Goal: Task Accomplishment & Management: Manage account settings

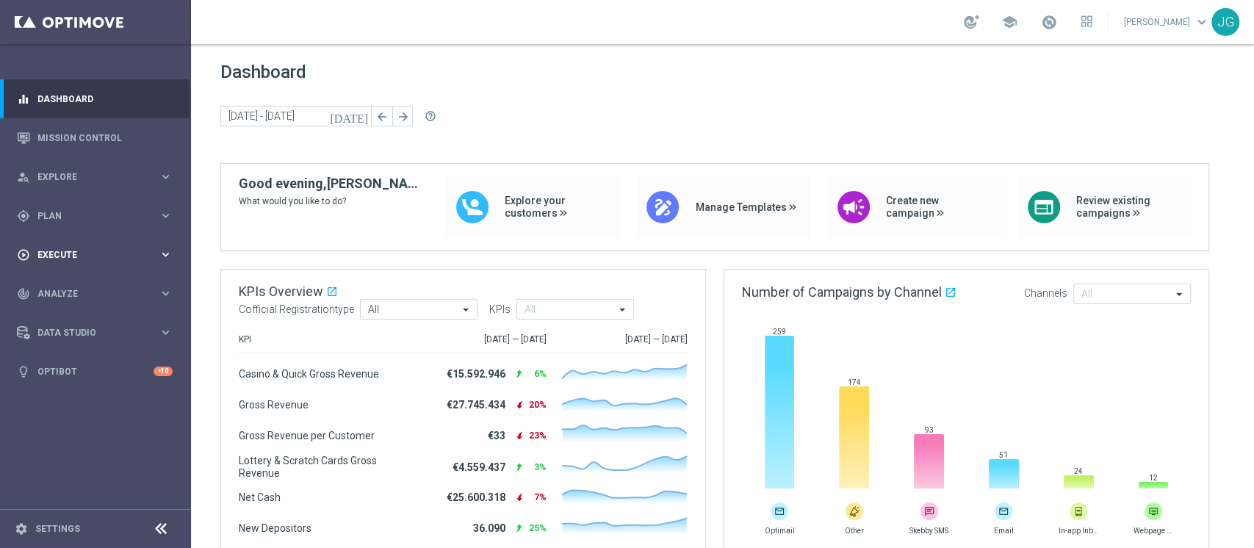
click at [104, 247] on div "play_circle_outline Execute keyboard_arrow_right" at bounding box center [95, 254] width 190 height 39
click at [75, 215] on span "Plan" at bounding box center [97, 216] width 121 height 9
click at [82, 248] on link "Target Groups" at bounding box center [95, 246] width 115 height 12
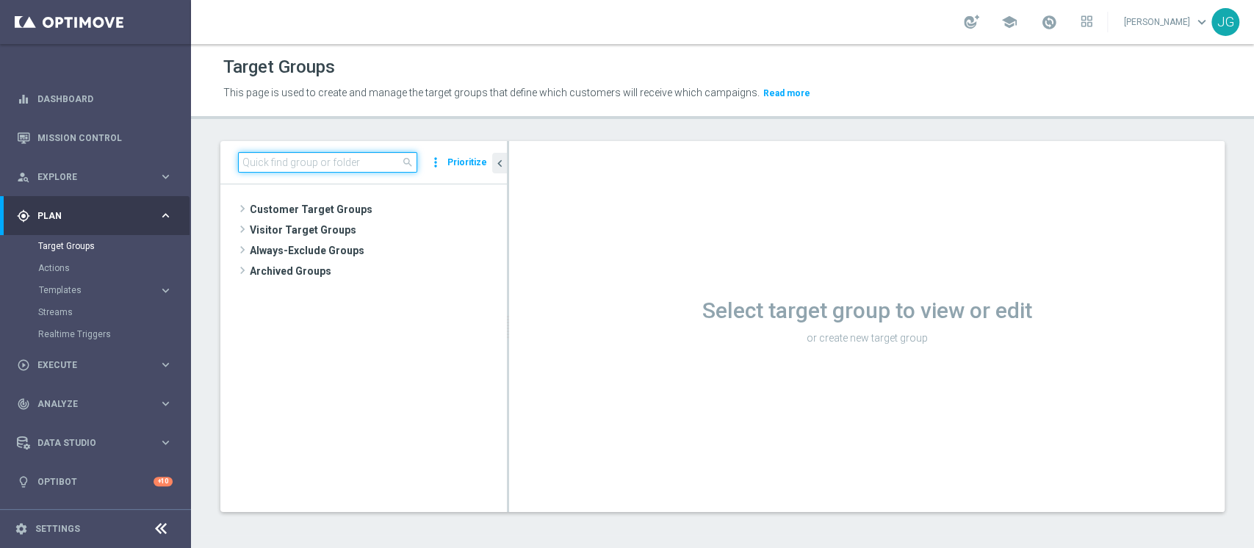
click at [377, 165] on input at bounding box center [327, 162] width 179 height 21
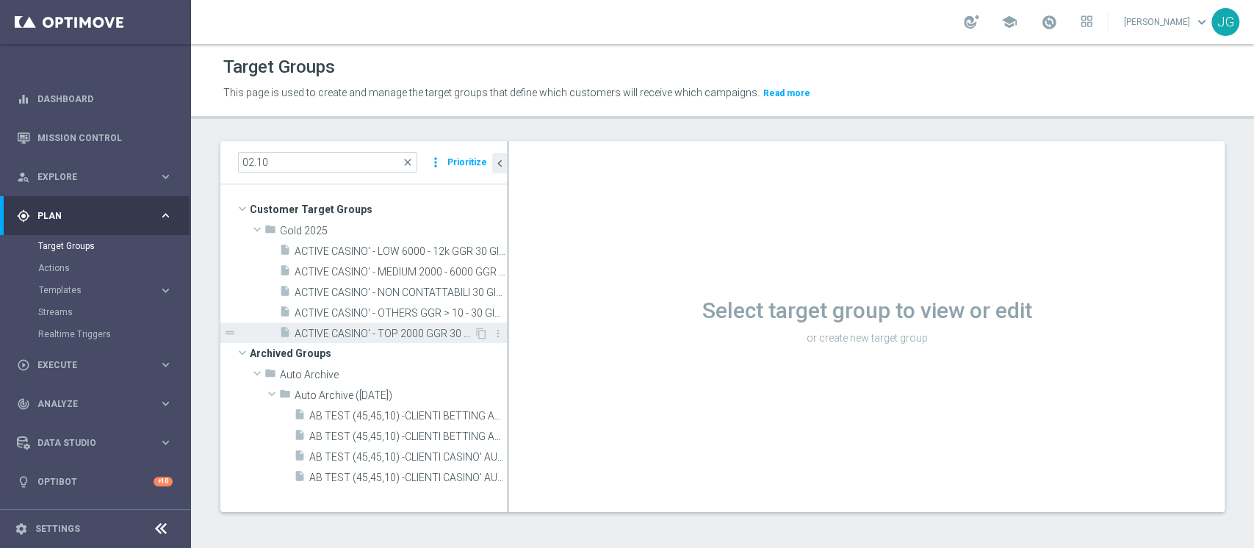
click at [378, 335] on span "ACTIVE CASINO' - TOP 2000 GGR 30 GIORNI ROLLING 02.10" at bounding box center [384, 334] width 179 height 12
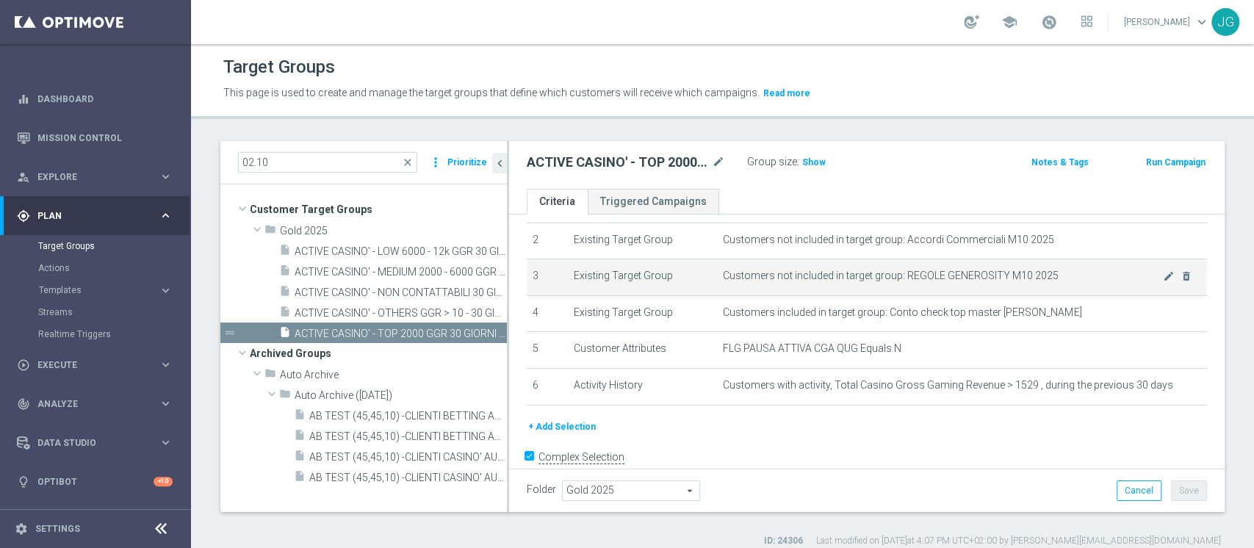
scroll to position [102, 0]
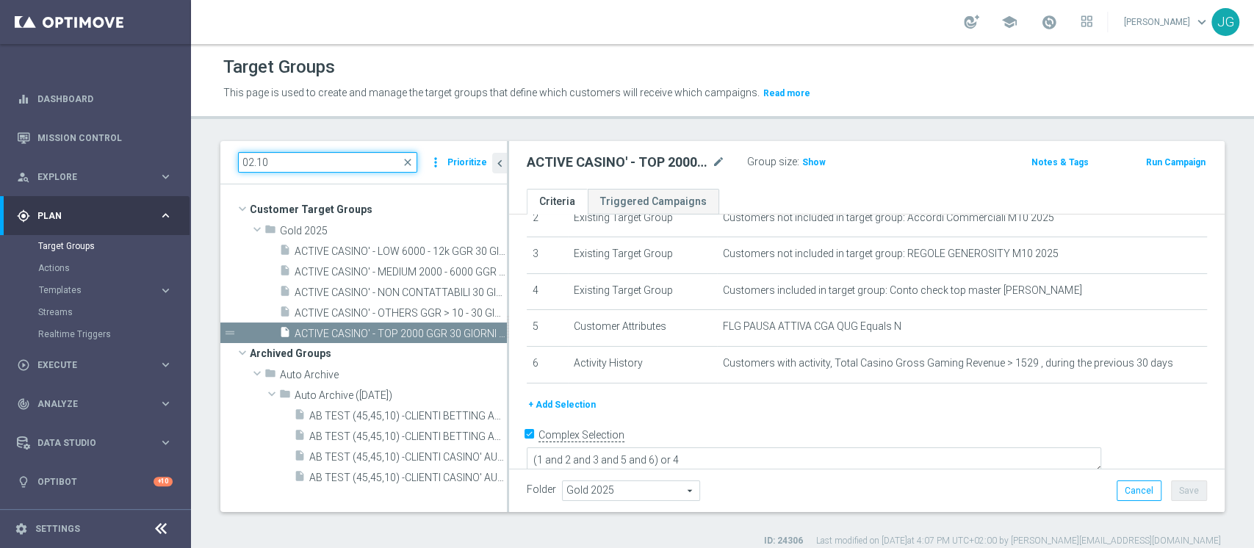
click at [254, 161] on input "02.10" at bounding box center [327, 162] width 179 height 21
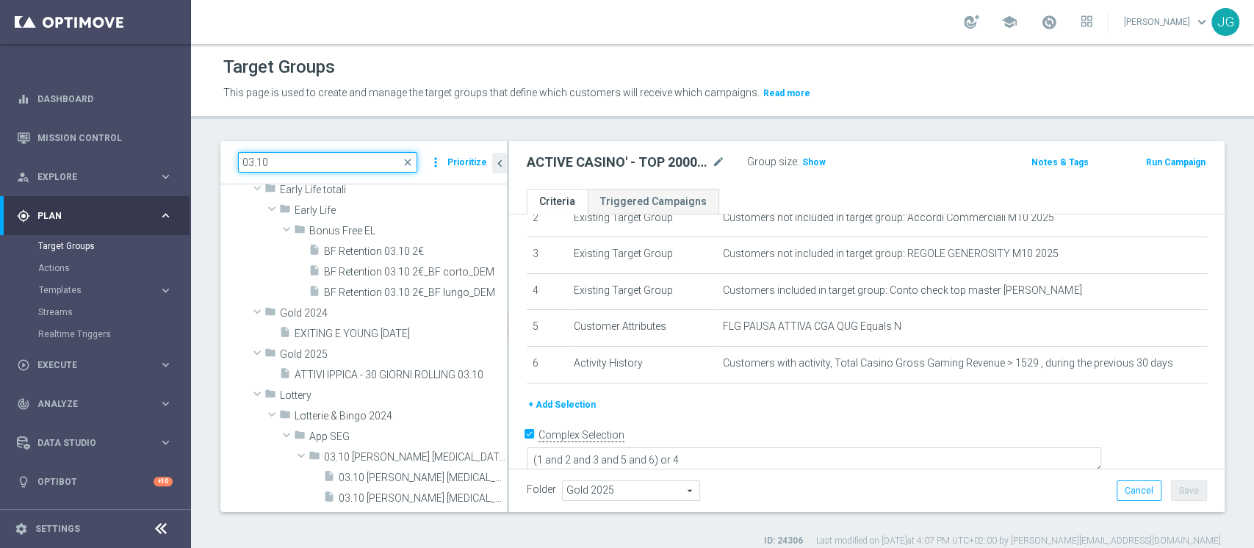
scroll to position [0, 0]
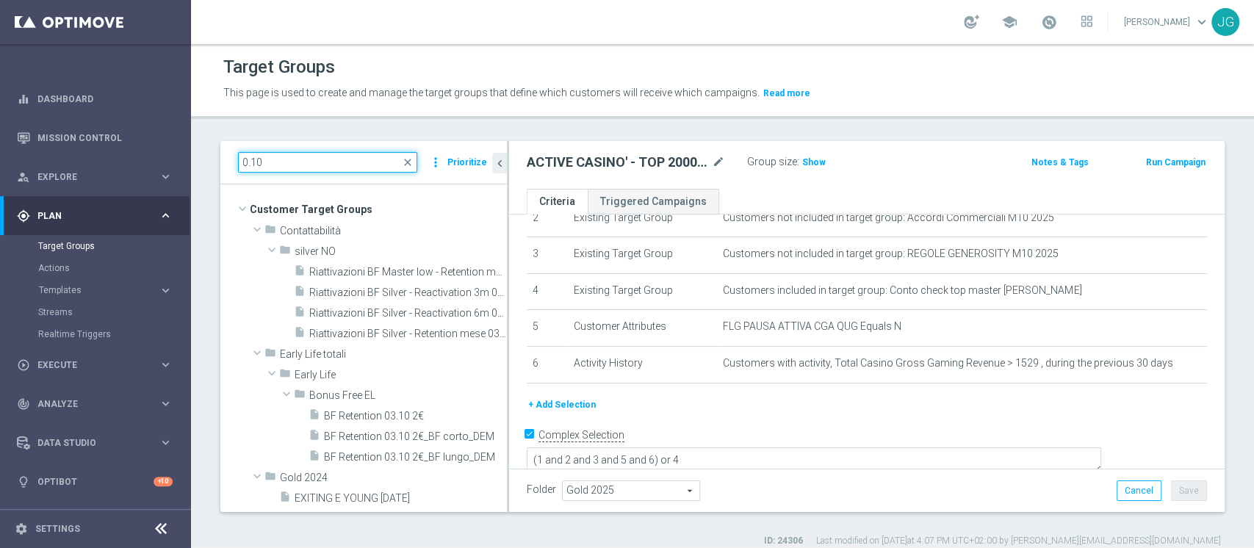
type input "02.10"
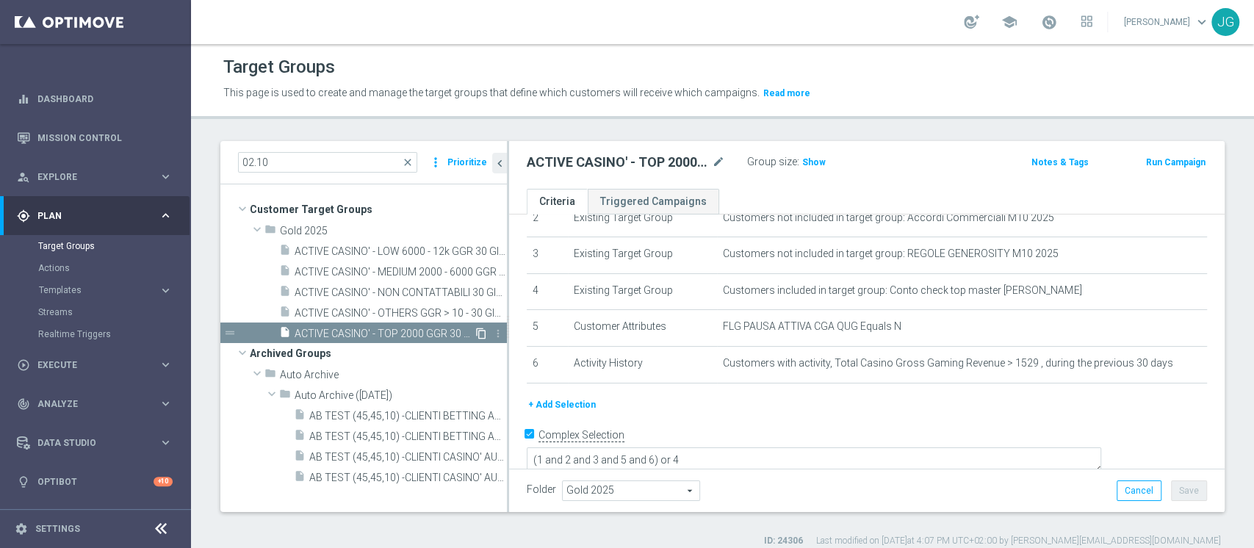
click at [480, 335] on icon "content_copy" at bounding box center [481, 334] width 12 height 12
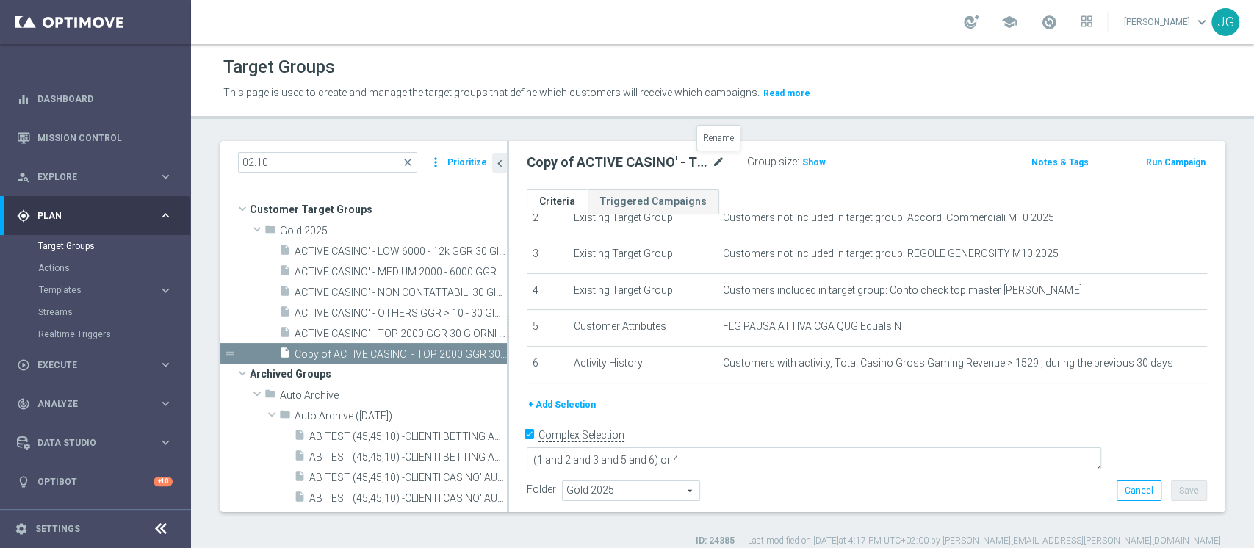
click at [721, 157] on icon "mode_edit" at bounding box center [718, 163] width 13 height 18
type input "ATTIVI SPORT - TOP 1000 GGR 30 GIORNI ROLLING 03.10"
click at [988, 464] on form "Complex Selection (1 and 2 and 3 and 5 and 6) or 4 Invalid Expression" at bounding box center [867, 458] width 680 height 68
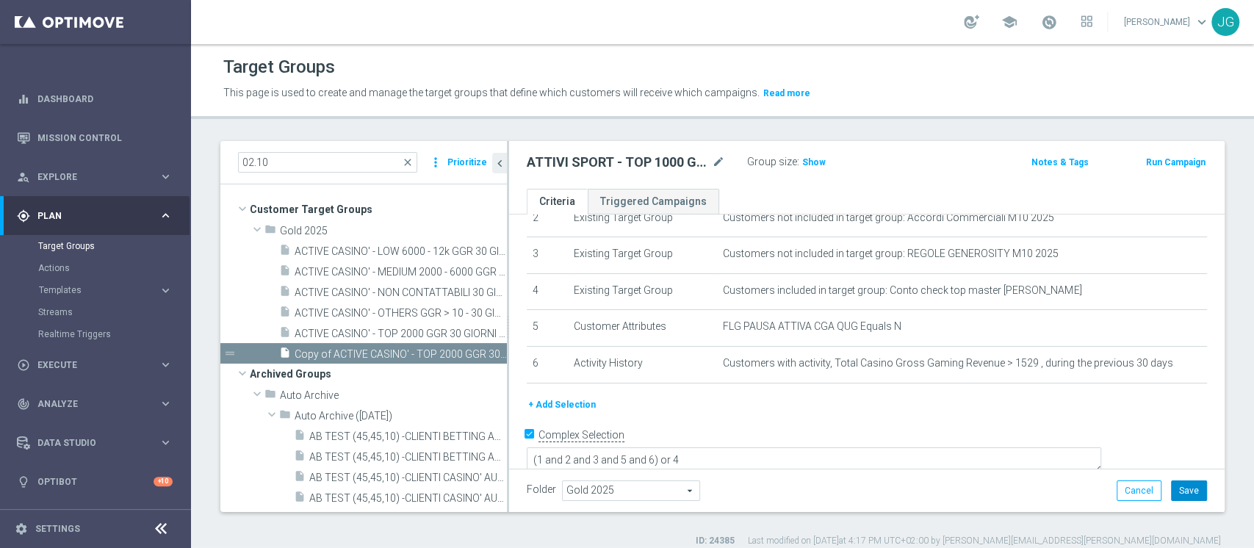
click at [1171, 491] on button "Save" at bounding box center [1189, 490] width 36 height 21
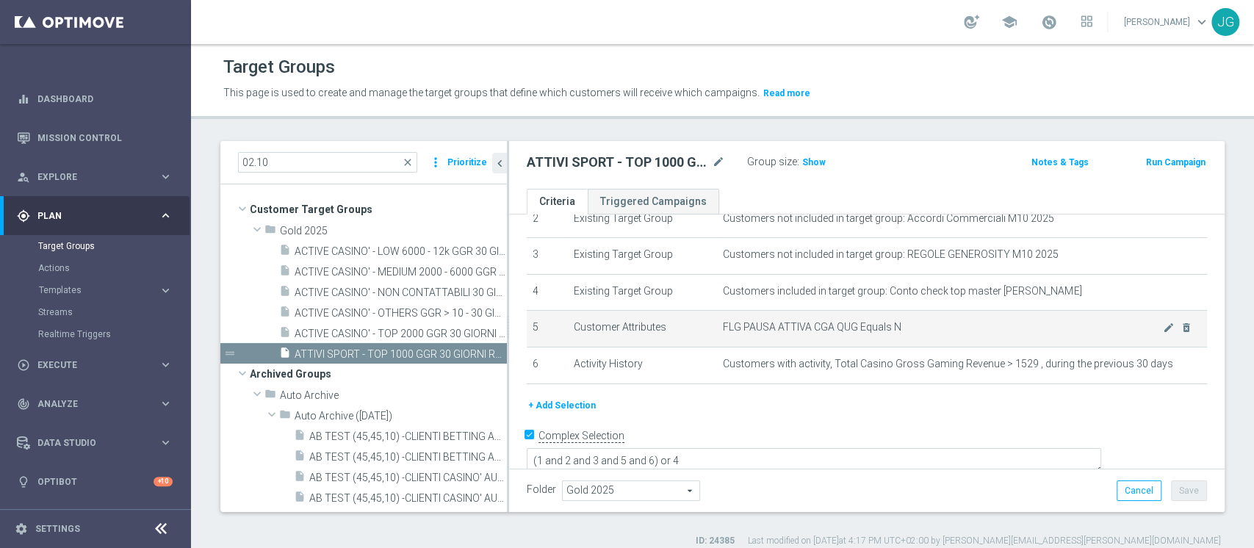
scroll to position [102, 0]
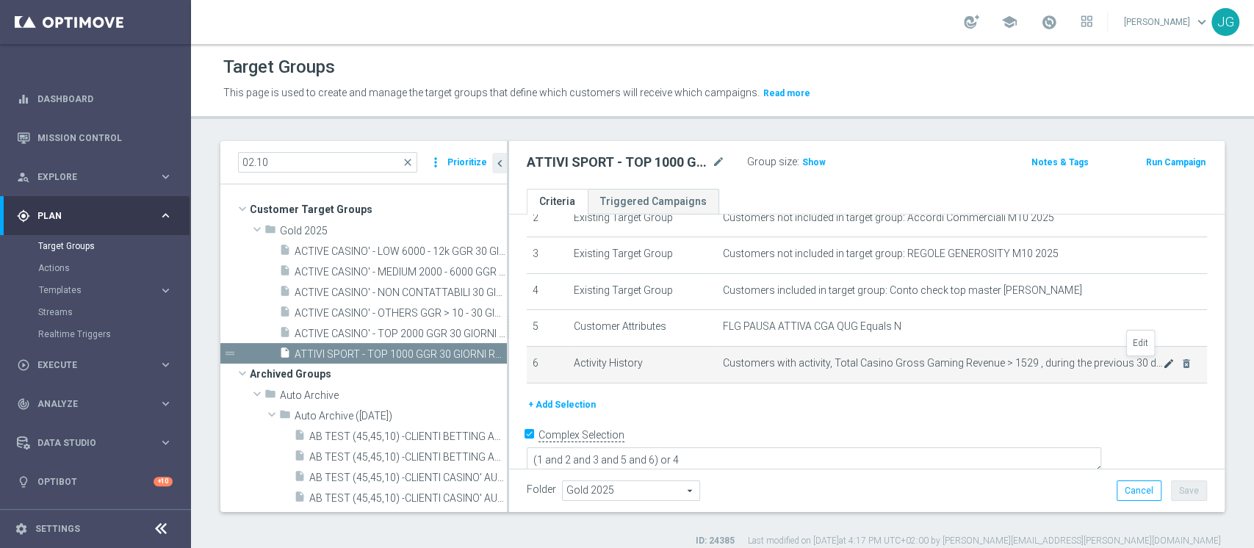
click at [1163, 362] on icon "mode_edit" at bounding box center [1169, 364] width 12 height 12
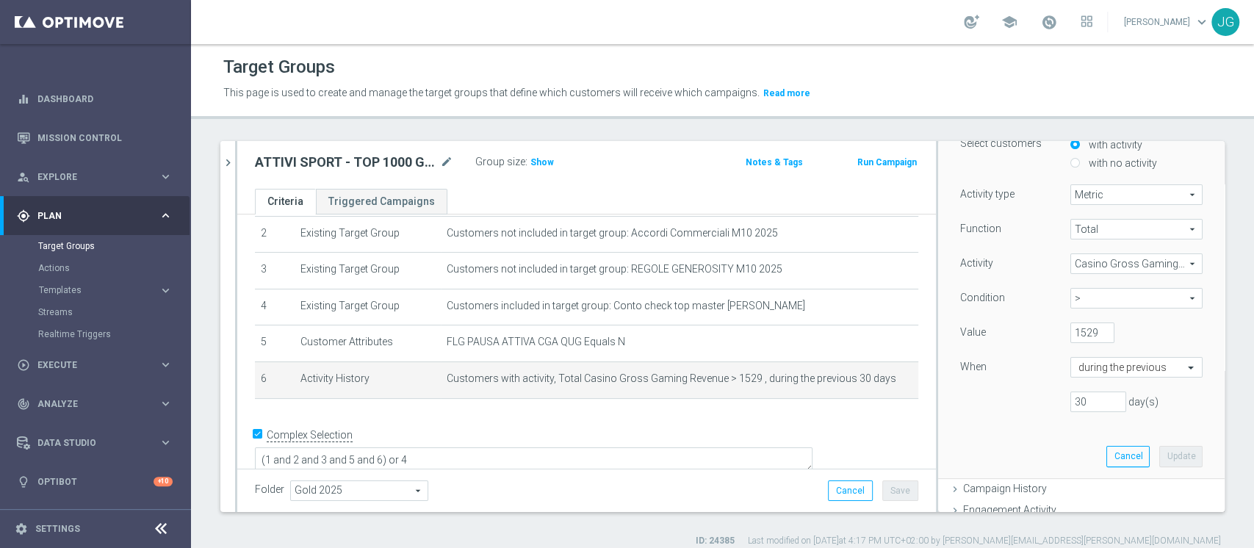
scroll to position [151, 0]
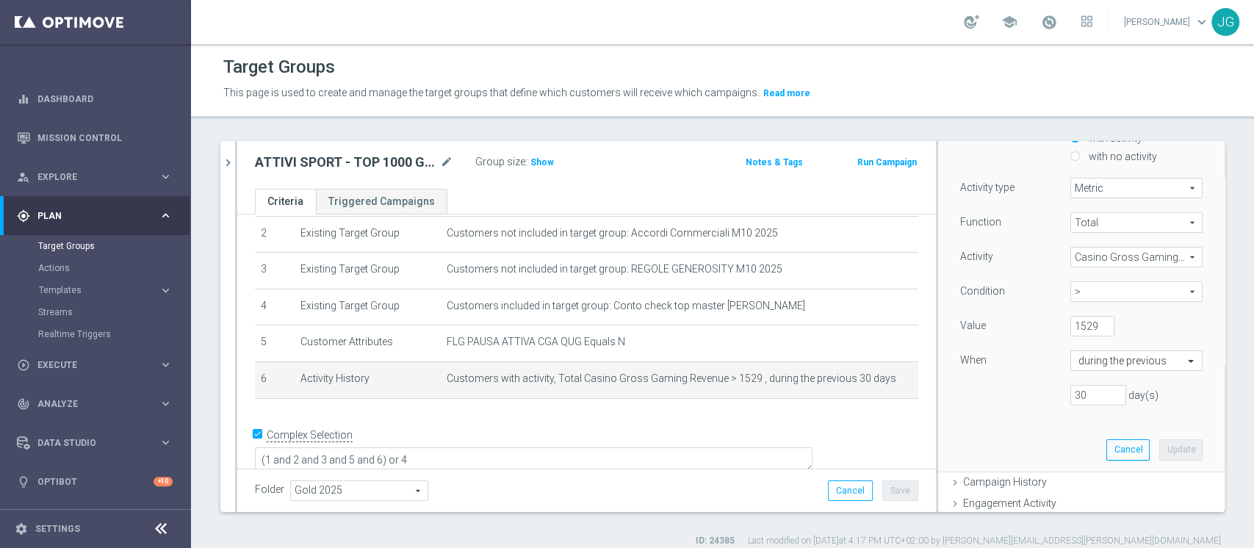
click at [1095, 259] on span "Casino Gross Gaming Revenue" at bounding box center [1136, 257] width 131 height 19
click at [0, 0] on input "search" at bounding box center [0, 0] width 0 height 0
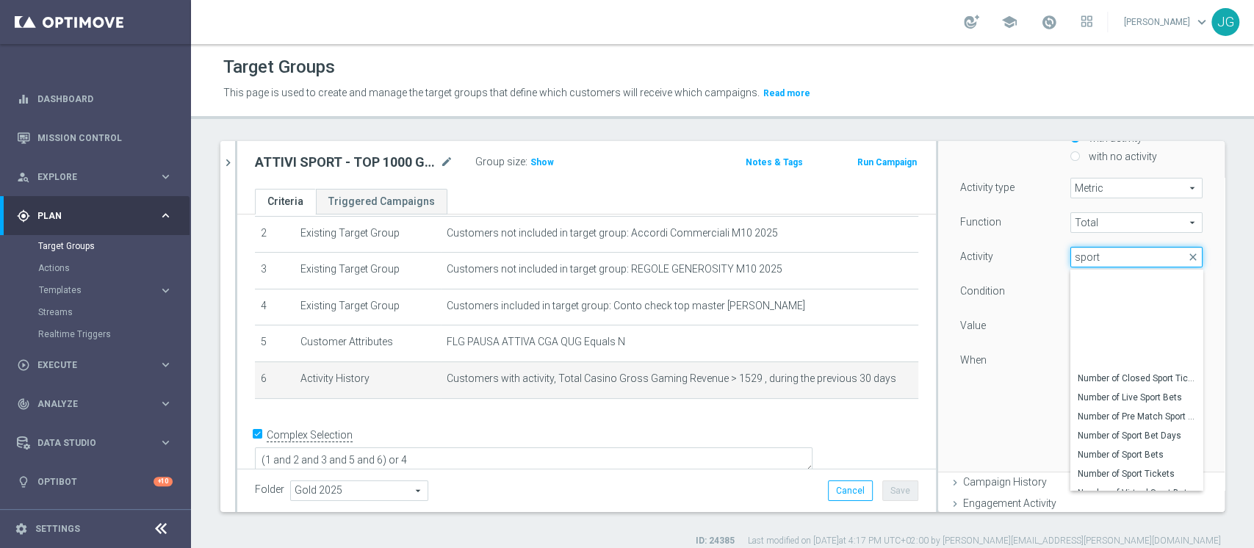
scroll to position [504, 0]
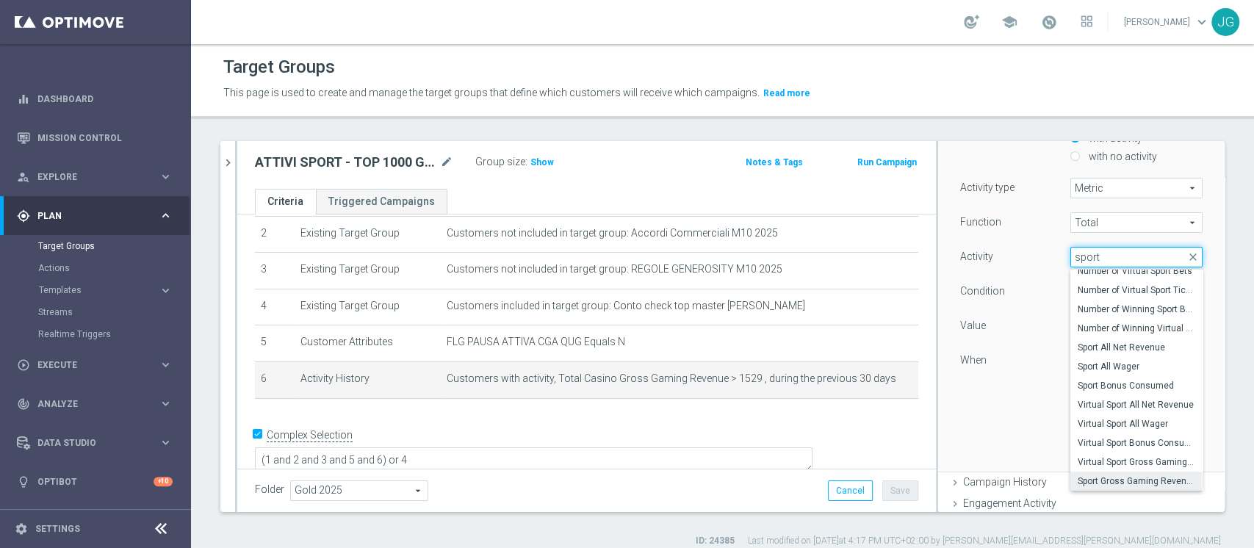
type input "sport"
click at [1108, 479] on span "Sport Gross Gaming Revenue" at bounding box center [1137, 481] width 118 height 12
type input "Sport Gross Gaming Revenue"
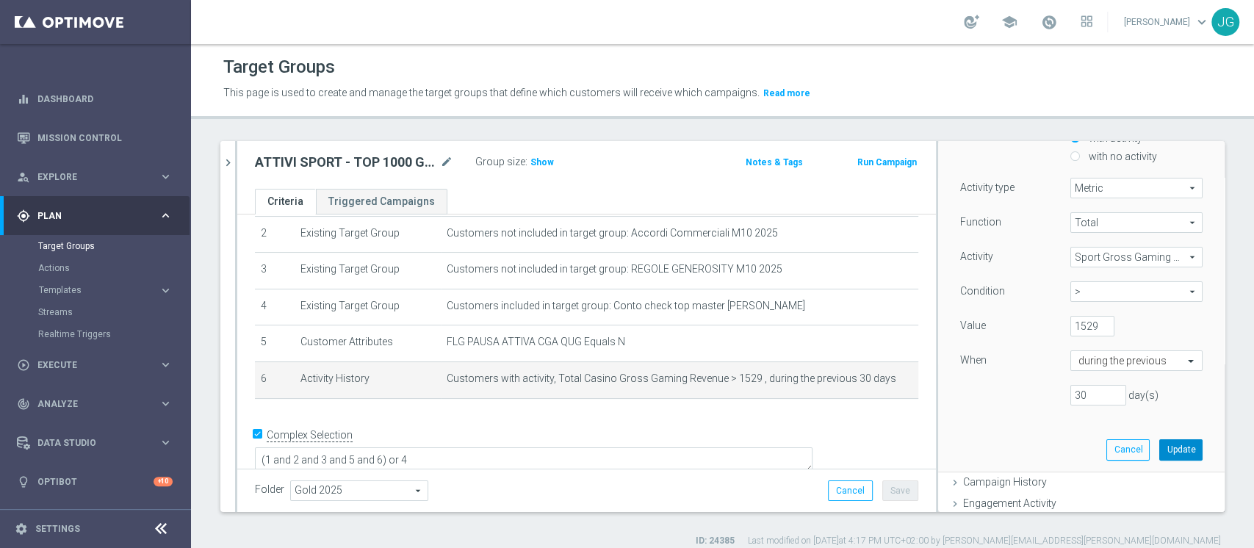
click at [1162, 450] on button "Update" at bounding box center [1180, 449] width 43 height 21
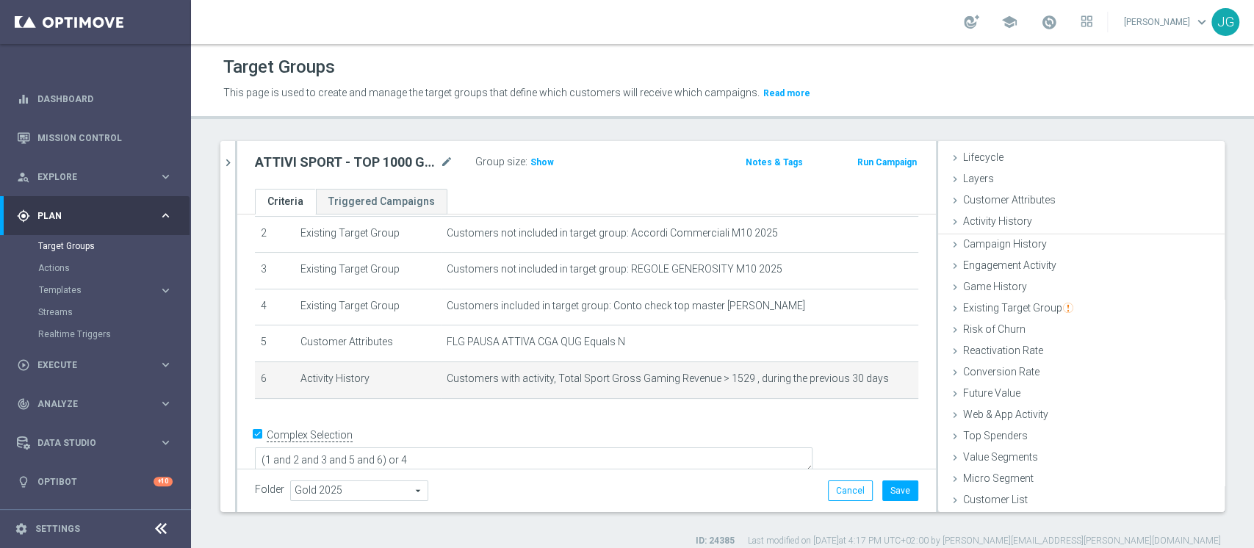
scroll to position [27, 0]
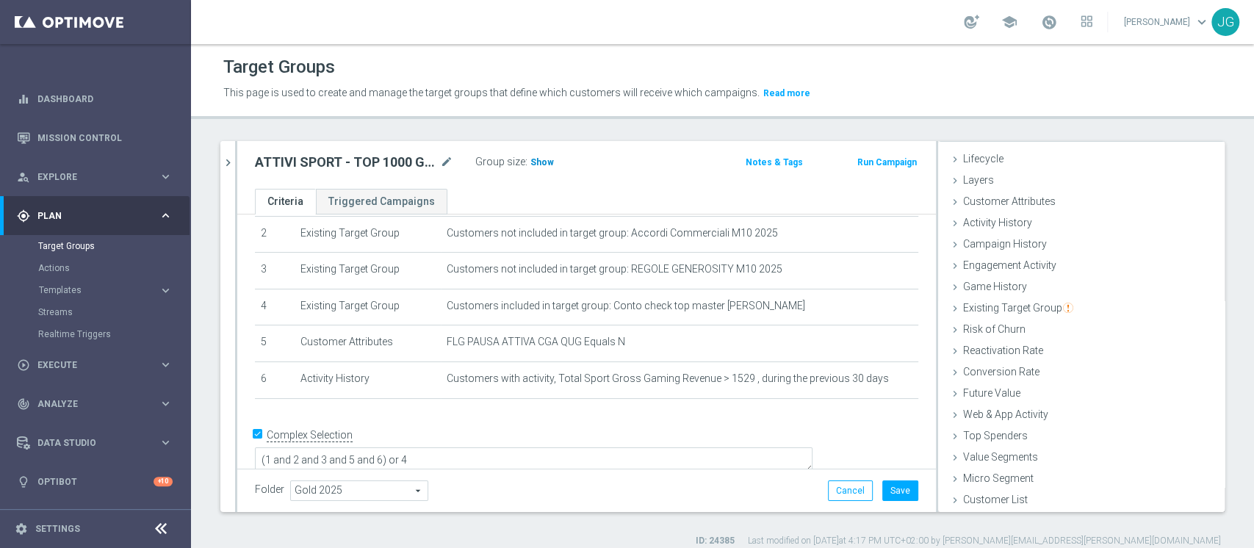
click at [541, 162] on span "Show" at bounding box center [542, 162] width 24 height 10
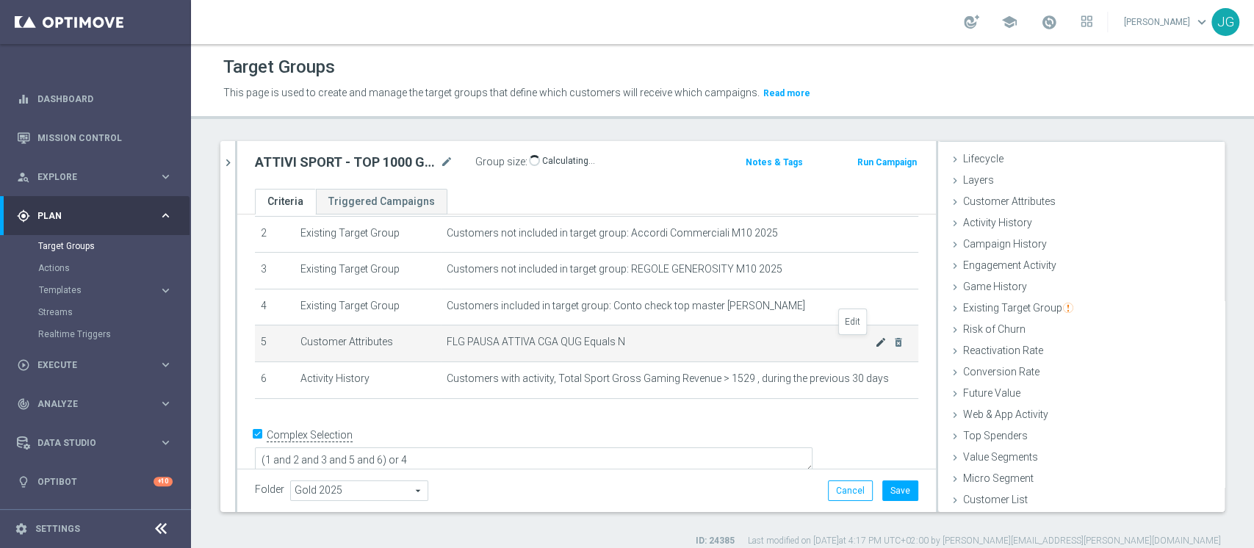
click at [875, 345] on icon "mode_edit" at bounding box center [881, 342] width 12 height 12
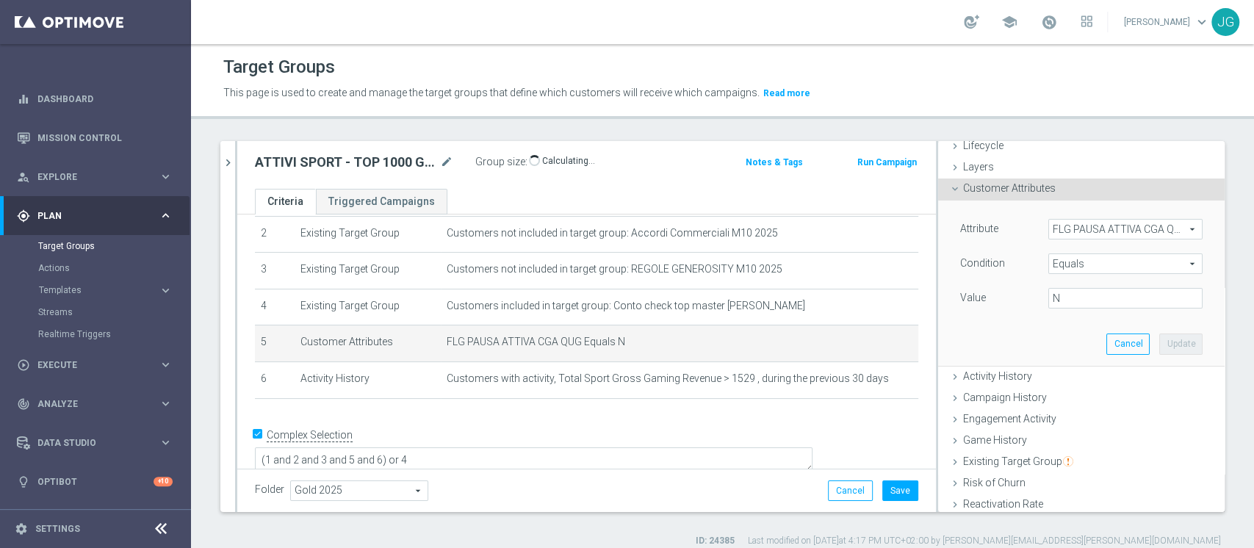
scroll to position [40, 0]
click at [1078, 233] on span "FLG PAUSA ATTIVA CGA QUG" at bounding box center [1125, 229] width 153 height 19
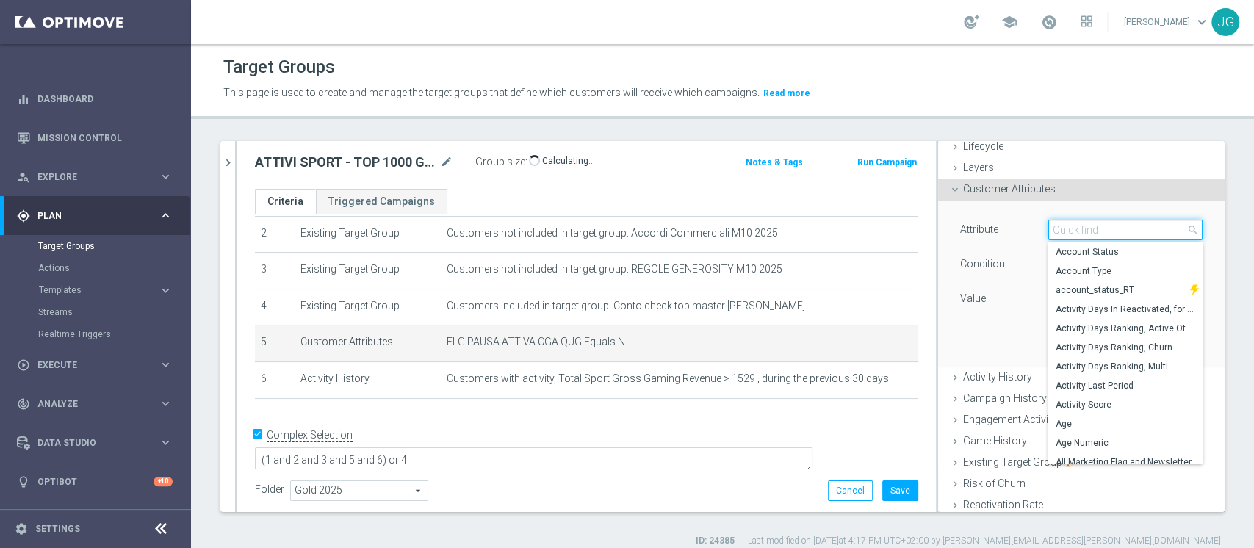
click at [1078, 233] on input "search" at bounding box center [1125, 230] width 154 height 21
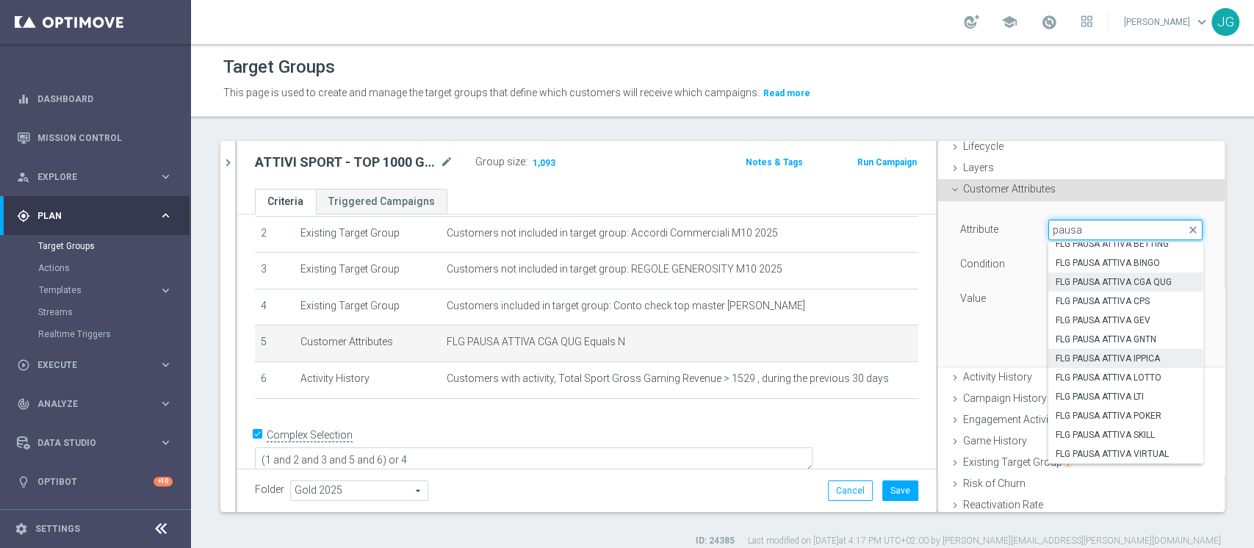
scroll to position [0, 0]
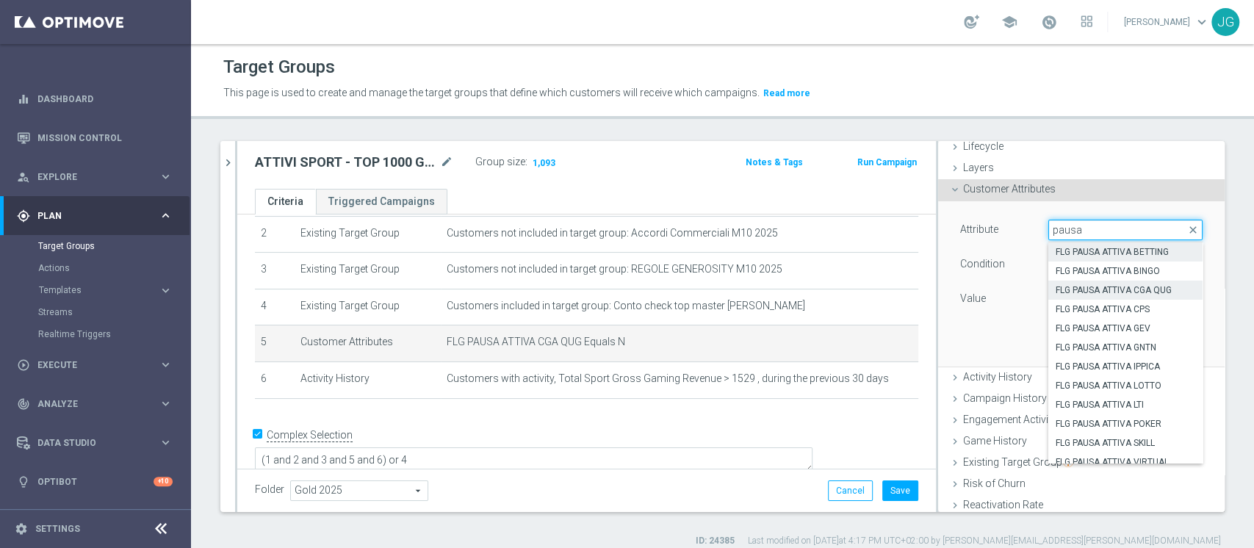
type input "pausa"
click at [1103, 248] on span "FLG PAUSA ATTIVA BETTING" at bounding box center [1126, 252] width 140 height 12
type input "FLG PAUSA ATTIVA BETTING"
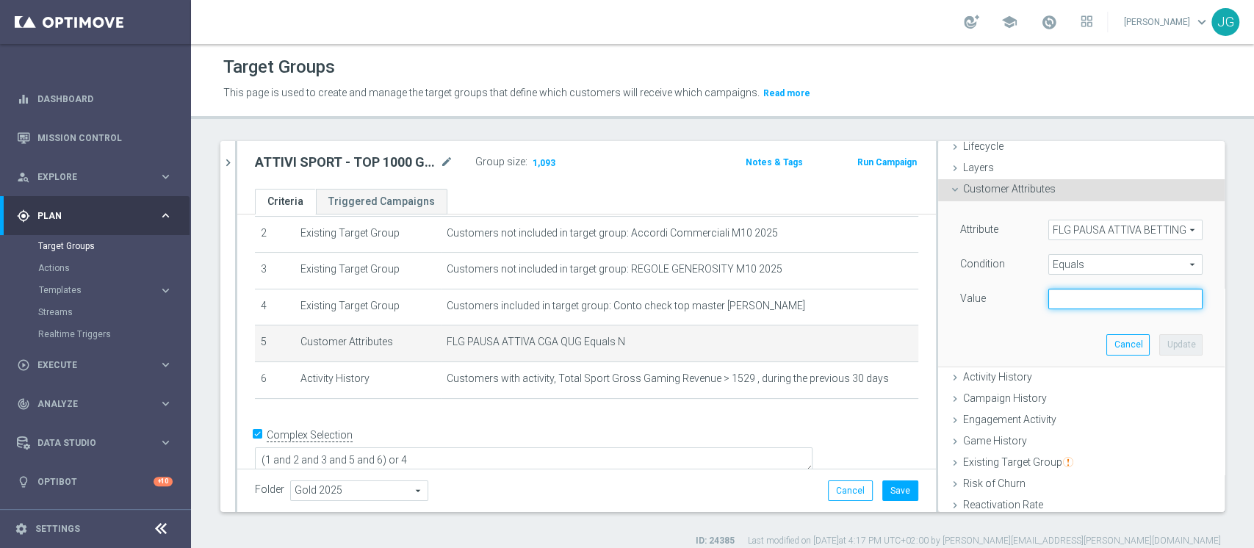
click at [1069, 298] on input "text" at bounding box center [1125, 299] width 154 height 21
type input "N"
click at [1166, 339] on button "Update" at bounding box center [1180, 344] width 43 height 21
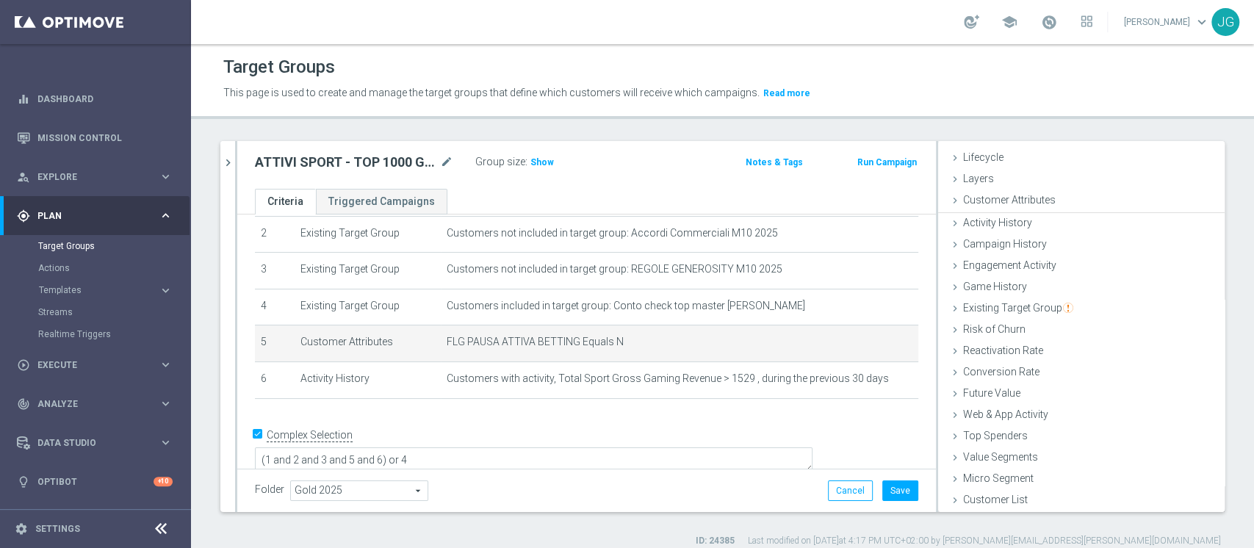
scroll to position [27, 0]
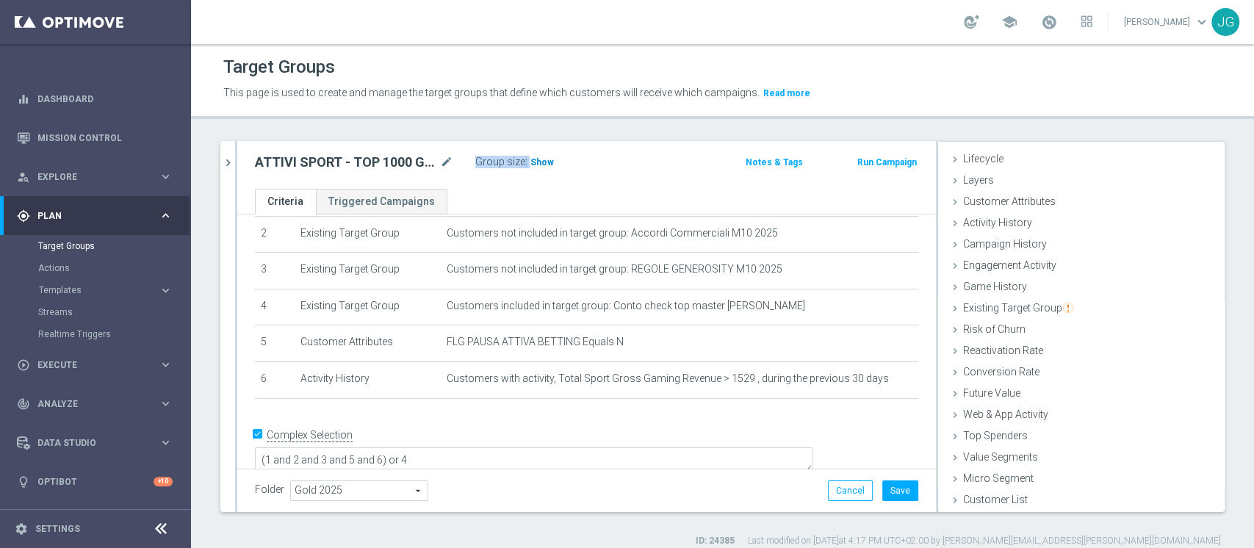
drag, startPoint x: 557, startPoint y: 152, endPoint x: 537, endPoint y: 162, distance: 22.0
click at [537, 162] on div "Group size : Show" at bounding box center [548, 161] width 147 height 18
click at [537, 162] on span "Show" at bounding box center [542, 162] width 24 height 10
click at [589, 162] on div "Group size : 1,111" at bounding box center [548, 161] width 147 height 18
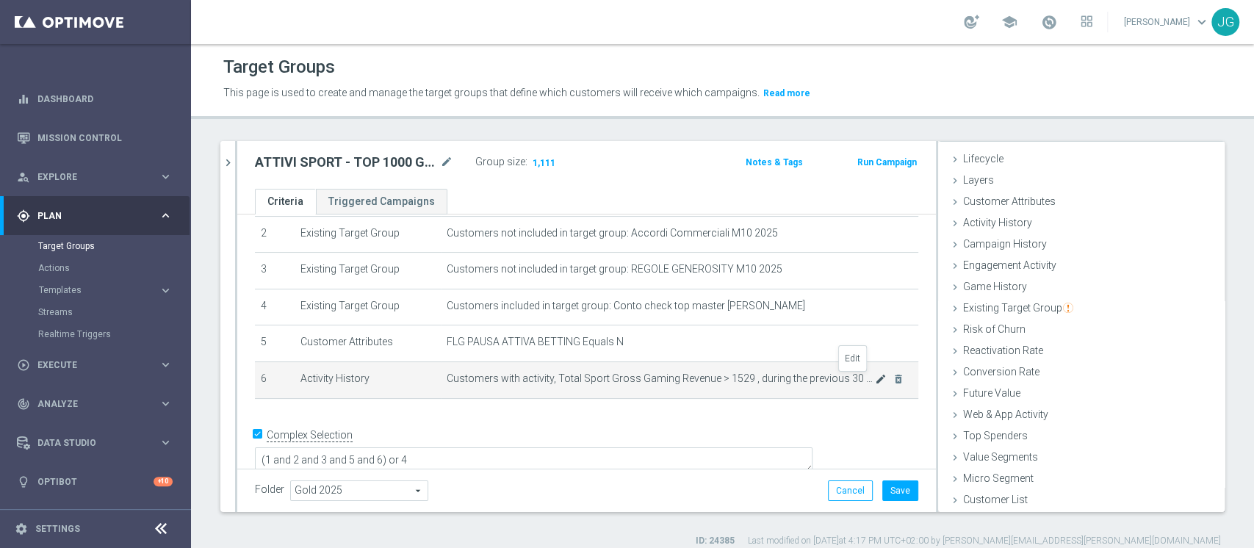
click at [875, 379] on icon "mode_edit" at bounding box center [881, 379] width 12 height 12
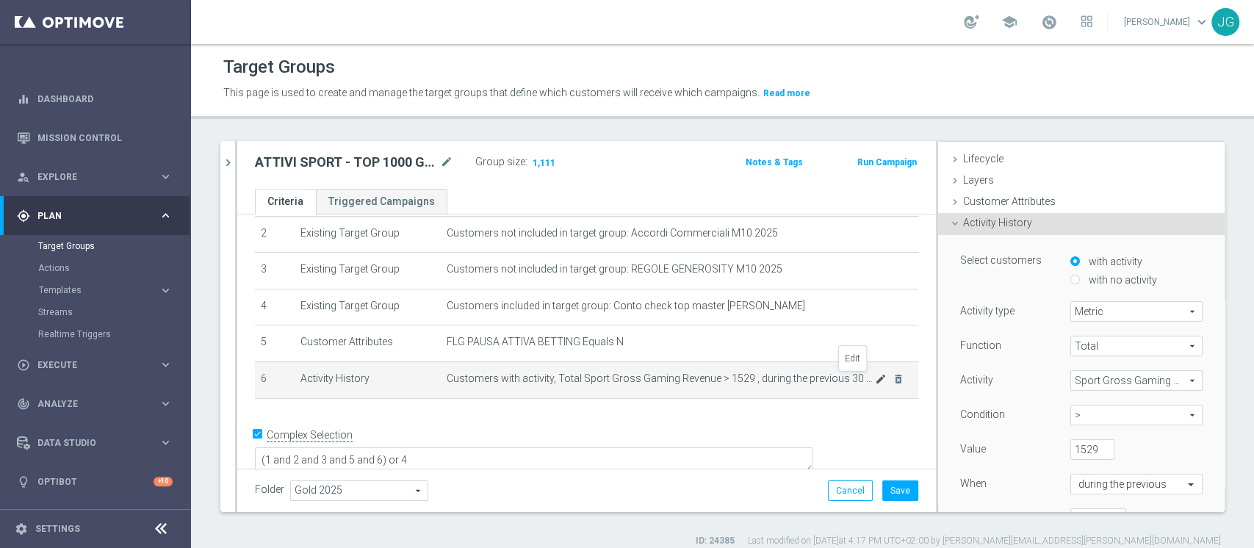
scroll to position [40, 0]
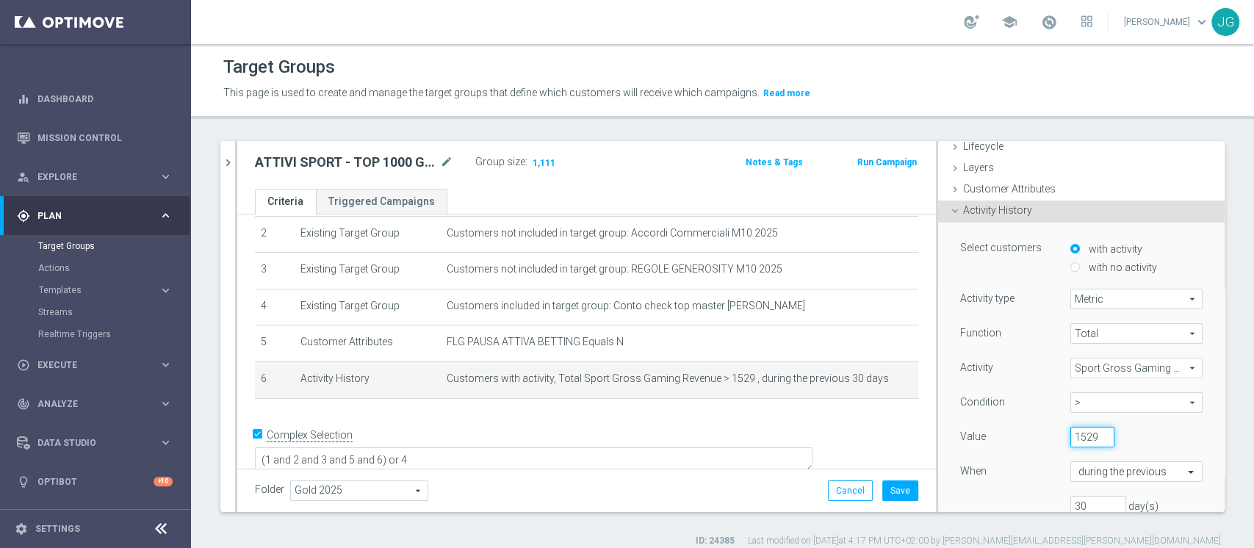
click at [1070, 436] on input "1529" at bounding box center [1092, 437] width 44 height 21
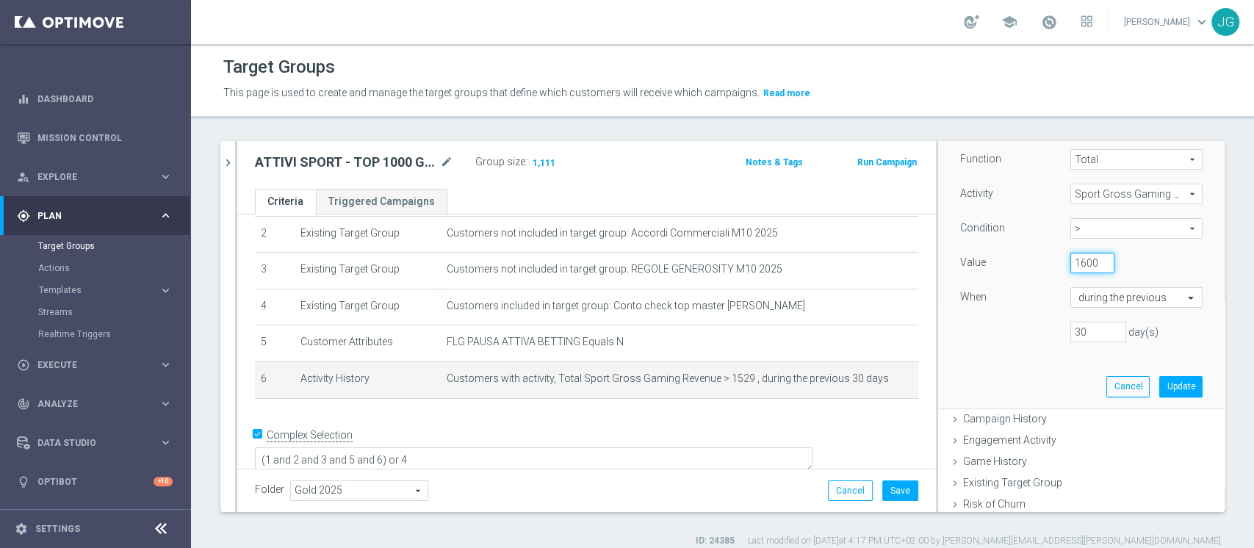
scroll to position [240, 0]
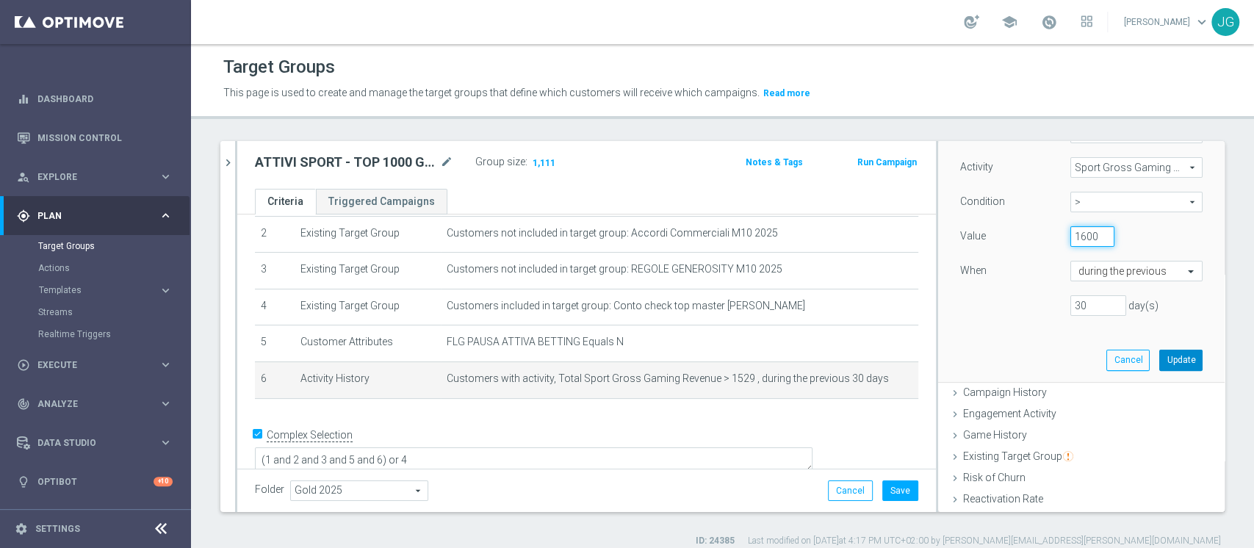
type input "1600"
click at [1159, 370] on button "Update" at bounding box center [1180, 360] width 43 height 21
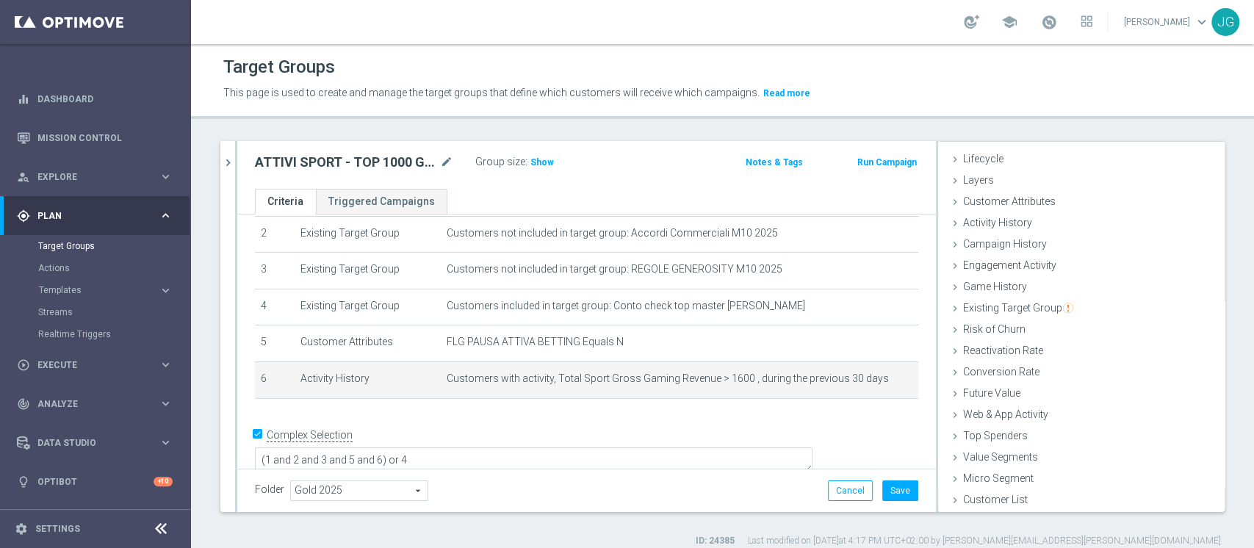
scroll to position [27, 0]
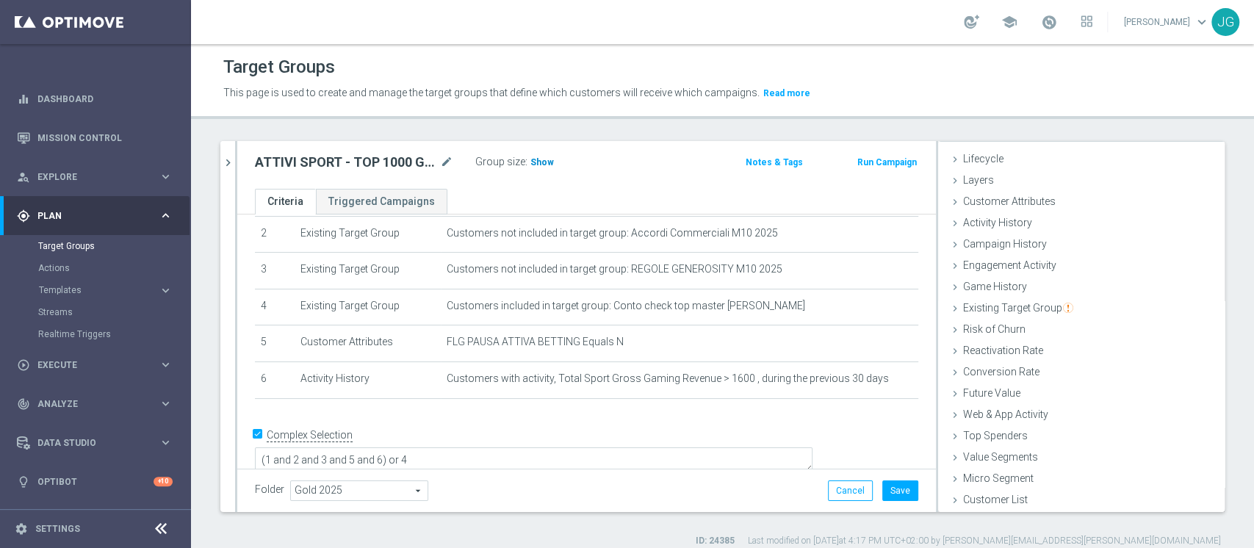
click at [542, 162] on span "Show" at bounding box center [542, 162] width 24 height 10
click at [887, 492] on button "Save" at bounding box center [900, 490] width 36 height 21
click at [887, 492] on span "Saving..." at bounding box center [899, 495] width 38 height 12
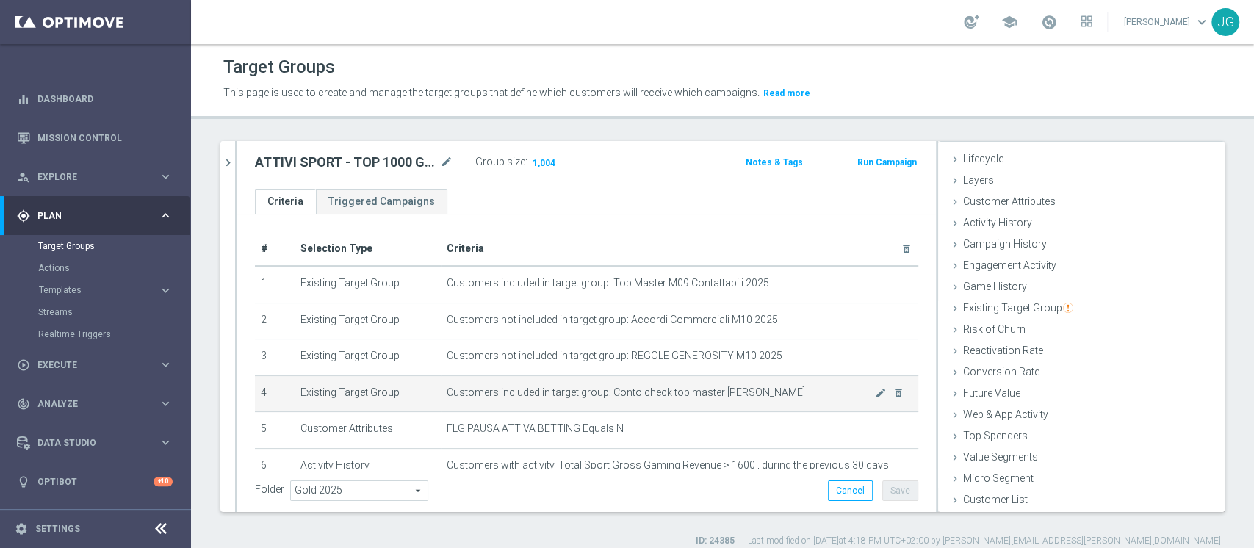
scroll to position [87, 0]
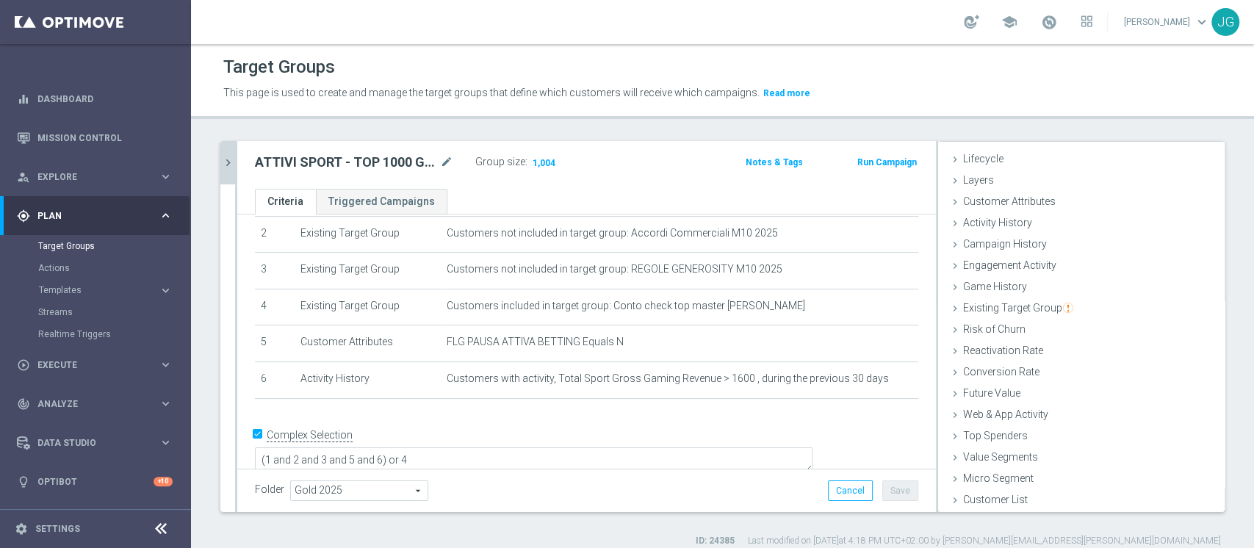
click at [223, 168] on icon "chevron_right" at bounding box center [228, 163] width 14 height 14
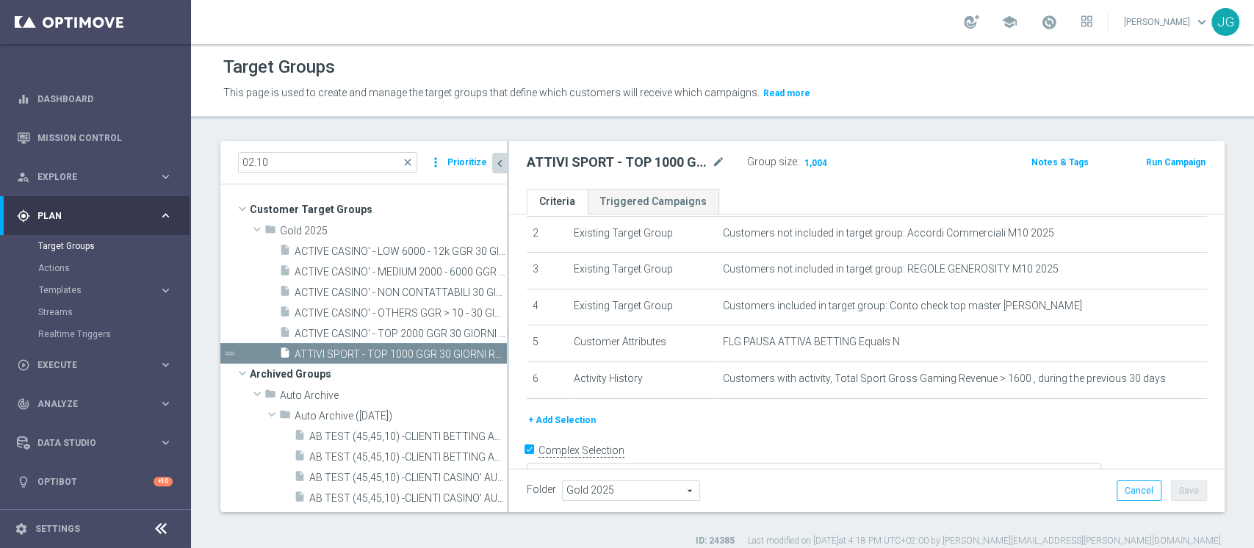
scroll to position [55, 0]
click at [406, 267] on span "ACTIVE CASINO' - MEDIUM 2000 - 6000 GGR 30 GIORNI ROLLING 02.10" at bounding box center [384, 272] width 179 height 12
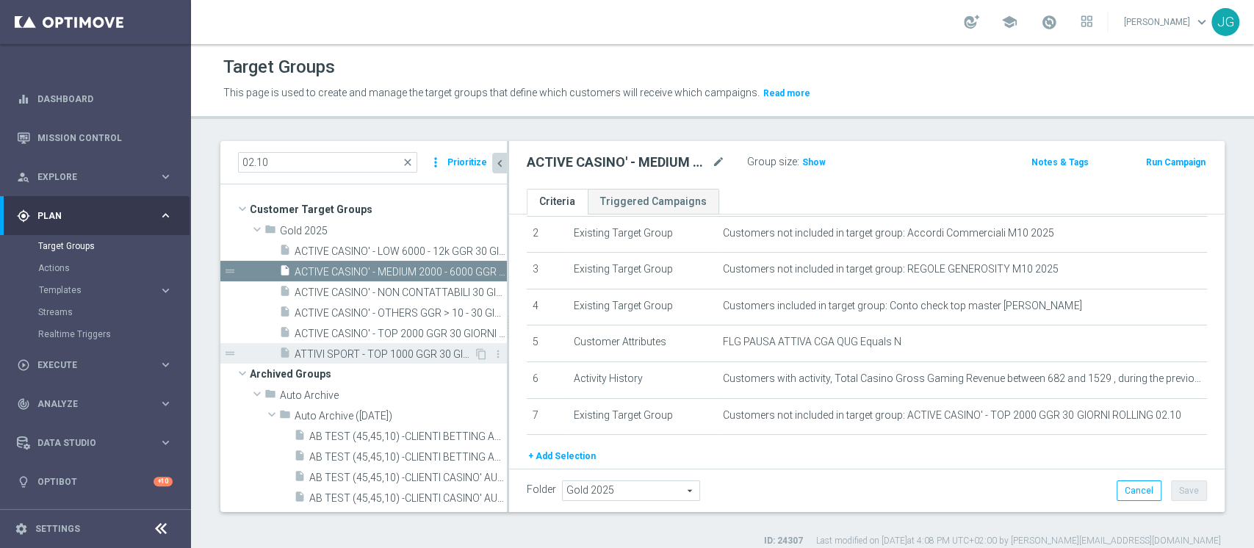
click at [408, 348] on span "ATTIVI SPORT - TOP 1000 GGR 30 GIORNI ROLLING 03.10" at bounding box center [384, 354] width 179 height 12
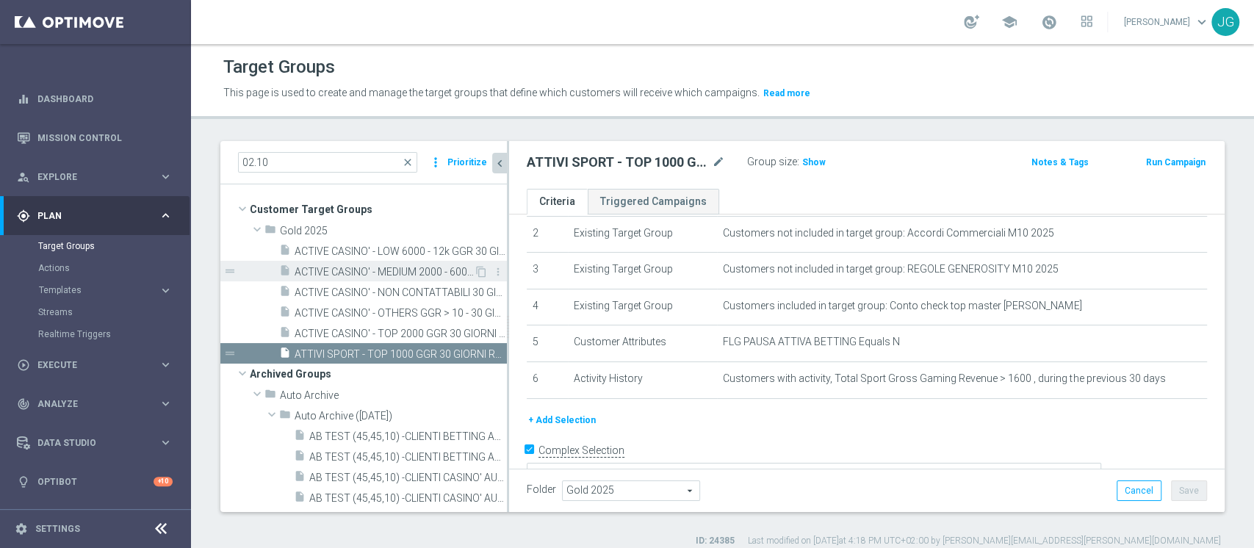
click at [369, 273] on span "ACTIVE CASINO' - MEDIUM 2000 - 6000 GGR 30 GIORNI ROLLING 02.10" at bounding box center [384, 272] width 179 height 12
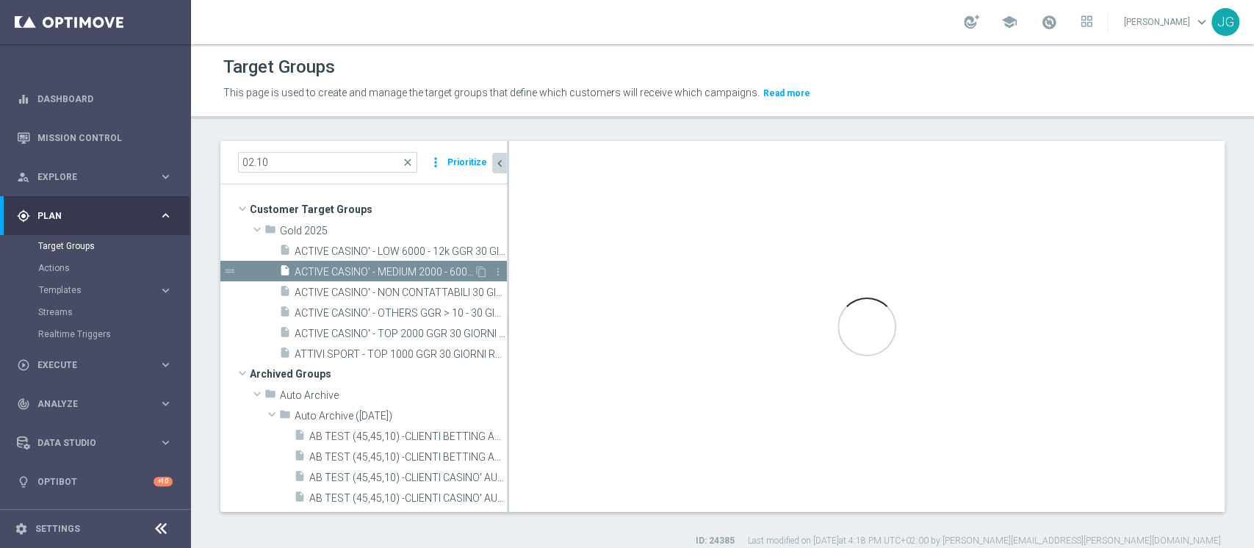
type textarea "(1 and 2 and 3 and 5 and 6 and 7) or 4"
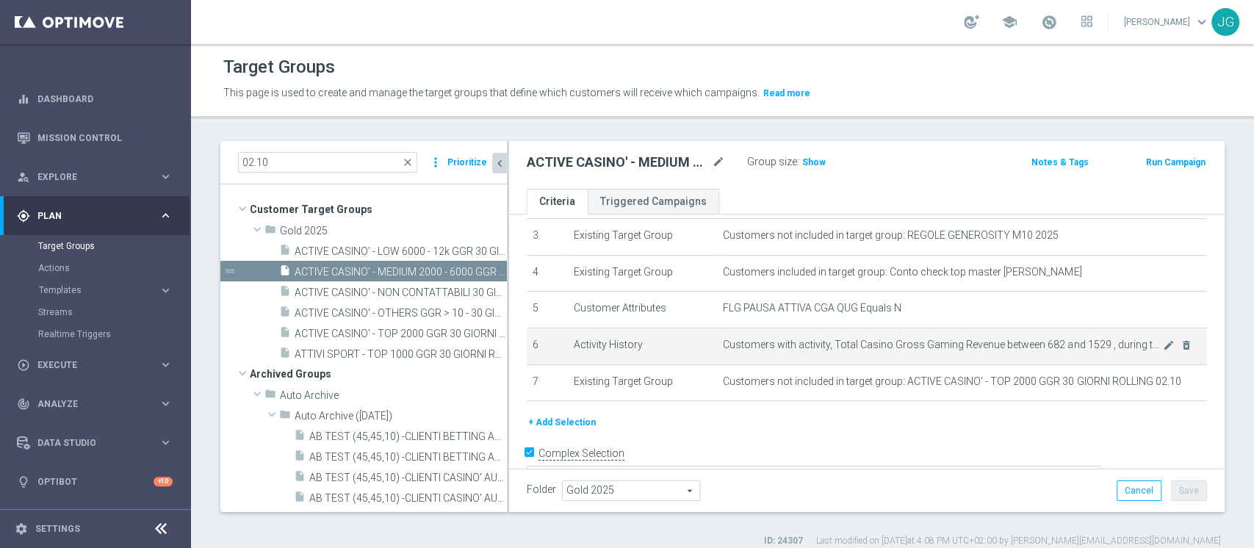
scroll to position [127, 0]
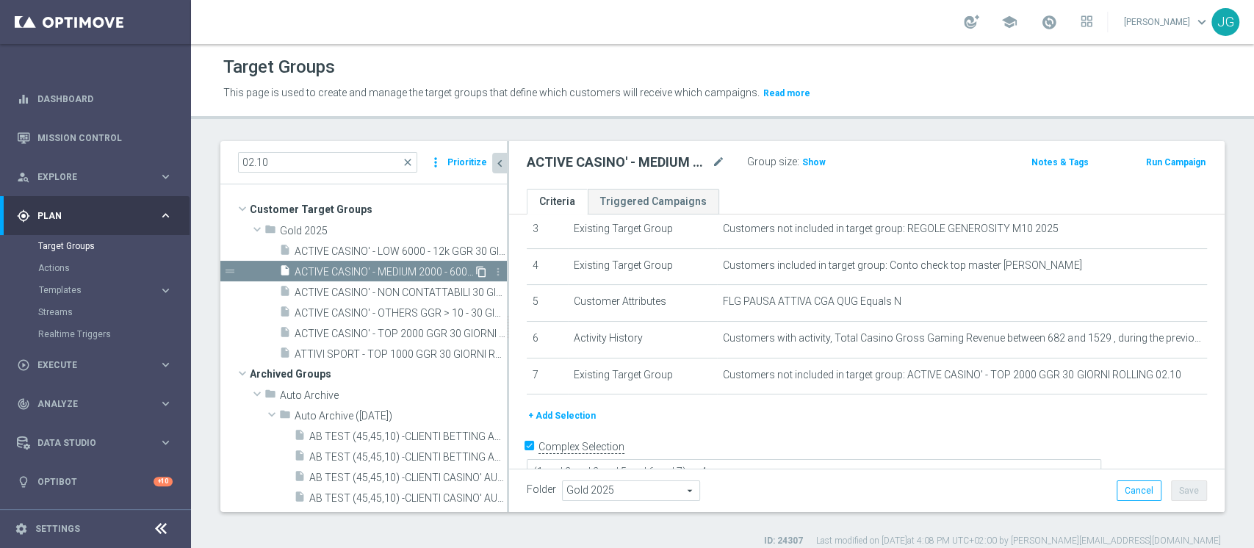
click at [483, 270] on icon "content_copy" at bounding box center [481, 272] width 12 height 12
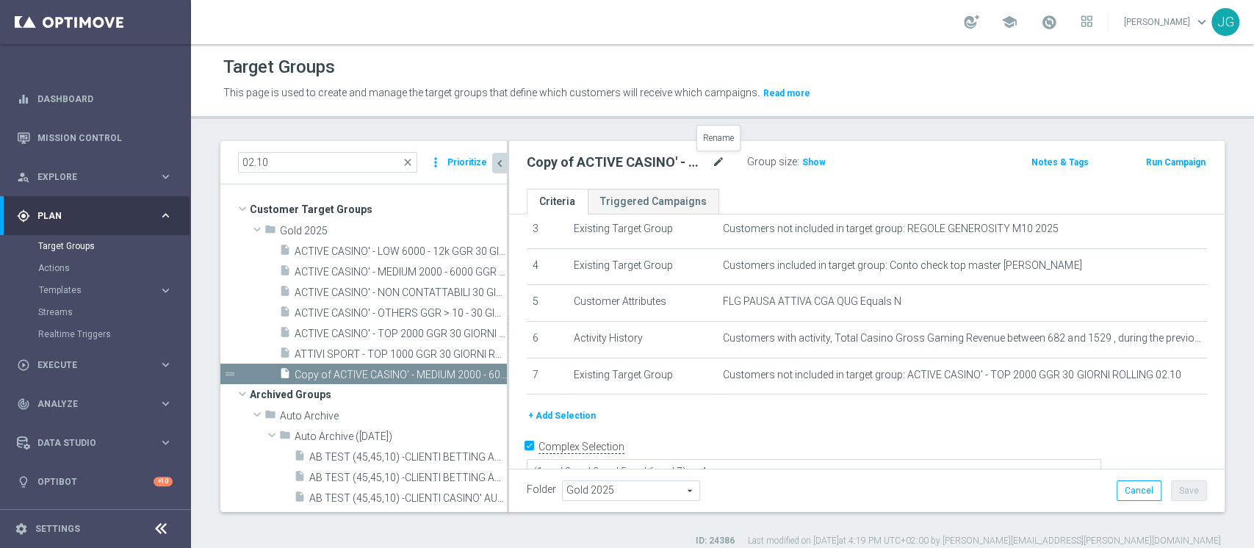
click at [720, 163] on icon "mode_edit" at bounding box center [718, 163] width 13 height 18
type input "ATTIVI SPORT- MEDIUM [DATE] - 3000 30 GIORNI ROLLING 03.10"
click at [880, 174] on div "ATTIVI SPORT- MEDIUM 1000 - 3000 30 GIORNI ROLLING 03.10 Group size : Show Note…" at bounding box center [867, 165] width 716 height 48
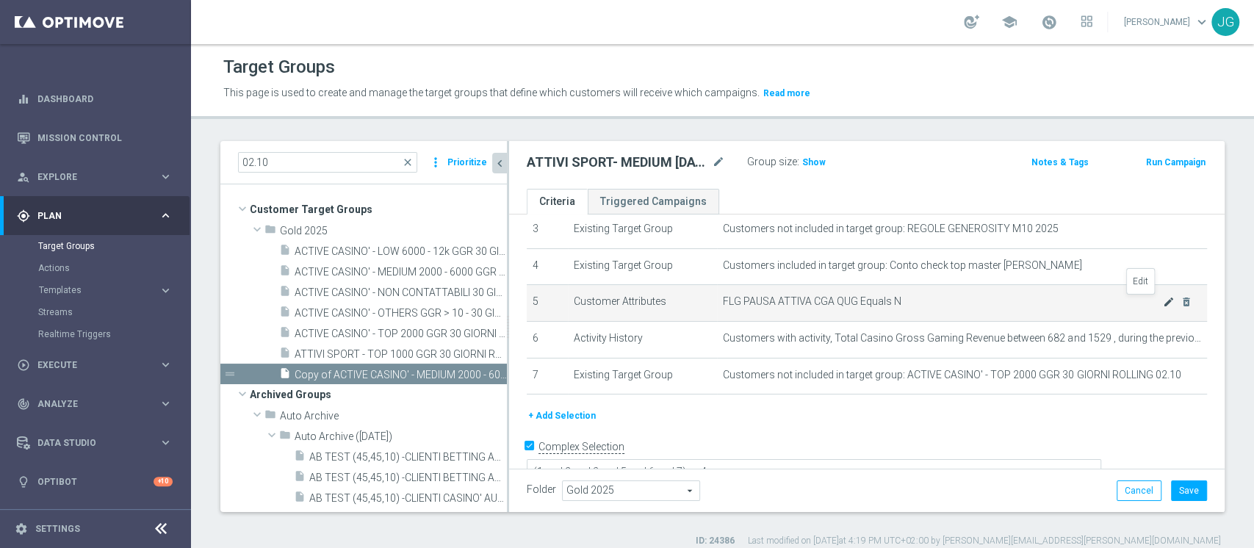
click at [1163, 306] on icon "mode_edit" at bounding box center [1169, 302] width 12 height 12
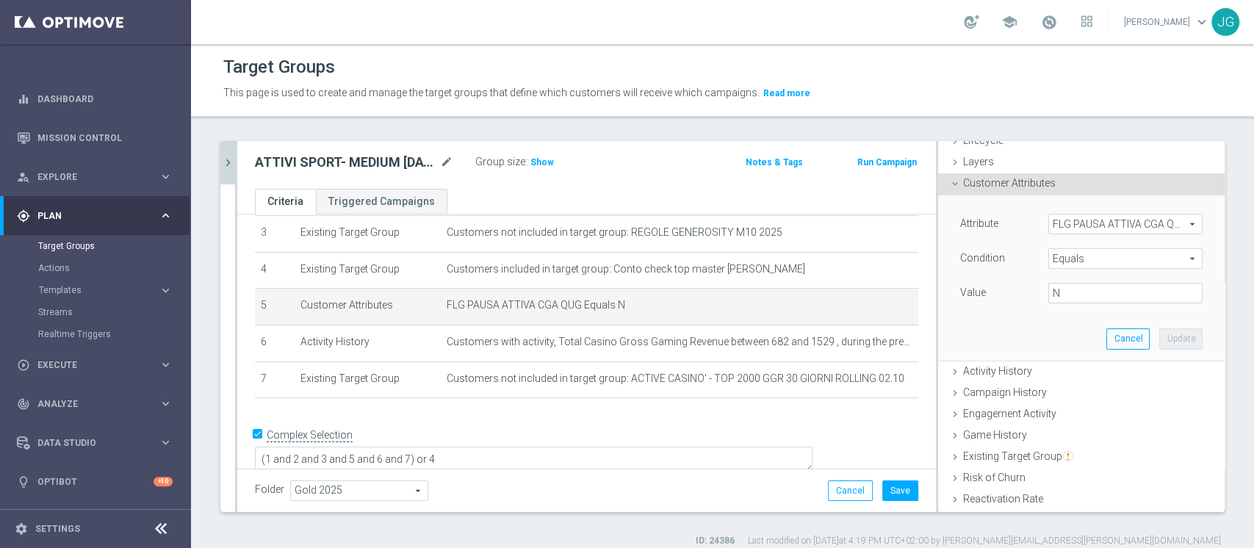
scroll to position [44, 0]
click at [1089, 220] on span "FLG PAUSA ATTIVA CGA QUG" at bounding box center [1125, 225] width 153 height 19
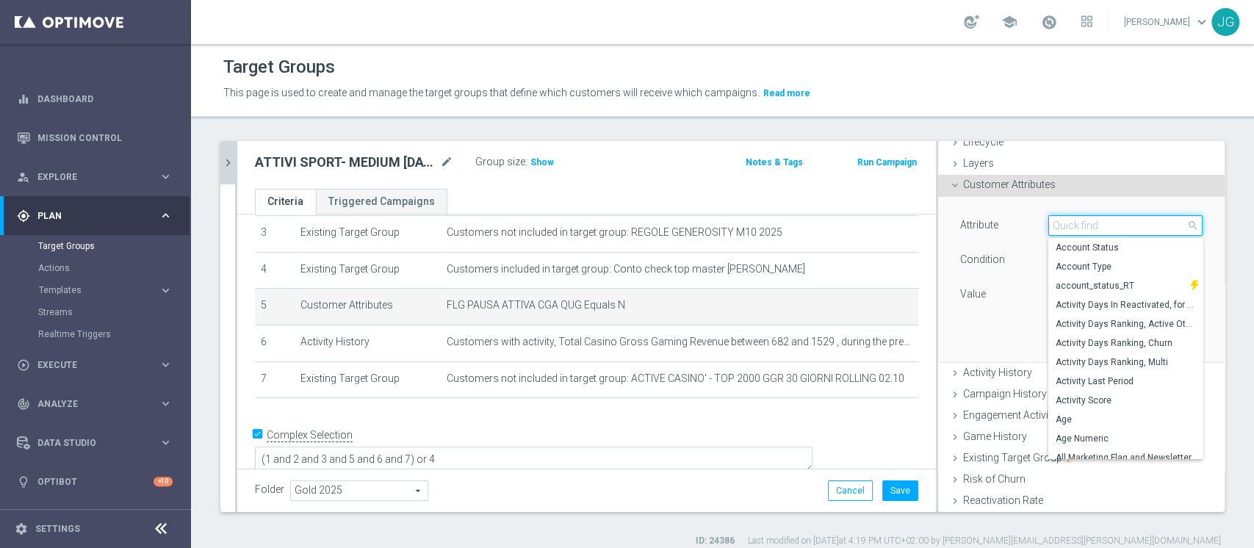
click at [1089, 220] on input "search" at bounding box center [1125, 225] width 154 height 21
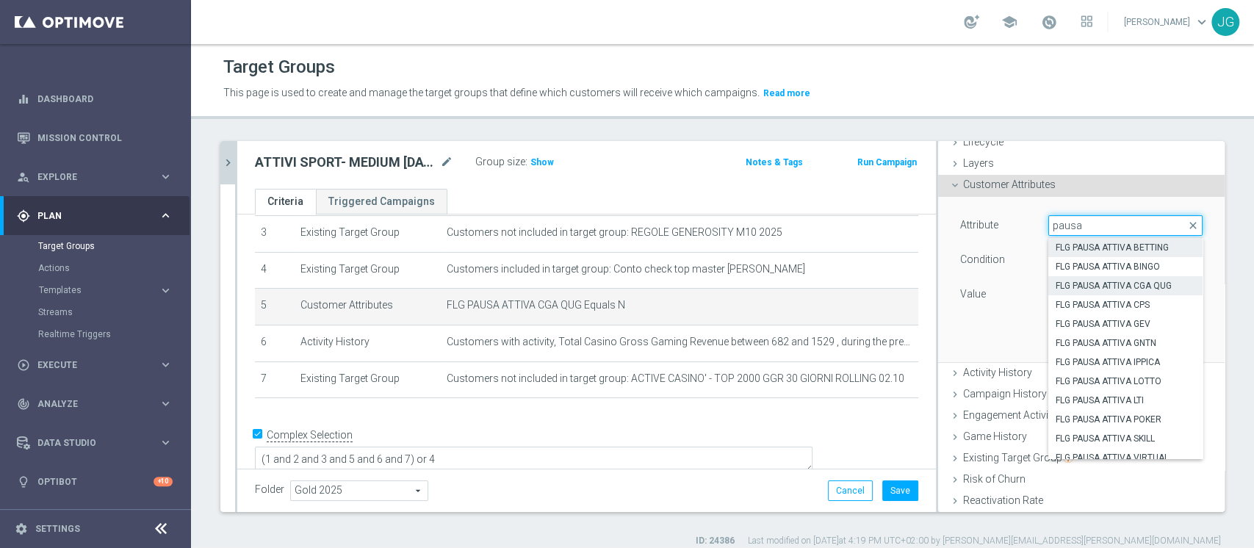
type input "pausa"
click at [1111, 245] on span "FLG PAUSA ATTIVA BETTING" at bounding box center [1126, 248] width 140 height 12
type input "FLG PAUSA ATTIVA BETTING"
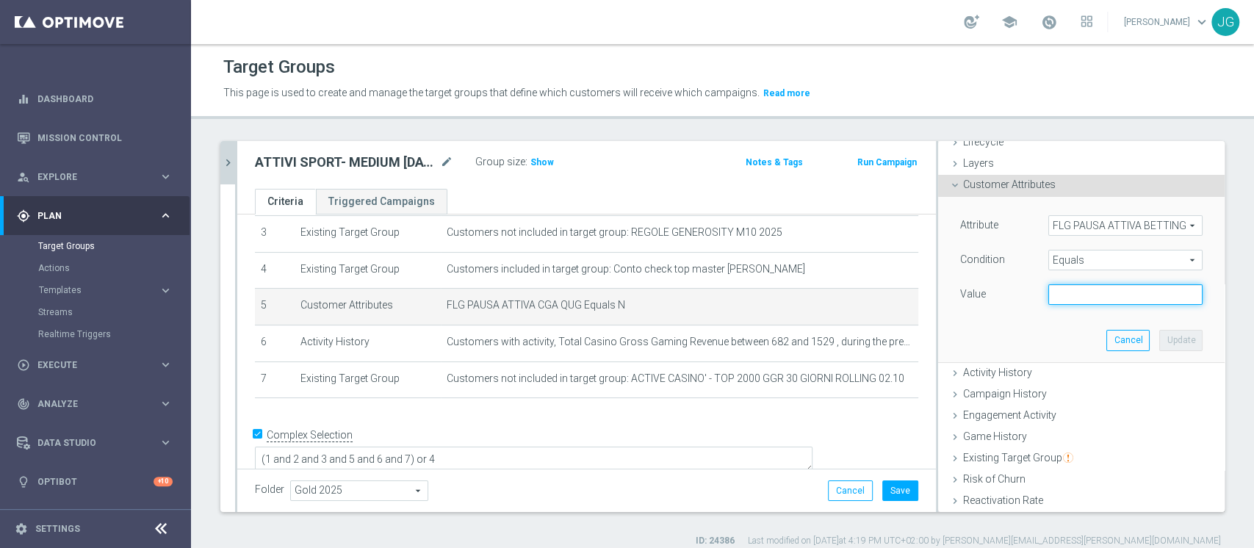
click at [1052, 295] on input "text" at bounding box center [1125, 294] width 154 height 21
type input "N"
click at [1159, 339] on button "Update" at bounding box center [1180, 340] width 43 height 21
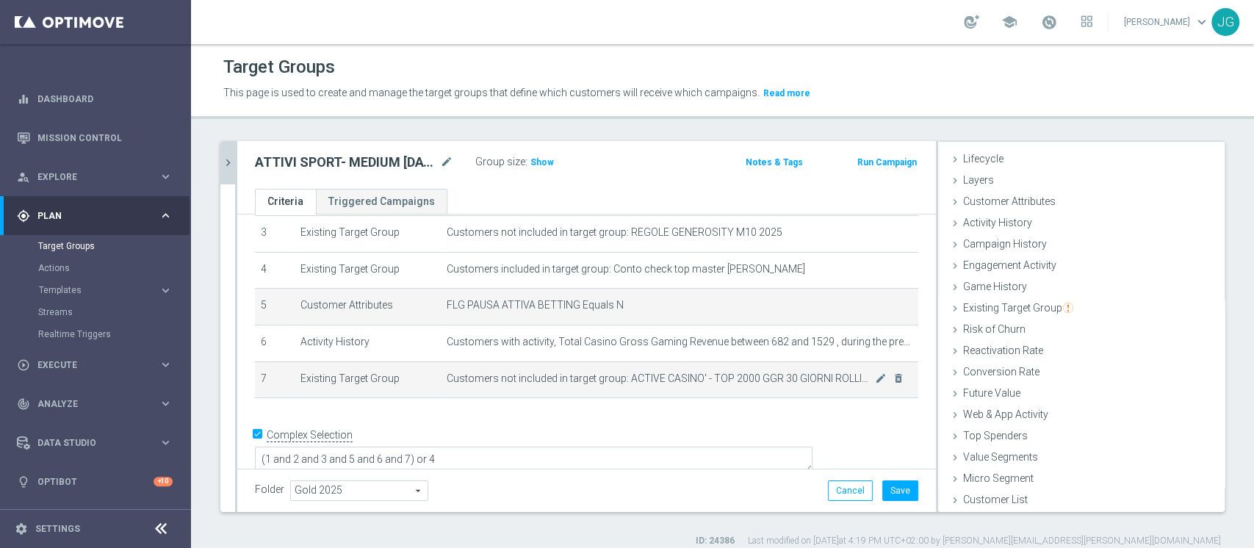
scroll to position [27, 0]
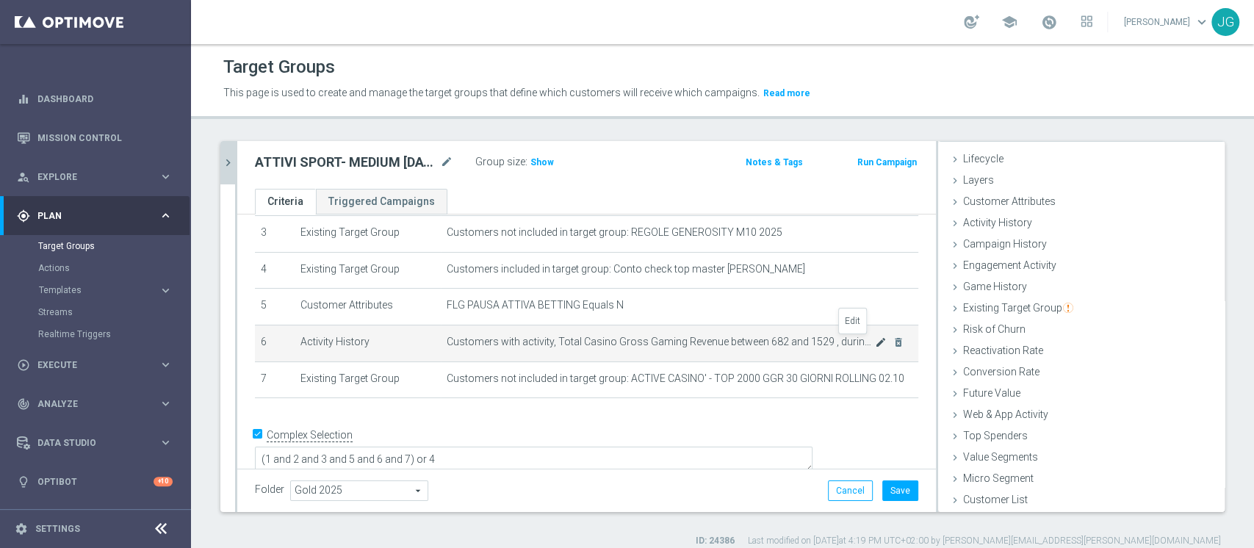
click at [875, 341] on icon "mode_edit" at bounding box center [881, 342] width 12 height 12
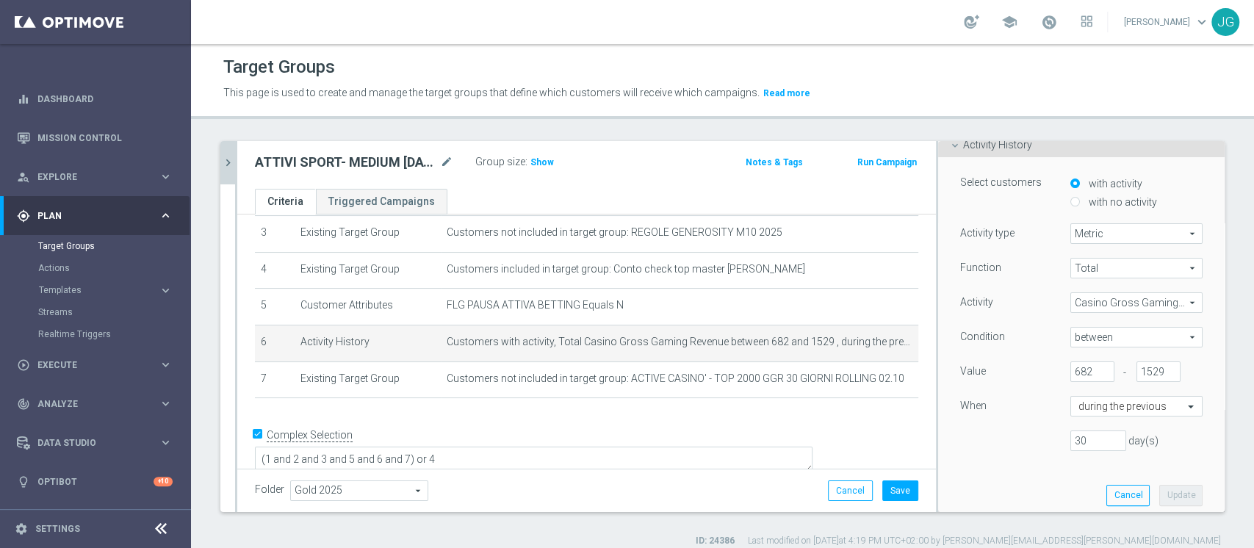
scroll to position [110, 0]
click at [1094, 293] on span "Casino Gross Gaming Revenue" at bounding box center [1136, 297] width 131 height 19
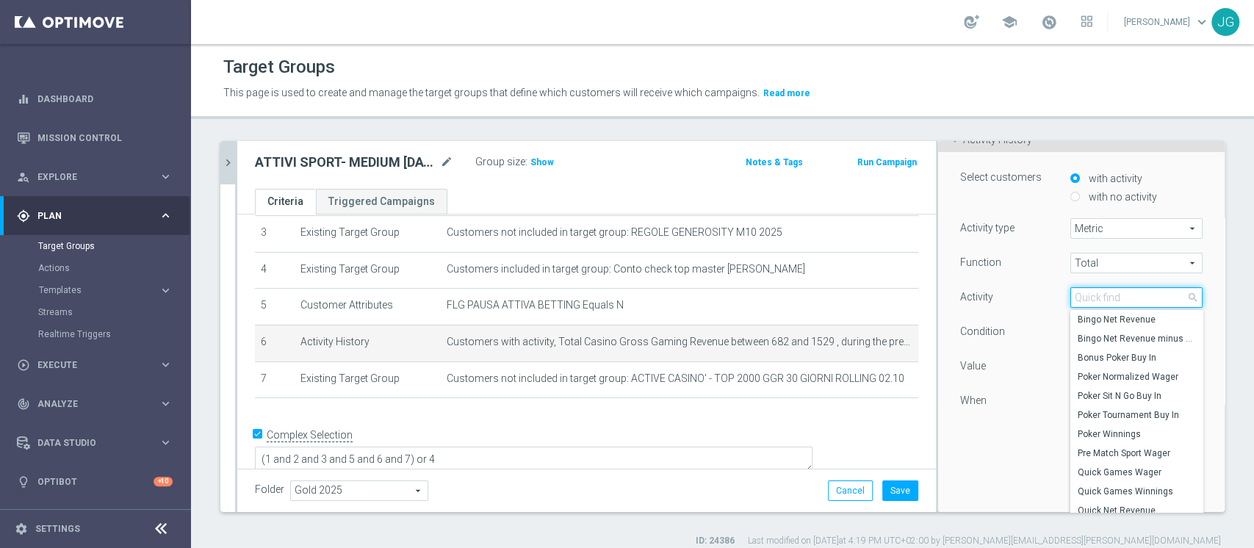
click at [1094, 293] on input "search" at bounding box center [1136, 297] width 132 height 21
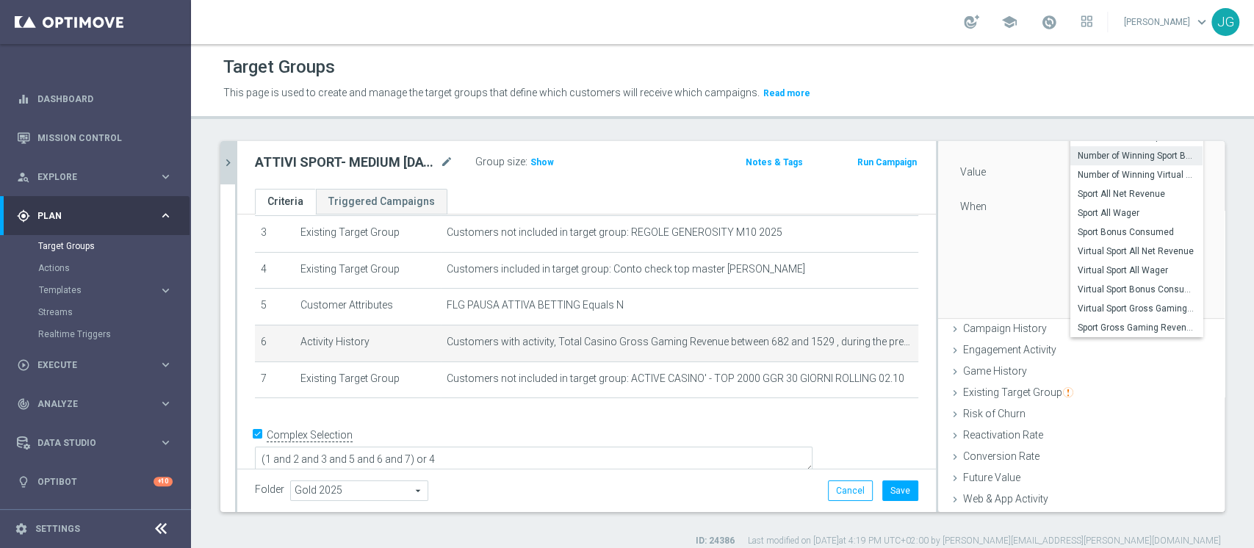
scroll to position [305, 0]
type input "sport"
click at [1109, 325] on span "Sport Gross Gaming Revenue" at bounding box center [1137, 327] width 118 height 12
type input "Sport Gross Gaming Revenue"
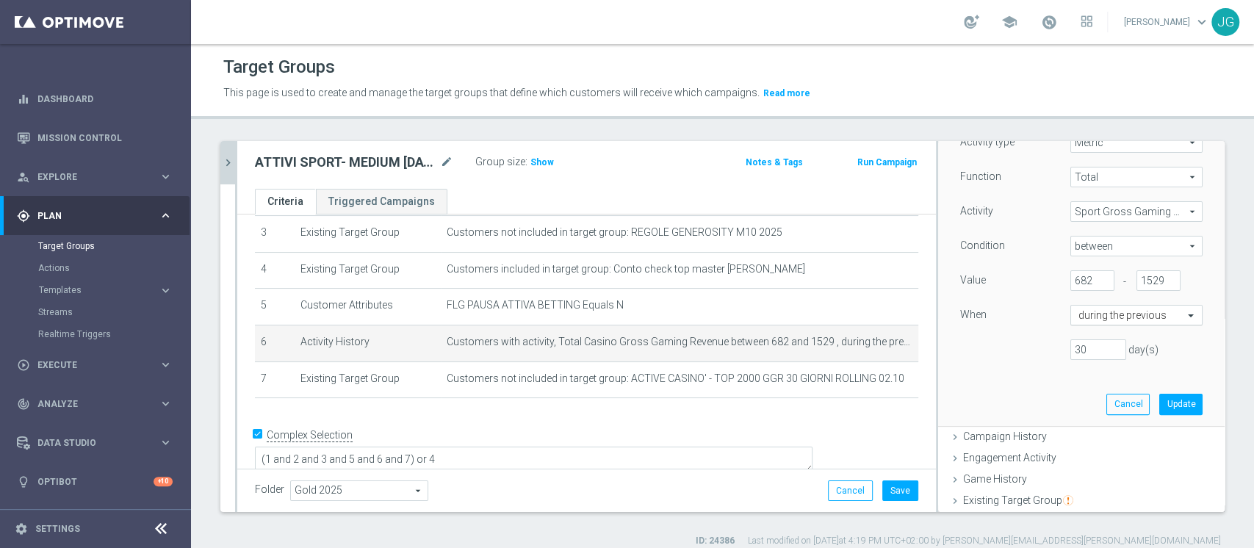
scroll to position [195, 0]
click at [1137, 284] on input "1529" at bounding box center [1159, 282] width 44 height 21
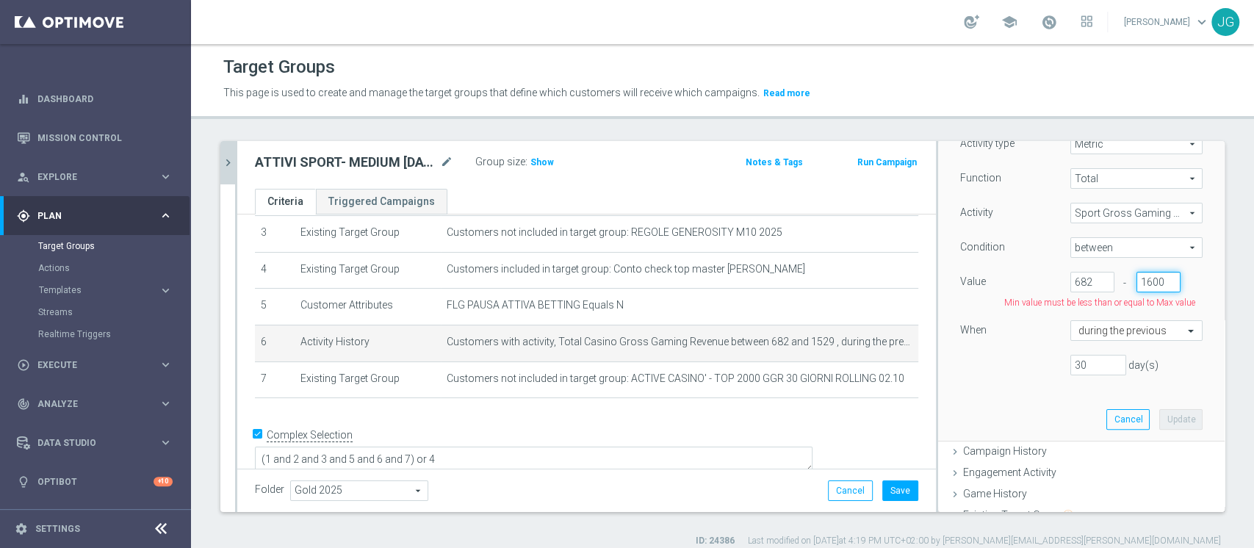
scroll to position [0, 1]
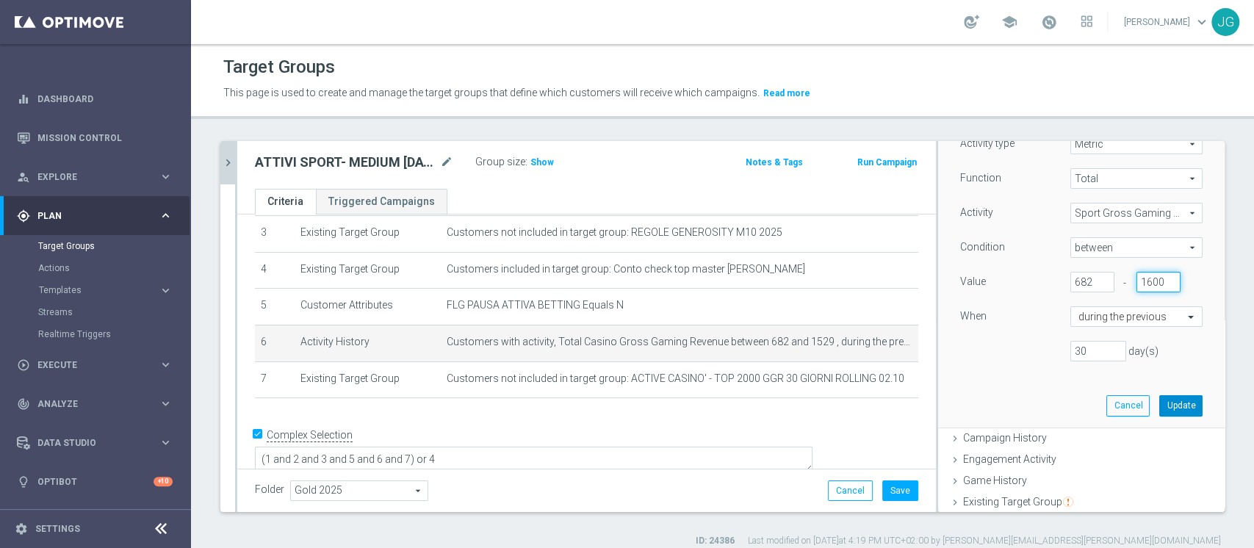
type input "1600"
click at [1160, 404] on button "Update" at bounding box center [1180, 405] width 43 height 21
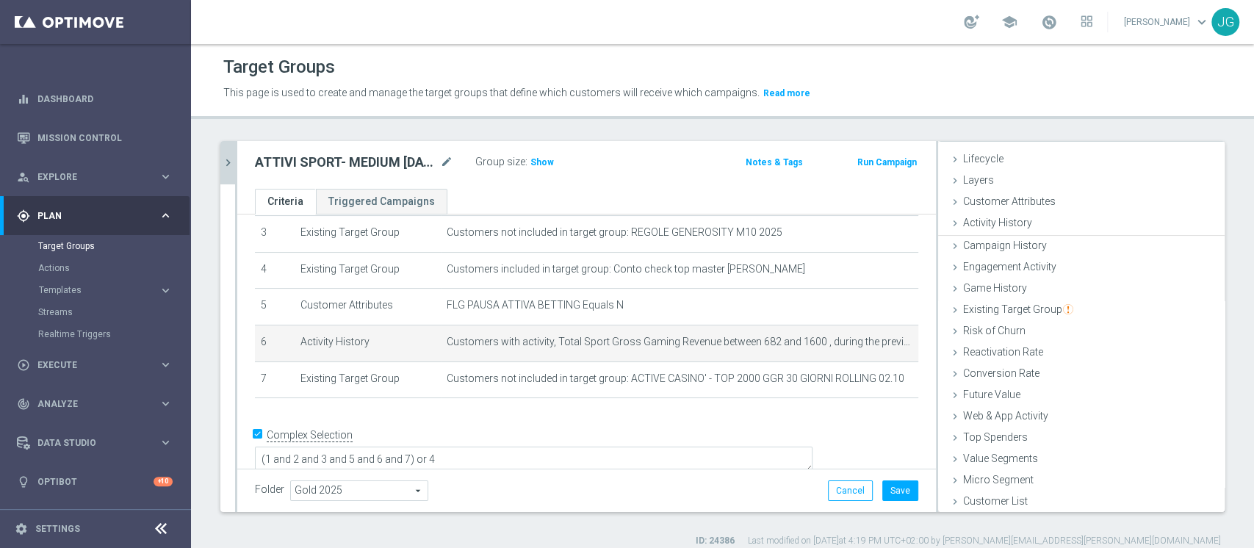
scroll to position [27, 0]
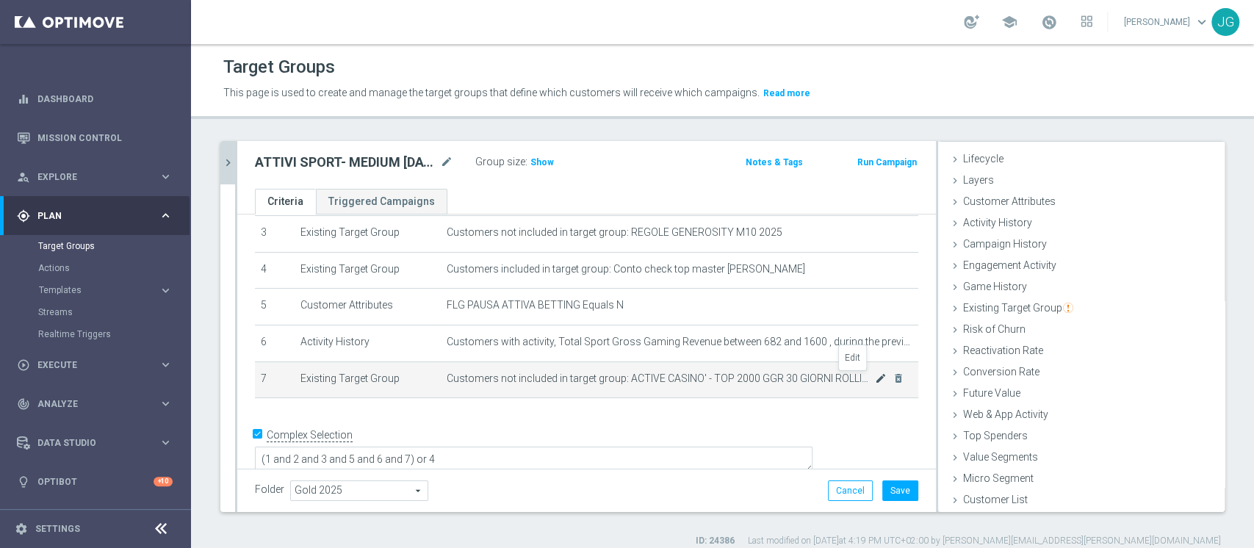
click at [875, 381] on icon "mode_edit" at bounding box center [881, 378] width 12 height 12
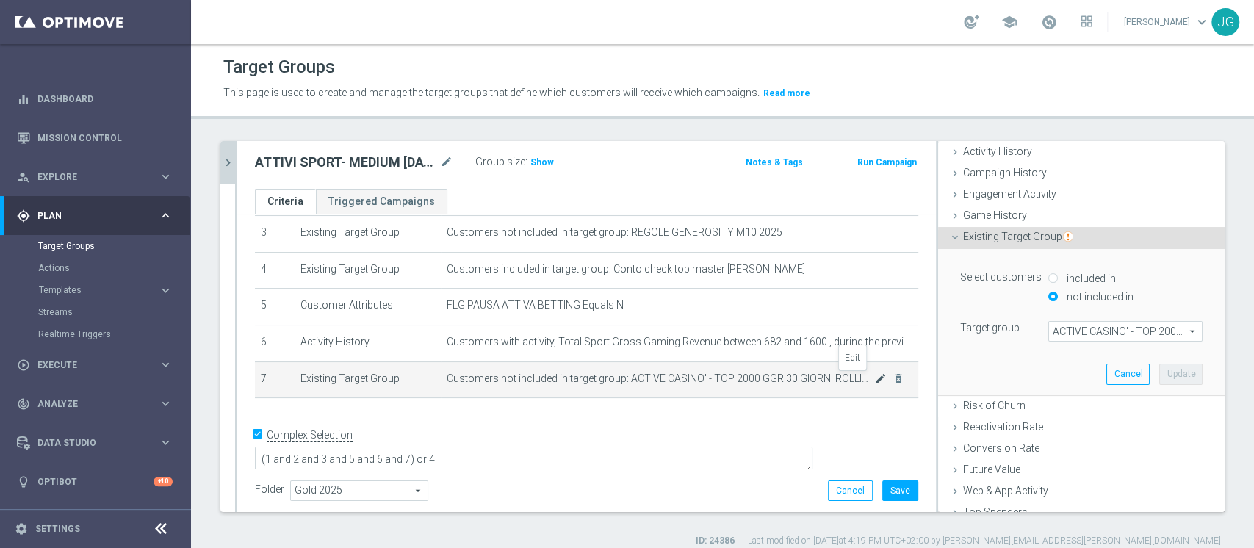
scroll to position [108, 0]
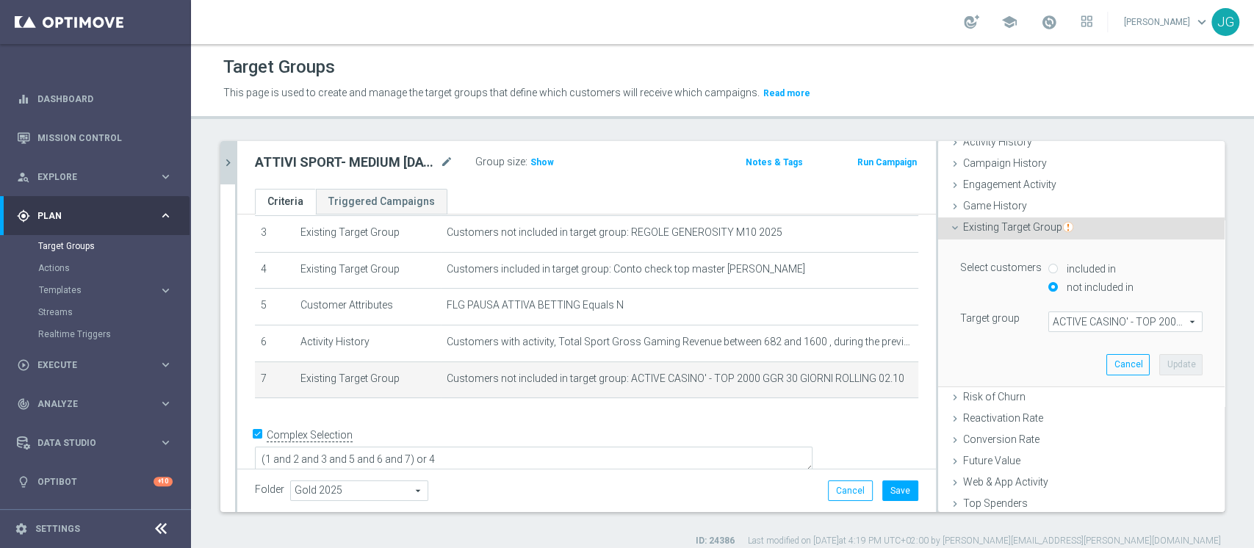
click at [1100, 325] on span "ACTIVE CASINO' - TOP 2000 GGR 30 GIORNI ROLLING 02.10" at bounding box center [1125, 321] width 153 height 19
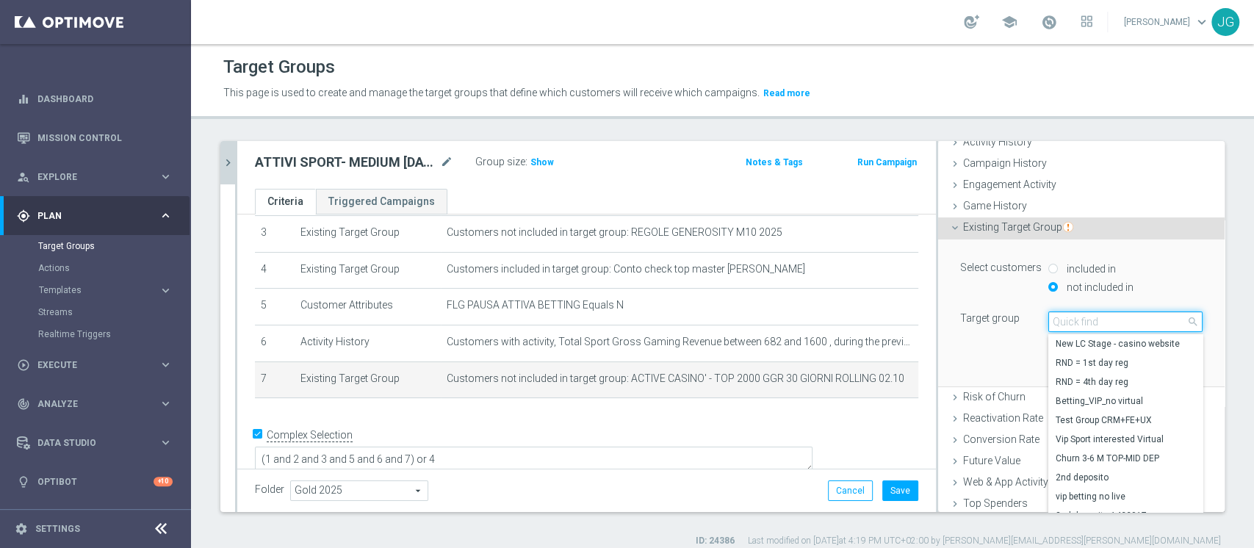
click at [1100, 325] on input "search" at bounding box center [1125, 321] width 154 height 21
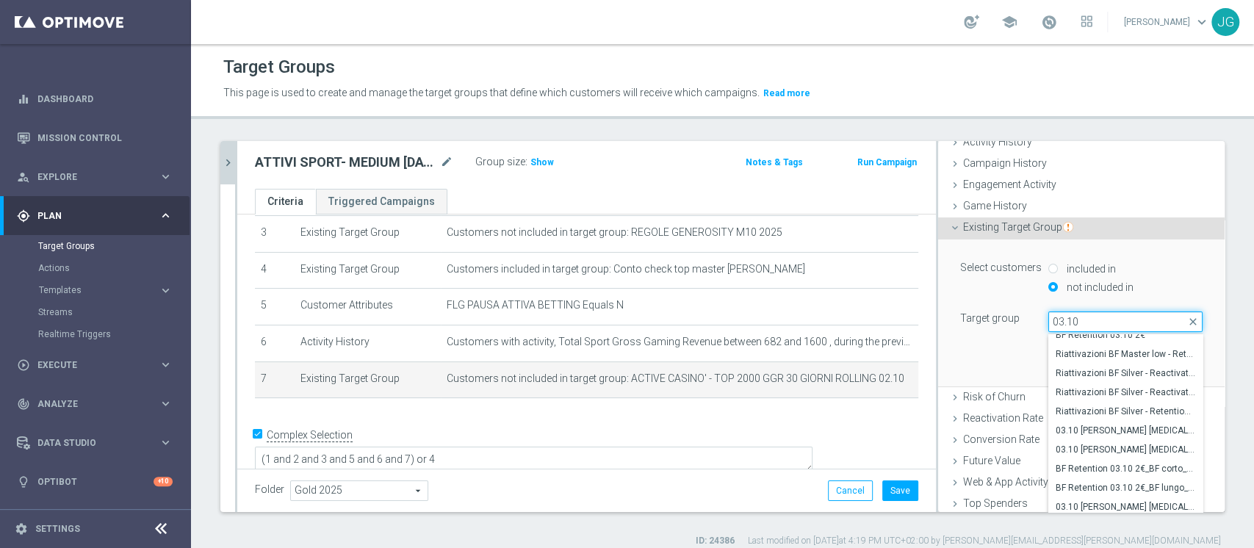
scroll to position [175, 0]
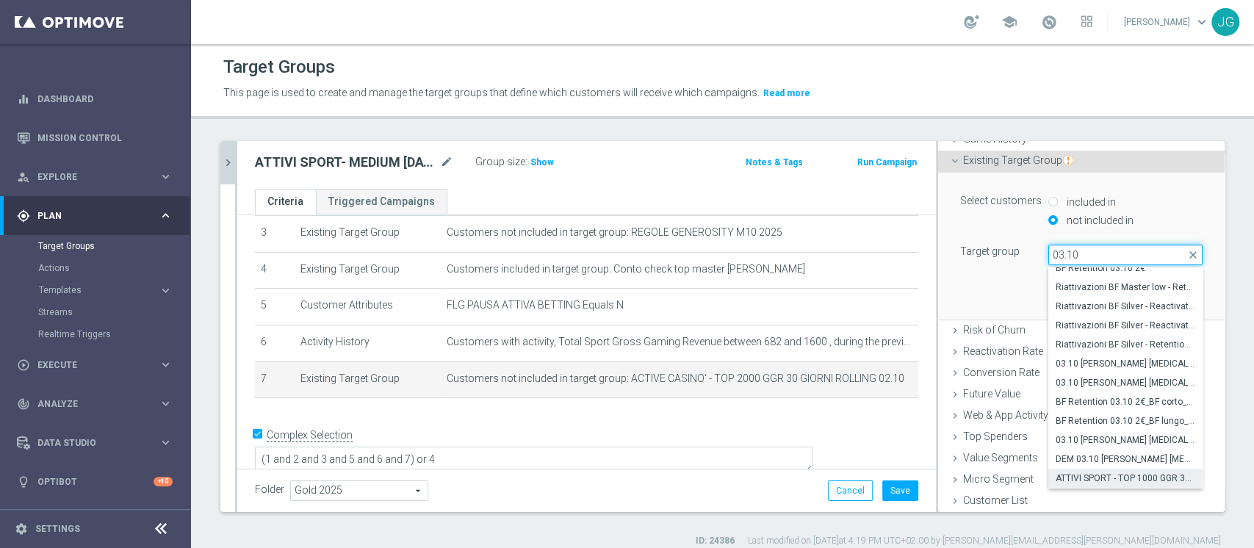
type input "03.10"
click at [1076, 478] on span "ATTIVI SPORT - TOP 1000 GGR 30 GIORNI ROLLING 03.10" at bounding box center [1126, 478] width 140 height 12
type input "ATTIVI SPORT - TOP 1000 GGR 30 GIORNI ROLLING 03.10"
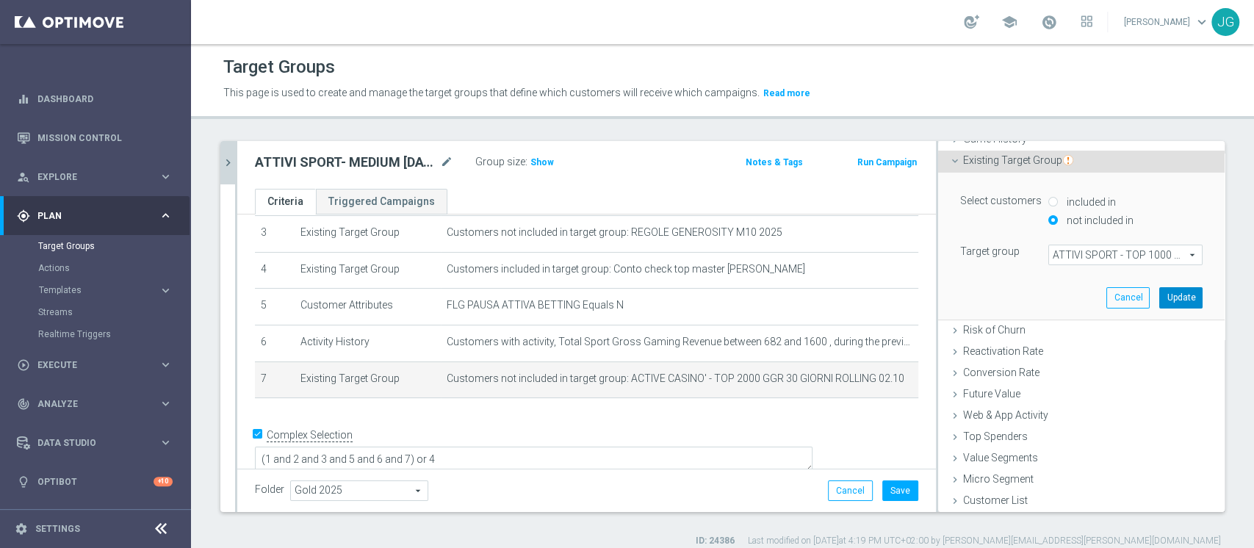
click at [1159, 300] on button "Update" at bounding box center [1180, 297] width 43 height 21
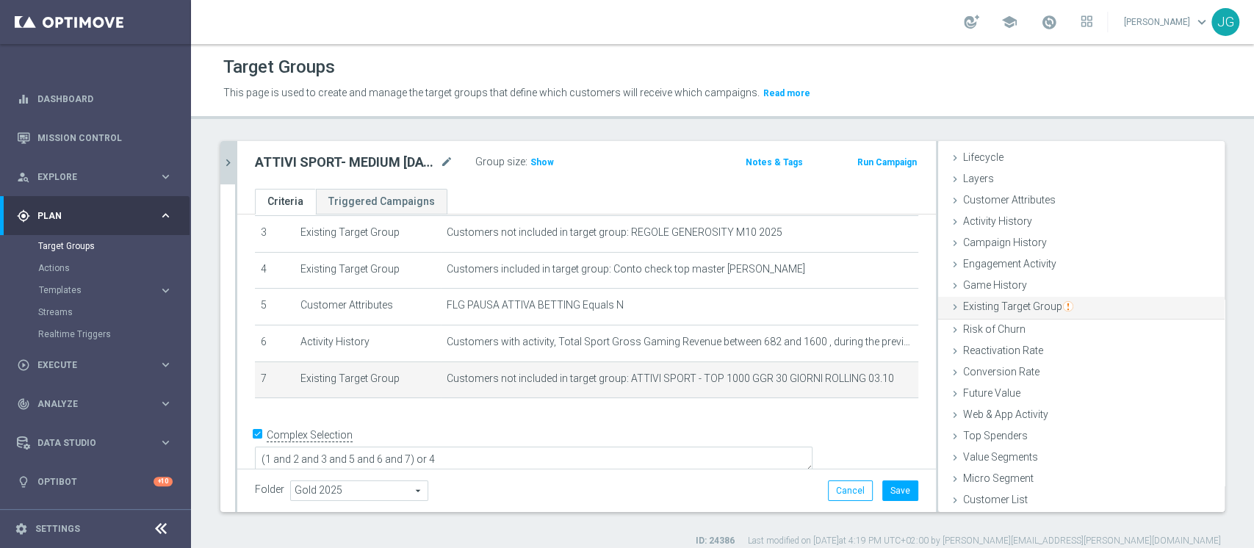
scroll to position [27, 0]
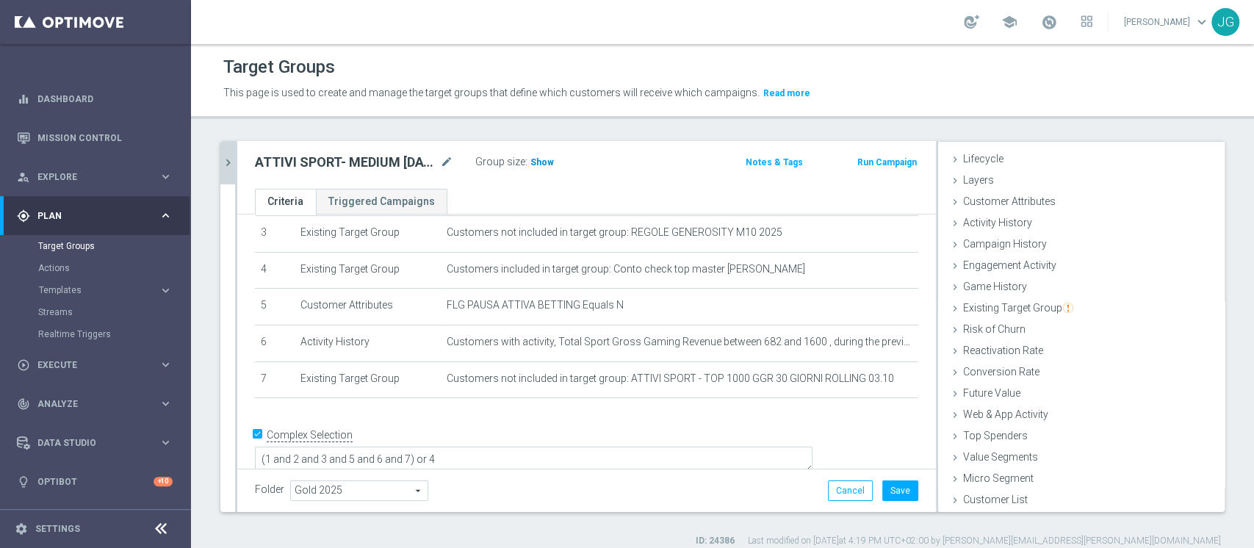
click at [536, 163] on span "Show" at bounding box center [542, 162] width 24 height 10
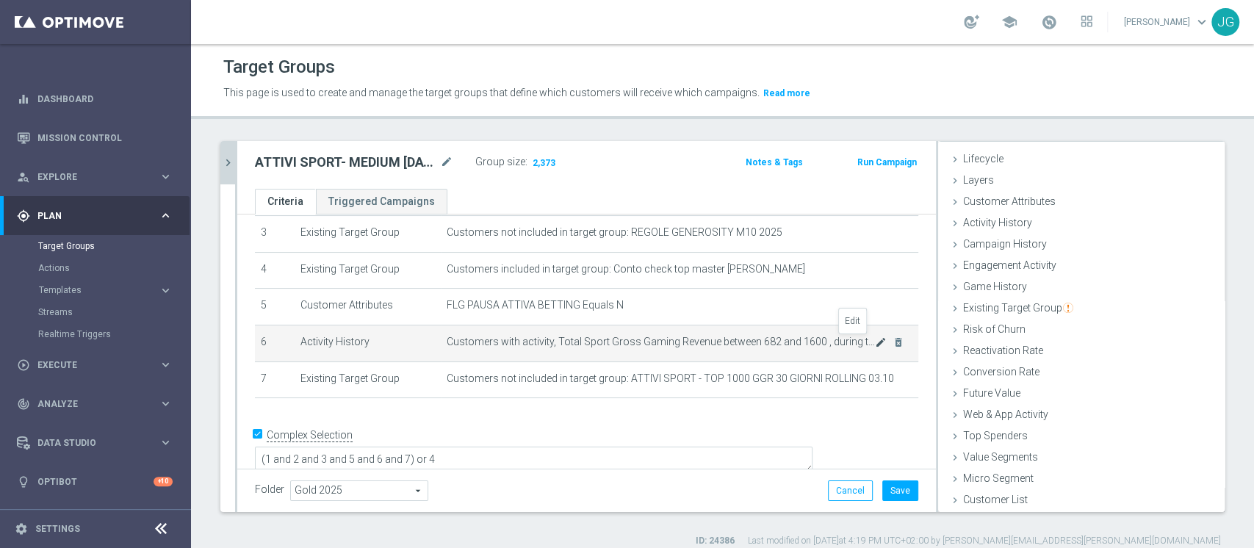
click at [875, 341] on icon "mode_edit" at bounding box center [881, 342] width 12 height 12
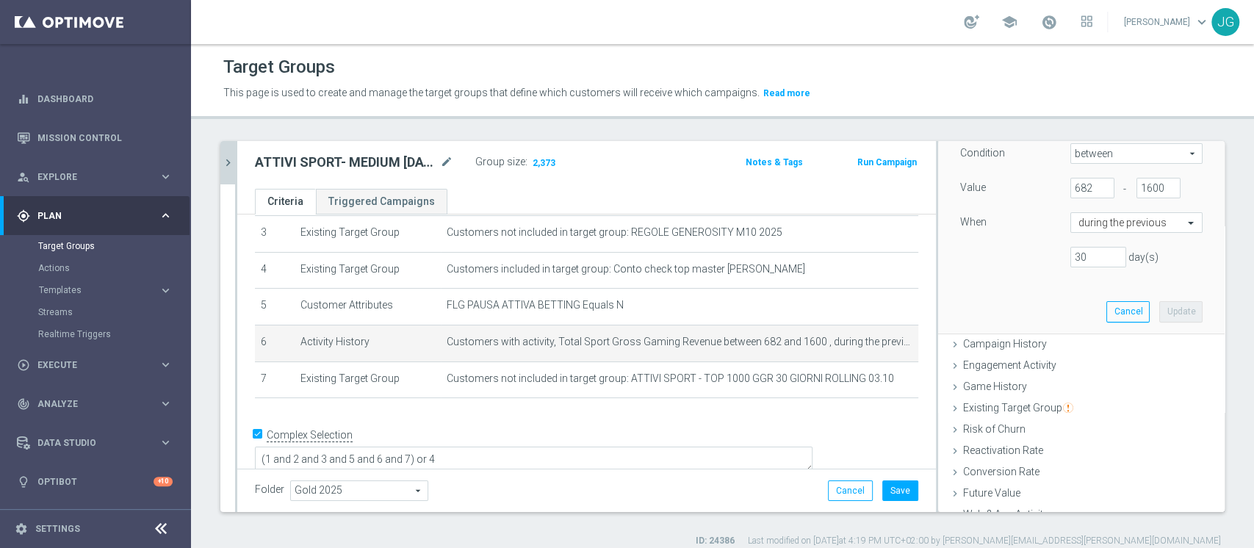
scroll to position [259, 0]
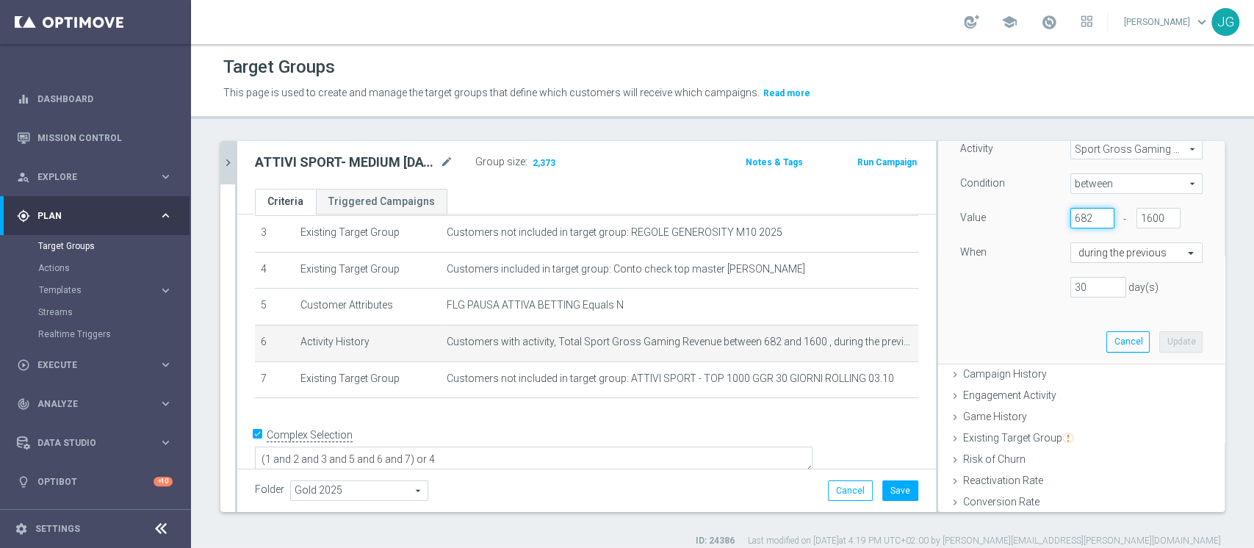
click at [1070, 217] on input "682" at bounding box center [1092, 218] width 44 height 21
type input "6"
type input "700"
click at [1159, 338] on button "Update" at bounding box center [1180, 341] width 43 height 21
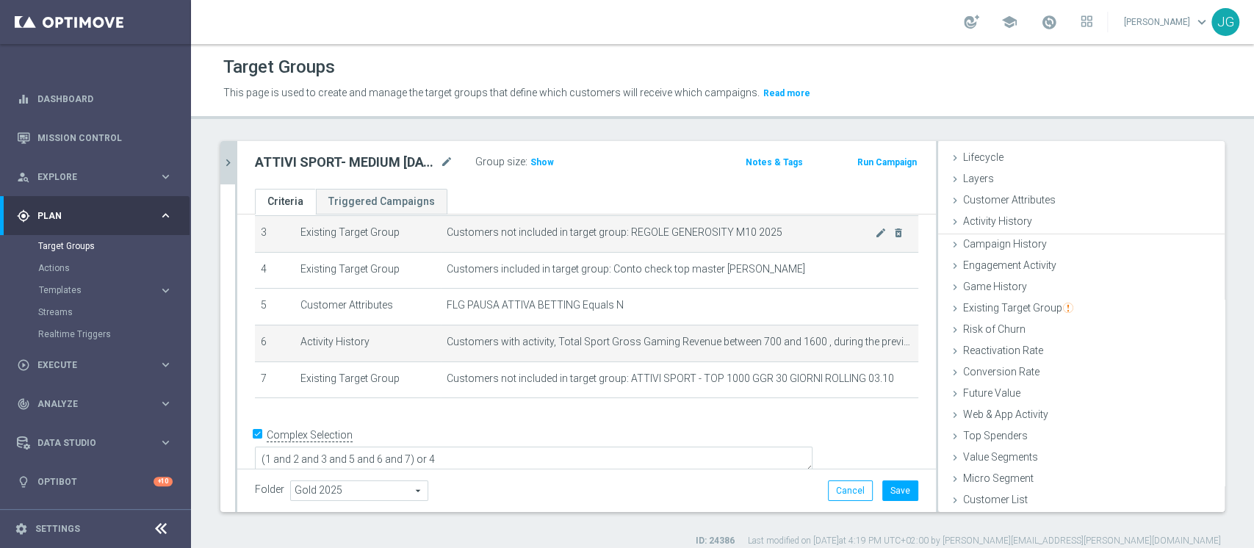
scroll to position [27, 0]
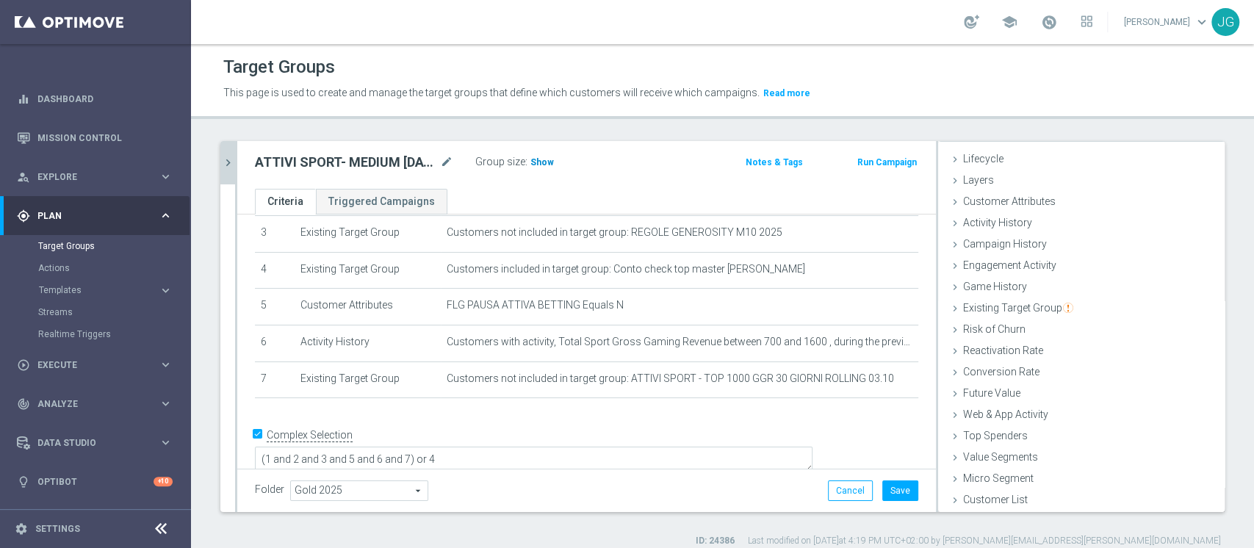
click at [537, 165] on span "Show" at bounding box center [542, 162] width 24 height 10
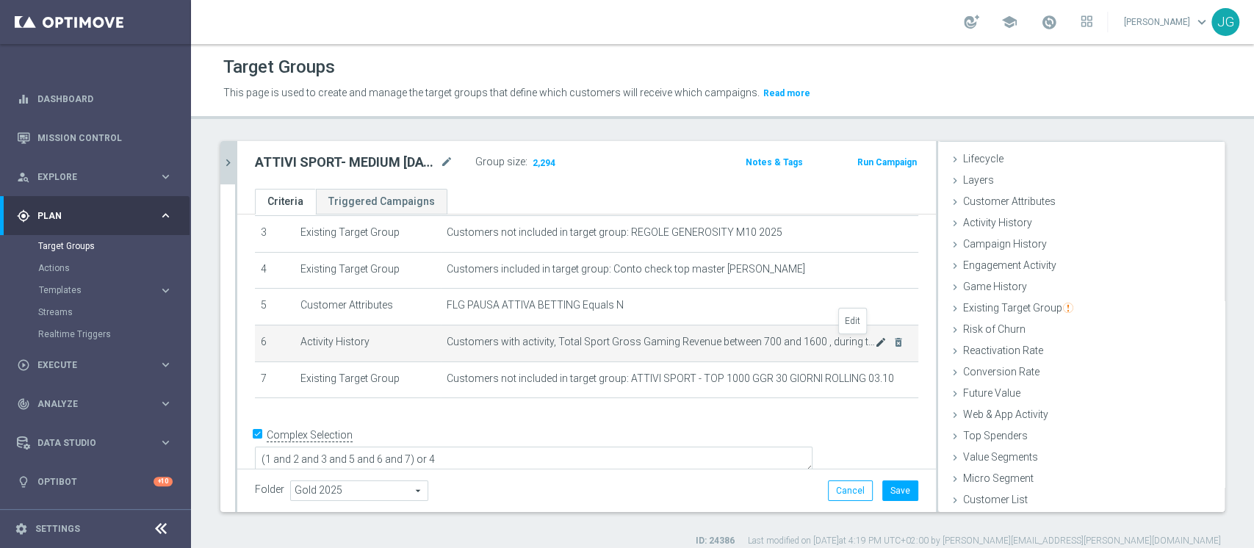
click at [875, 345] on icon "mode_edit" at bounding box center [881, 342] width 12 height 12
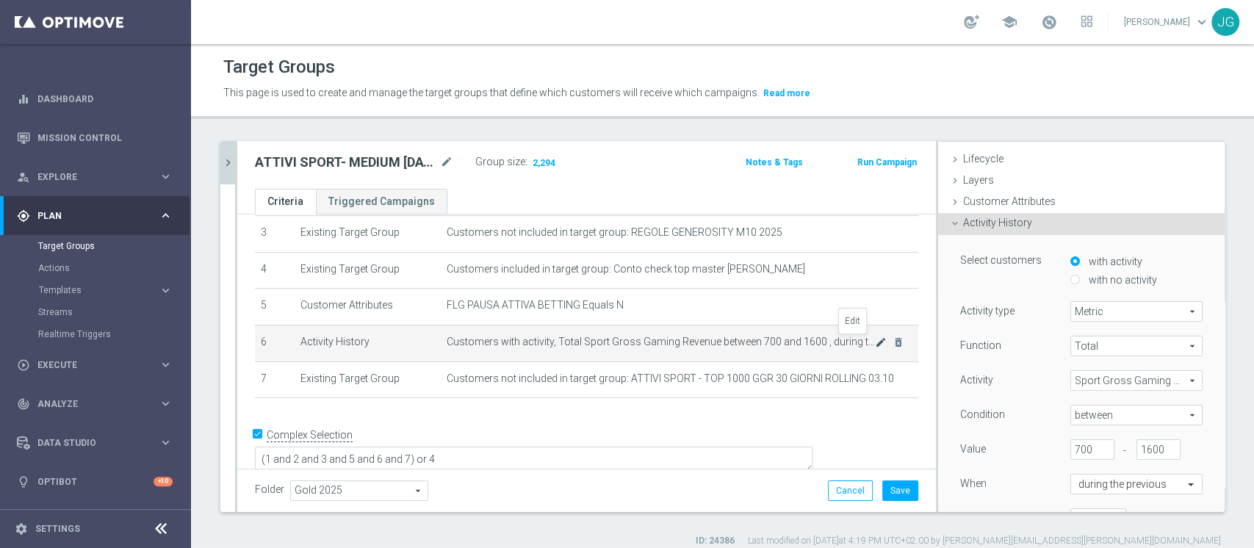
scroll to position [108, 0]
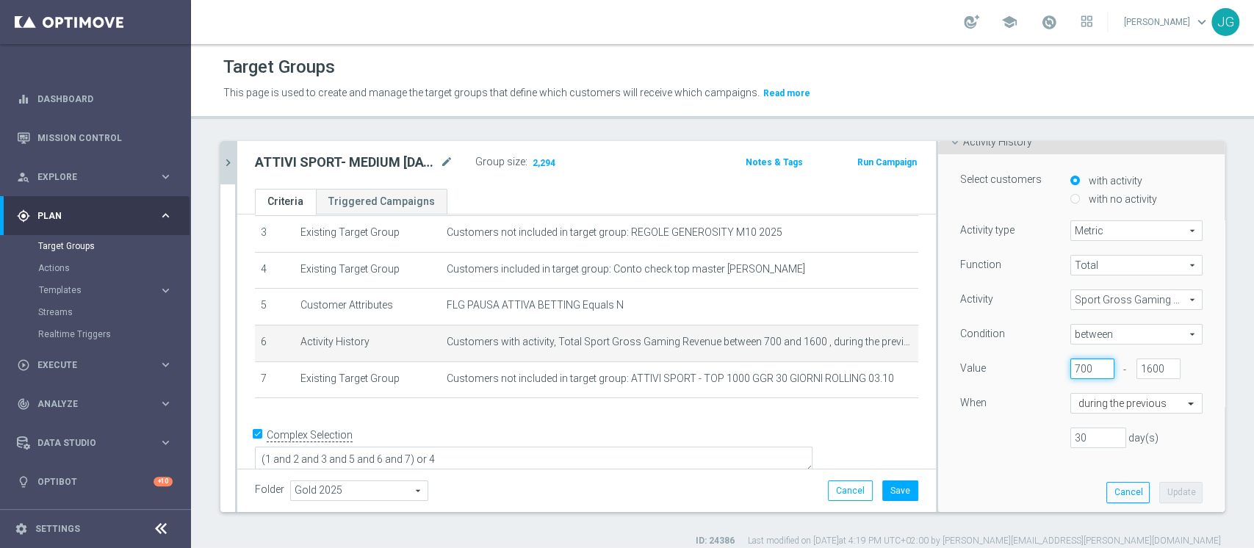
click at [1070, 367] on input "700" at bounding box center [1092, 369] width 44 height 21
type input "7"
type input "800"
click at [1159, 489] on button "Update" at bounding box center [1180, 492] width 43 height 21
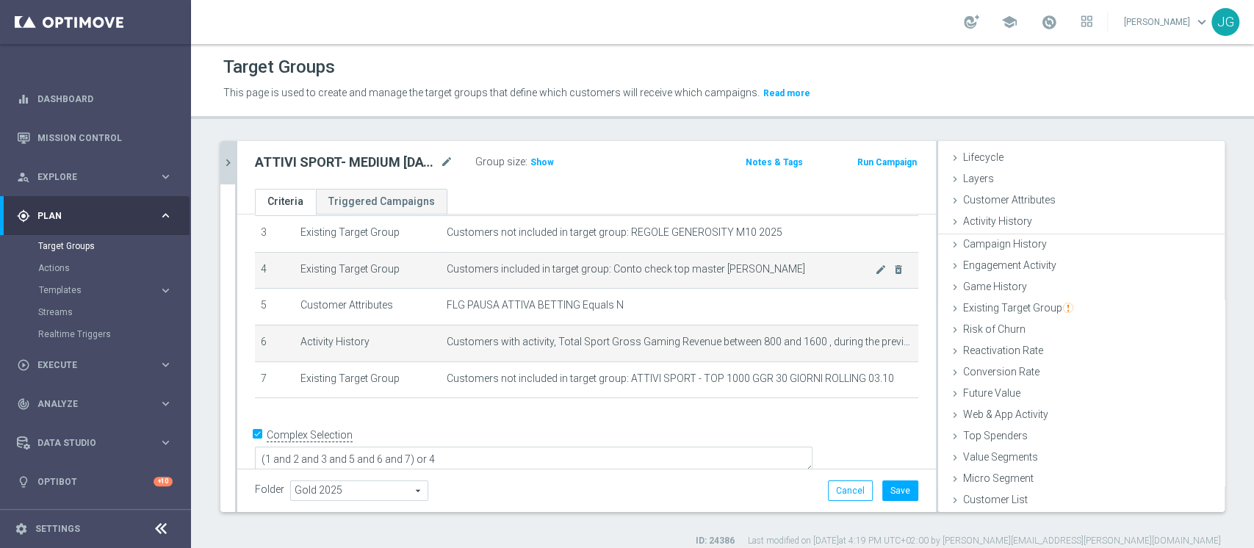
scroll to position [27, 0]
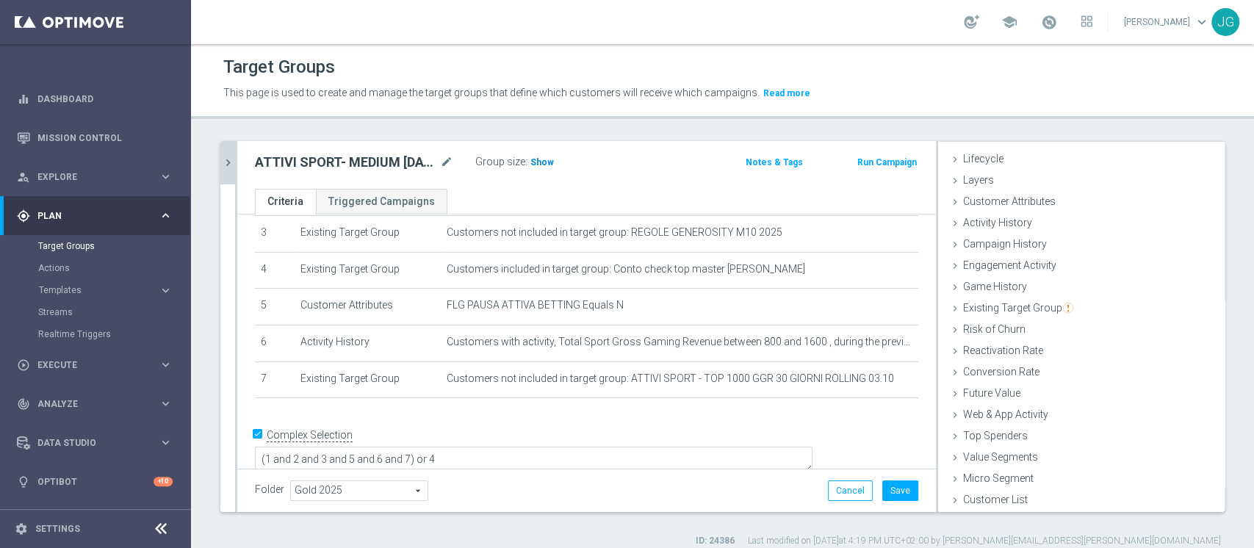
click at [536, 159] on span "Show" at bounding box center [542, 162] width 24 height 10
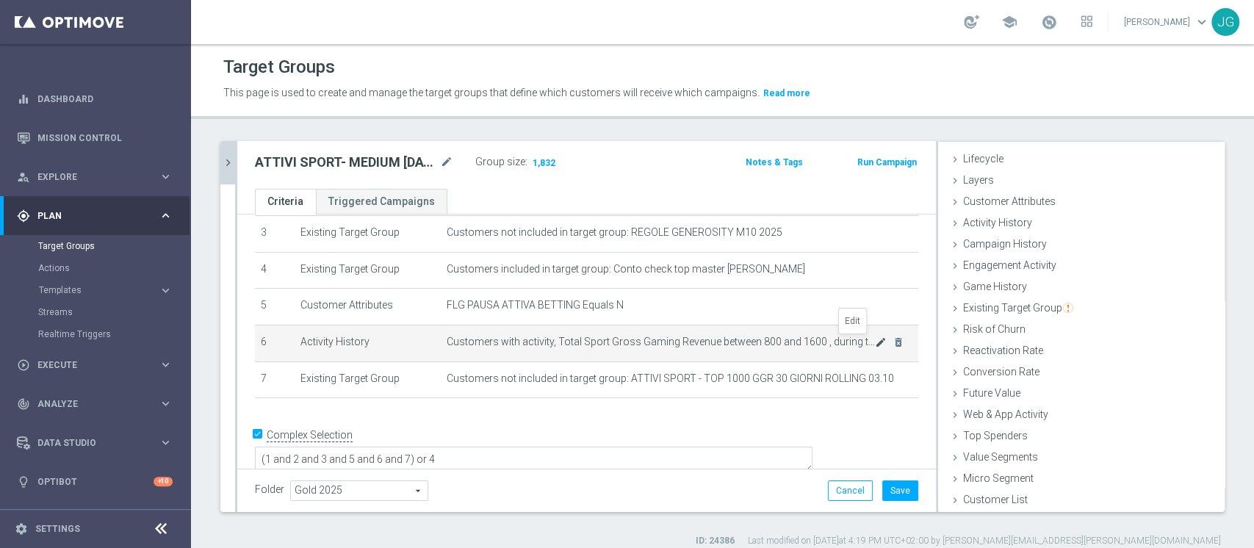
click at [875, 346] on icon "mode_edit" at bounding box center [881, 342] width 12 height 12
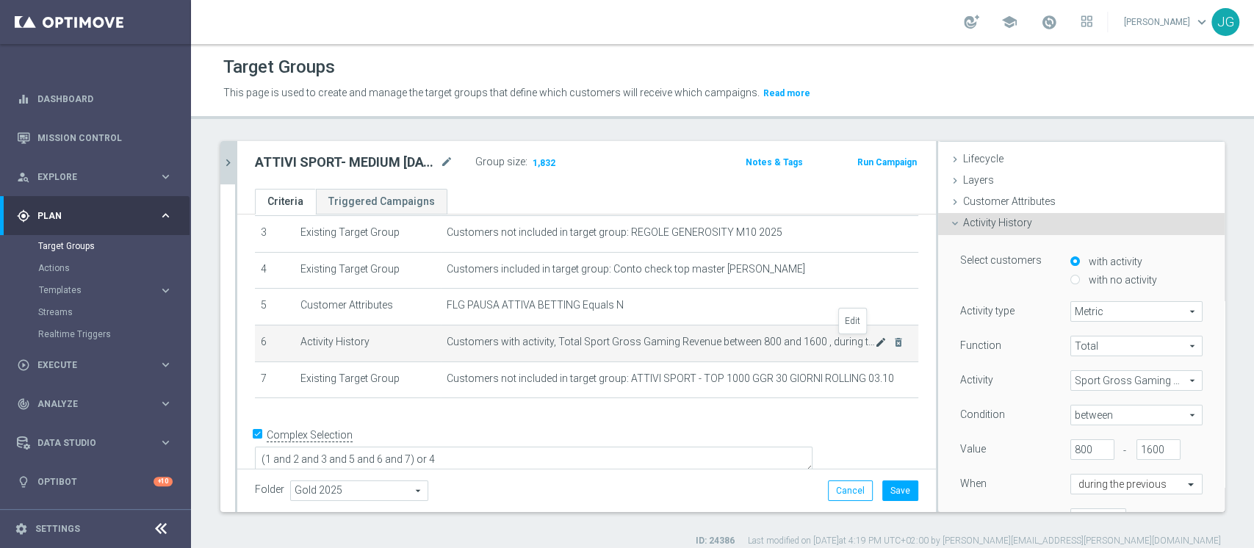
scroll to position [108, 0]
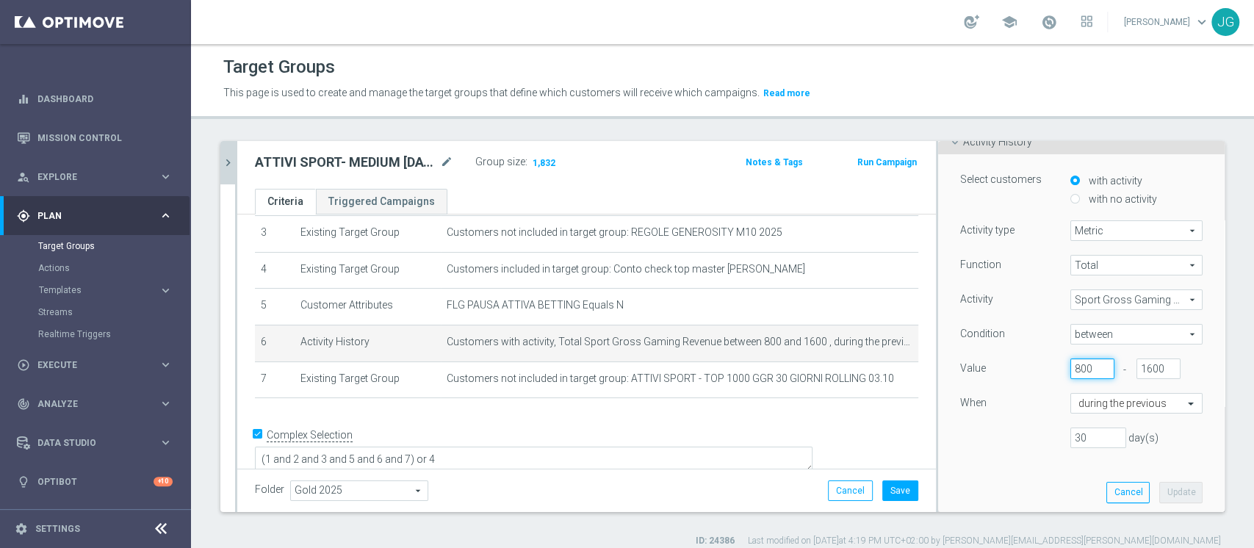
click at [1070, 367] on input "800" at bounding box center [1092, 369] width 44 height 21
type input "8"
type input "750"
click at [1159, 486] on button "Update" at bounding box center [1180, 492] width 43 height 21
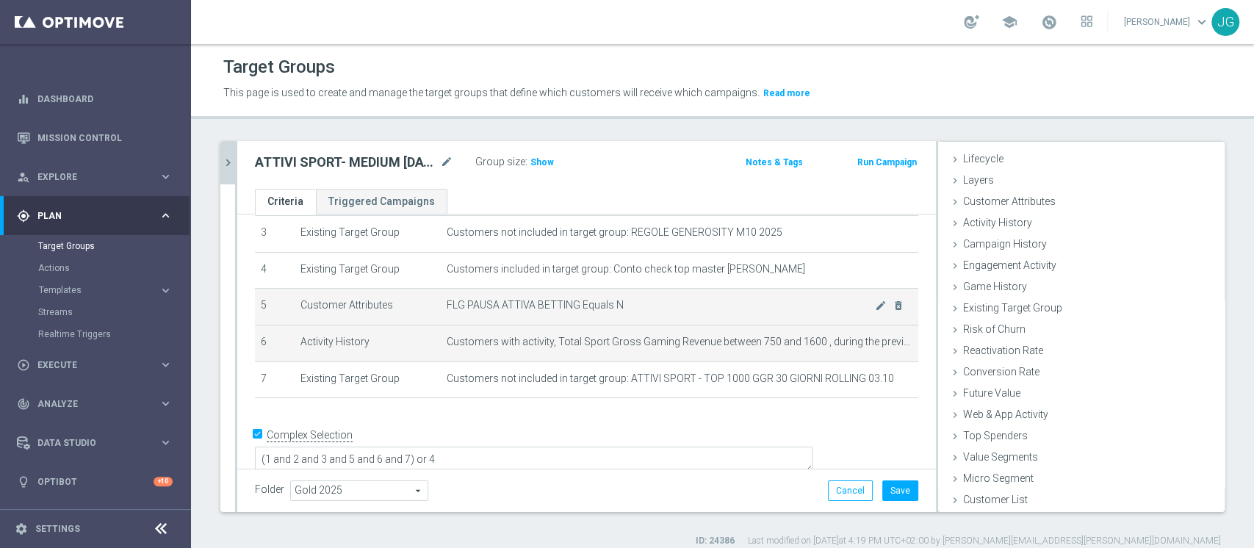
scroll to position [27, 0]
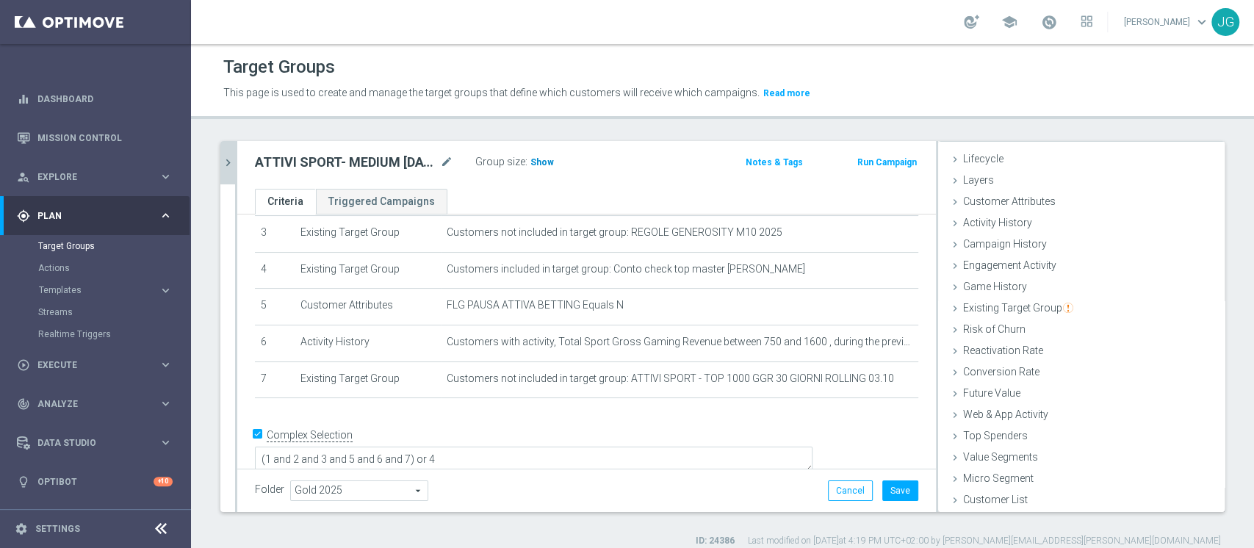
click at [539, 160] on span "Show" at bounding box center [542, 162] width 24 height 10
click at [887, 491] on button "Save" at bounding box center [900, 490] width 36 height 21
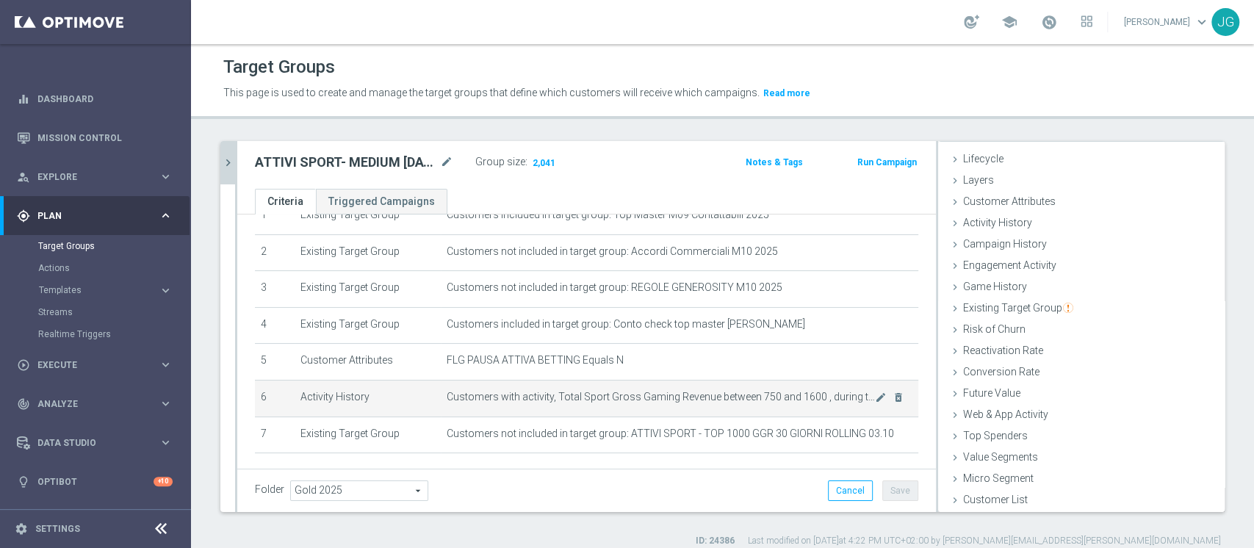
scroll to position [0, 0]
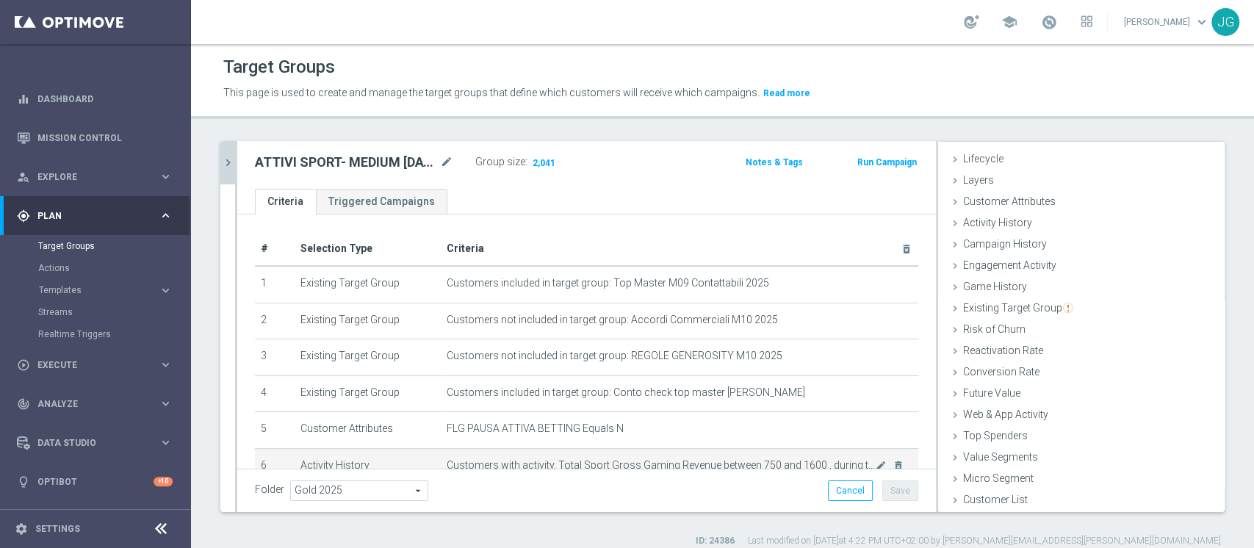
click at [588, 344] on td "Customers not included in target group: REGOLE GENEROSITY M10 2025 mode_edit de…" at bounding box center [680, 357] width 478 height 37
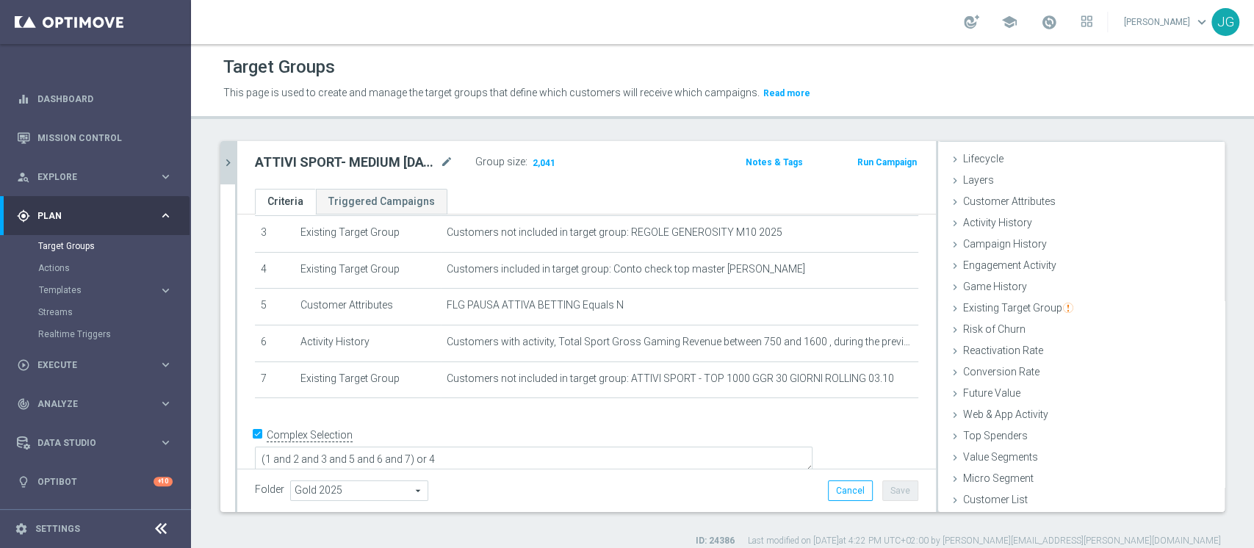
click at [230, 162] on icon "chevron_right" at bounding box center [228, 163] width 14 height 14
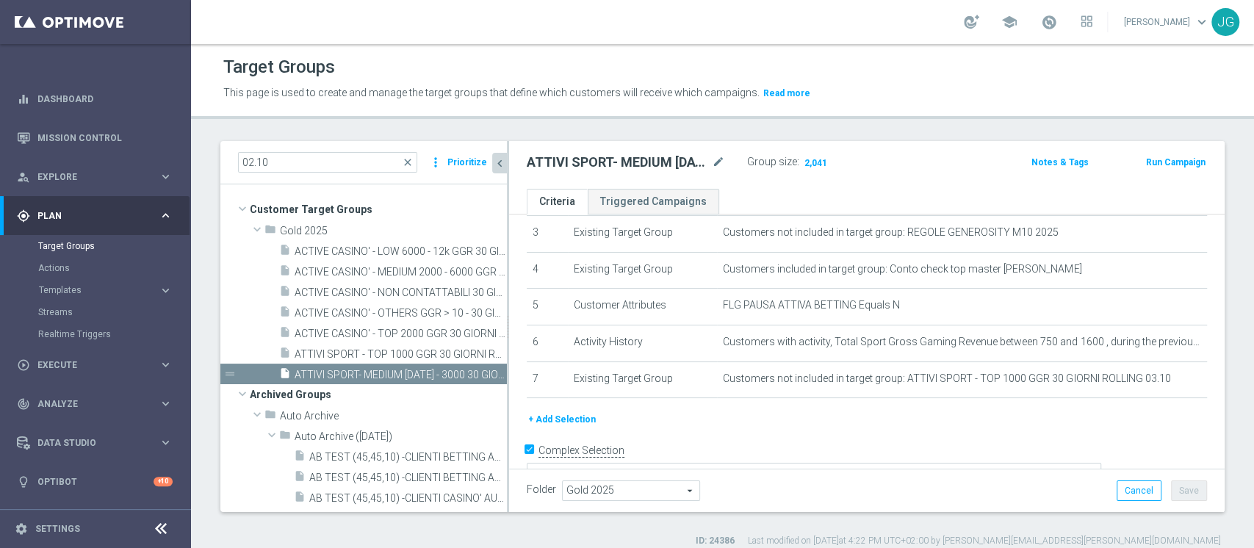
scroll to position [55, 0]
click at [407, 250] on span "ACTIVE CASINO' - LOW 6000 - 12k GGR 30 GIORNI ROLLING 02.10" at bounding box center [384, 251] width 179 height 12
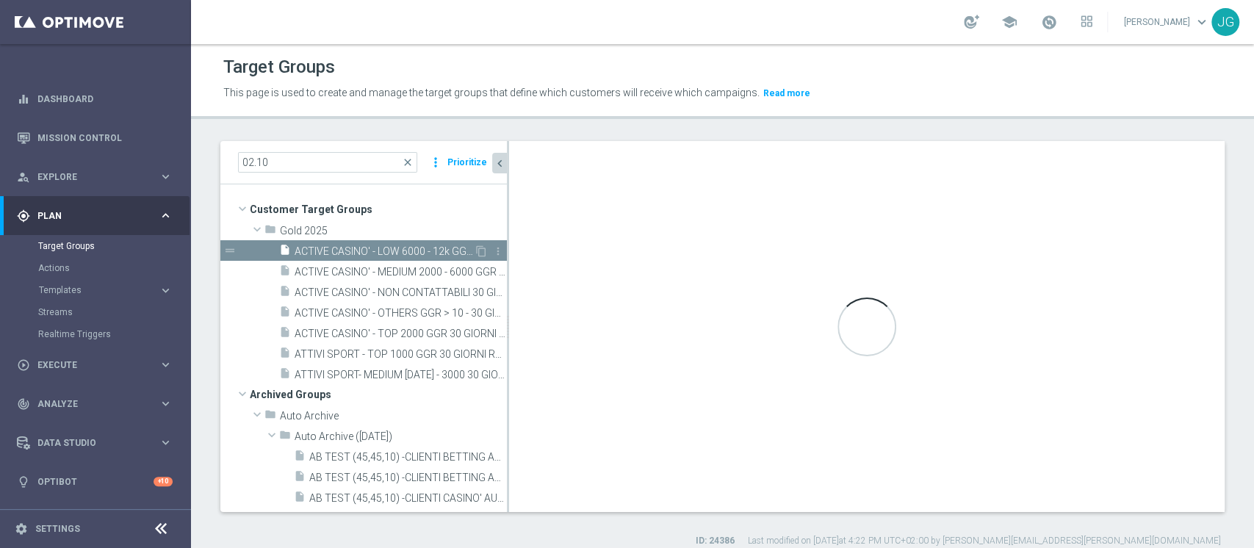
type textarea "(1 and 2 and 3 and 5 and 6 and 7 and 8 and 9) or 4"
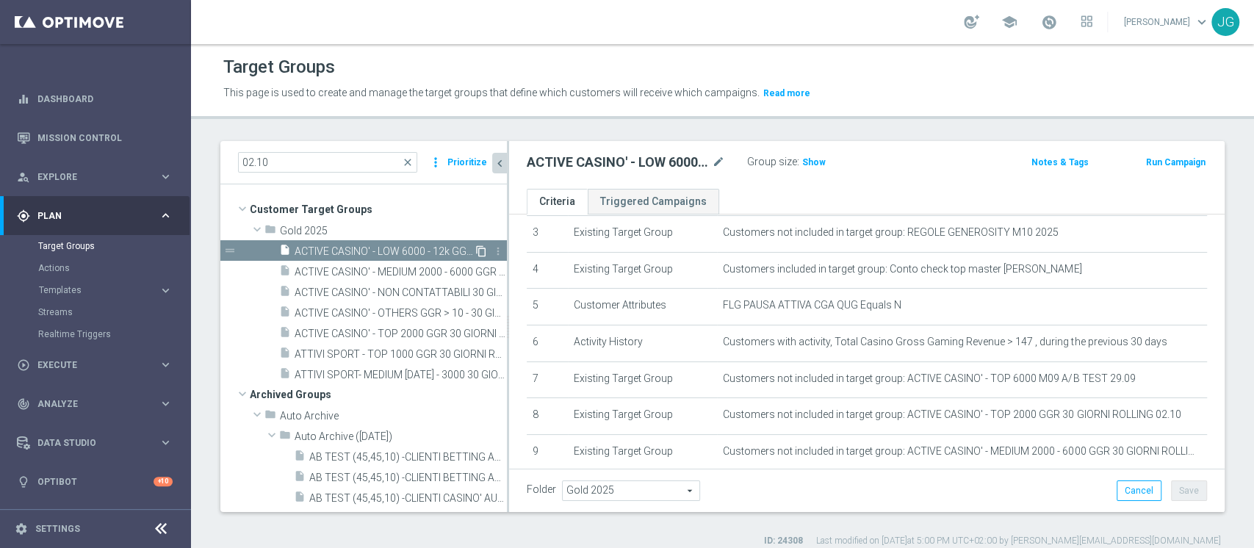
click at [475, 251] on icon "content_copy" at bounding box center [481, 251] width 12 height 12
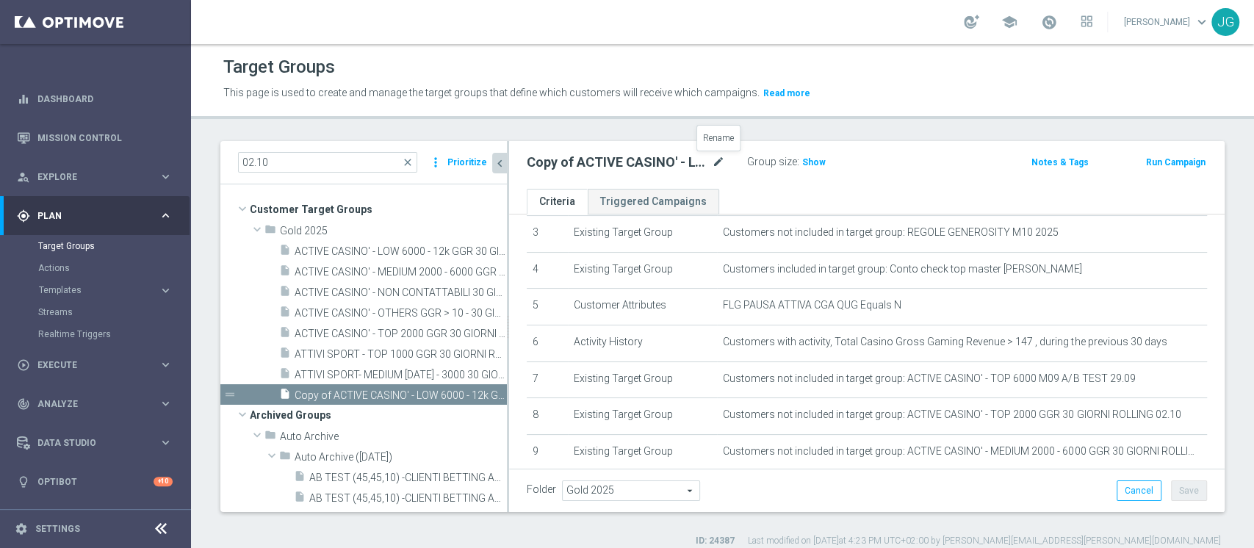
click at [719, 155] on icon "mode_edit" at bounding box center [718, 163] width 13 height 18
type input "ATTIVI SPORT - LOW 3000 - 6000 30 GIORNI ROLLING 03.10"
click at [835, 173] on div "ATTIVI SPORT - LOW 3000 - 6000 30 GIORNI ROLLING 03.10 Group size : Show Notes …" at bounding box center [867, 165] width 716 height 48
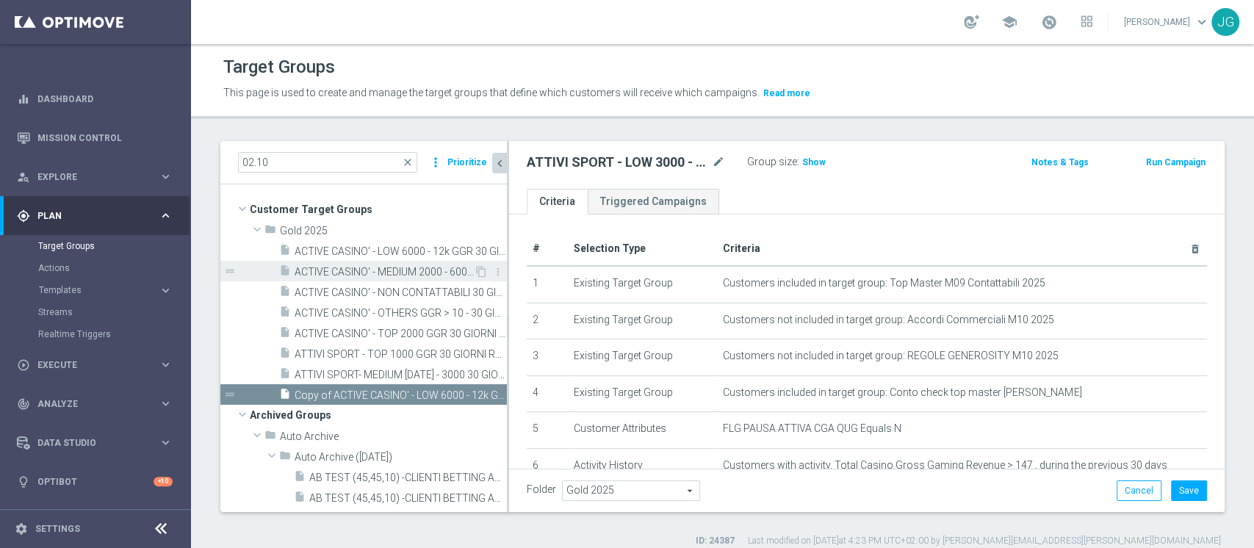
click at [392, 272] on span "ACTIVE CASINO' - MEDIUM 2000 - 6000 GGR 30 GIORNI ROLLING 02.10" at bounding box center [384, 272] width 179 height 12
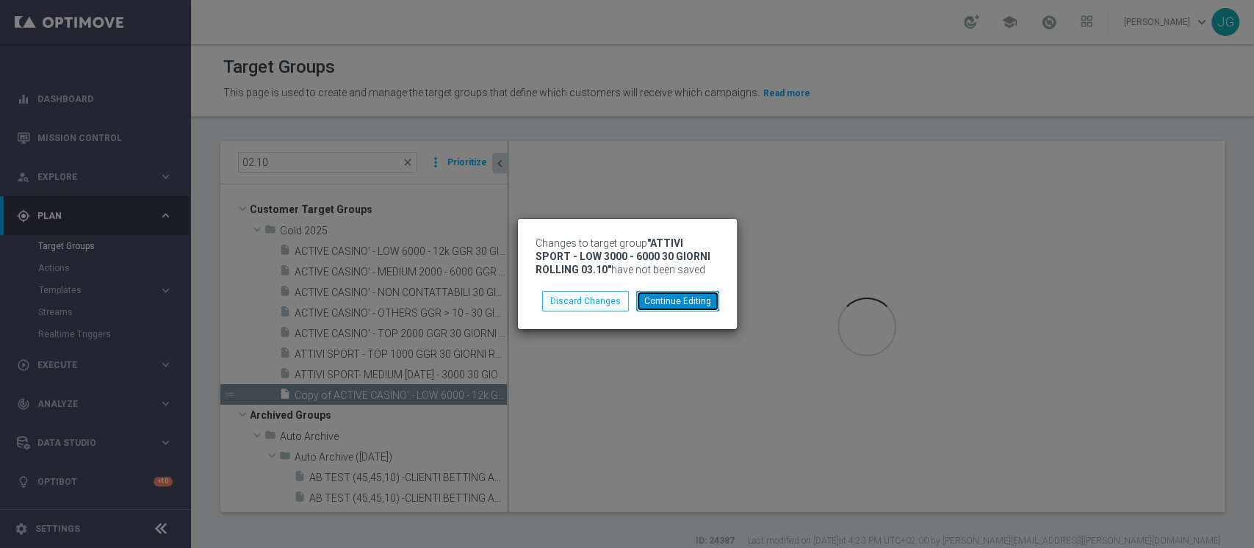
click at [691, 305] on button "Continue Editing" at bounding box center [677, 301] width 83 height 21
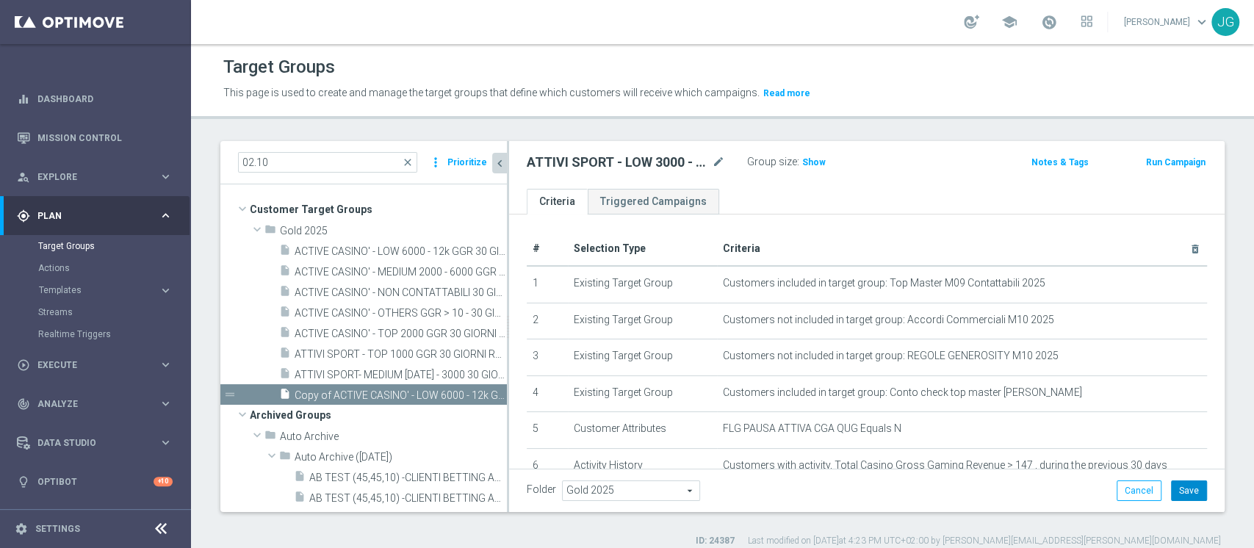
click at [1177, 490] on button "Save" at bounding box center [1189, 490] width 36 height 21
click at [375, 278] on div "insert_drive_file ACTIVE CASINO' - MEDIUM 2000 - 6000 GGR 30 GIORNI ROLLING 02.…" at bounding box center [376, 271] width 195 height 21
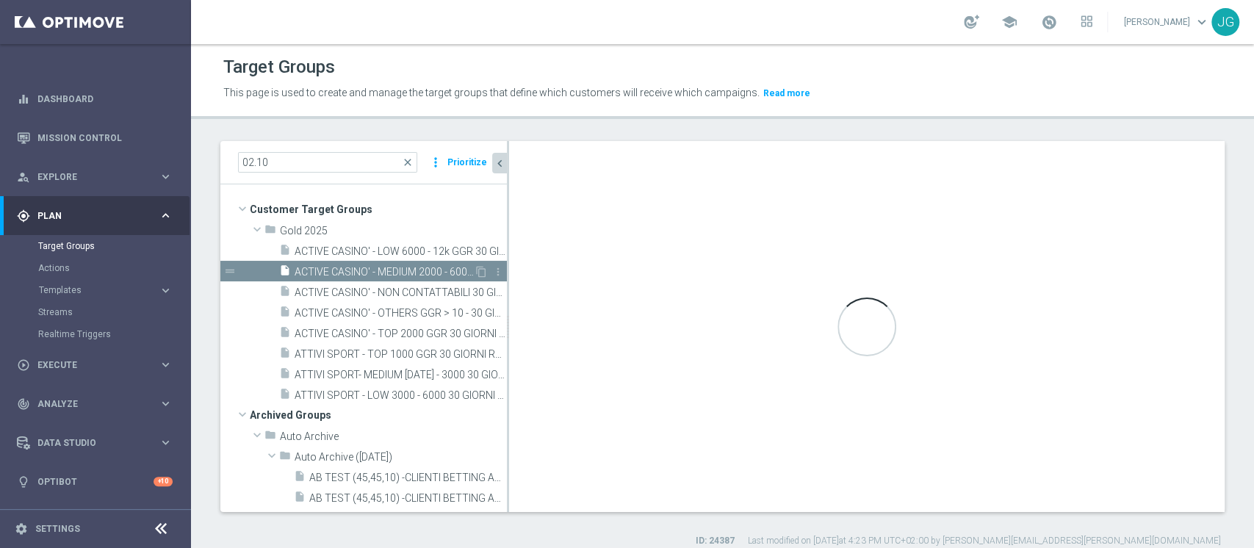
type textarea "(1 and 2 and 3 and 5 and 6 and 7) or 4"
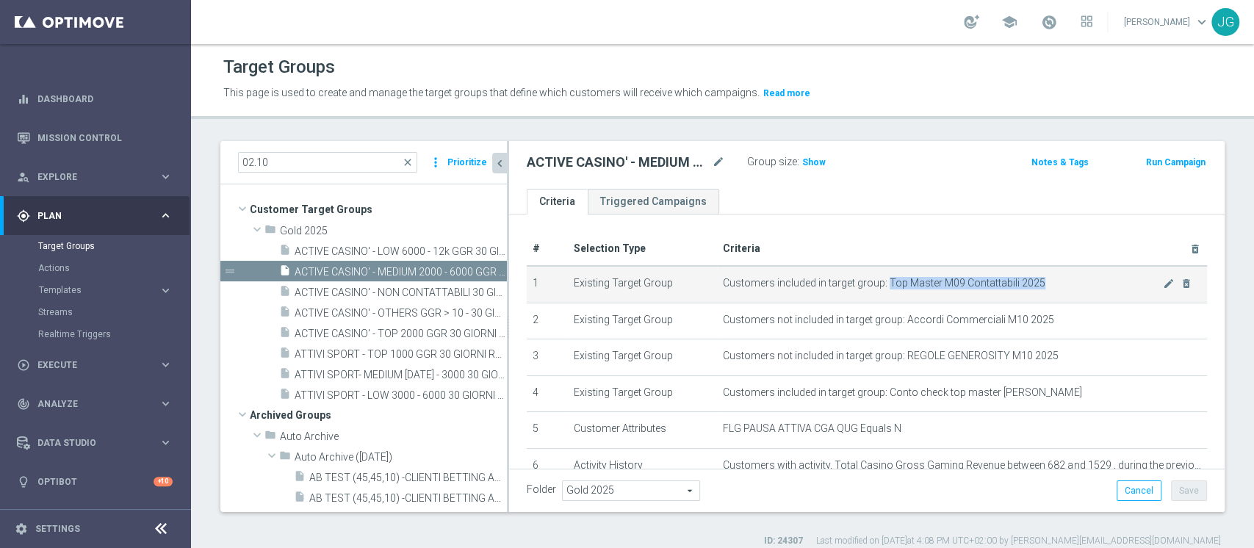
drag, startPoint x: 877, startPoint y: 283, endPoint x: 1047, endPoint y: 281, distance: 169.7
click at [1047, 281] on span "Customers included in target group: Top Master M09 Contattabili 2025" at bounding box center [943, 283] width 440 height 12
copy span "Top Master M09 Contattabili 2025"
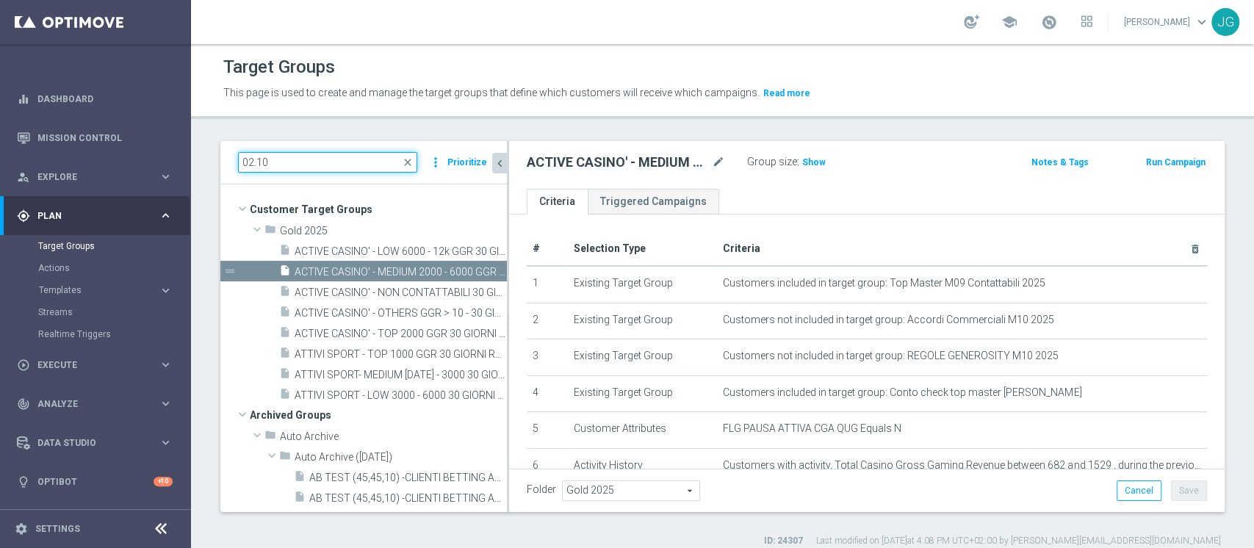
click at [350, 164] on input "02.10" at bounding box center [327, 162] width 179 height 21
drag, startPoint x: 350, startPoint y: 164, endPoint x: 191, endPoint y: 153, distance: 159.1
click at [191, 153] on div "02.10 close more_vert Prioritize Customer Target Groups library_add create_new_…" at bounding box center [722, 344] width 1063 height 406
paste input "Top Master M09 Contattabili 2025"
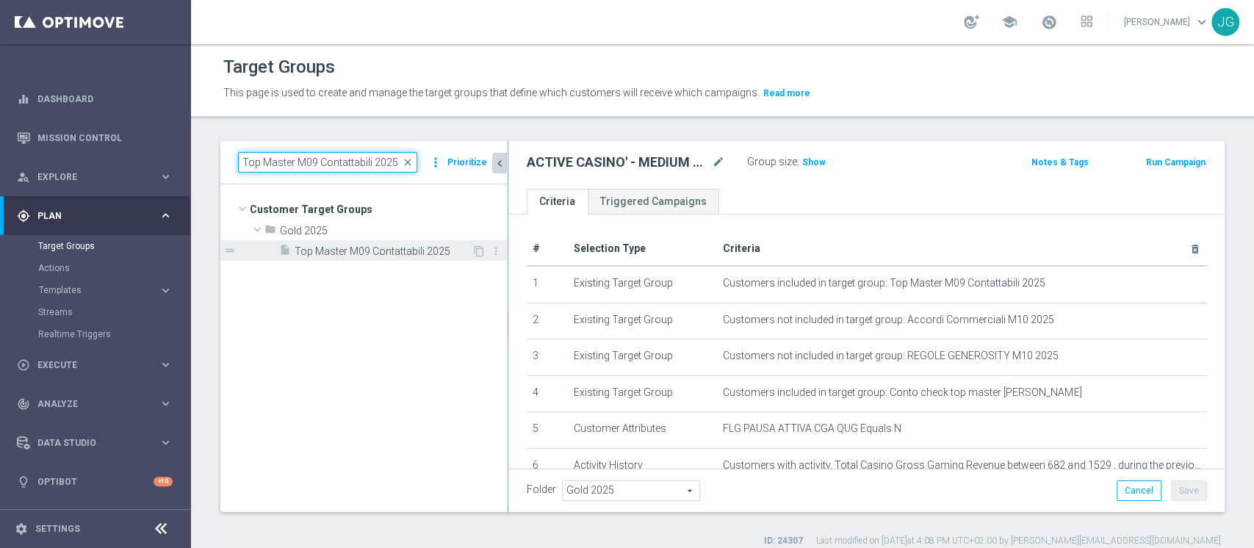
type input "Top Master M09 Contattabili 2025"
click at [375, 254] on span "Top Master M09 Contattabili 2025" at bounding box center [383, 251] width 177 height 12
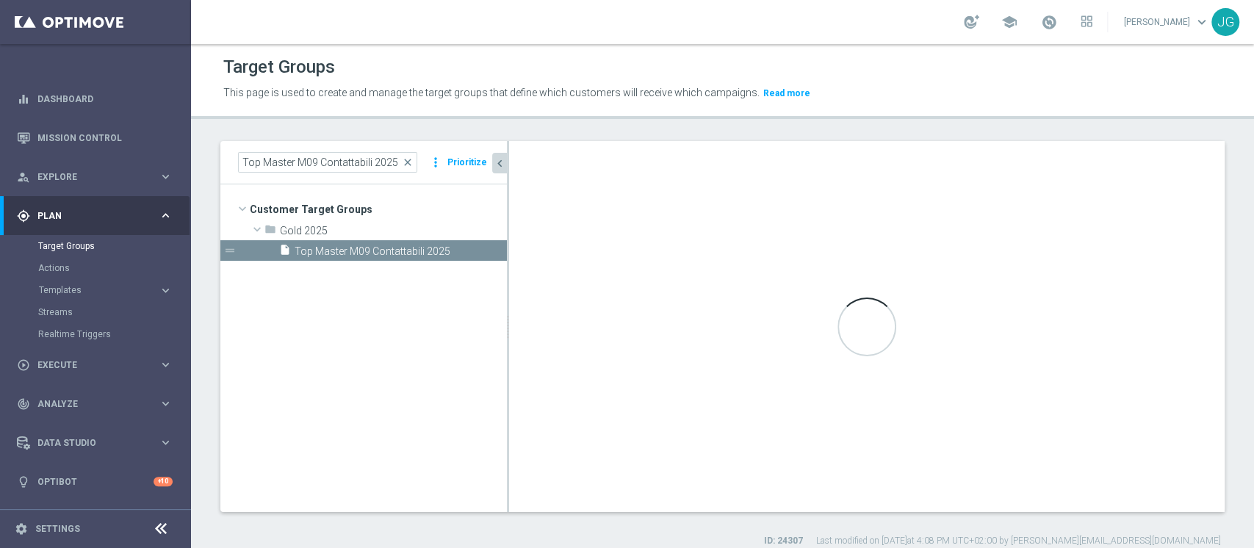
type textarea "(1 and 2 and 3 and 4 and 5 and 6 and 7 and 8 and 9 and 10 and 11)"
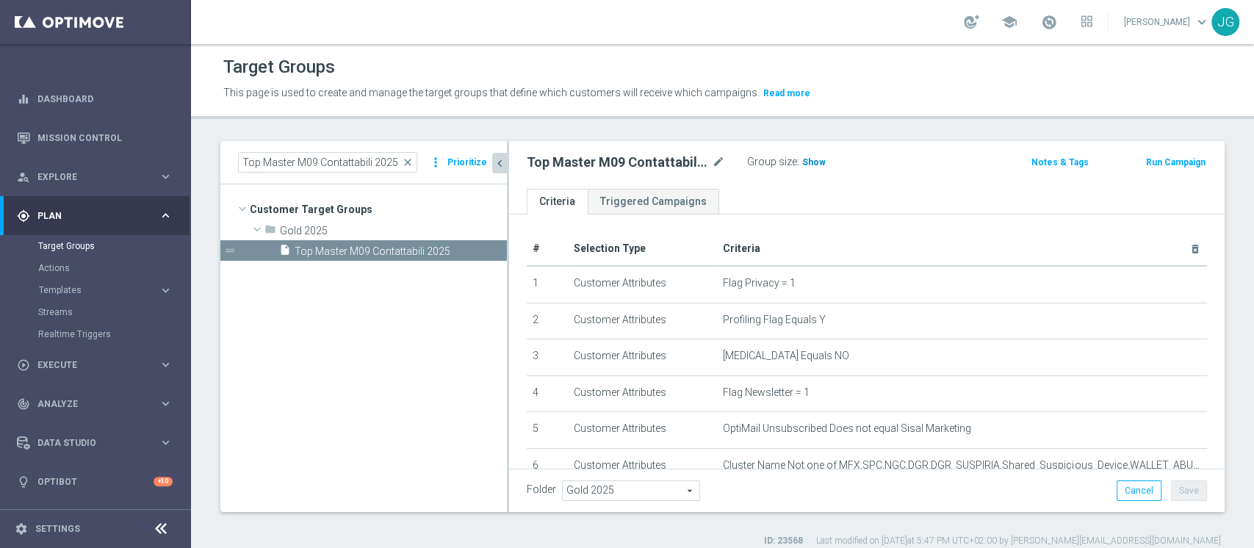
click at [806, 162] on span "Show" at bounding box center [814, 162] width 24 height 10
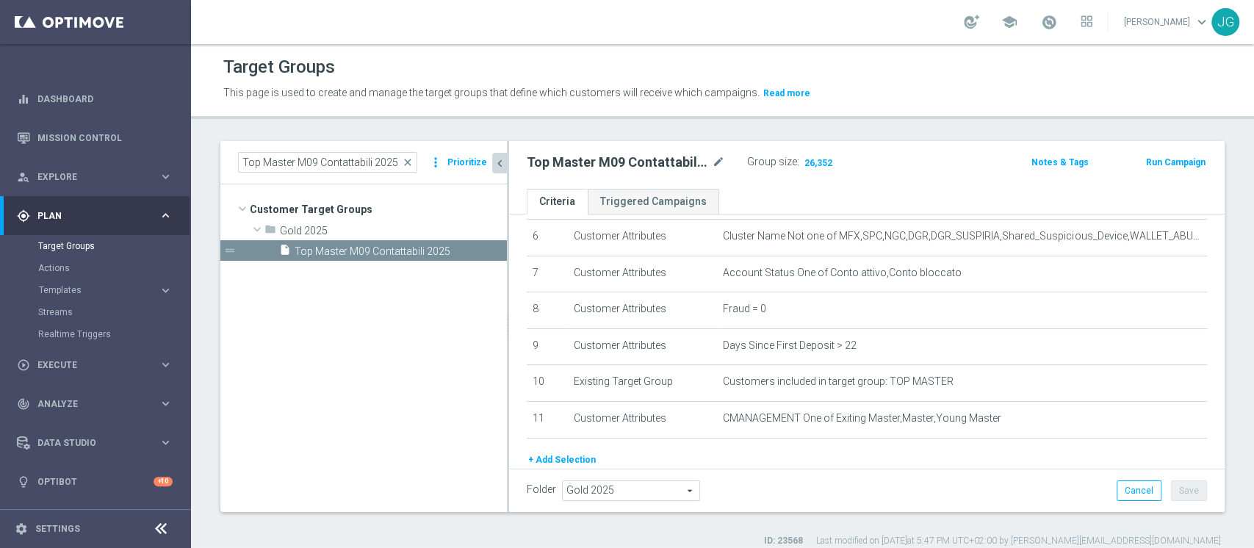
scroll to position [287, 0]
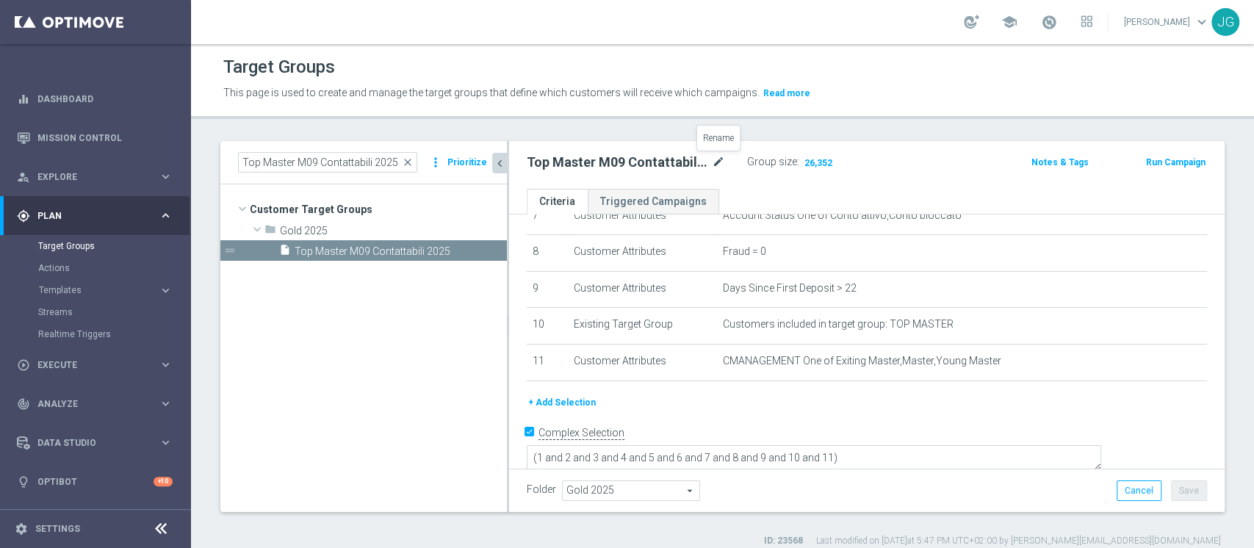
click at [720, 163] on icon "mode_edit" at bounding box center [718, 163] width 13 height 18
click at [799, 185] on div "Top Master M09 Contattabili 2025 mode_edit Group size : 26,352 Notes & Tags Run…" at bounding box center [867, 165] width 716 height 48
click at [315, 163] on input "Top Master M09 Contattabili 2025" at bounding box center [327, 162] width 179 height 21
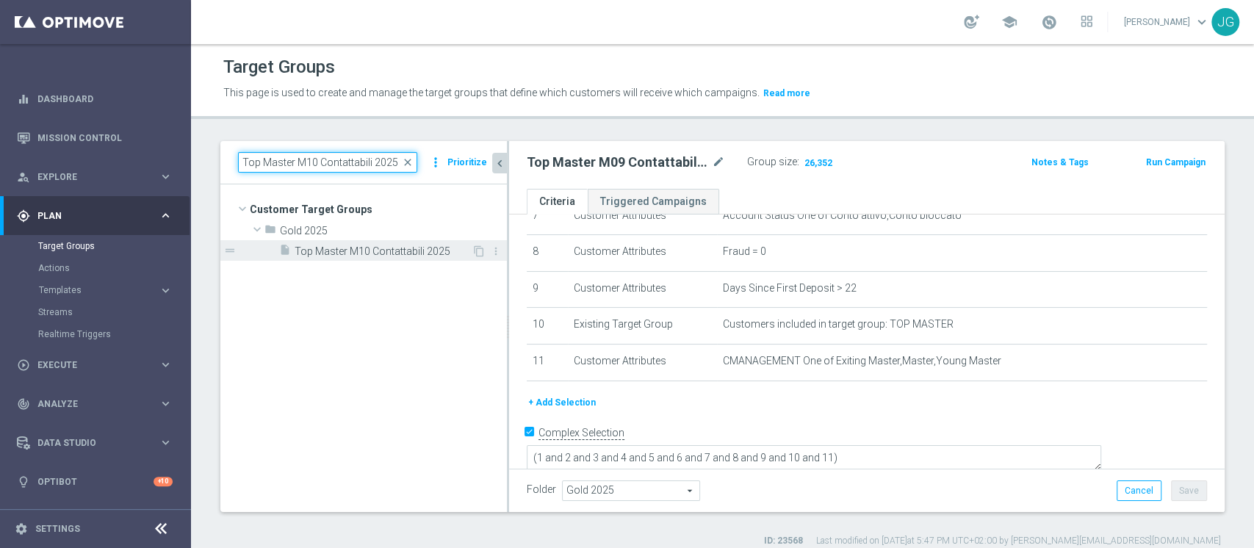
type input "Top Master M10 Contattabili 2025"
click at [395, 253] on span "Top Master M10 Contattabili 2025" at bounding box center [383, 251] width 177 height 12
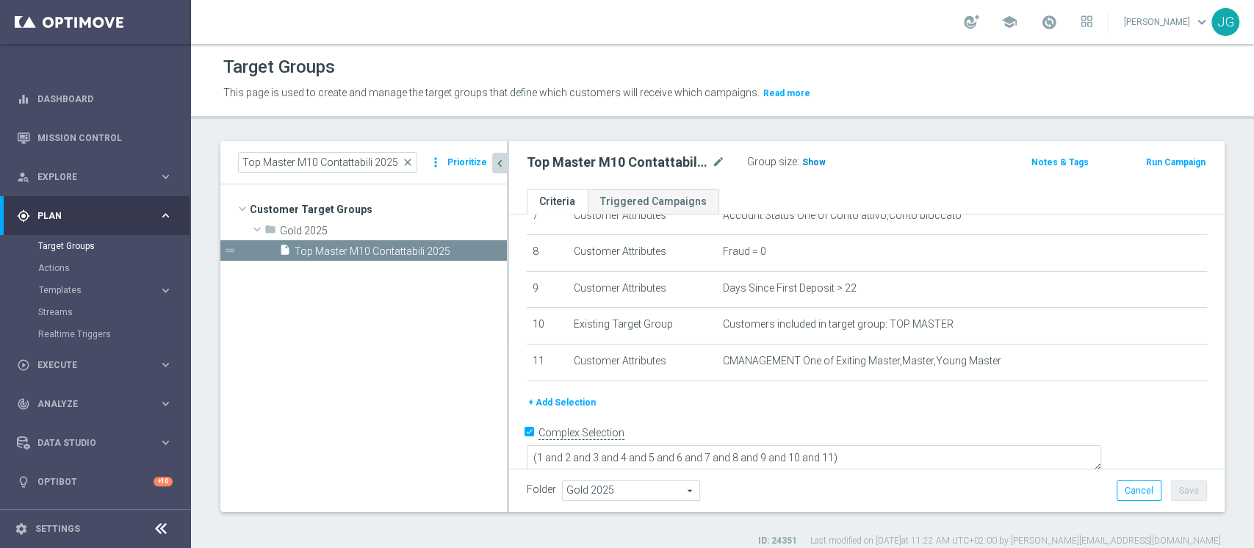
click at [817, 164] on span "Show" at bounding box center [814, 162] width 24 height 10
click at [84, 244] on link "Target Groups" at bounding box center [95, 246] width 115 height 12
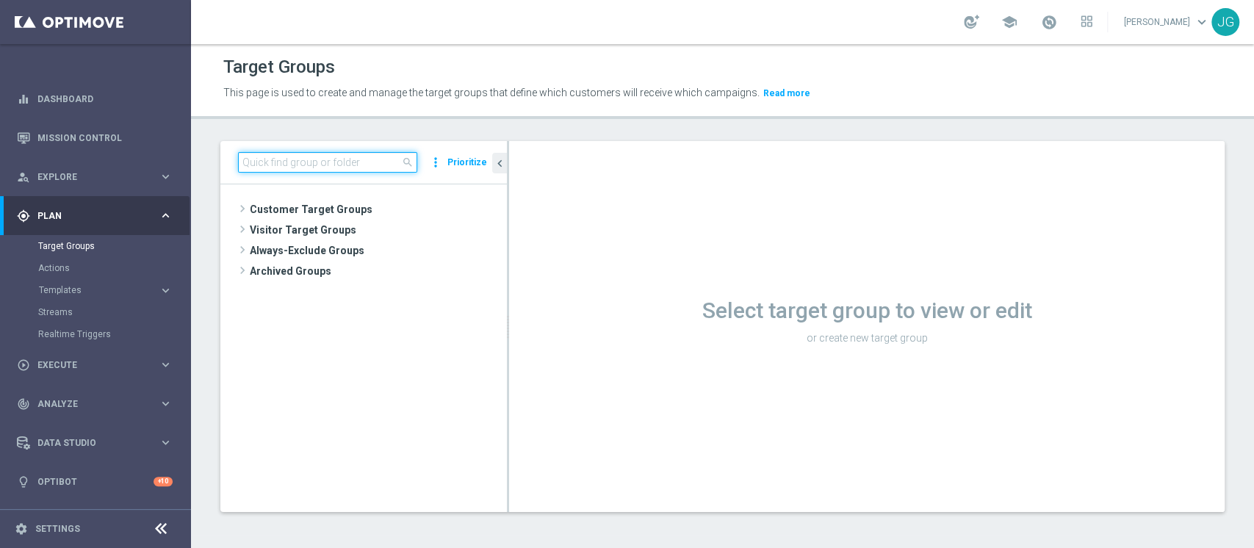
click at [347, 161] on input at bounding box center [327, 162] width 179 height 21
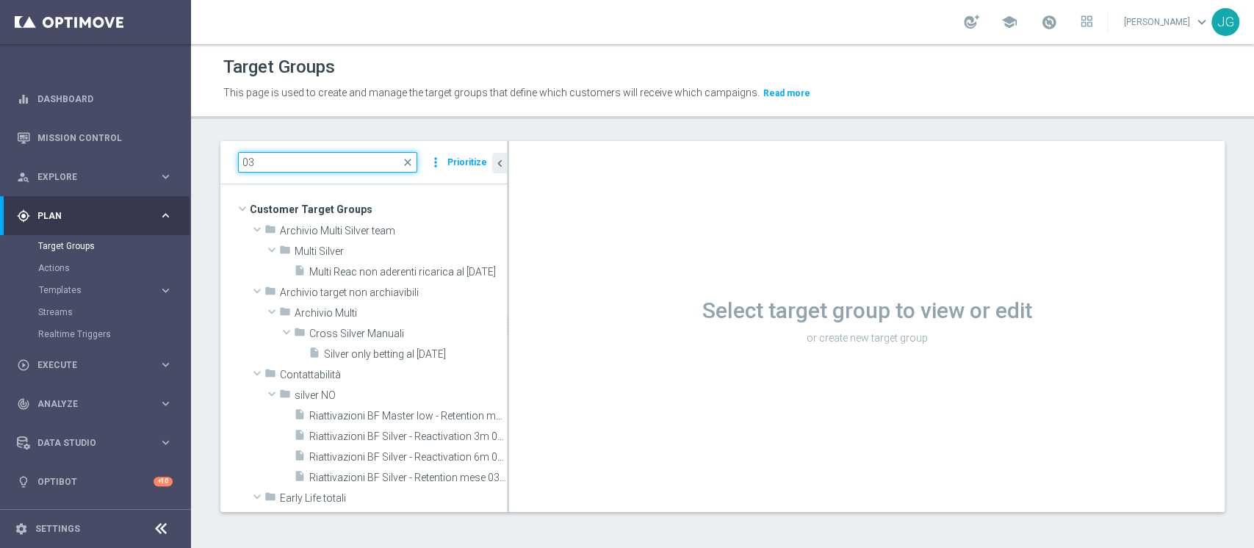
type input "0"
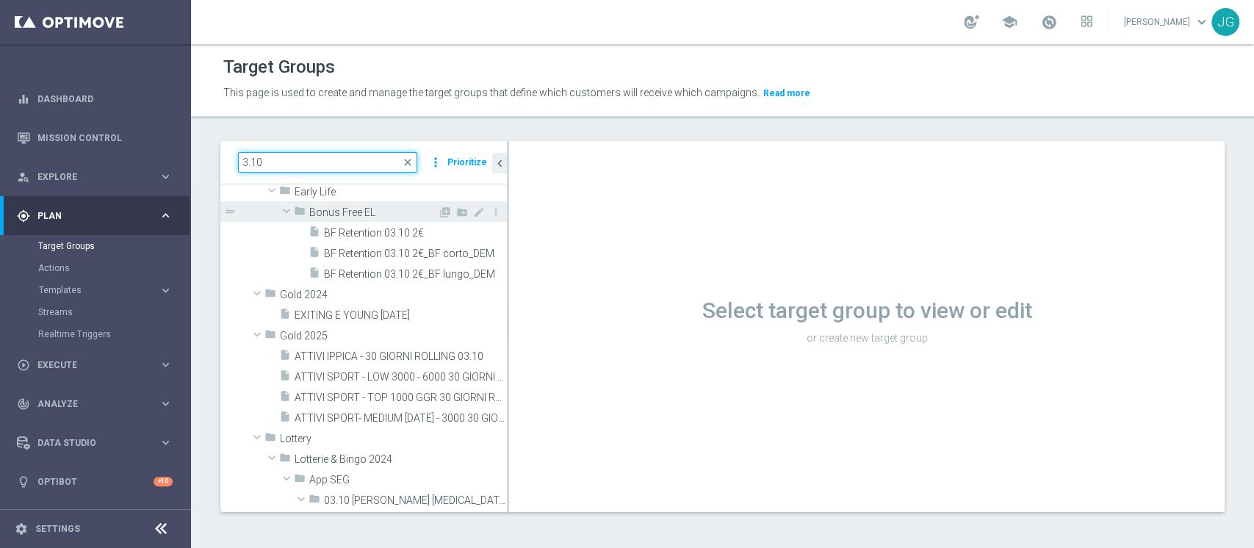
scroll to position [185, 0]
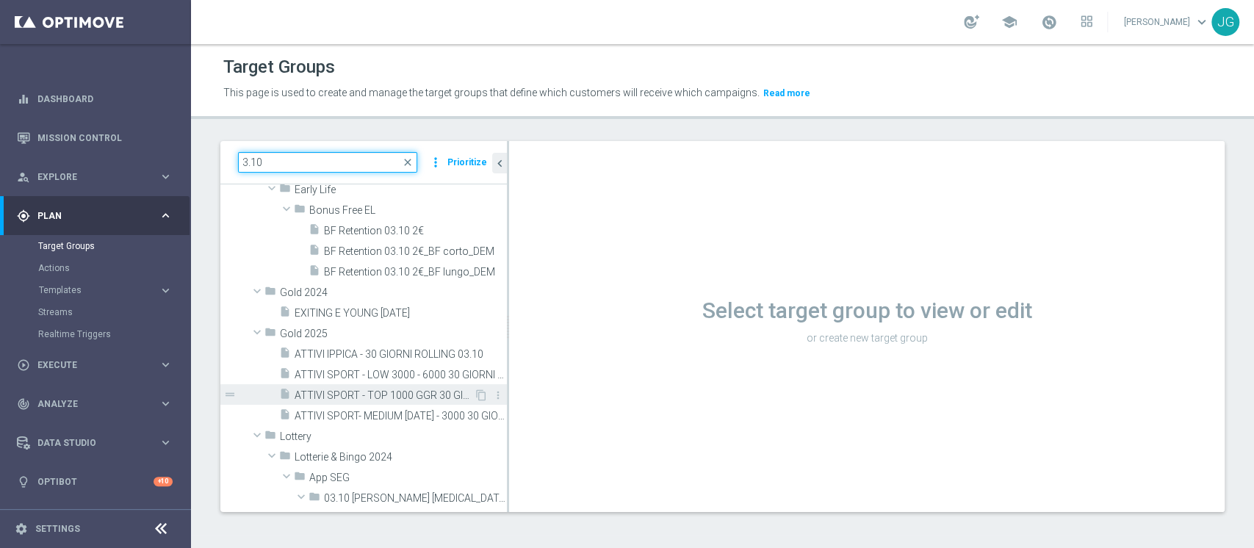
type input "3.10"
click at [388, 397] on span "ATTIVI SPORT - TOP 1000 GGR 30 GIORNI ROLLING 03.10" at bounding box center [384, 395] width 179 height 12
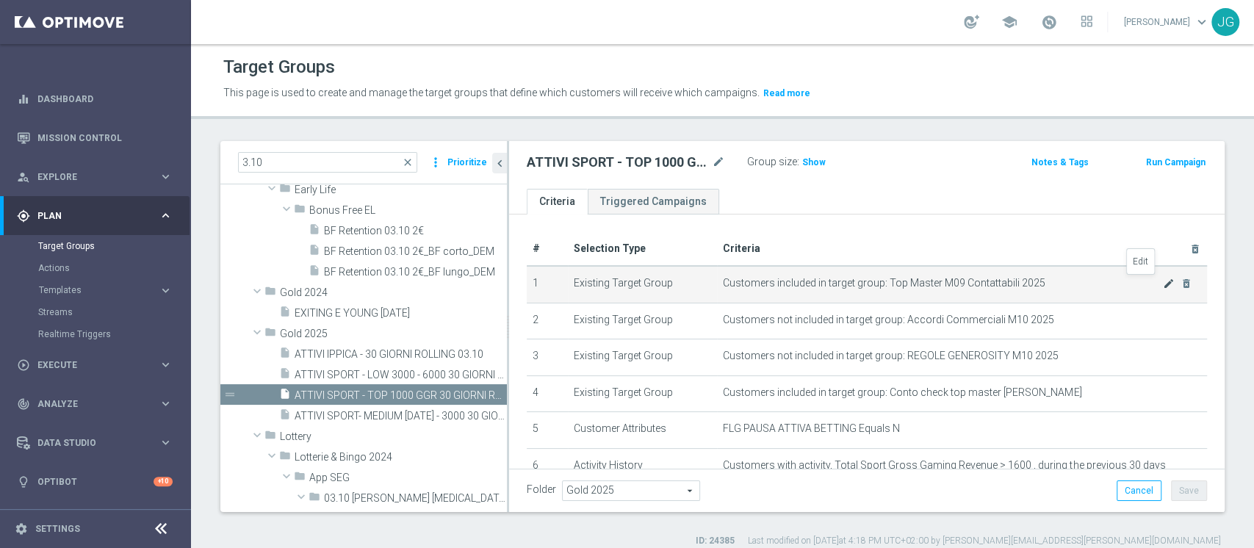
click at [1163, 281] on icon "mode_edit" at bounding box center [1169, 284] width 12 height 12
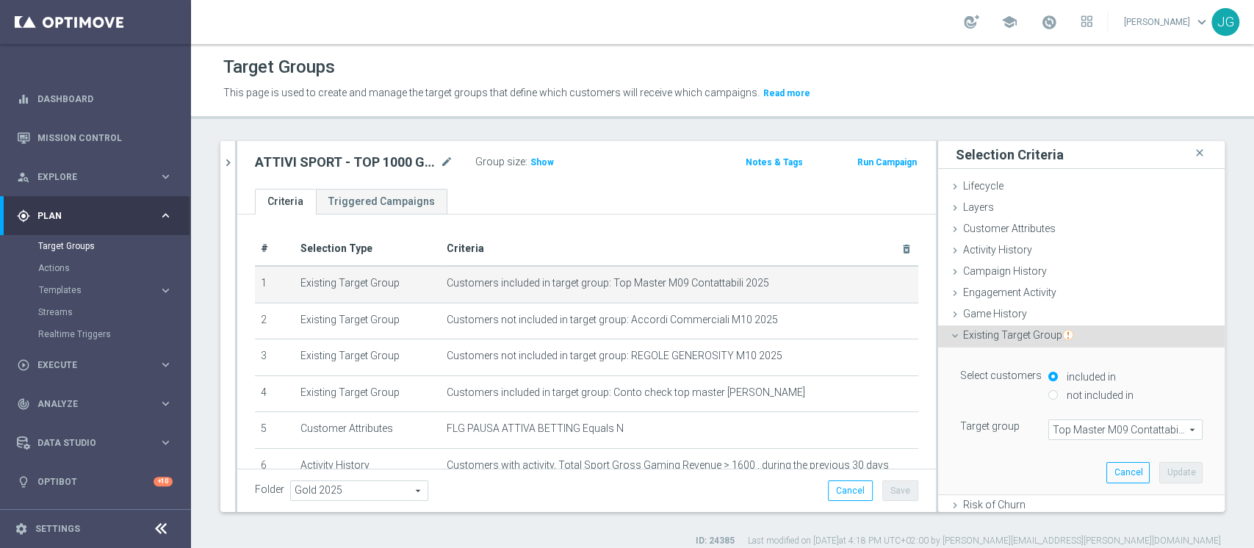
click at [1073, 426] on span "Top Master M09 Contattabili 2025" at bounding box center [1125, 429] width 153 height 19
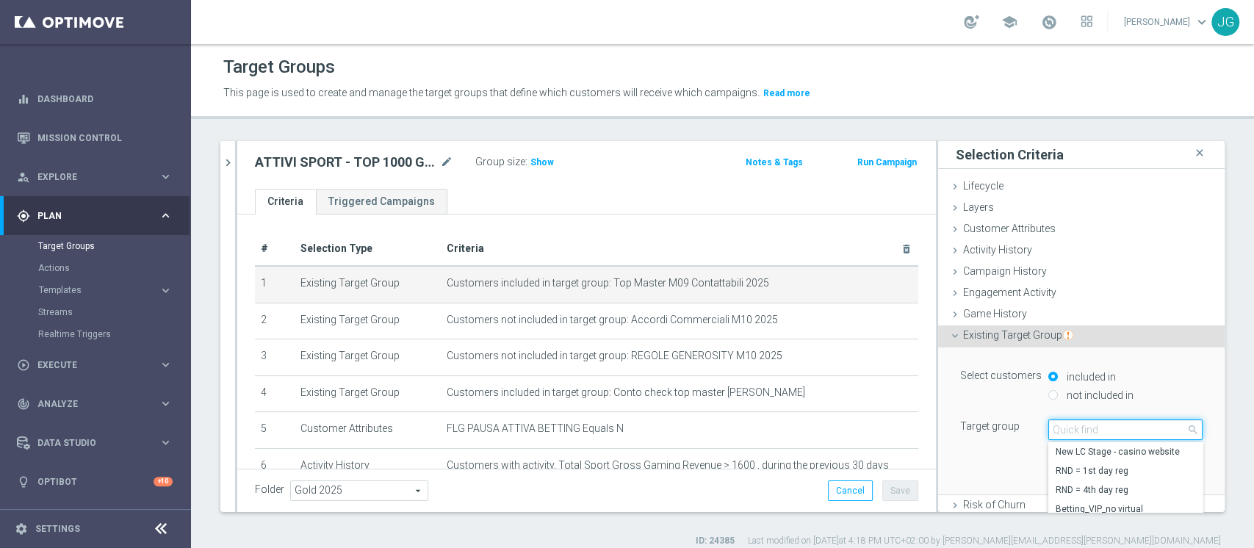
click at [1073, 426] on input "search" at bounding box center [1125, 429] width 154 height 21
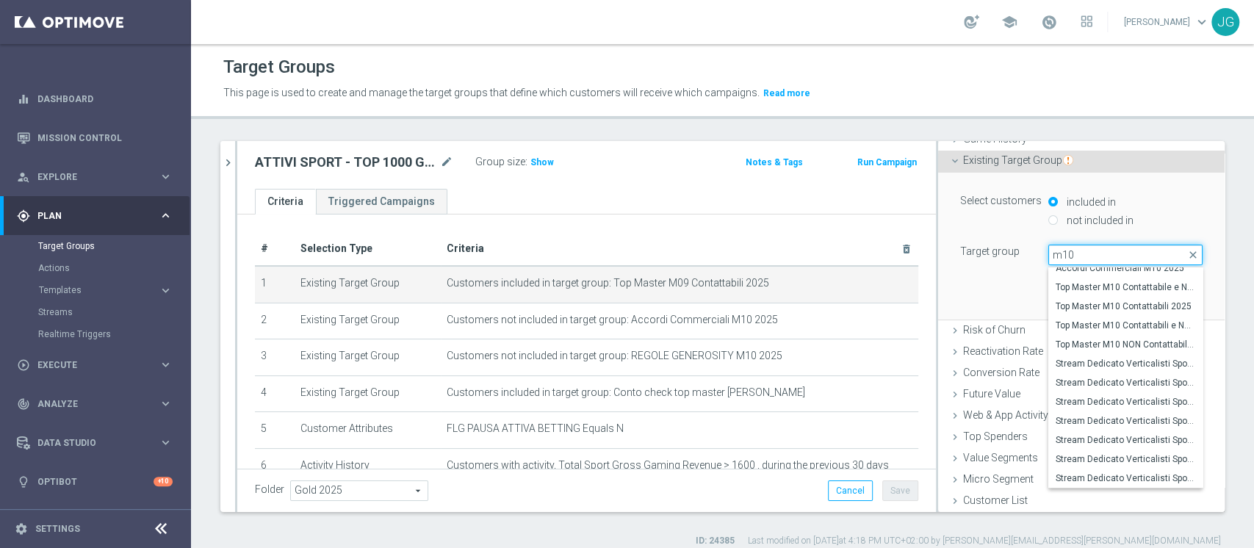
scroll to position [12, 0]
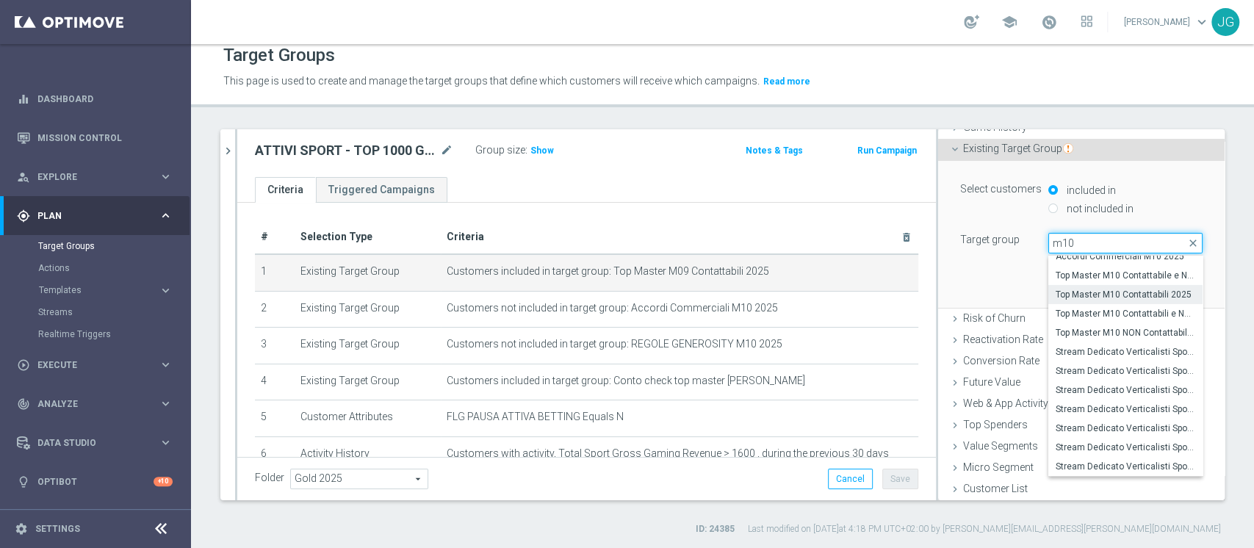
type input "m10"
click at [1098, 297] on span "Top Master M10 Contattabili 2025" at bounding box center [1126, 295] width 140 height 12
type input "Top Master M10 Contattabili 2025"
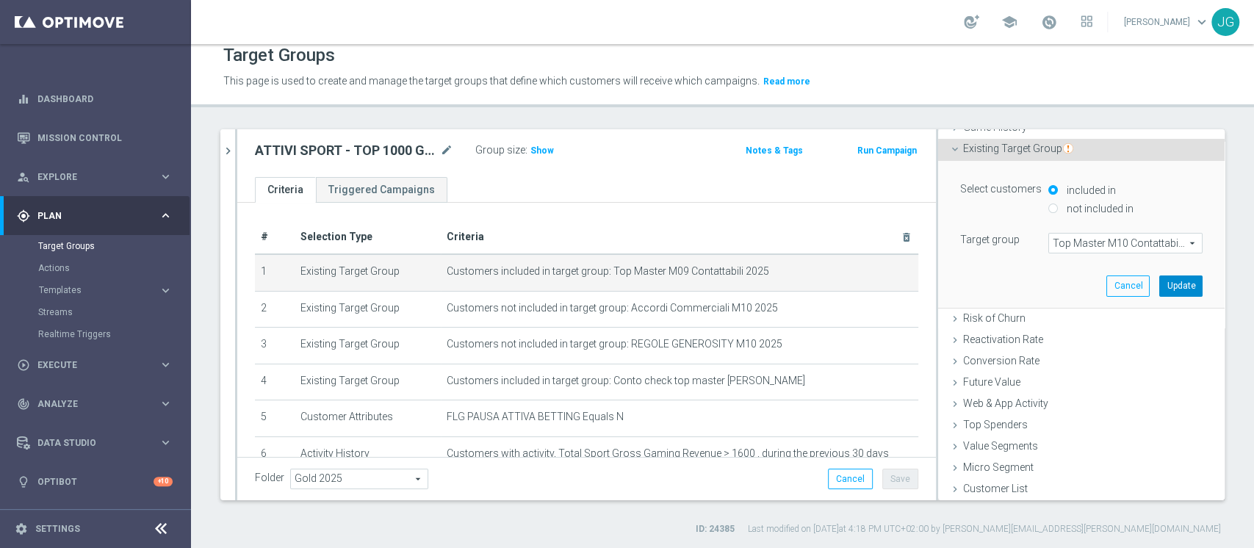
click at [1159, 278] on button "Update" at bounding box center [1180, 285] width 43 height 21
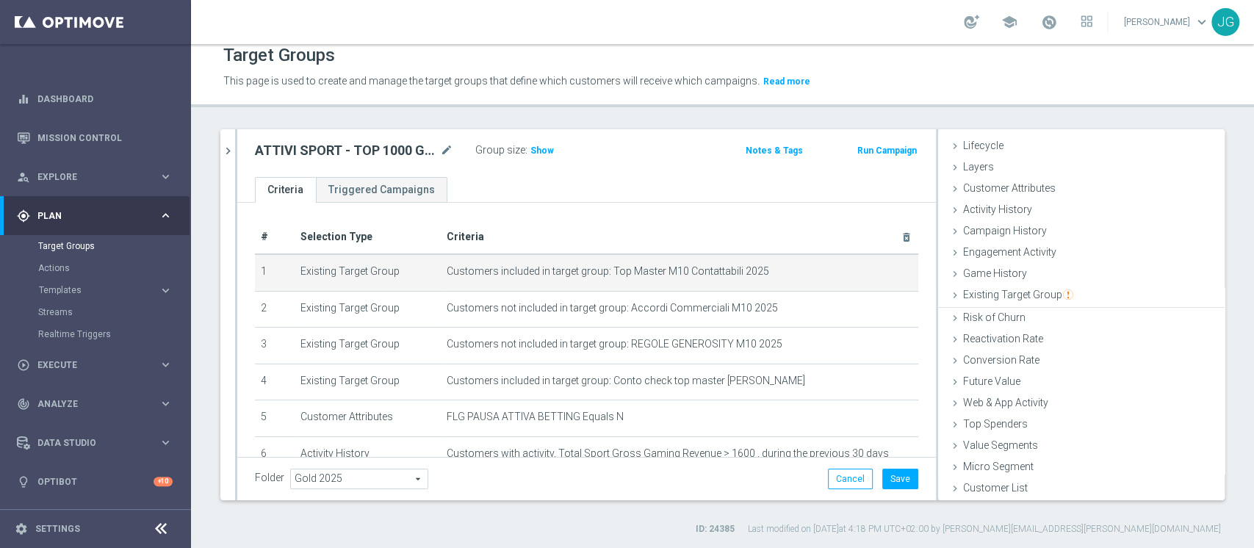
scroll to position [27, 0]
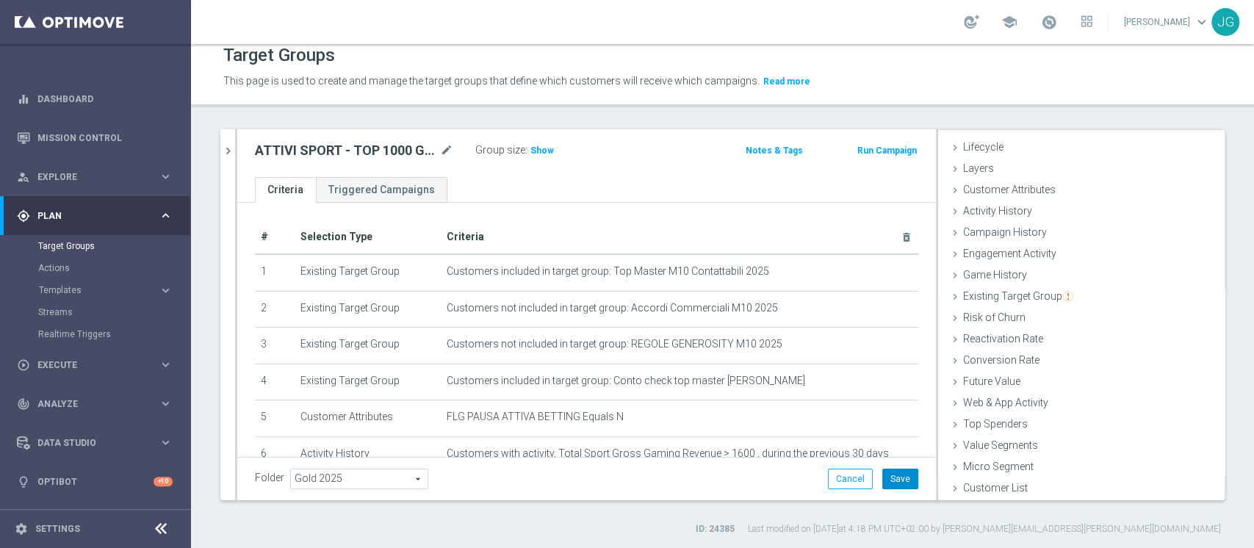
click at [894, 477] on button "Save" at bounding box center [900, 479] width 36 height 21
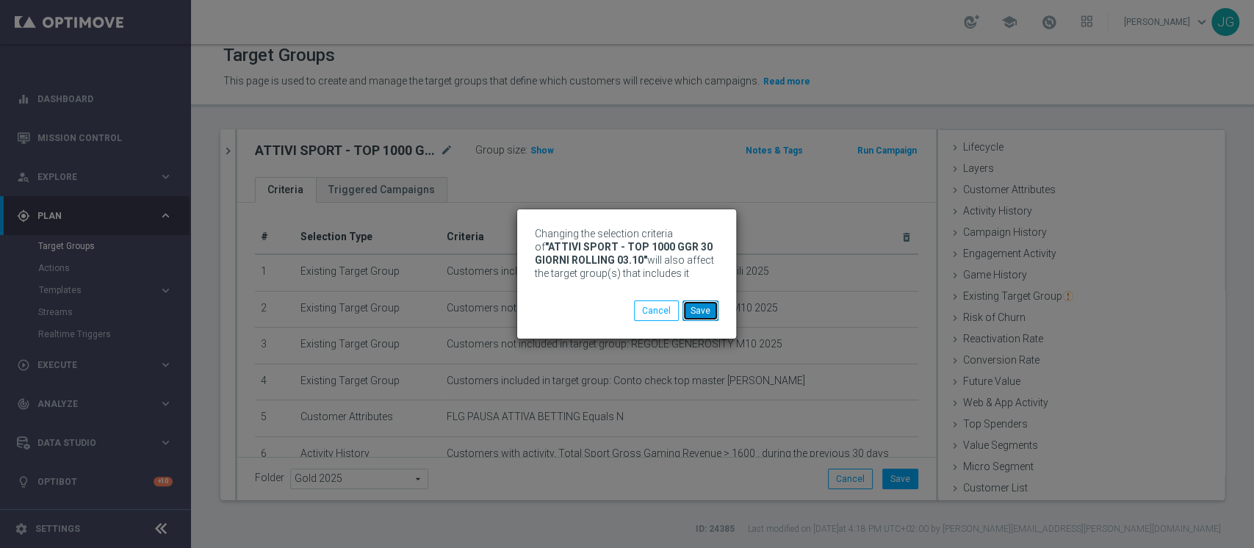
click at [705, 310] on button "Save" at bounding box center [700, 310] width 36 height 21
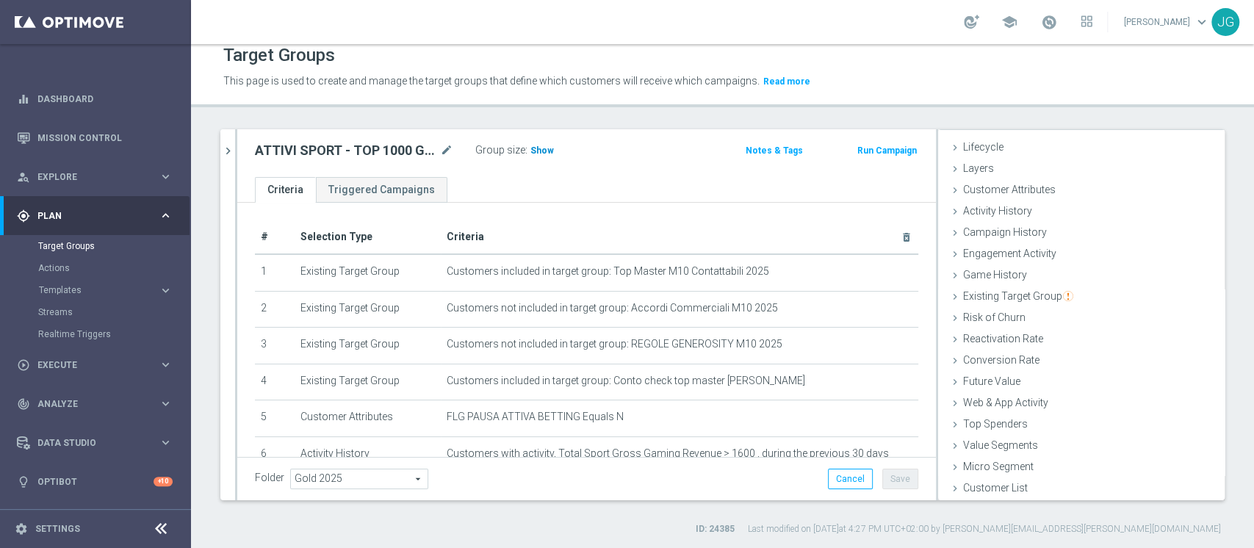
click at [539, 150] on span "Show" at bounding box center [542, 150] width 24 height 10
click at [230, 156] on button "chevron_right" at bounding box center [227, 150] width 15 height 43
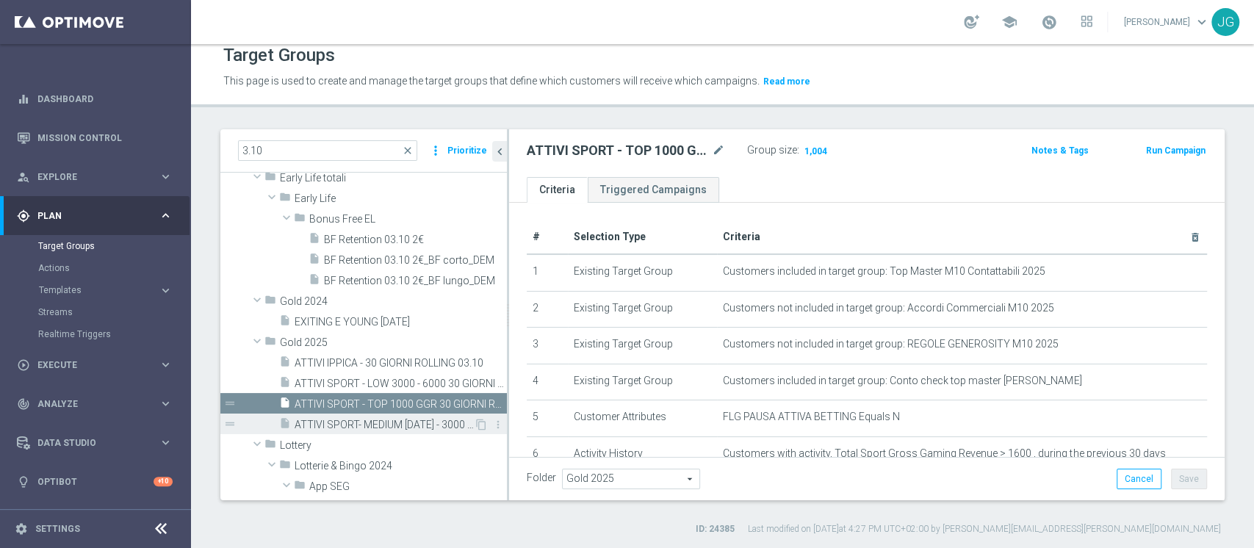
click at [401, 425] on span "ATTIVI SPORT- MEDIUM [DATE] - 3000 30 GIORNI ROLLING 03.10" at bounding box center [384, 425] width 179 height 12
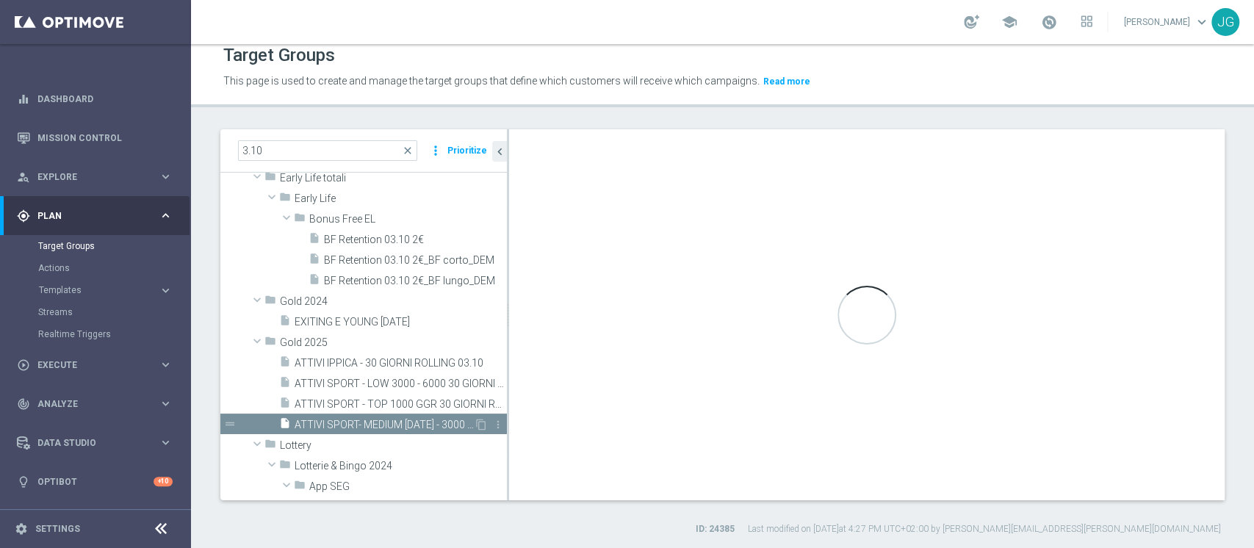
type textarea "(1 and 2 and 3 and 5 and 6 and 7) or 4"
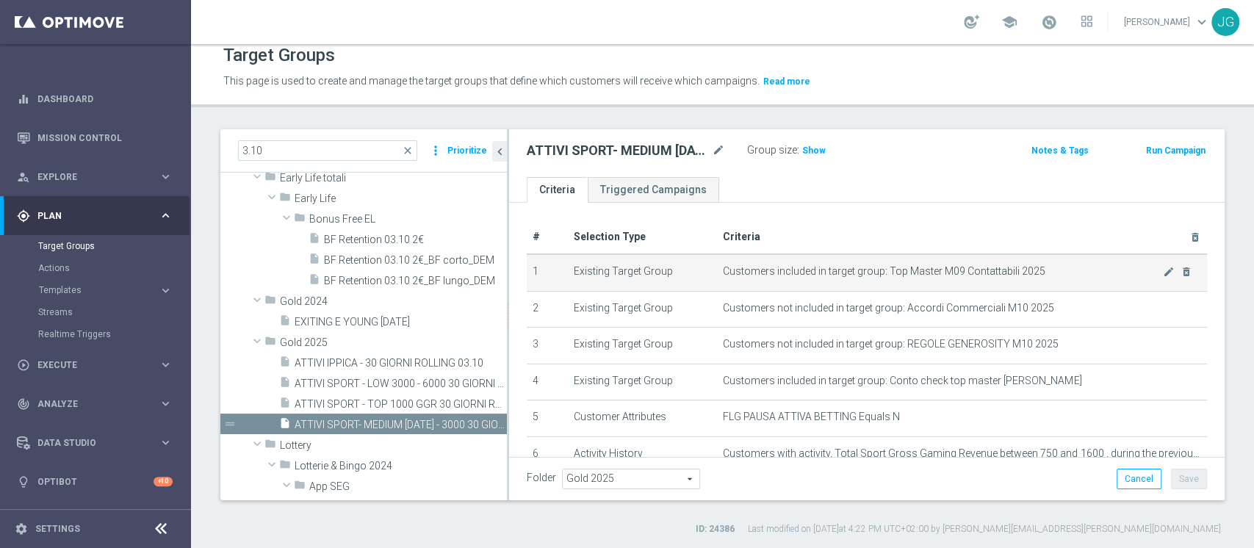
click at [1139, 276] on td "Customers included in target group: Top Master M09 Contattabili 2025 mode_edit …" at bounding box center [962, 272] width 490 height 37
click at [1163, 268] on icon "mode_edit" at bounding box center [1169, 272] width 12 height 12
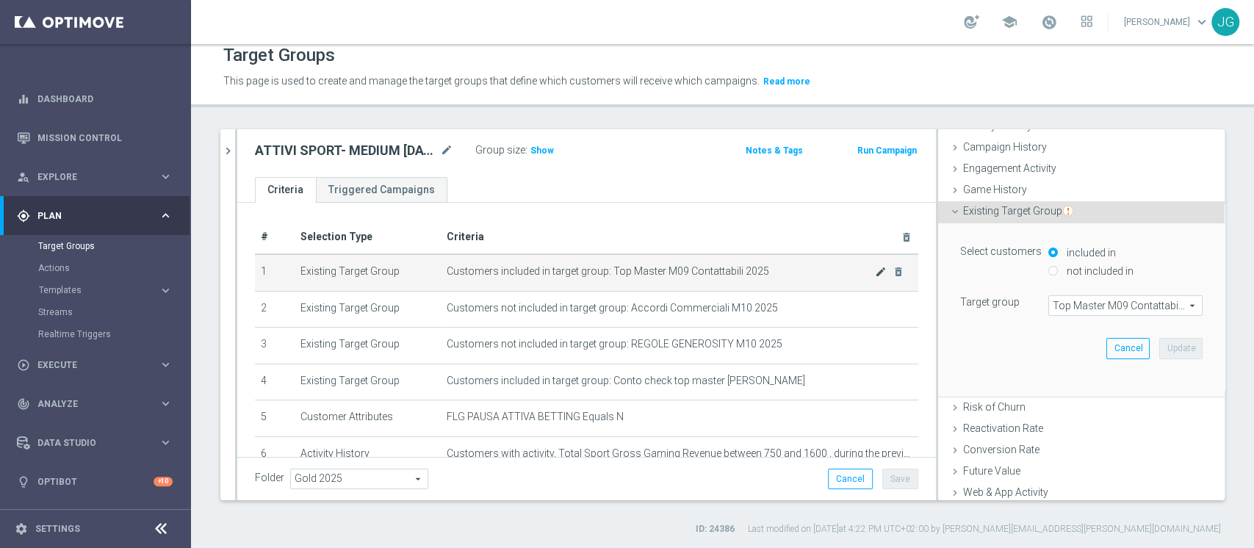
scroll to position [175, 0]
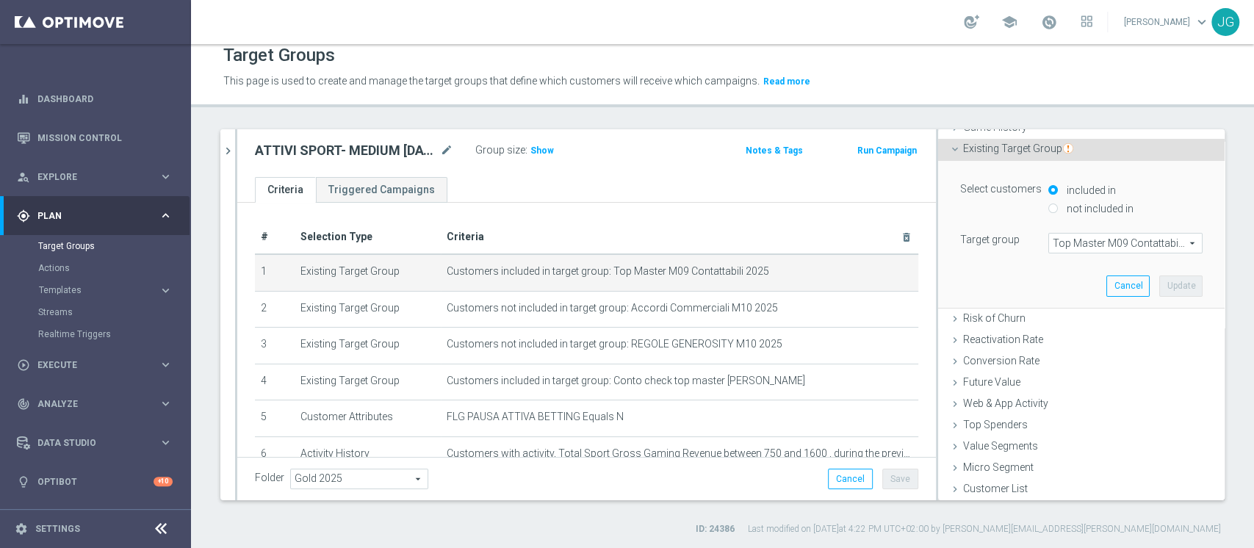
click at [1070, 242] on span "Top Master M09 Contattabili 2025" at bounding box center [1125, 243] width 153 height 19
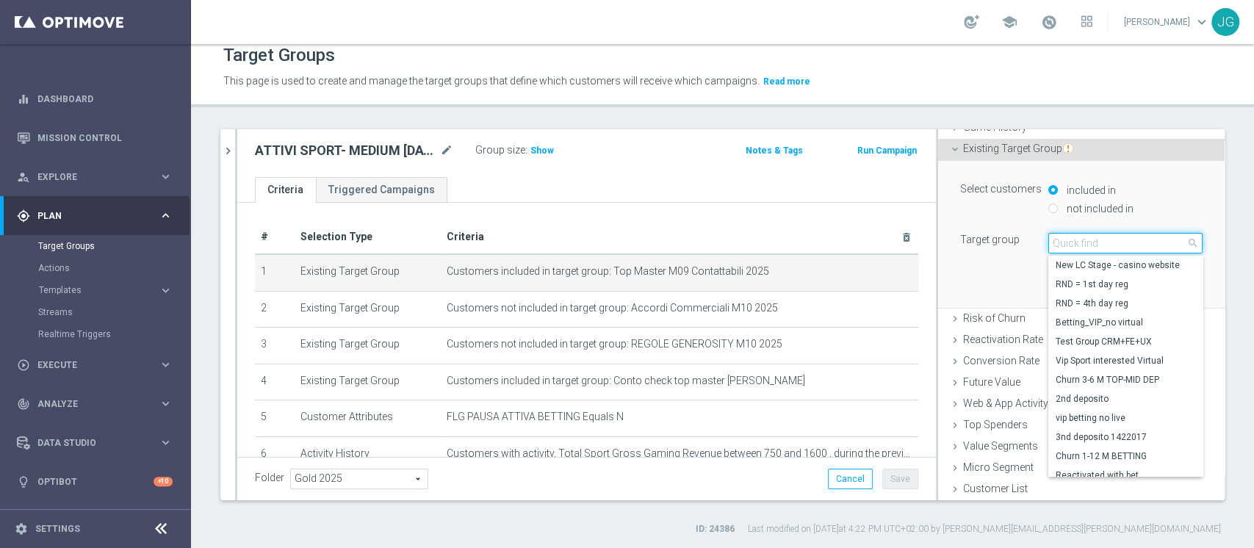
click at [1070, 242] on input "search" at bounding box center [1125, 243] width 154 height 21
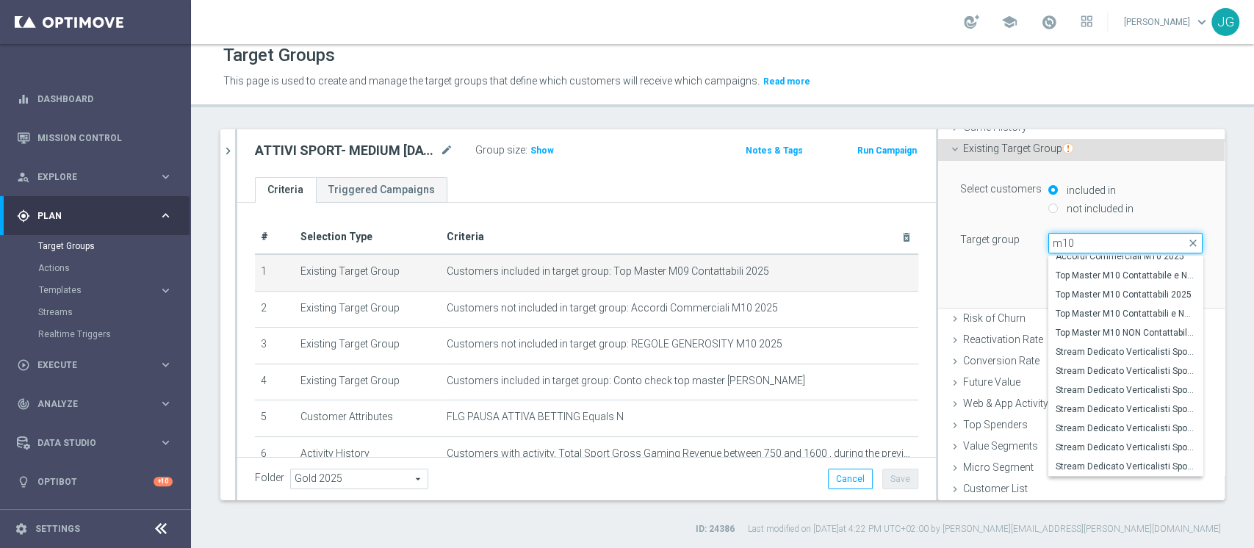
scroll to position [3242, 0]
type input "m10"
click at [1095, 373] on span "Top Master M10 Contattabili 2025" at bounding box center [1126, 370] width 140 height 12
type input "Top Master M10 Contattabili 2025"
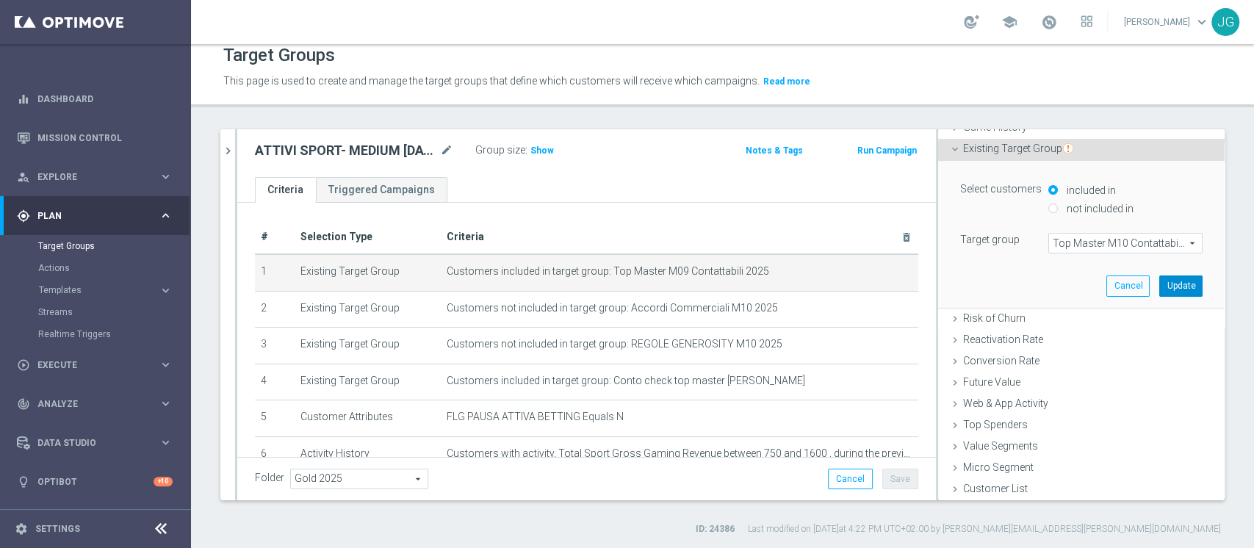
click at [1159, 283] on button "Update" at bounding box center [1180, 285] width 43 height 21
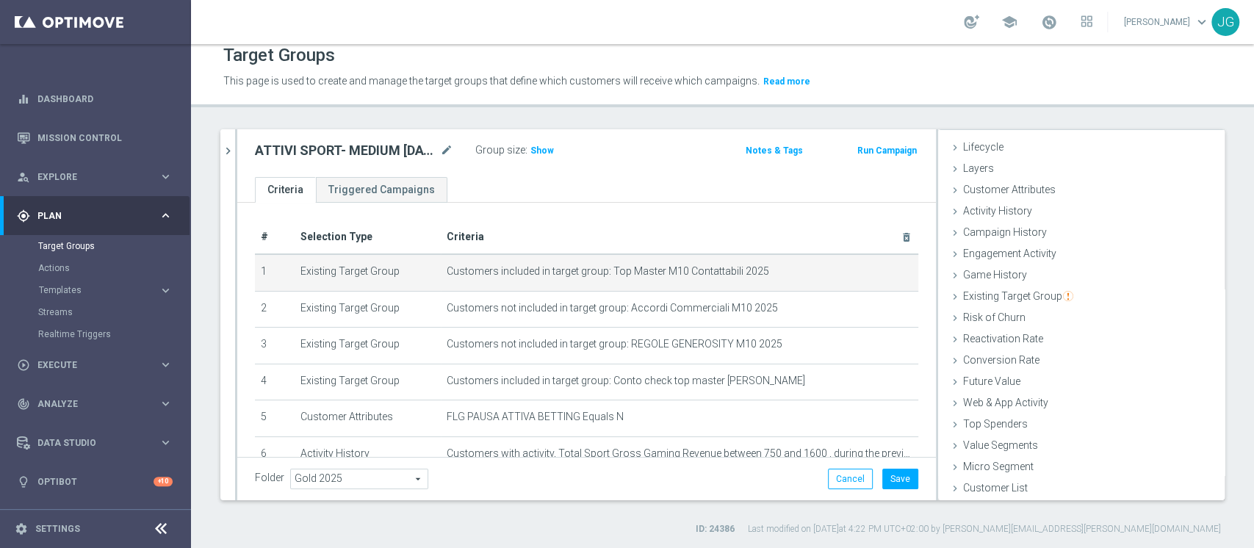
scroll to position [27, 0]
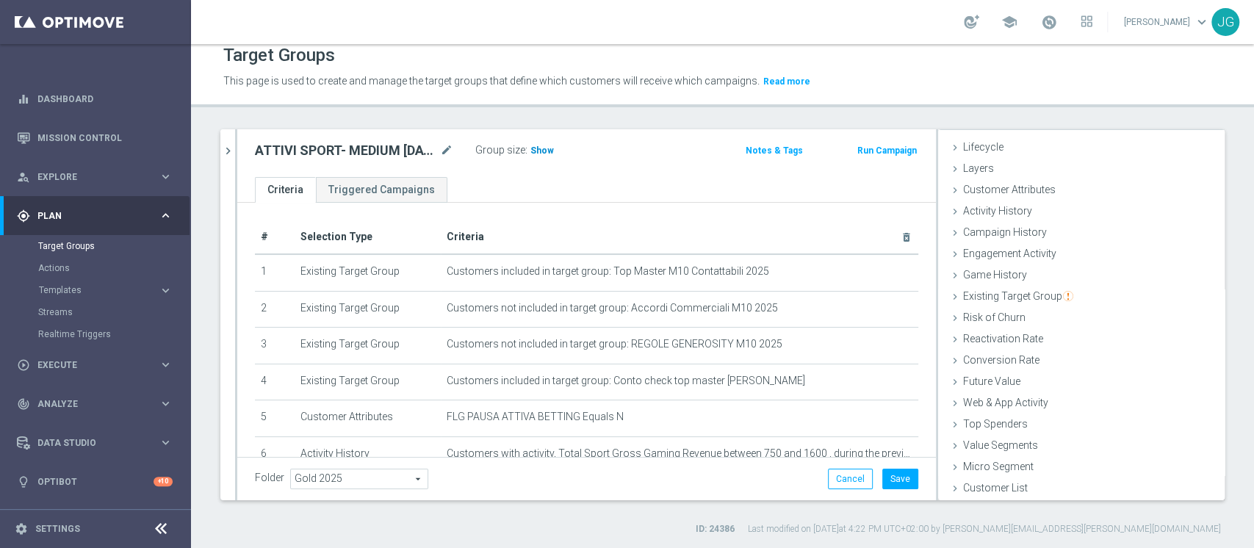
click at [541, 150] on span "Show" at bounding box center [542, 150] width 24 height 10
click at [895, 484] on button "Save" at bounding box center [900, 479] width 36 height 21
click at [230, 154] on icon "chevron_right" at bounding box center [228, 151] width 14 height 14
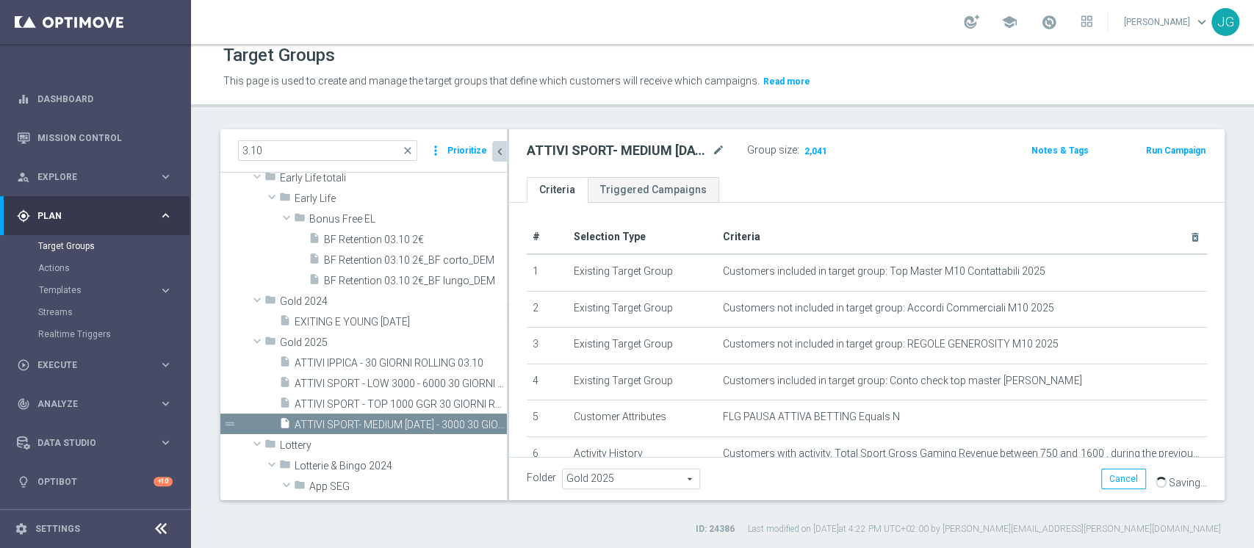
scroll to position [55, 0]
click at [392, 379] on span "ATTIVI SPORT - LOW 3000 - 6000 30 GIORNI ROLLING 03.10" at bounding box center [384, 384] width 179 height 12
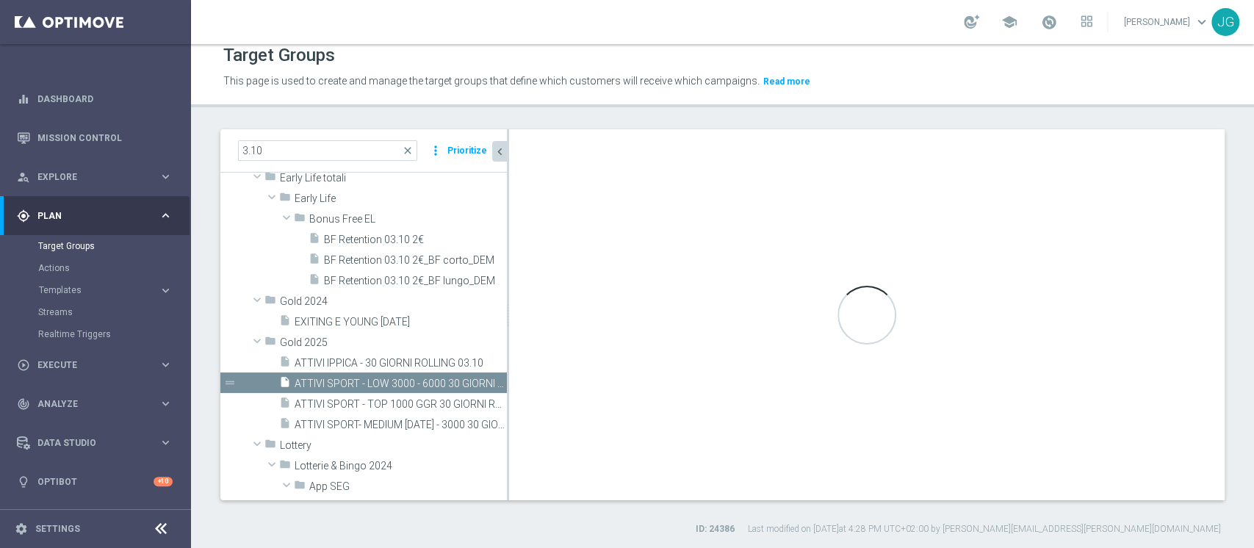
type textarea "(1 and 2 and 3 and 5 and 6 and 7 and 8 and 9) or 4"
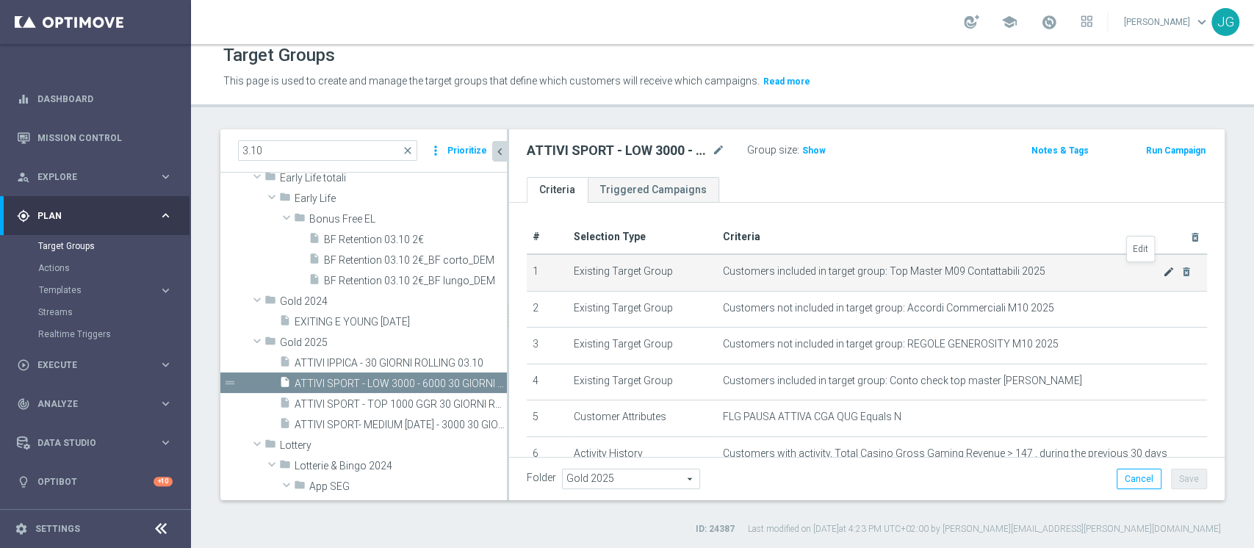
click at [1163, 273] on icon "mode_edit" at bounding box center [1169, 272] width 12 height 12
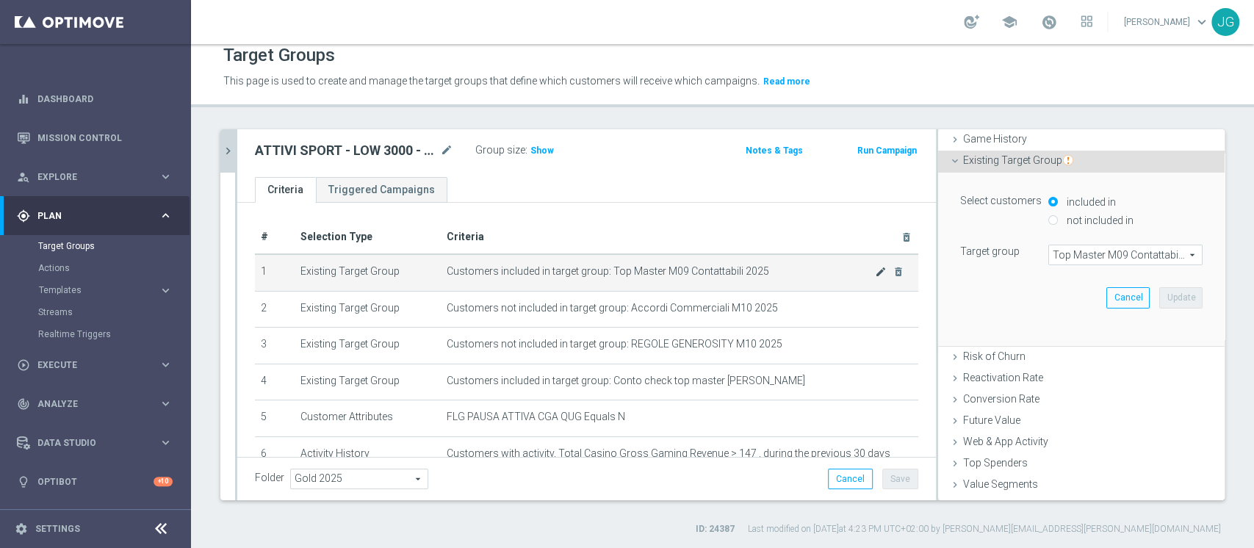
scroll to position [175, 0]
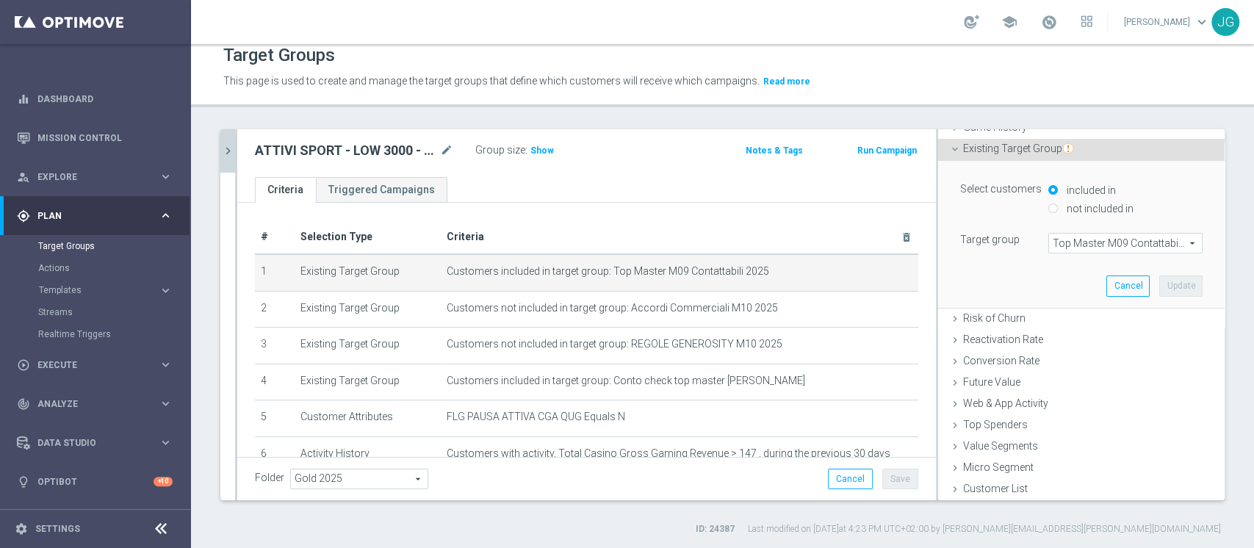
click at [1102, 245] on span "Top Master M09 Contattabili 2025" at bounding box center [1125, 243] width 153 height 19
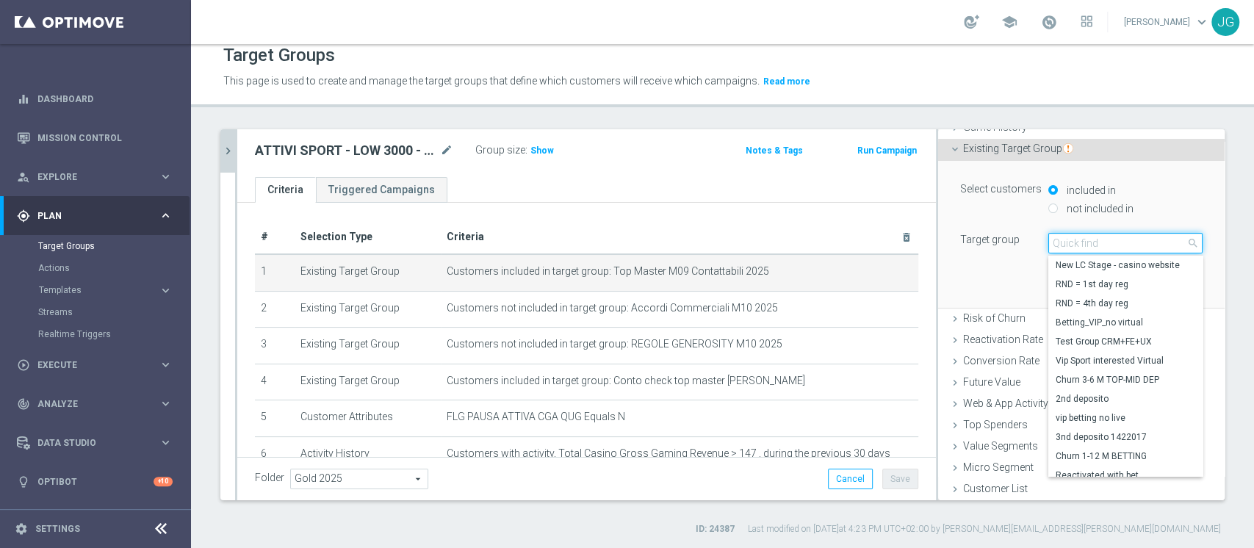
click at [1102, 245] on input "search" at bounding box center [1125, 243] width 154 height 21
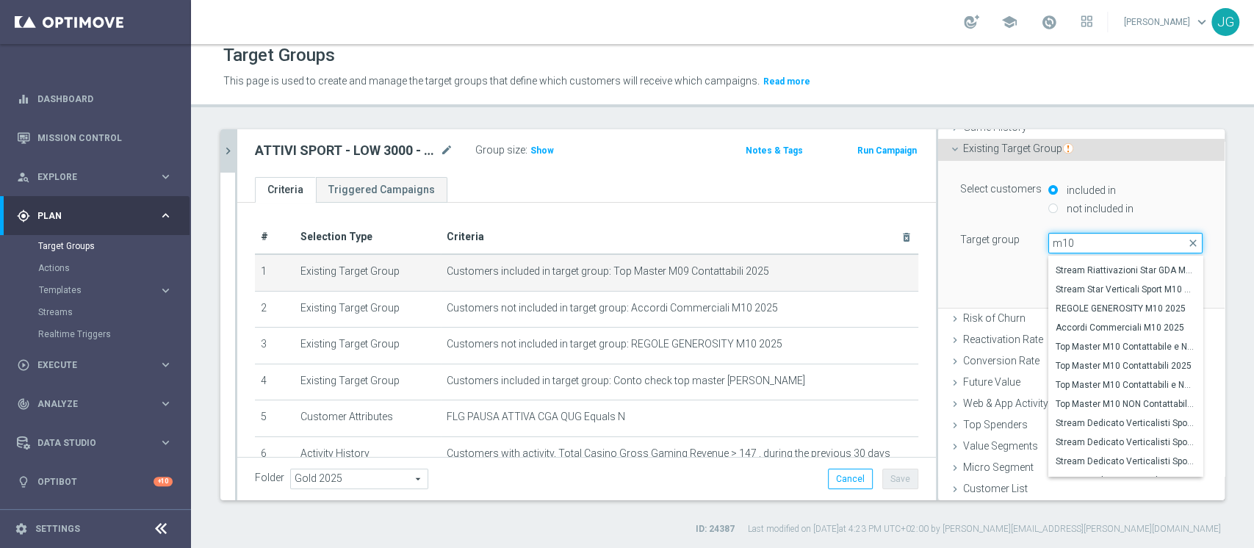
scroll to position [3315, 0]
type input "m10"
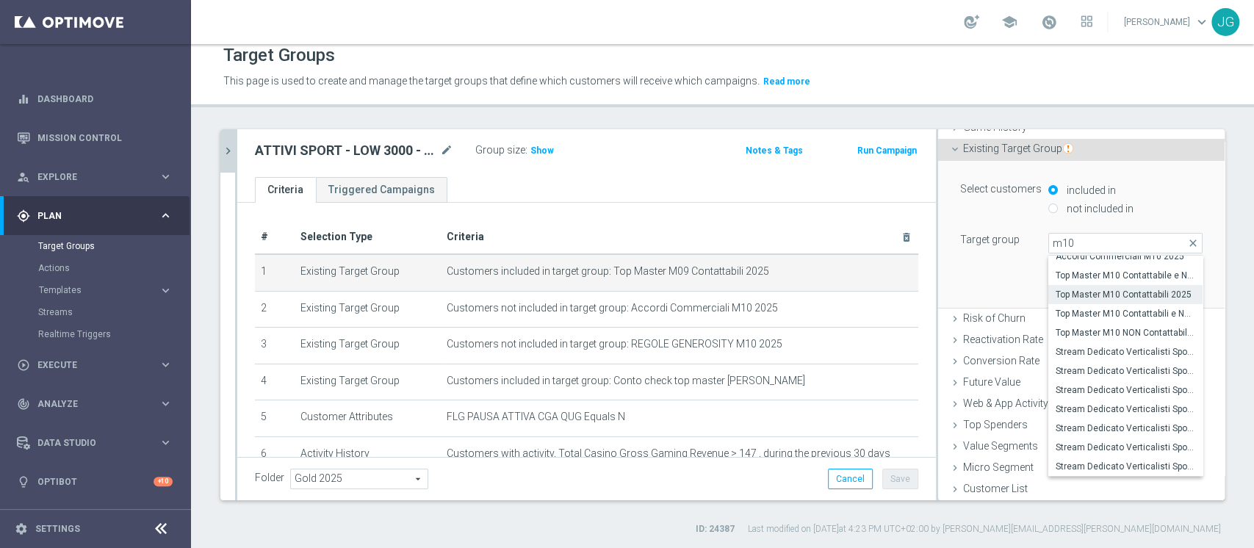
click at [1112, 297] on span "Top Master M10 Contattabili 2025" at bounding box center [1126, 295] width 140 height 12
type input "Top Master M10 Contattabili 2025"
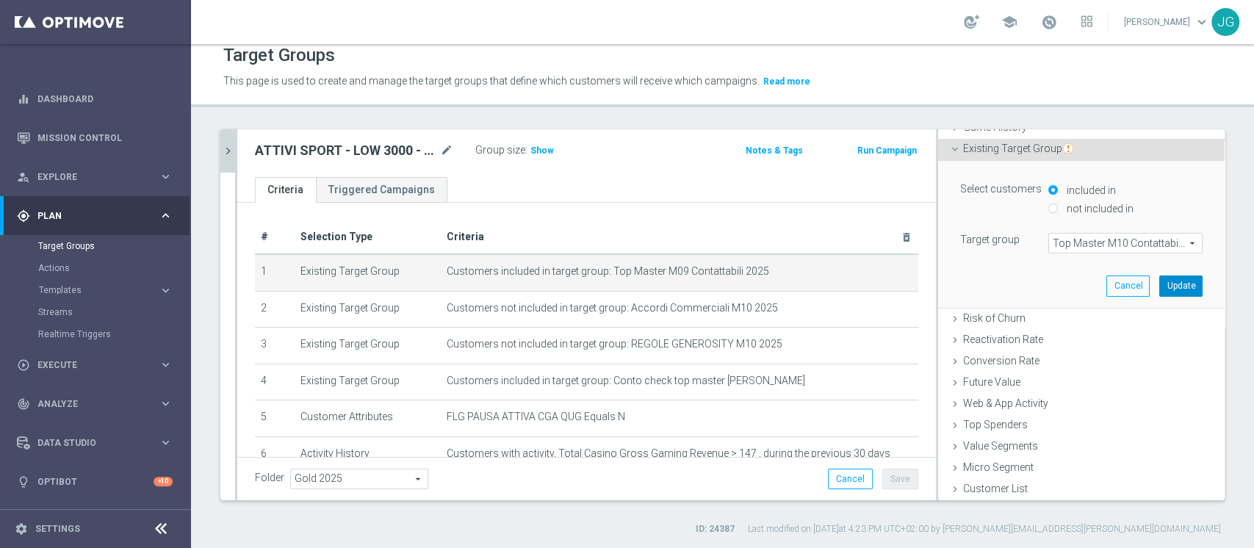
click at [1159, 283] on button "Update" at bounding box center [1180, 285] width 43 height 21
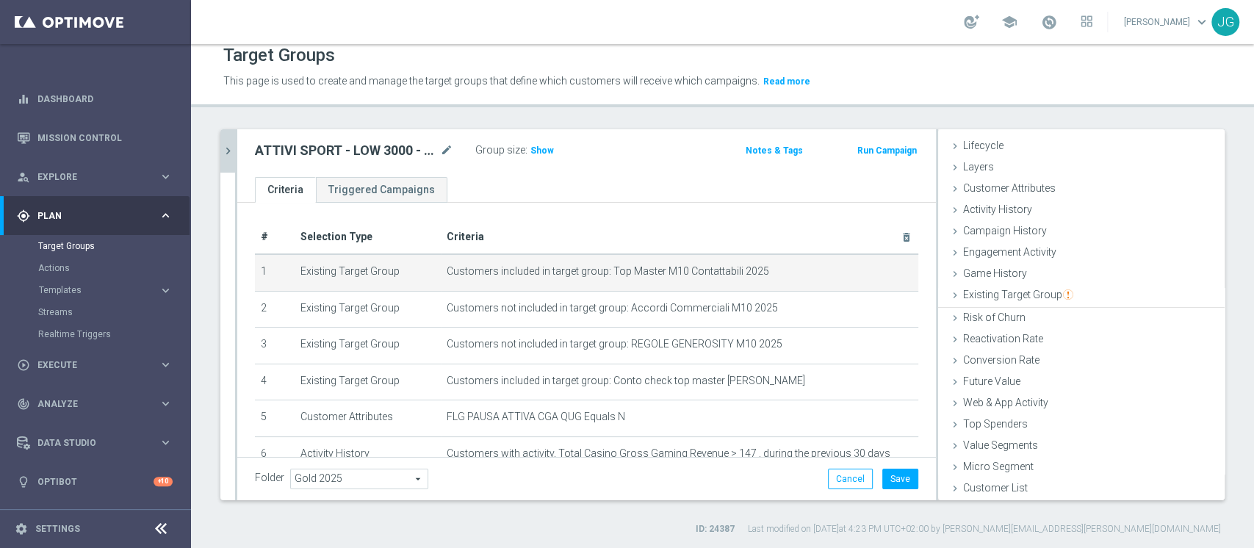
scroll to position [27, 0]
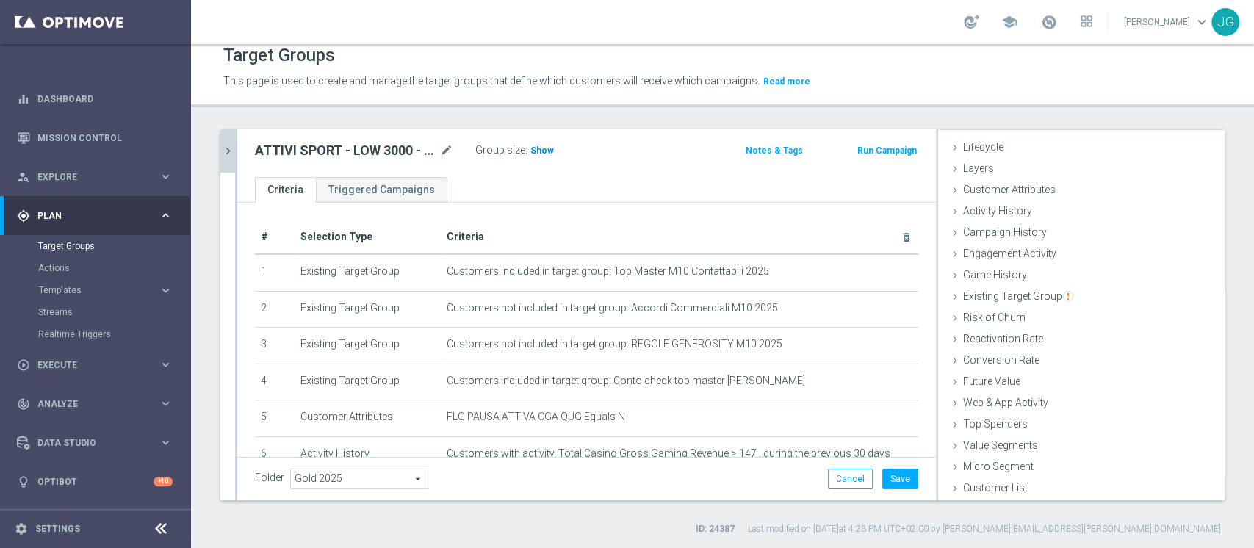
click at [547, 145] on span "Show" at bounding box center [542, 150] width 24 height 10
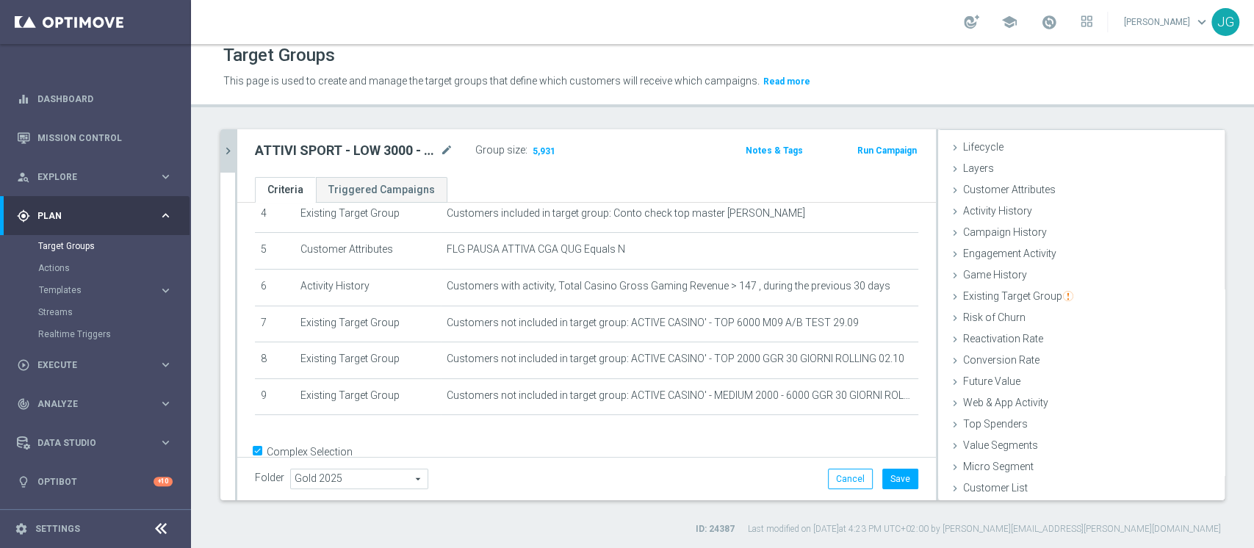
scroll to position [168, 0]
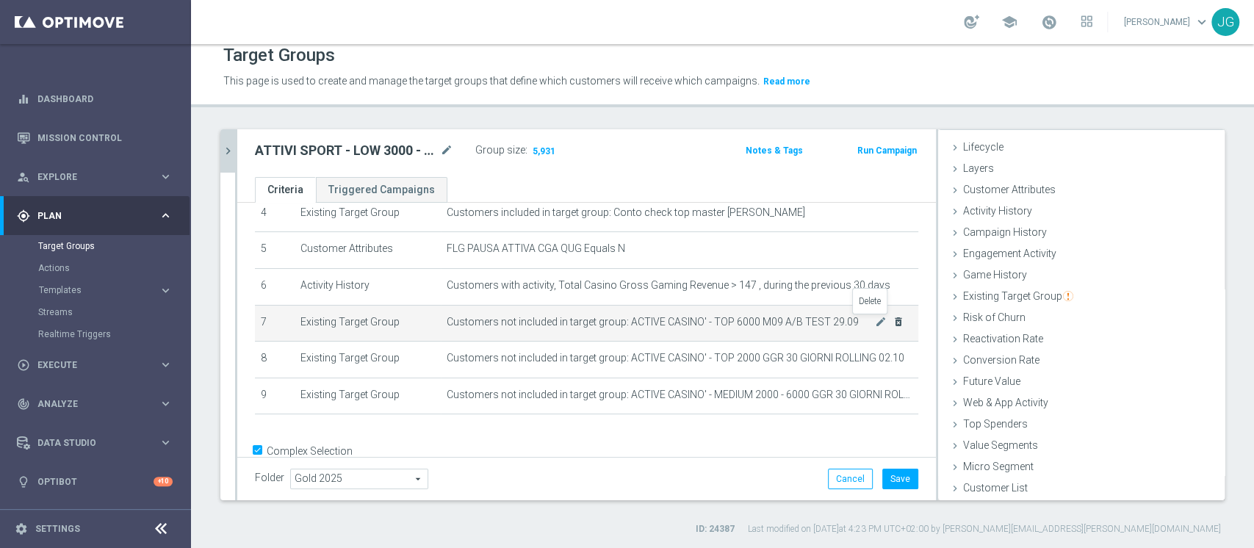
click at [893, 323] on icon "delete_forever" at bounding box center [899, 322] width 12 height 12
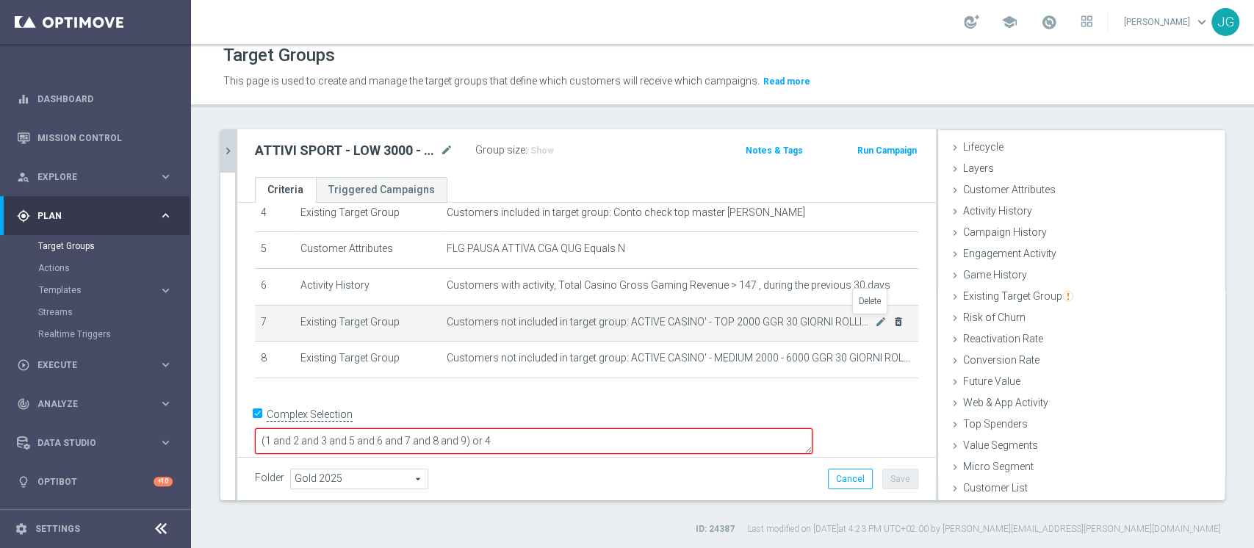
scroll to position [162, 0]
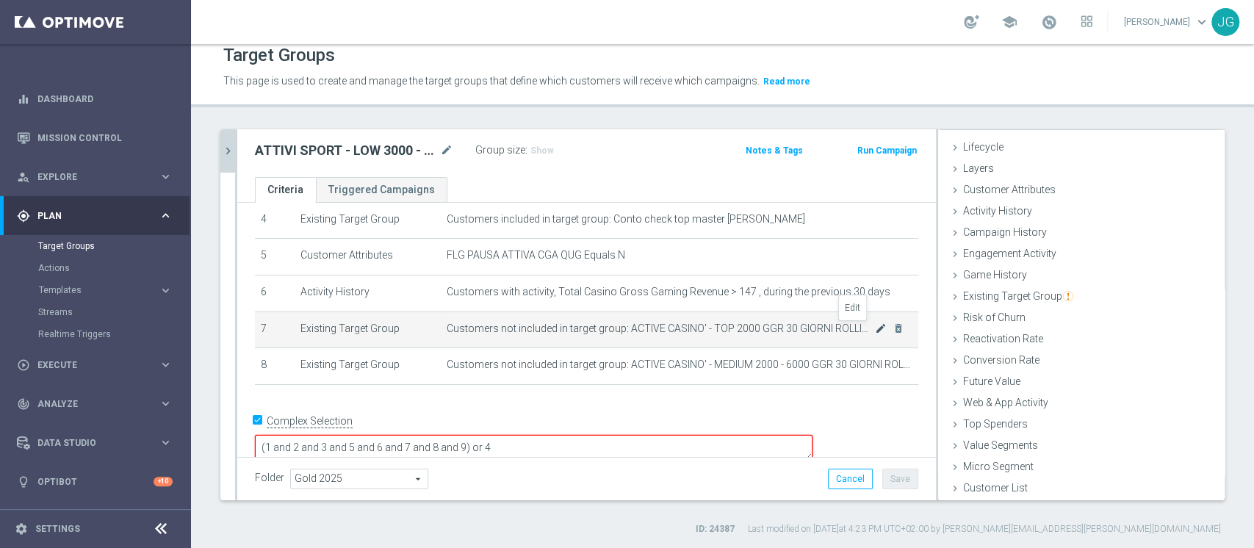
click at [875, 328] on icon "mode_edit" at bounding box center [881, 329] width 12 height 12
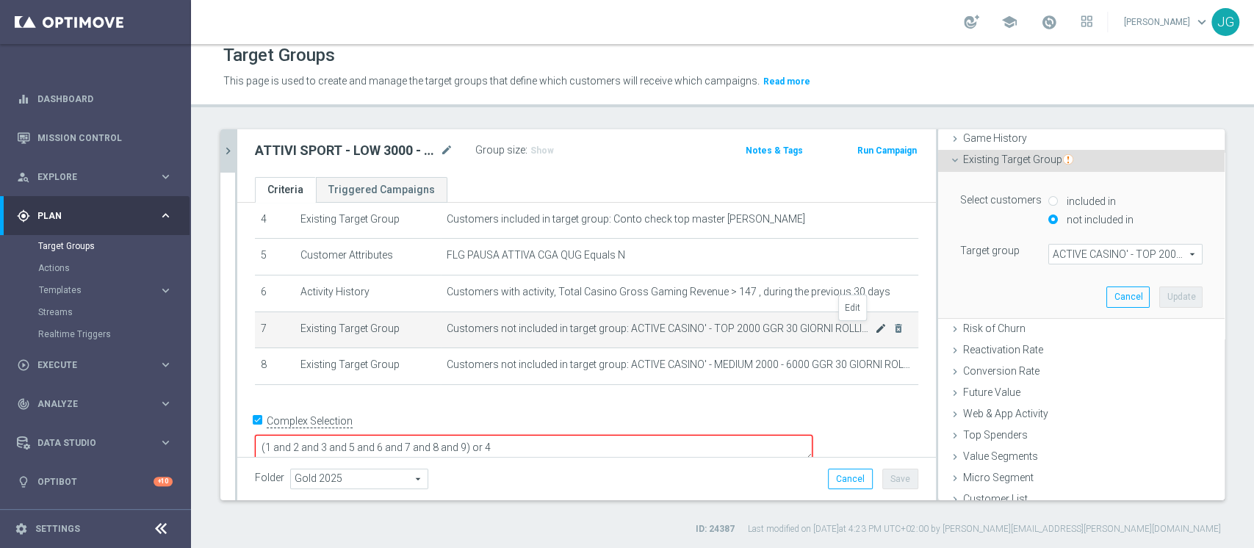
scroll to position [175, 0]
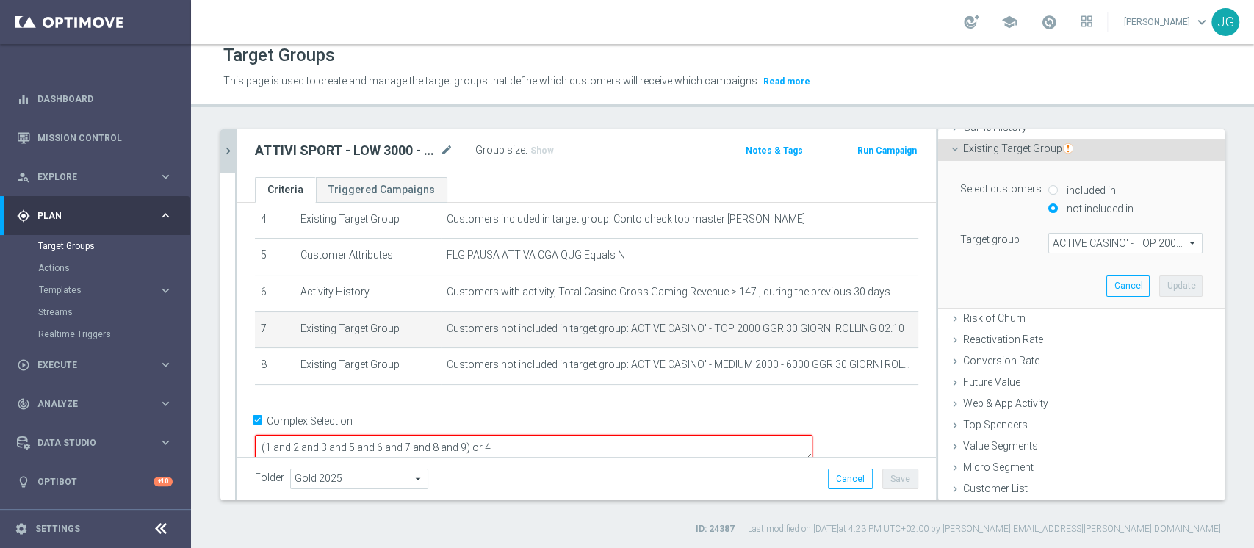
click at [1072, 242] on span "ACTIVE CASINO' - TOP 2000 GGR 30 GIORNI ROLLING 02.10" at bounding box center [1125, 243] width 153 height 19
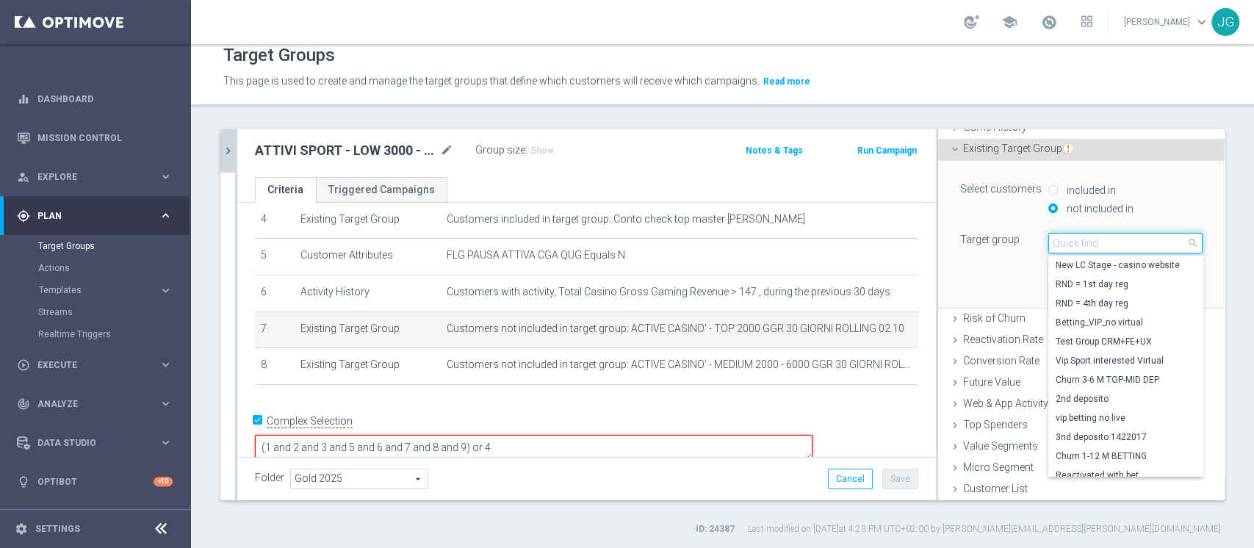
click at [1072, 242] on input "search" at bounding box center [1125, 243] width 154 height 21
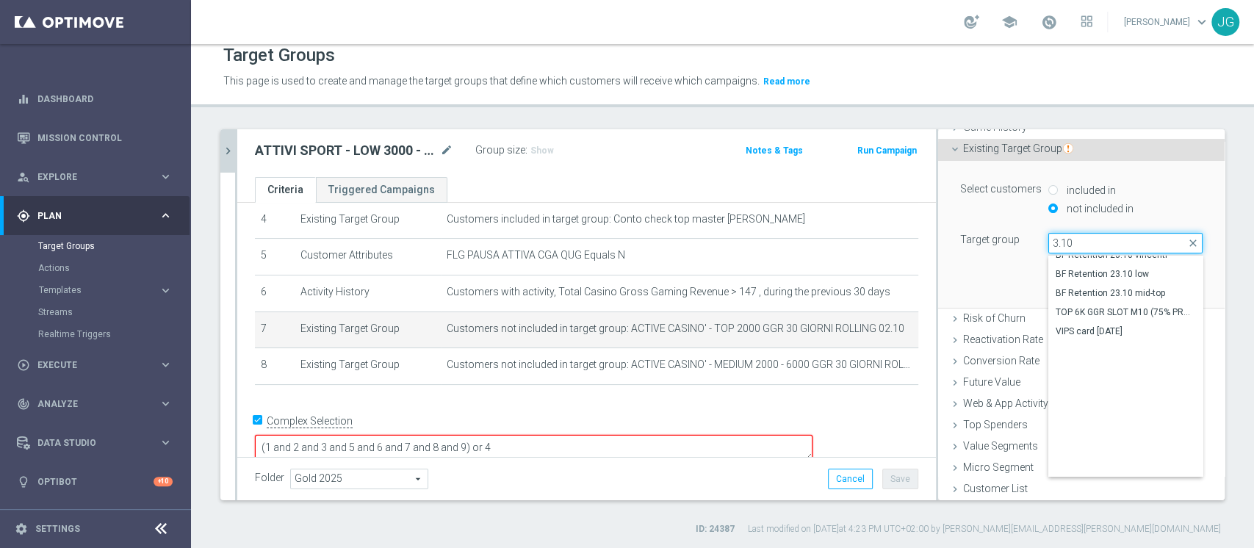
scroll to position [743, 0]
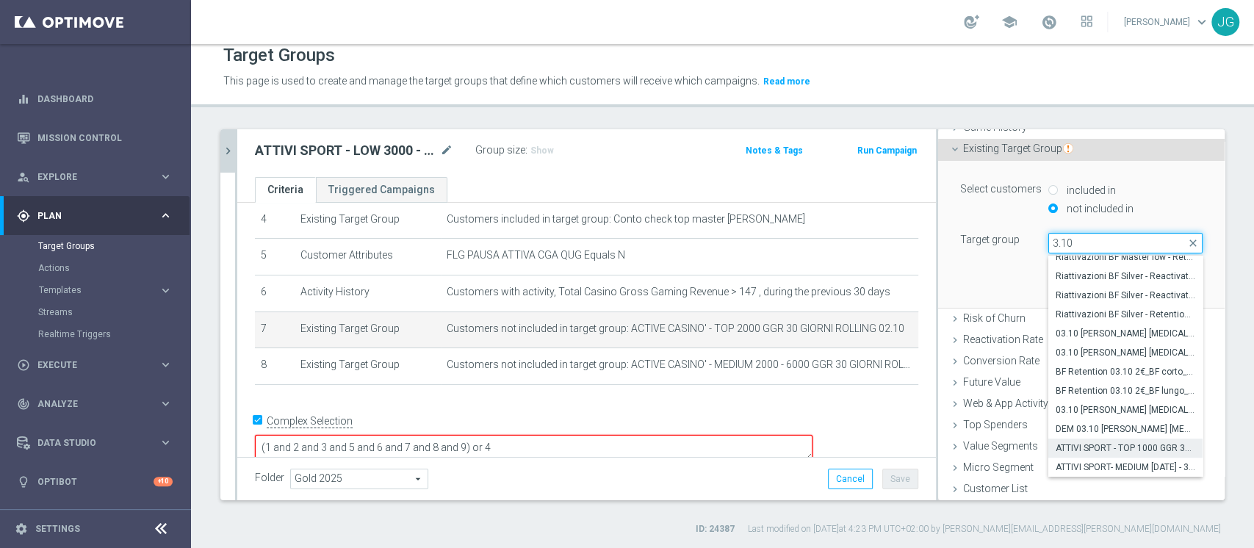
type input "3.10"
click at [1102, 444] on span "ATTIVI SPORT - TOP 1000 GGR 30 GIORNI ROLLING 03.10" at bounding box center [1126, 448] width 140 height 12
type input "ATTIVI SPORT - TOP 1000 GGR 30 GIORNI ROLLING 03.10"
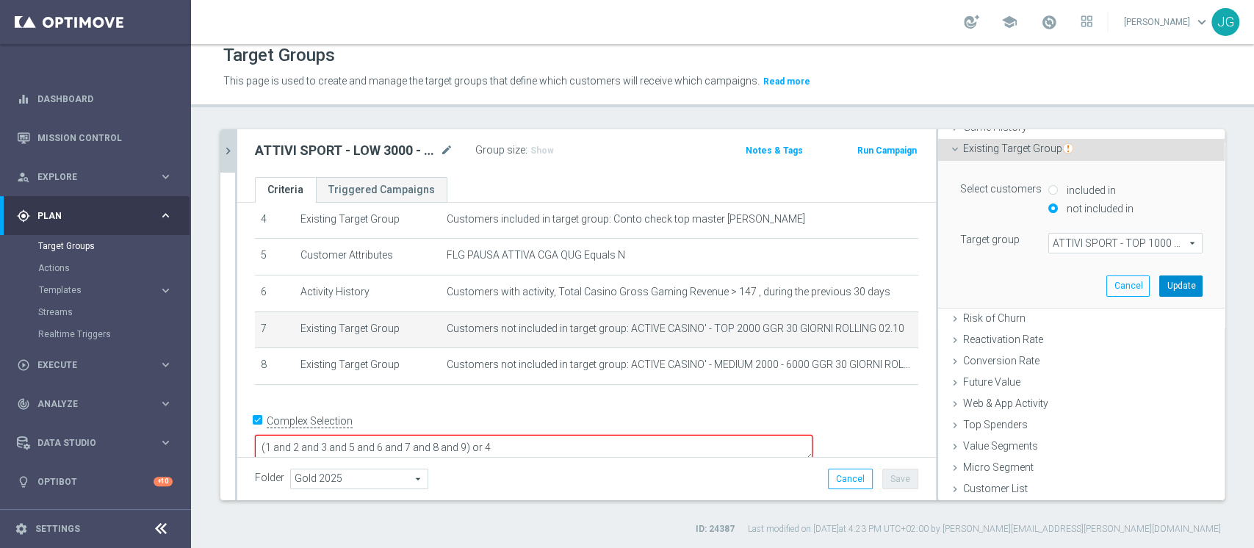
click at [1159, 289] on button "Update" at bounding box center [1180, 285] width 43 height 21
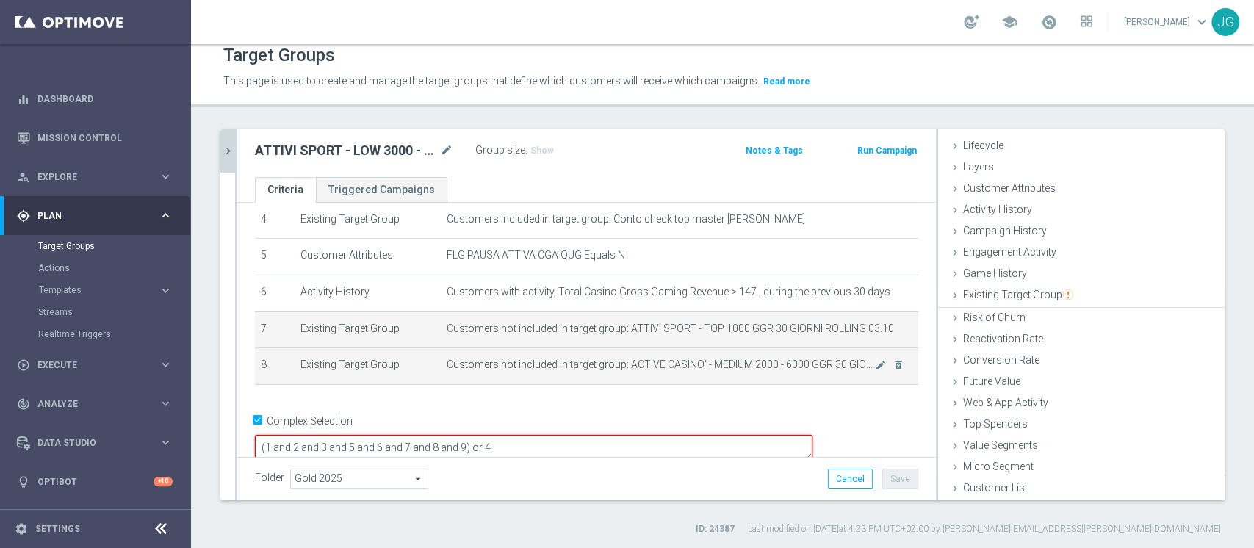
scroll to position [27, 0]
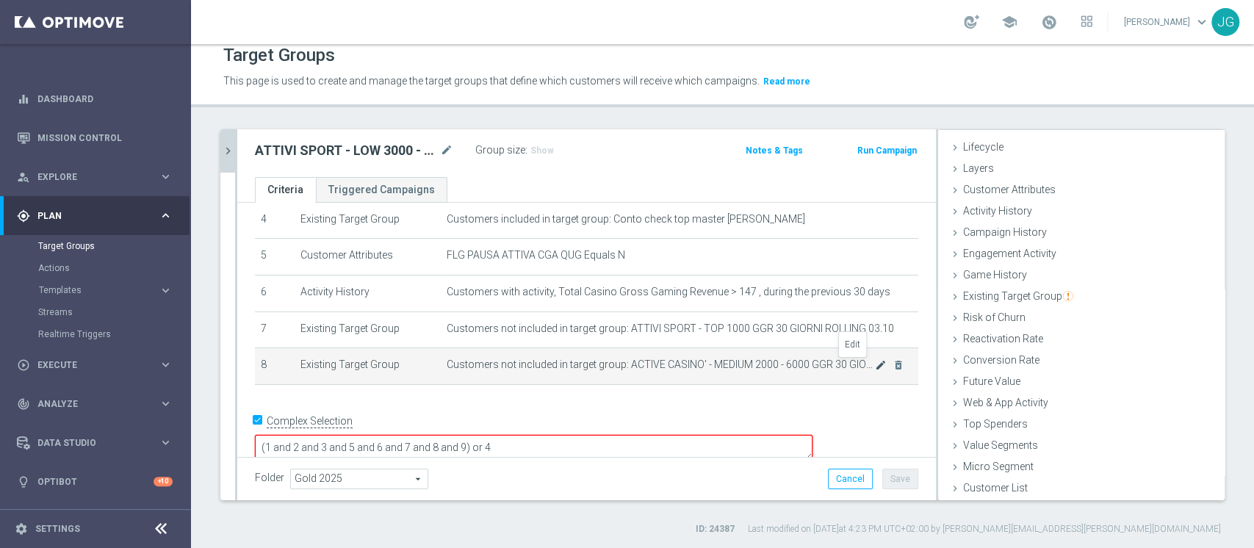
click at [875, 366] on icon "mode_edit" at bounding box center [881, 365] width 12 height 12
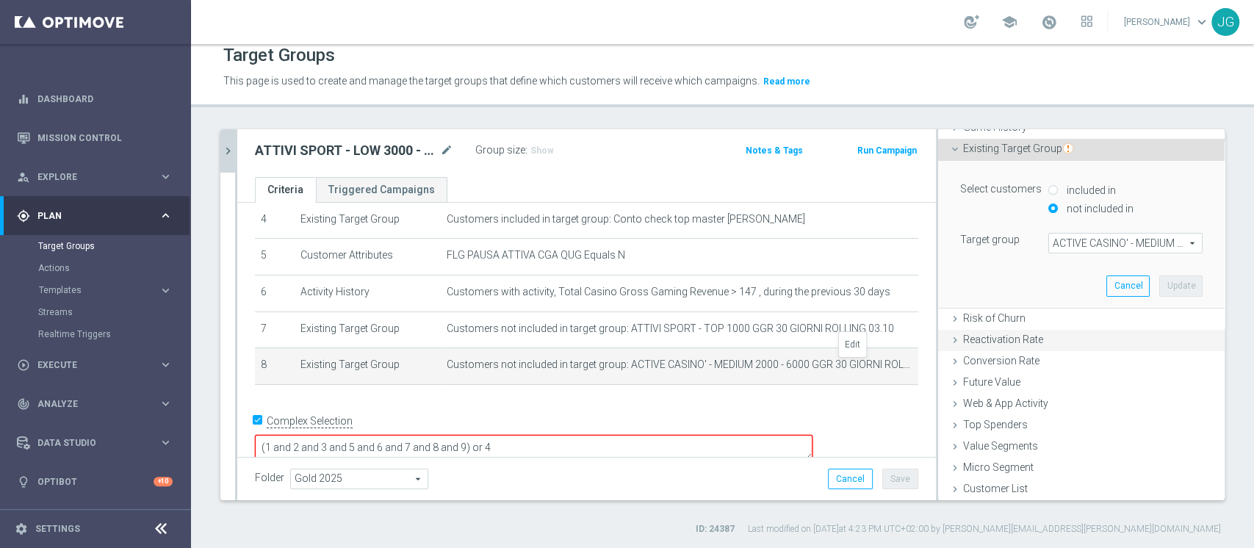
scroll to position [175, 0]
click at [1087, 242] on span "ACTIVE CASINO' - MEDIUM 2000 - 6000 GGR 30 GIORNI ROLLING 02.10" at bounding box center [1125, 243] width 153 height 19
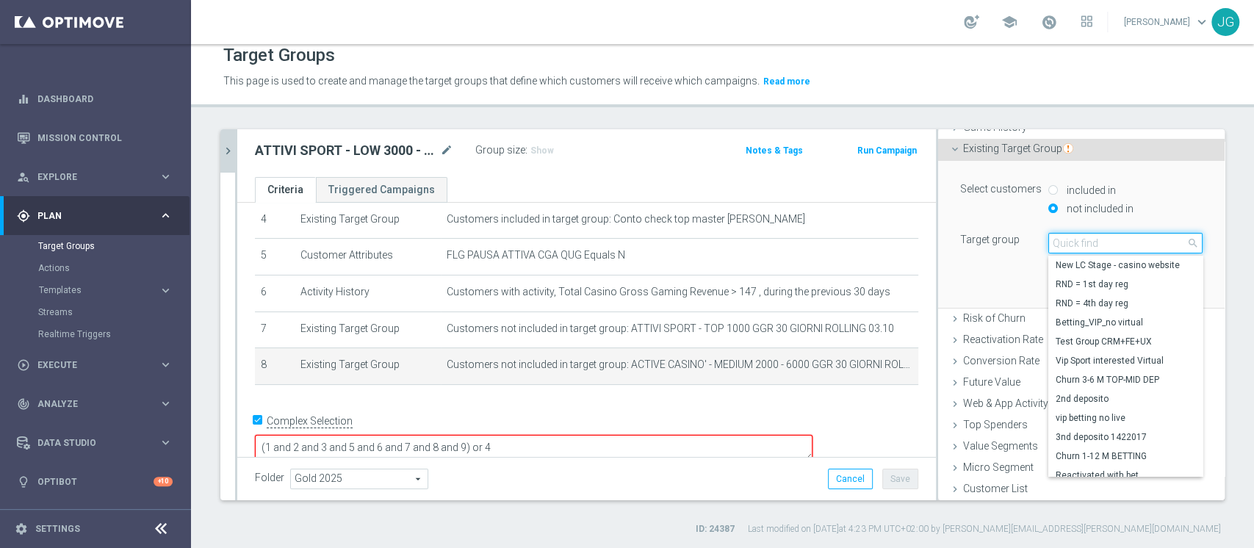
click at [1087, 242] on input "search" at bounding box center [1125, 243] width 154 height 21
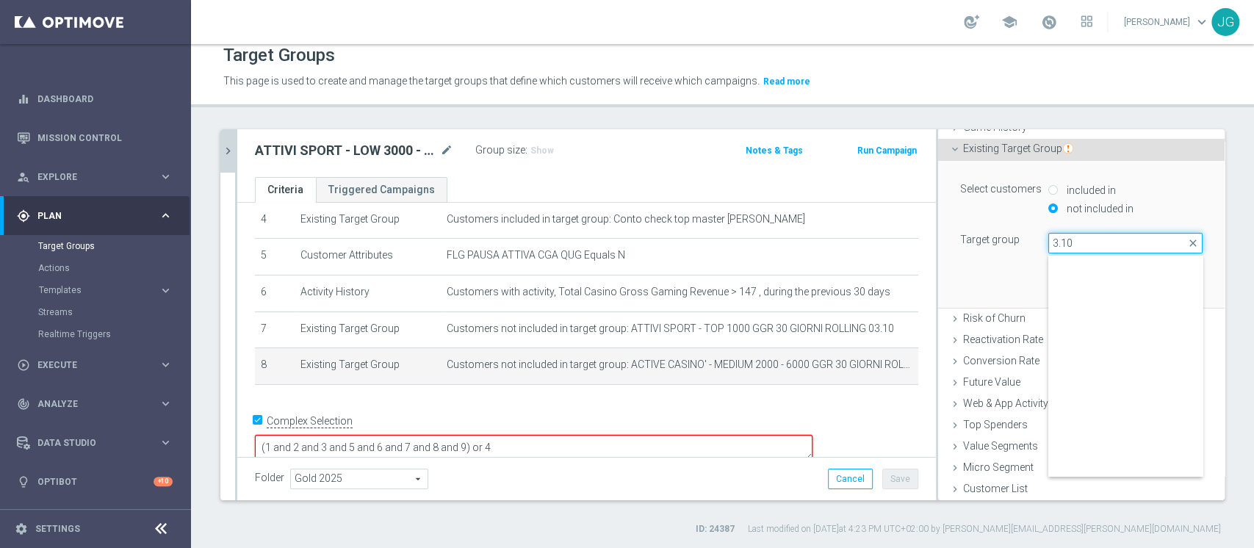
scroll to position [743, 0]
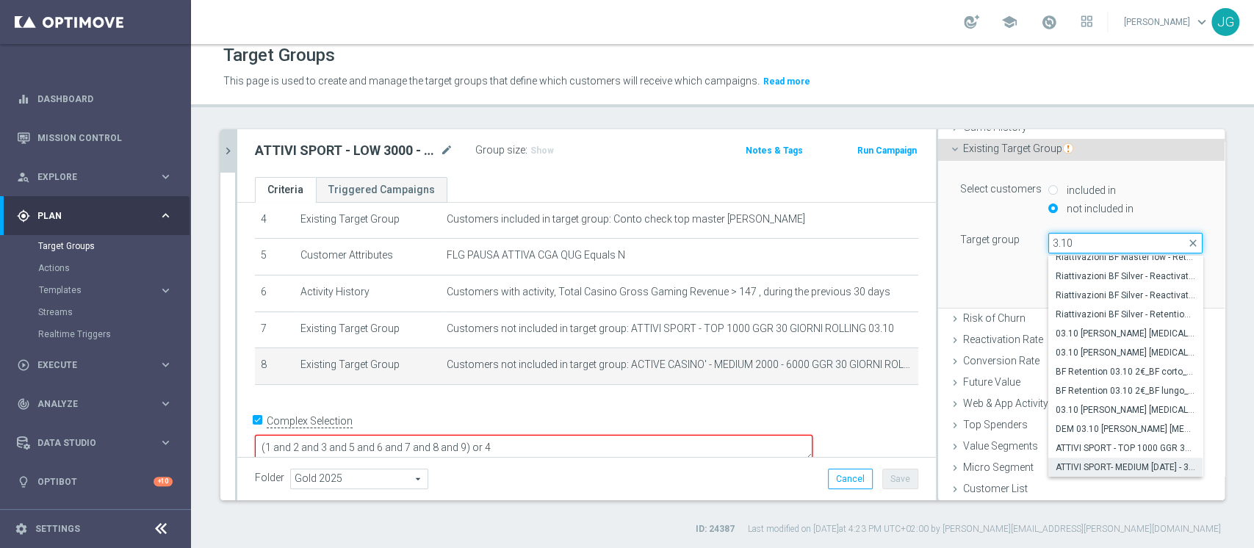
type input "3.10"
click at [1097, 463] on span "ATTIVI SPORT- MEDIUM [DATE] - 3000 30 GIORNI ROLLING 03.10" at bounding box center [1126, 467] width 140 height 12
type input "ATTIVI SPORT- MEDIUM [DATE] - 3000 30 GIORNI ROLLING 03.10"
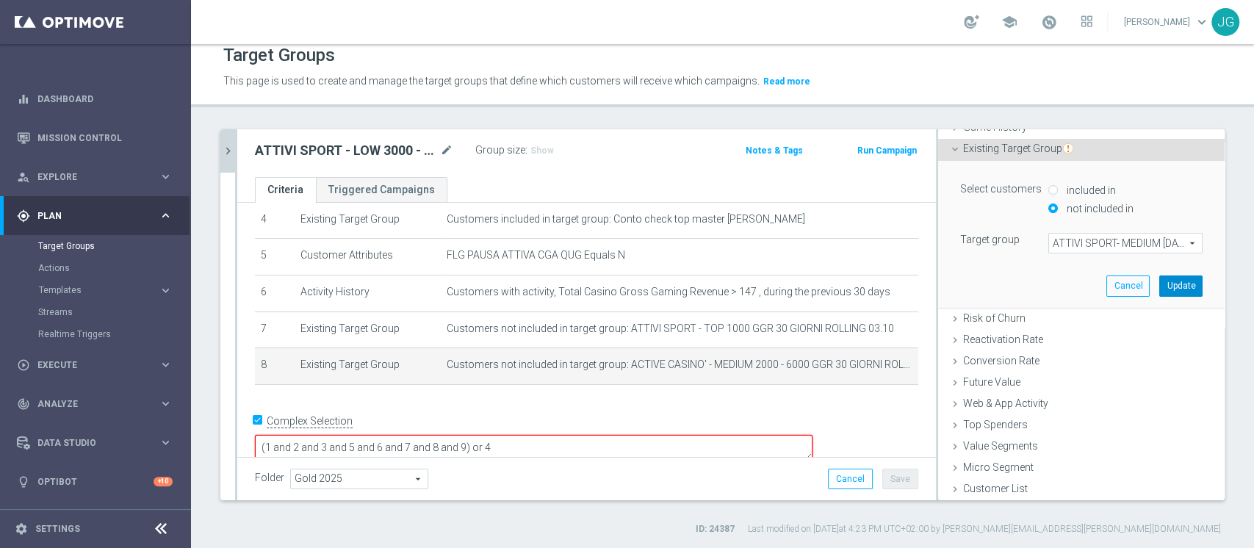
click at [1159, 283] on button "Update" at bounding box center [1180, 285] width 43 height 21
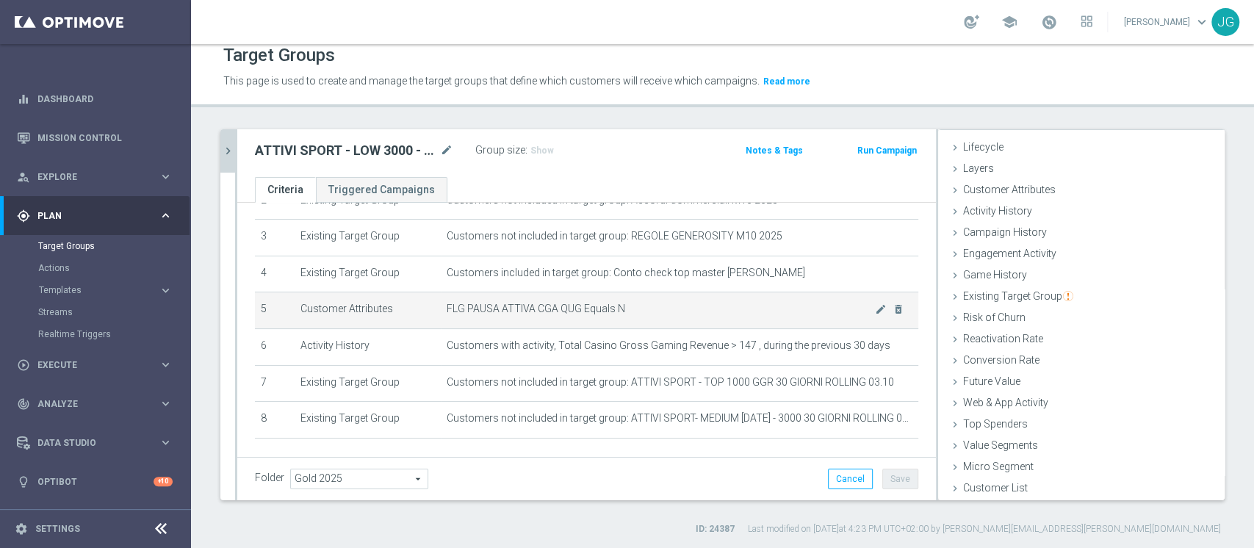
scroll to position [106, 0]
click at [875, 311] on icon "mode_edit" at bounding box center [881, 312] width 12 height 12
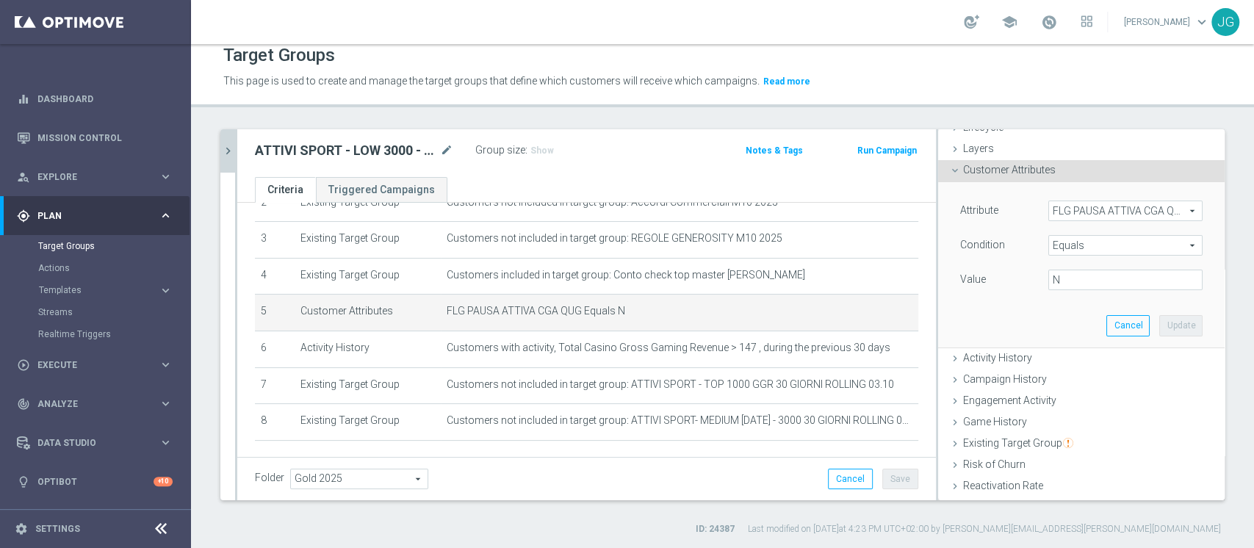
scroll to position [46, 0]
click at [1062, 217] on span "FLG PAUSA ATTIVA CGA QUG" at bounding box center [1125, 211] width 153 height 19
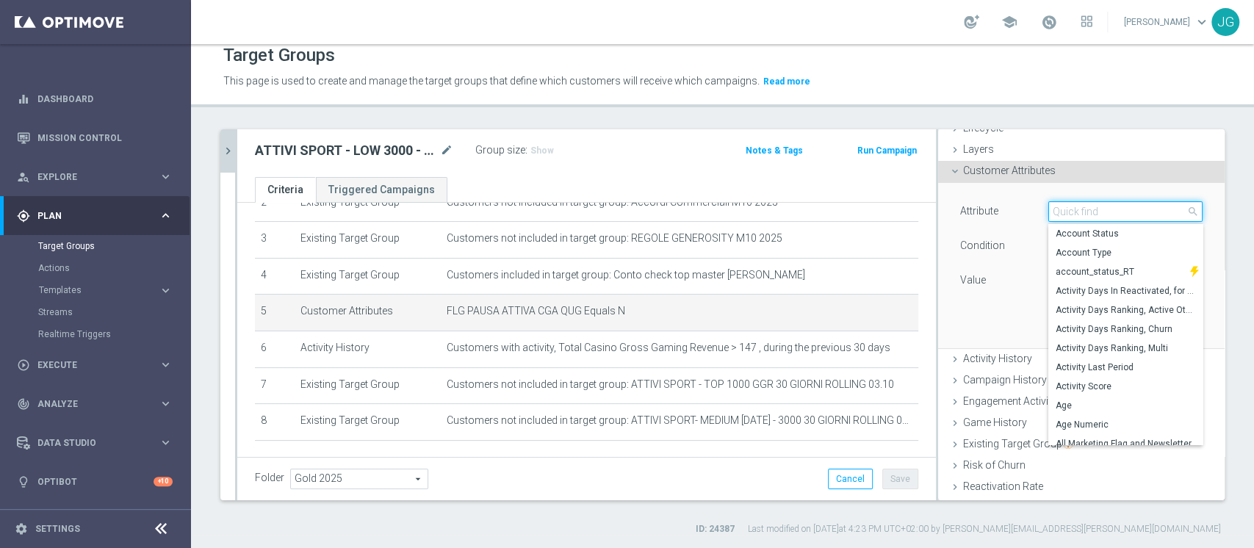
click at [1062, 217] on input "search" at bounding box center [1125, 211] width 154 height 21
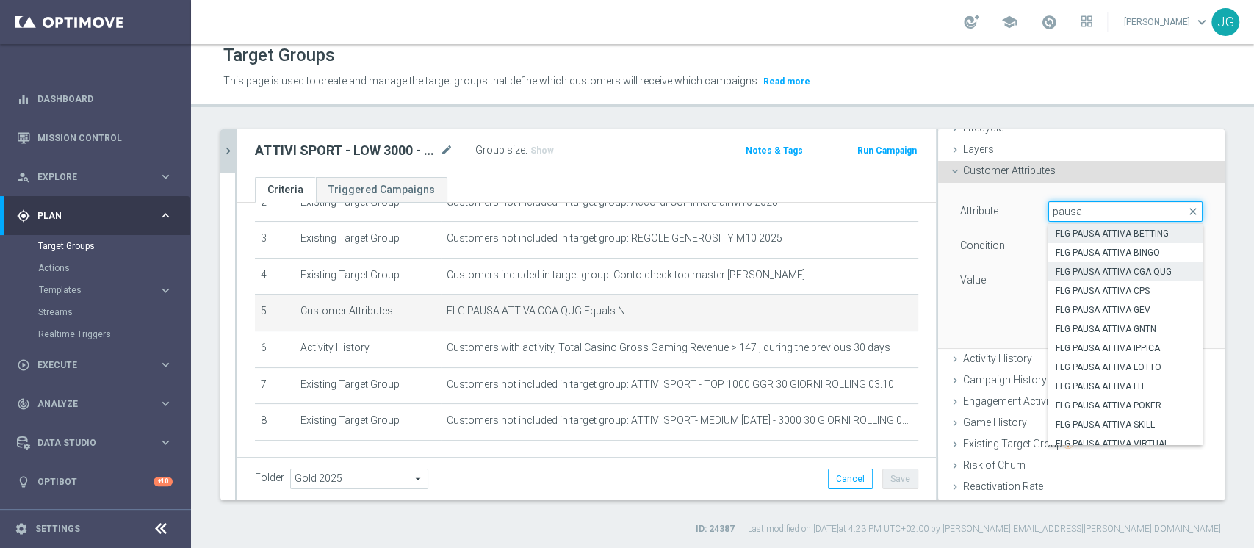
type input "pausa"
click at [1108, 231] on span "FLG PAUSA ATTIVA BETTING" at bounding box center [1126, 234] width 140 height 12
type input "FLG PAUSA ATTIVA BETTING"
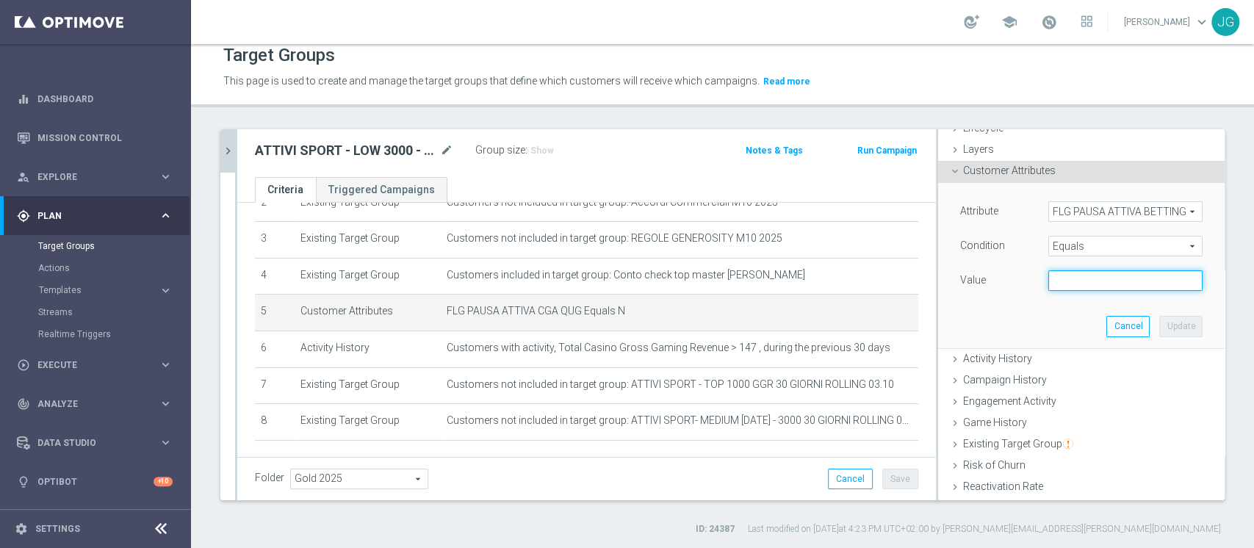
click at [1050, 279] on input "text" at bounding box center [1125, 280] width 154 height 21
type input "N"
click at [1159, 322] on button "Update" at bounding box center [1180, 326] width 43 height 21
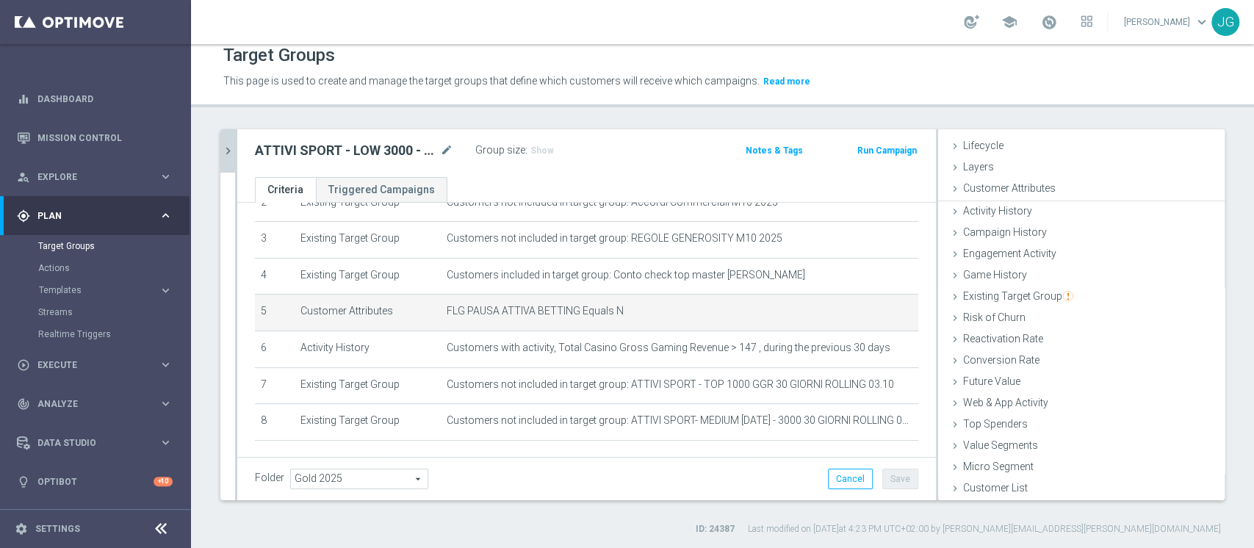
scroll to position [27, 0]
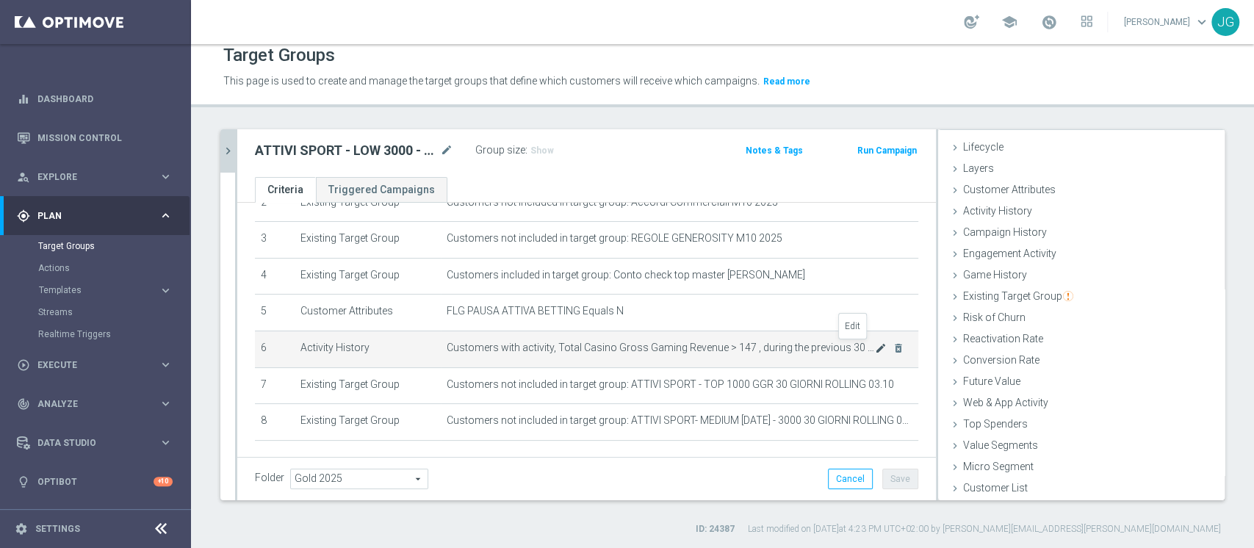
click at [875, 344] on icon "mode_edit" at bounding box center [881, 348] width 12 height 12
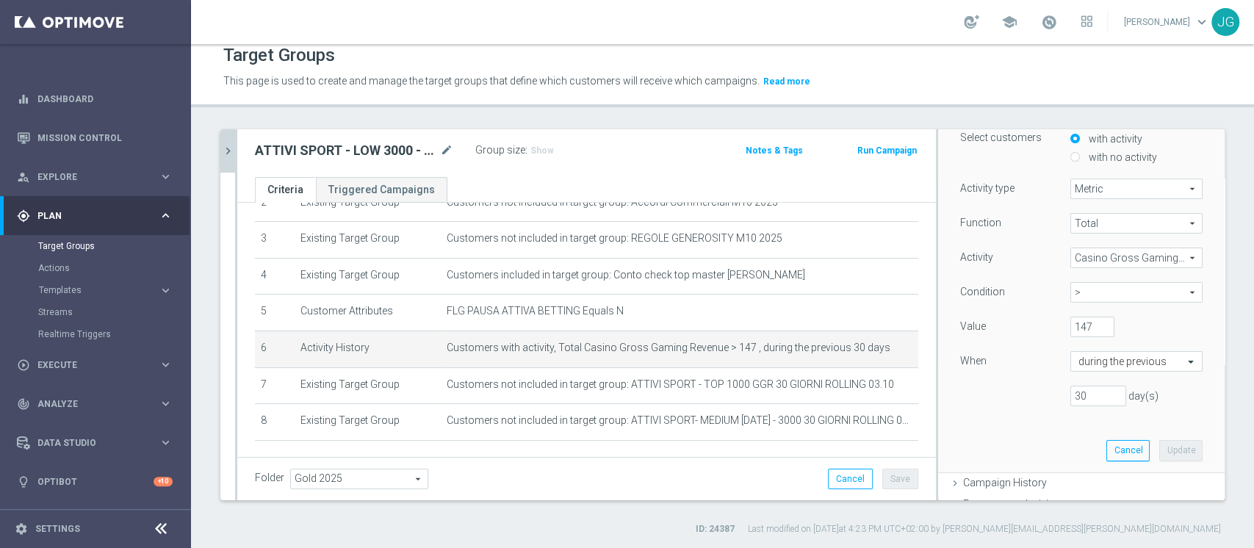
scroll to position [151, 0]
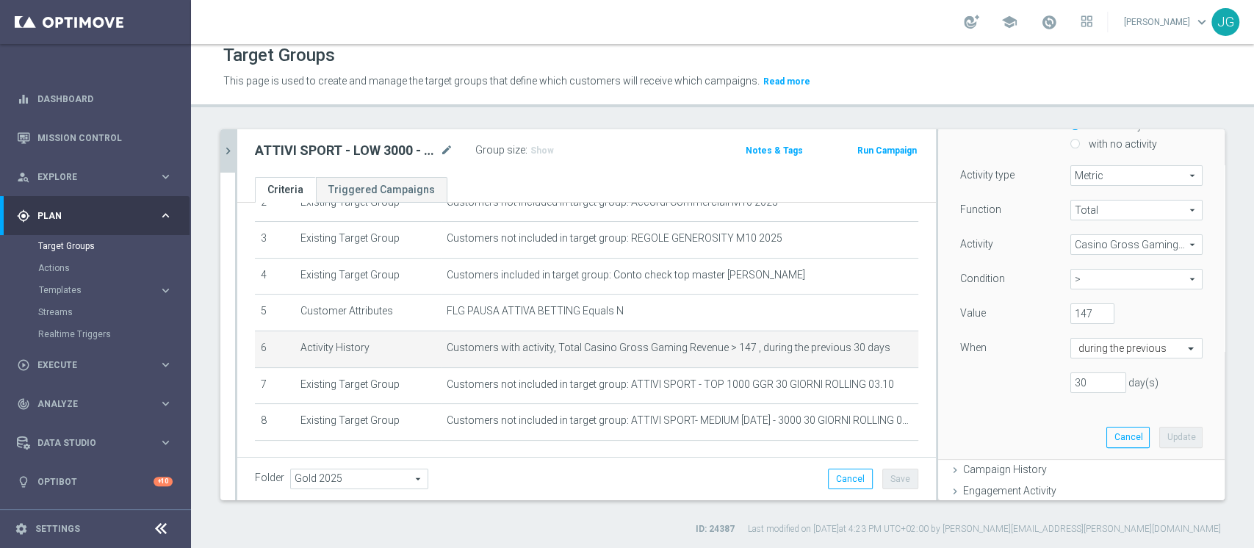
click at [1100, 243] on span "Casino Gross Gaming Revenue" at bounding box center [1136, 244] width 131 height 19
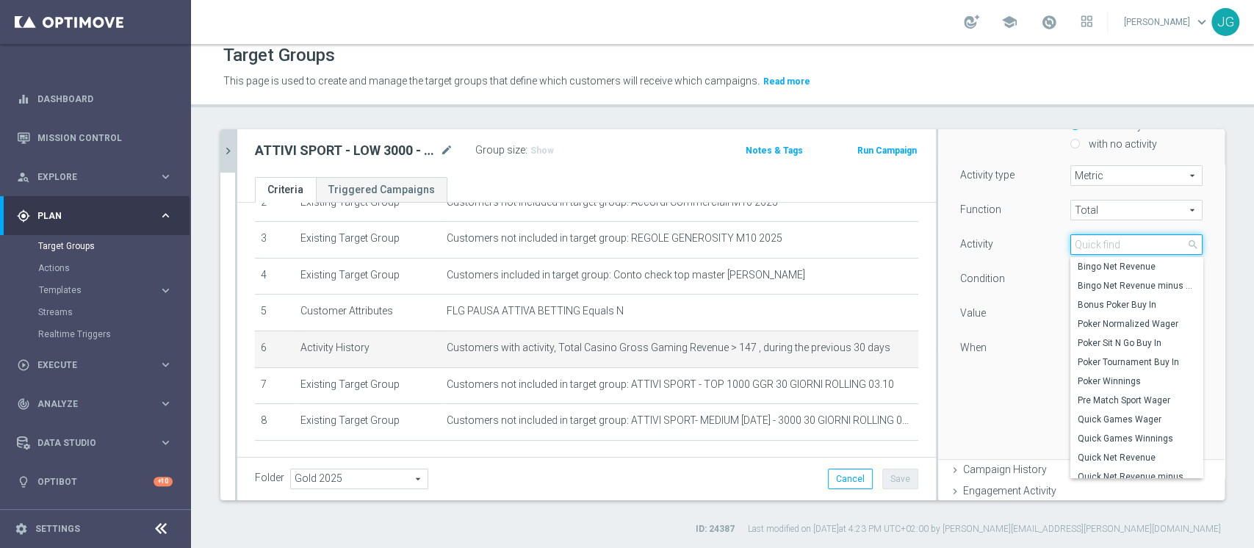
click at [1100, 243] on input "search" at bounding box center [1136, 244] width 132 height 21
type input "sport"
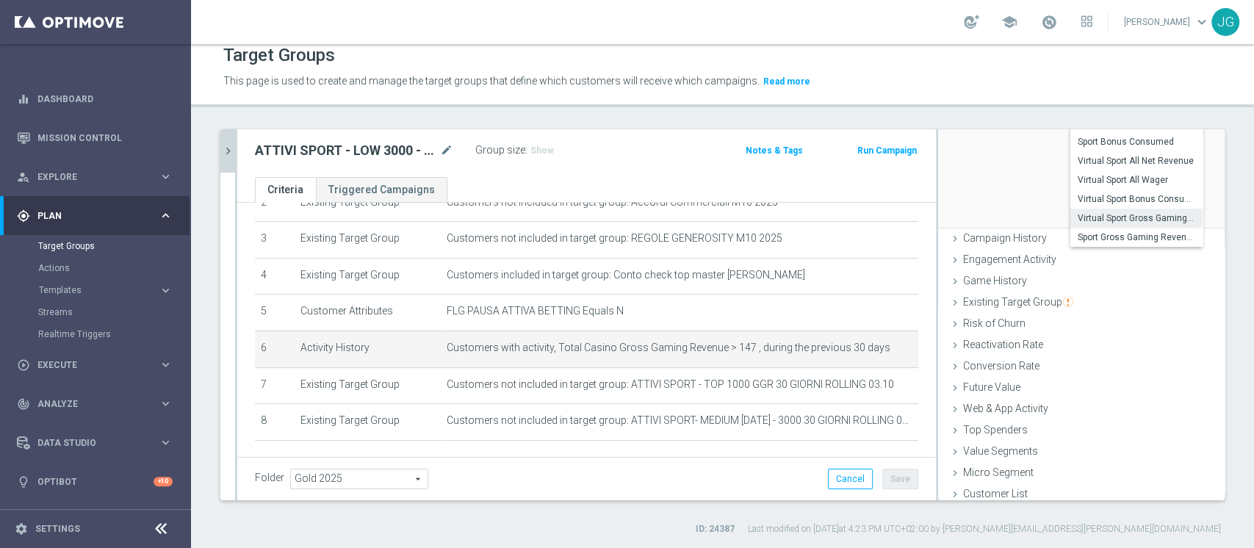
scroll to position [384, 0]
click at [1115, 231] on span "Sport Gross Gaming Revenue" at bounding box center [1137, 236] width 118 height 12
type input "Sport Gross Gaming Revenue"
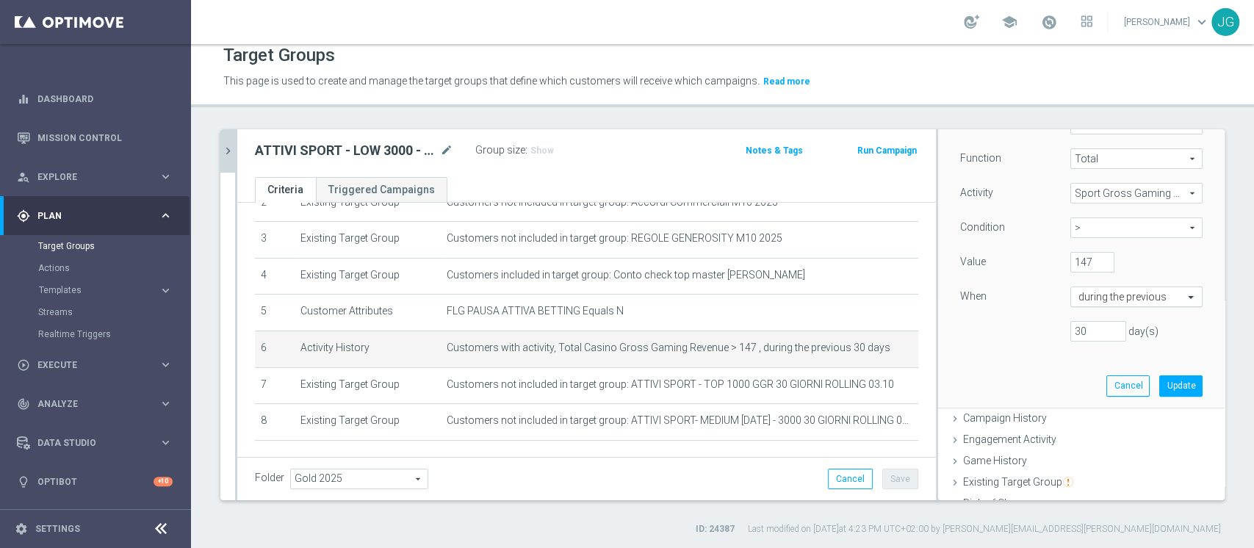
scroll to position [202, 0]
click at [1070, 257] on input "147" at bounding box center [1092, 263] width 44 height 21
type input "1"
type input "250"
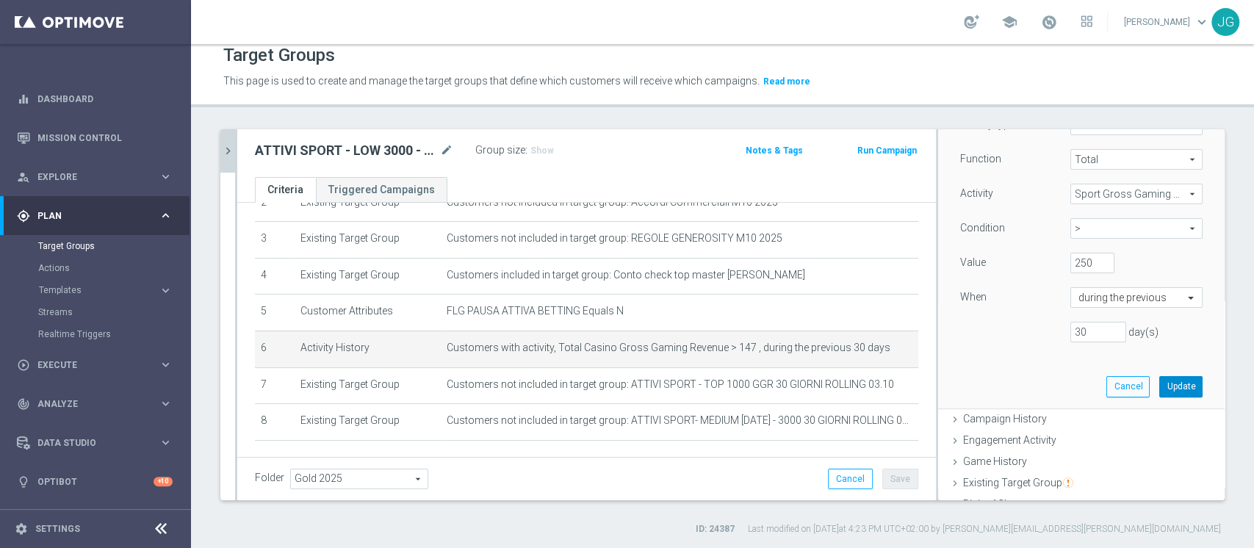
click at [1159, 384] on button "Update" at bounding box center [1180, 386] width 43 height 21
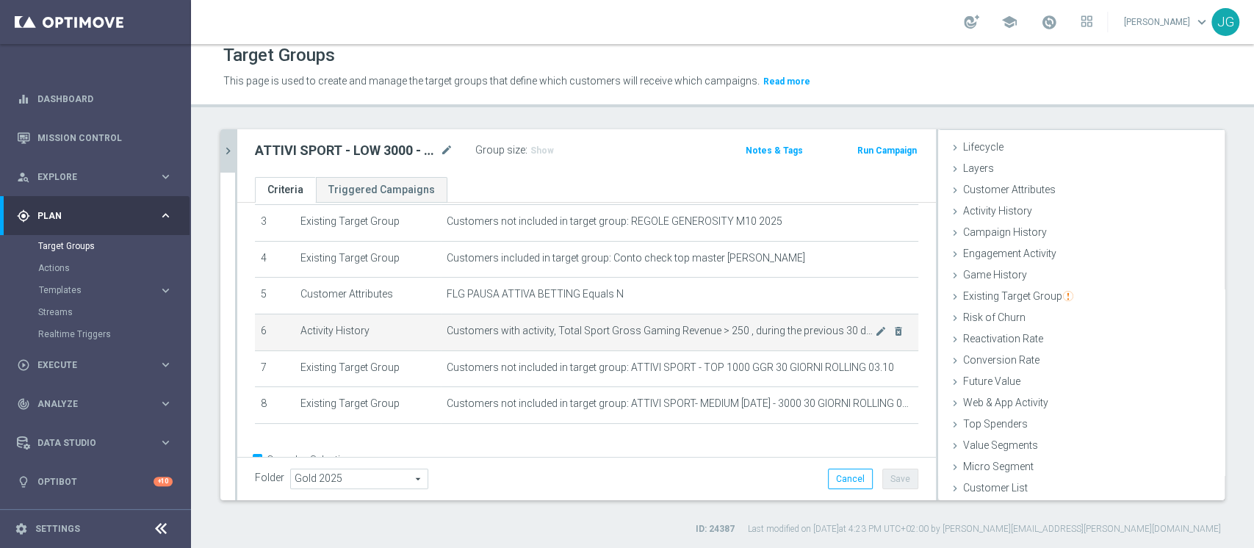
scroll to position [162, 0]
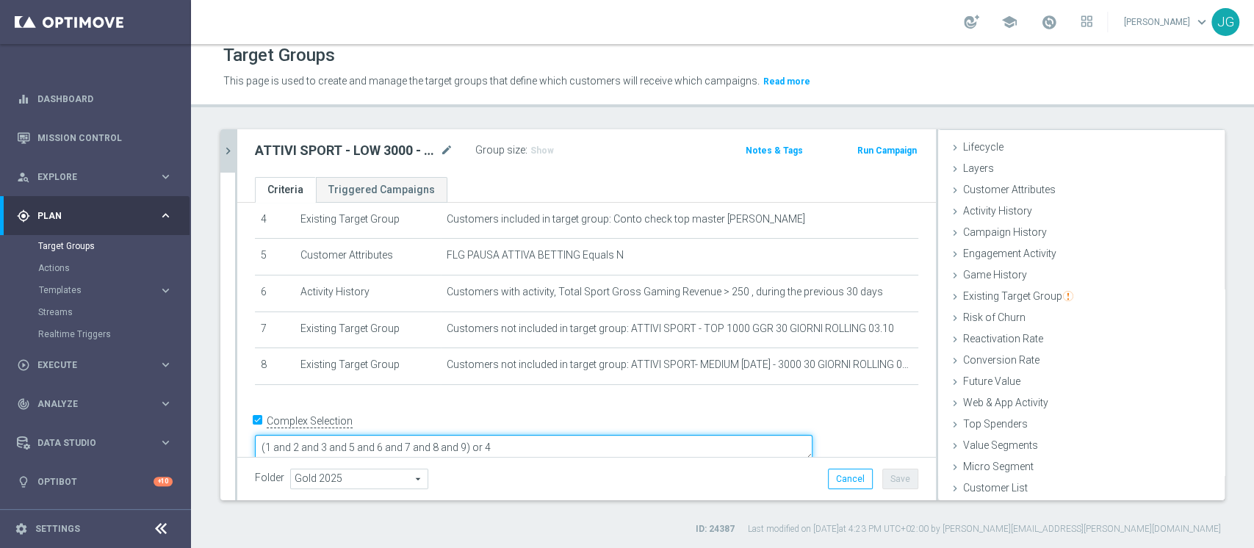
click at [572, 435] on textarea "(1 and 2 and 3 and 5 and 6 and 7 and 8 and 9) or 4" at bounding box center [534, 448] width 558 height 26
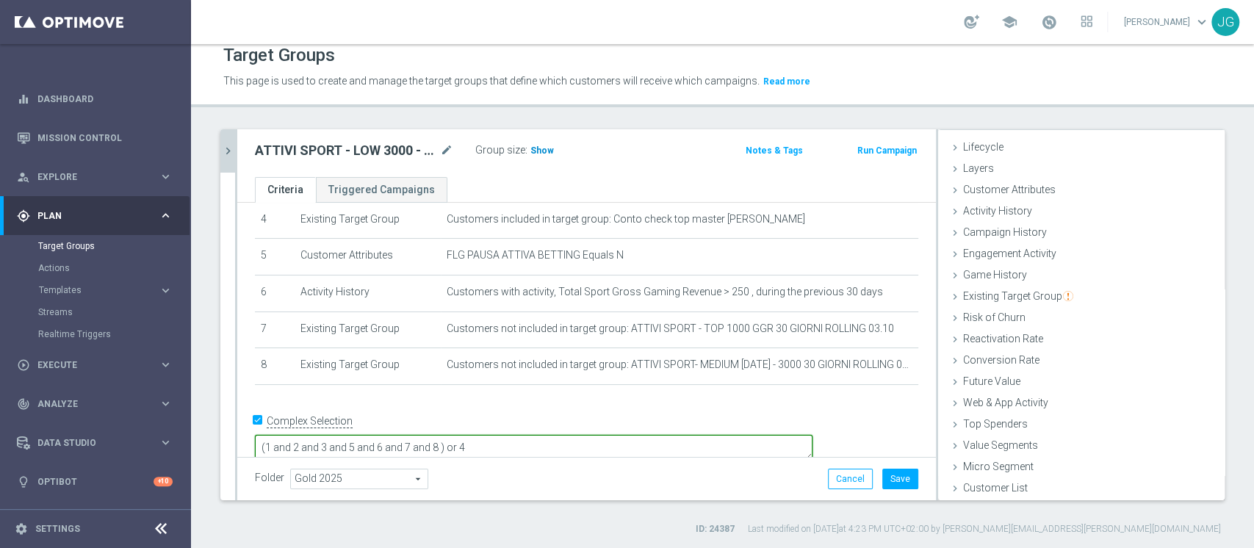
type textarea "(1 and 2 and 3 and 5 and 6 and 7 and 8 ) or 4"
click at [537, 145] on span "Show" at bounding box center [542, 150] width 24 height 10
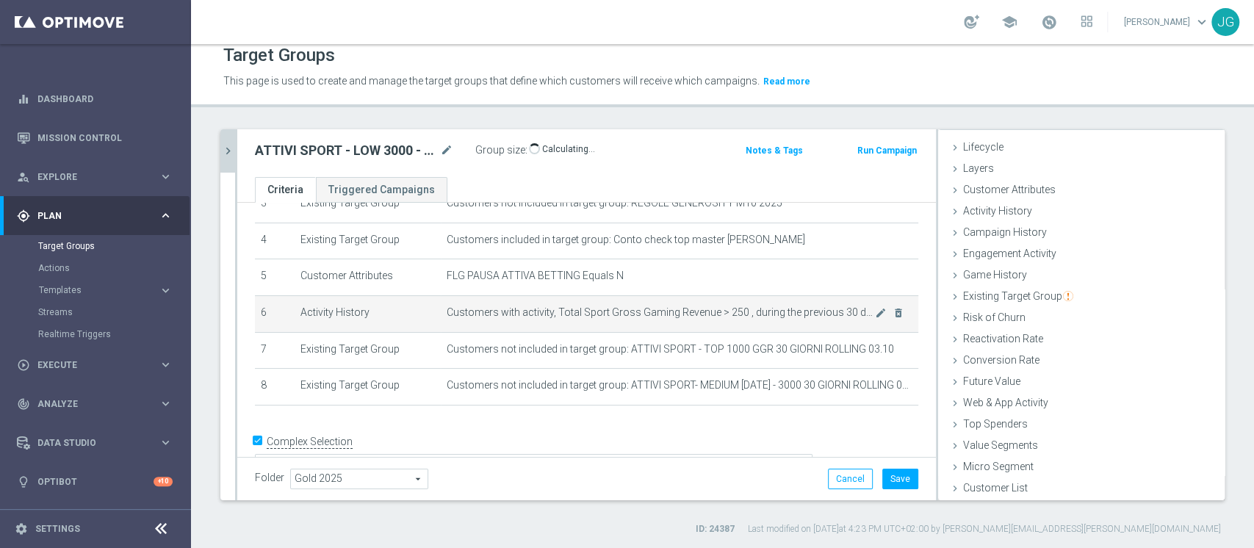
scroll to position [160, 0]
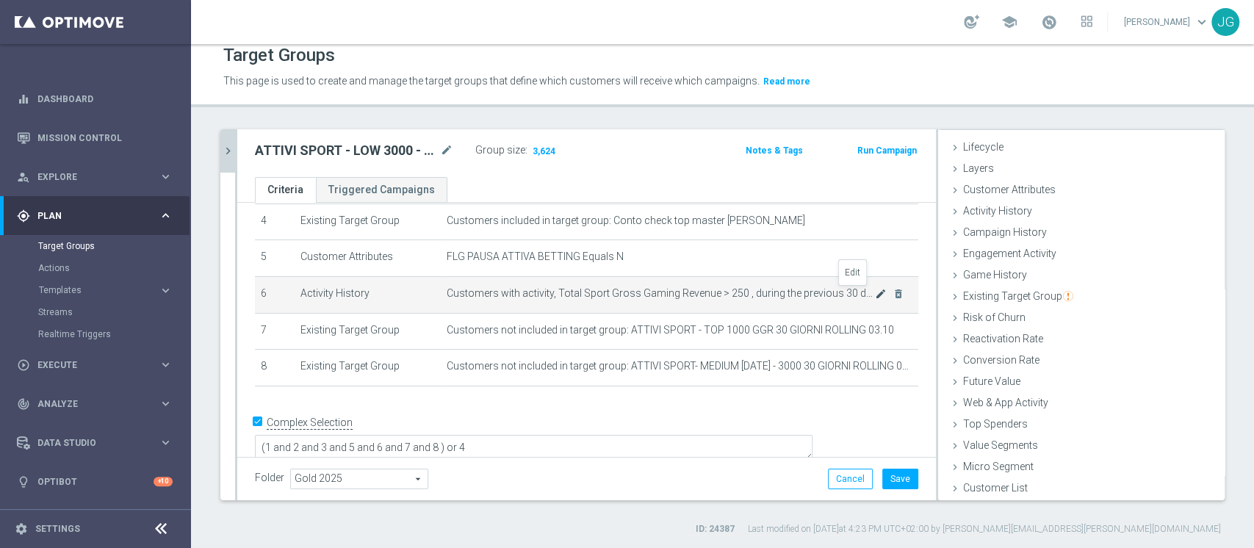
click at [875, 292] on icon "mode_edit" at bounding box center [881, 294] width 12 height 12
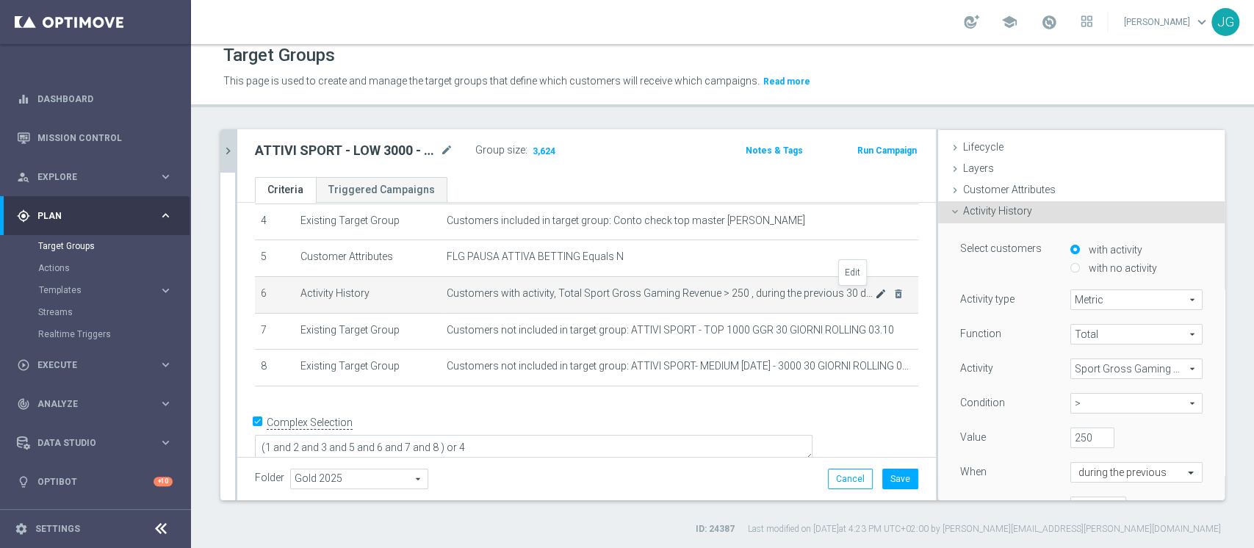
scroll to position [108, 0]
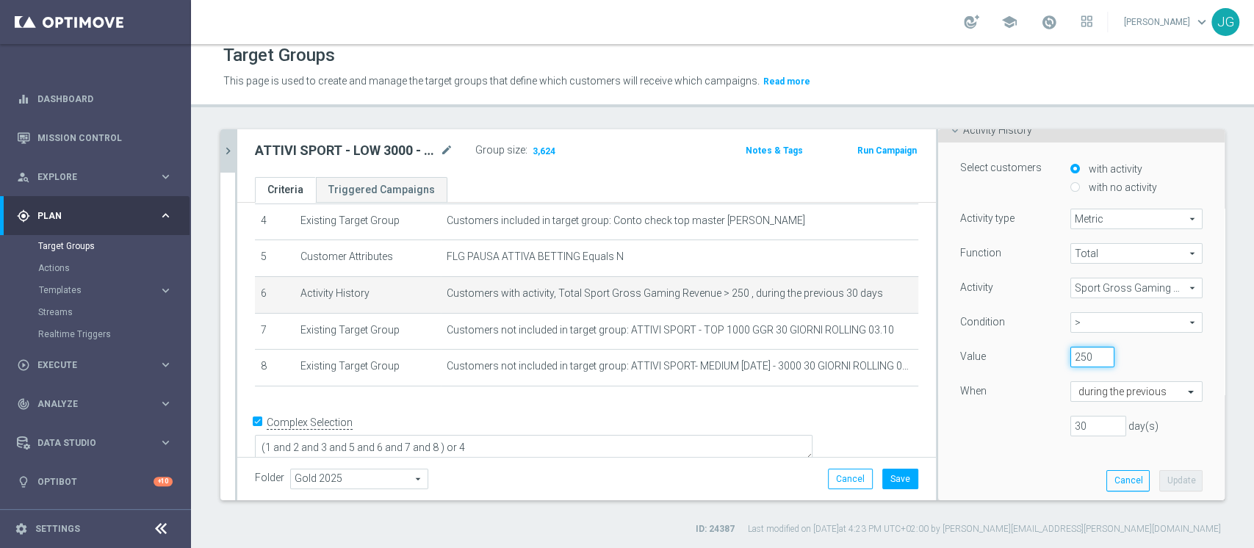
click at [1070, 351] on input "250" at bounding box center [1092, 357] width 44 height 21
type input "350"
click at [1159, 479] on button "Update" at bounding box center [1180, 480] width 43 height 21
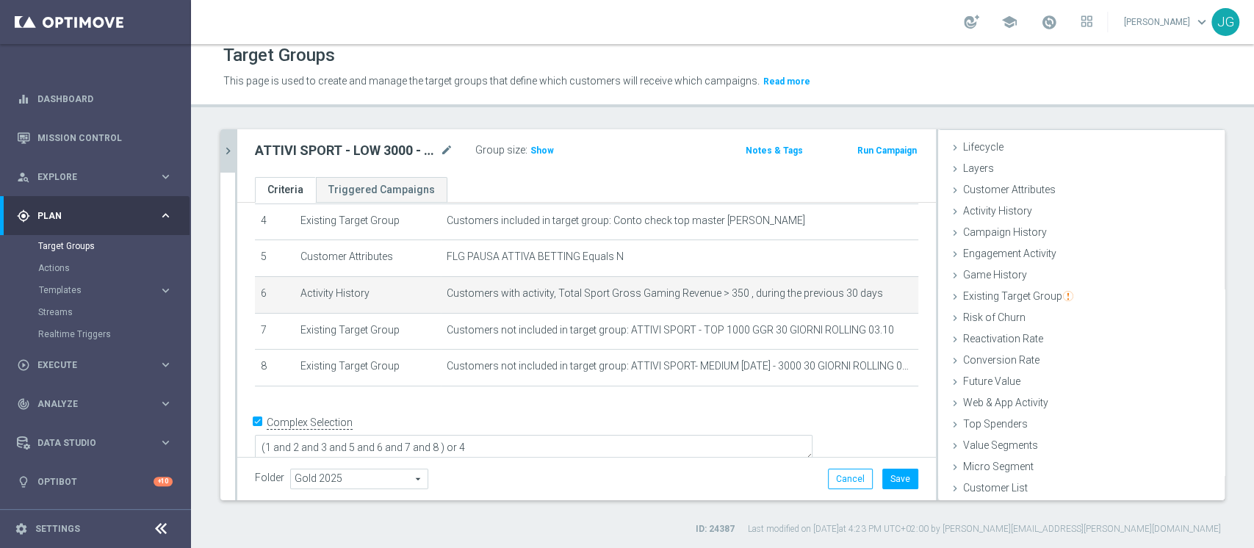
scroll to position [27, 0]
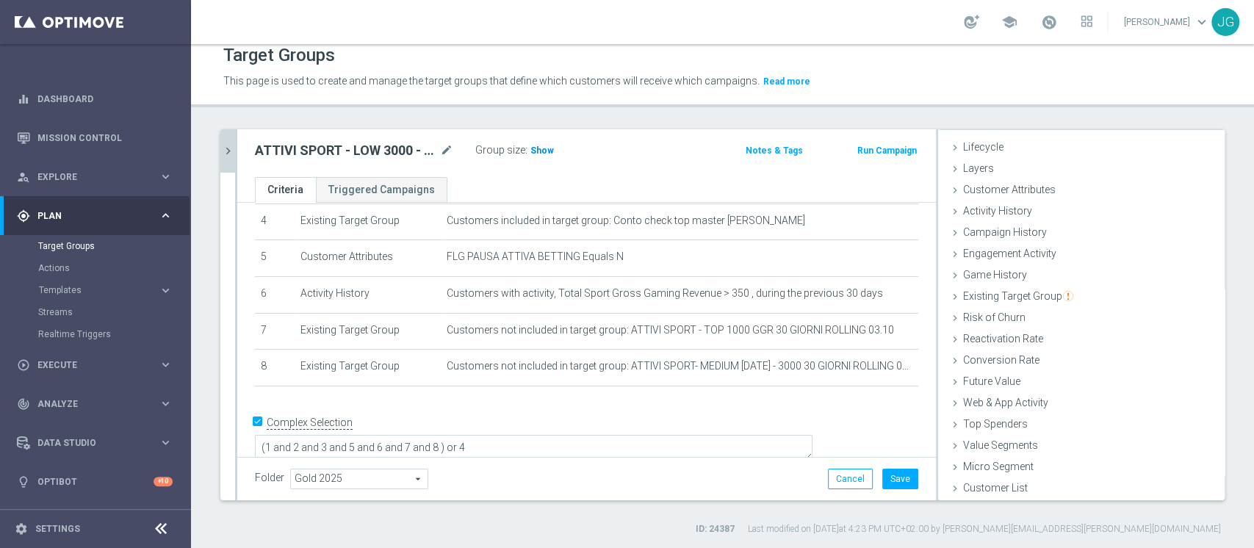
click at [548, 152] on span "Show" at bounding box center [542, 150] width 24 height 10
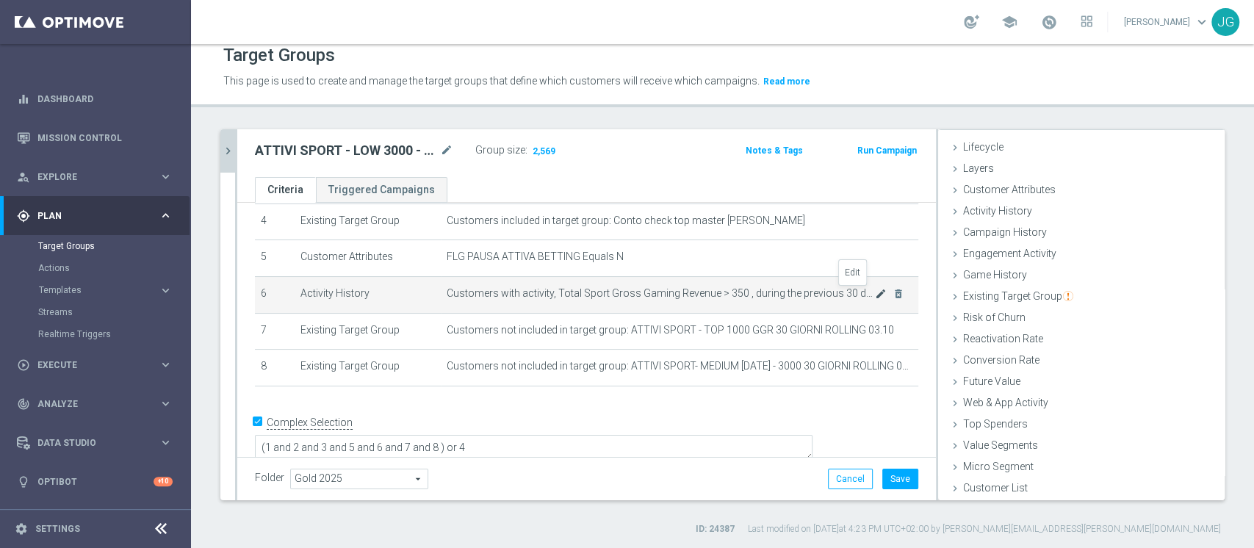
click at [875, 294] on icon "mode_edit" at bounding box center [881, 294] width 12 height 12
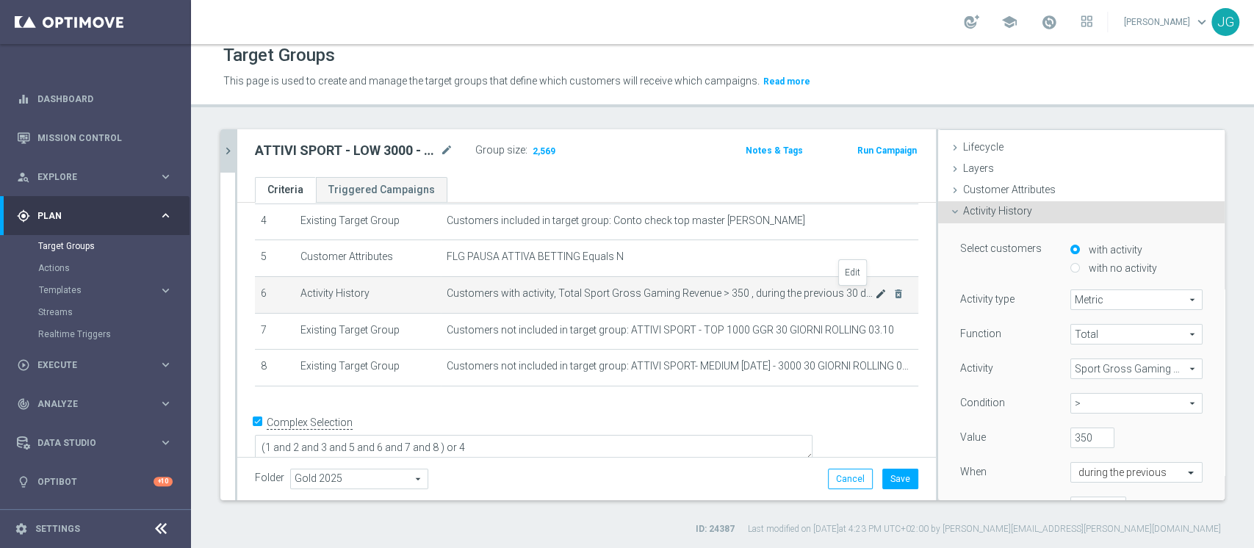
scroll to position [108, 0]
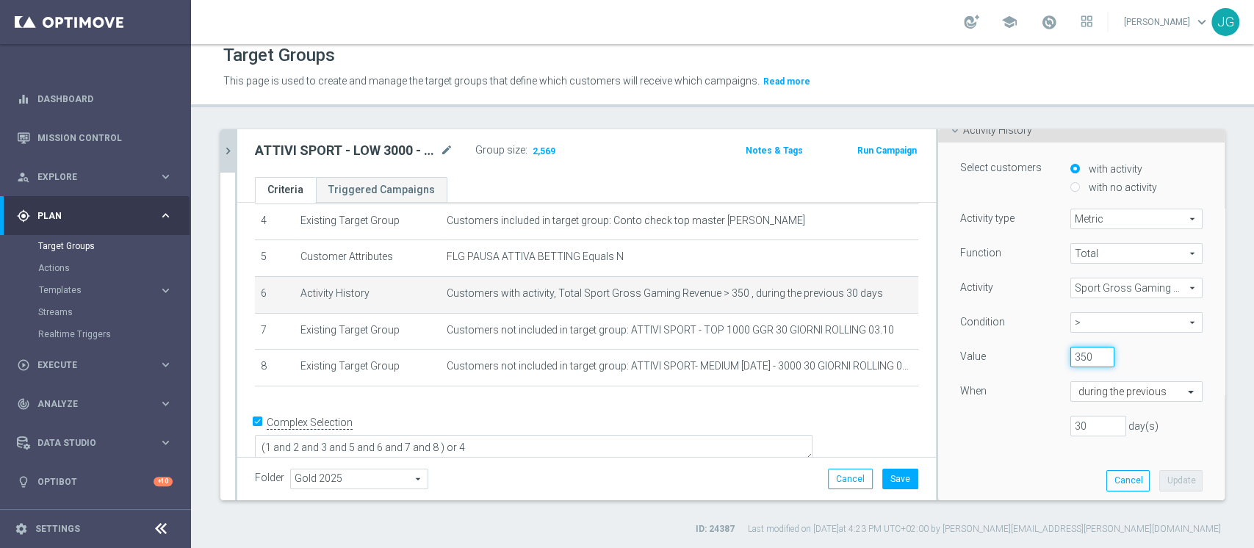
click at [1072, 356] on input "350" at bounding box center [1092, 357] width 44 height 21
type input "300"
click at [1159, 480] on button "Update" at bounding box center [1180, 480] width 43 height 21
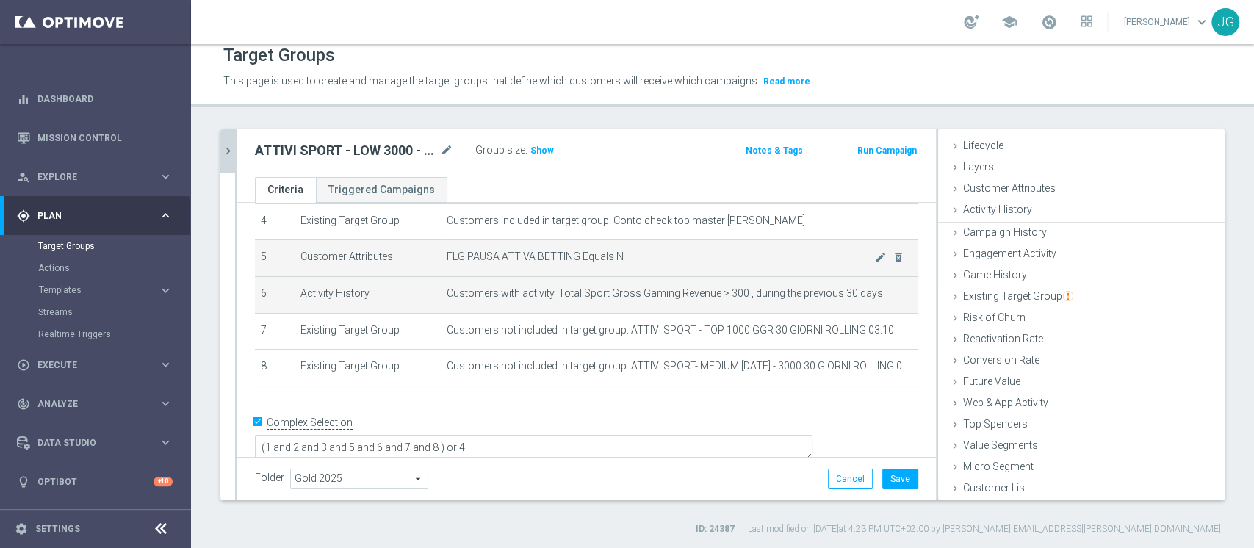
scroll to position [27, 0]
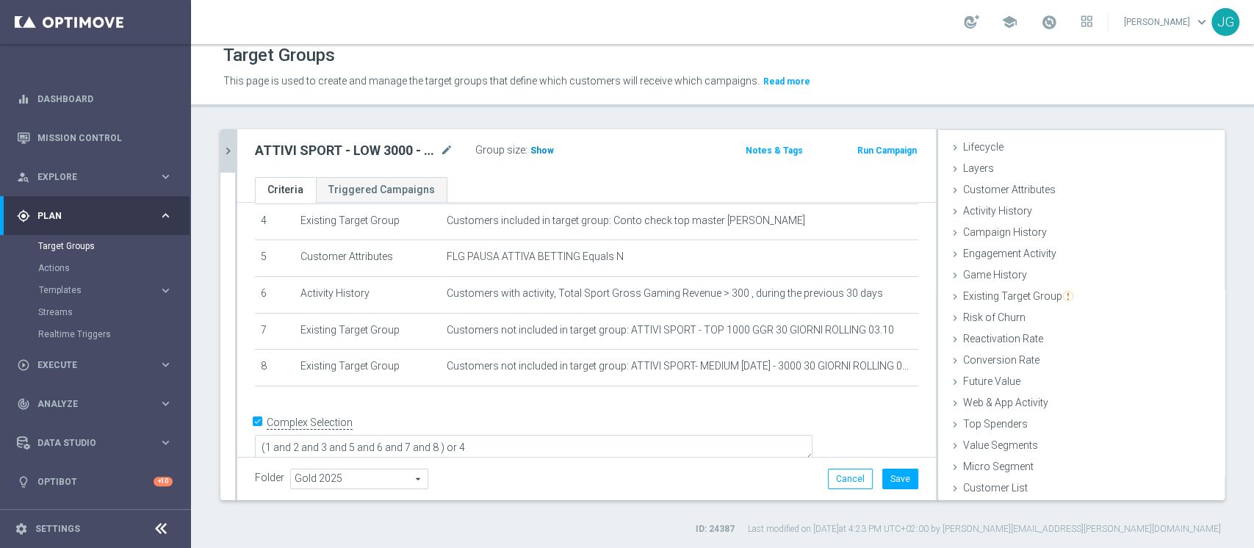
click at [539, 145] on span "Show" at bounding box center [542, 150] width 24 height 10
click at [894, 480] on button "Save" at bounding box center [900, 479] width 36 height 21
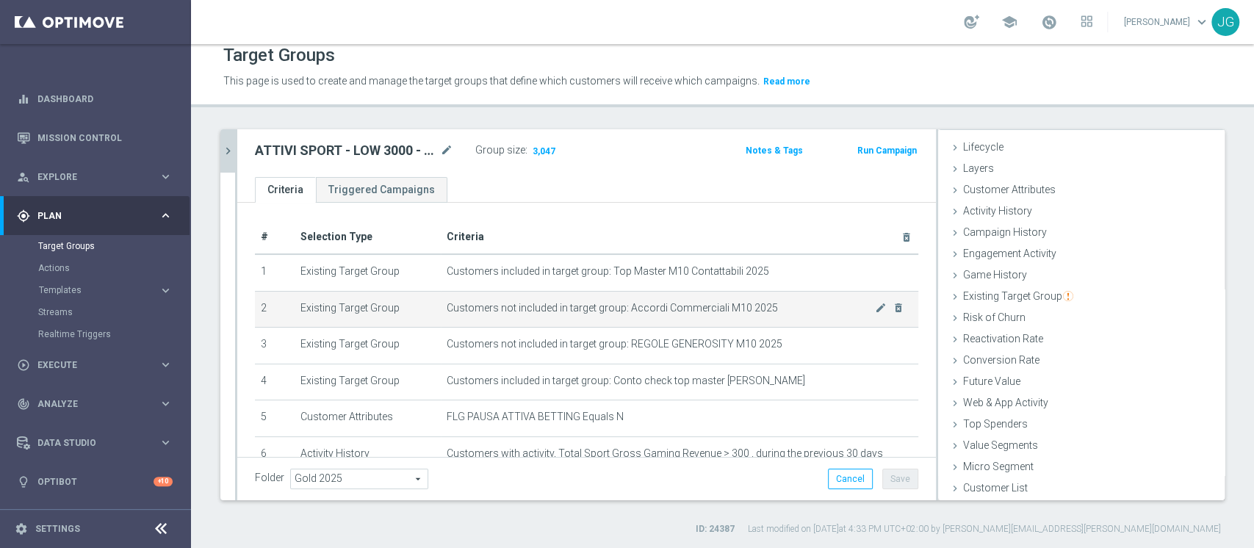
scroll to position [160, 0]
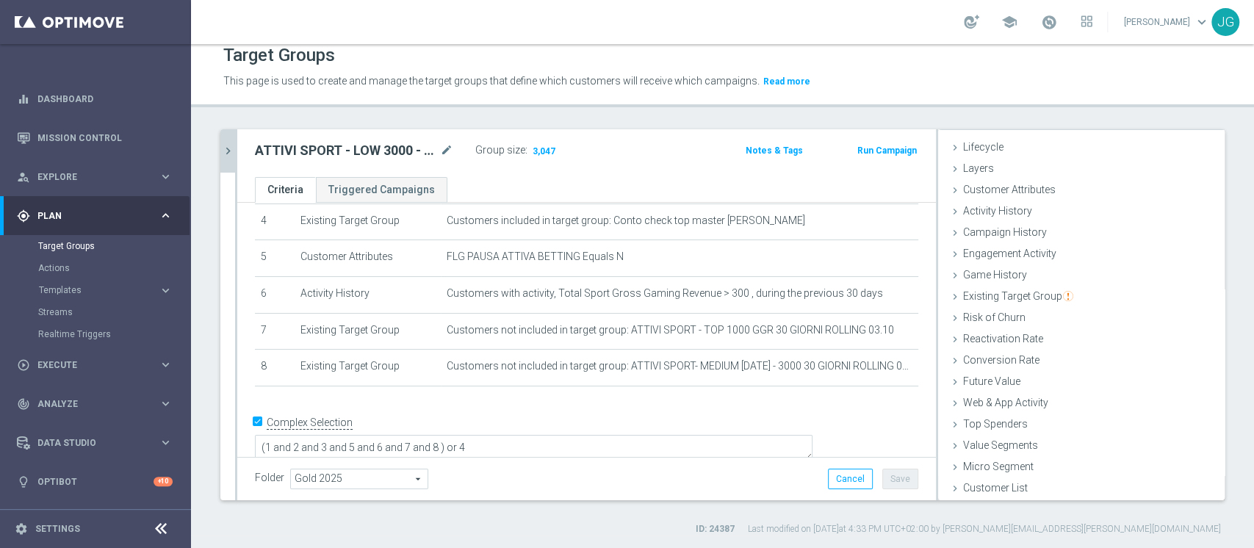
click at [226, 162] on button "chevron_right" at bounding box center [227, 150] width 15 height 43
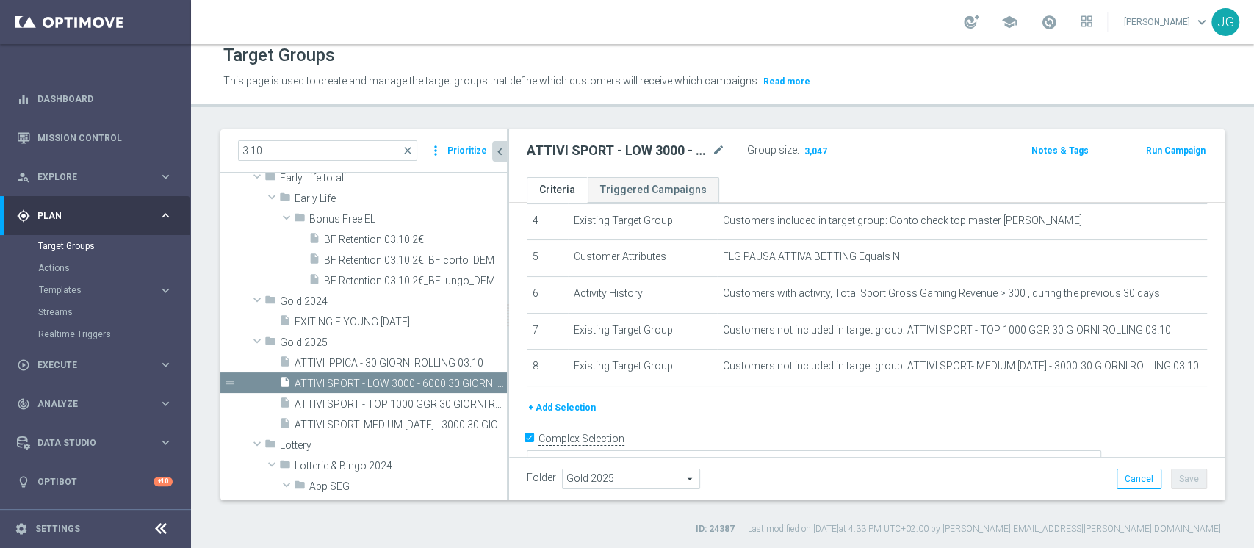
scroll to position [55, 0]
click at [381, 408] on span "ATTIVI SPORT - TOP 1000 GGR 30 GIORNI ROLLING 03.10" at bounding box center [384, 404] width 179 height 12
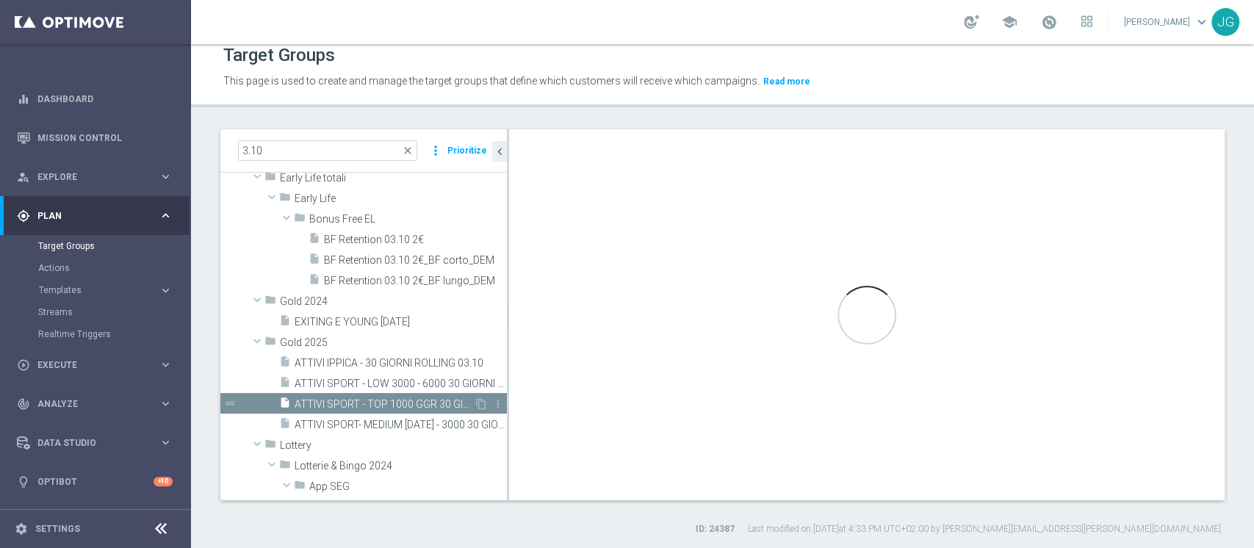
type textarea "(1 and 2 and 3 and 5 and 6) or 4"
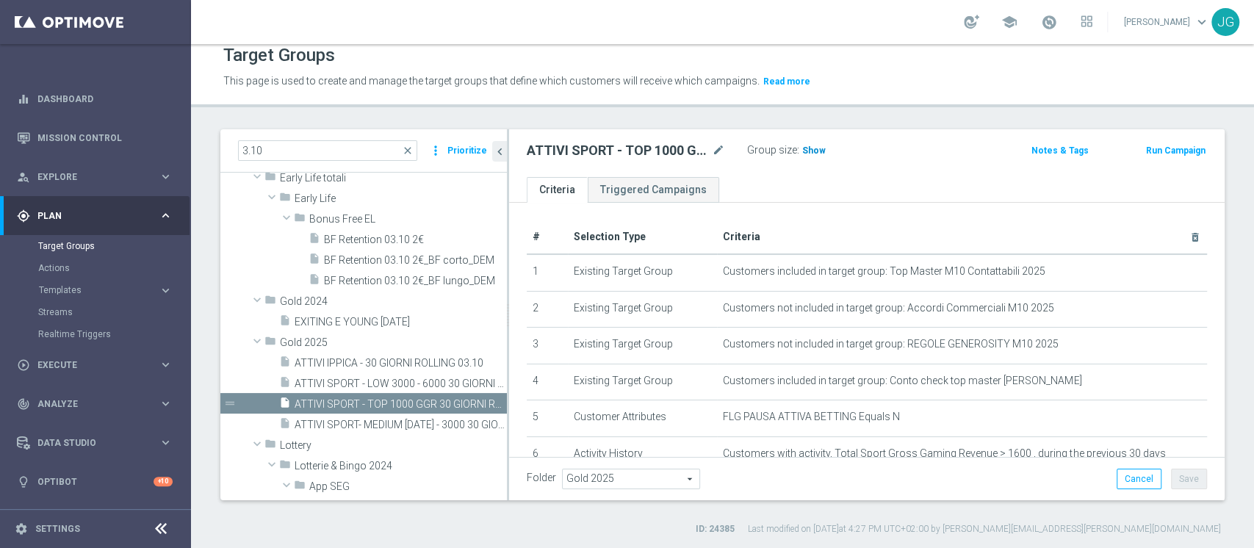
click at [813, 151] on span "Show" at bounding box center [814, 150] width 24 height 10
click at [1041, 24] on span at bounding box center [1049, 22] width 16 height 16
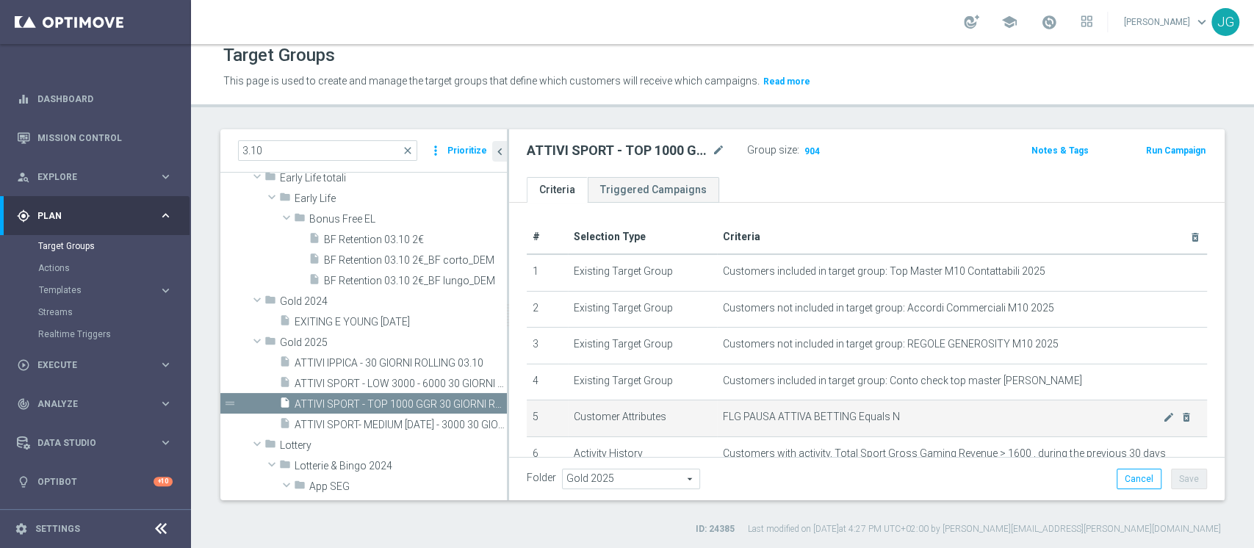
scroll to position [102, 0]
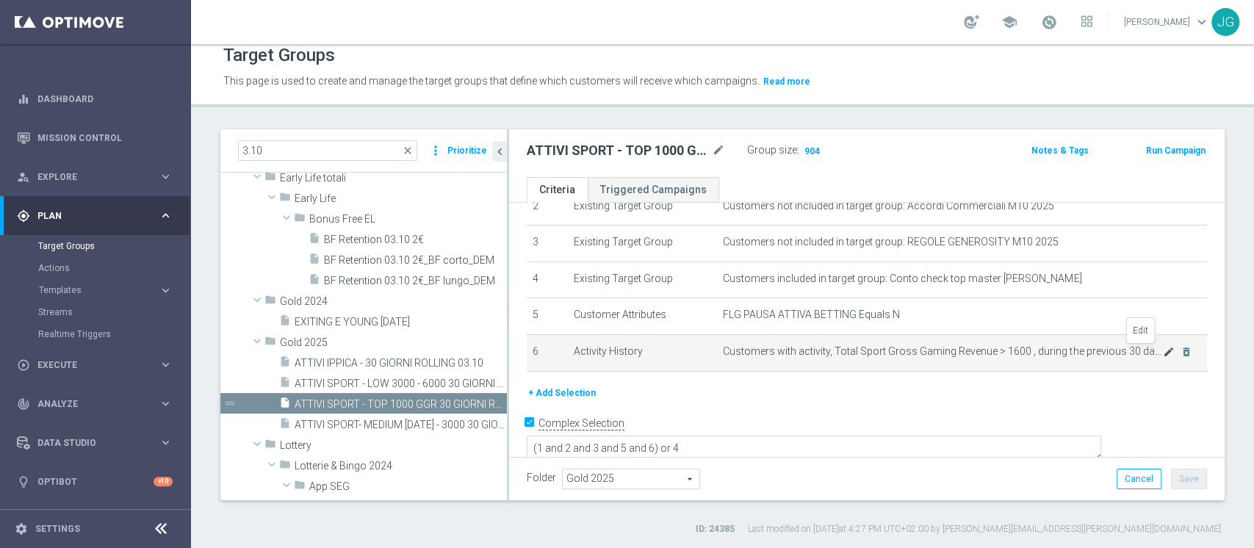
click at [1163, 349] on icon "mode_edit" at bounding box center [1169, 352] width 12 height 12
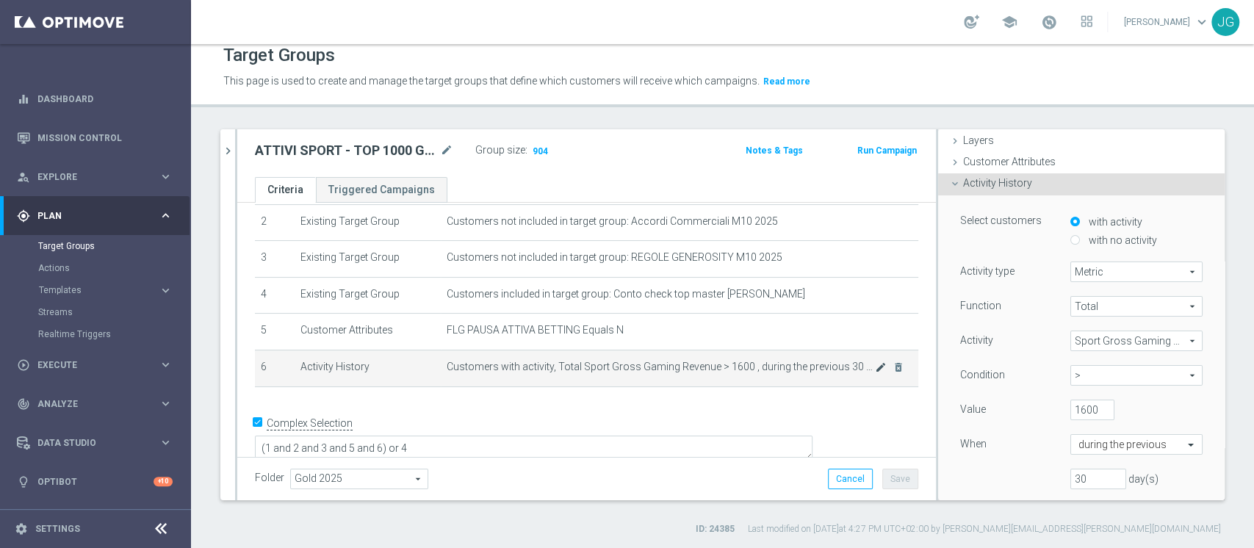
scroll to position [108, 0]
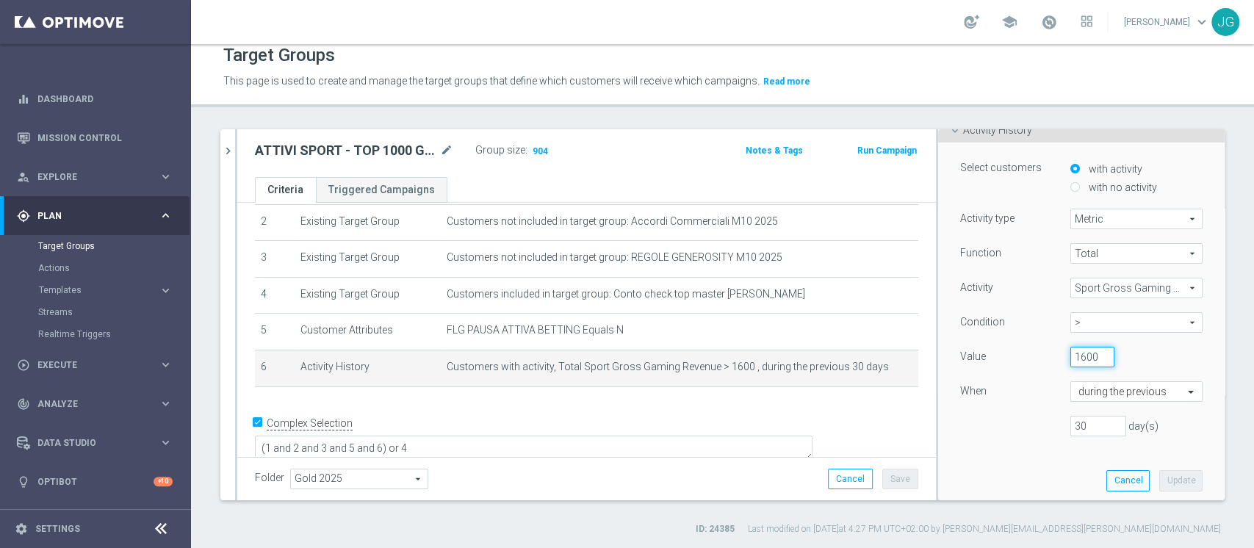
click at [1070, 353] on input "1600" at bounding box center [1092, 357] width 44 height 21
type input "1550"
click at [1159, 474] on button "Update" at bounding box center [1180, 480] width 43 height 21
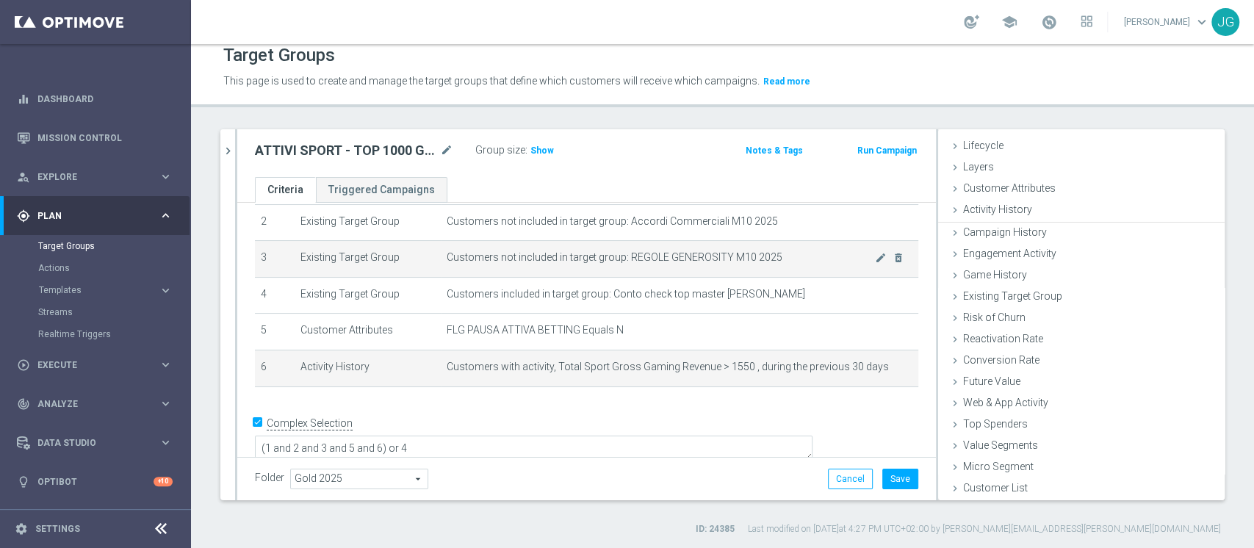
scroll to position [27, 0]
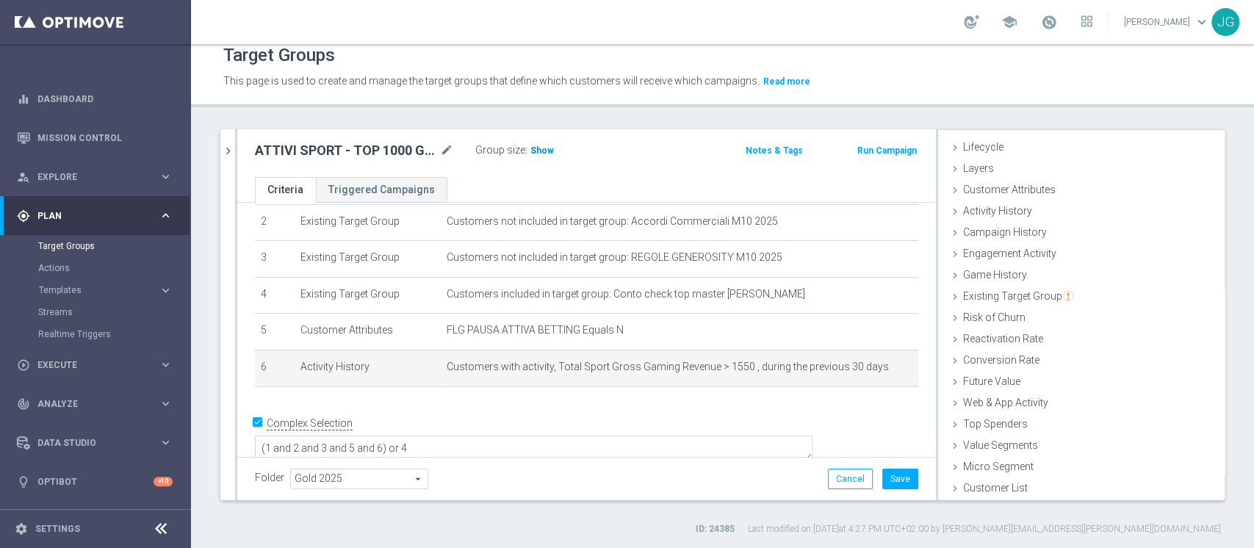
click at [539, 150] on span "Show" at bounding box center [542, 150] width 24 height 10
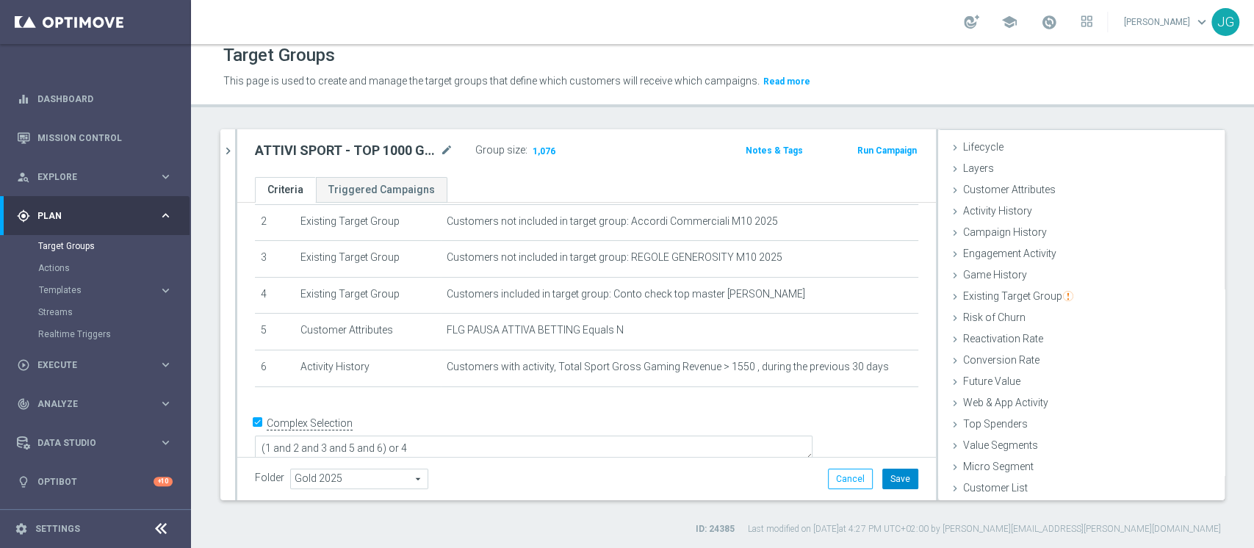
click at [890, 478] on button "Save" at bounding box center [900, 479] width 36 height 21
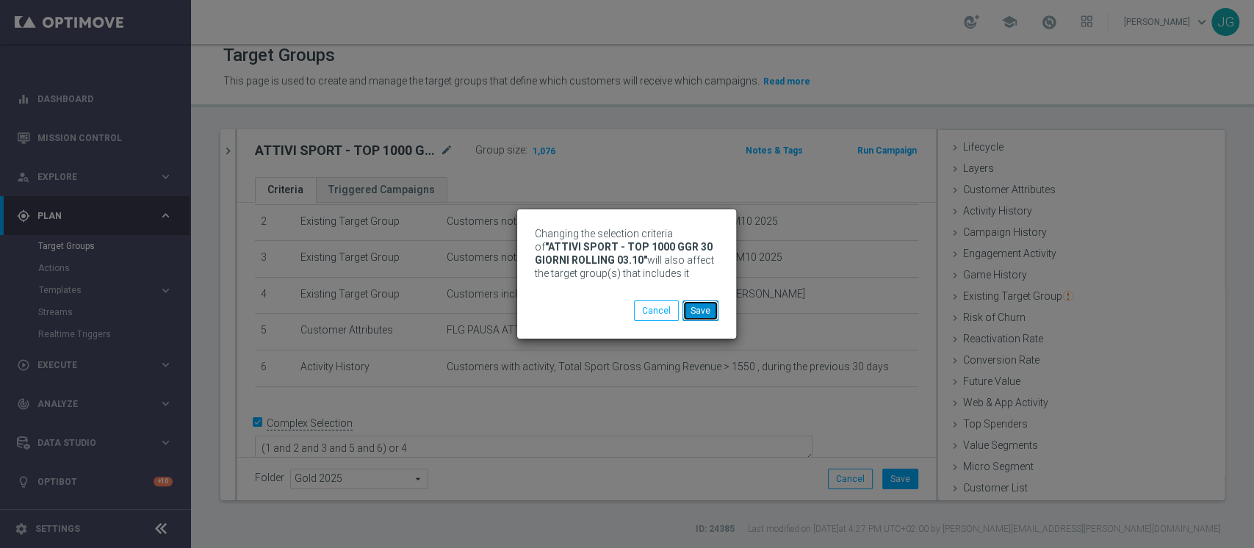
click at [705, 307] on button "Save" at bounding box center [700, 310] width 36 height 21
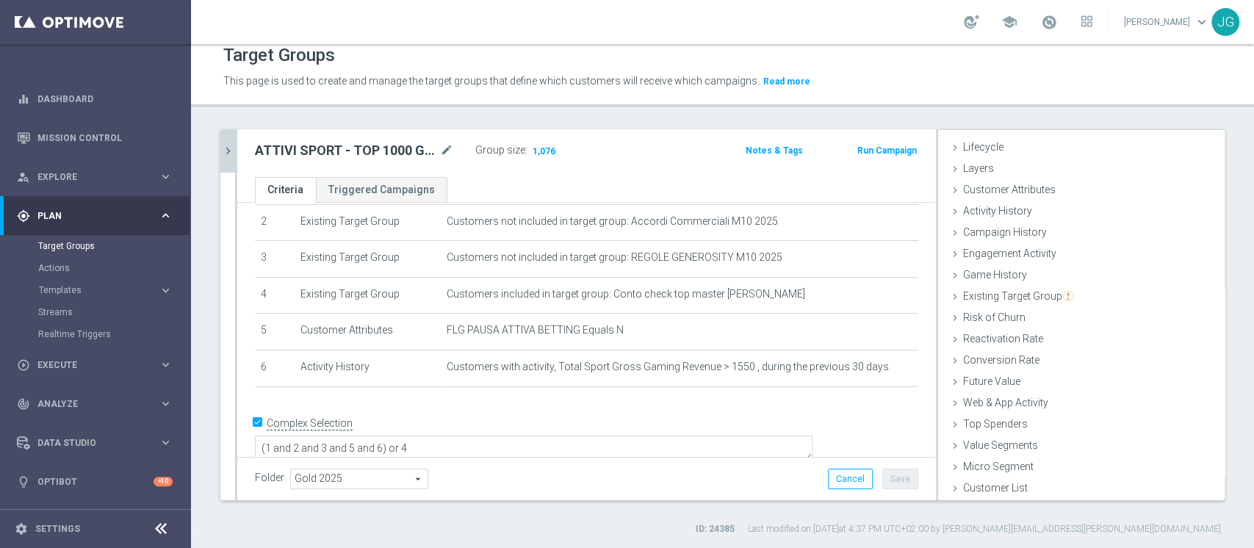
click at [223, 152] on icon "chevron_right" at bounding box center [228, 151] width 14 height 14
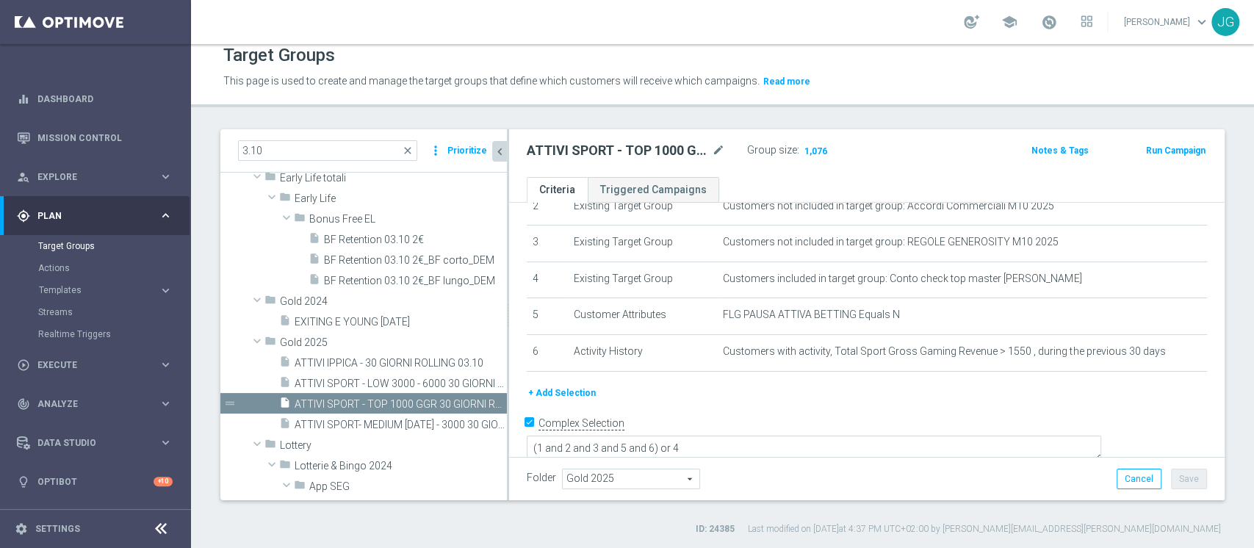
scroll to position [55, 0]
click at [382, 423] on span "ATTIVI SPORT- MEDIUM [DATE] - 3000 30 GIORNI ROLLING 03.10" at bounding box center [384, 425] width 179 height 12
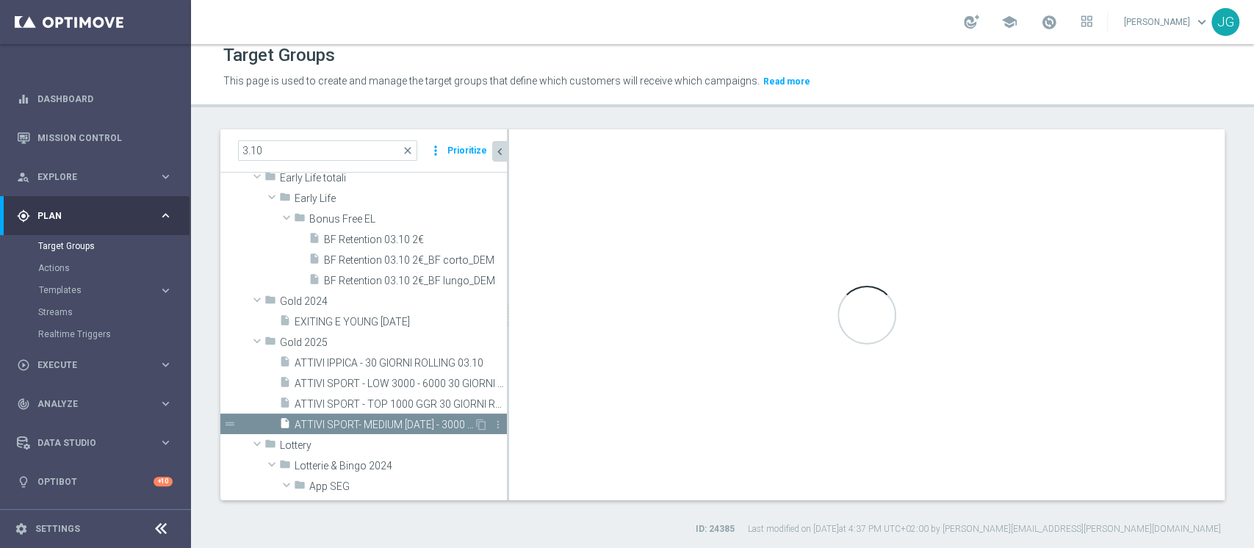
type textarea "(1 and 2 and 3 and 5 and 6 and 7) or 4"
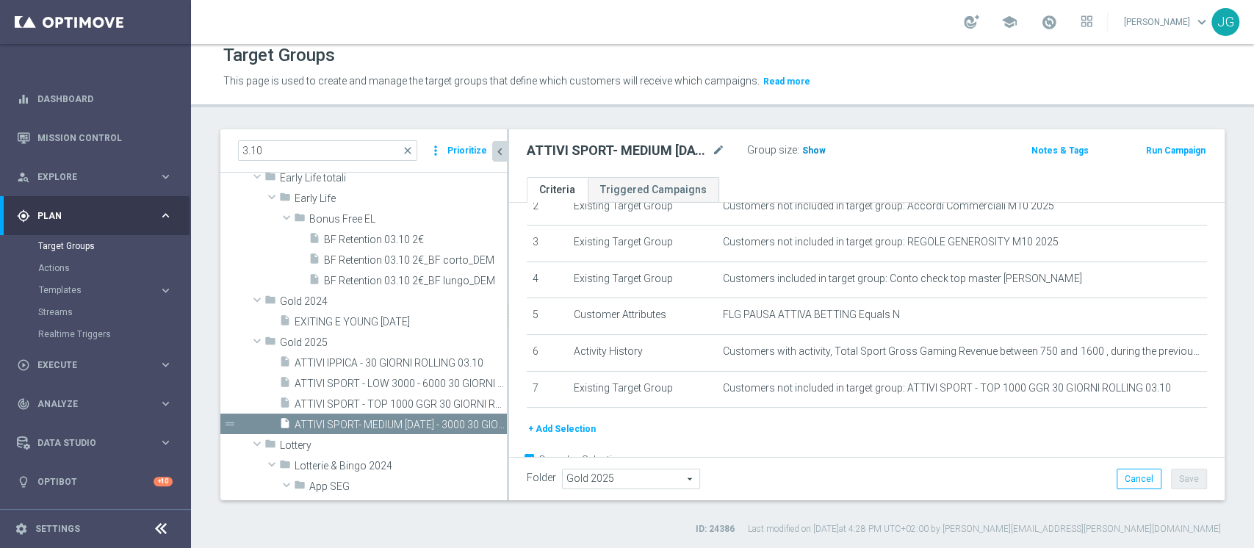
click at [817, 148] on span "Show" at bounding box center [814, 150] width 24 height 10
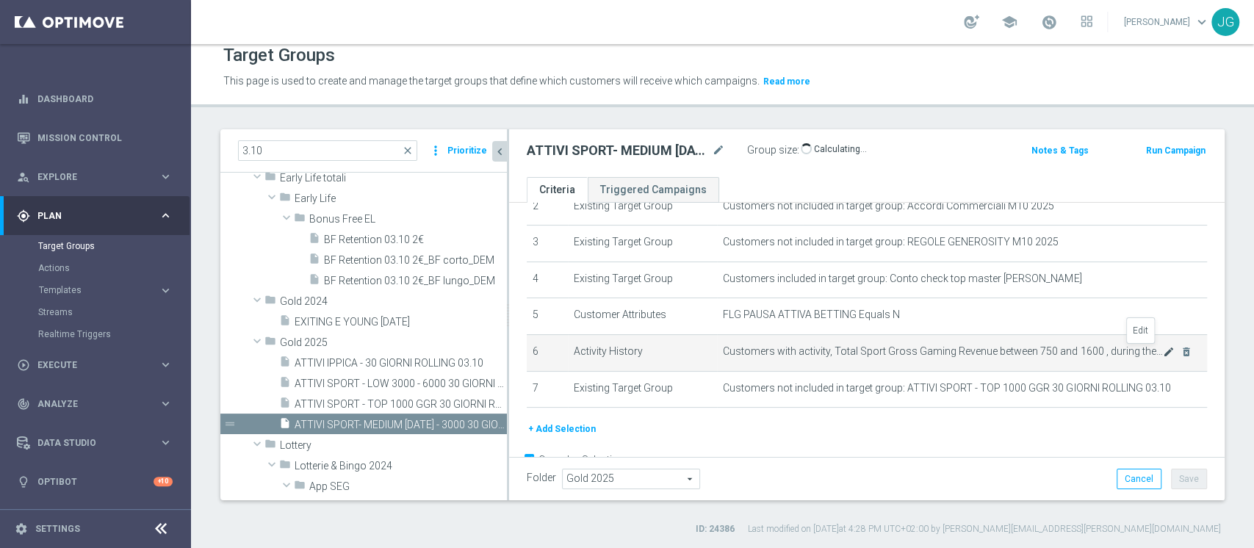
click at [1163, 351] on icon "mode_edit" at bounding box center [1169, 352] width 12 height 12
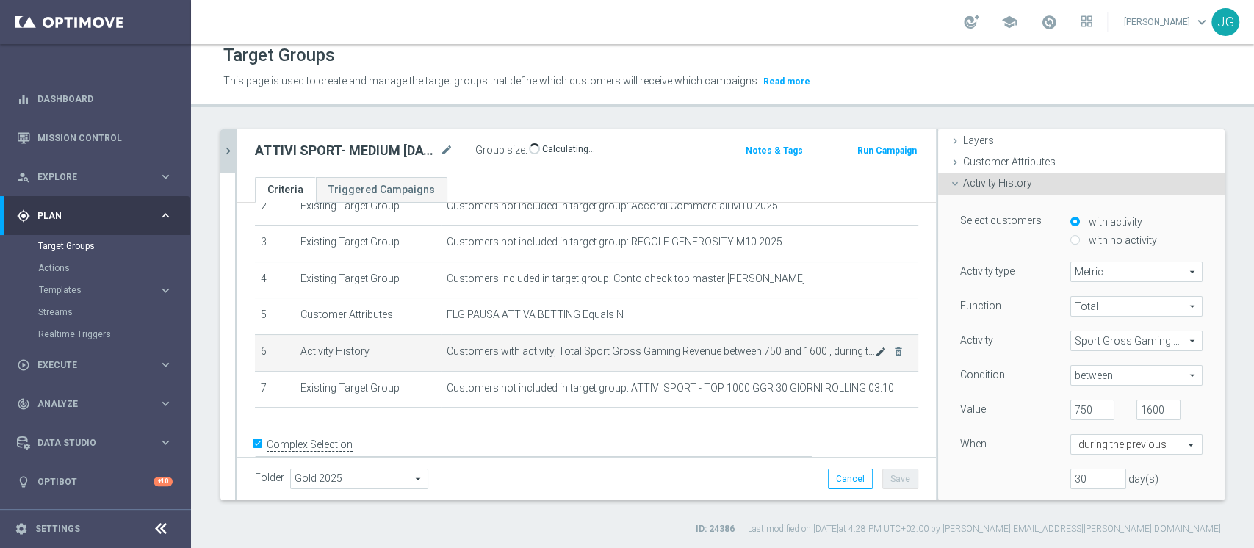
scroll to position [108, 0]
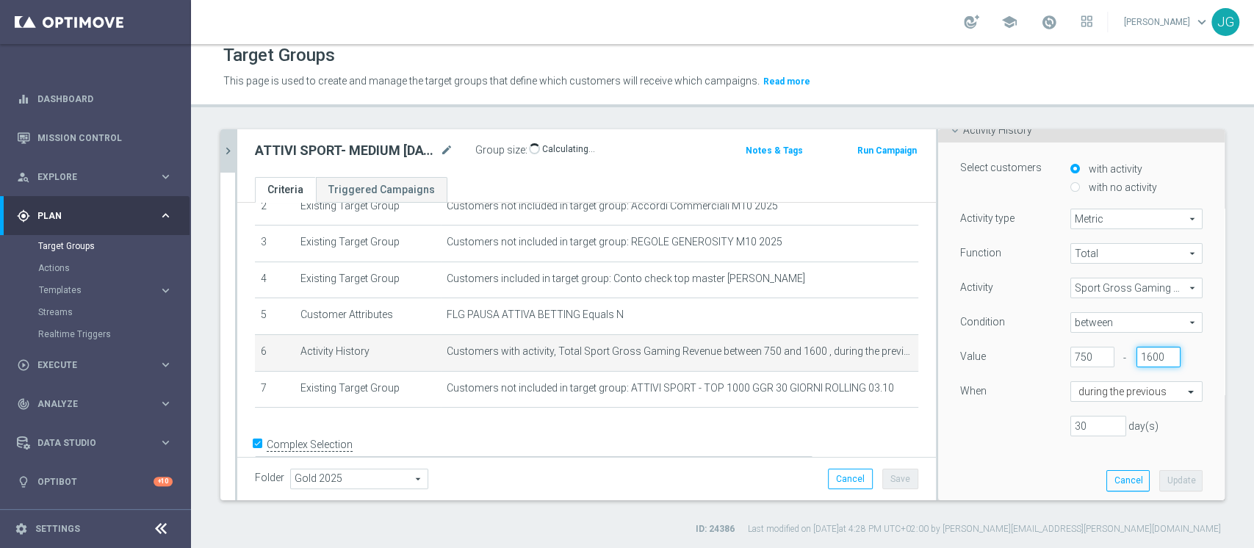
click at [1137, 355] on input "1600" at bounding box center [1159, 357] width 44 height 21
type input "1550"
click at [1159, 480] on button "Update" at bounding box center [1180, 480] width 43 height 21
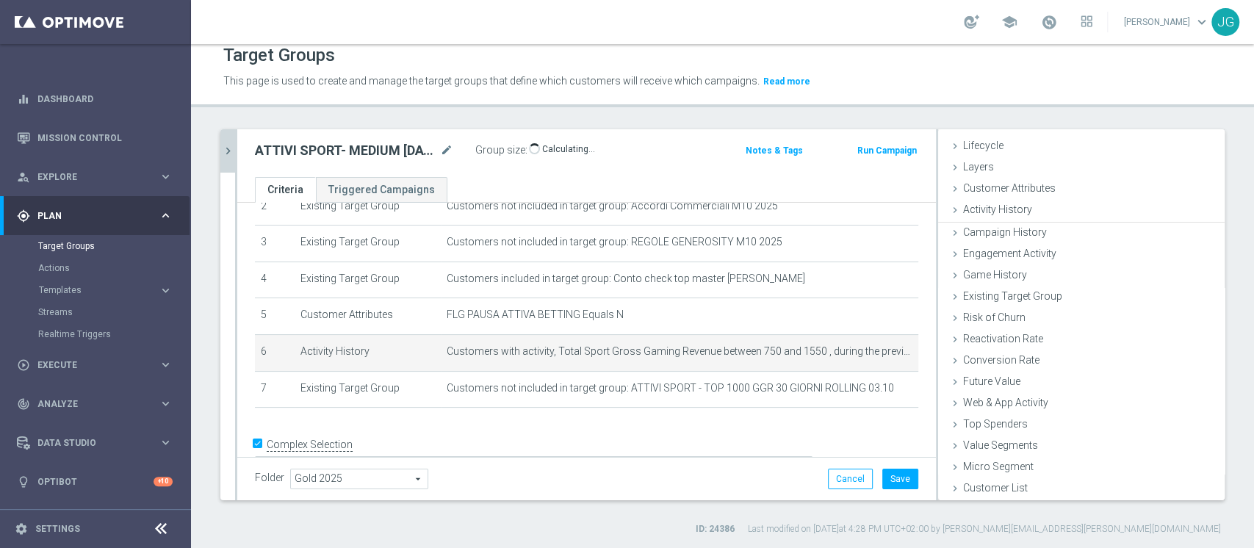
scroll to position [27, 0]
click at [875, 352] on icon "mode_edit" at bounding box center [881, 352] width 12 height 12
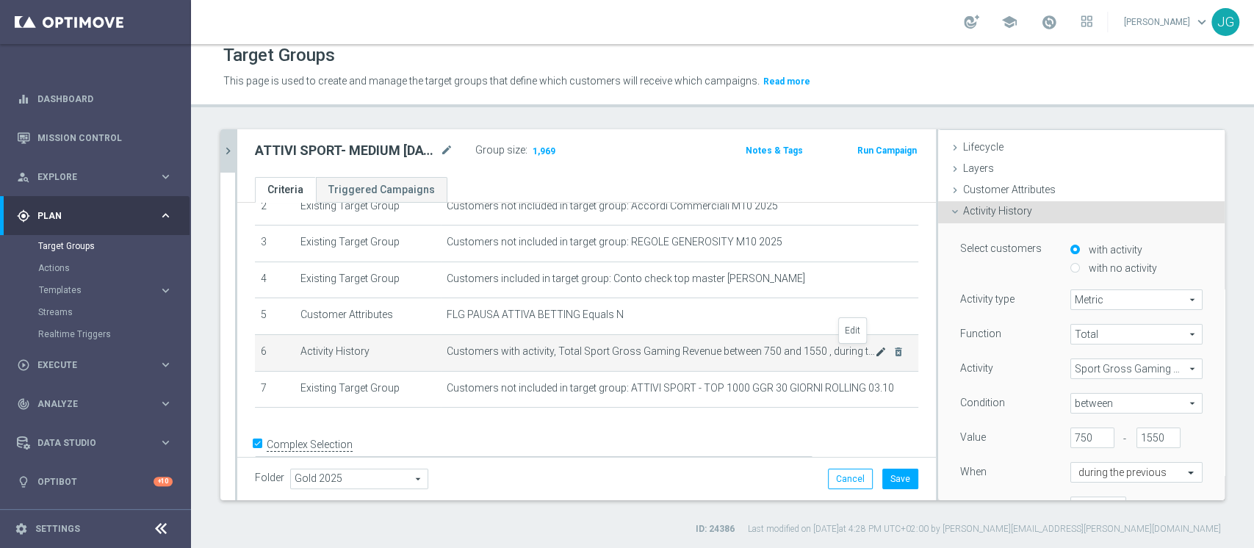
scroll to position [108, 0]
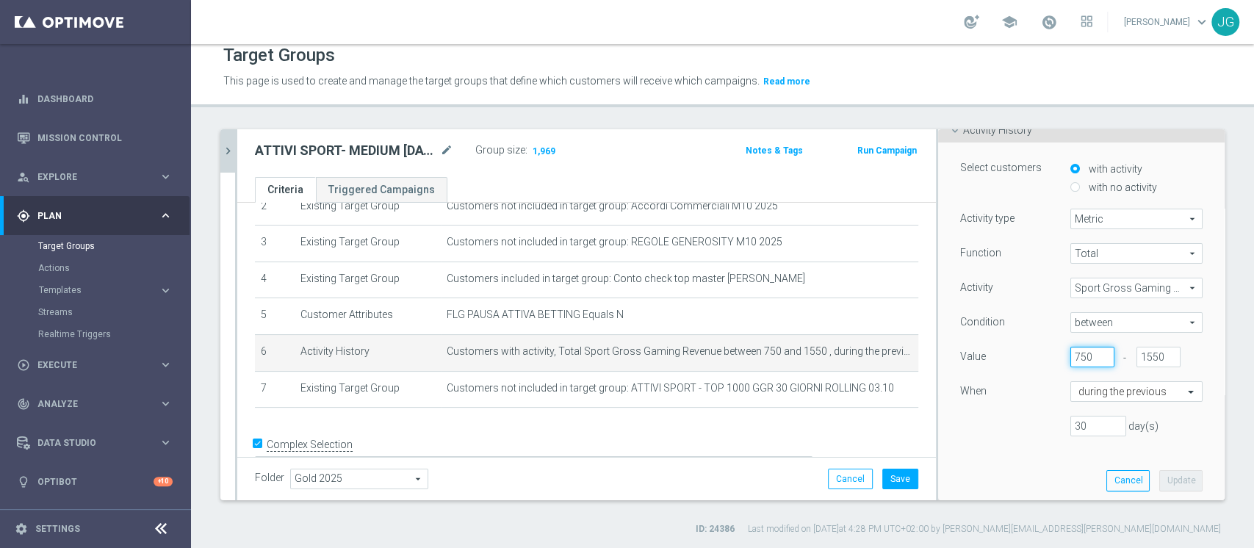
click at [1070, 357] on input "750" at bounding box center [1092, 357] width 44 height 21
type input "700"
click at [1167, 479] on button "Update" at bounding box center [1180, 480] width 43 height 21
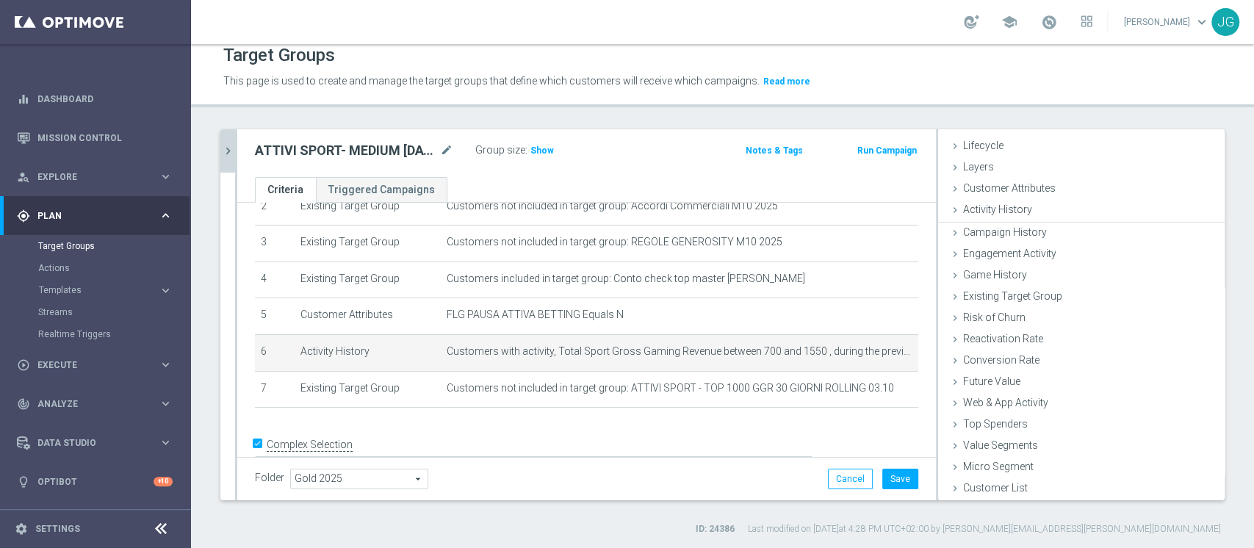
scroll to position [27, 0]
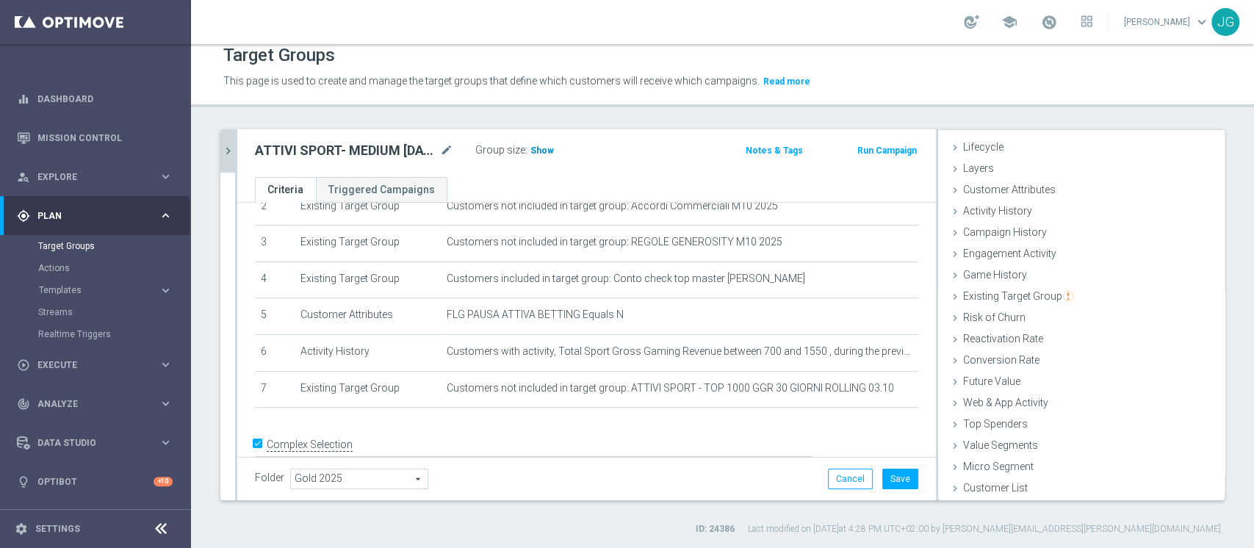
click at [530, 154] on span "Show" at bounding box center [542, 150] width 24 height 10
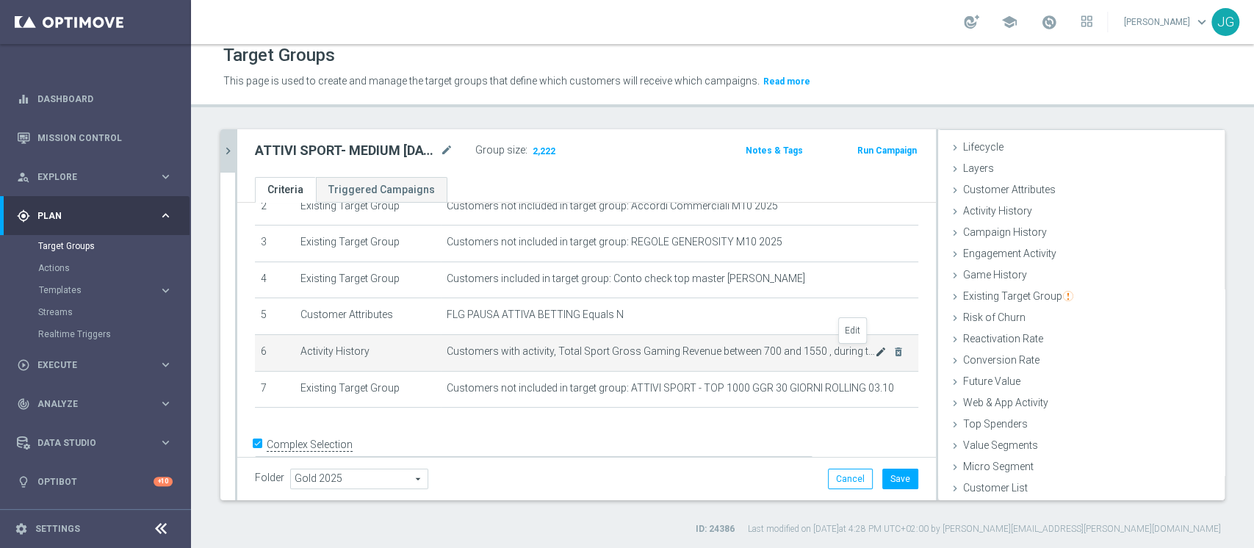
click at [875, 353] on icon "mode_edit" at bounding box center [881, 352] width 12 height 12
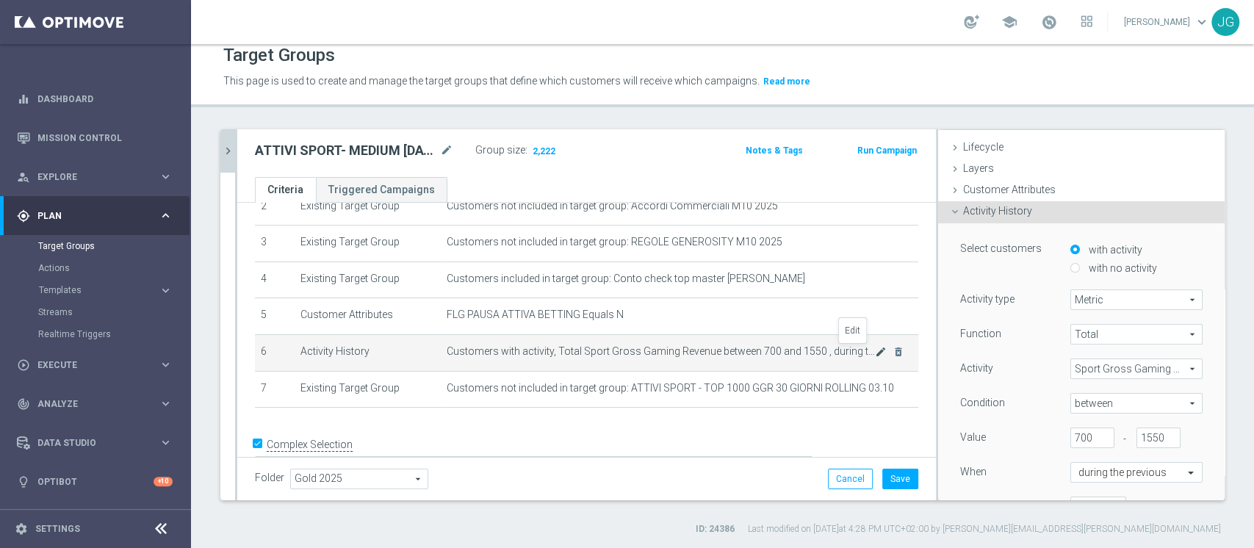
scroll to position [108, 0]
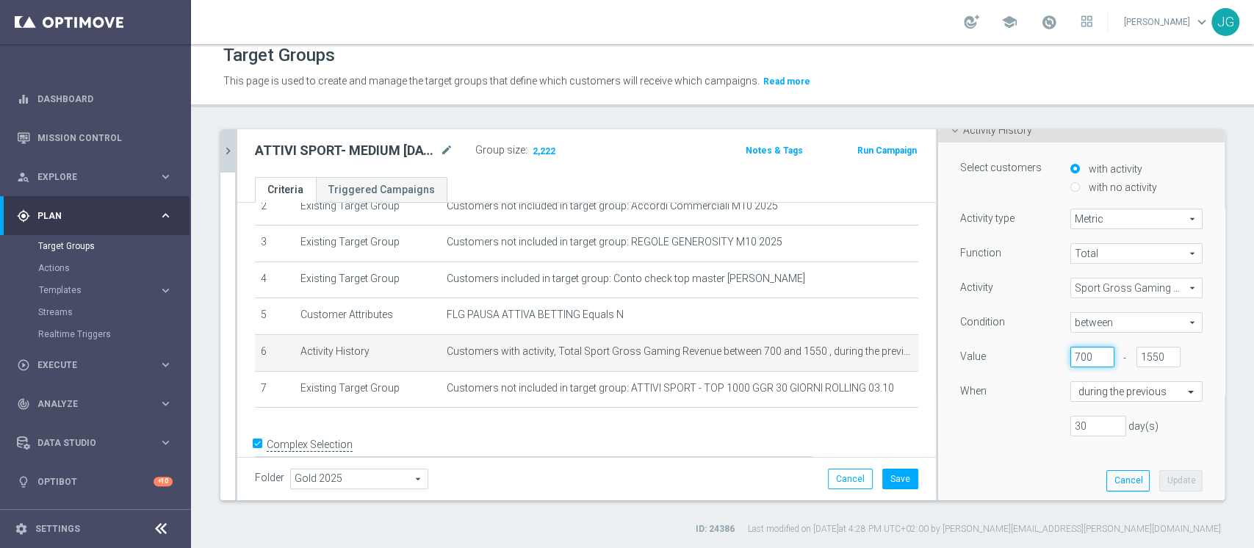
click at [1070, 356] on input "700" at bounding box center [1092, 357] width 44 height 21
type input "730"
click at [1159, 482] on button "Update" at bounding box center [1180, 480] width 43 height 21
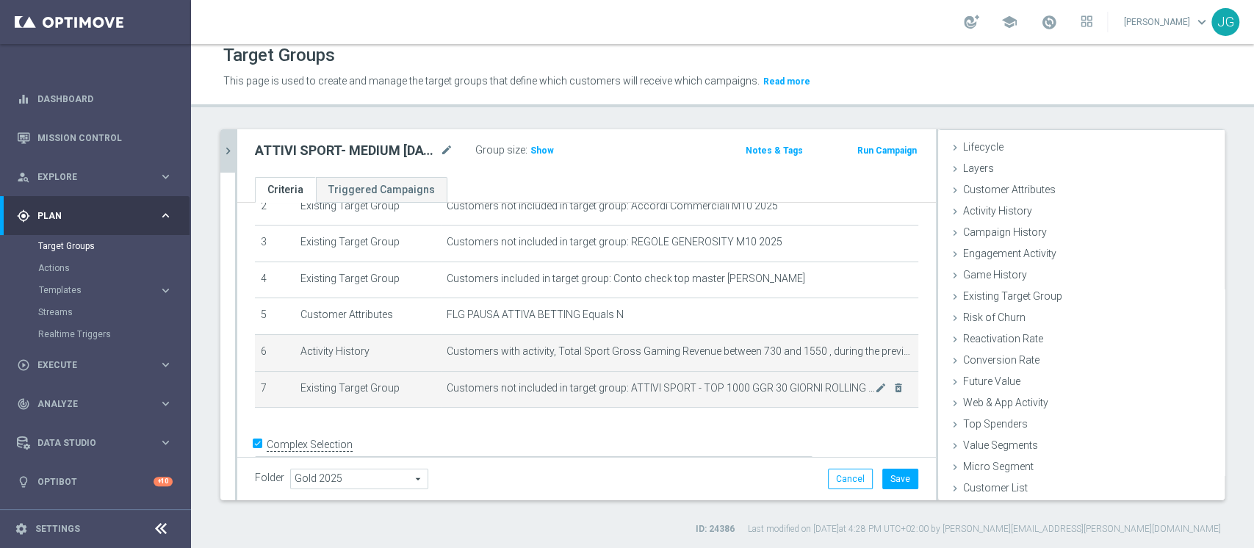
scroll to position [27, 0]
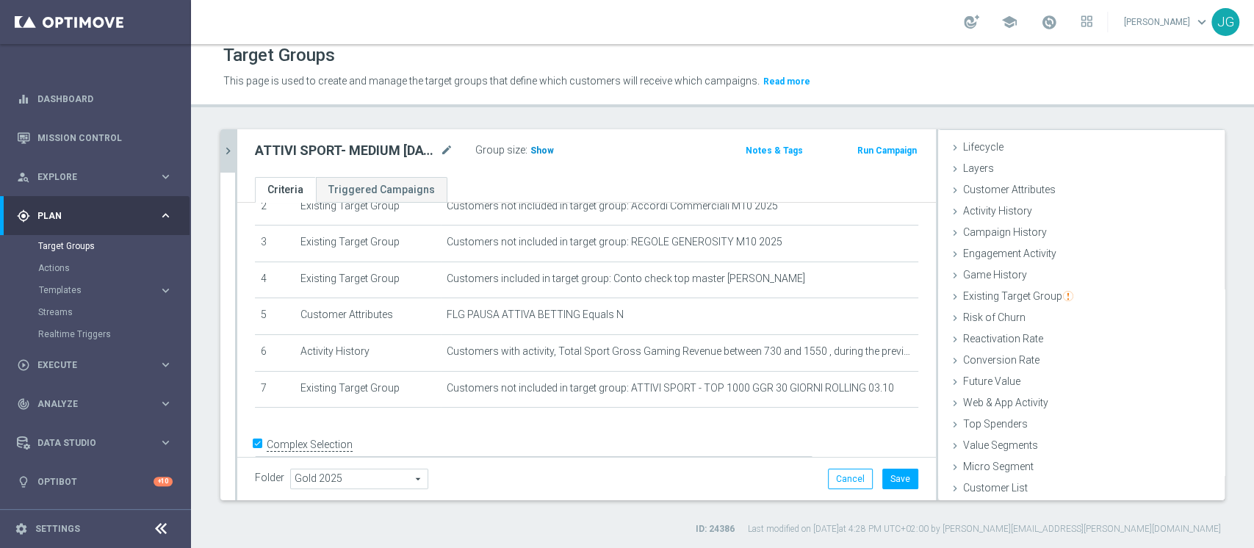
click at [533, 156] on h3 "Show" at bounding box center [542, 151] width 26 height 16
click at [897, 486] on button "Save" at bounding box center [900, 479] width 36 height 21
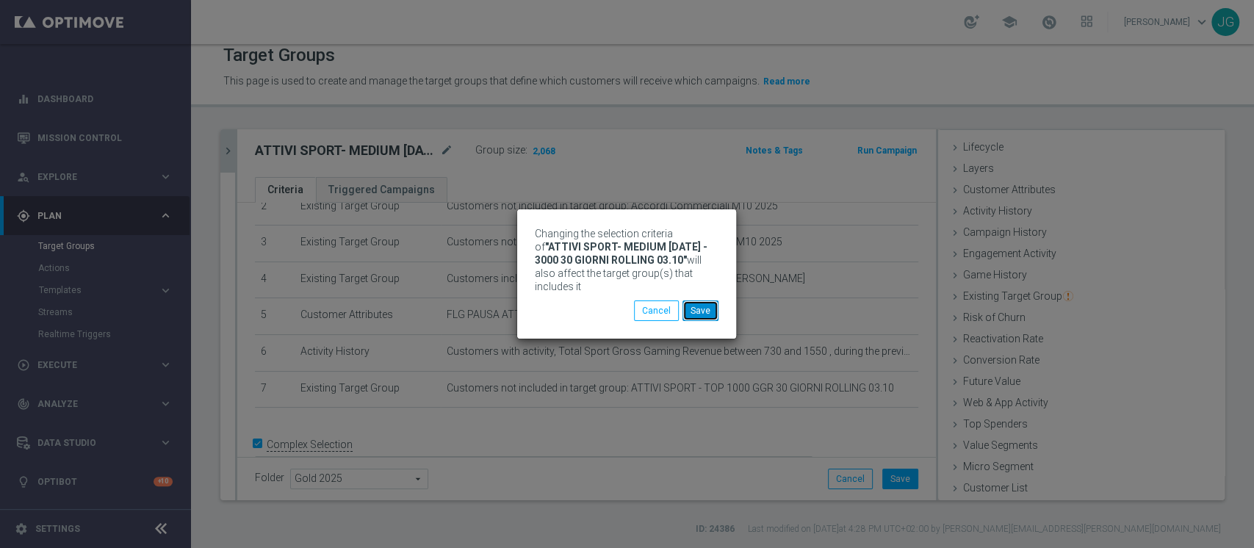
click at [707, 309] on button "Save" at bounding box center [700, 310] width 36 height 21
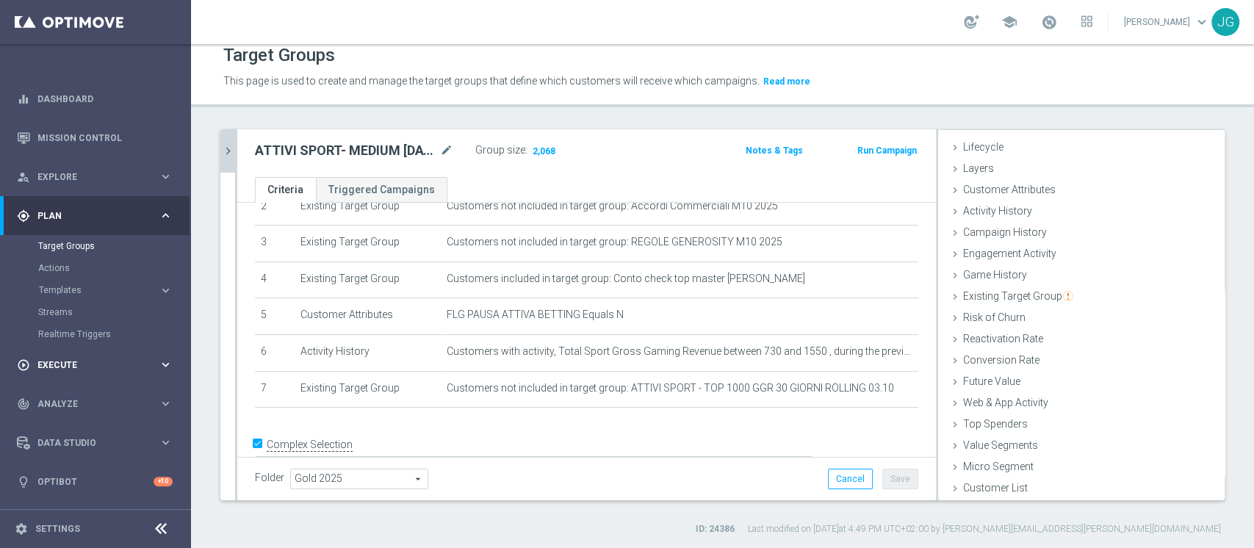
click at [68, 356] on div "play_circle_outline Execute keyboard_arrow_right" at bounding box center [95, 364] width 190 height 39
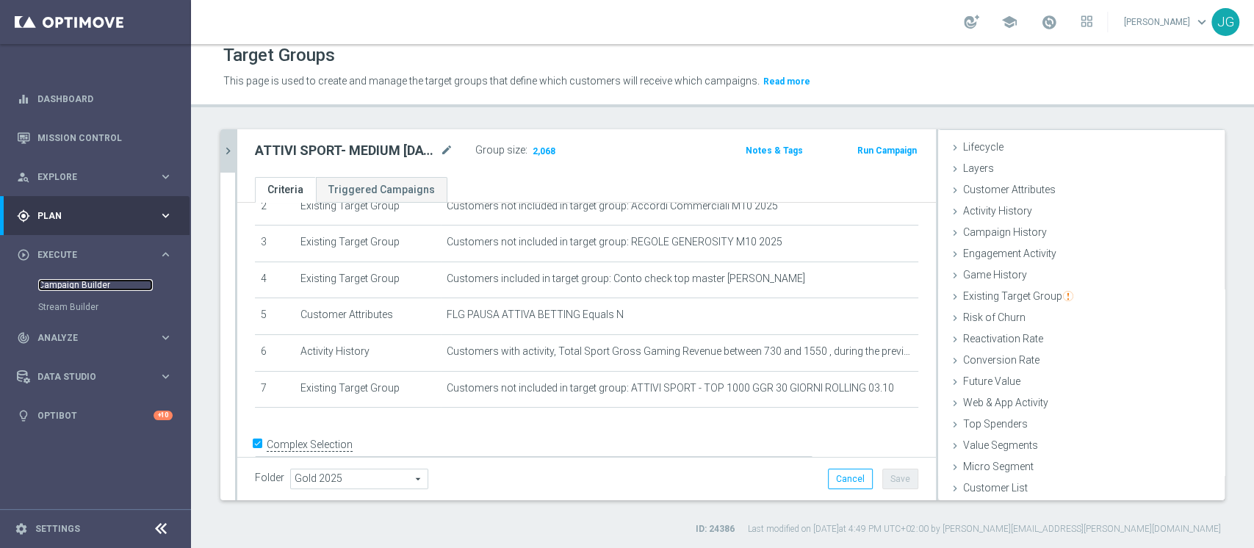
click at [102, 286] on link "Campaign Builder" at bounding box center [95, 285] width 115 height 12
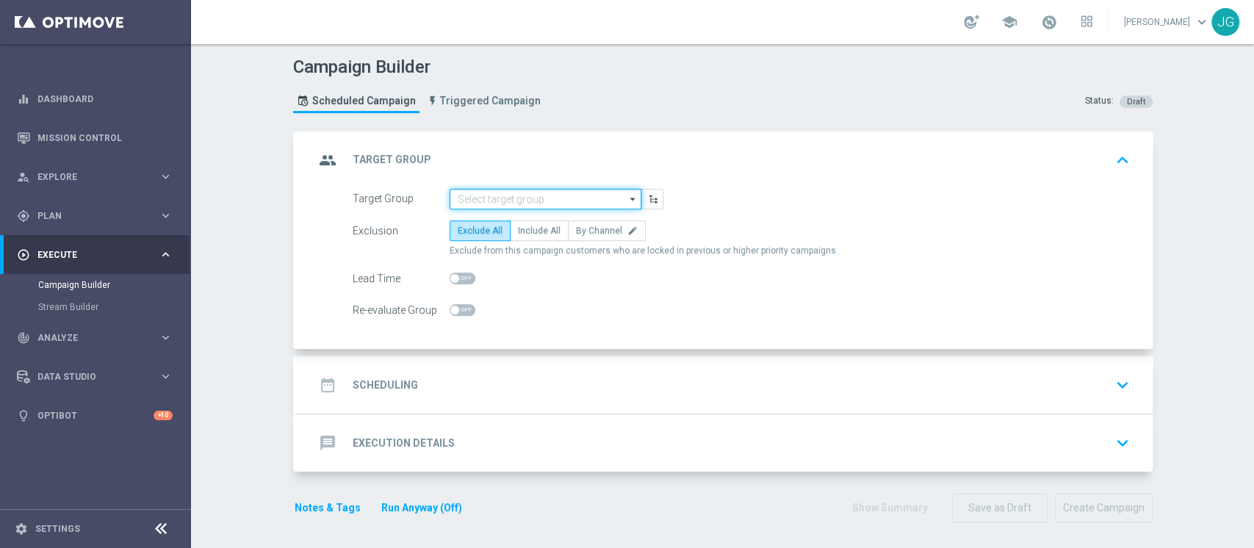
click at [494, 191] on input at bounding box center [546, 199] width 192 height 21
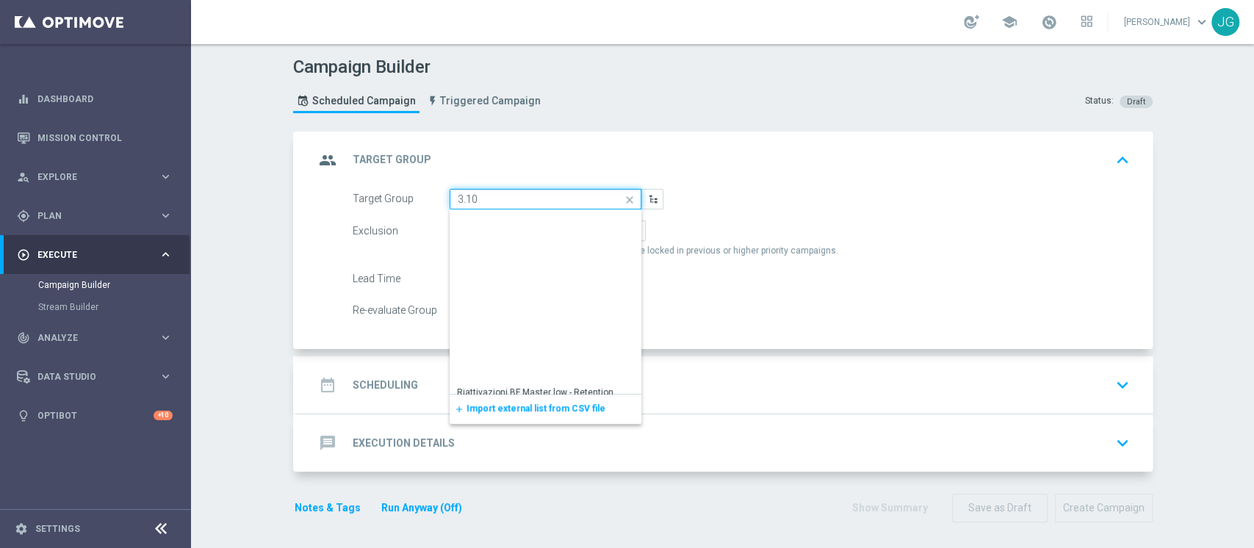
scroll to position [442, 0]
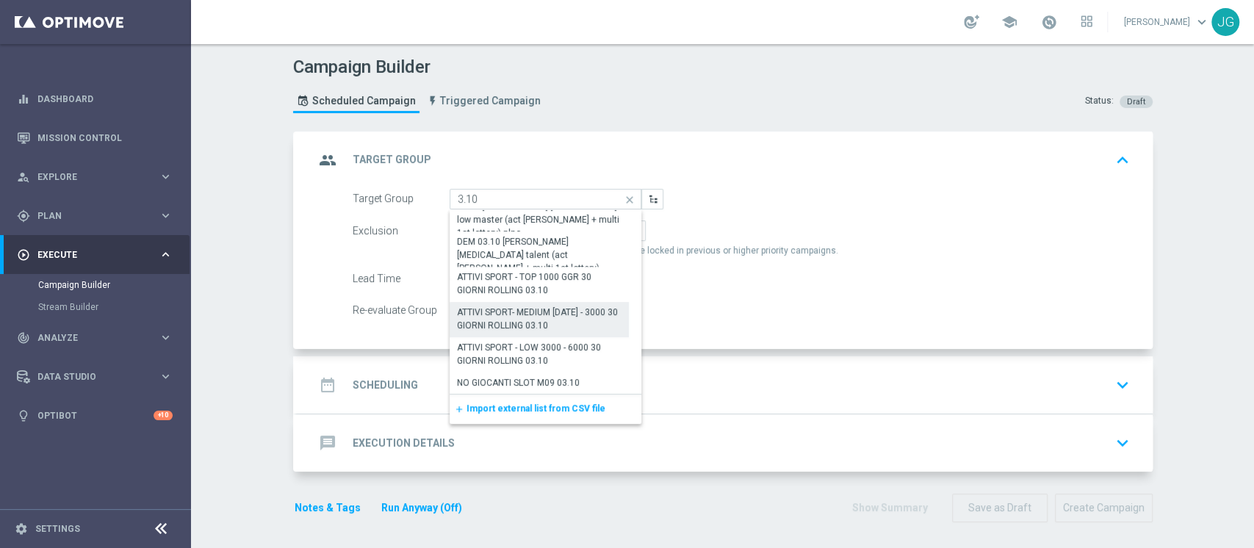
click at [555, 325] on div "ATTIVI SPORT- MEDIUM [DATE] - 3000 30 GIORNI ROLLING 03.10" at bounding box center [539, 319] width 165 height 26
type input "ATTIVI SPORT- MEDIUM [DATE] - 3000 30 GIORNI ROLLING 03.10"
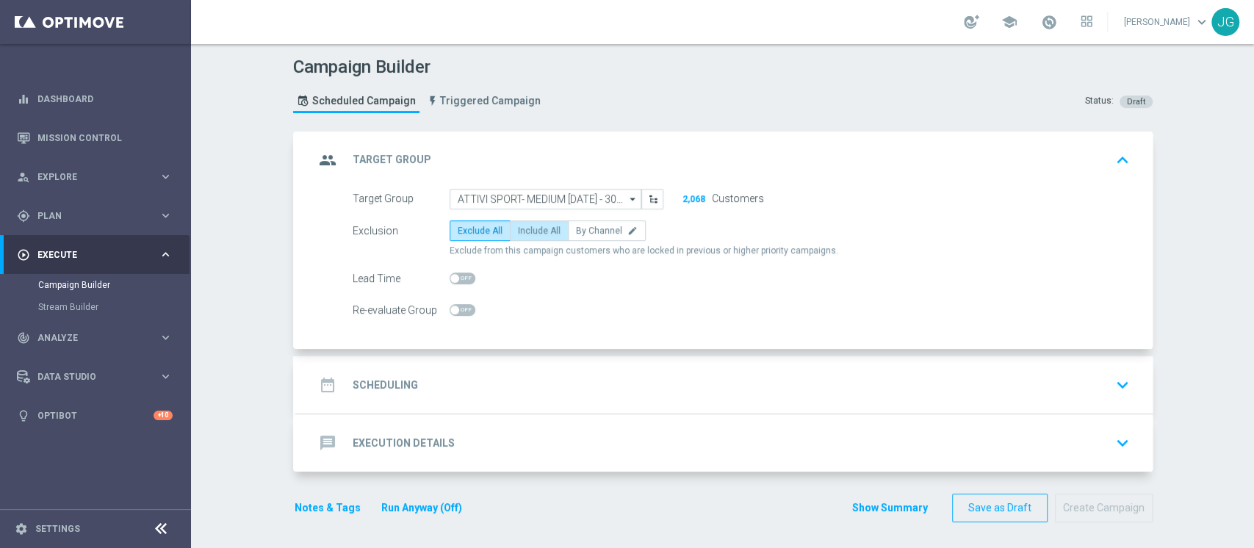
click at [523, 220] on label "Include All" at bounding box center [539, 230] width 59 height 21
click at [523, 228] on input "Include All" at bounding box center [523, 233] width 10 height 10
radio input "true"
click at [641, 368] on div "date_range Scheduling keyboard_arrow_down" at bounding box center [725, 384] width 856 height 57
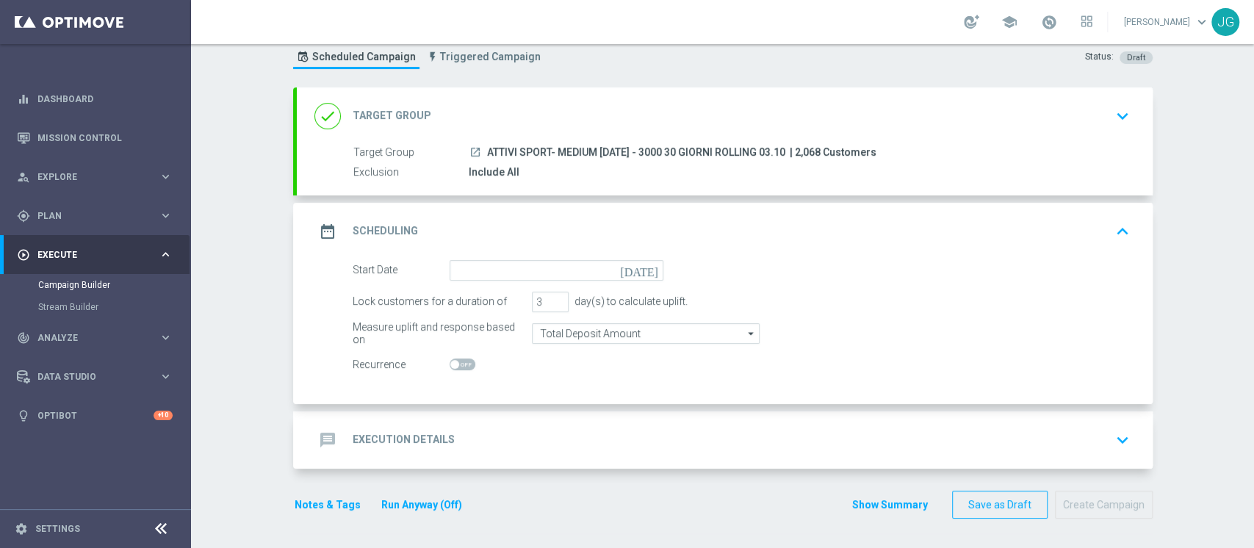
scroll to position [43, 0]
click at [542, 275] on input at bounding box center [557, 272] width 214 height 21
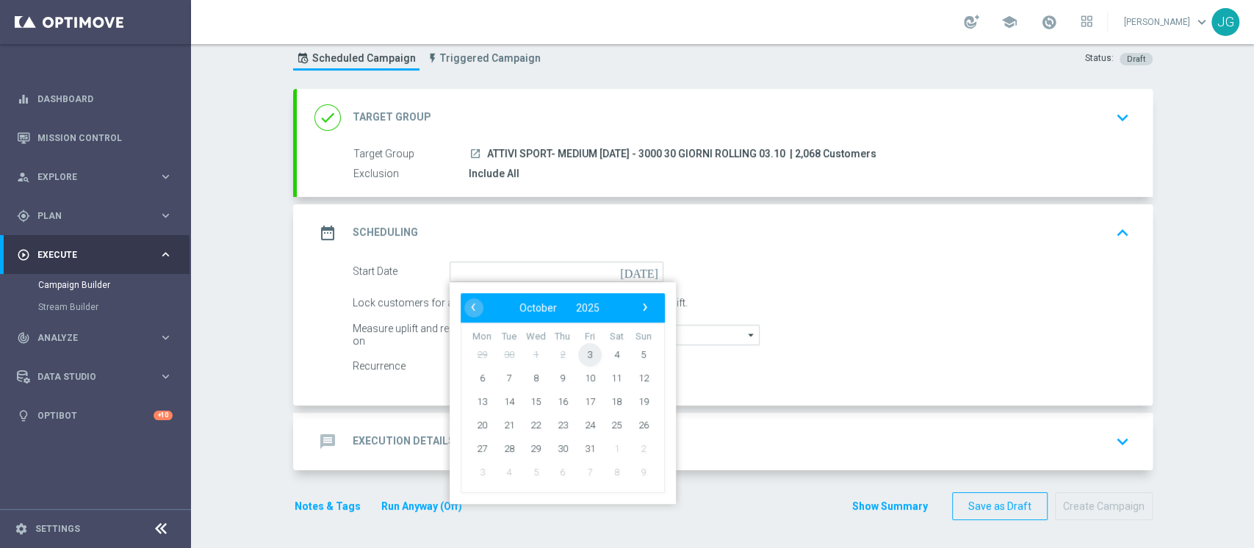
click at [578, 350] on span "3" at bounding box center [589, 354] width 24 height 24
type input "03 Oct 2025"
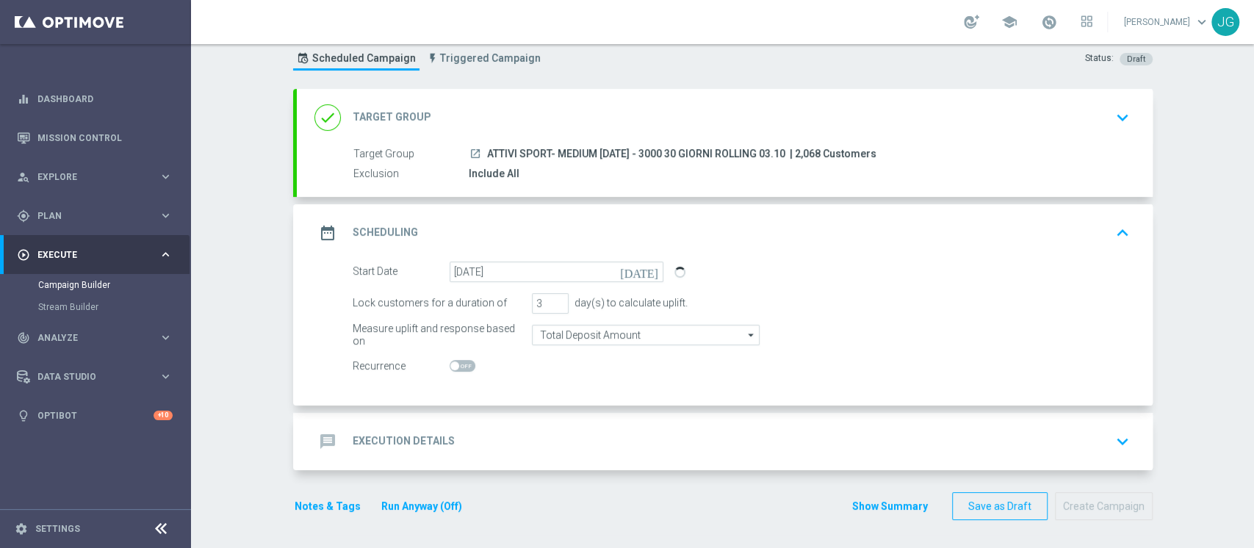
click at [662, 445] on div "message Execution Details keyboard_arrow_down" at bounding box center [724, 442] width 821 height 28
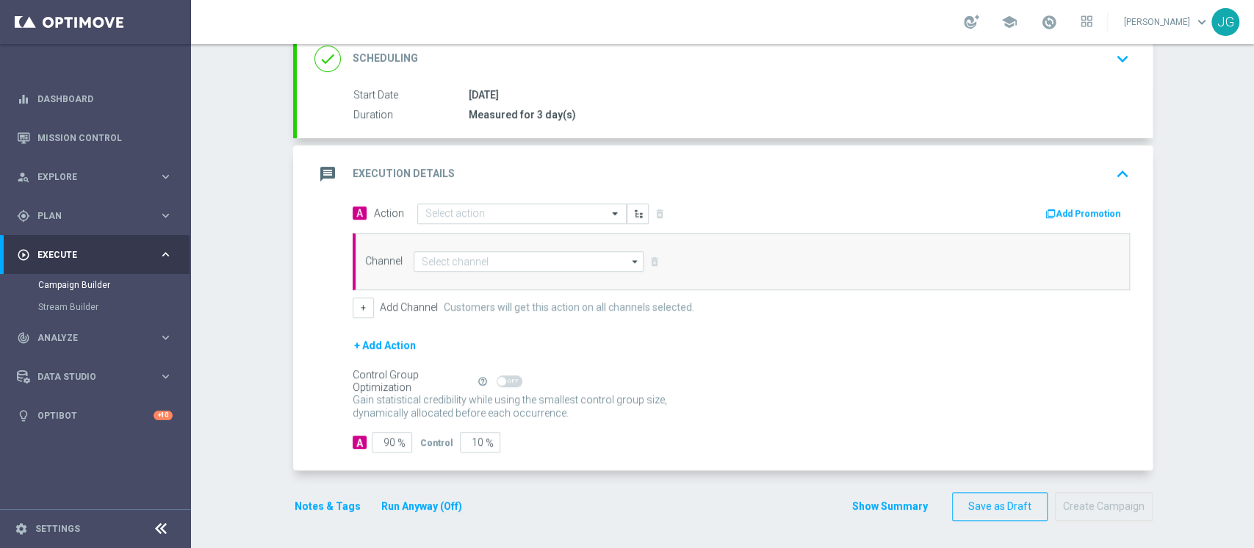
scroll to position [0, 0]
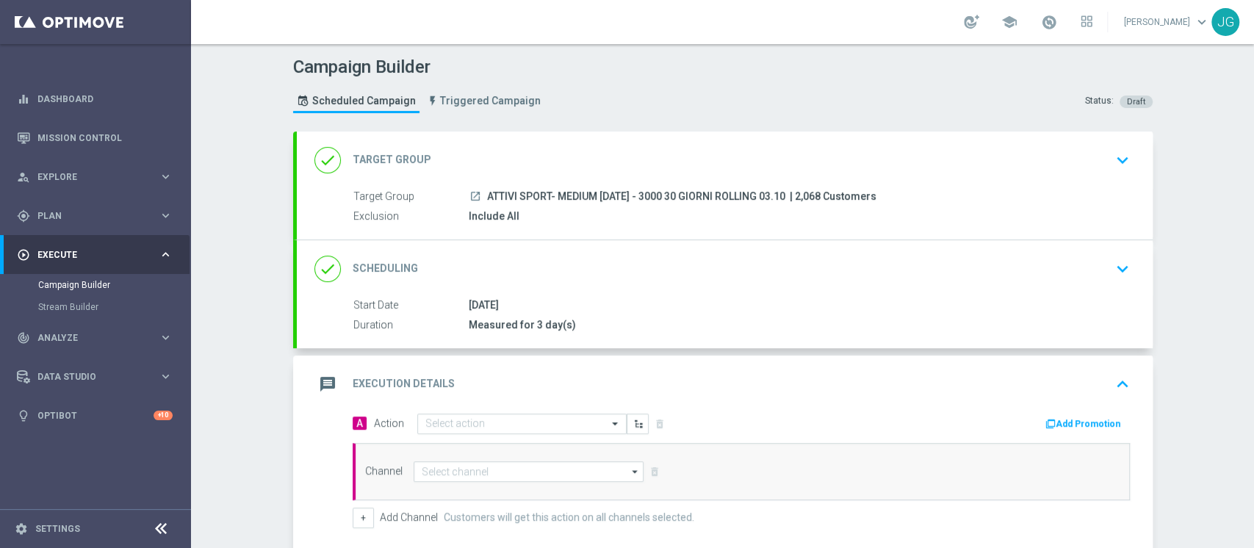
drag, startPoint x: 769, startPoint y: 192, endPoint x: 478, endPoint y: 190, distance: 291.7
click at [478, 190] on div "launch ATTIVI SPORT- MEDIUM 1000 - 3000 30 GIORNI ROLLING 03.10 | 2,068 Custome…" at bounding box center [796, 196] width 655 height 15
copy span "ATTIVI SPORT- MEDIUM [DATE] - 3000 30 GIORNI ROLLING 03.10"
click at [577, 426] on input "text" at bounding box center [507, 424] width 164 height 12
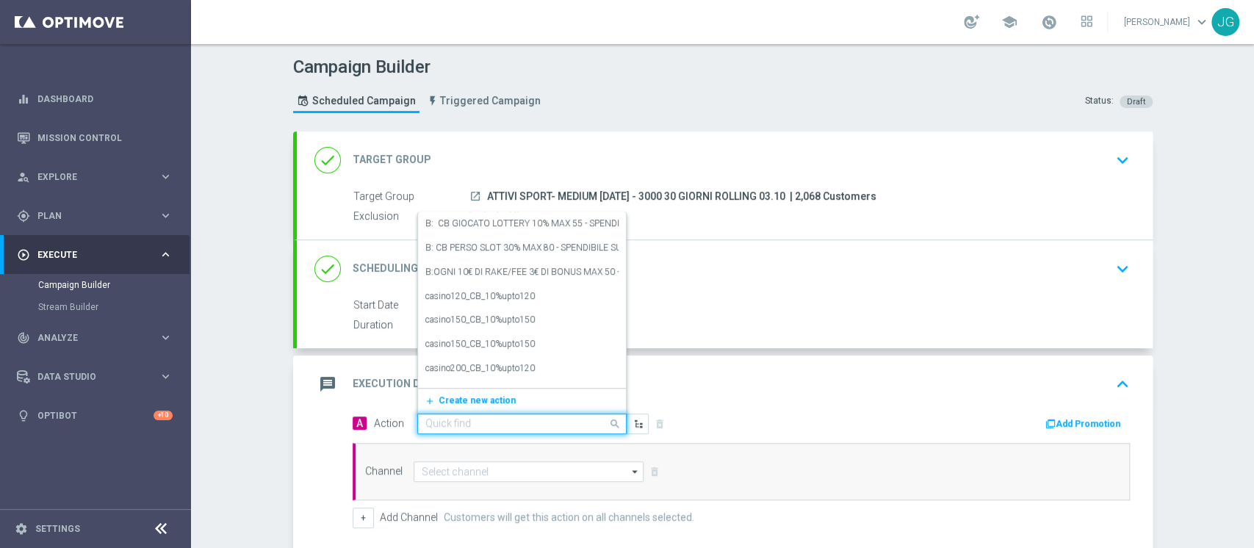
paste input "CB PERSO SPORT 25% MAX 150 EURO - ESCLUSE SINGOLE - SPENDIBILE SPORT"
type input "CB PERSO SPORT 25% MAX 150 EURO - ESCLUSE SINGOLE - SPENDIBILE SPORT"
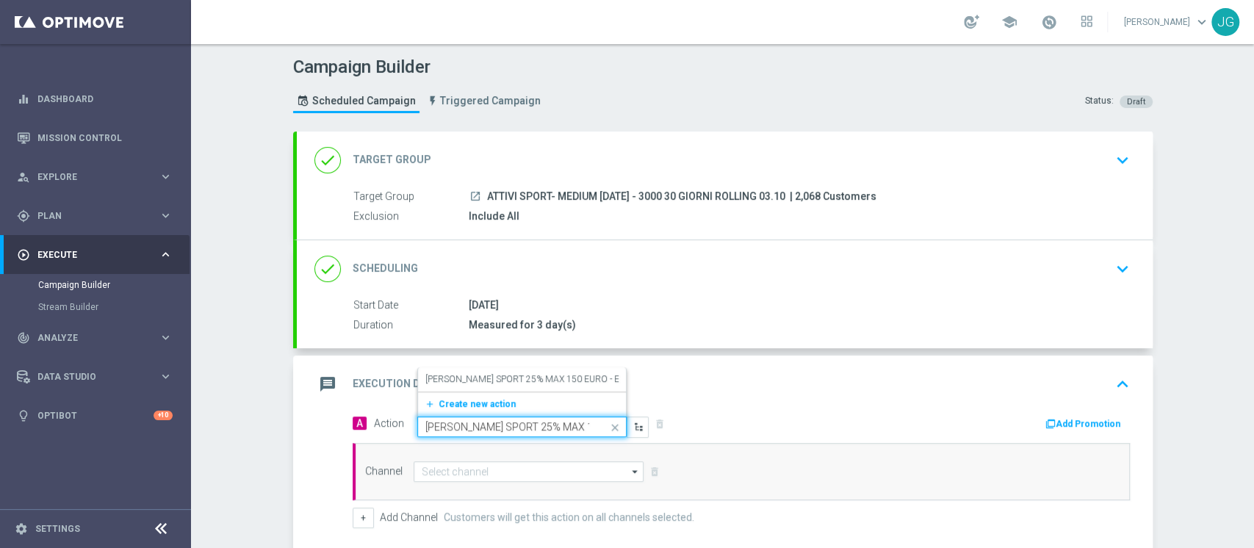
scroll to position [0, 206]
click at [554, 382] on label "CB PERSO SPORT 25% MAX 150 EURO - ESCLUSE SINGOLE - SPENDIBILE SPORT (ESCLUSE S…" at bounding box center [642, 379] width 435 height 12
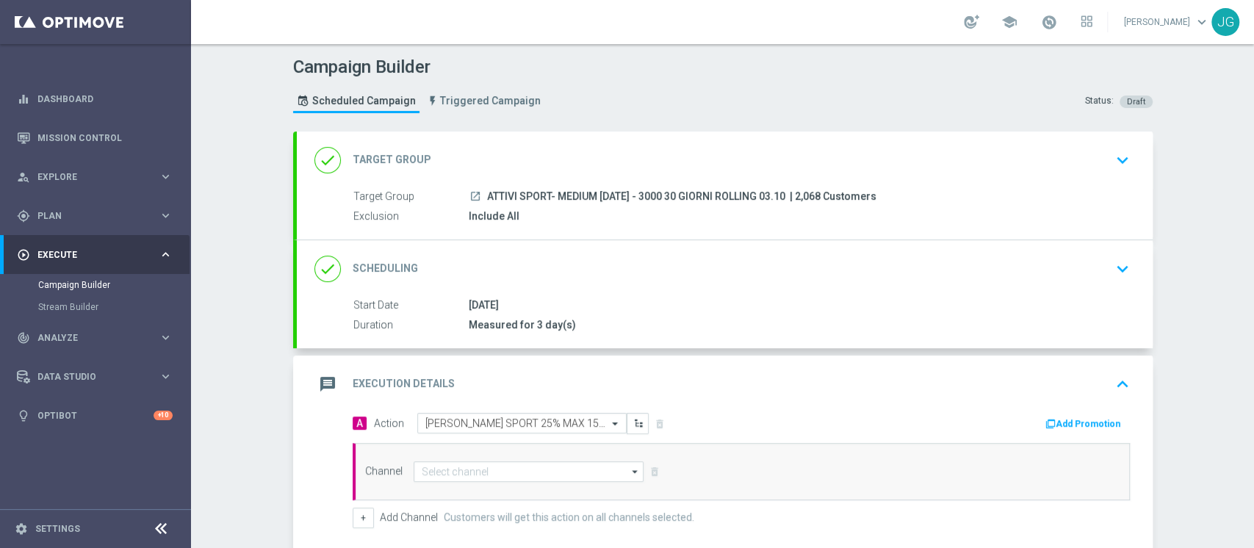
scroll to position [0, 0]
click at [1078, 425] on button "Add Promotion" at bounding box center [1085, 424] width 82 height 16
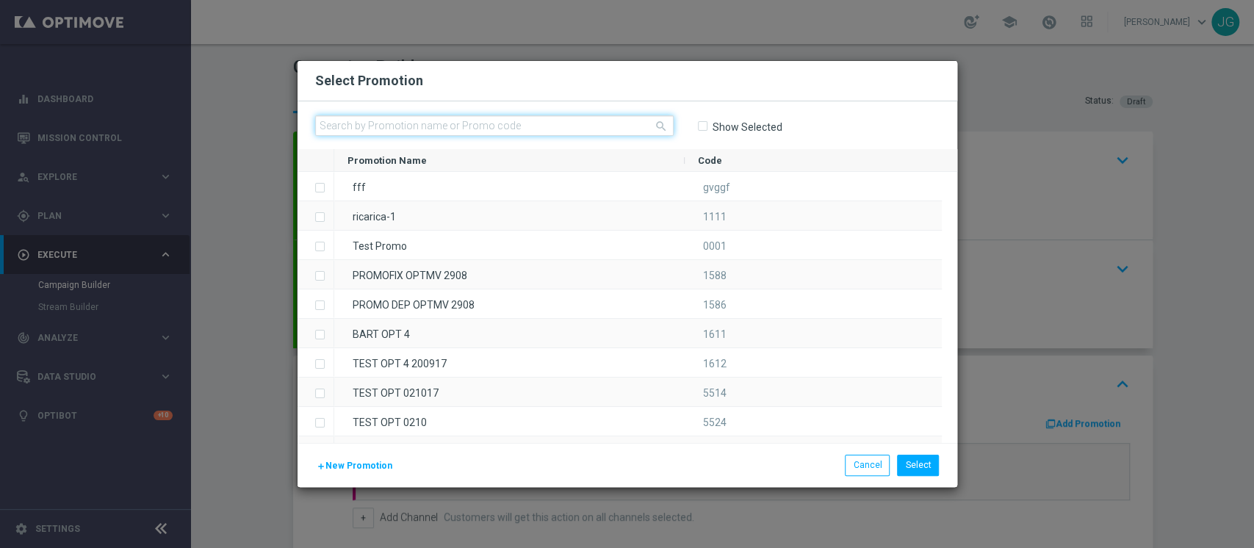
click at [545, 121] on input "text" at bounding box center [494, 125] width 359 height 21
paste input "SPORTCB03-2"
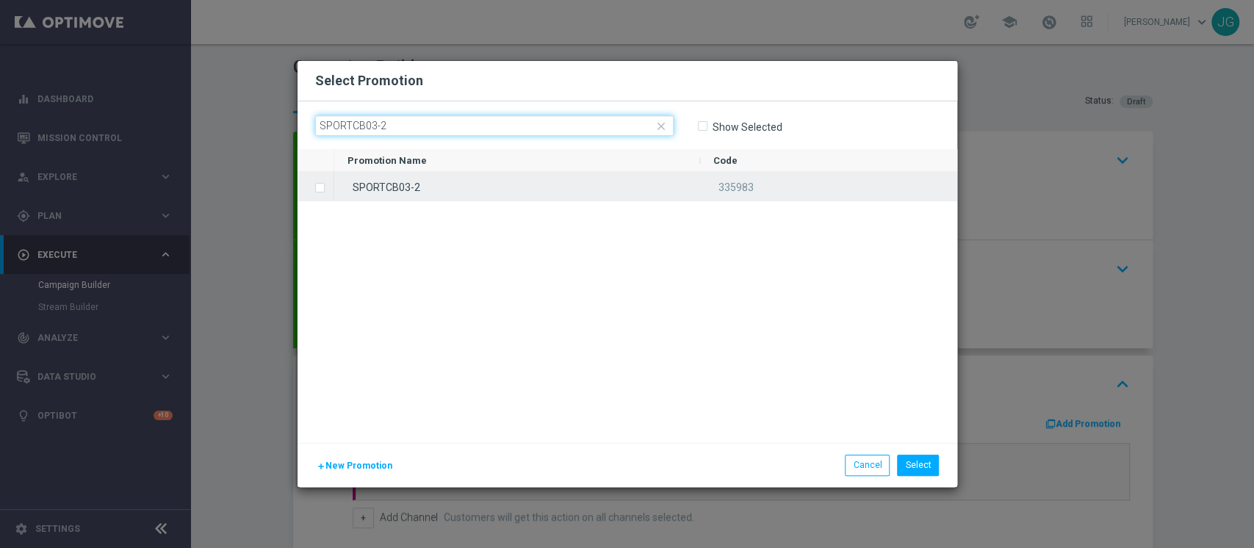
type input "SPORTCB03-2"
click at [493, 179] on div "SPORTCB03-2" at bounding box center [517, 186] width 366 height 29
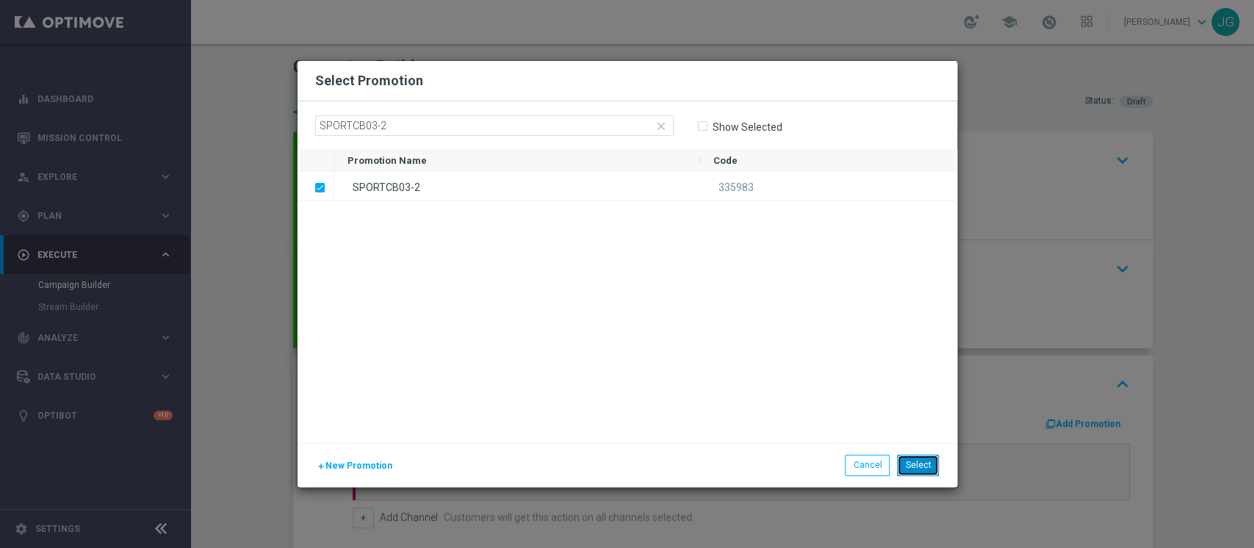
click at [921, 469] on button "Select" at bounding box center [918, 465] width 42 height 21
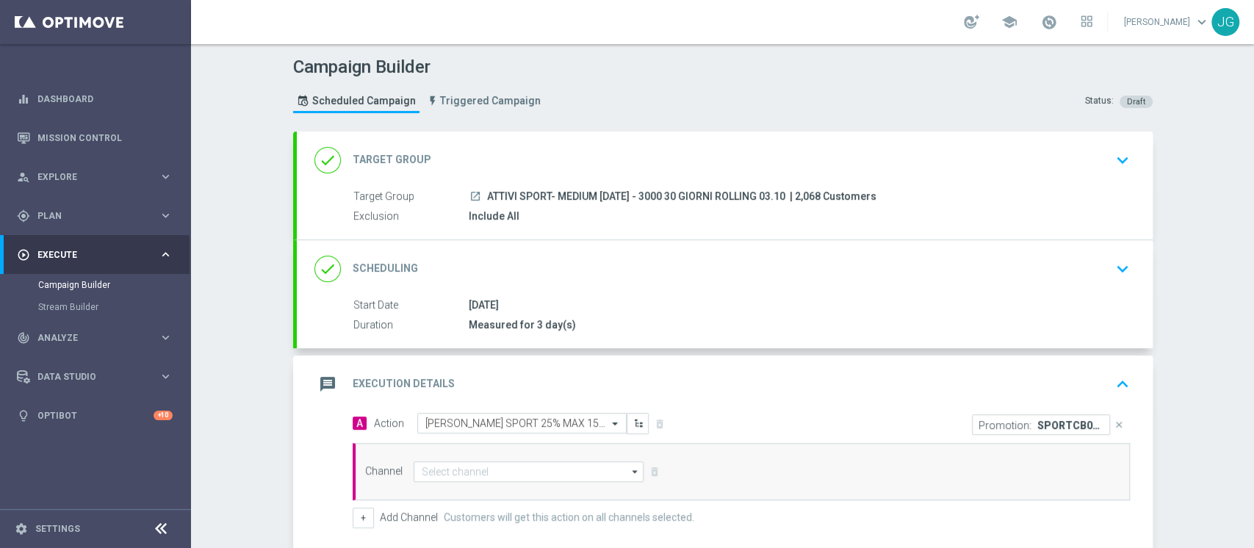
scroll to position [210, 0]
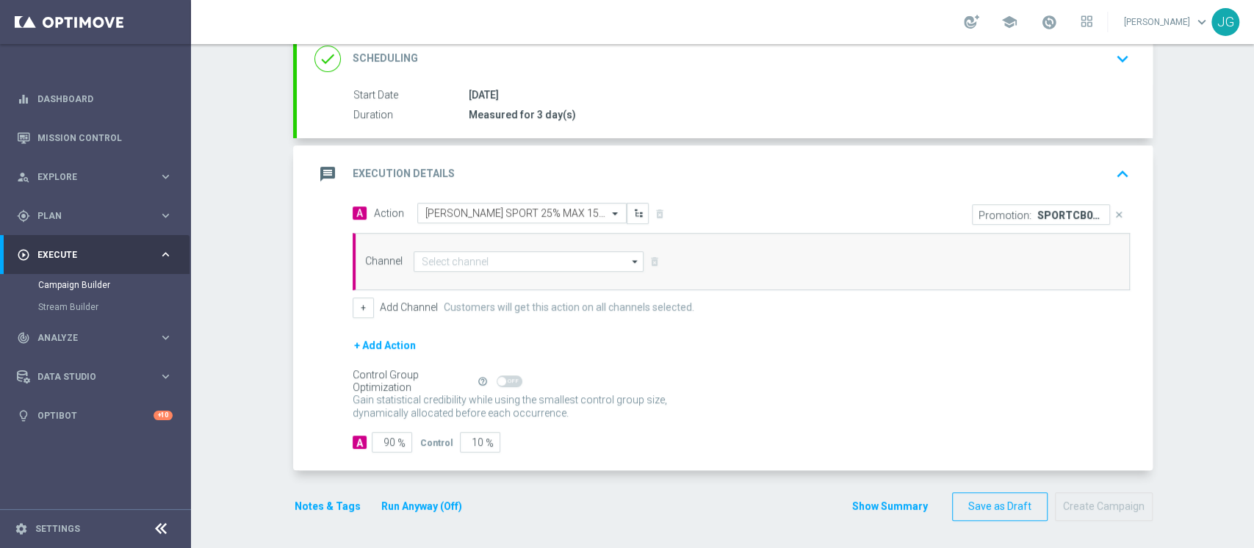
click at [538, 270] on div "Channel arrow_drop_down Show Selected 0 of 20 Optimail" at bounding box center [741, 261] width 777 height 57
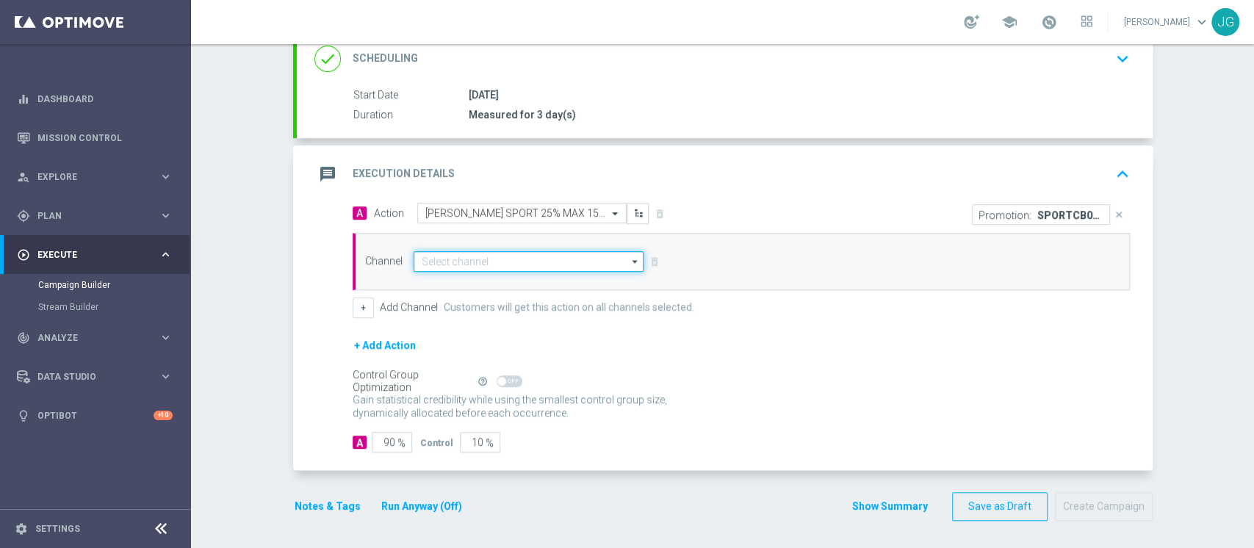
click at [555, 262] on input at bounding box center [529, 261] width 231 height 21
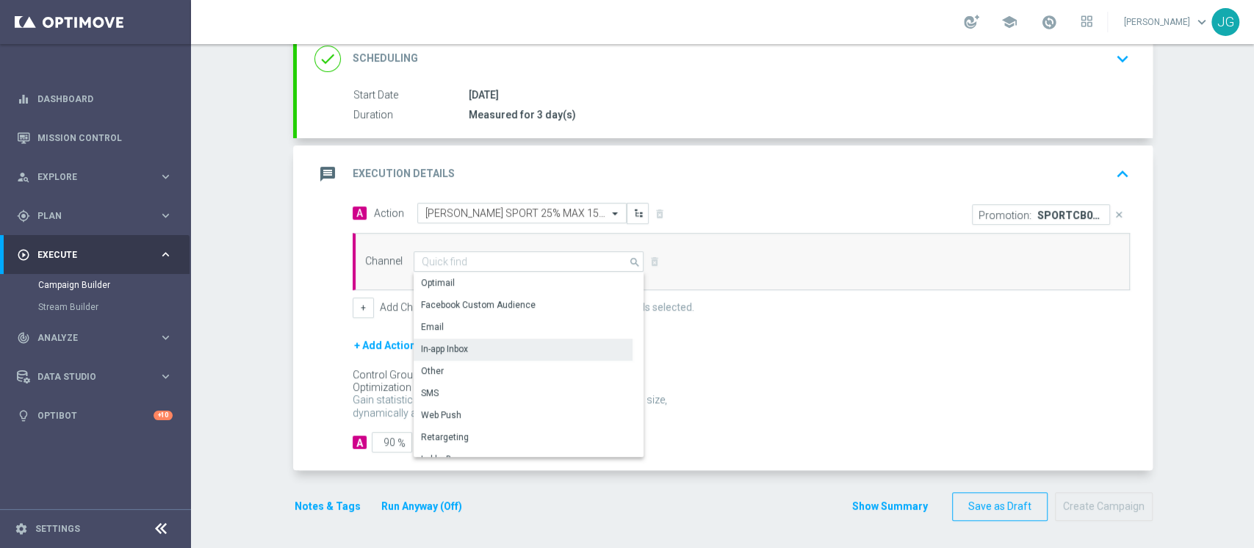
click at [489, 347] on div "In-app Inbox" at bounding box center [523, 349] width 219 height 21
type input "In-app Inbox"
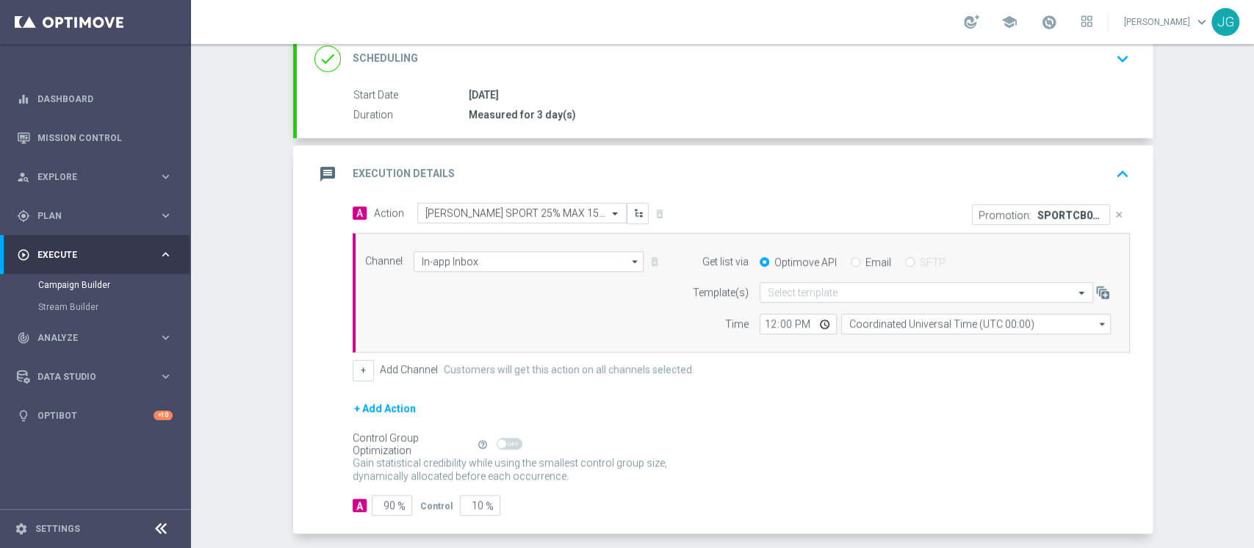
click at [851, 263] on input "Email" at bounding box center [856, 264] width 10 height 10
radio input "true"
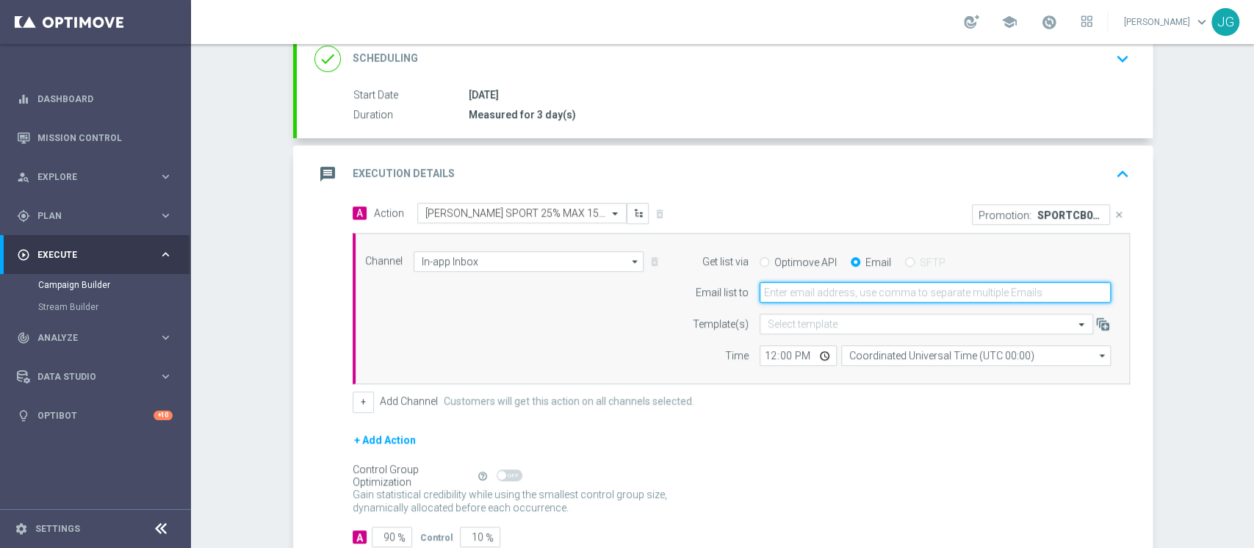
click at [818, 294] on input "email" at bounding box center [935, 292] width 351 height 21
type input "jennyffer.gonzalez@sisal.it"
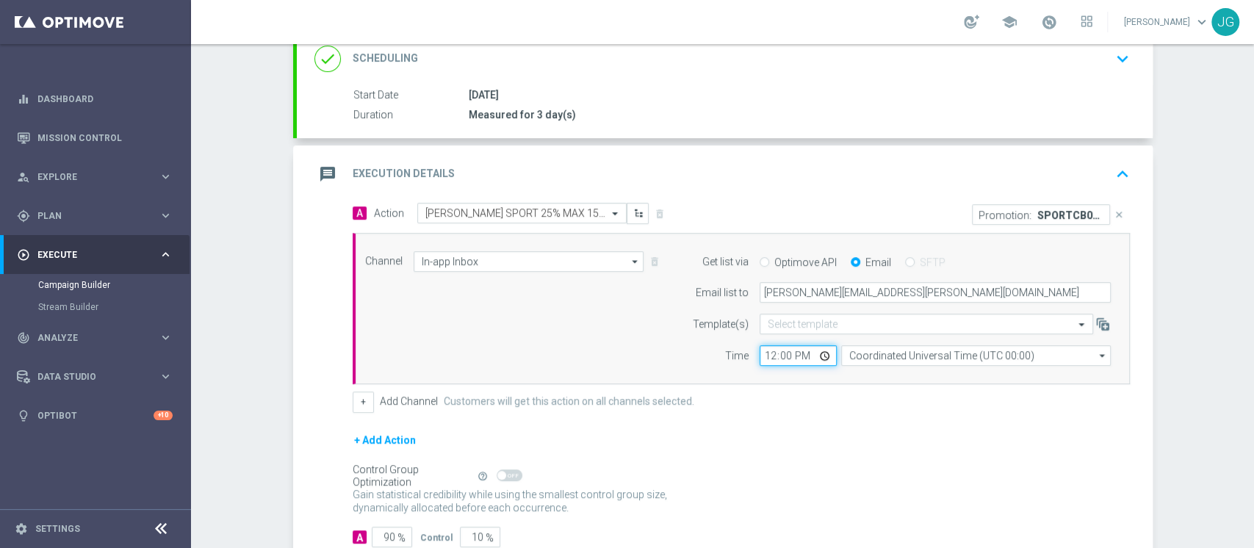
click at [819, 360] on input "12:00" at bounding box center [798, 355] width 77 height 21
type input "18:00"
click at [353, 403] on button "+" at bounding box center [363, 402] width 21 height 21
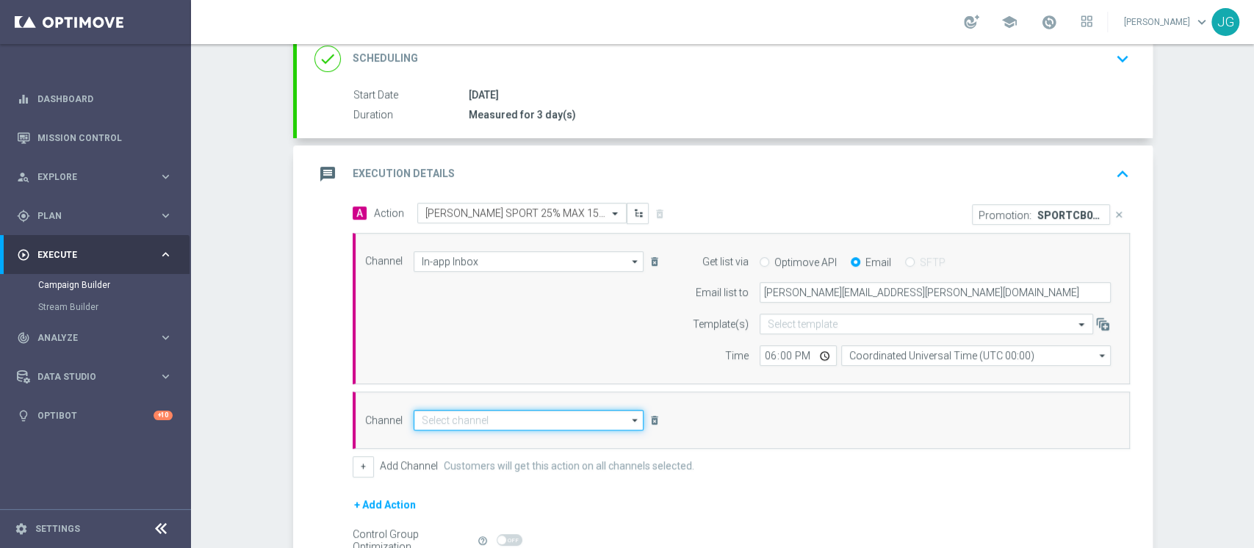
click at [486, 423] on input at bounding box center [529, 420] width 231 height 21
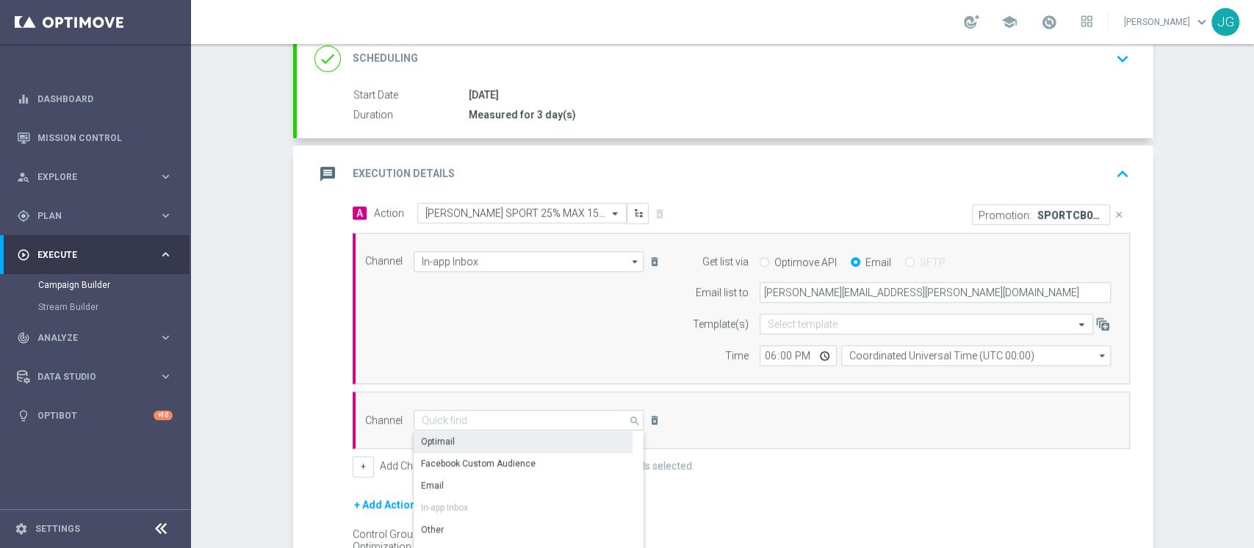
click at [480, 439] on div "Optimail" at bounding box center [523, 441] width 219 height 21
type input "Optimail"
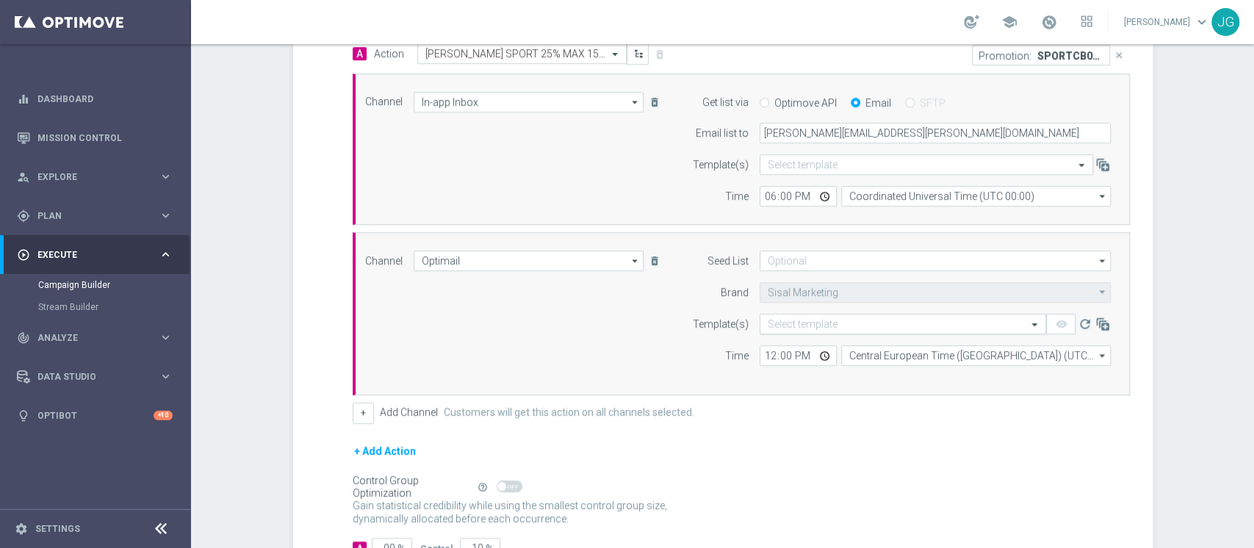
click at [857, 321] on input "text" at bounding box center [888, 324] width 241 height 12
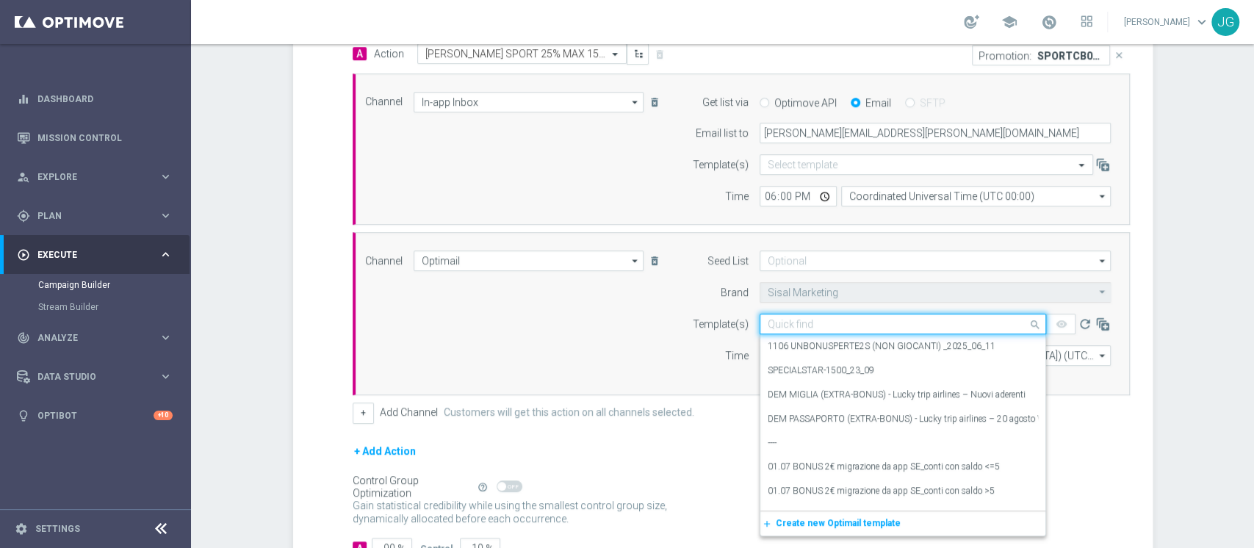
paste input "SPORTCB03-2 03-10-2025"
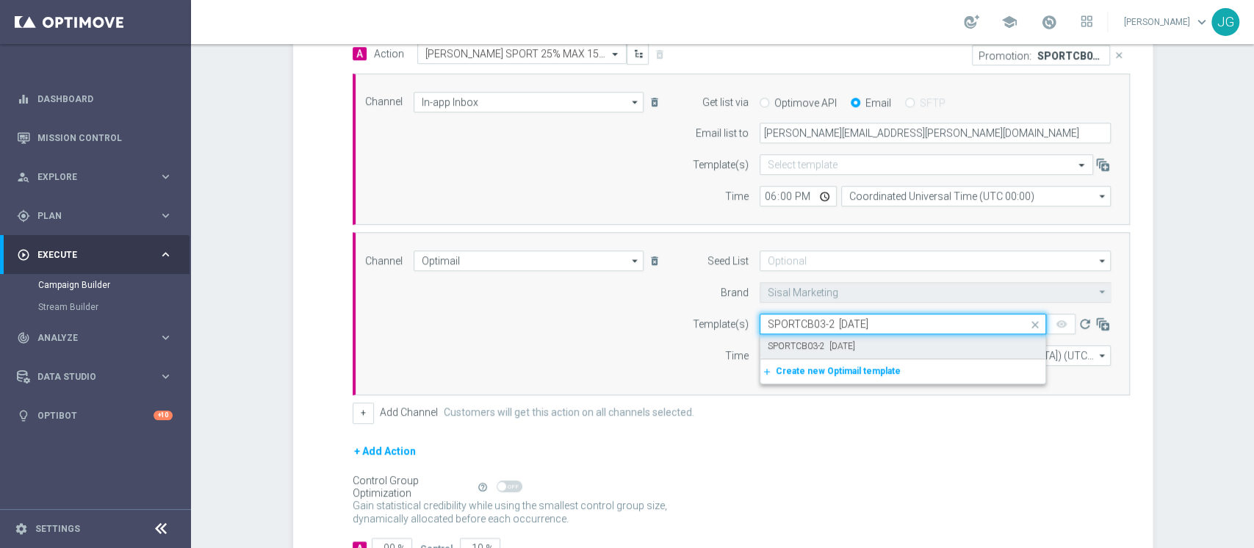
click at [831, 350] on label "SPORTCB03-2 03-10-2025" at bounding box center [811, 346] width 87 height 12
type input "SPORTCB03-2 03-10-2025"
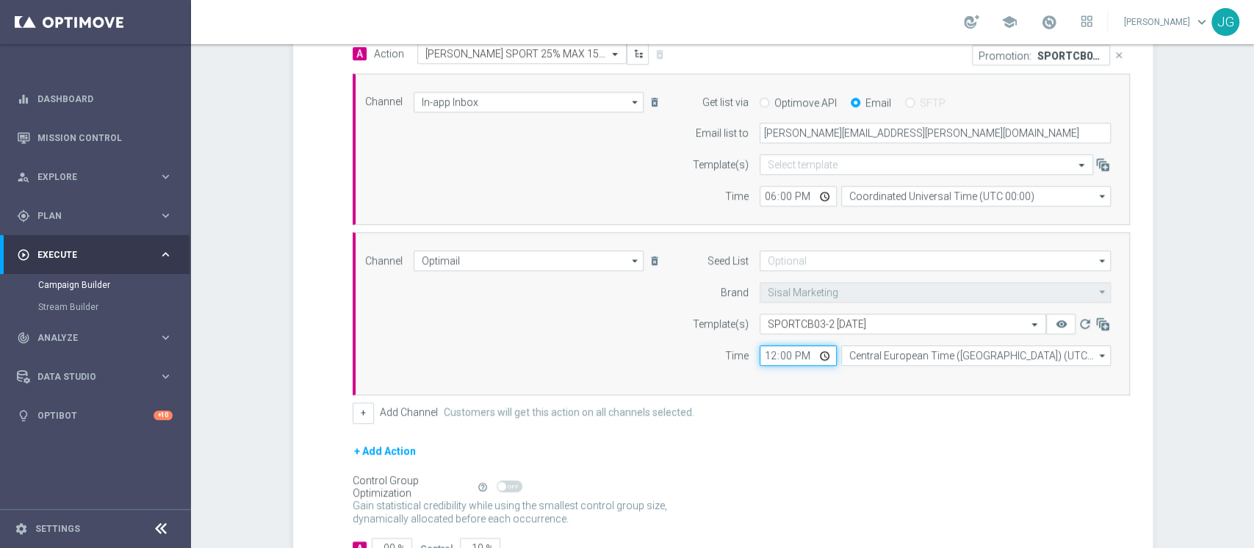
click at [821, 350] on input "12:00" at bounding box center [798, 355] width 77 height 21
type input "18:00"
click at [903, 444] on div "+ Add Action" at bounding box center [741, 460] width 777 height 37
click at [1055, 320] on icon "remove_red_eye" at bounding box center [1061, 324] width 12 height 12
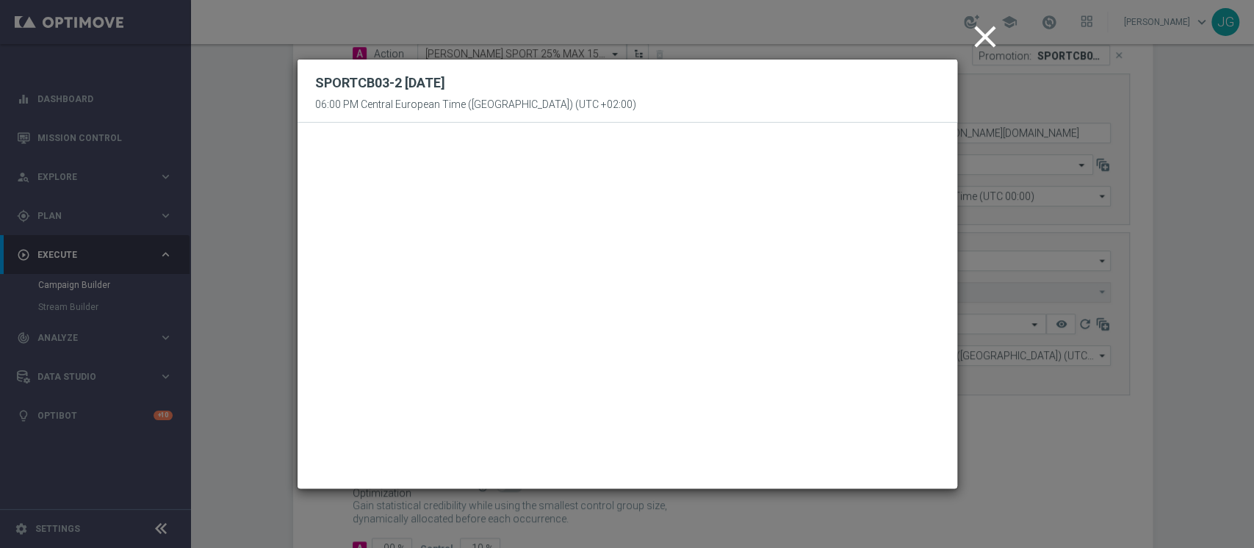
click at [979, 33] on icon "close" at bounding box center [985, 36] width 37 height 37
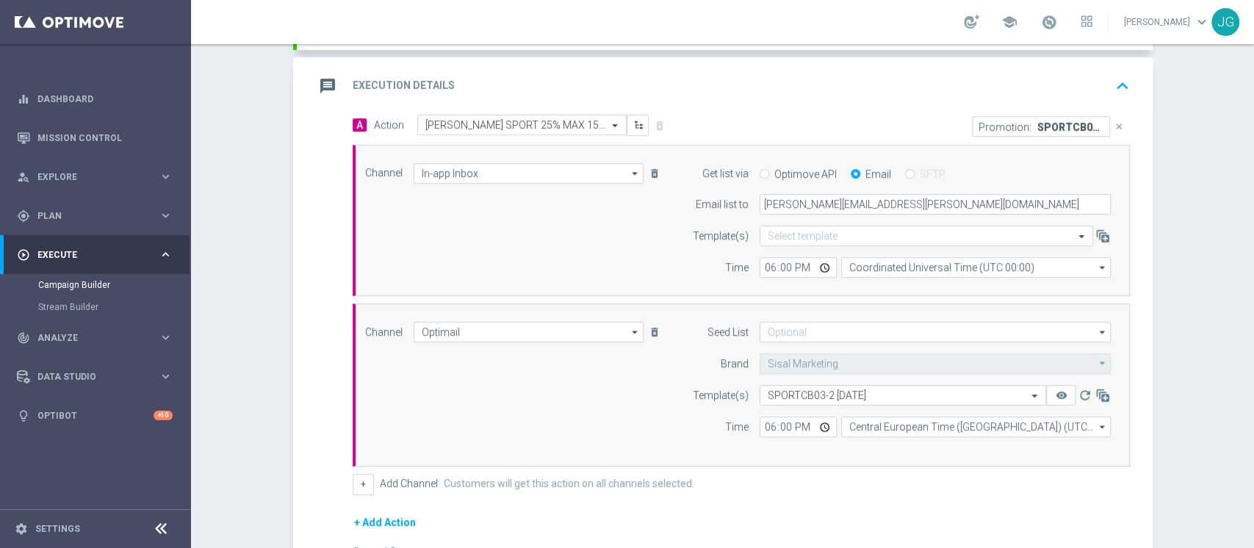
scroll to position [276, 0]
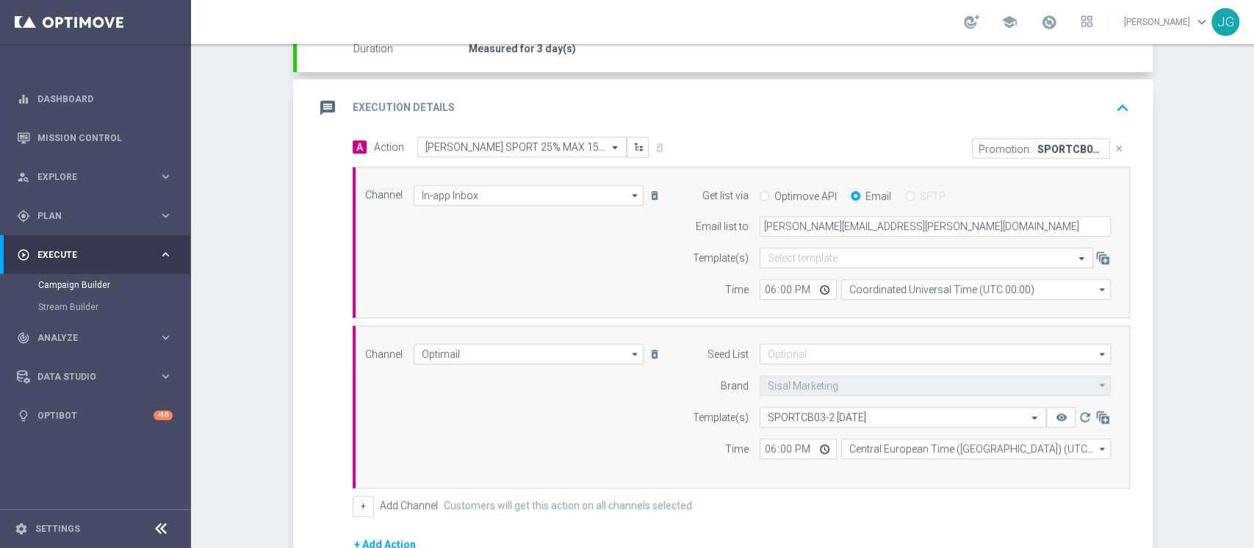
click at [628, 101] on div "message Execution Details keyboard_arrow_up" at bounding box center [724, 108] width 821 height 28
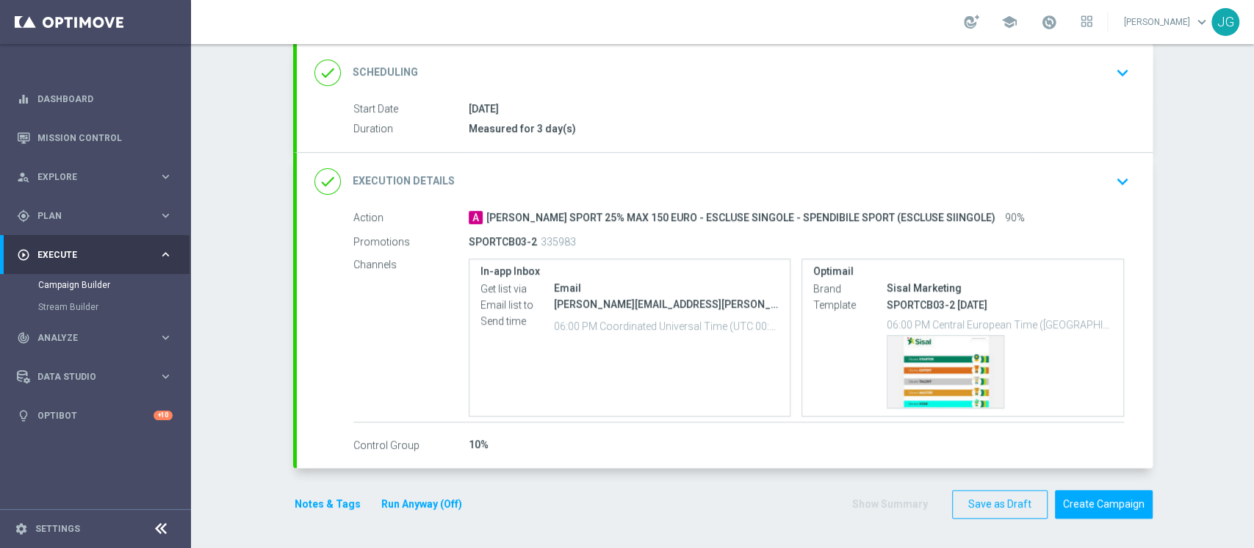
scroll to position [194, 0]
click at [318, 501] on button "Notes & Tags" at bounding box center [327, 506] width 69 height 18
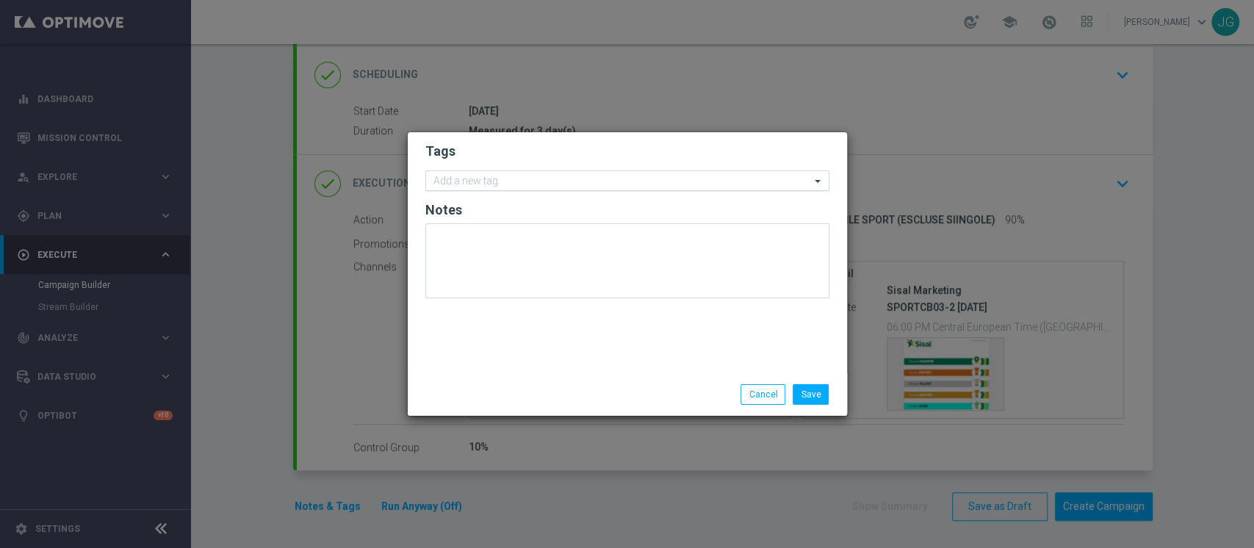
click at [511, 180] on input "text" at bounding box center [621, 182] width 377 height 12
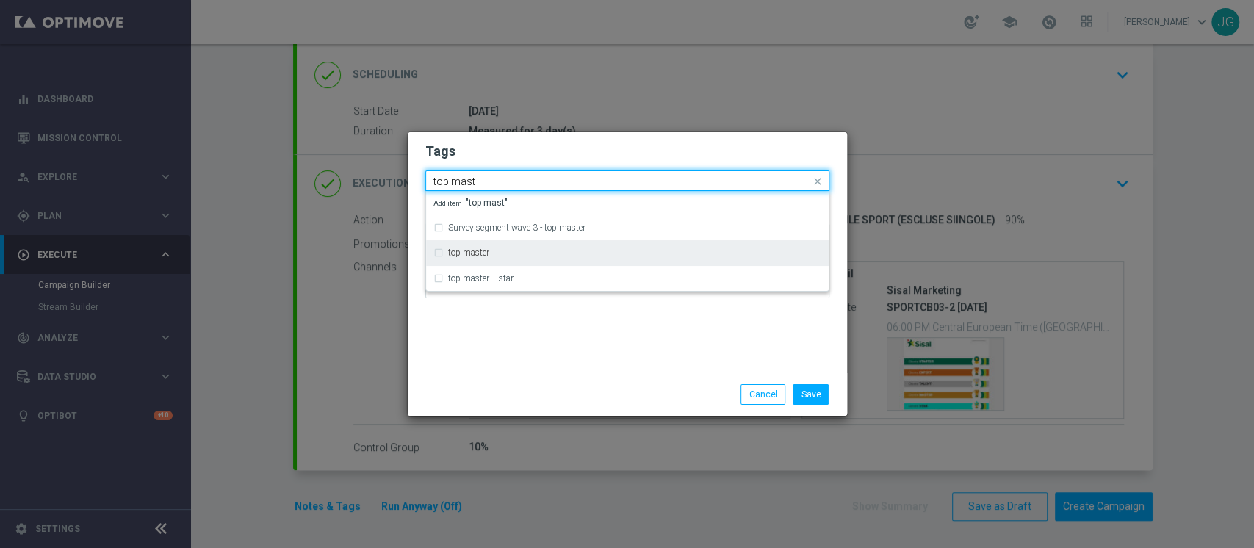
click at [482, 251] on label "top master" at bounding box center [468, 252] width 41 height 9
type input "top mast"
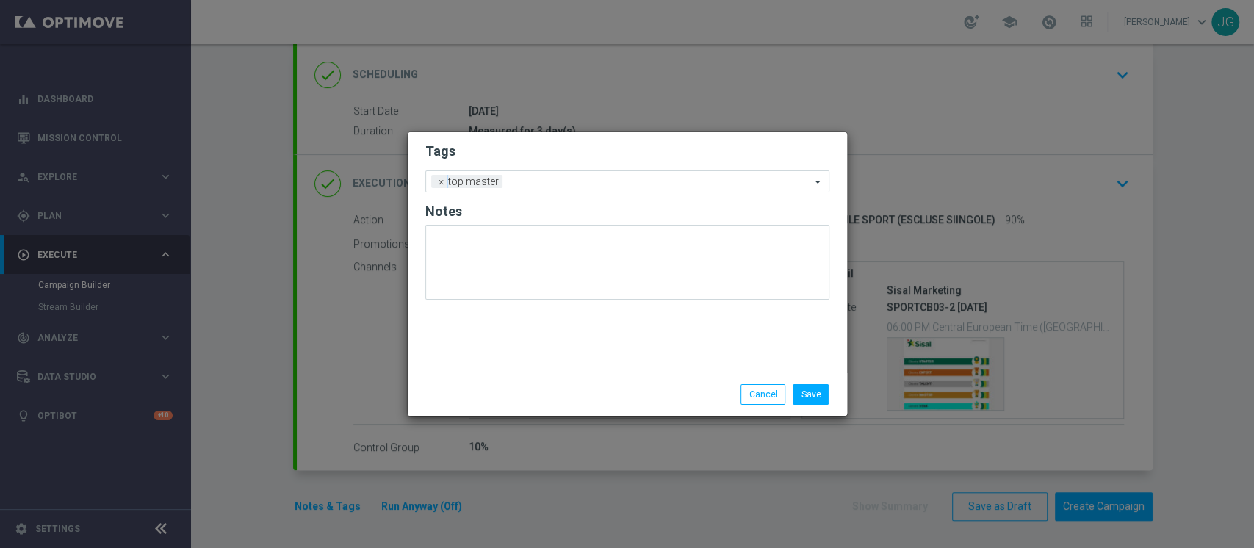
click at [505, 344] on div "Tags Add a new tag × top master Notes" at bounding box center [627, 252] width 439 height 241
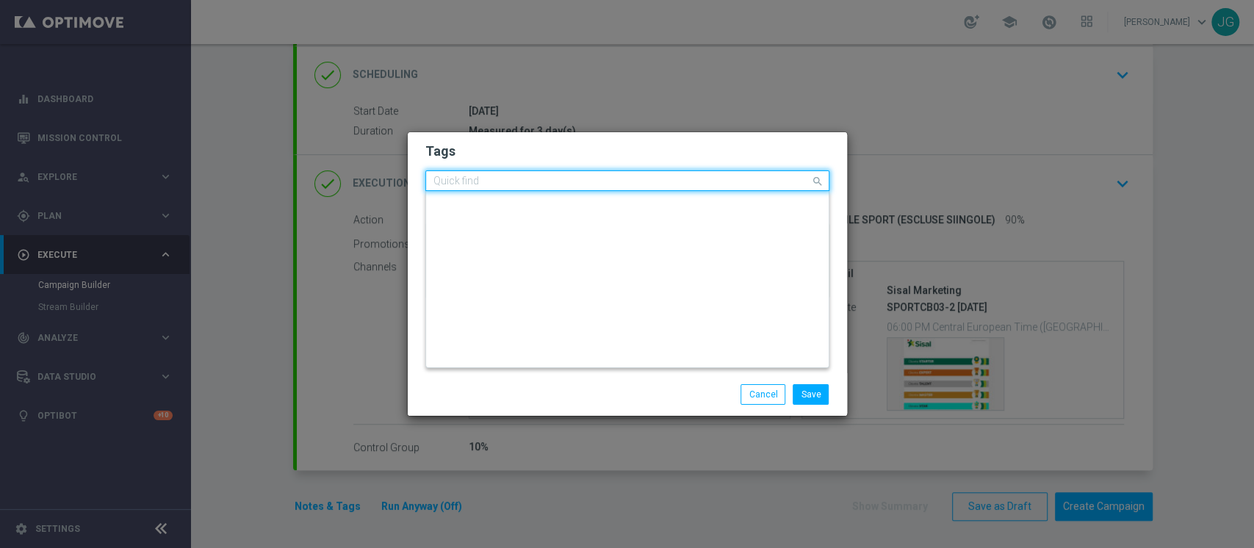
click at [541, 173] on div "Quick find × top master" at bounding box center [618, 181] width 384 height 18
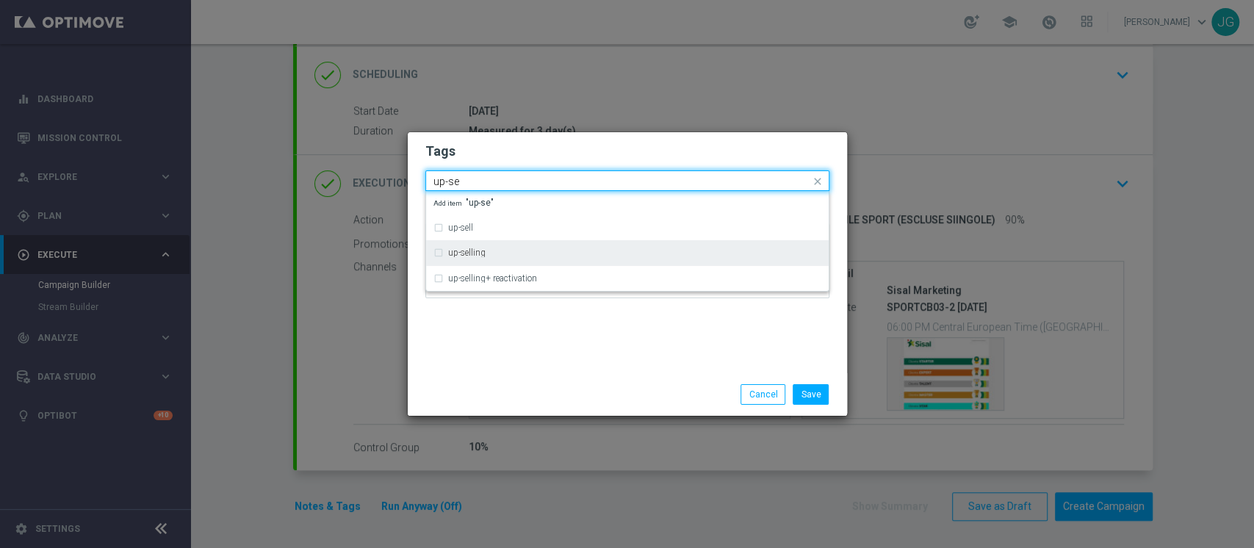
click at [499, 247] on div "up-selling" at bounding box center [627, 253] width 388 height 24
type input "up-se"
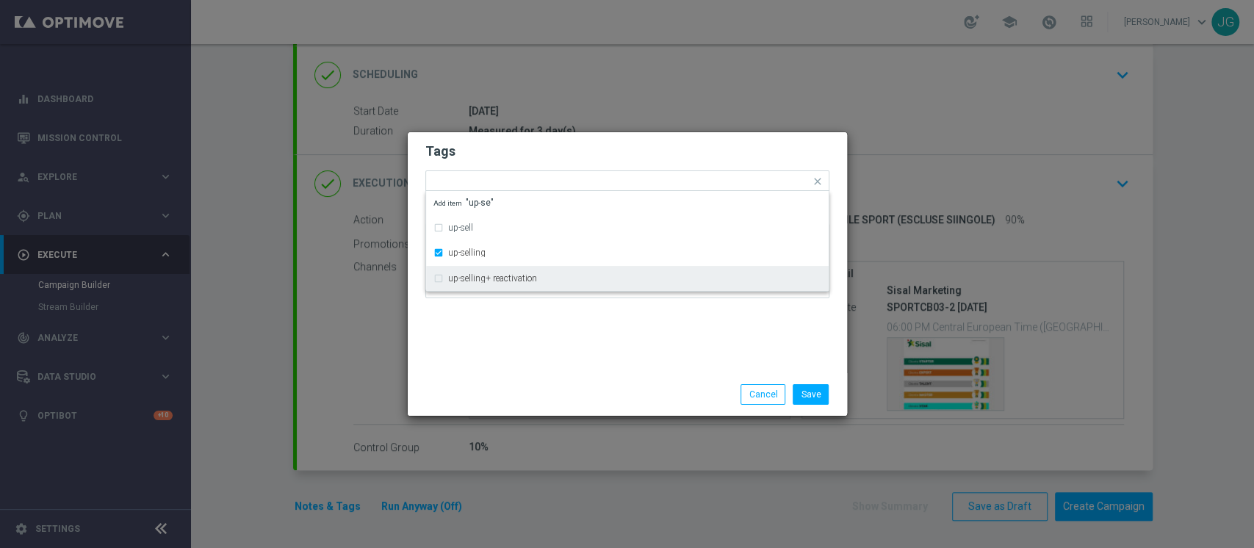
click at [515, 341] on div "Tags Quick find × top master × up-selling up-sell up-selling up-selling+ reacti…" at bounding box center [627, 252] width 439 height 241
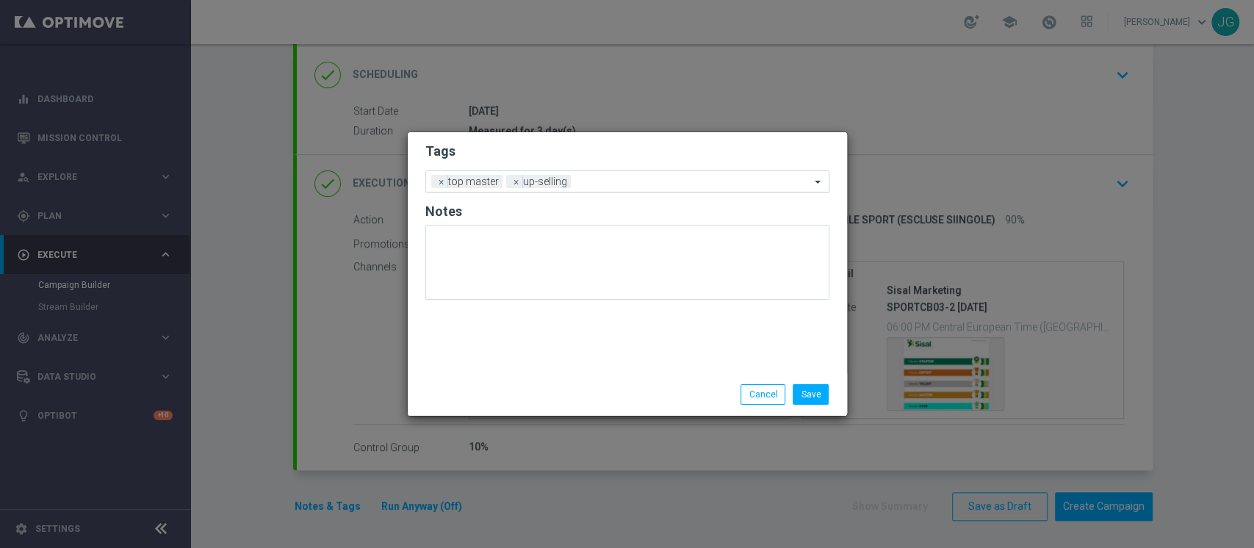
click at [613, 180] on input "text" at bounding box center [694, 182] width 234 height 12
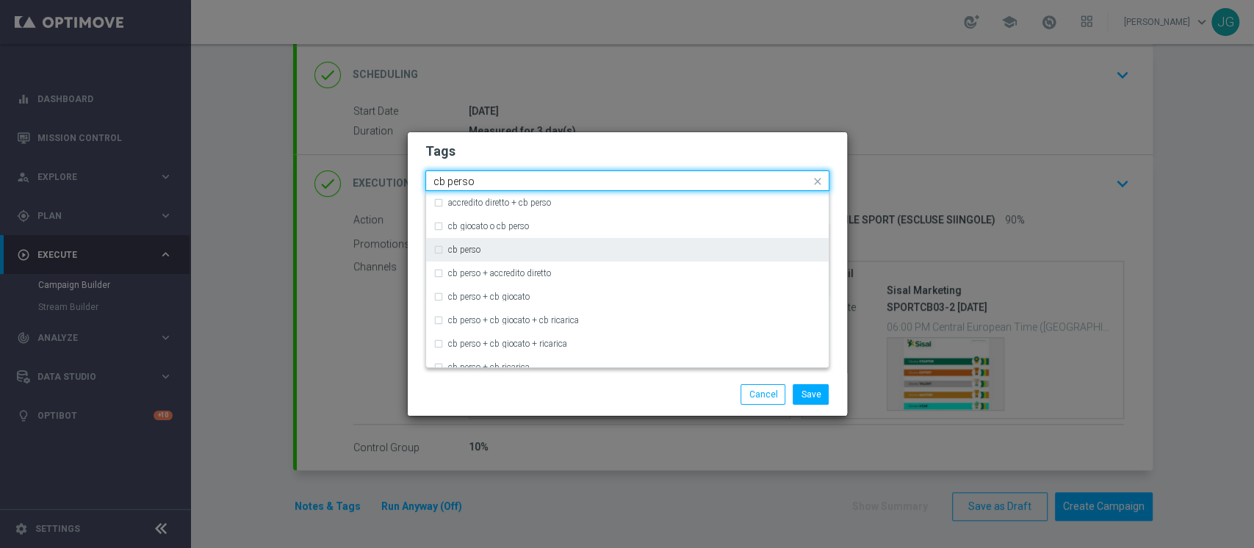
click at [511, 250] on div "cb perso" at bounding box center [634, 249] width 373 height 9
type input "cb perso"
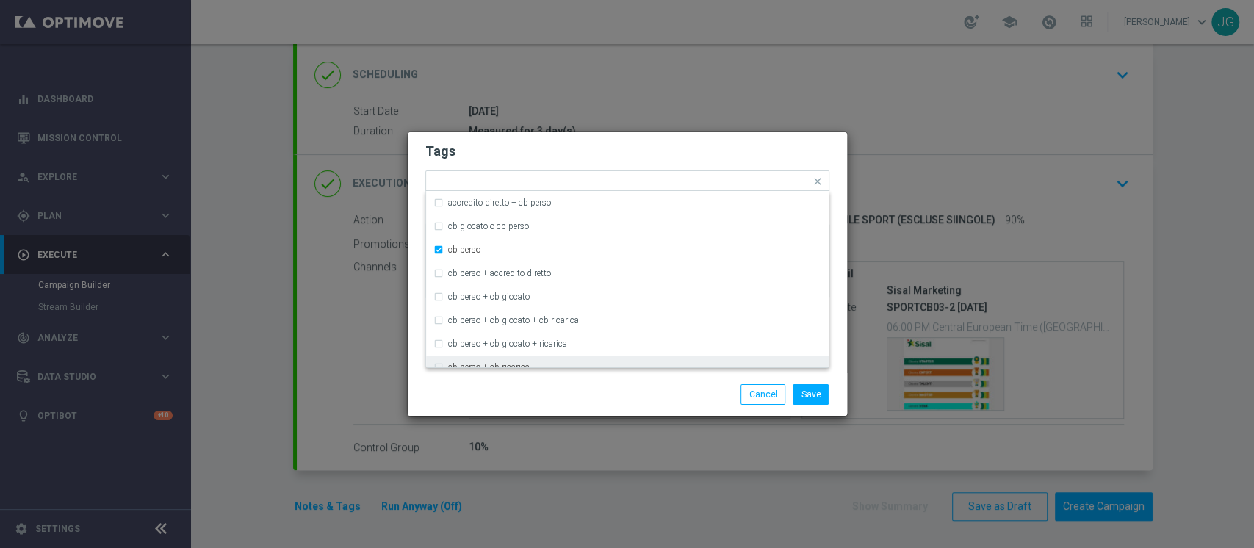
click at [560, 399] on div "Save Cancel" at bounding box center [698, 394] width 284 height 21
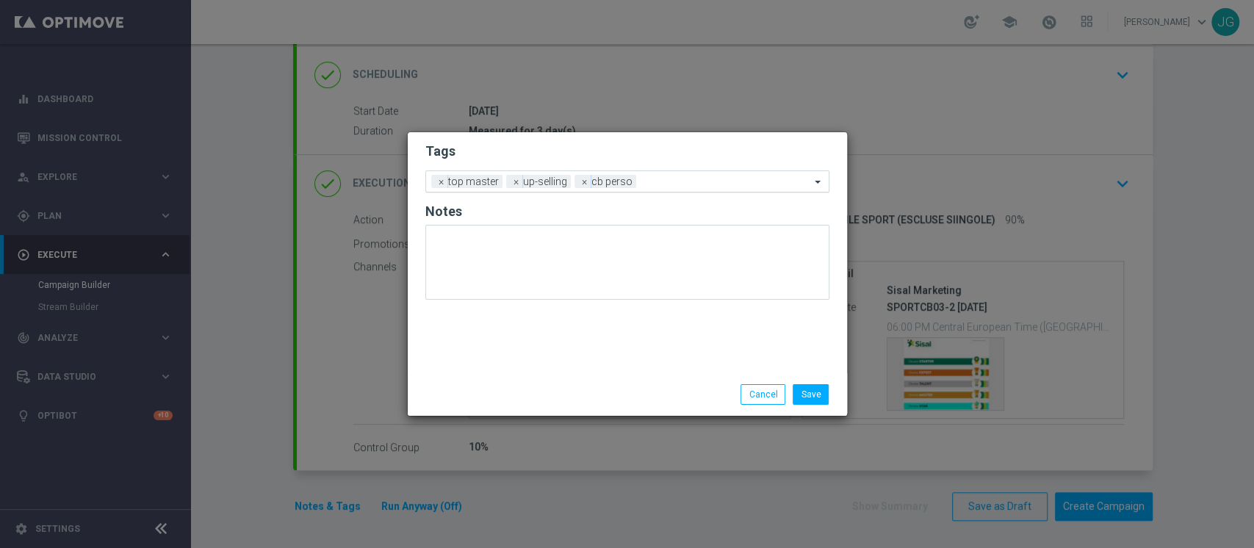
click at [677, 179] on input "text" at bounding box center [726, 182] width 168 height 12
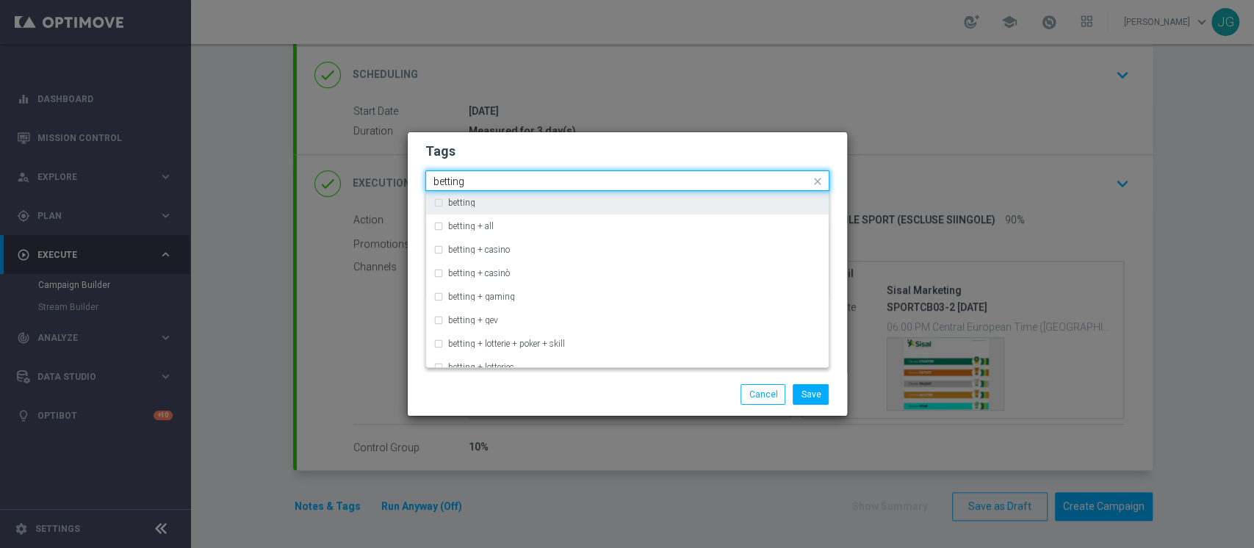
click at [578, 198] on div "betting" at bounding box center [634, 202] width 373 height 9
type input "betting"
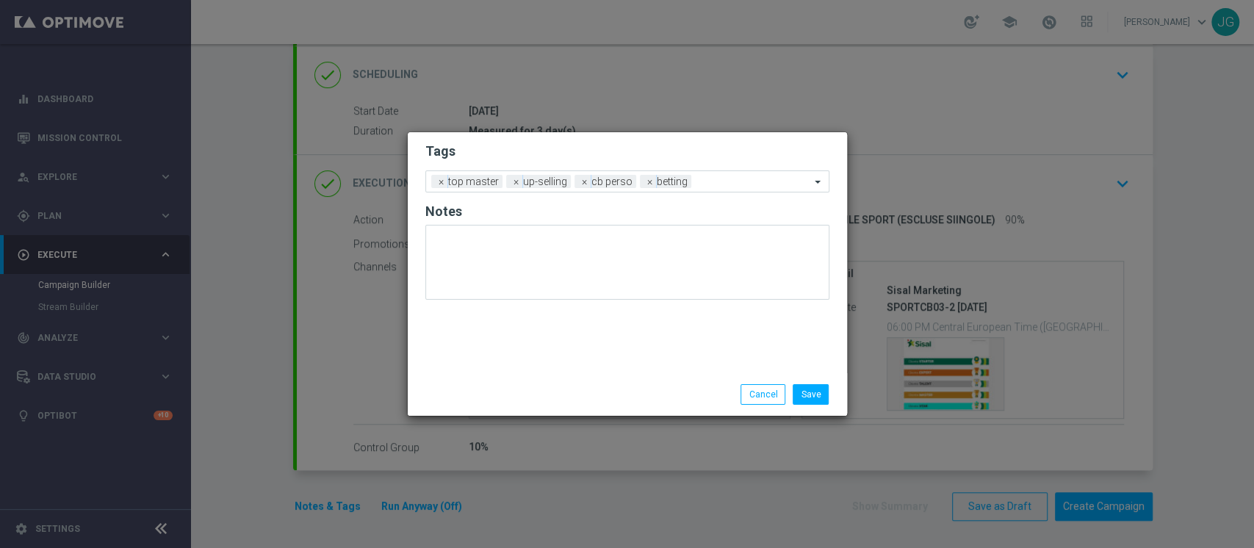
click at [580, 406] on div "Save Cancel" at bounding box center [627, 394] width 439 height 43
click at [721, 188] on div at bounding box center [752, 183] width 115 height 15
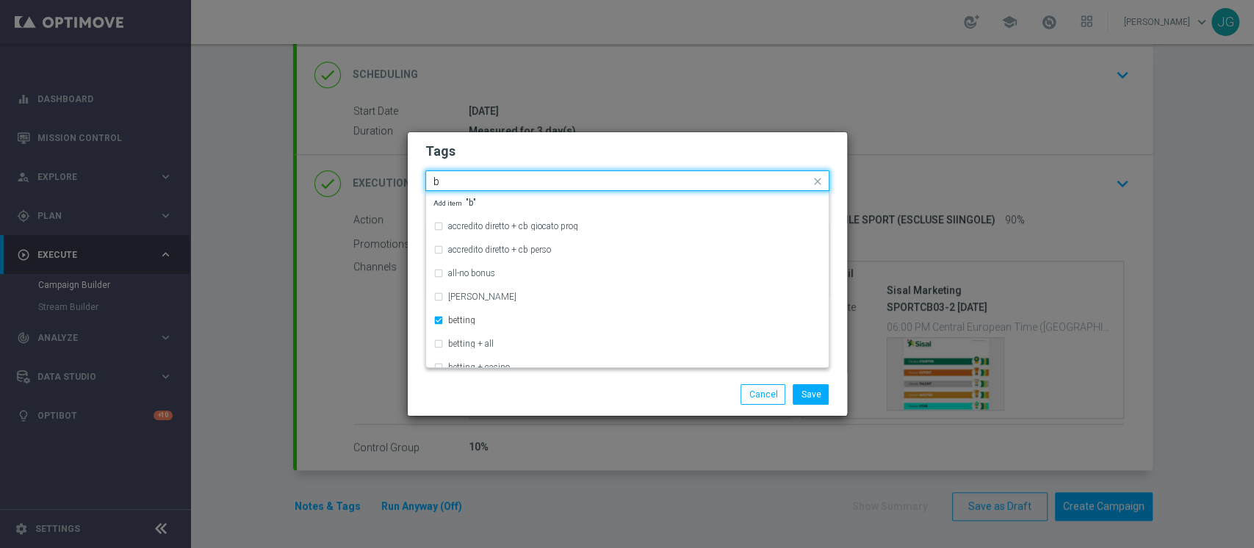
click at [721, 188] on div "b" at bounding box center [620, 183] width 379 height 15
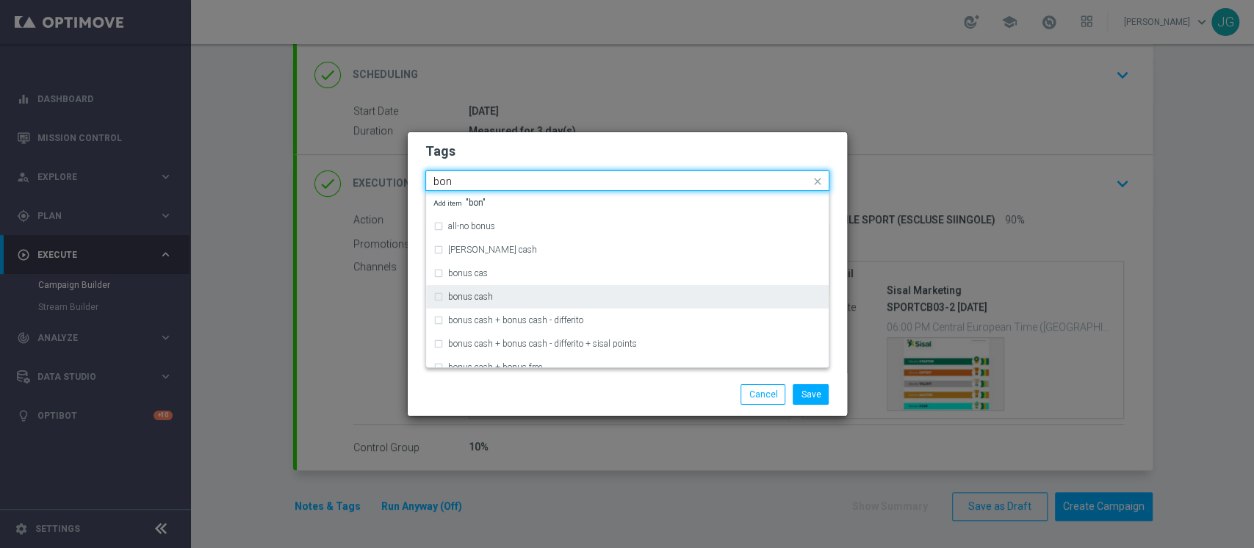
click at [541, 303] on div "bonus cash" at bounding box center [627, 297] width 388 height 24
type input "bon"
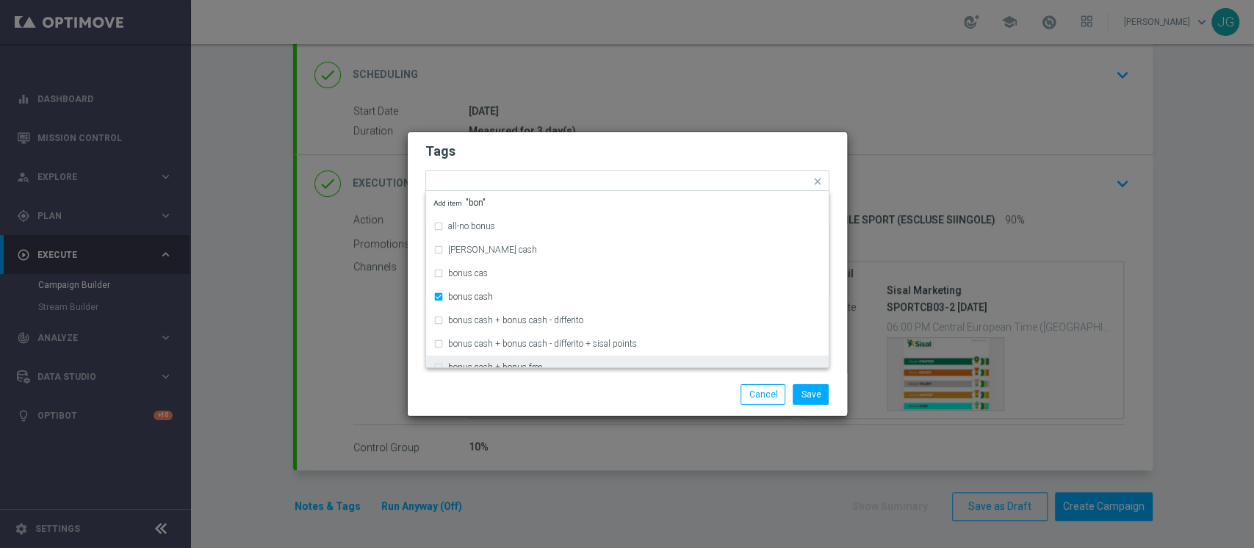
click at [620, 388] on div "Save Cancel" at bounding box center [698, 394] width 284 height 21
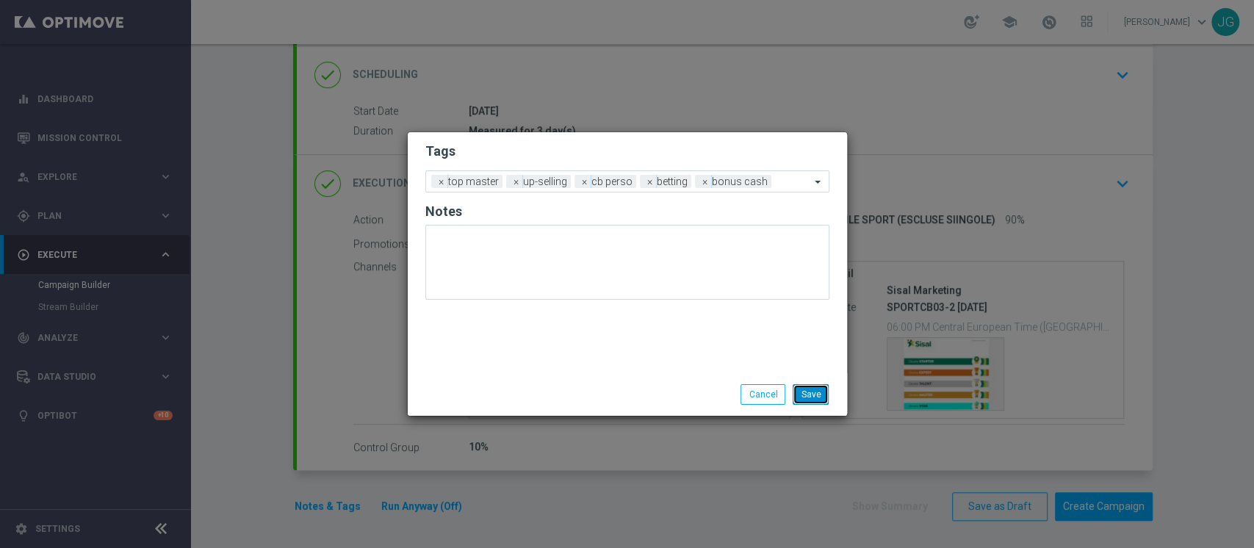
click at [810, 394] on button "Save" at bounding box center [811, 394] width 36 height 21
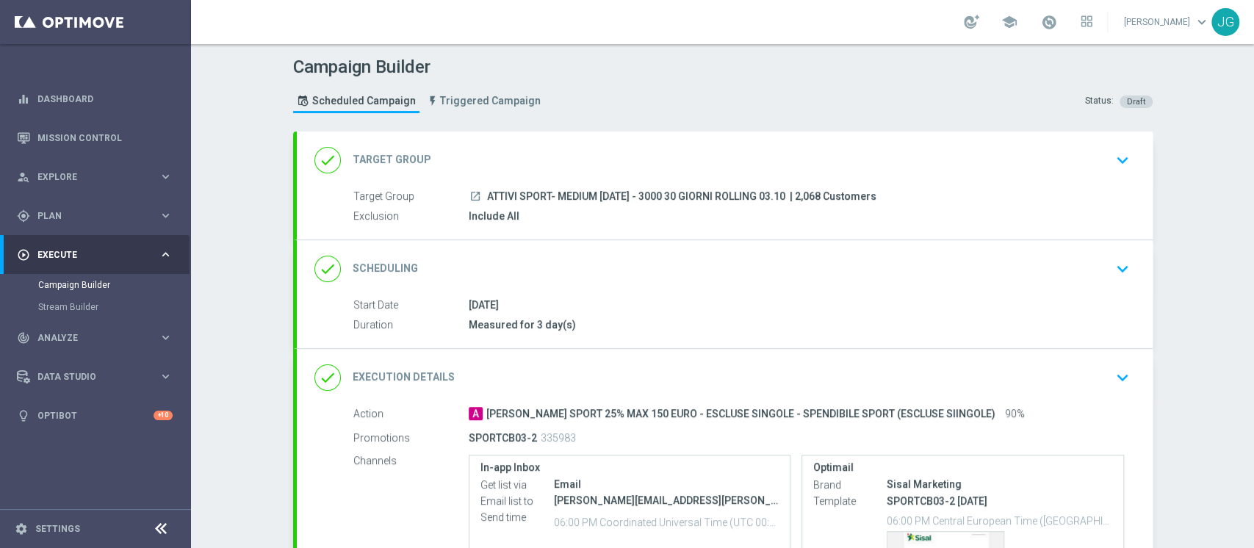
scroll to position [194, 0]
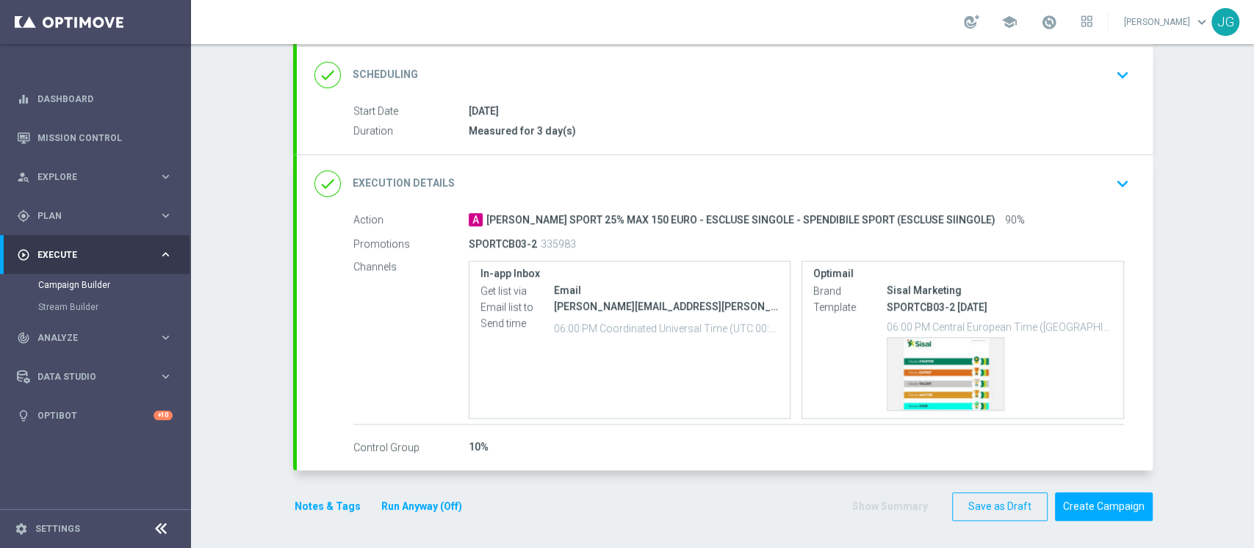
click at [422, 508] on button "Run Anyway (Off)" at bounding box center [422, 506] width 84 height 18
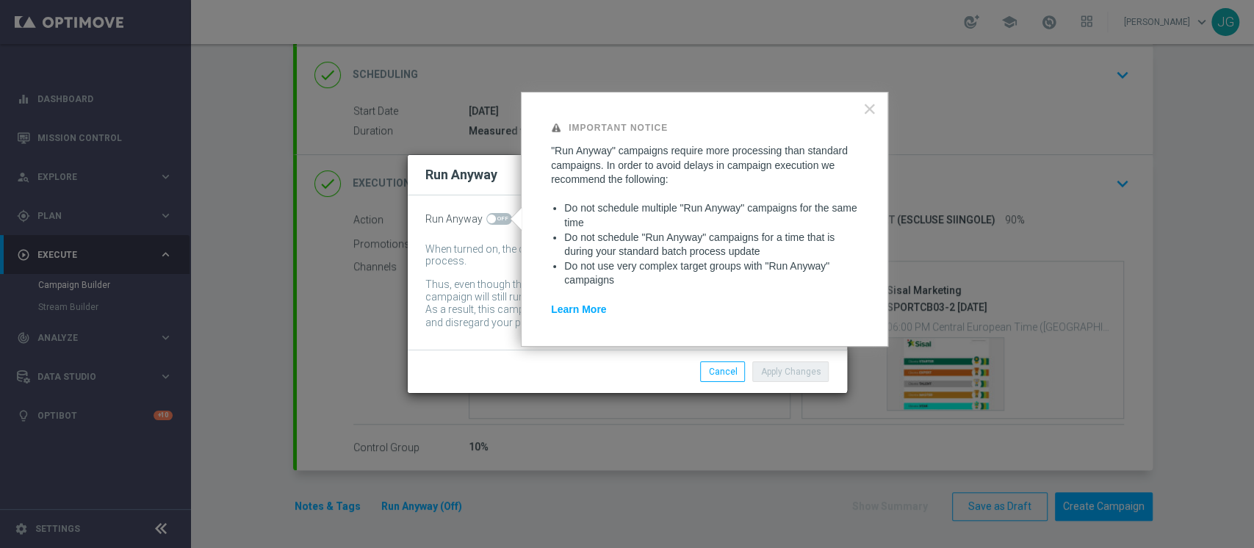
click at [502, 218] on span at bounding box center [499, 219] width 26 height 12
click at [502, 218] on input "checkbox" at bounding box center [499, 219] width 26 height 12
checkbox input "true"
click at [805, 377] on button "Apply Changes" at bounding box center [790, 371] width 76 height 21
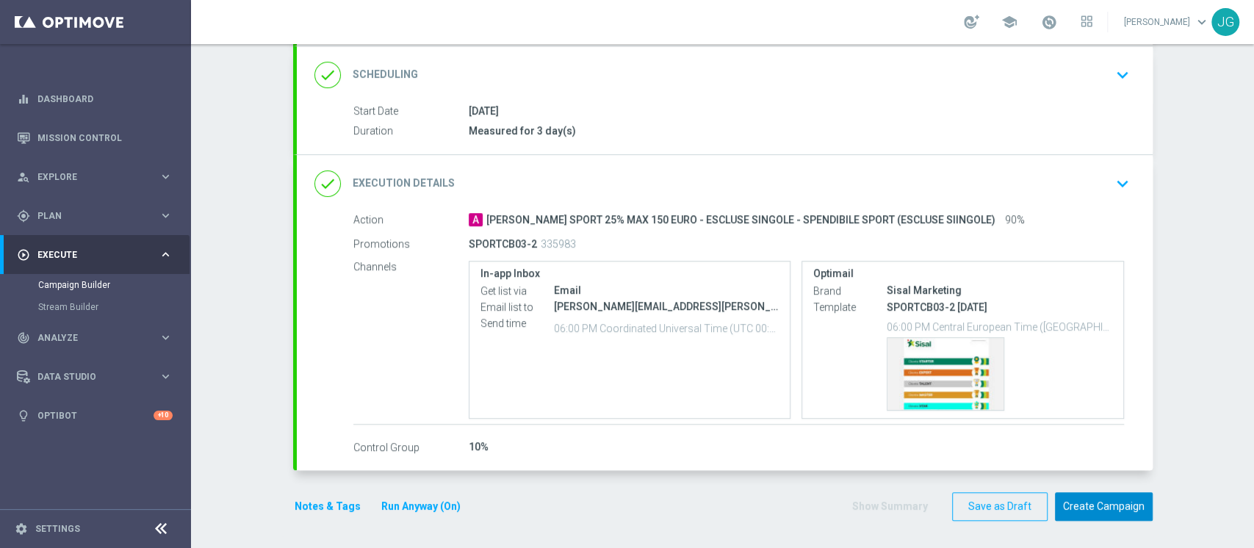
click at [1114, 498] on button "Create Campaign" at bounding box center [1104, 506] width 98 height 29
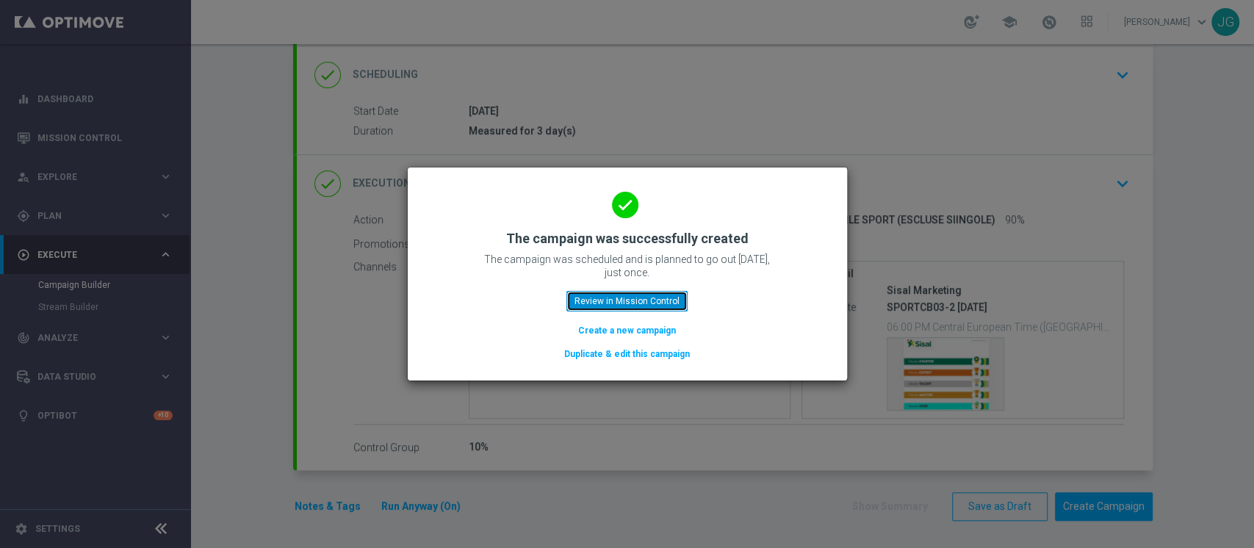
click at [629, 298] on button "Review in Mission Control" at bounding box center [626, 301] width 121 height 21
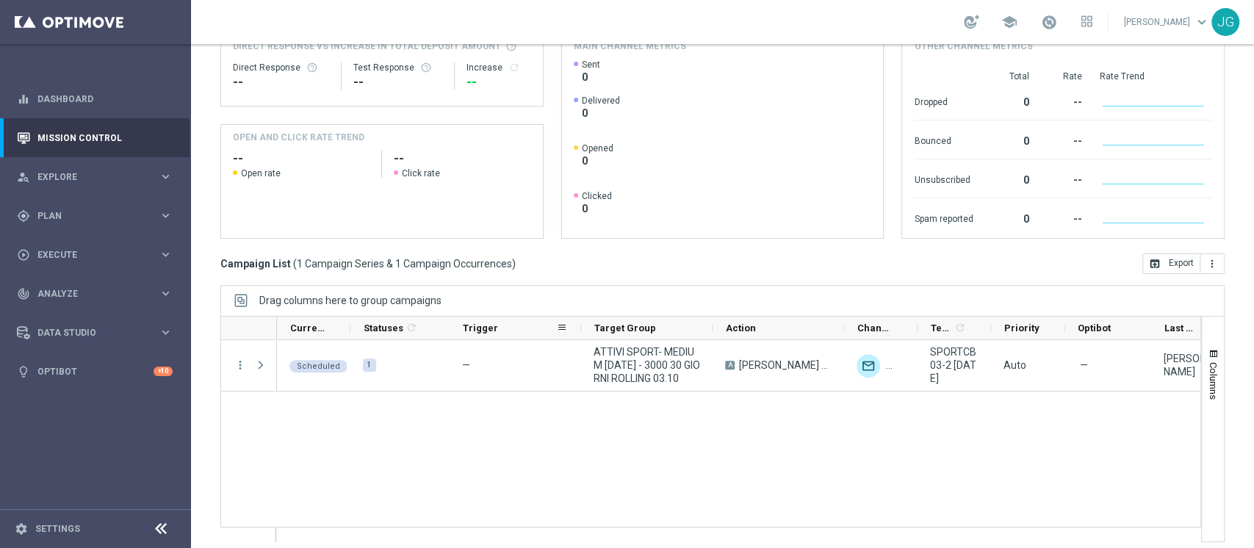
scroll to position [186, 0]
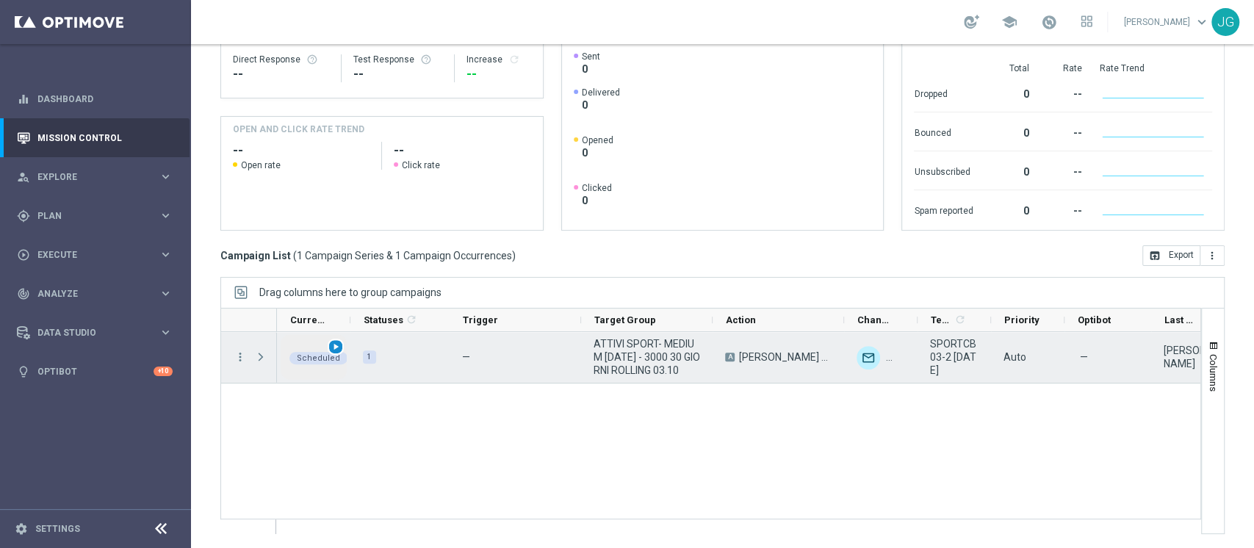
click at [331, 350] on span "play_arrow" at bounding box center [336, 347] width 10 height 10
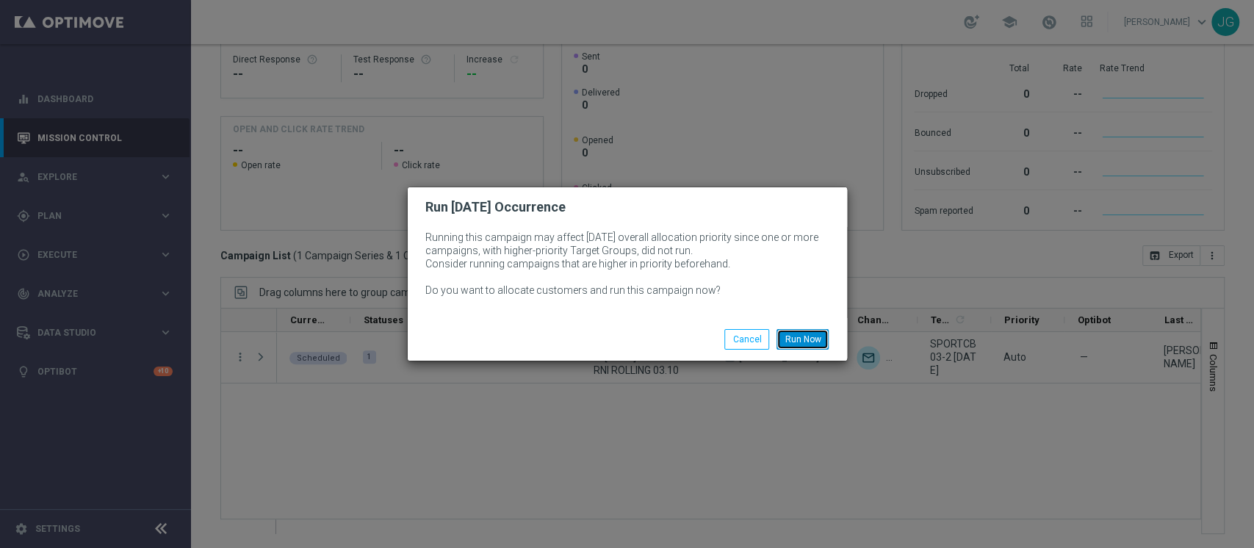
click at [805, 339] on button "Run Now" at bounding box center [803, 339] width 52 height 21
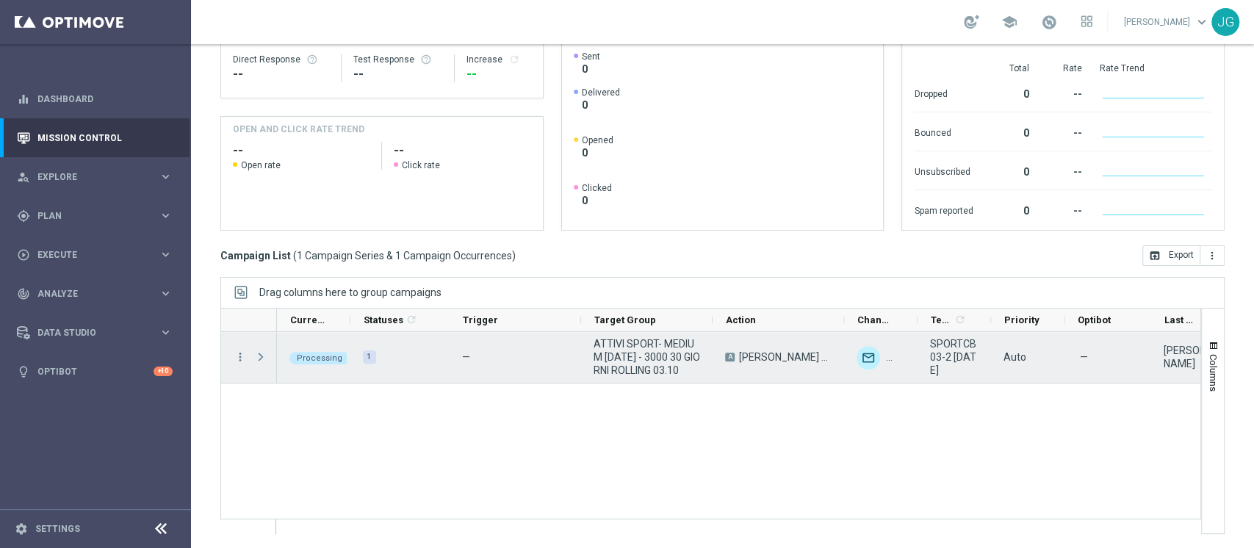
click at [267, 352] on span "Press SPACE to select this row." at bounding box center [260, 357] width 13 height 12
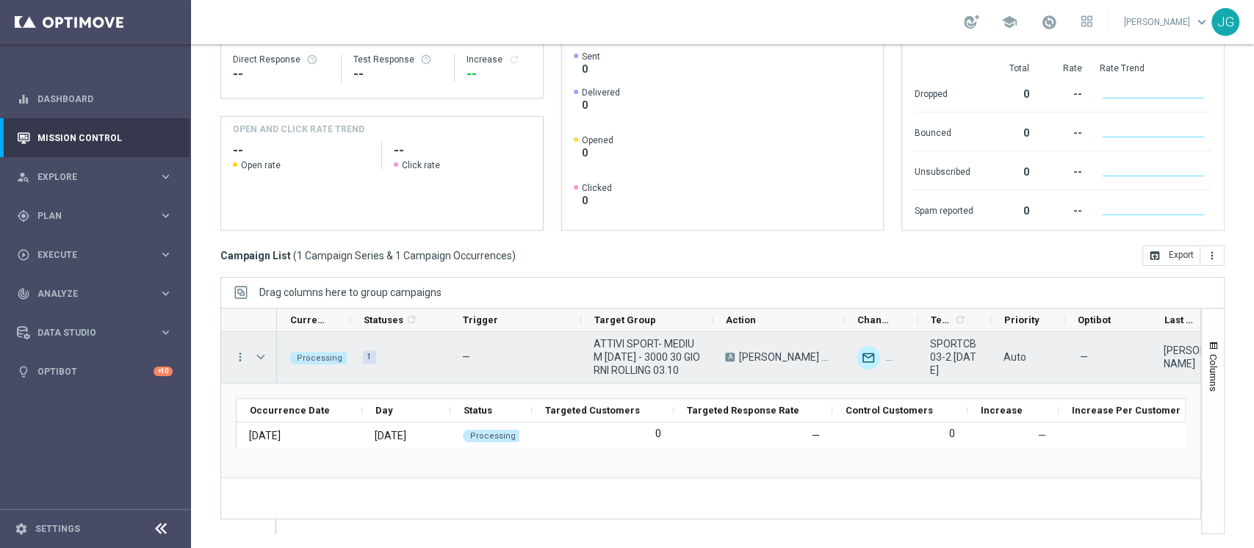
click at [267, 352] on span "Press SPACE to select this row." at bounding box center [260, 357] width 13 height 12
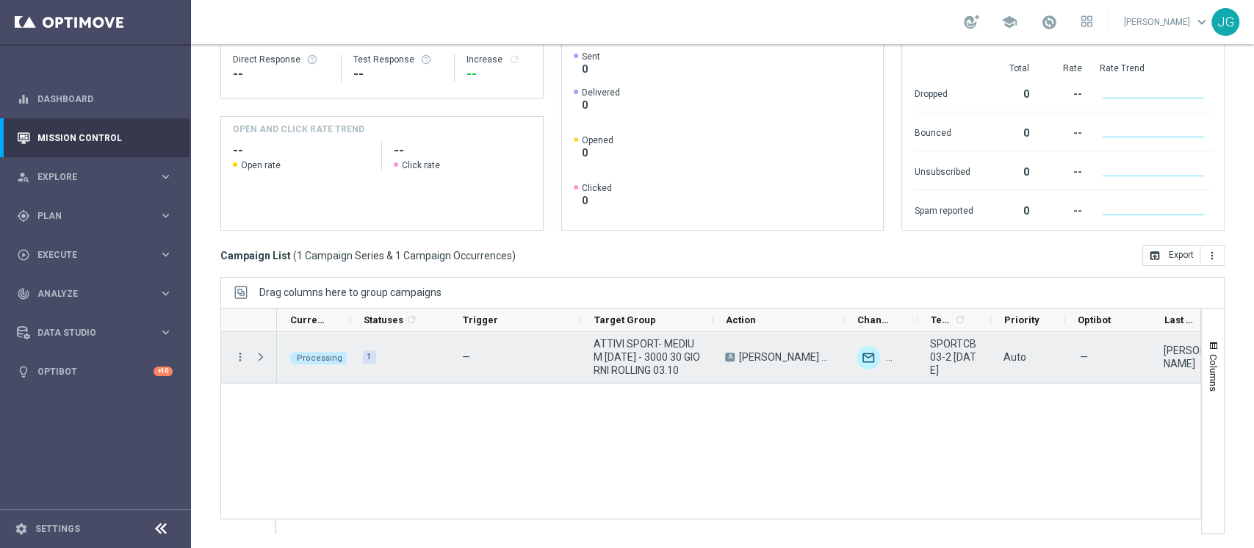
click at [267, 352] on span "Press SPACE to select this row." at bounding box center [260, 357] width 13 height 12
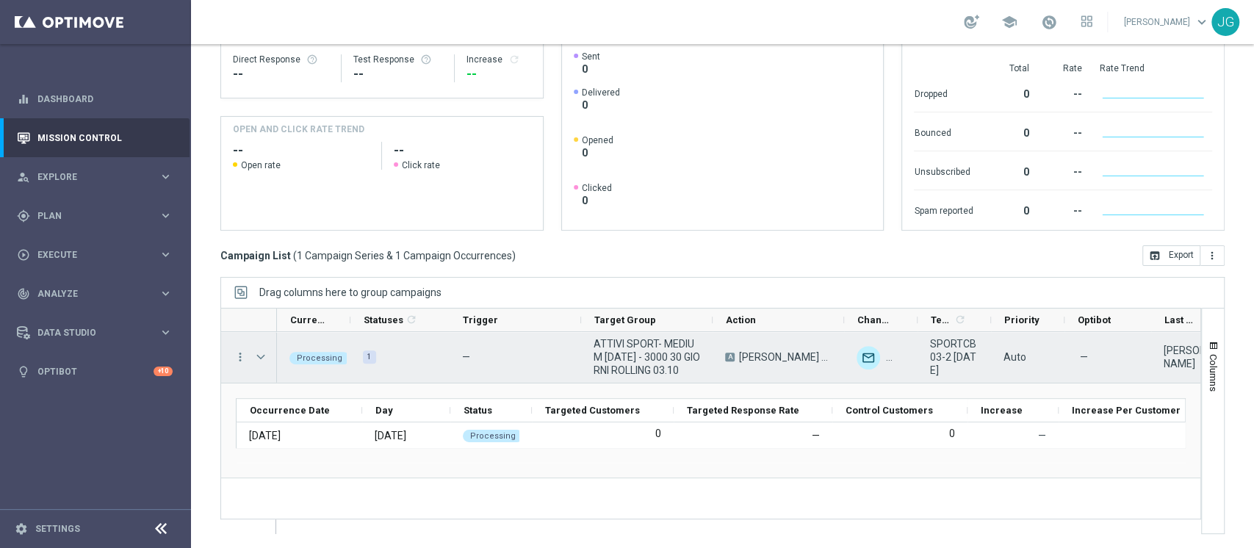
click at [267, 352] on span "Press SPACE to select this row." at bounding box center [260, 357] width 13 height 12
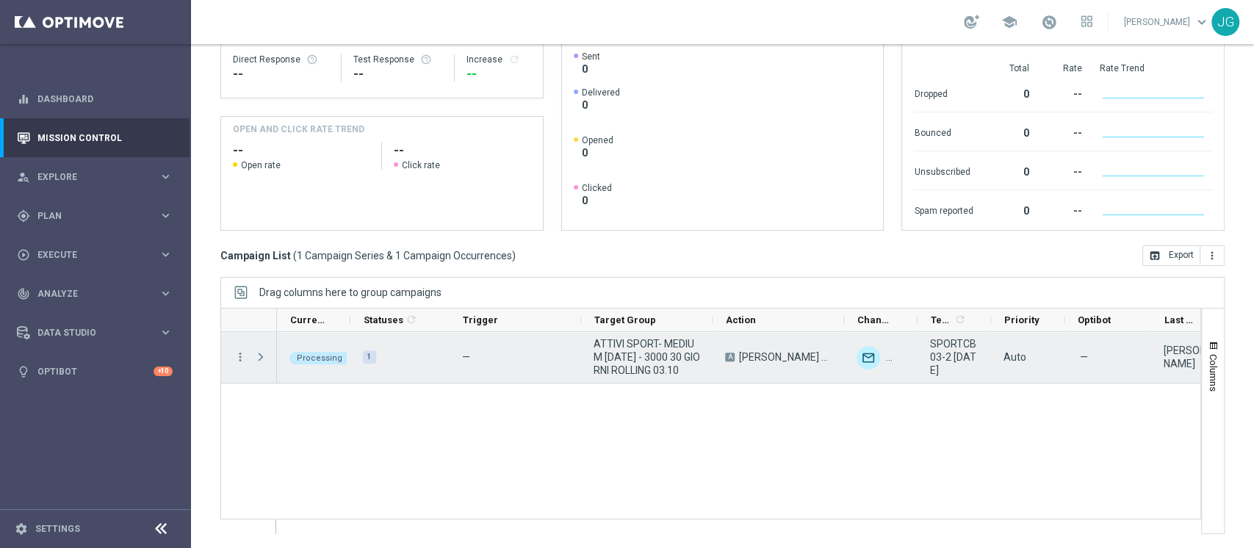
click at [267, 352] on span "Press SPACE to select this row." at bounding box center [260, 357] width 13 height 12
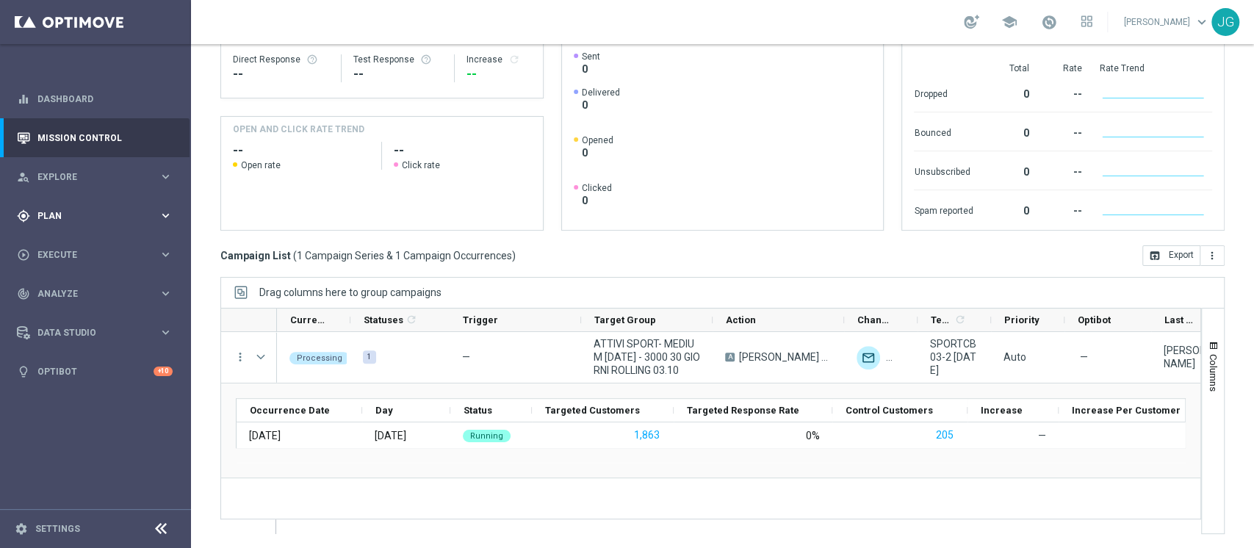
click at [101, 221] on div "gps_fixed Plan" at bounding box center [88, 215] width 142 height 13
click at [76, 242] on link "Target Groups" at bounding box center [95, 246] width 115 height 12
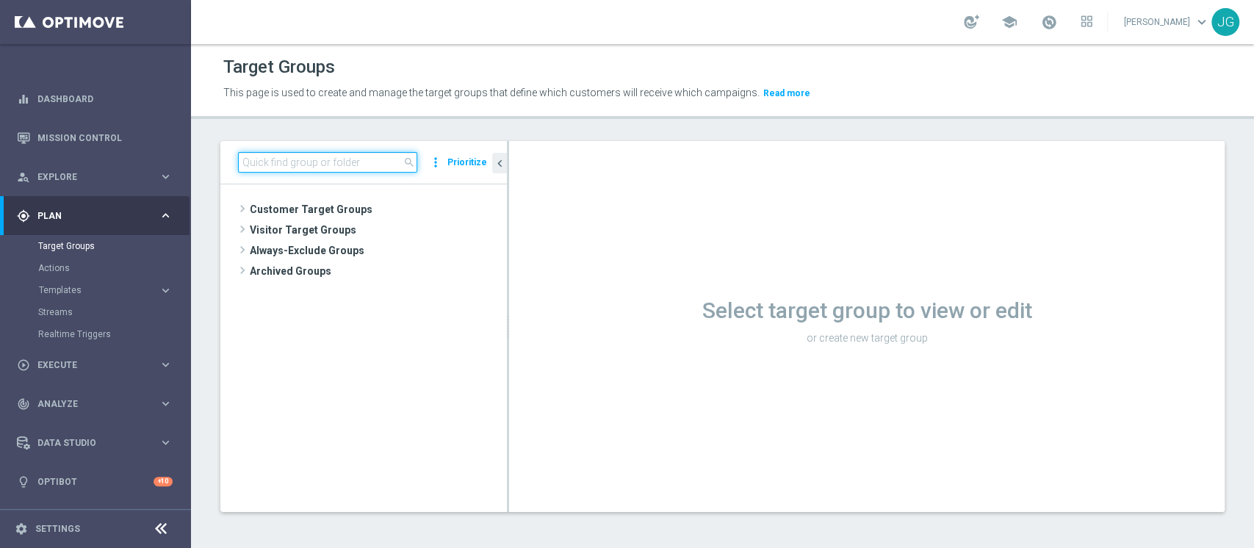
click at [323, 165] on input at bounding box center [327, 162] width 179 height 21
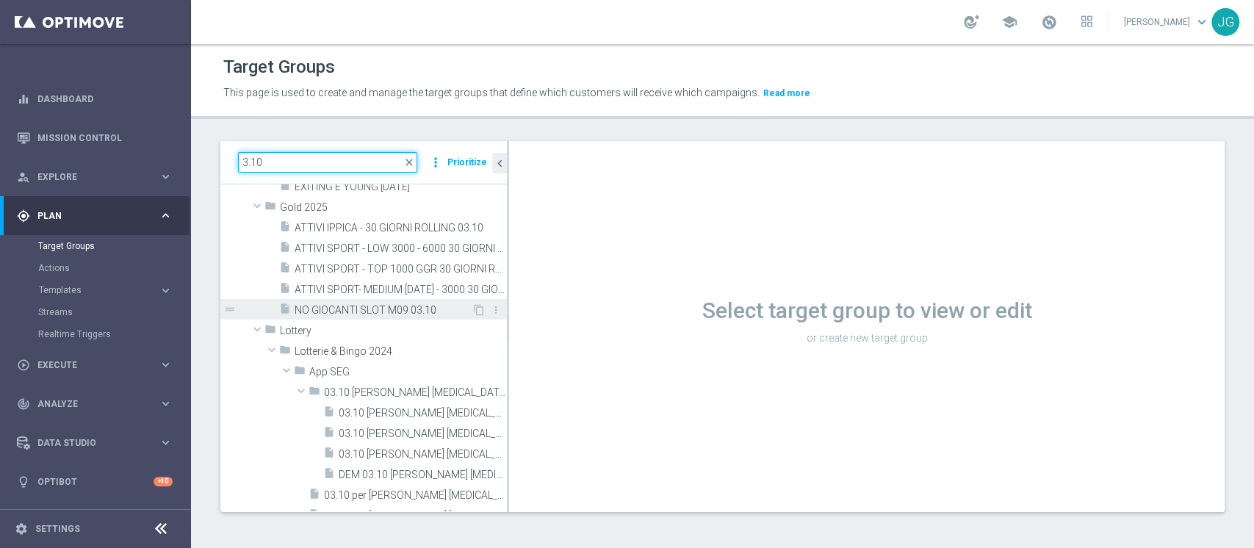
scroll to position [311, 0]
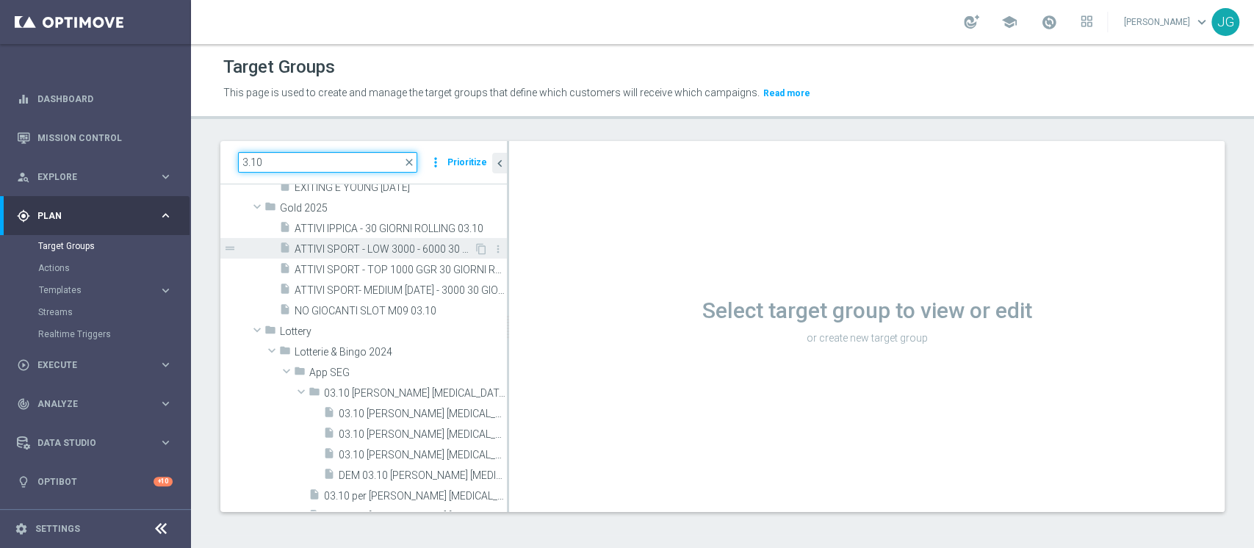
type input "3.10"
click at [389, 250] on span "ATTIVI SPORT - LOW 3000 - 6000 30 GIORNI ROLLING 03.10" at bounding box center [384, 249] width 179 height 12
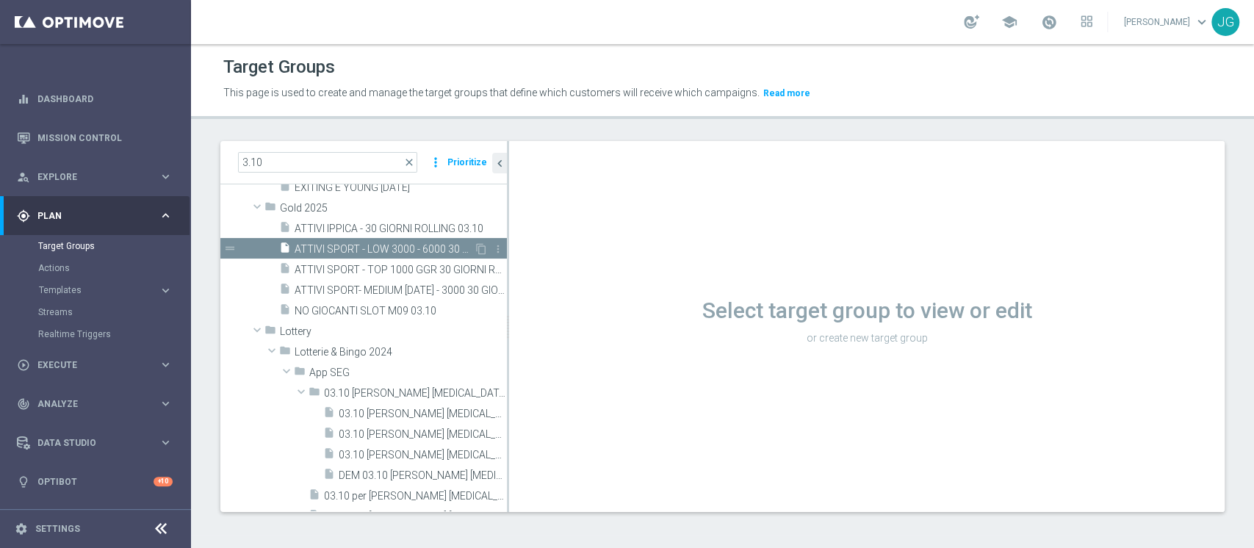
scroll to position [161, 0]
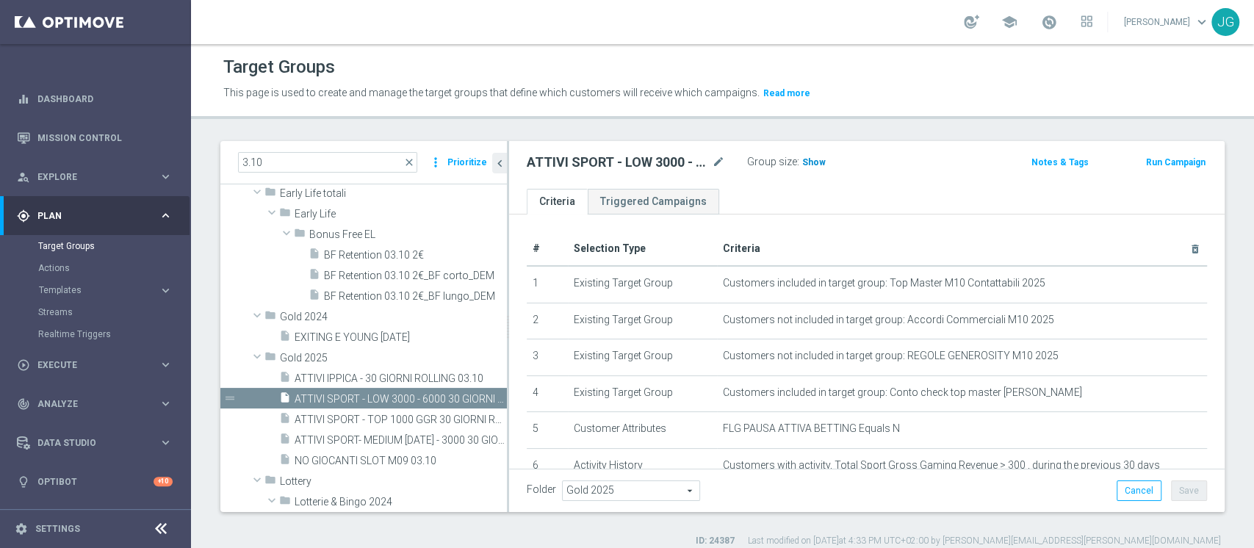
click at [820, 163] on span "Show" at bounding box center [814, 162] width 24 height 10
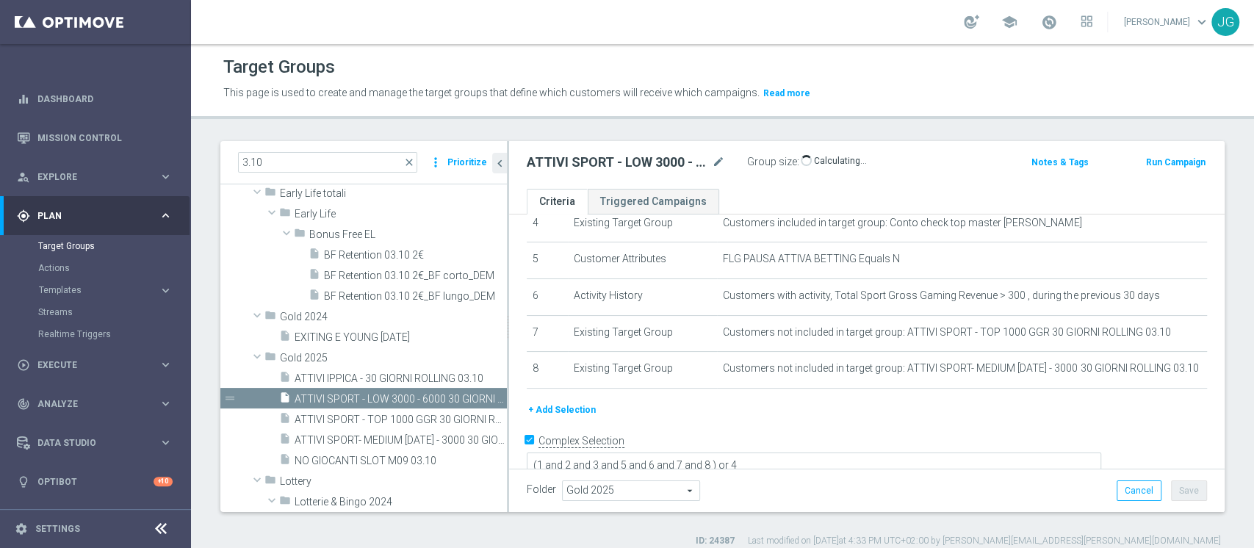
scroll to position [168, 0]
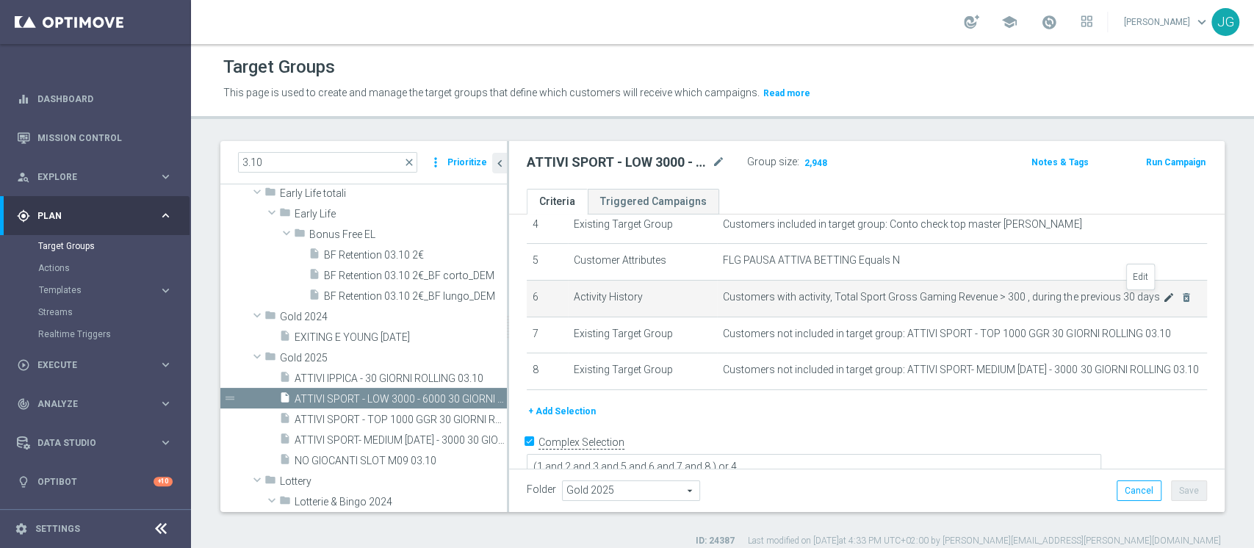
click at [1163, 299] on icon "mode_edit" at bounding box center [1169, 298] width 12 height 12
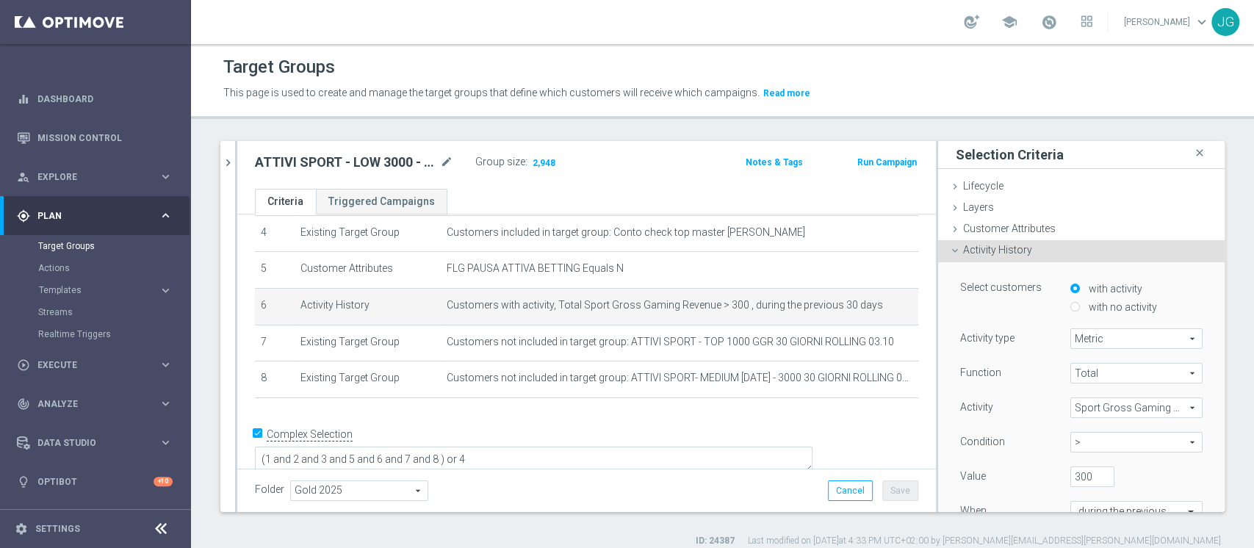
scroll to position [44, 0]
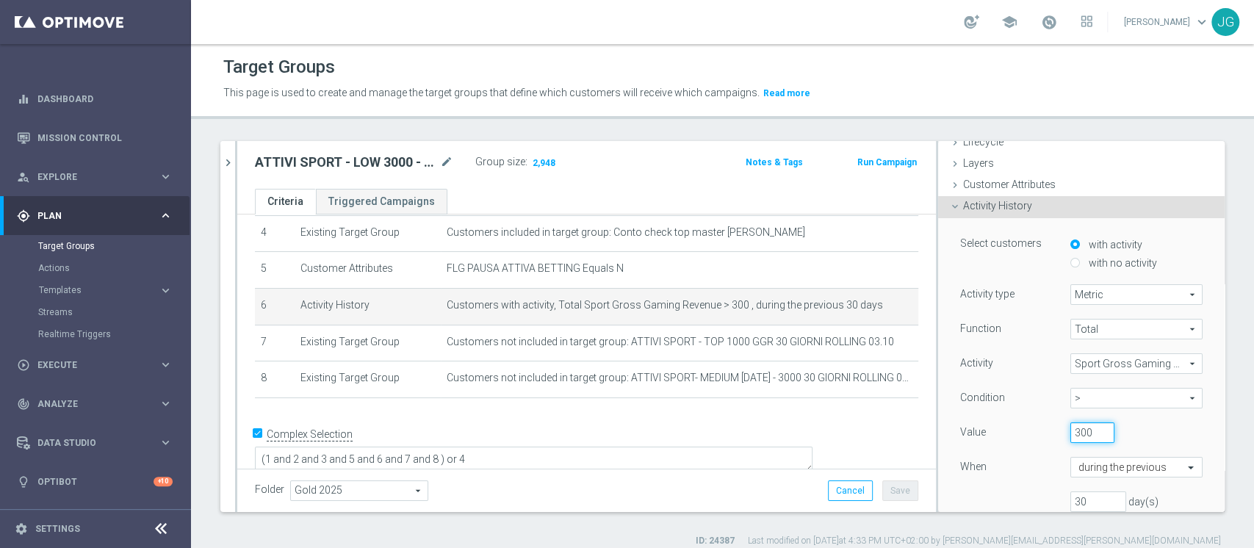
click at [1070, 430] on input "300" at bounding box center [1092, 432] width 44 height 21
type input "3"
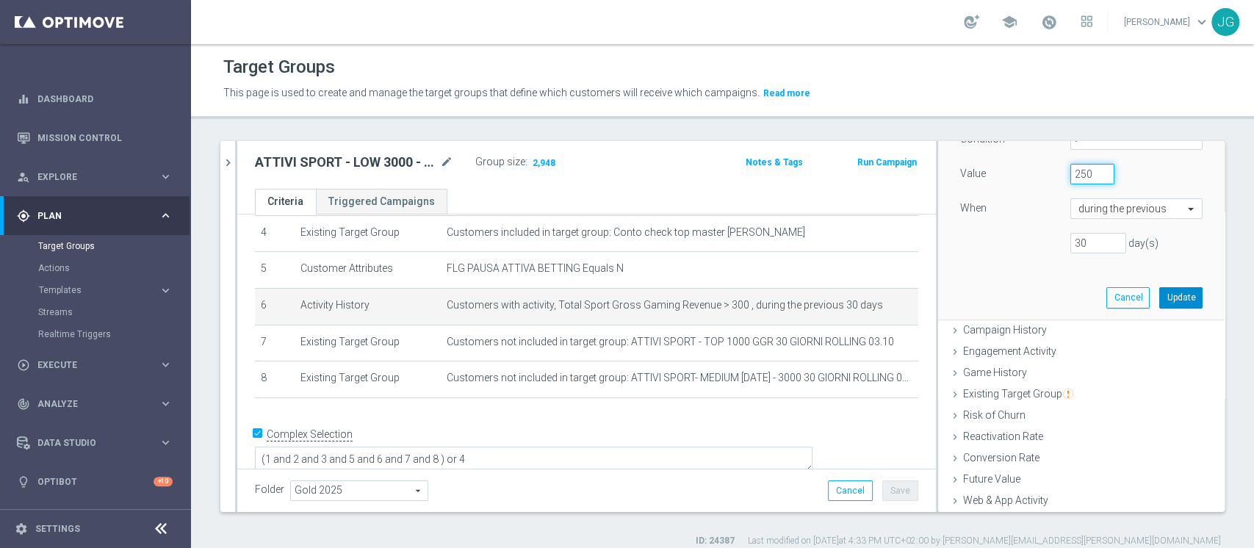
type input "250"
click at [1159, 299] on button "Update" at bounding box center [1180, 297] width 43 height 21
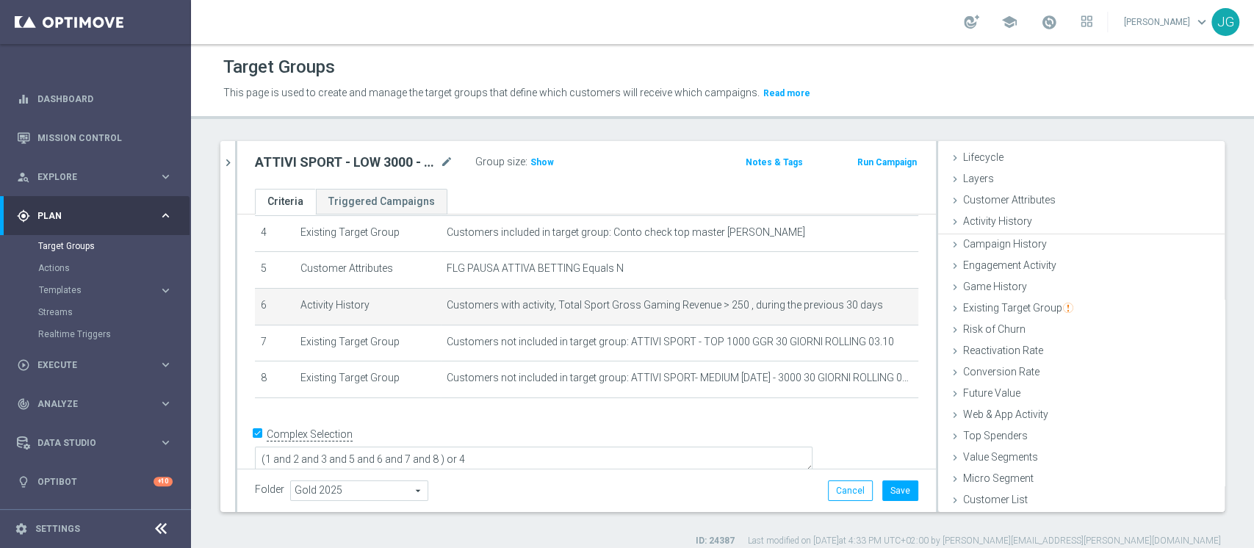
scroll to position [27, 0]
click at [537, 159] on span "Show" at bounding box center [542, 162] width 24 height 10
click at [875, 308] on icon "mode_edit" at bounding box center [881, 306] width 12 height 12
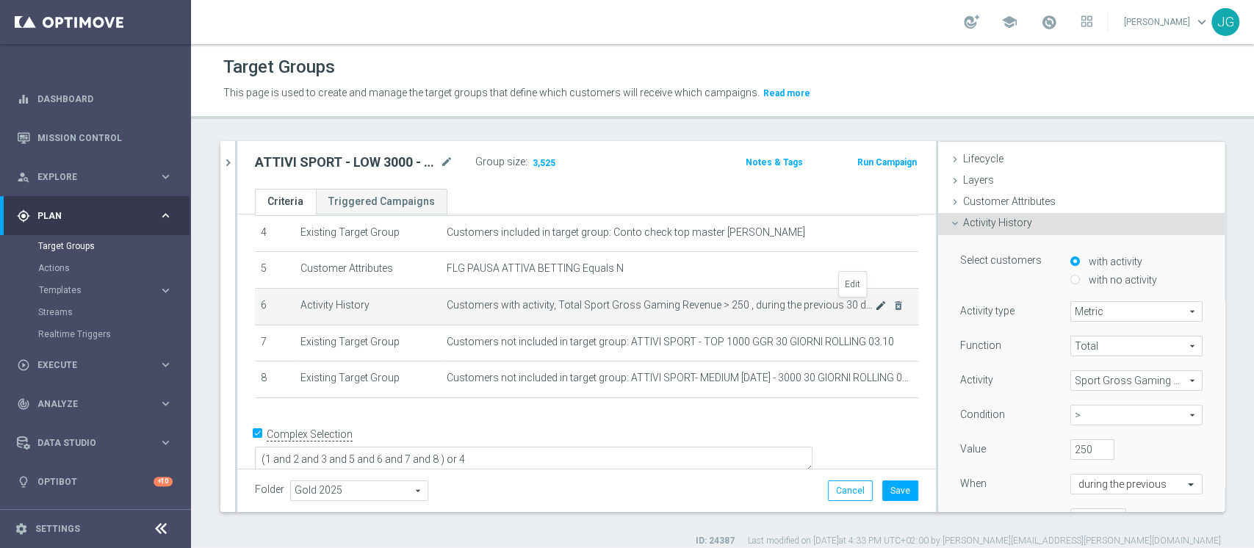
scroll to position [108, 0]
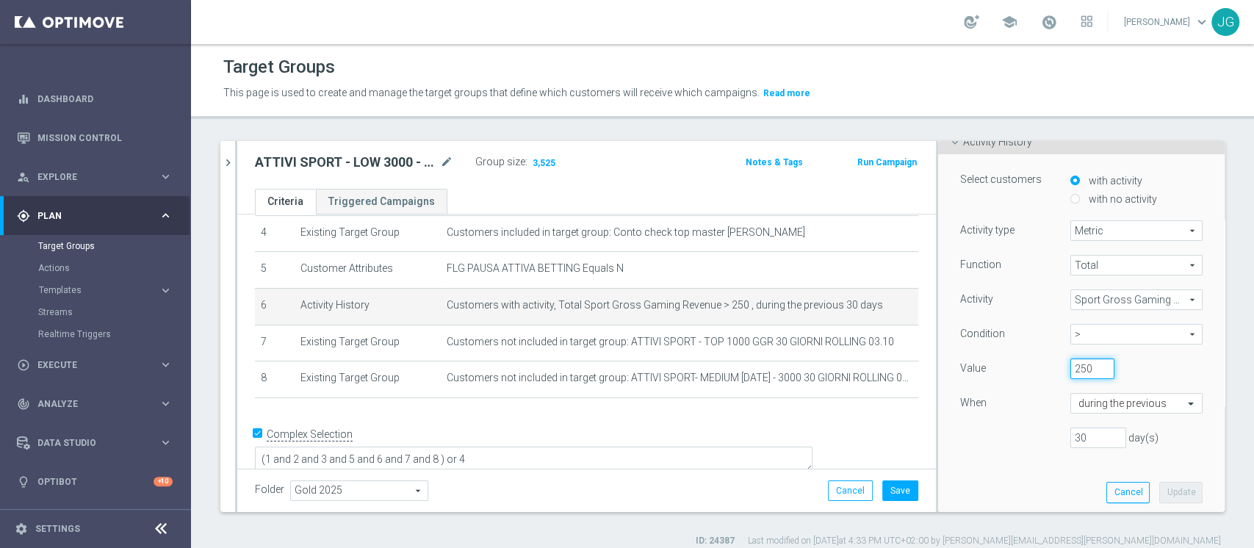
click at [1070, 367] on input "250" at bounding box center [1092, 369] width 44 height 21
type input "300"
click at [1161, 490] on button "Update" at bounding box center [1180, 492] width 43 height 21
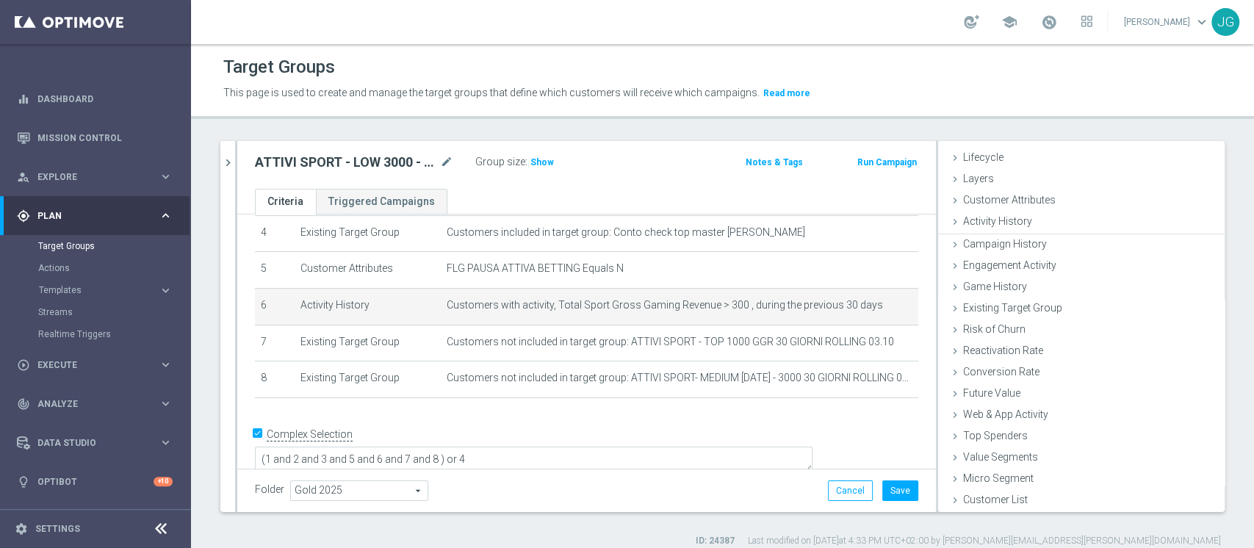
scroll to position [27, 0]
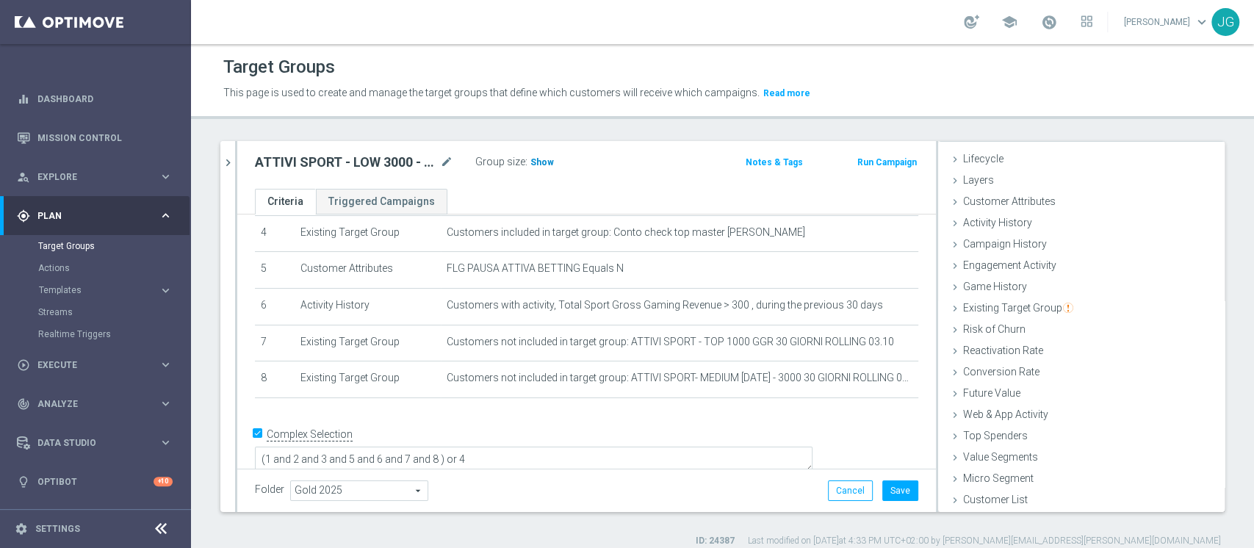
click at [536, 163] on span "Show" at bounding box center [542, 162] width 24 height 10
click at [899, 491] on button "Save" at bounding box center [900, 490] width 36 height 21
click at [78, 239] on div "Target Groups" at bounding box center [113, 246] width 151 height 22
click at [84, 363] on span "Execute" at bounding box center [97, 365] width 121 height 9
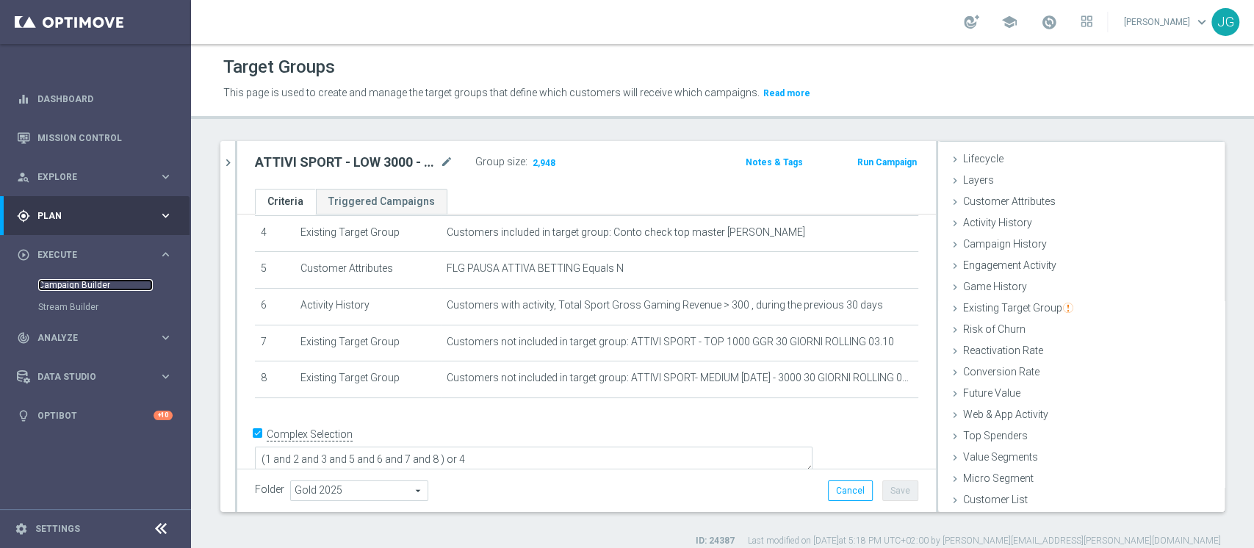
click at [70, 284] on link "Campaign Builder" at bounding box center [95, 285] width 115 height 12
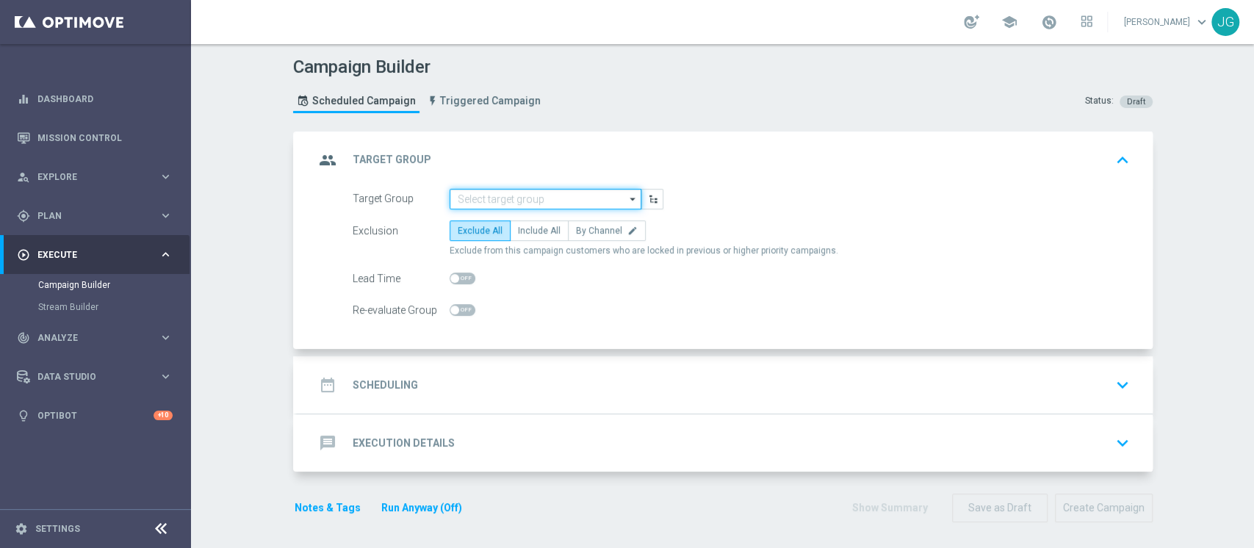
click at [537, 190] on input at bounding box center [546, 199] width 192 height 21
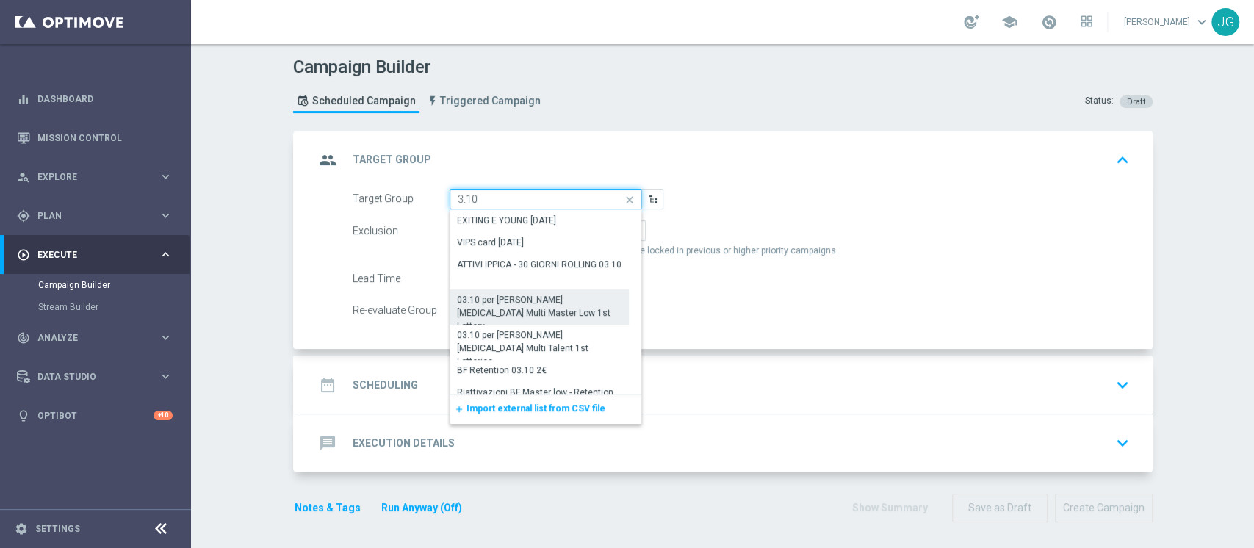
scroll to position [442, 0]
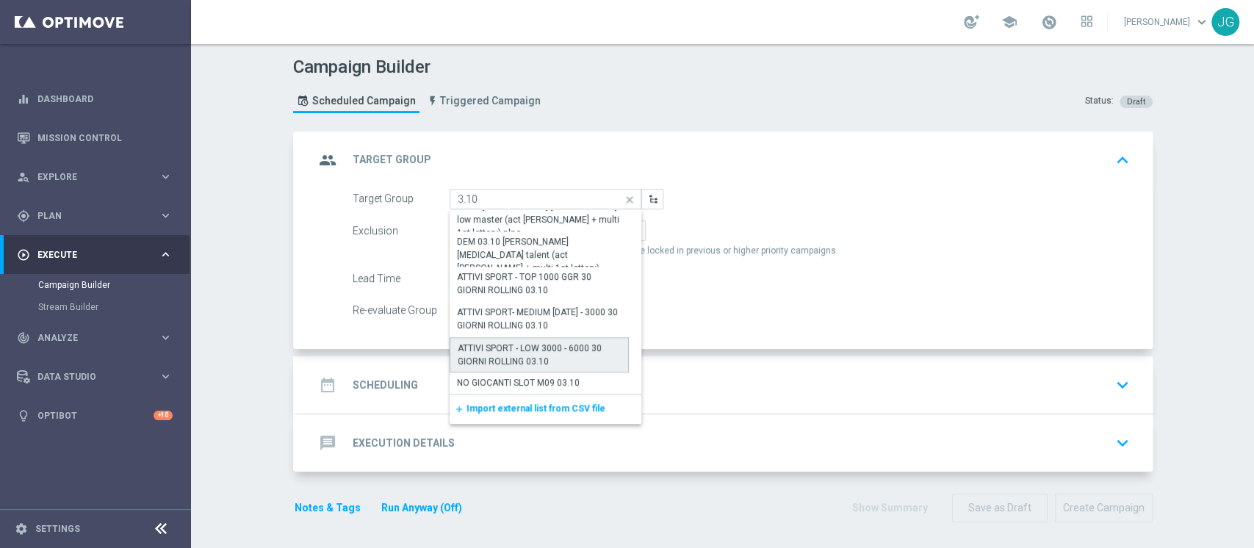
click at [542, 345] on div "ATTIVI SPORT - LOW 3000 - 6000 30 GIORNI ROLLING 03.10" at bounding box center [540, 355] width 164 height 26
type input "ATTIVI SPORT - LOW 3000 - 6000 30 GIORNI ROLLING 03.10"
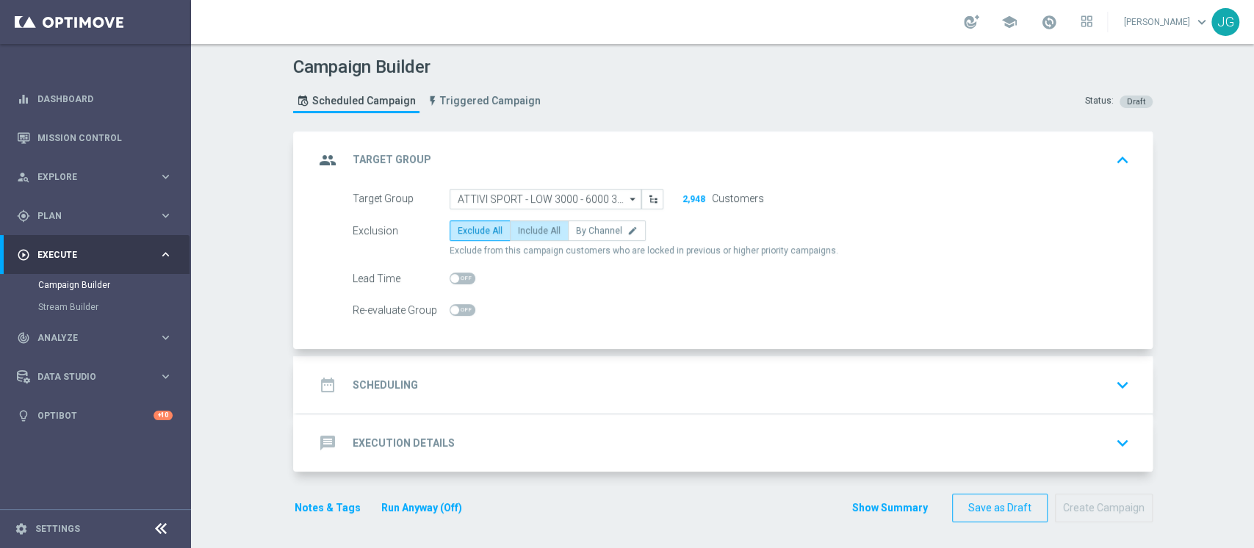
click at [513, 237] on label "Include All" at bounding box center [539, 230] width 59 height 21
click at [518, 237] on input "Include All" at bounding box center [523, 233] width 10 height 10
radio input "true"
click at [656, 378] on div "date_range Scheduling keyboard_arrow_down" at bounding box center [724, 385] width 821 height 28
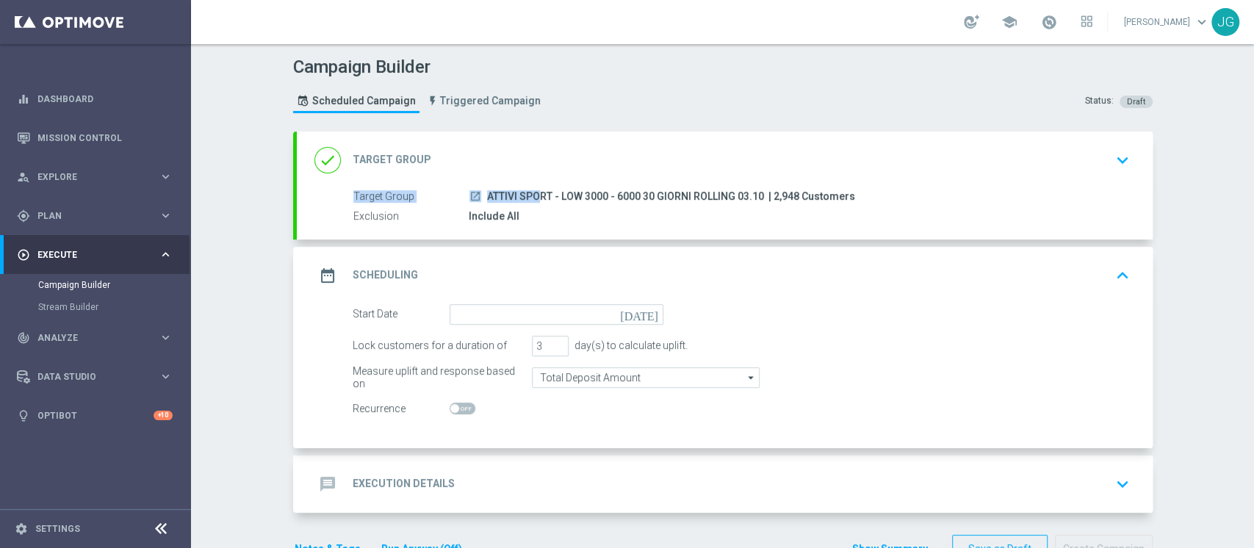
drag, startPoint x: 756, startPoint y: 187, endPoint x: 488, endPoint y: 192, distance: 268.2
click at [488, 192] on div "done Target Group keyboard_arrow_down Target Group launch ATTIVI SPORT - LOW 30…" at bounding box center [725, 186] width 856 height 108
click at [666, 232] on div "Target Group launch ATTIVI SPORT - LOW 3000 - 6000 30 GIORNI ROLLING 03.10 | 2,…" at bounding box center [725, 214] width 856 height 51
drag, startPoint x: 754, startPoint y: 197, endPoint x: 480, endPoint y: 194, distance: 274.8
click at [487, 194] on span "ATTIVI SPORT - LOW 3000 - 6000 30 GIORNI ROLLING 03.10" at bounding box center [625, 196] width 277 height 13
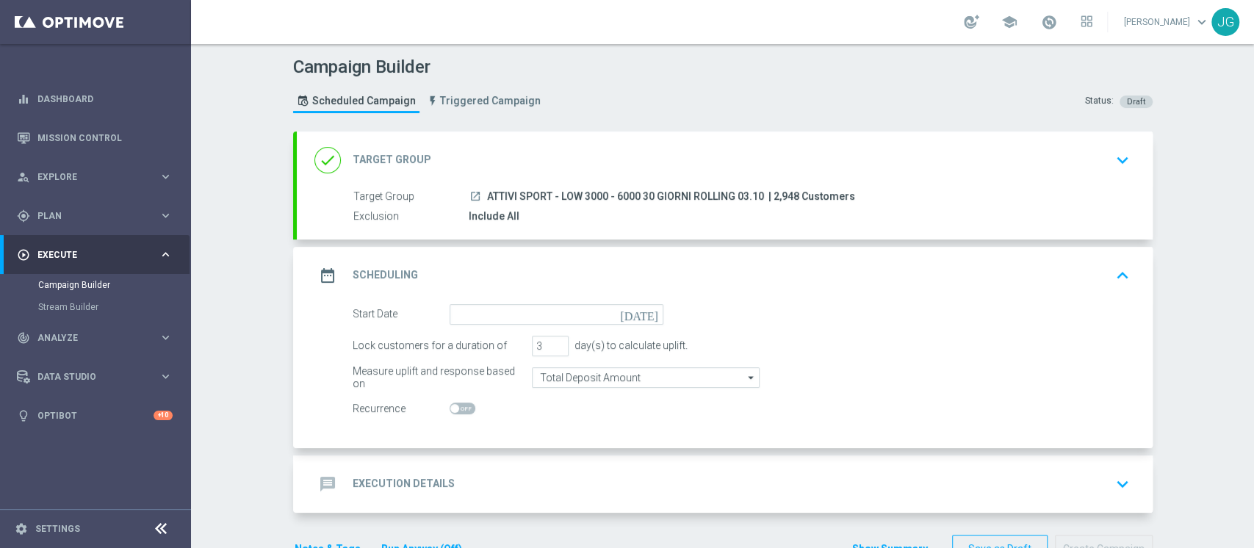
copy span "ATTIVI SPORT - LOW 3000 - 6000 30 GIORNI ROLLING 03.10"
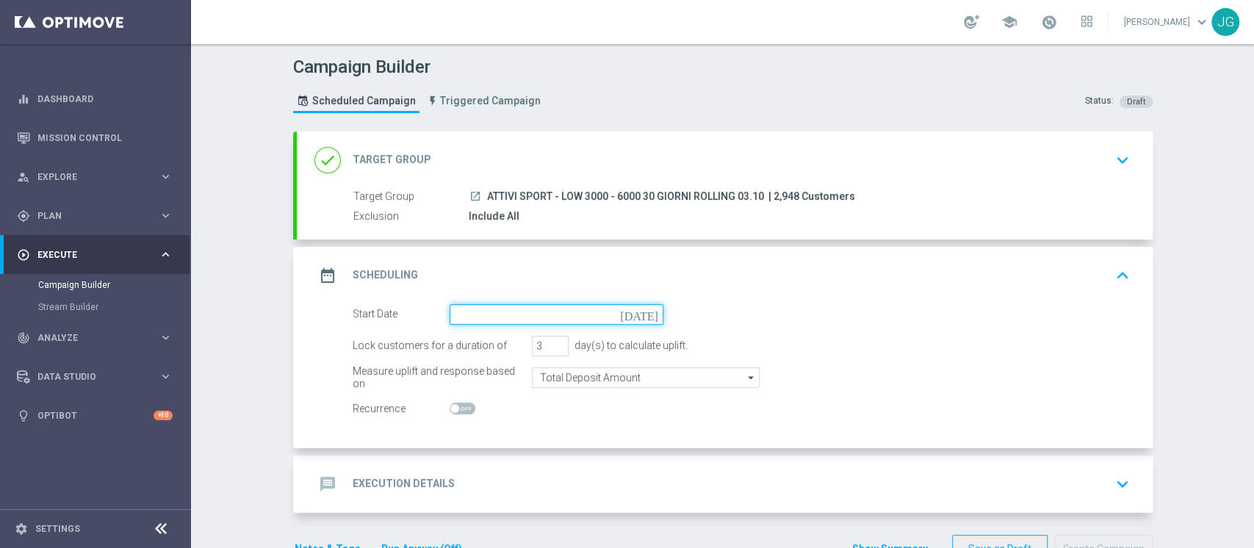
click at [522, 305] on input at bounding box center [557, 314] width 214 height 21
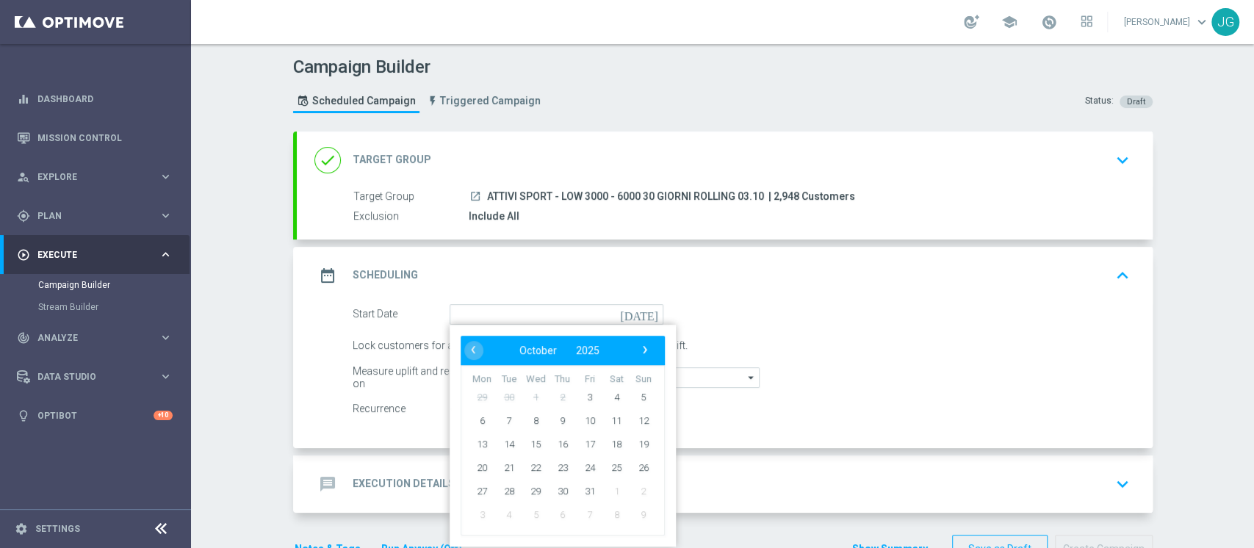
type input "03 Oct 2025"
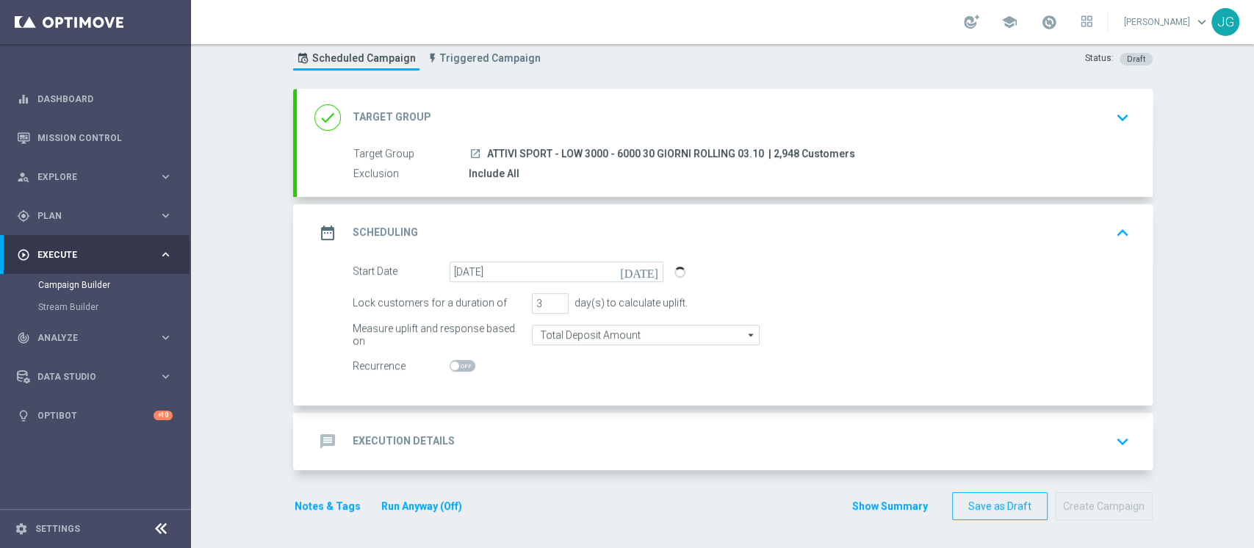
click at [539, 444] on div "message Execution Details keyboard_arrow_down" at bounding box center [724, 442] width 821 height 28
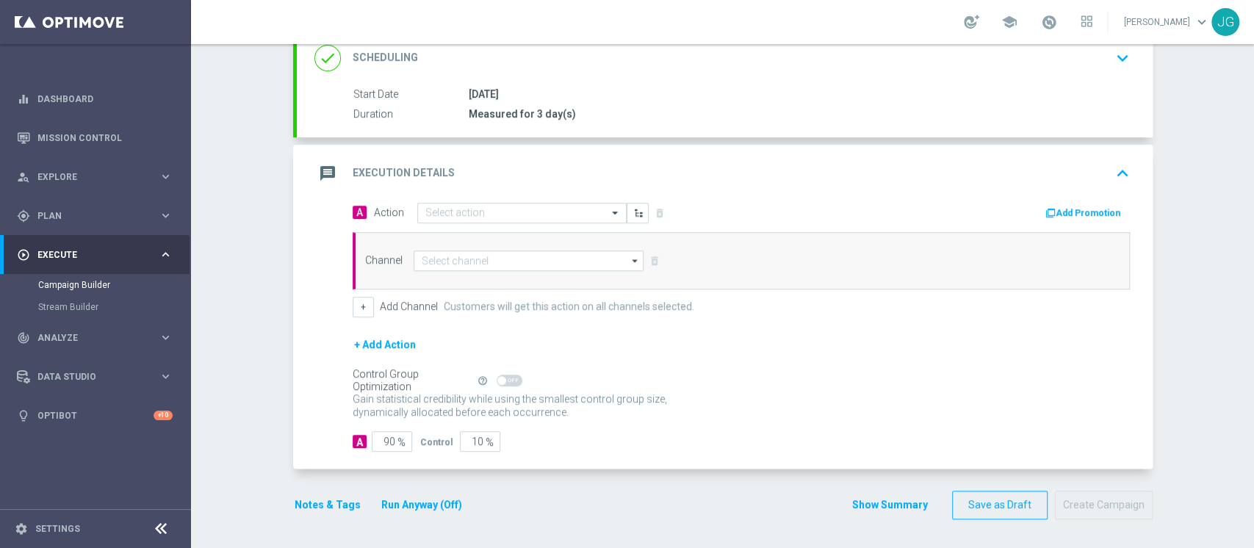
scroll to position [210, 0]
click at [445, 217] on input "text" at bounding box center [507, 214] width 164 height 12
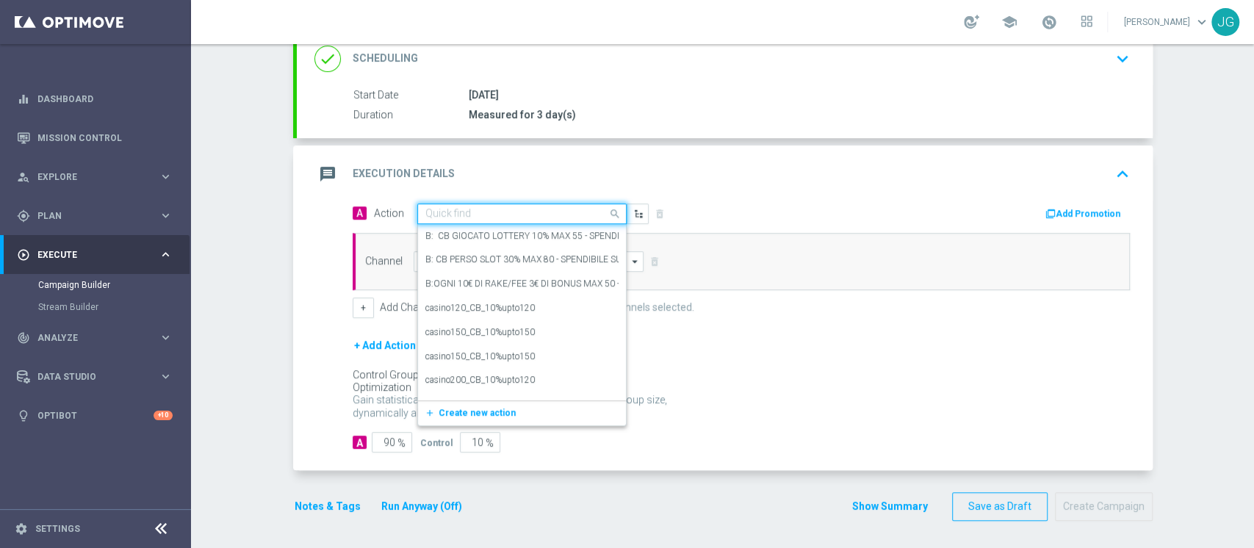
paste input "CB PERSO SPORT 20% MAX 100 EURO - ESCLUSE SINGOLE - SPENDIBILE SPORT"
type input "CB PERSO SPORT 20% MAX 100 EURO - ESCLUSE SINGOLE - SPENDIBILE SPORT"
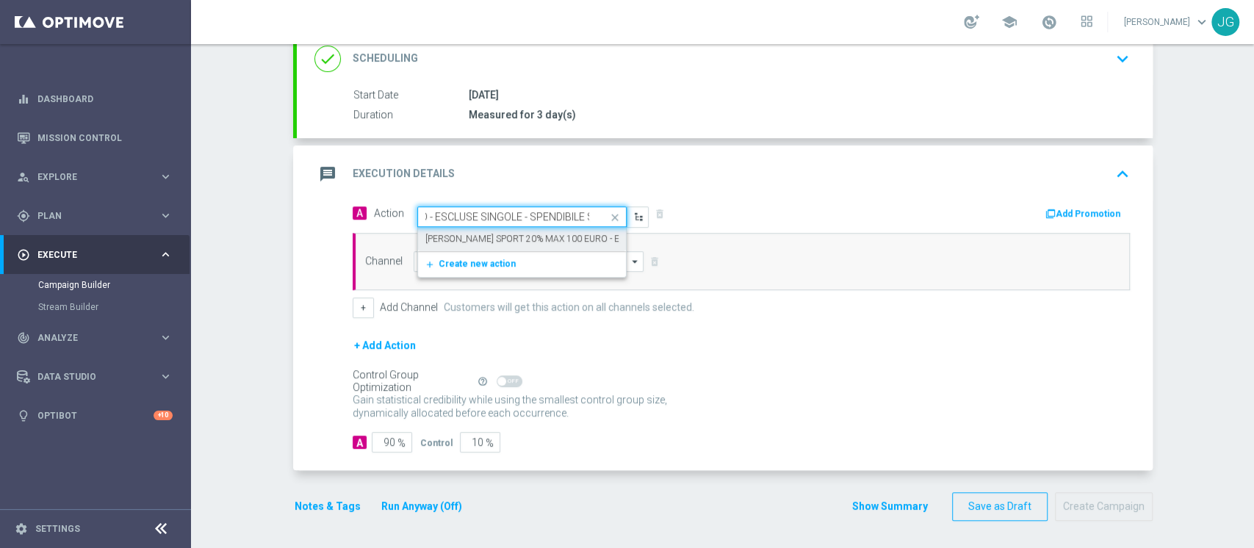
click at [448, 238] on label "CB PERSO SPORT 20% MAX 100 EURO - ESCLUSE SINGOLE - SPENDIBILE SPORT" at bounding box center [599, 239] width 349 height 12
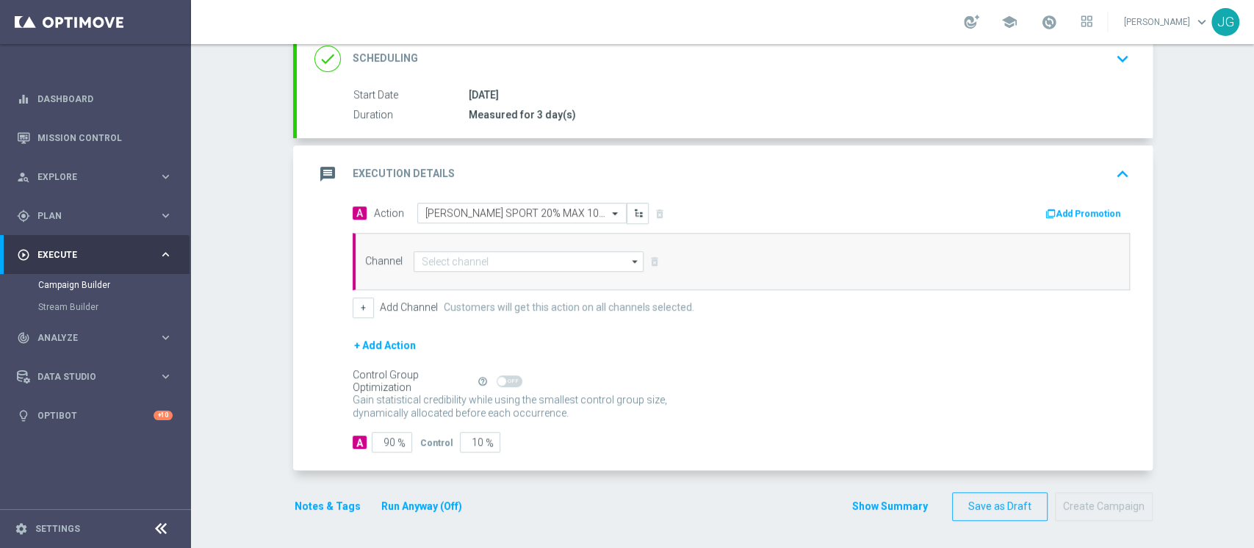
scroll to position [0, 0]
click at [1067, 209] on button "Add Promotion" at bounding box center [1085, 214] width 82 height 16
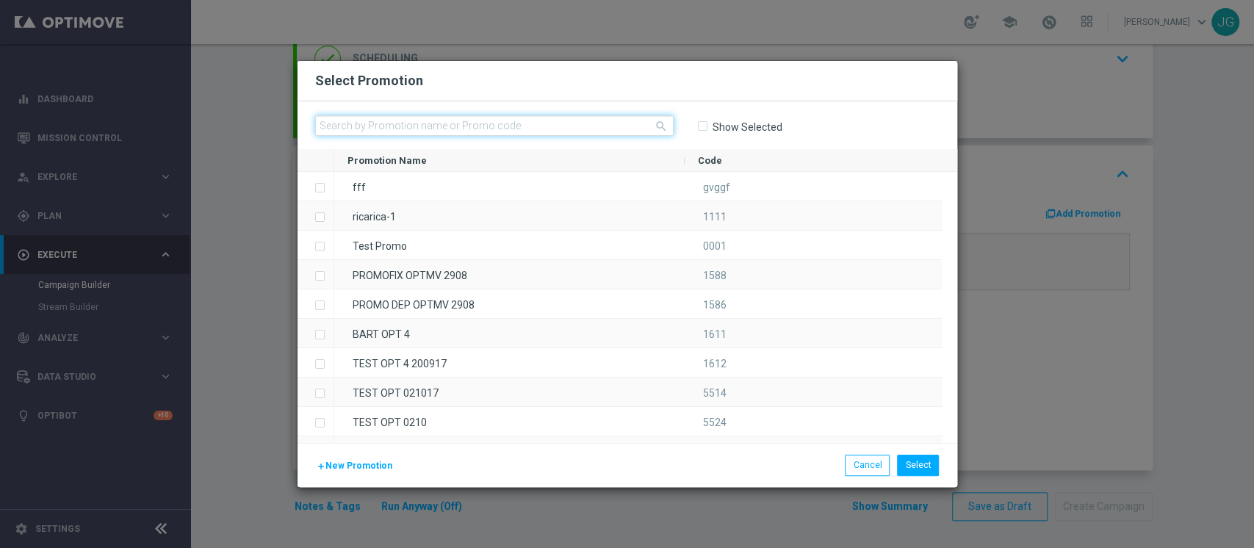
click at [565, 129] on input "text" at bounding box center [494, 125] width 359 height 21
paste input "SPORTCB03-3"
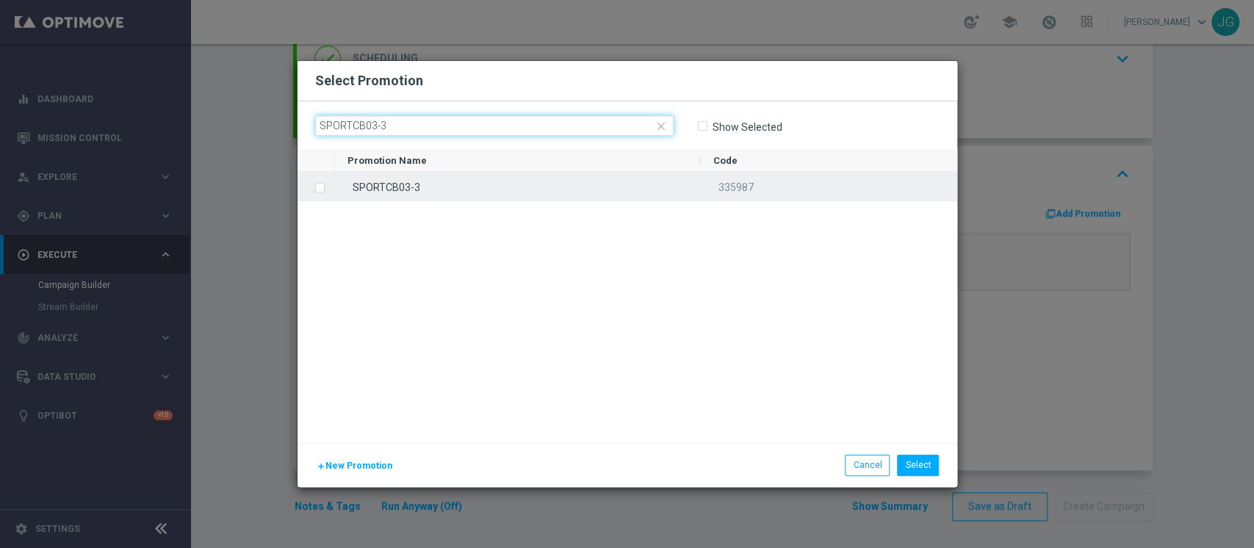
type input "SPORTCB03-3"
click at [512, 183] on div "SPORTCB03-3" at bounding box center [517, 186] width 366 height 29
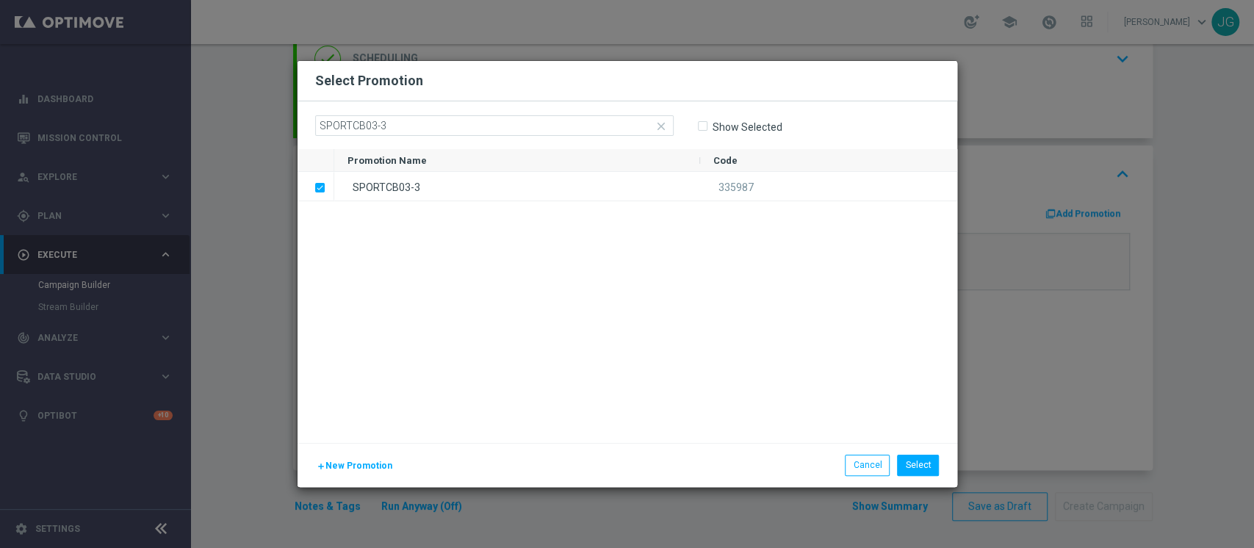
click at [911, 478] on div "add New Promotion Select Cancel" at bounding box center [628, 464] width 660 height 43
click at [922, 469] on button "Select" at bounding box center [918, 465] width 42 height 21
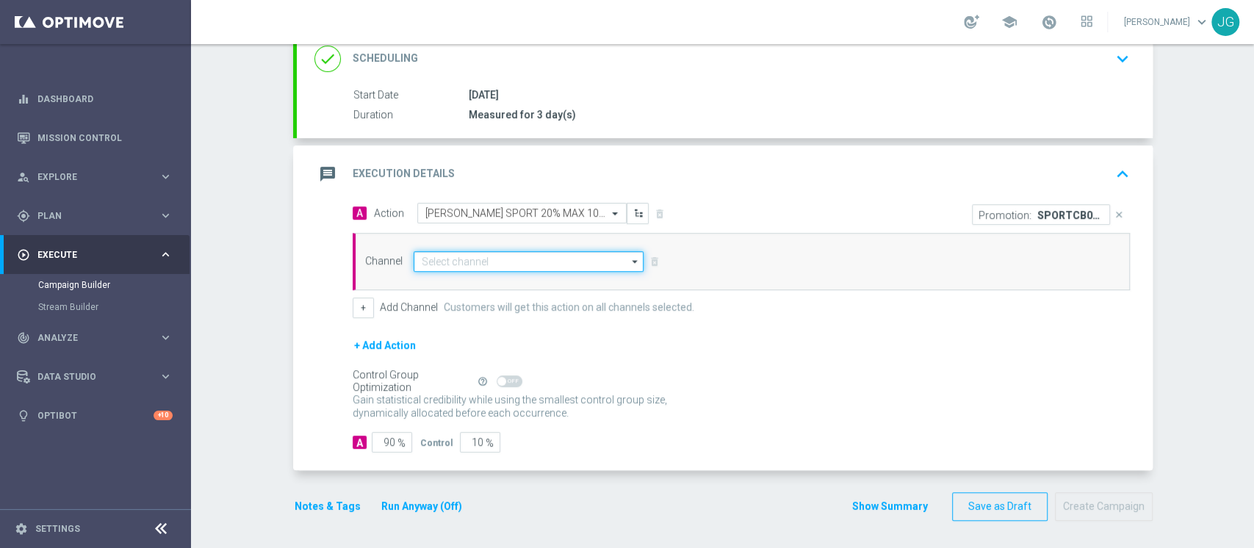
click at [494, 253] on input at bounding box center [529, 261] width 231 height 21
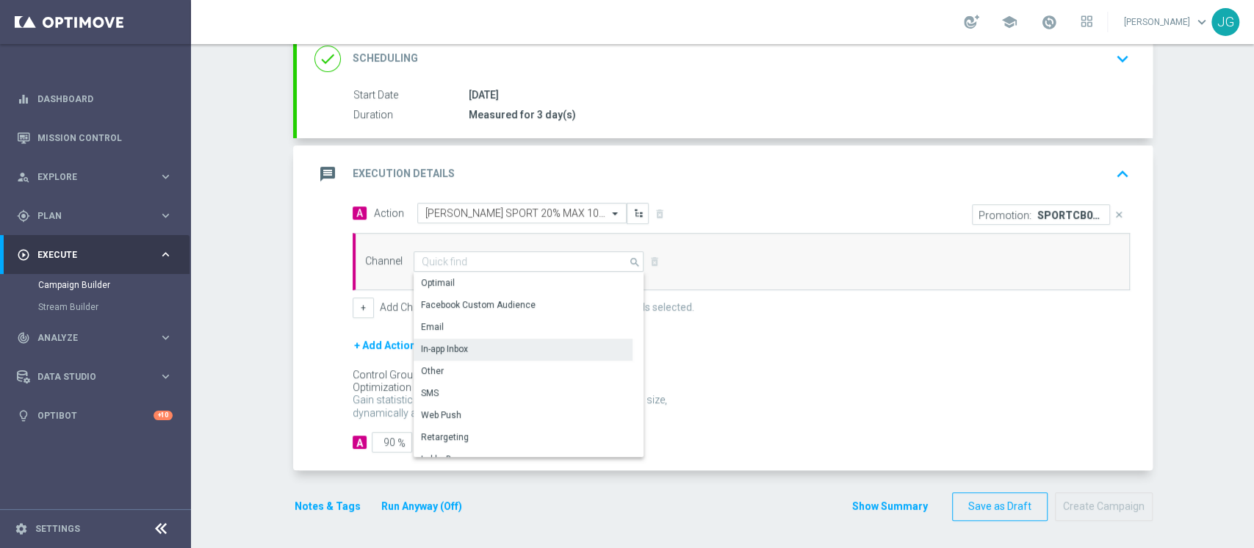
click at [483, 353] on div "In-app Inbox" at bounding box center [523, 349] width 219 height 21
type input "In-app Inbox"
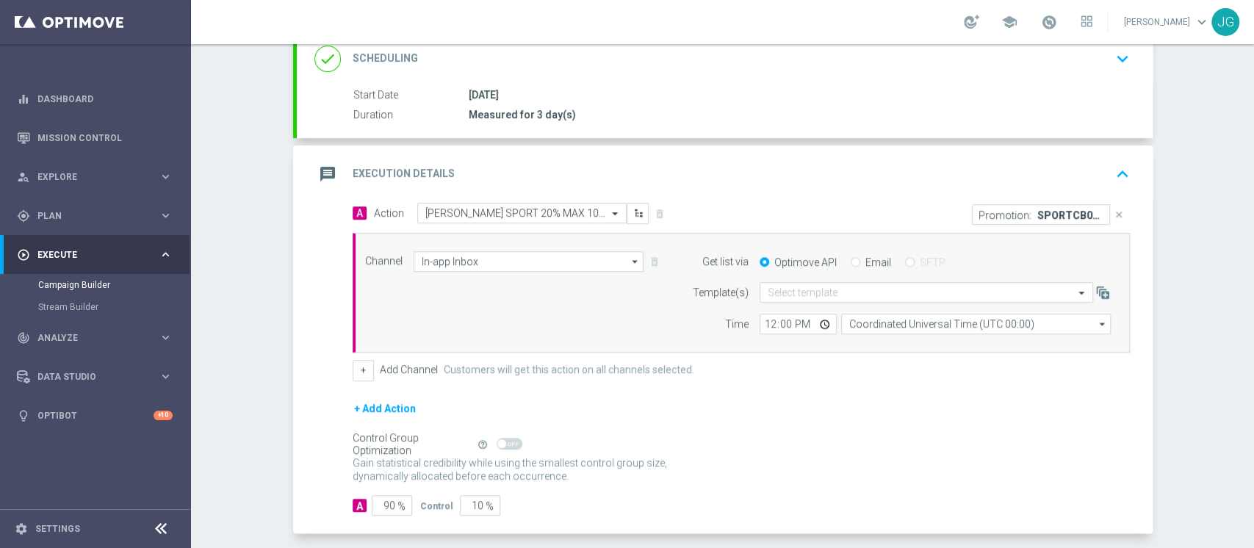
click at [851, 259] on input "Email" at bounding box center [856, 264] width 10 height 10
radio input "true"
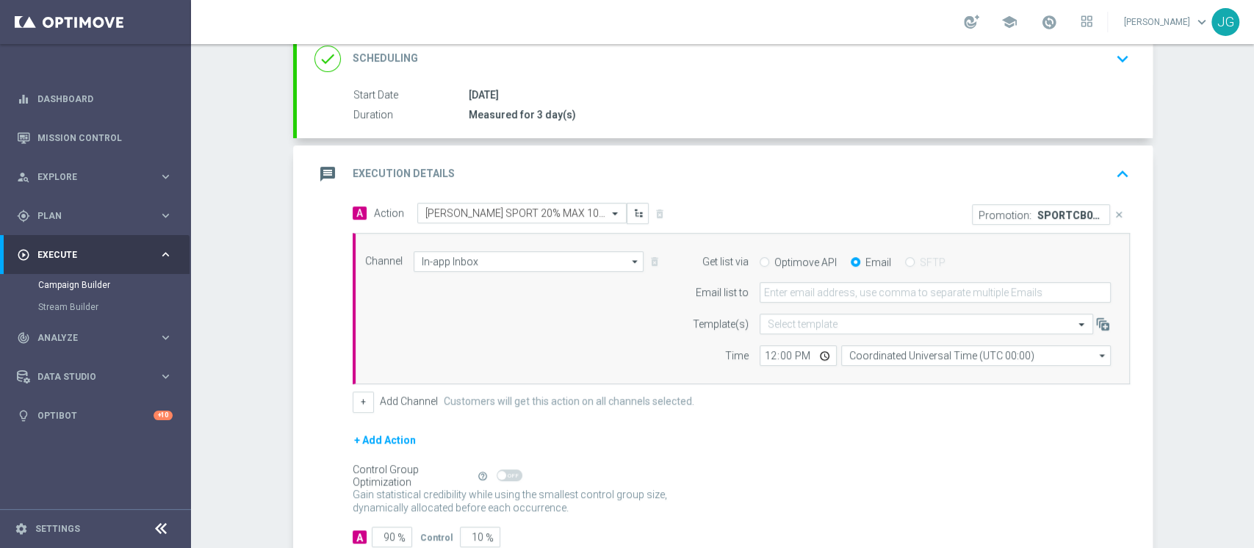
click at [840, 273] on form "Get list via Optimove API Email SFTP Email list to Template(s) Select template …" at bounding box center [898, 308] width 426 height 115
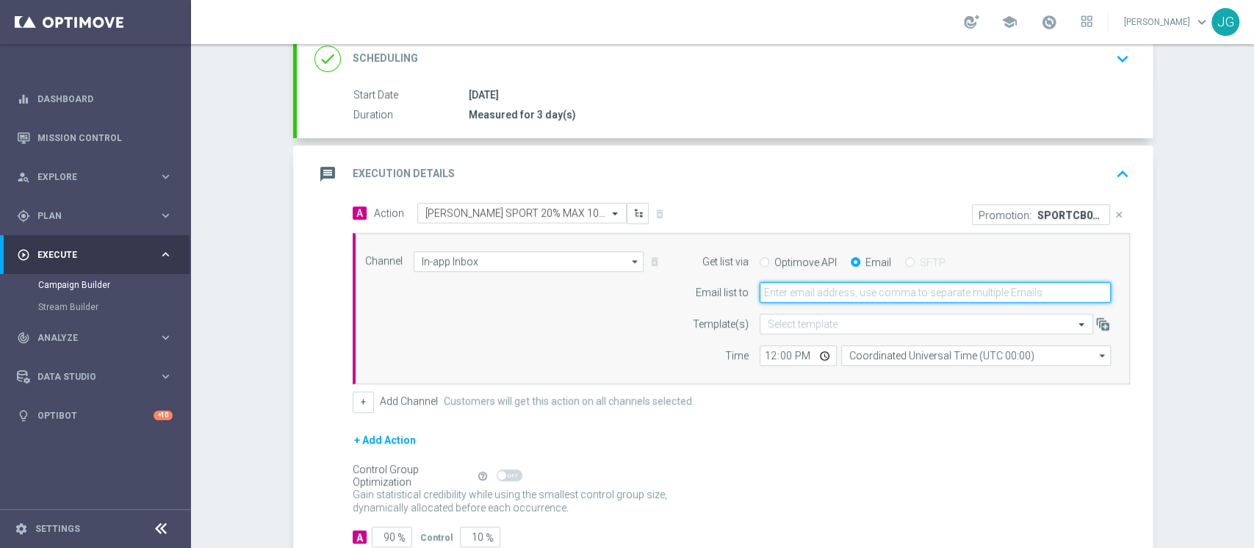
click at [829, 287] on input "email" at bounding box center [935, 292] width 351 height 21
type input "jennyffer.gonzalez@sisal.it"
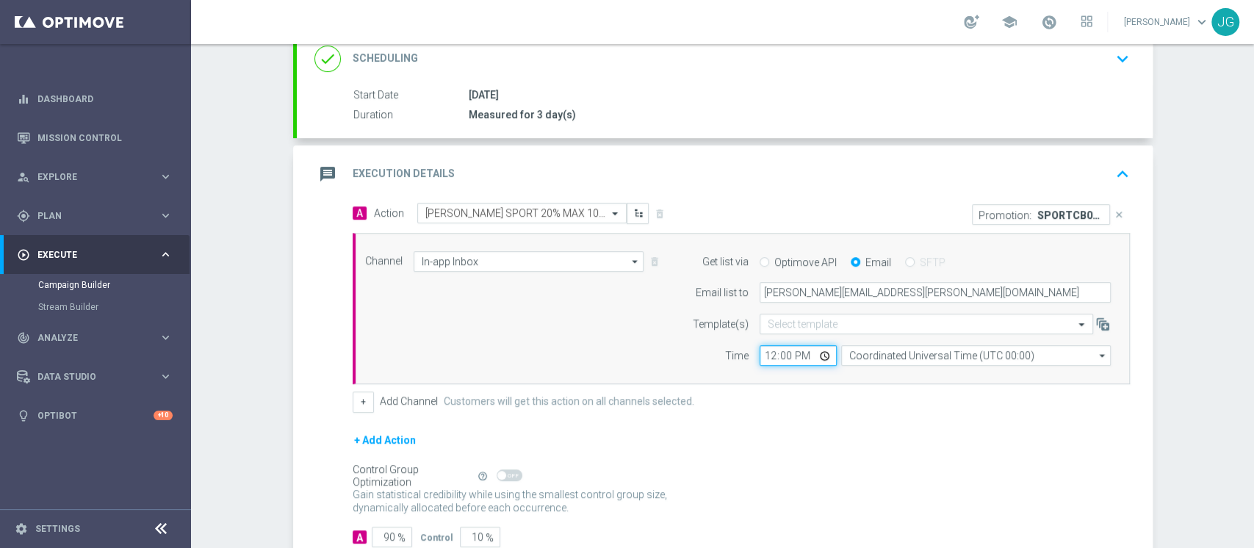
click at [821, 352] on input "12:00" at bounding box center [798, 355] width 77 height 21
type input "18:00"
click at [353, 403] on button "+" at bounding box center [363, 402] width 21 height 21
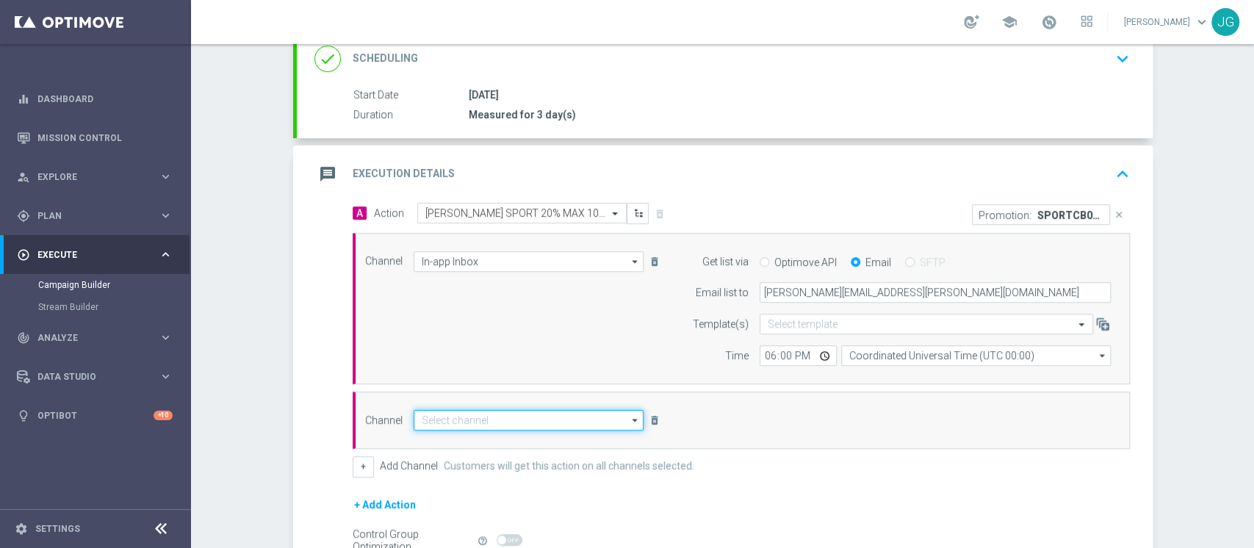
click at [475, 420] on input at bounding box center [529, 420] width 231 height 21
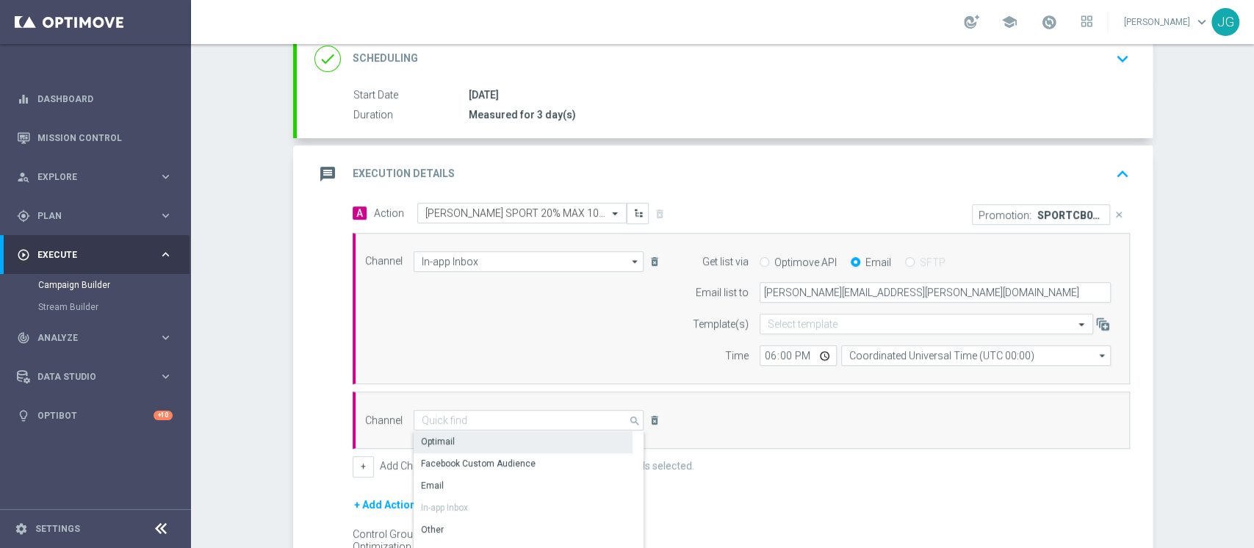
click at [504, 434] on div "Optimail" at bounding box center [523, 441] width 219 height 21
type input "Optimail"
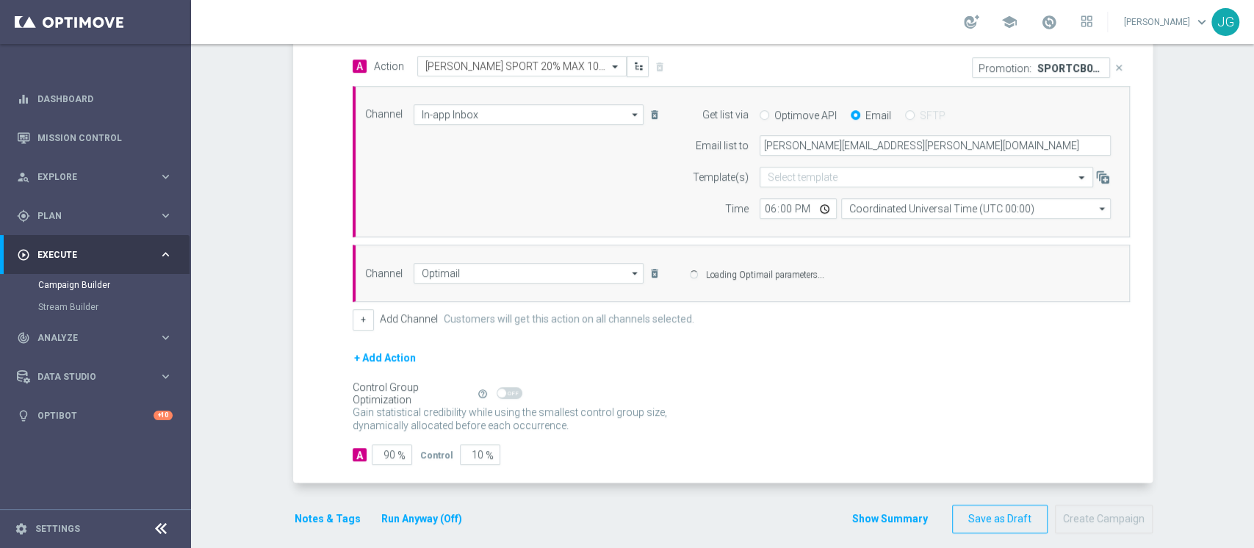
scroll to position [361, 0]
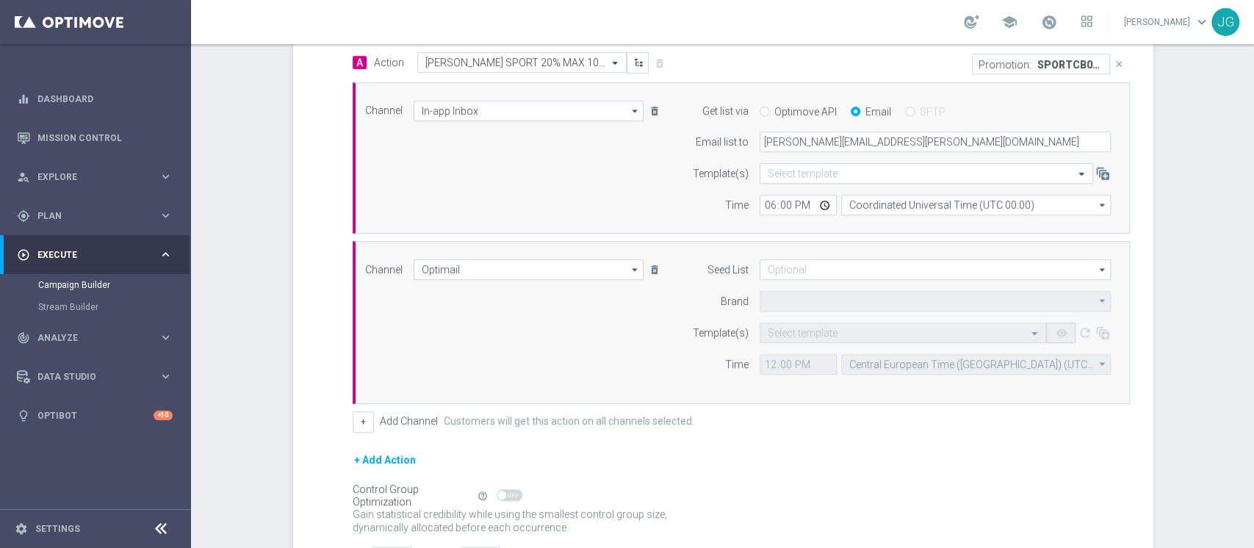
type input "Sisal Marketing"
click at [813, 359] on input "12:00" at bounding box center [798, 364] width 77 height 21
type input "18:00"
click at [862, 332] on input "text" at bounding box center [888, 333] width 241 height 12
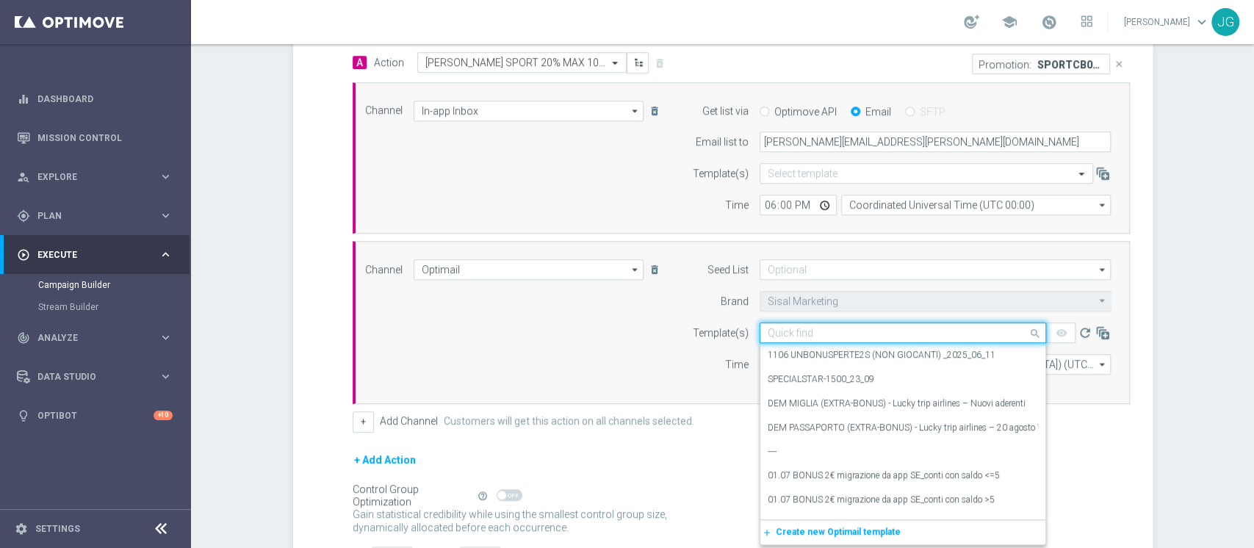
paste input "SPORTCB03-3 03-10-2025"
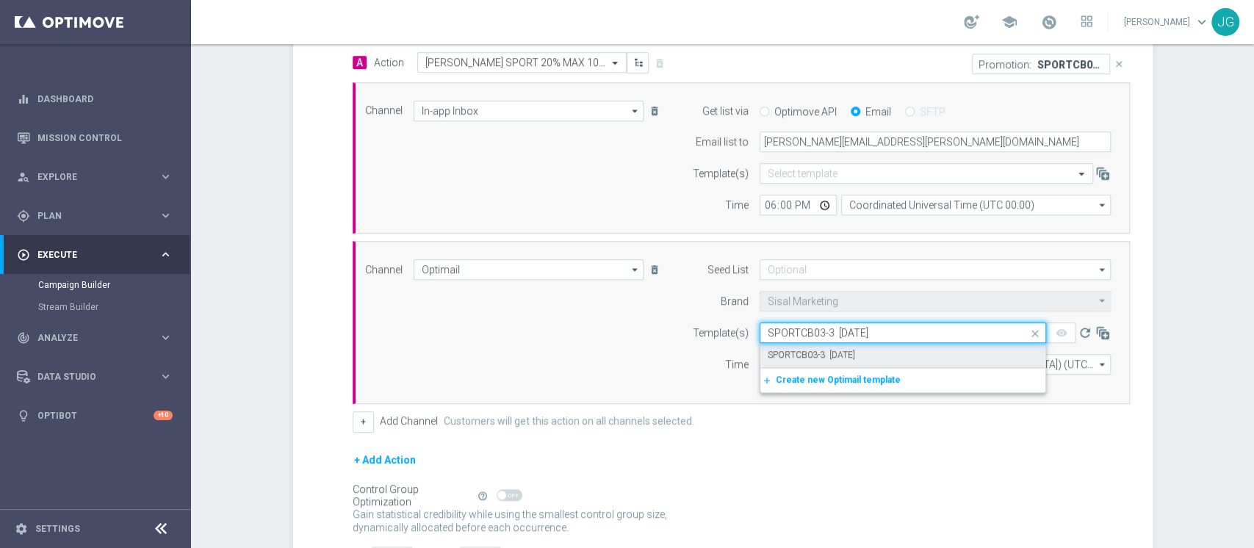
click at [821, 351] on label "SPORTCB03-3 03-10-2025" at bounding box center [811, 355] width 87 height 12
type input "SPORTCB03-3 03-10-2025"
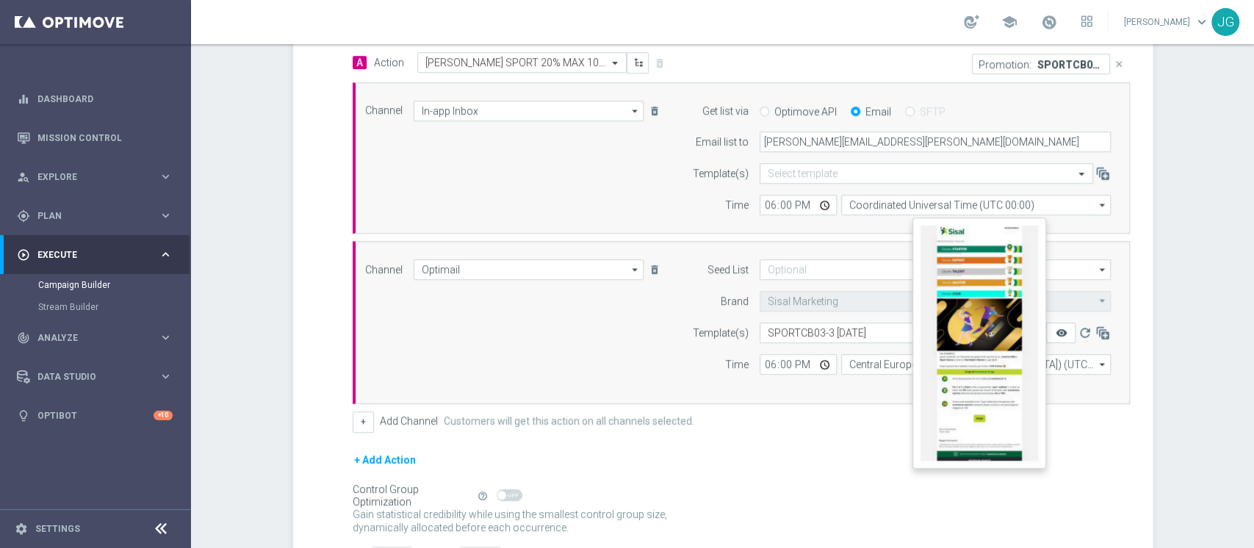
click at [1055, 334] on icon "remove_red_eye" at bounding box center [1061, 333] width 12 height 12
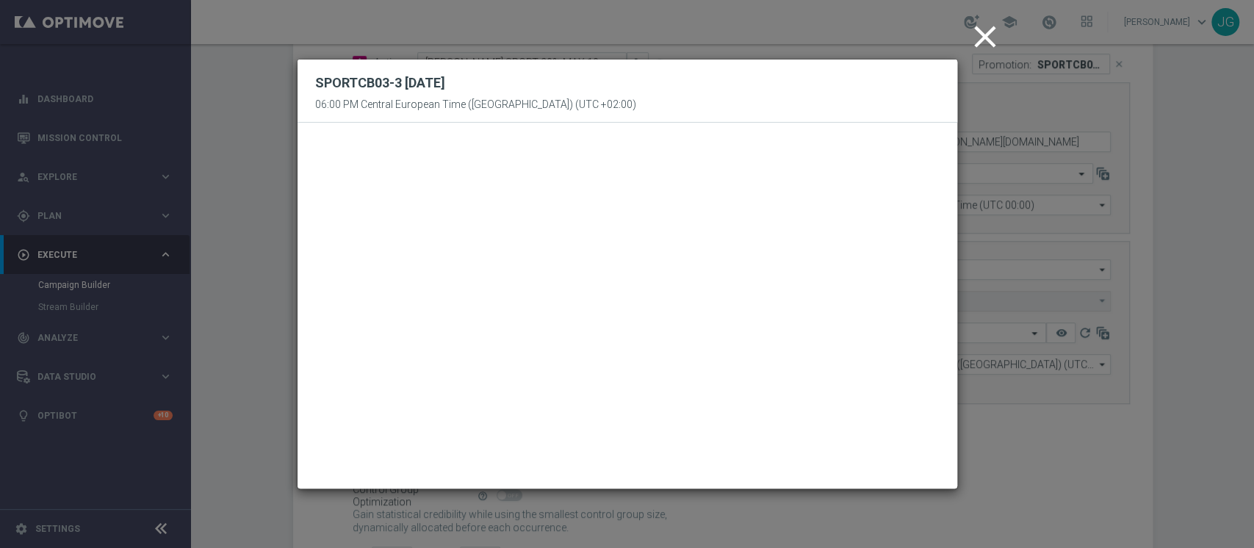
click at [979, 30] on icon "close" at bounding box center [985, 36] width 37 height 37
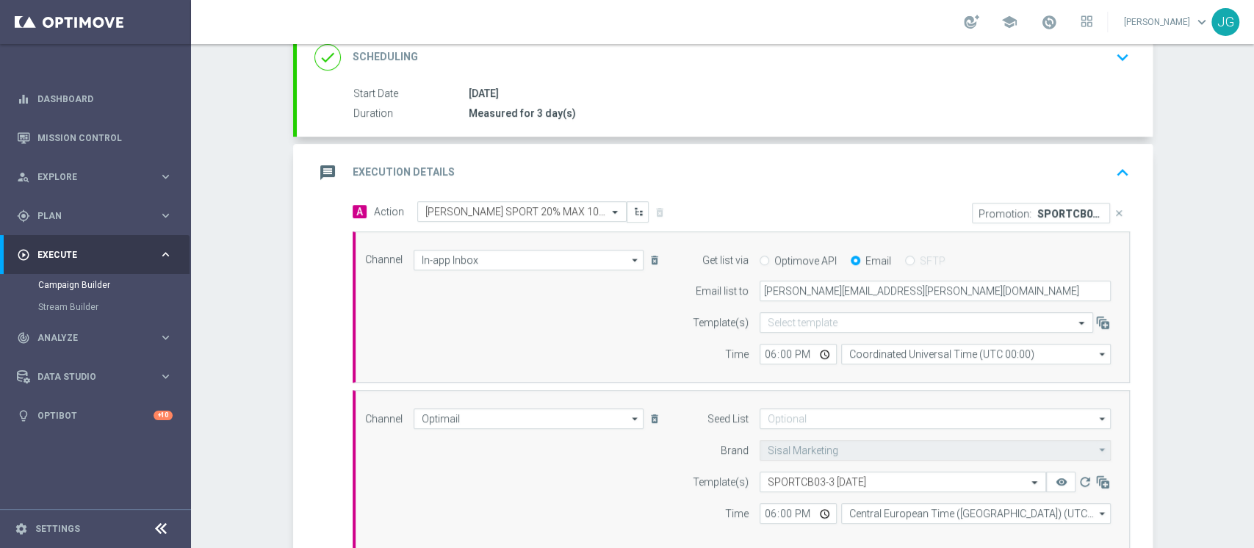
scroll to position [194, 0]
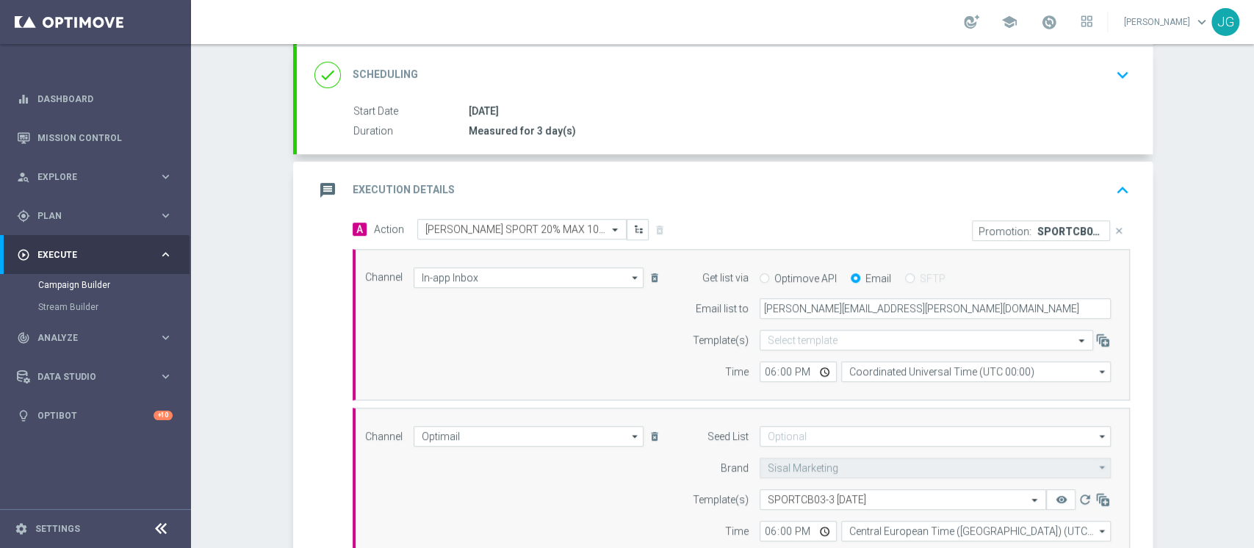
click at [713, 170] on div "message Execution Details keyboard_arrow_up" at bounding box center [725, 190] width 856 height 57
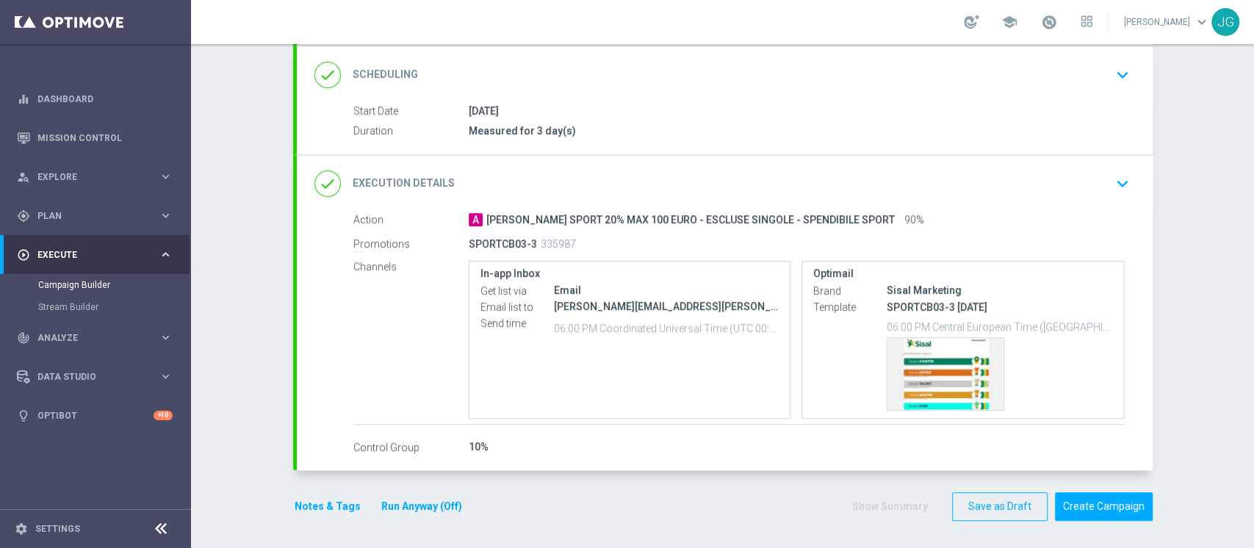
click at [311, 503] on button "Notes & Tags" at bounding box center [327, 506] width 69 height 18
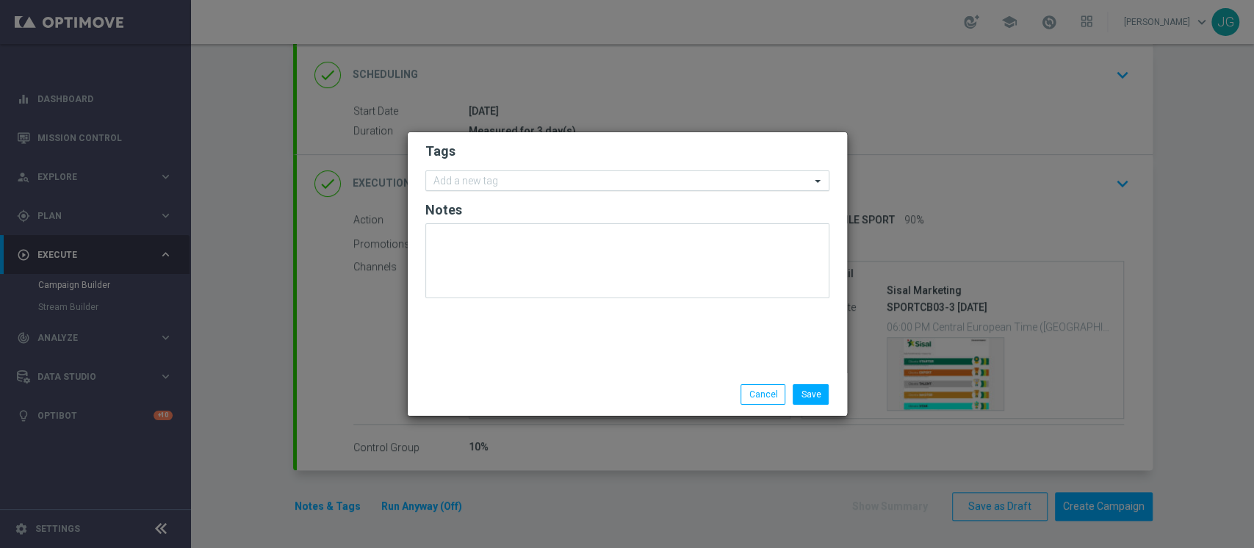
click at [485, 184] on input "text" at bounding box center [621, 182] width 377 height 12
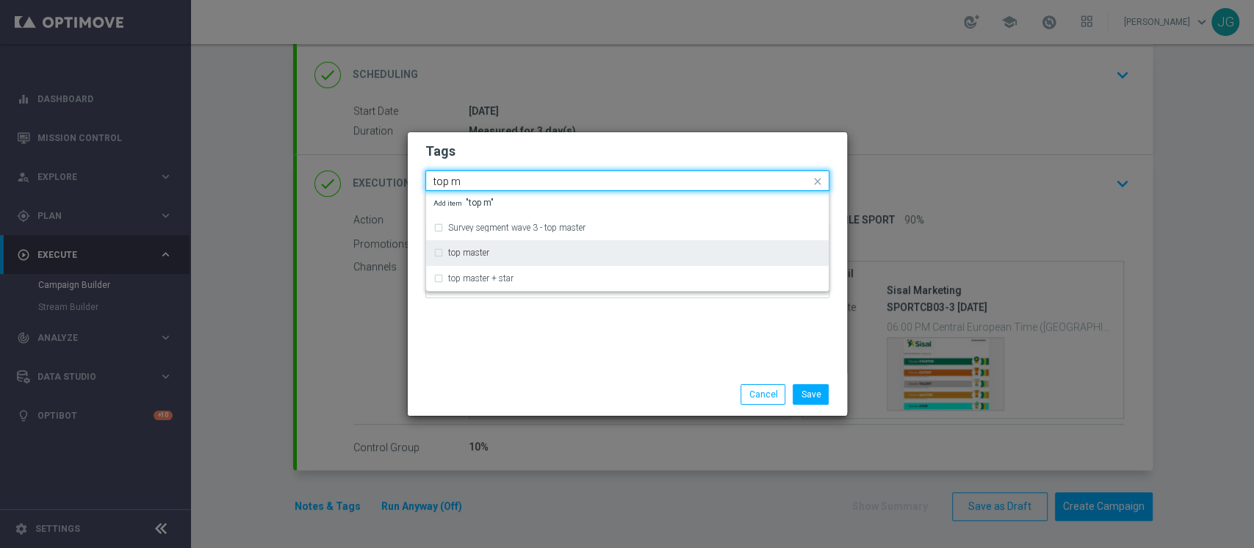
click at [463, 254] on label "top master" at bounding box center [468, 252] width 41 height 9
type input "top m"
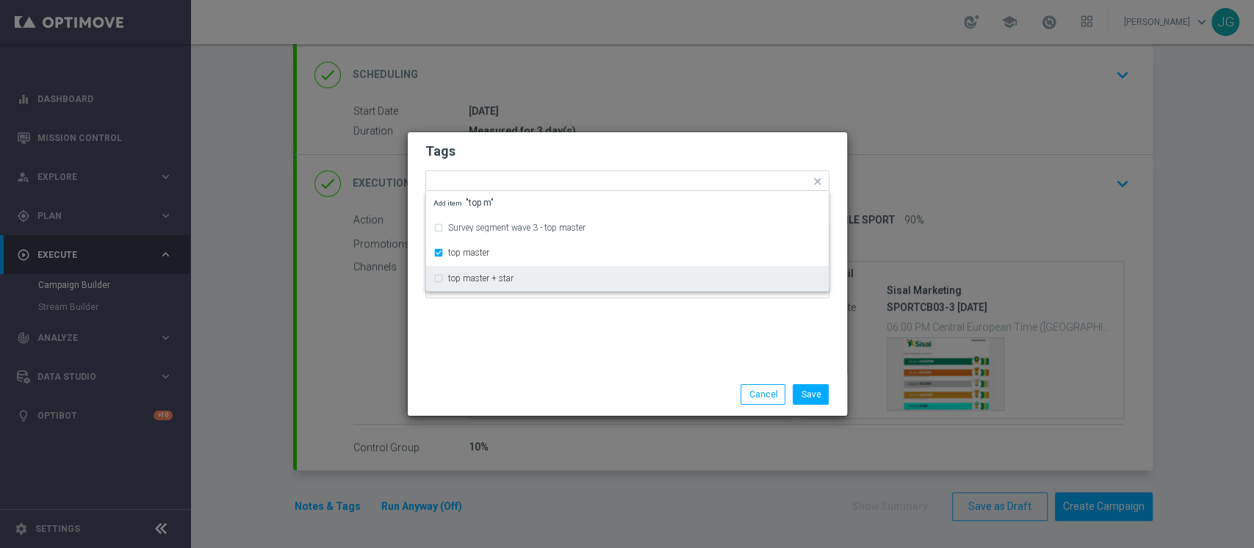
click at [510, 361] on div "Tags Quick find × top master Survey segment wave 3 - top master top master top …" at bounding box center [627, 252] width 439 height 241
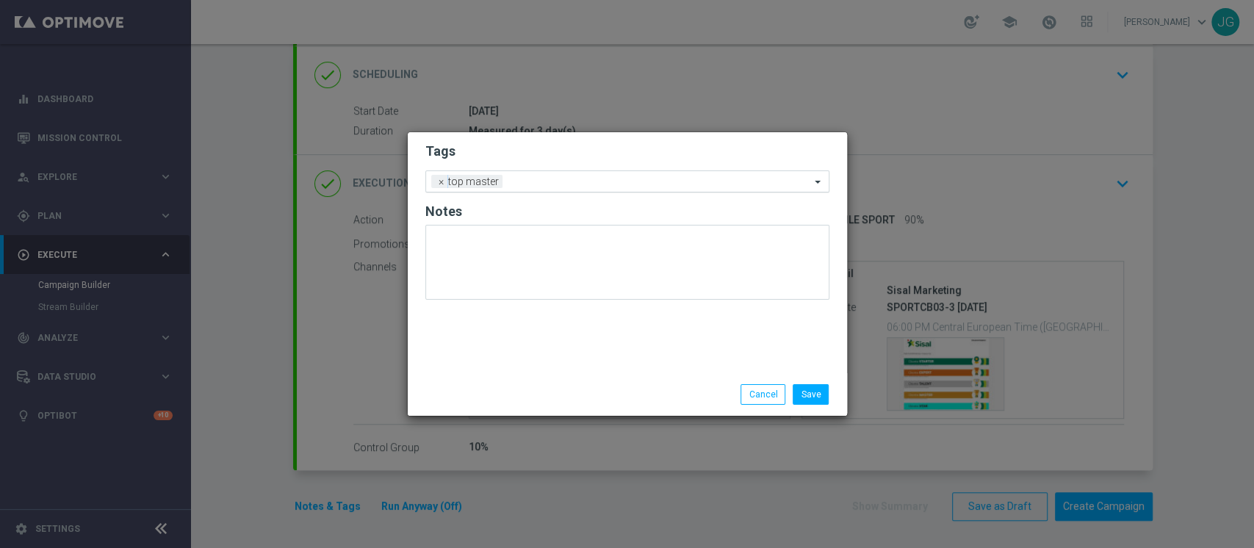
click at [558, 177] on input "text" at bounding box center [659, 182] width 302 height 12
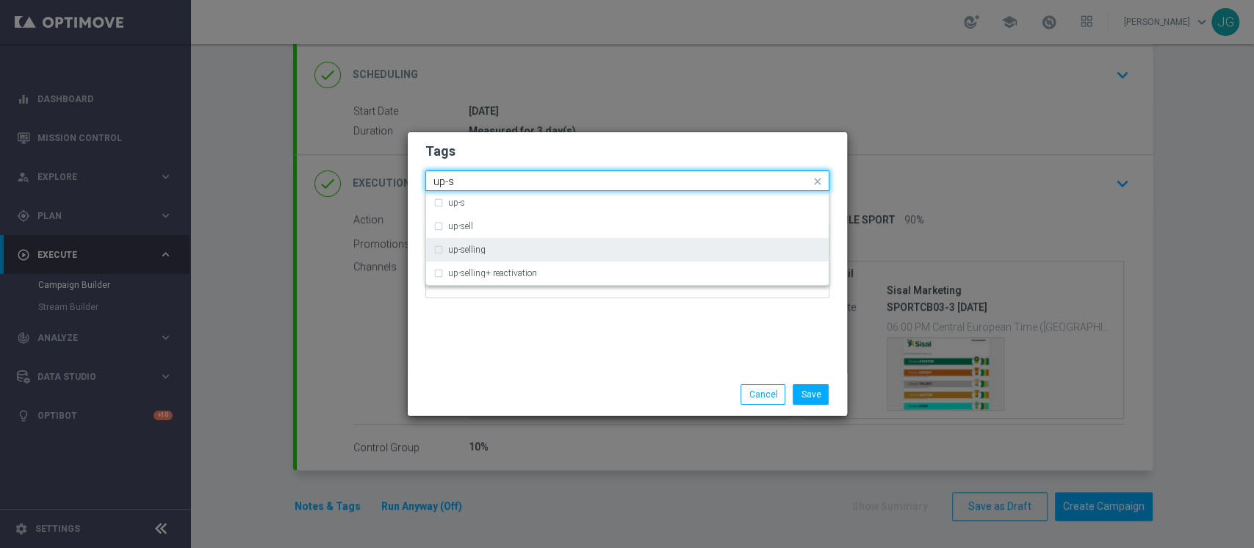
click at [484, 244] on div "up-selling" at bounding box center [627, 250] width 388 height 24
type input "up-s"
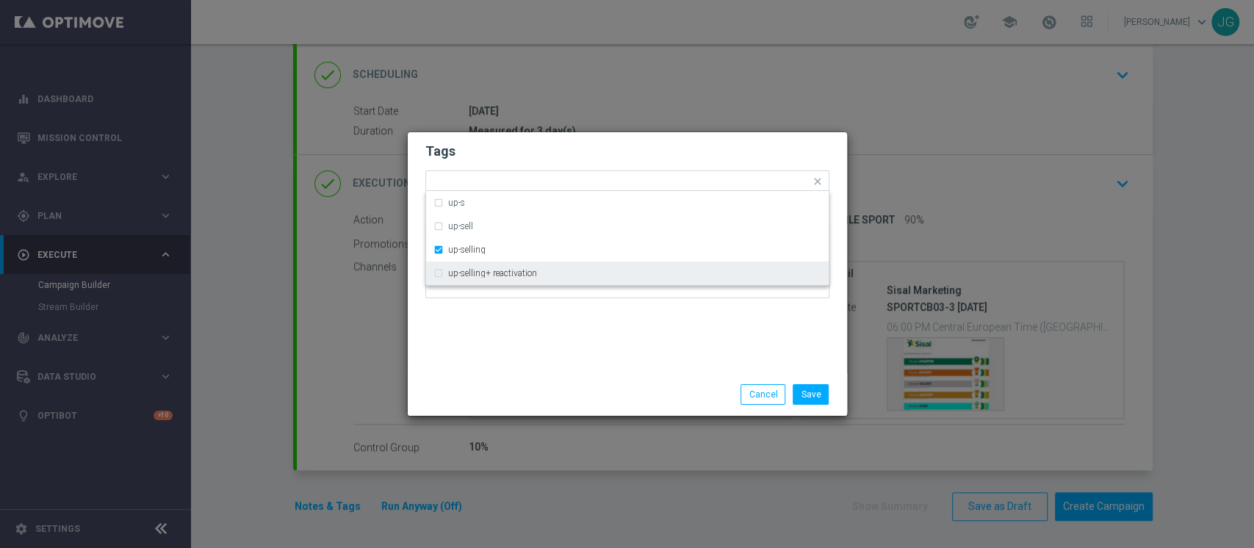
click at [557, 374] on div "Save Cancel" at bounding box center [627, 394] width 439 height 43
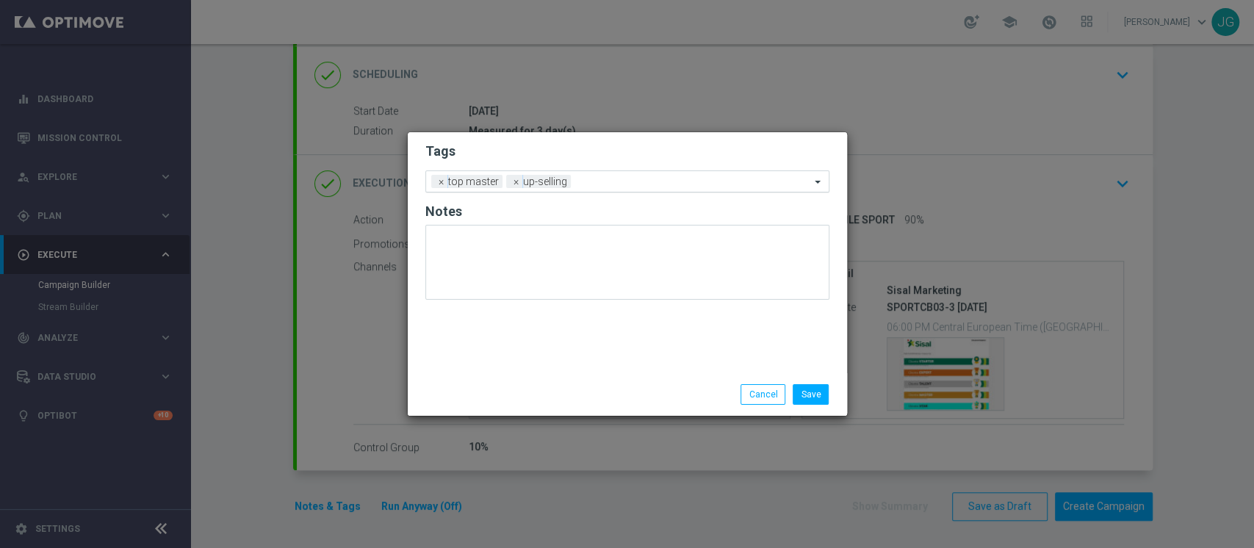
click at [632, 190] on div "Add a new tag × top master × up-selling" at bounding box center [627, 181] width 404 height 22
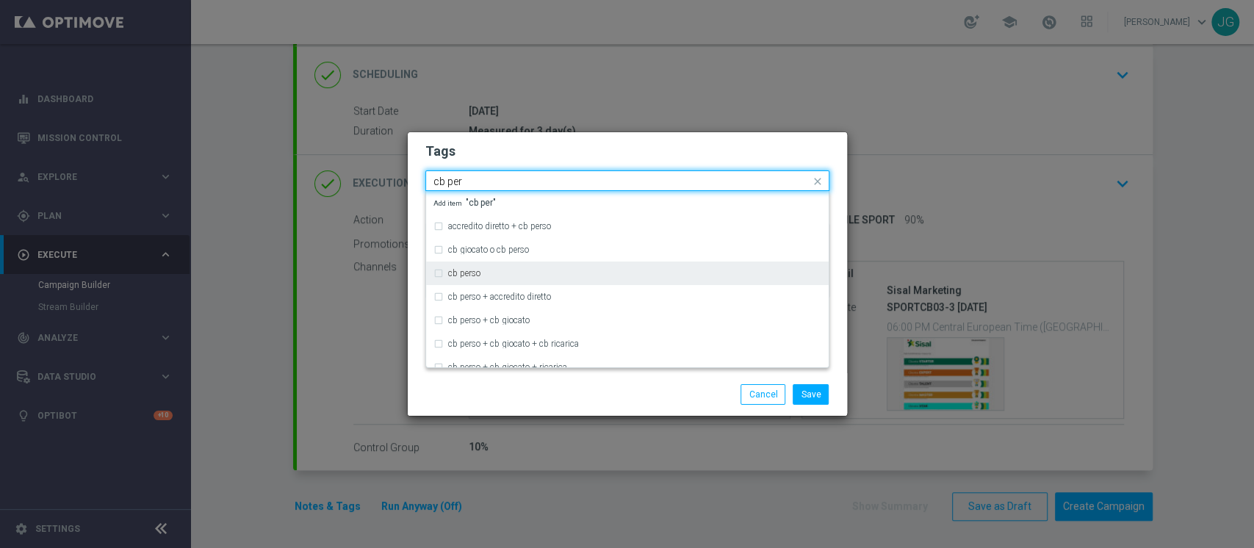
click at [487, 272] on div "cb perso" at bounding box center [634, 273] width 373 height 9
type input "cb per"
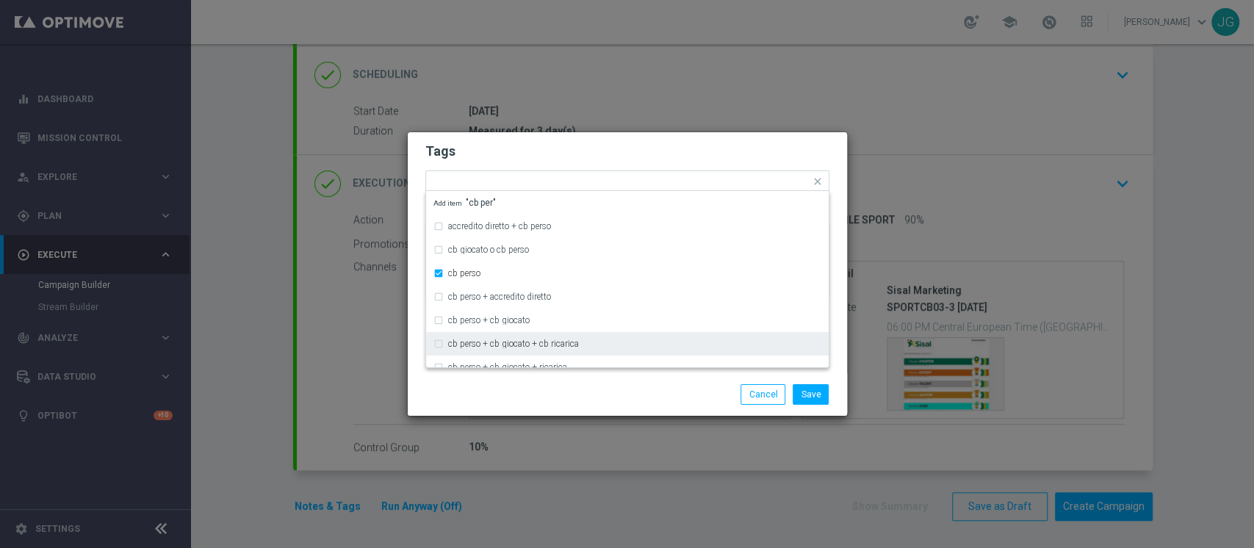
click at [563, 405] on div "Save Cancel" at bounding box center [627, 394] width 439 height 43
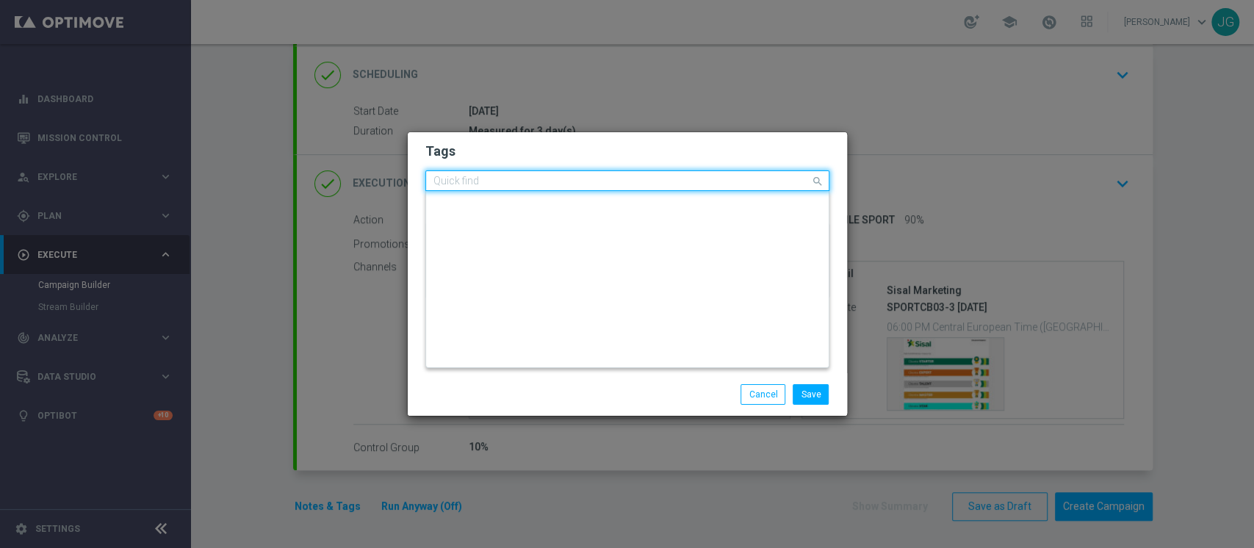
click at [671, 181] on input "text" at bounding box center [621, 182] width 377 height 12
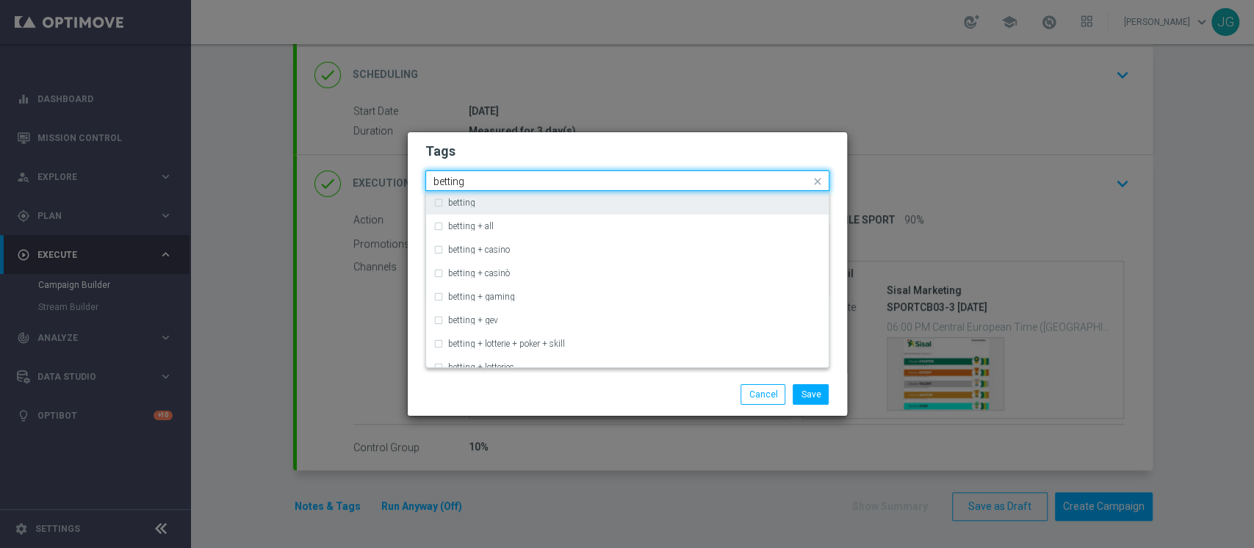
click at [572, 198] on div "betting" at bounding box center [634, 202] width 373 height 9
type input "betting"
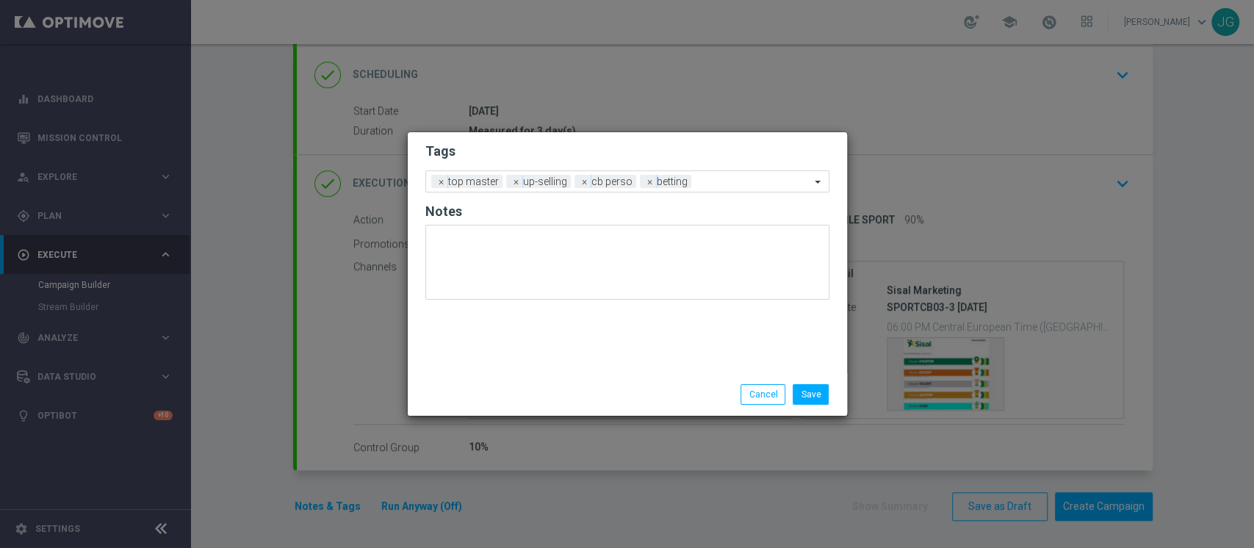
click at [633, 384] on div "Save Cancel" at bounding box center [698, 394] width 284 height 21
click at [743, 181] on input "text" at bounding box center [753, 182] width 113 height 12
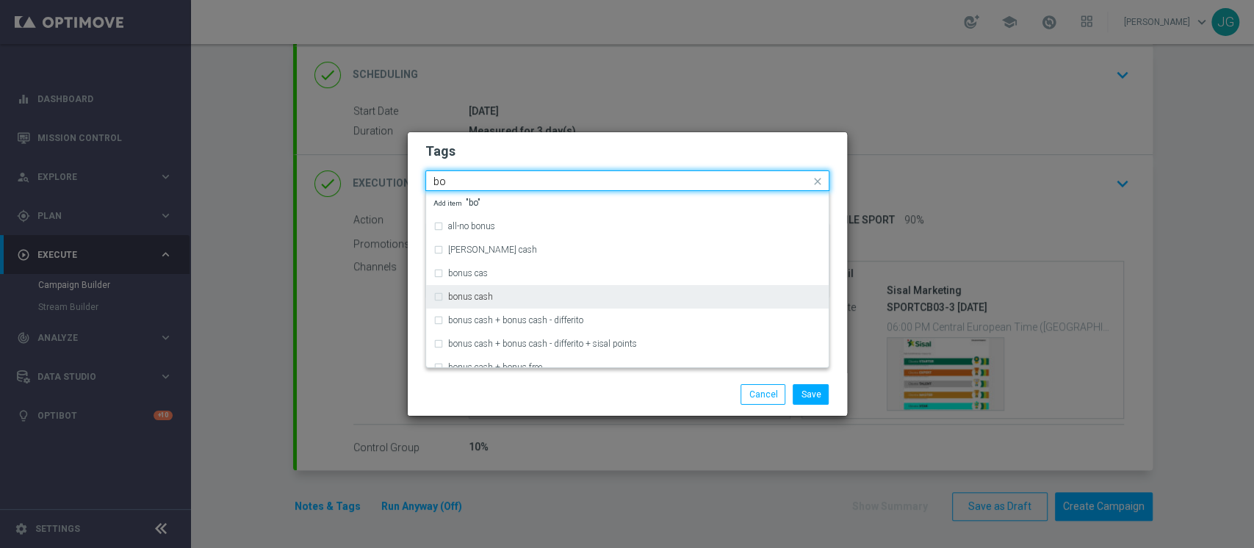
click at [536, 292] on div "bonus cash" at bounding box center [634, 296] width 373 height 9
type input "bo"
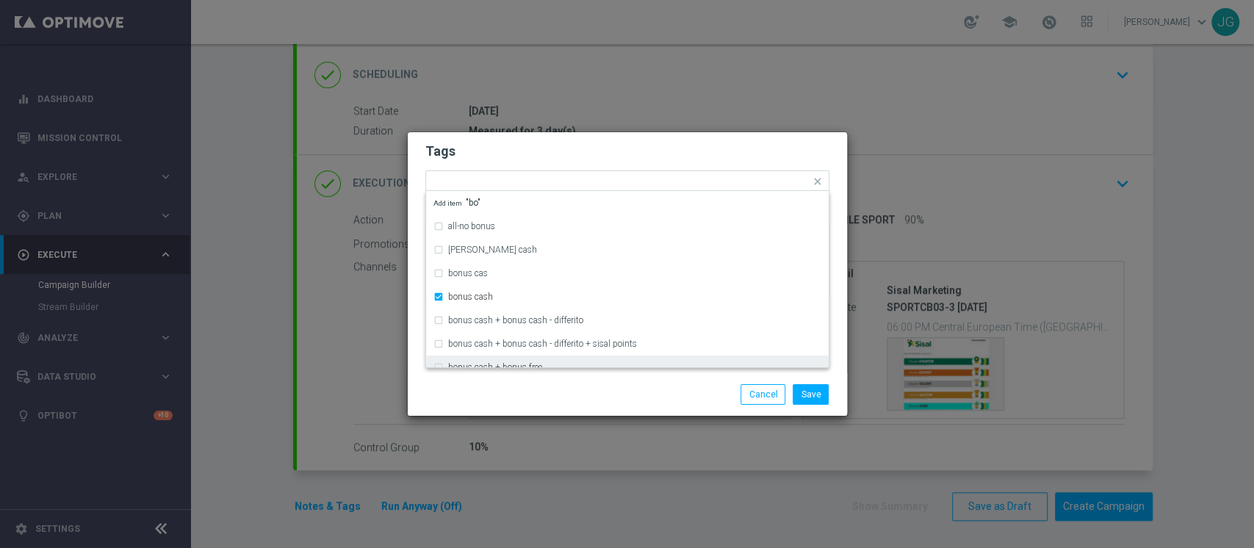
click at [612, 389] on div "Save Cancel" at bounding box center [698, 394] width 284 height 21
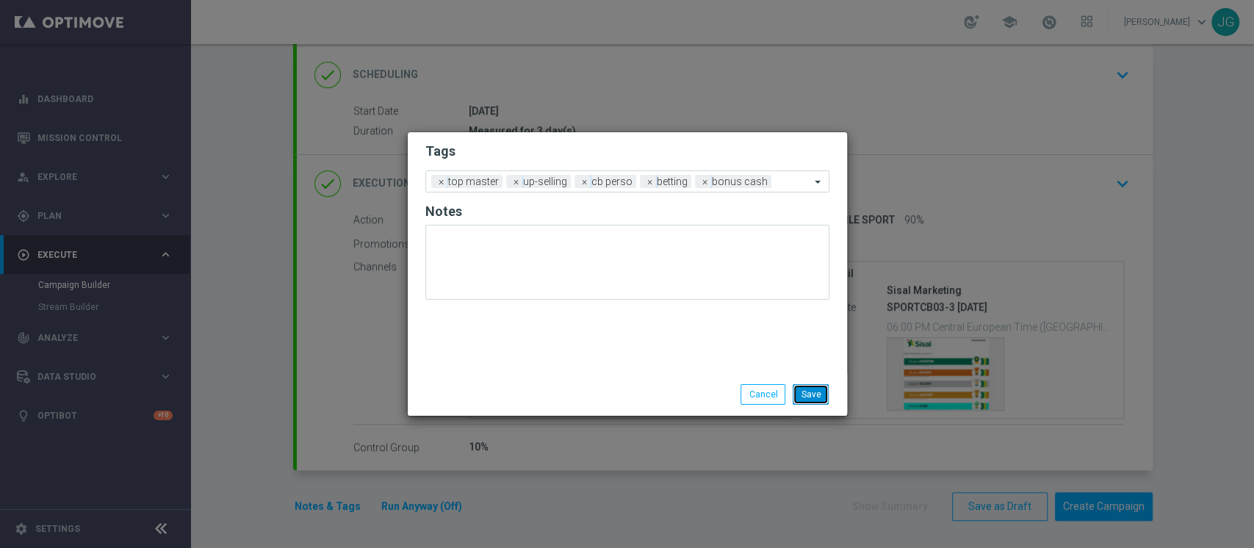
click at [799, 386] on button "Save" at bounding box center [811, 394] width 36 height 21
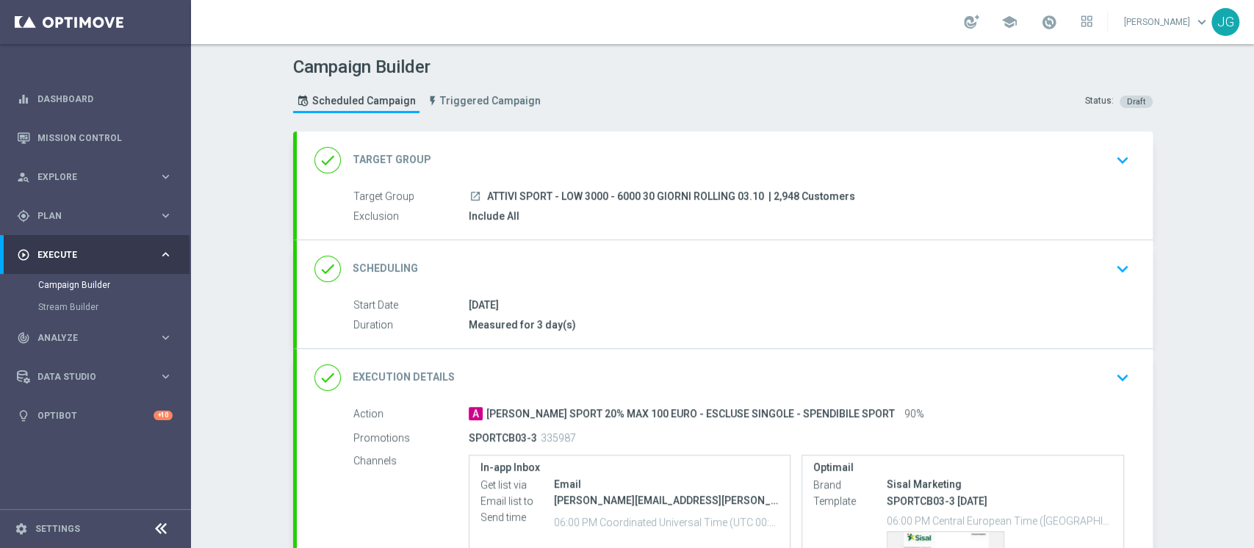
scroll to position [194, 0]
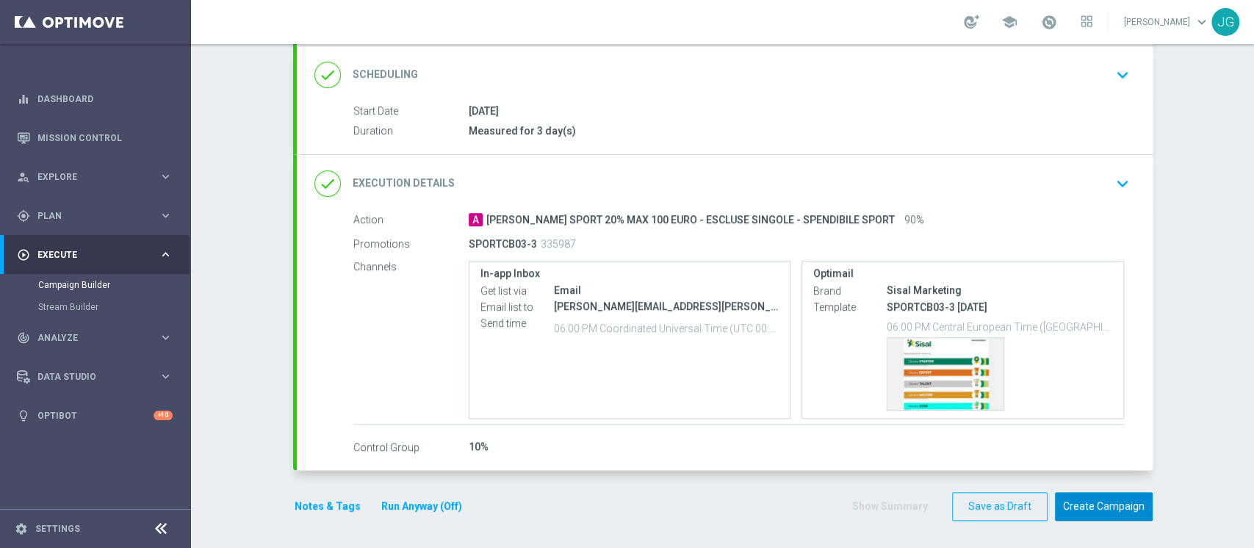
click at [1114, 504] on button "Create Campaign" at bounding box center [1104, 506] width 98 height 29
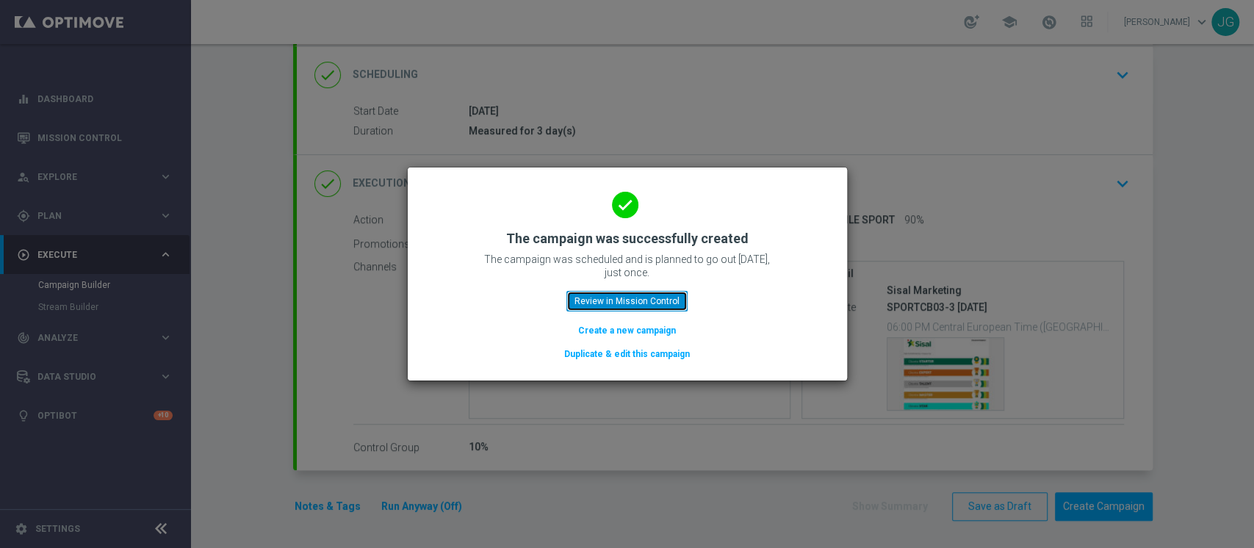
click at [650, 298] on button "Review in Mission Control" at bounding box center [626, 301] width 121 height 21
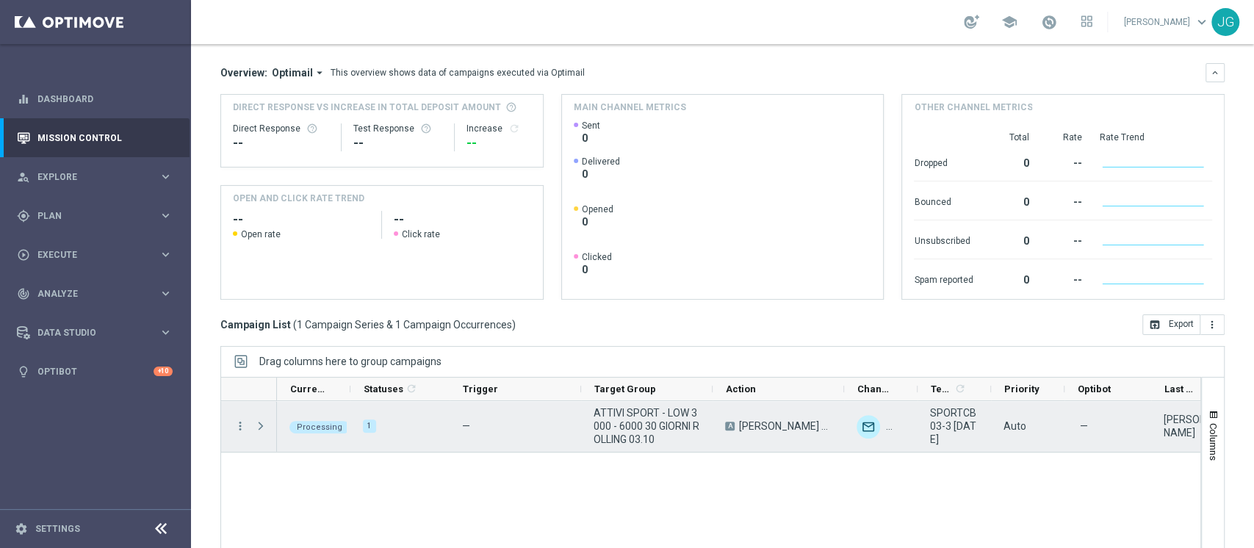
scroll to position [118, 0]
click at [257, 424] on span "Press SPACE to select this row." at bounding box center [260, 425] width 13 height 12
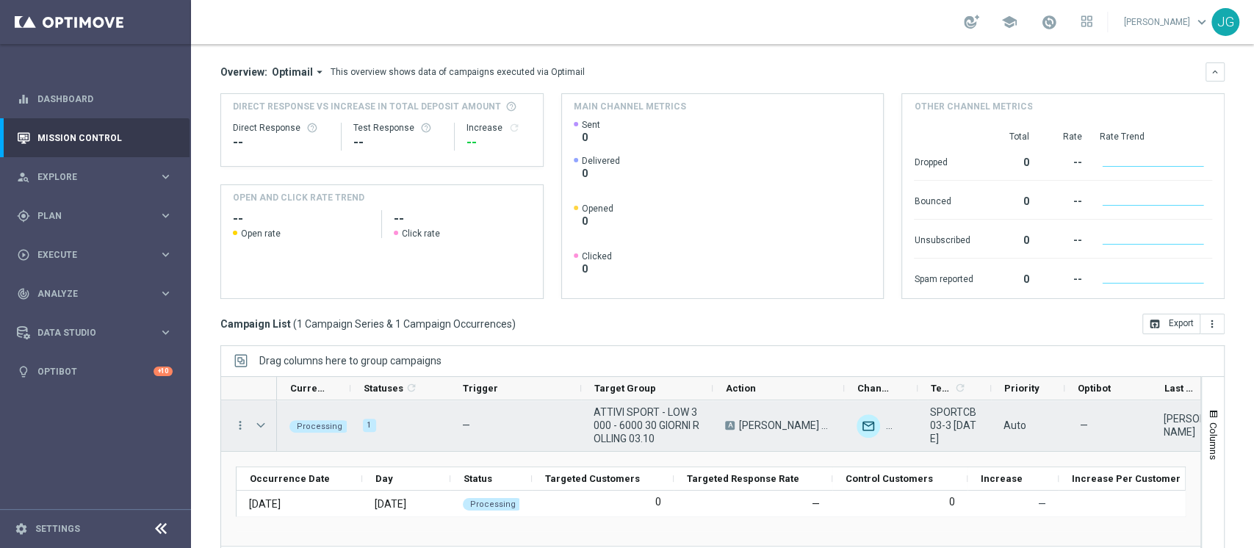
scroll to position [186, 0]
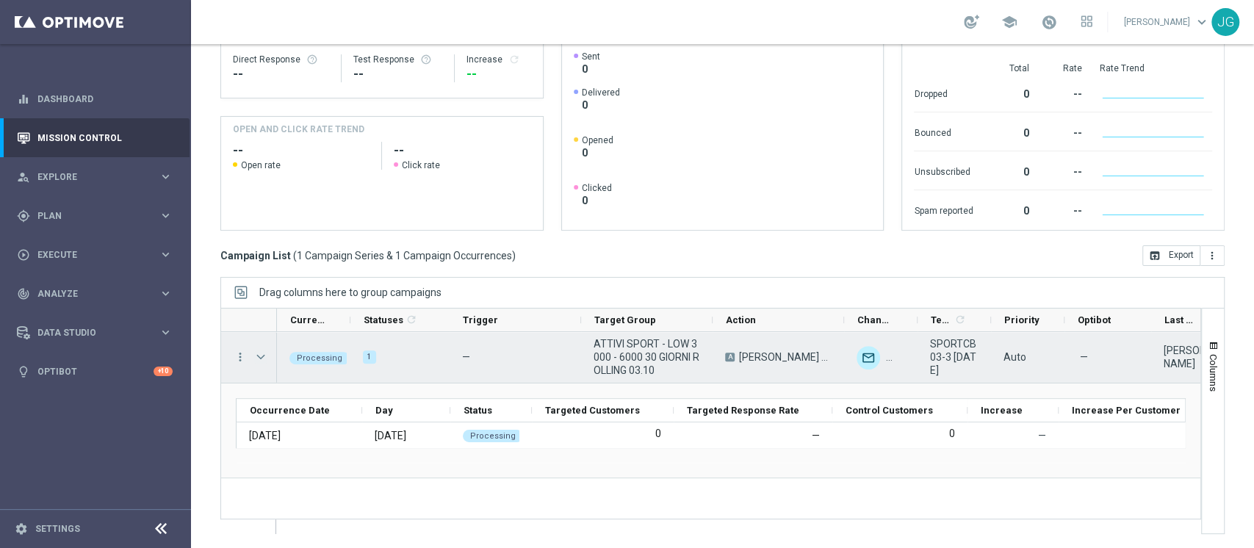
click at [254, 352] on span "Press SPACE to select this row." at bounding box center [260, 357] width 13 height 12
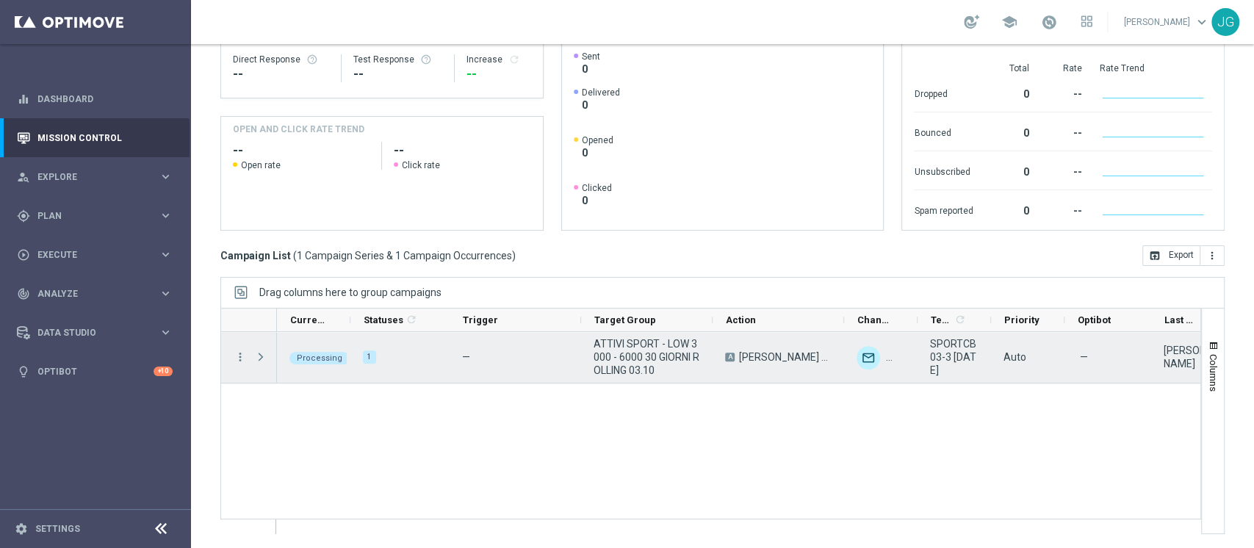
click at [254, 352] on span "Press SPACE to select this row." at bounding box center [260, 357] width 13 height 12
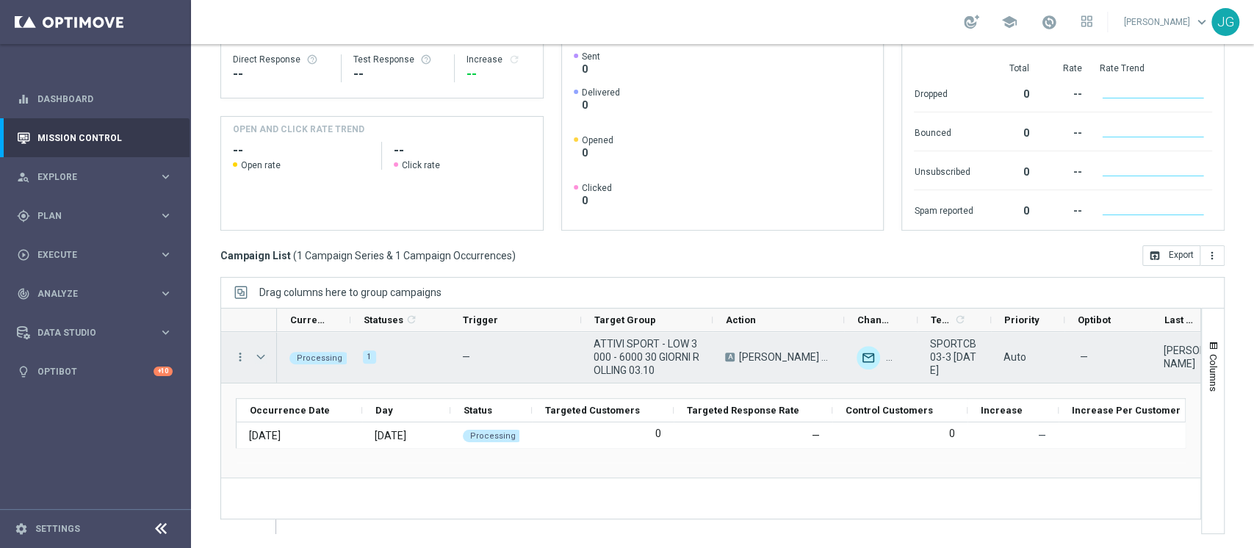
click at [258, 356] on span "Press SPACE to select this row." at bounding box center [260, 357] width 13 height 12
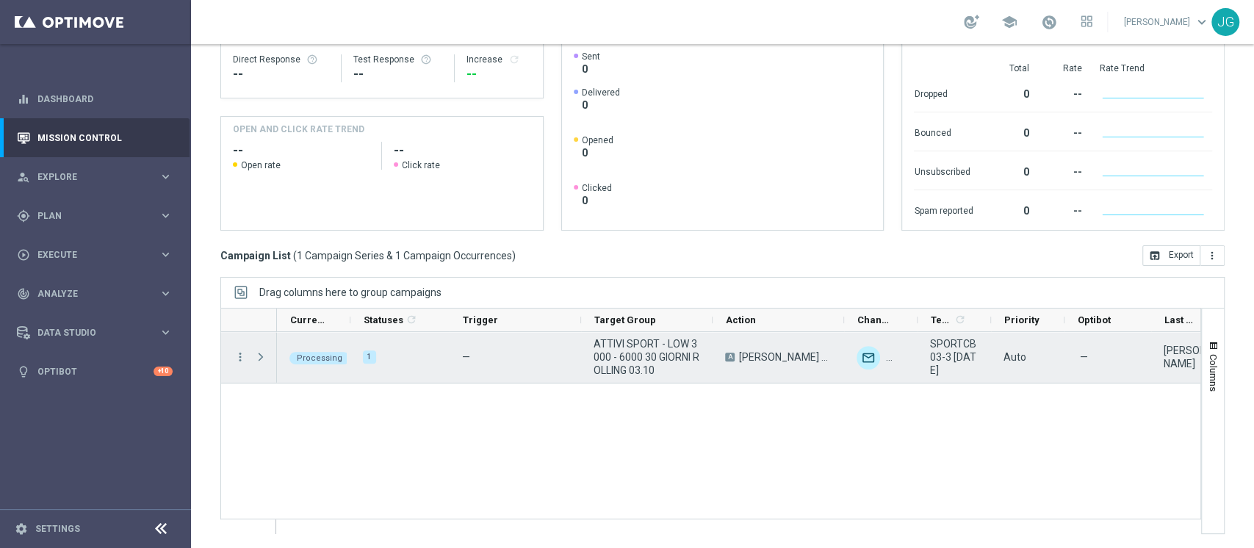
click at [258, 356] on span "Press SPACE to select this row." at bounding box center [260, 357] width 13 height 12
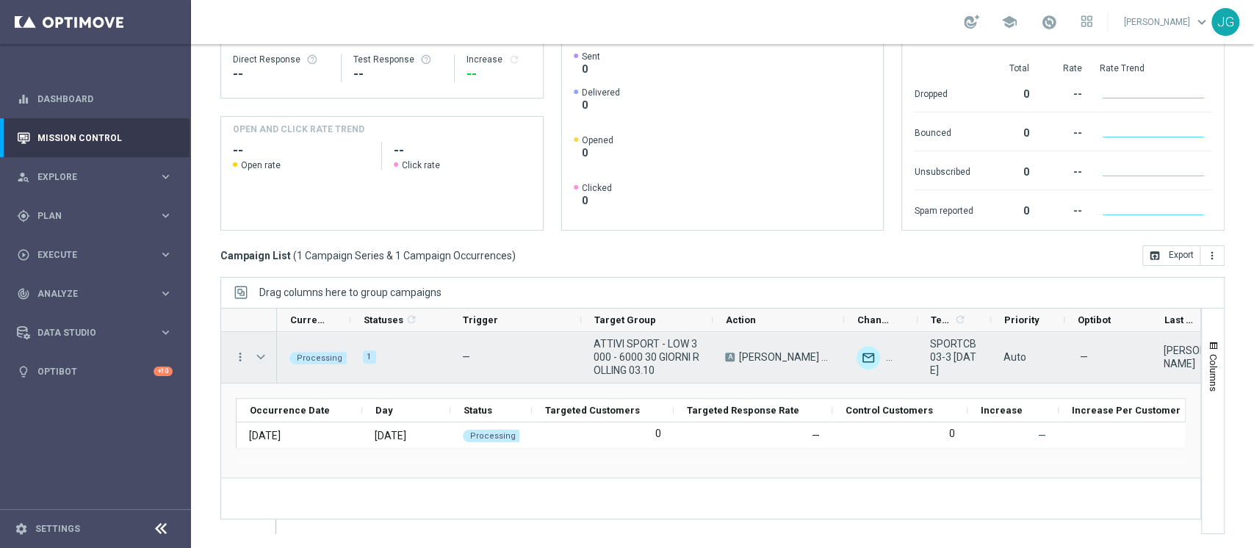
click at [260, 359] on span "Press SPACE to select this row." at bounding box center [260, 357] width 13 height 12
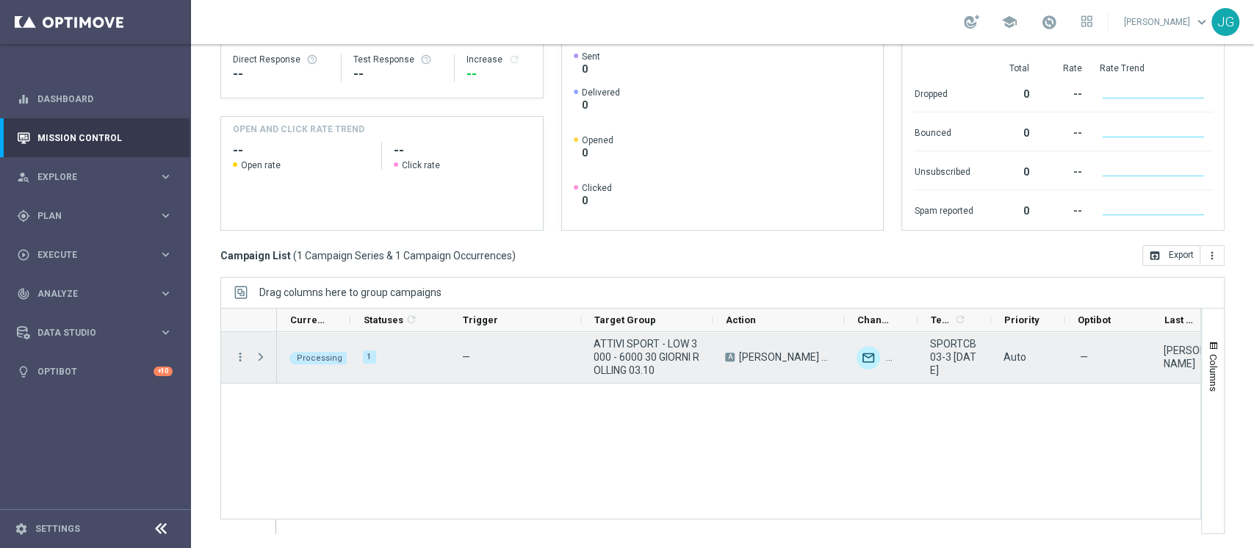
click at [260, 359] on span "Press SPACE to select this row." at bounding box center [260, 357] width 13 height 12
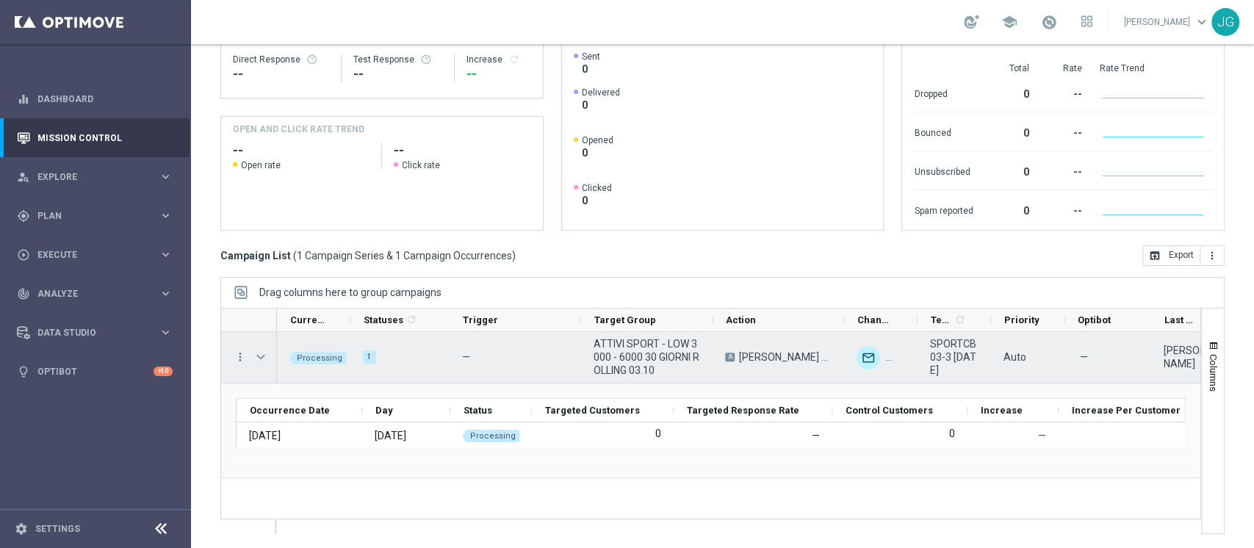
click at [260, 359] on span "Press SPACE to select this row." at bounding box center [260, 357] width 13 height 12
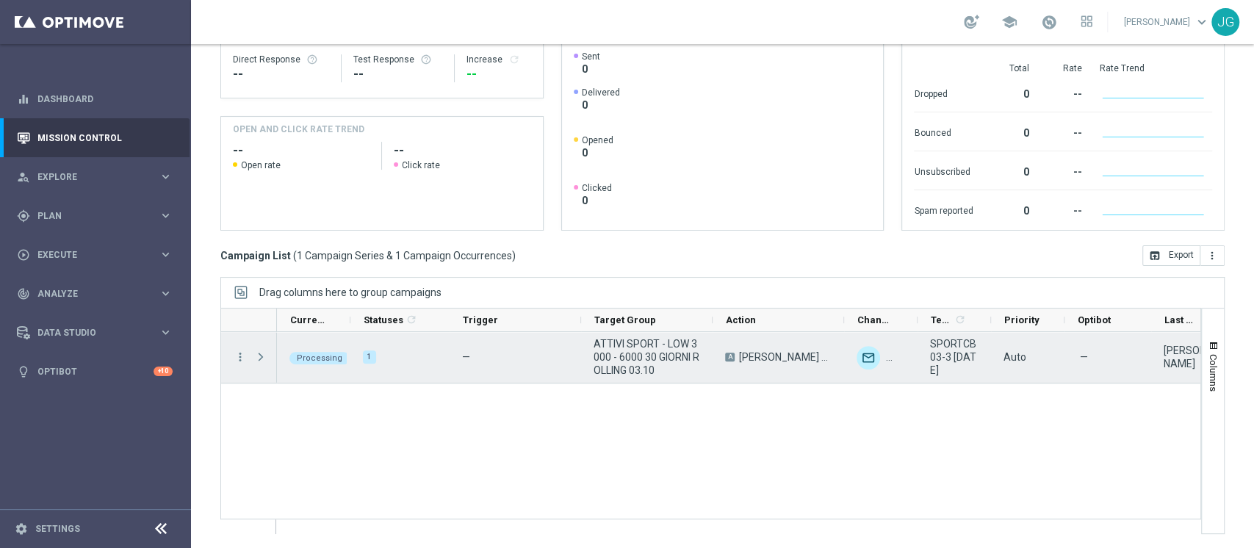
click at [260, 359] on span "Press SPACE to select this row." at bounding box center [260, 357] width 13 height 12
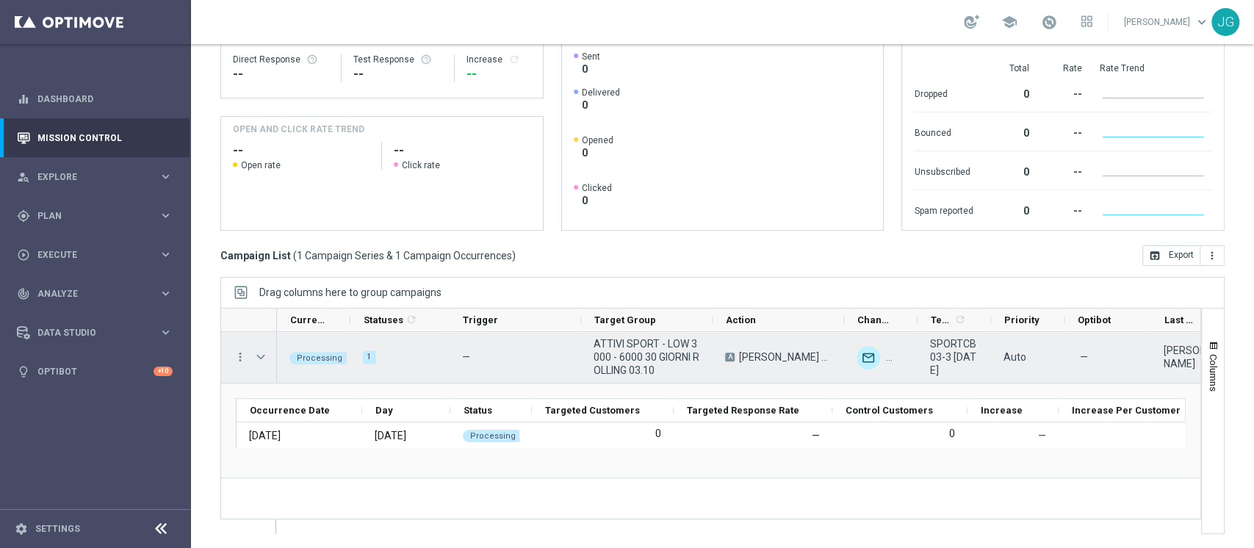
click at [260, 359] on span "Press SPACE to select this row." at bounding box center [260, 357] width 13 height 12
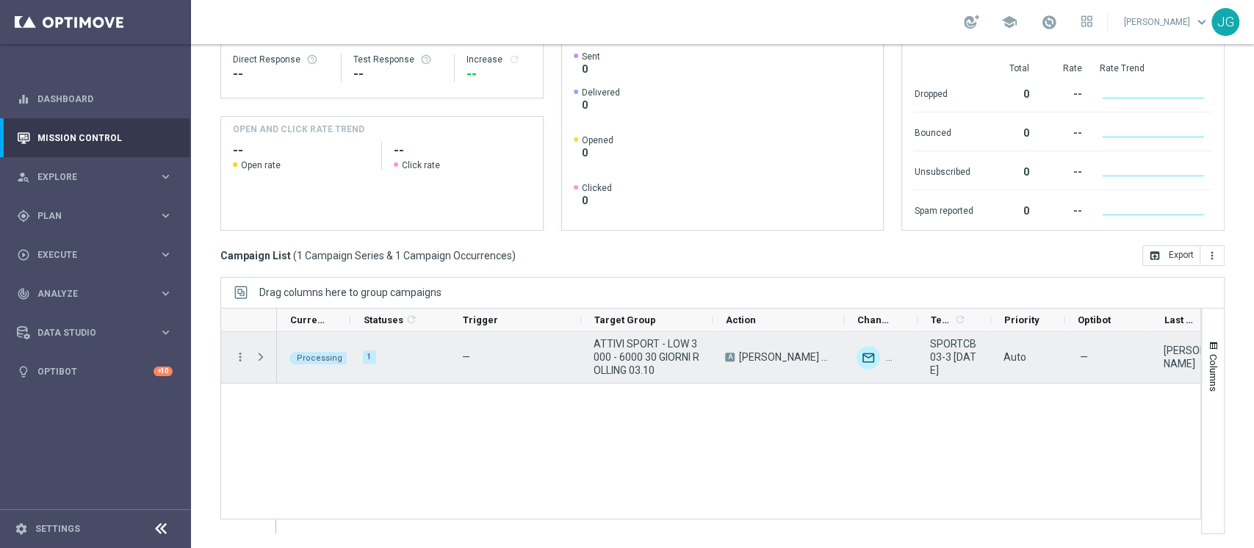
click at [260, 359] on span "Press SPACE to select this row." at bounding box center [260, 357] width 13 height 12
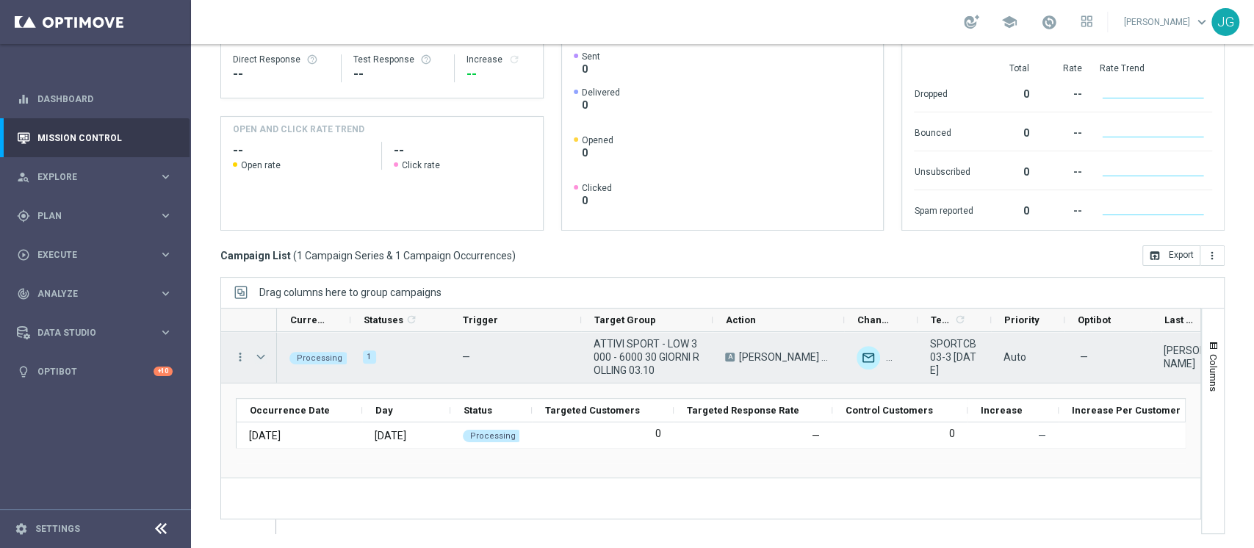
click at [260, 359] on span "Press SPACE to select this row." at bounding box center [260, 357] width 13 height 12
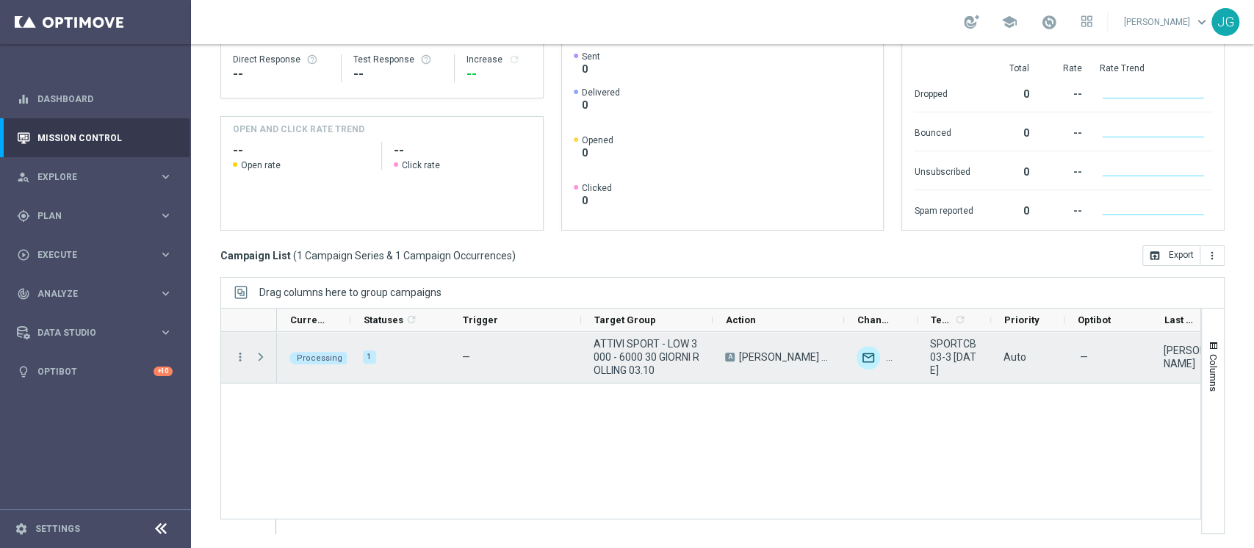
click at [260, 359] on span "Press SPACE to select this row." at bounding box center [260, 357] width 13 height 12
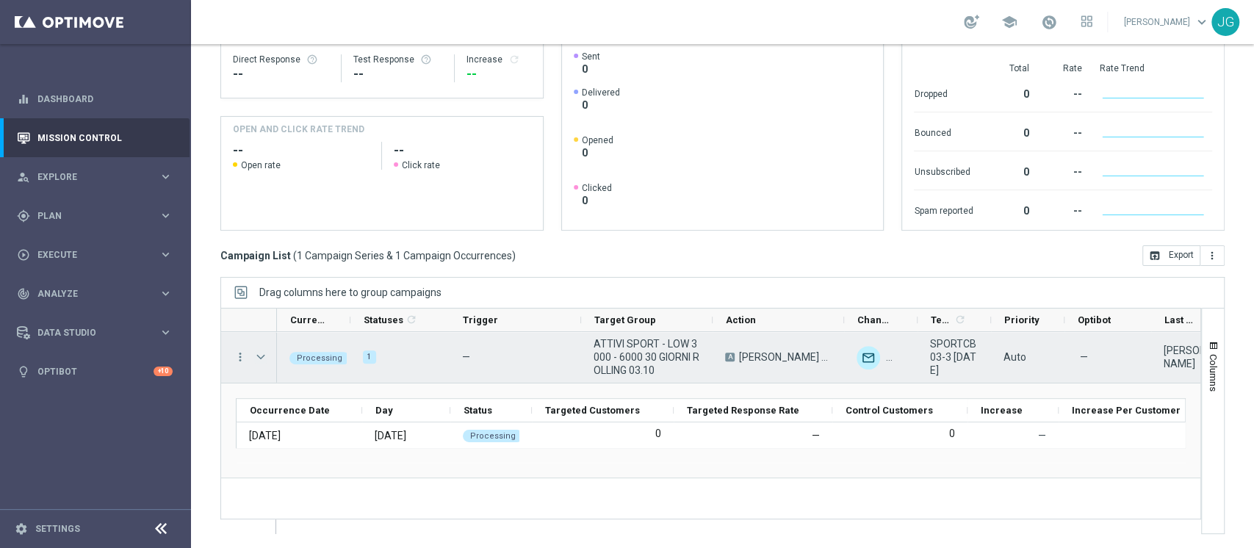
click at [260, 359] on span "Press SPACE to select this row." at bounding box center [260, 357] width 13 height 12
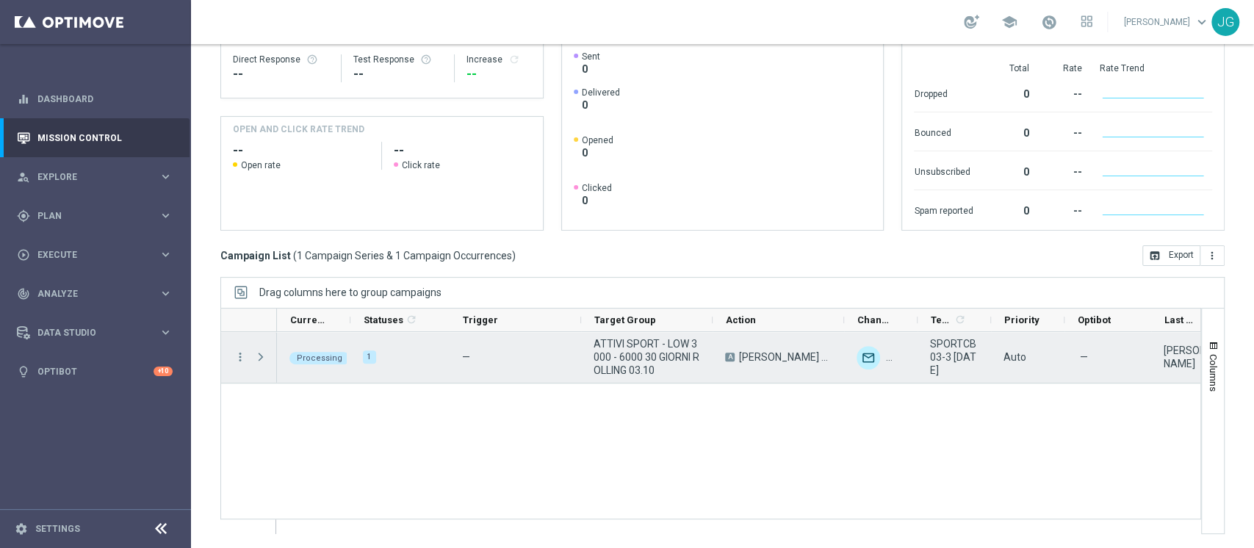
click at [260, 359] on span "Press SPACE to select this row." at bounding box center [260, 357] width 13 height 12
click at [0, 0] on span "Press SPACE to select this row." at bounding box center [0, 0] width 0 height 0
click at [260, 359] on span "Press SPACE to select this row." at bounding box center [260, 357] width 13 height 12
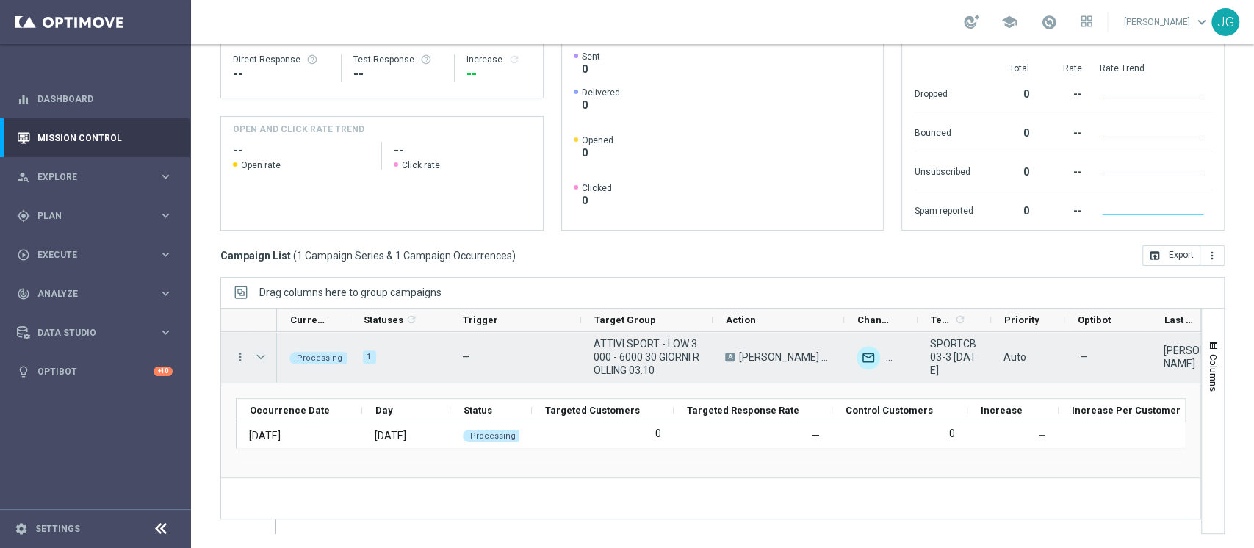
click at [256, 361] on span "Press SPACE to select this row." at bounding box center [260, 357] width 13 height 12
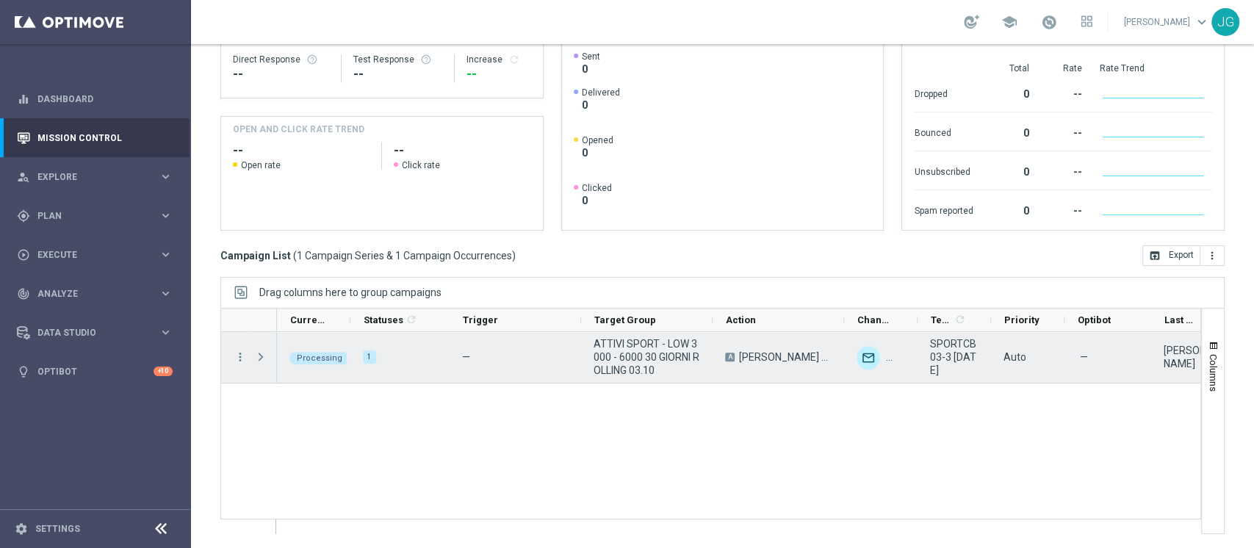
click at [256, 361] on span "Press SPACE to select this row." at bounding box center [260, 357] width 13 height 12
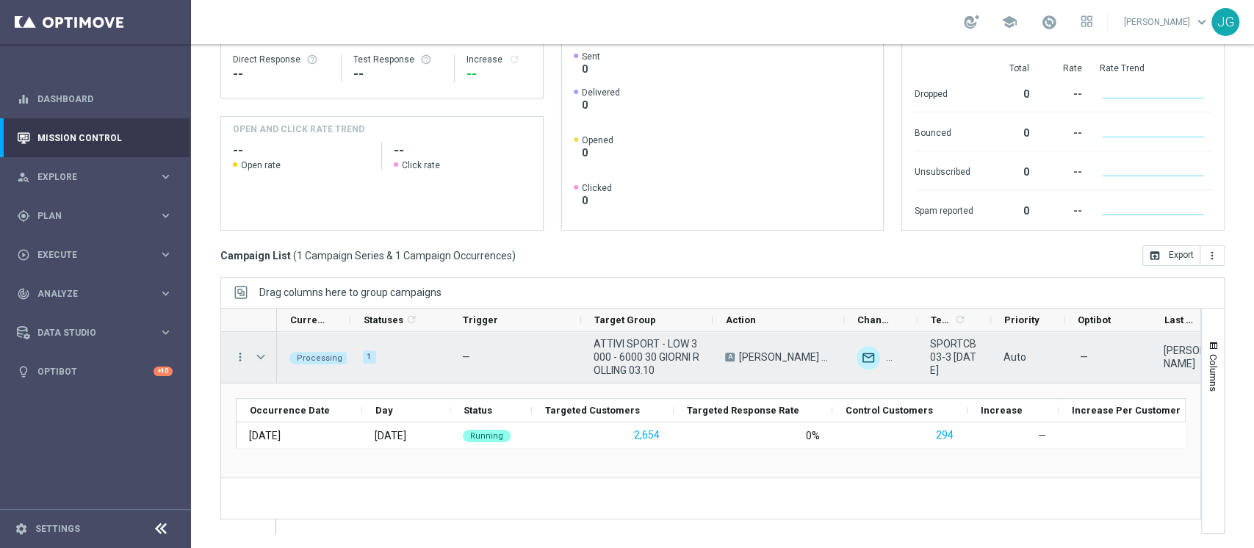
click at [263, 353] on span "Press SPACE to select this row." at bounding box center [260, 357] width 13 height 12
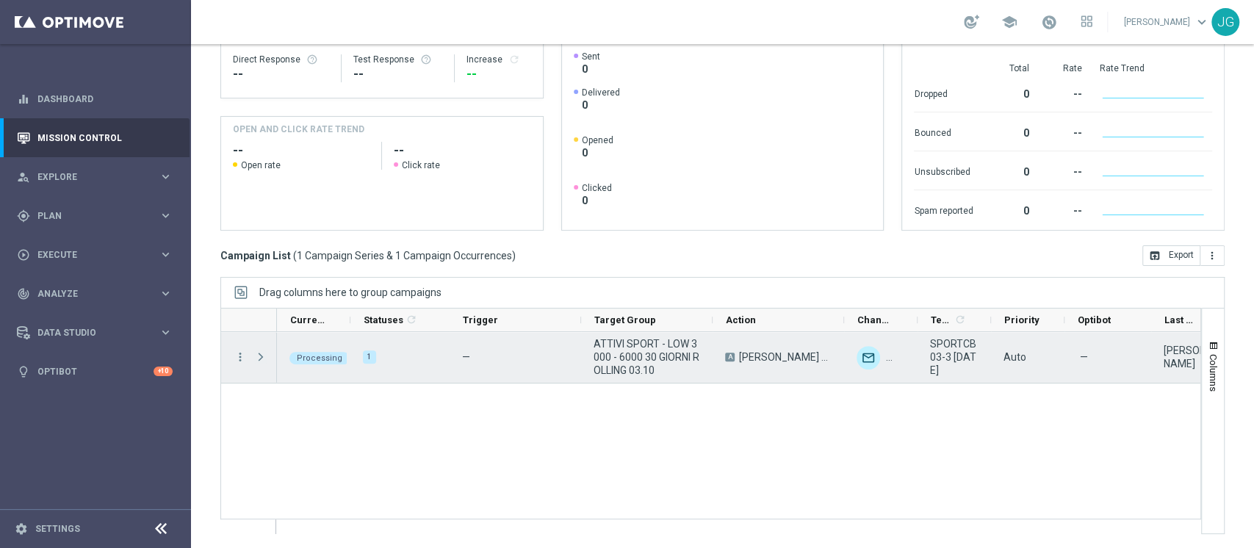
click at [264, 358] on span "Press SPACE to select this row." at bounding box center [260, 357] width 13 height 12
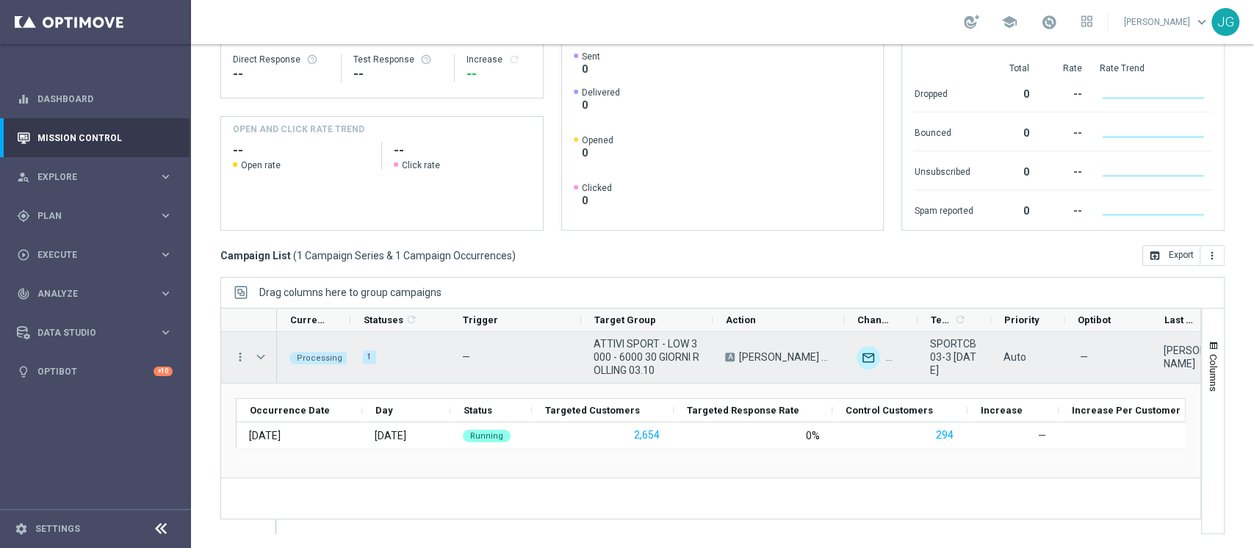
click at [264, 358] on span "Press SPACE to select this row." at bounding box center [260, 357] width 13 height 12
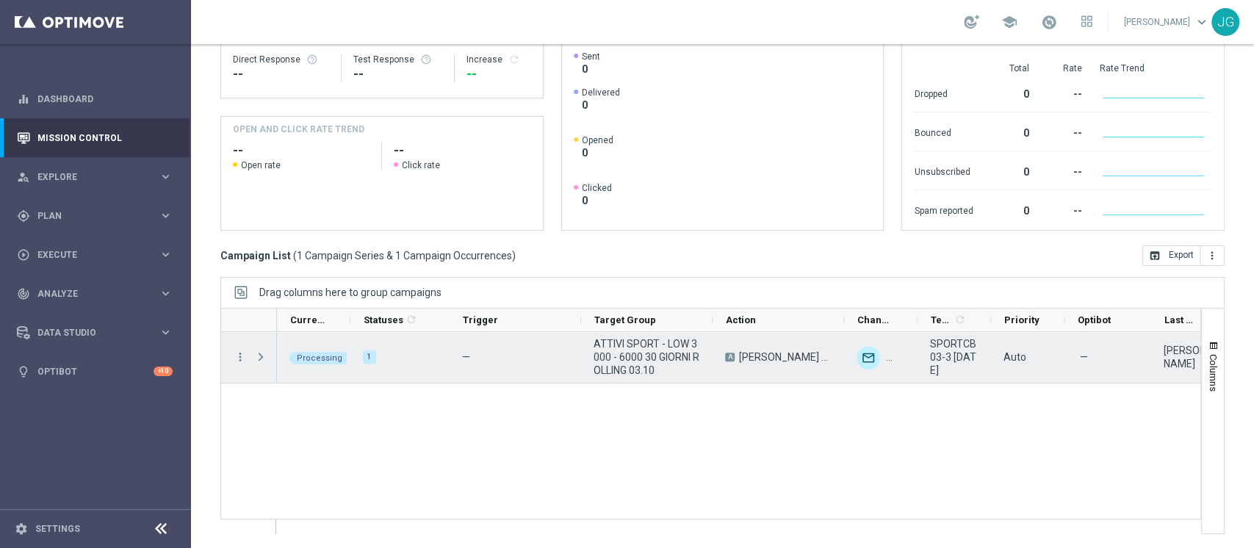
click at [254, 345] on span "Press SPACE to select this row." at bounding box center [262, 356] width 16 height 29
click at [256, 354] on span "Press SPACE to select this row." at bounding box center [260, 357] width 13 height 12
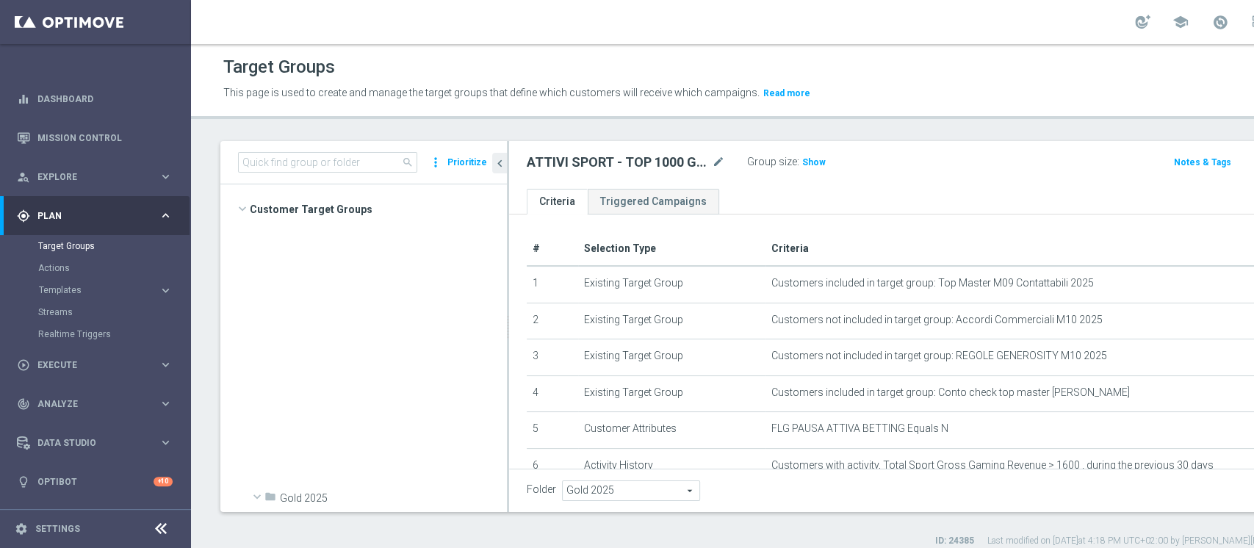
scroll to position [7171, 0]
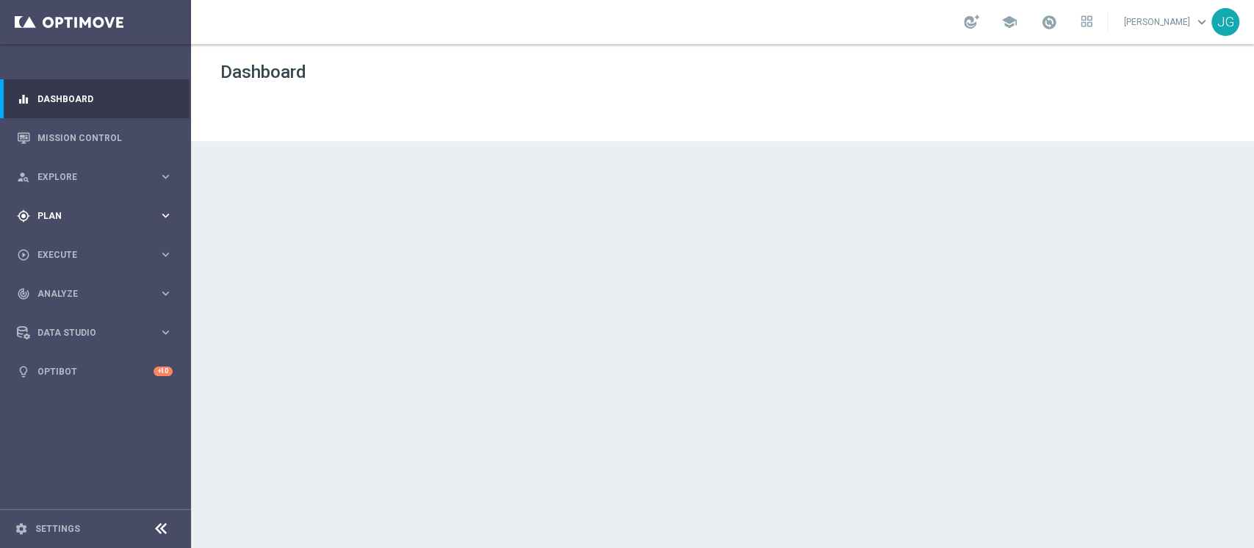
click at [94, 220] on span "Plan" at bounding box center [97, 216] width 121 height 9
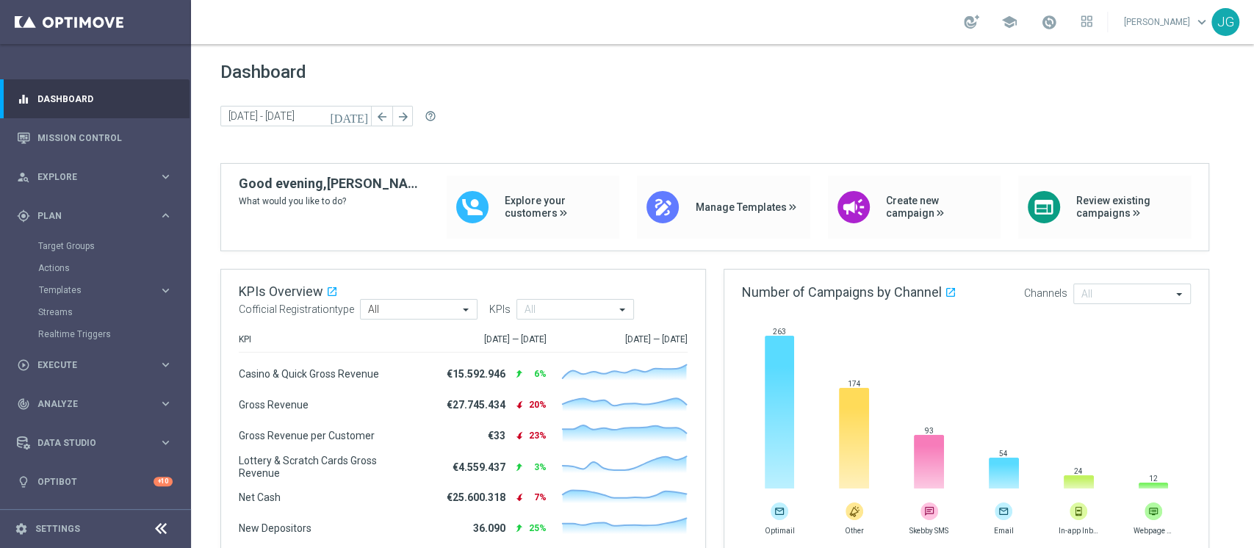
click at [76, 297] on accordion "Templates keyboard_arrow_right Optimail OptiMobile In-App OptiMobile Push Optip…" at bounding box center [113, 290] width 151 height 22
click at [87, 292] on span "Templates" at bounding box center [91, 290] width 105 height 9
click at [60, 314] on link "Optimail" at bounding box center [99, 312] width 107 height 12
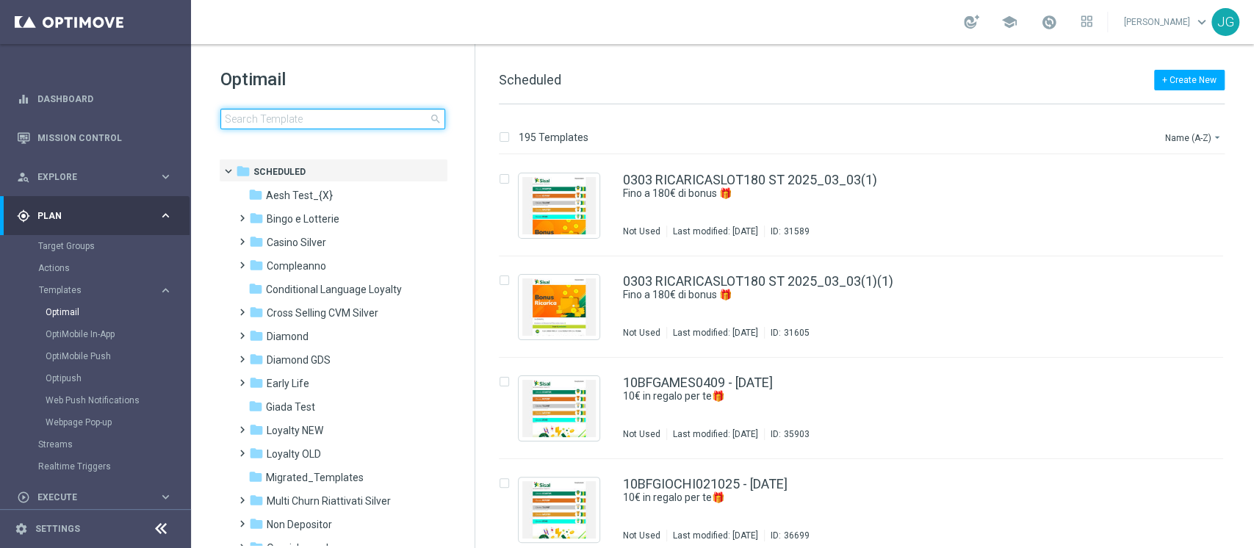
click at [289, 124] on input at bounding box center [332, 119] width 225 height 21
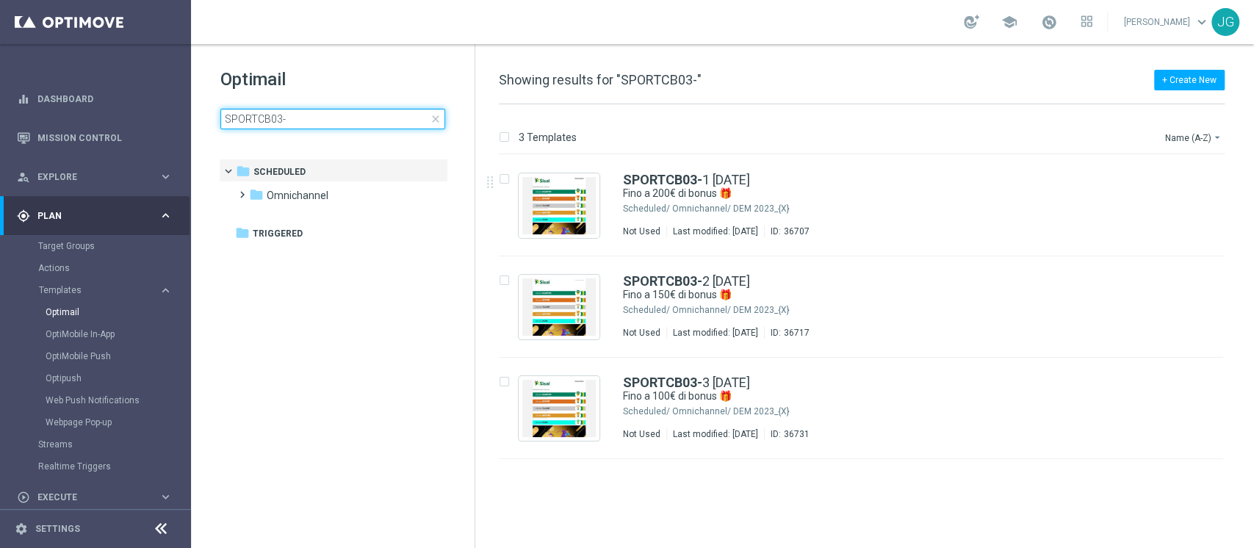
type input "SPORTCB03-"
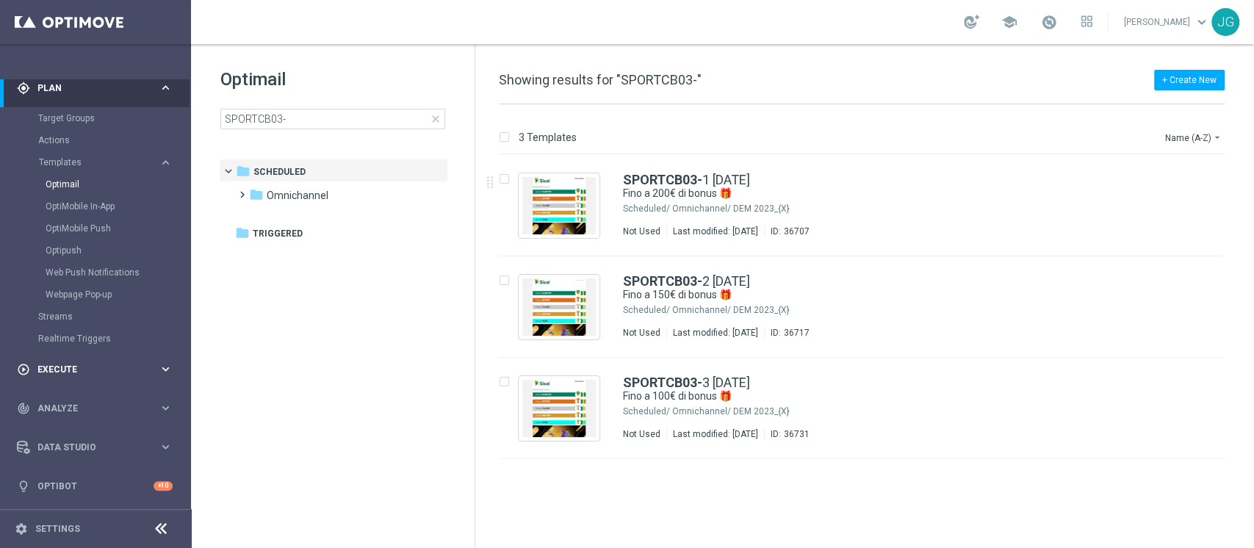
click at [85, 359] on div "play_circle_outline Execute keyboard_arrow_right" at bounding box center [95, 369] width 190 height 39
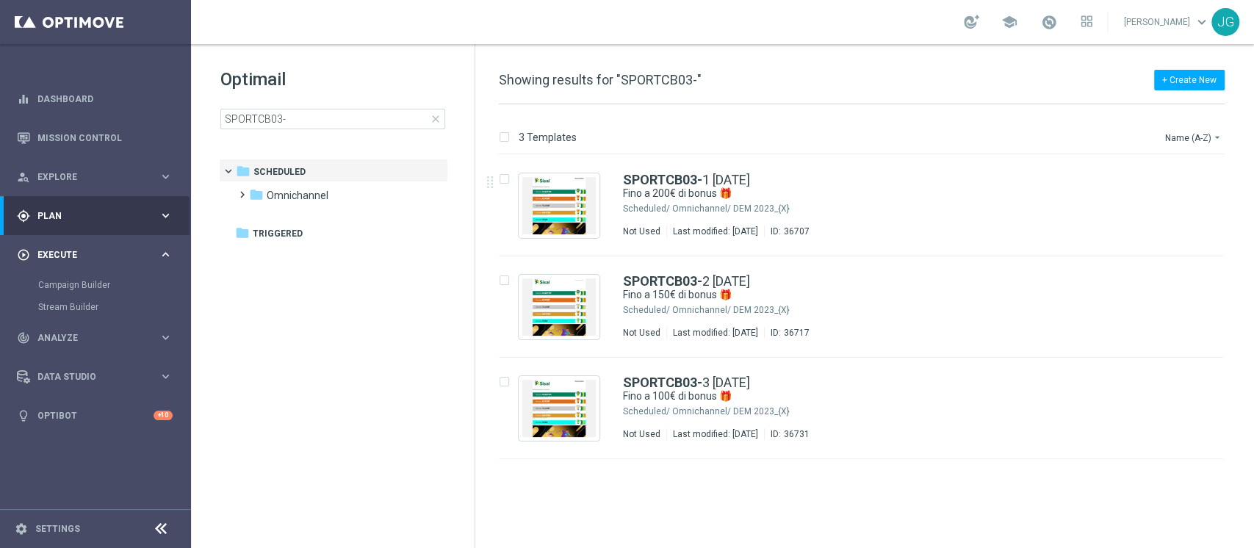
scroll to position [0, 0]
click at [76, 289] on link "Campaign Builder" at bounding box center [95, 285] width 115 height 12
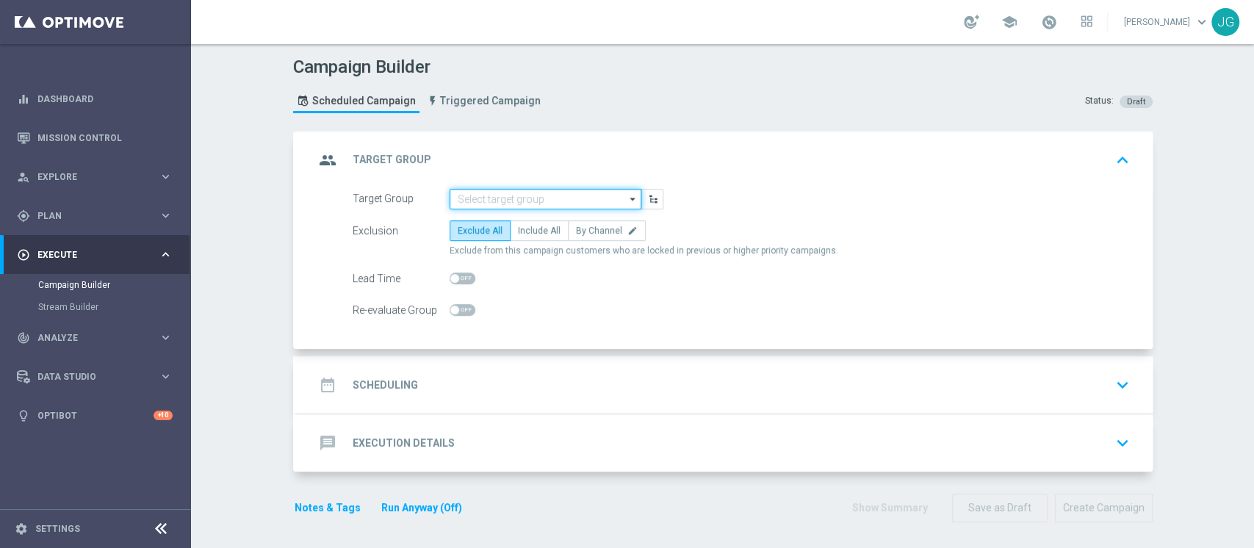
click at [519, 203] on input at bounding box center [546, 199] width 192 height 21
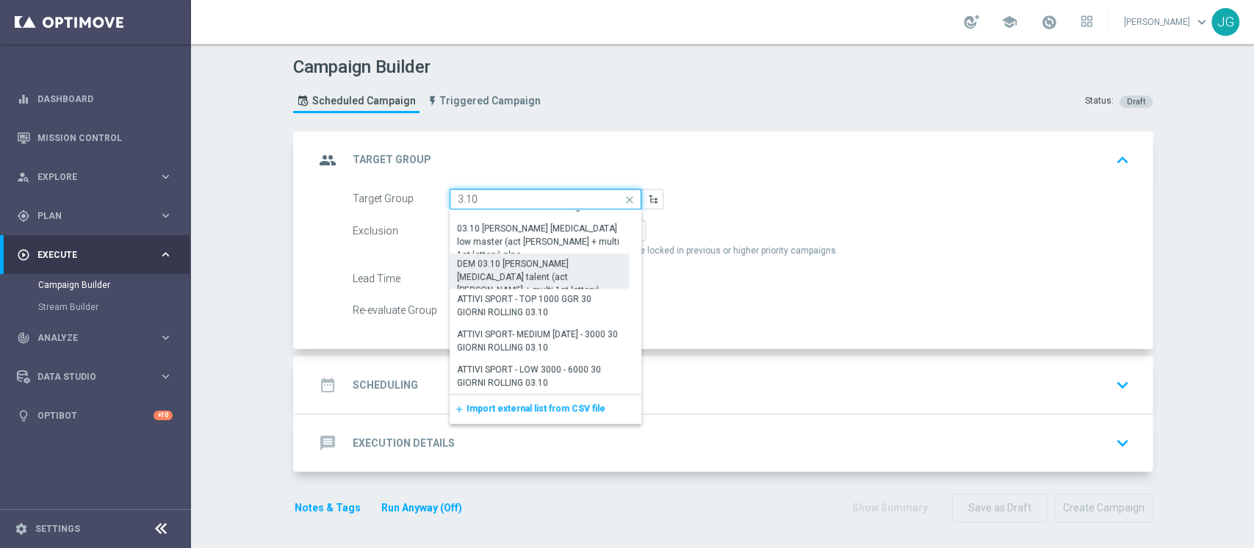
scroll to position [1, 0]
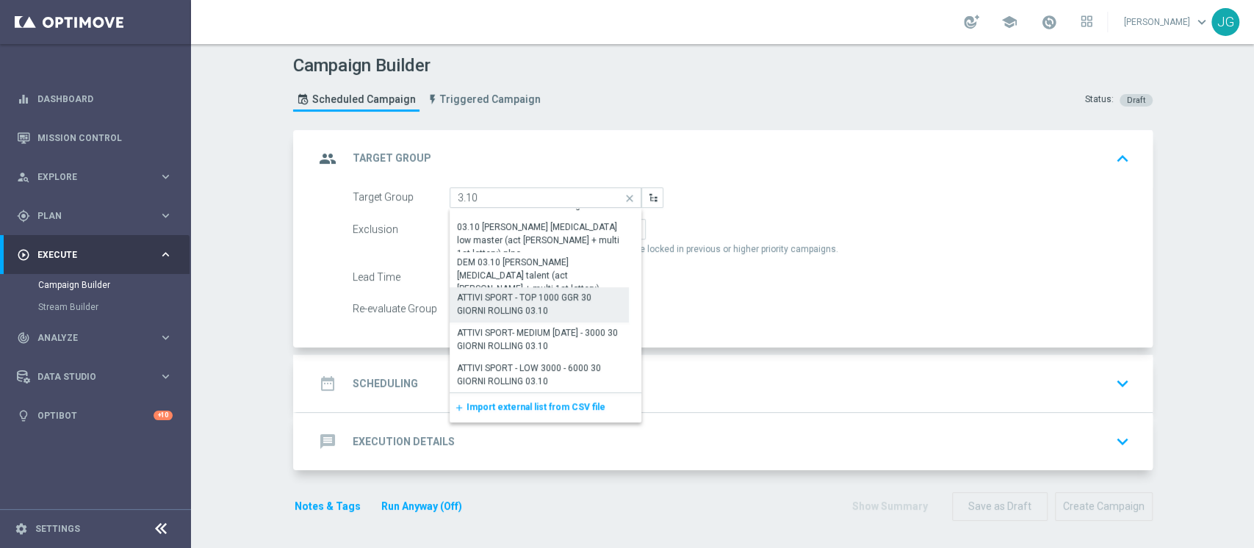
click at [547, 304] on div "ATTIVI SPORT - TOP 1000 GGR 30 GIORNI ROLLING 03.10" at bounding box center [539, 304] width 165 height 26
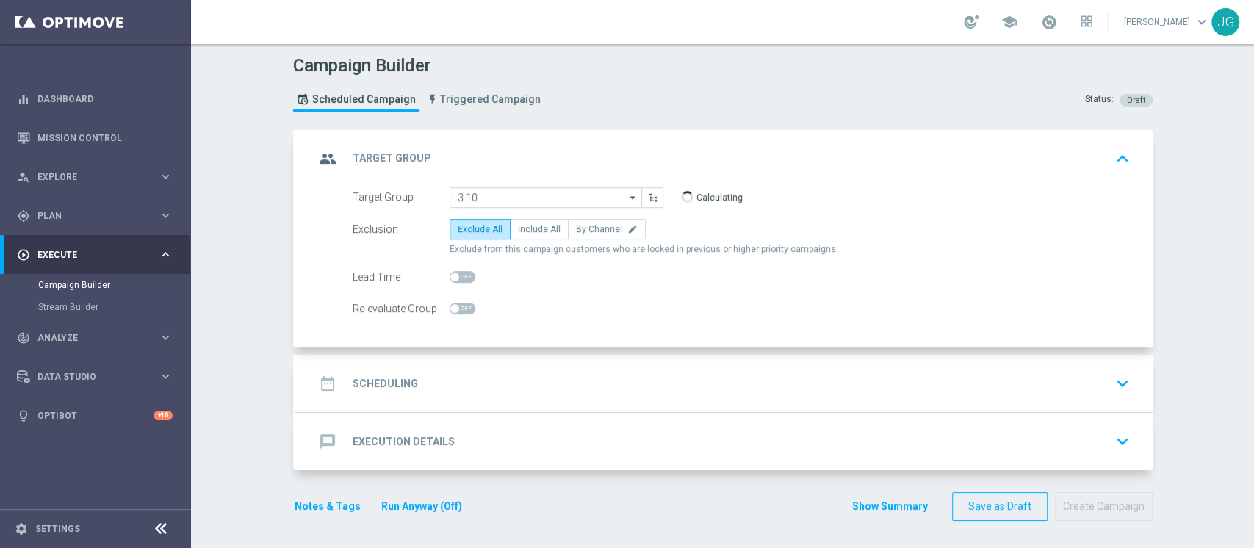
type input "ATTIVI SPORT - TOP 1000 GGR 30 GIORNI ROLLING 03.10"
click at [535, 196] on input "ATTIVI SPORT - TOP 1000 GGR 30 GIORNI ROLLING 03.10" at bounding box center [546, 197] width 192 height 21
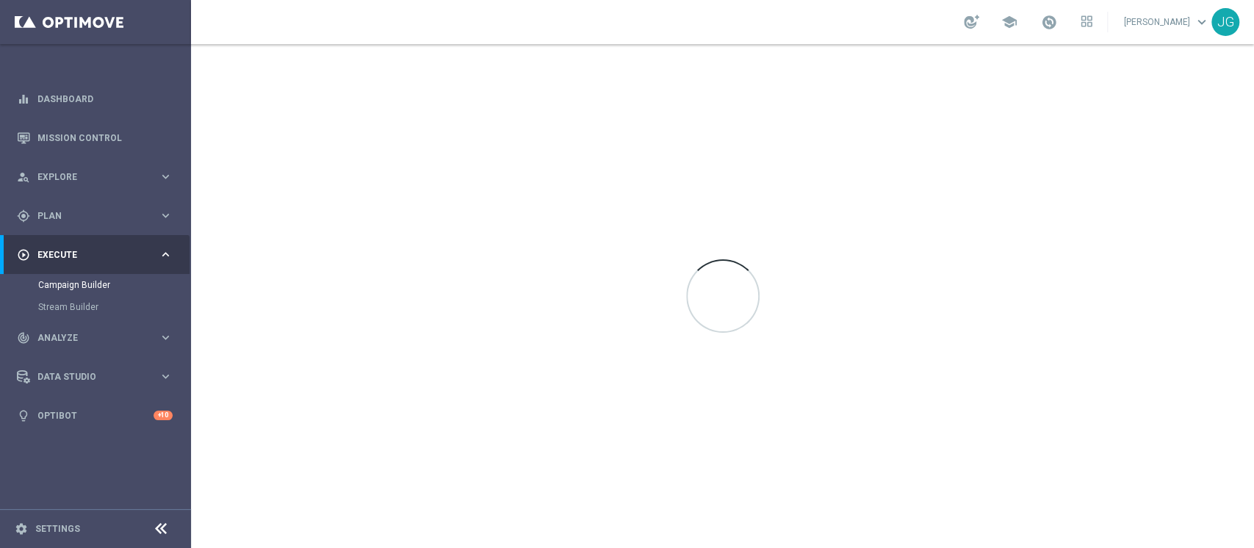
click at [594, 227] on div at bounding box center [722, 296] width 1063 height 504
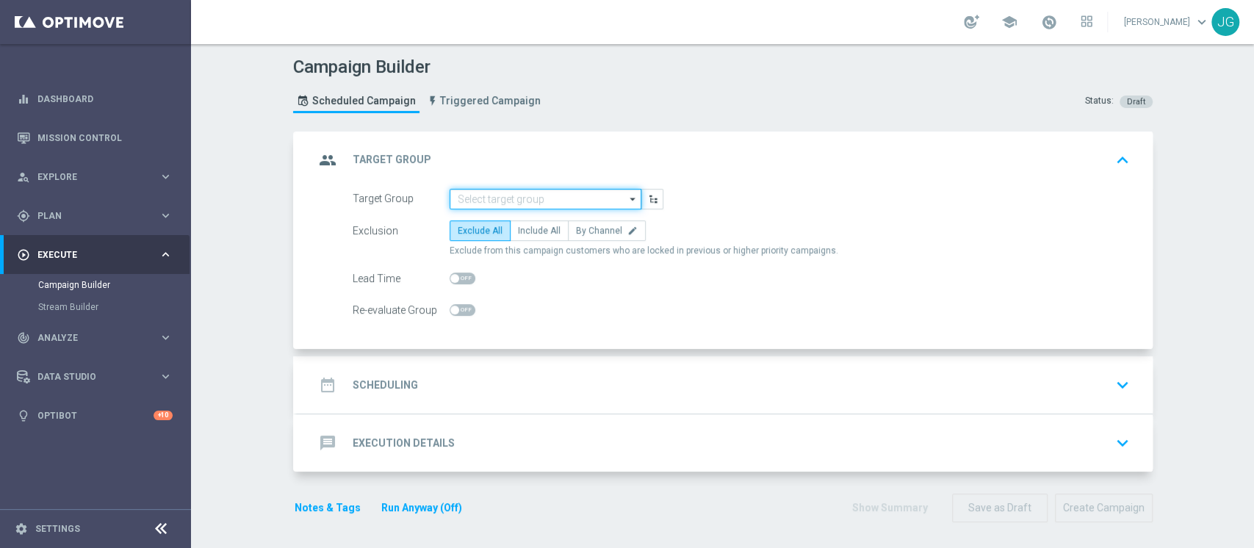
click at [468, 197] on input at bounding box center [546, 199] width 192 height 21
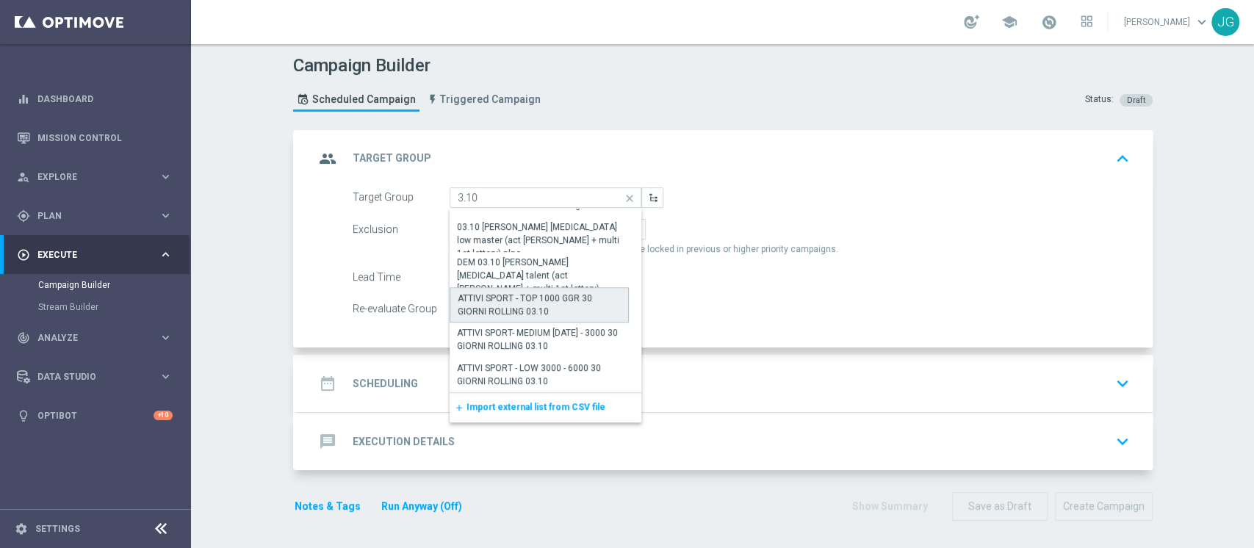
click at [527, 307] on div "ATTIVI SPORT - TOP 1000 GGR 30 GIORNI ROLLING 03.10" at bounding box center [540, 305] width 164 height 26
type input "ATTIVI SPORT - TOP 1000 GGR 30 GIORNI ROLLING 03.10"
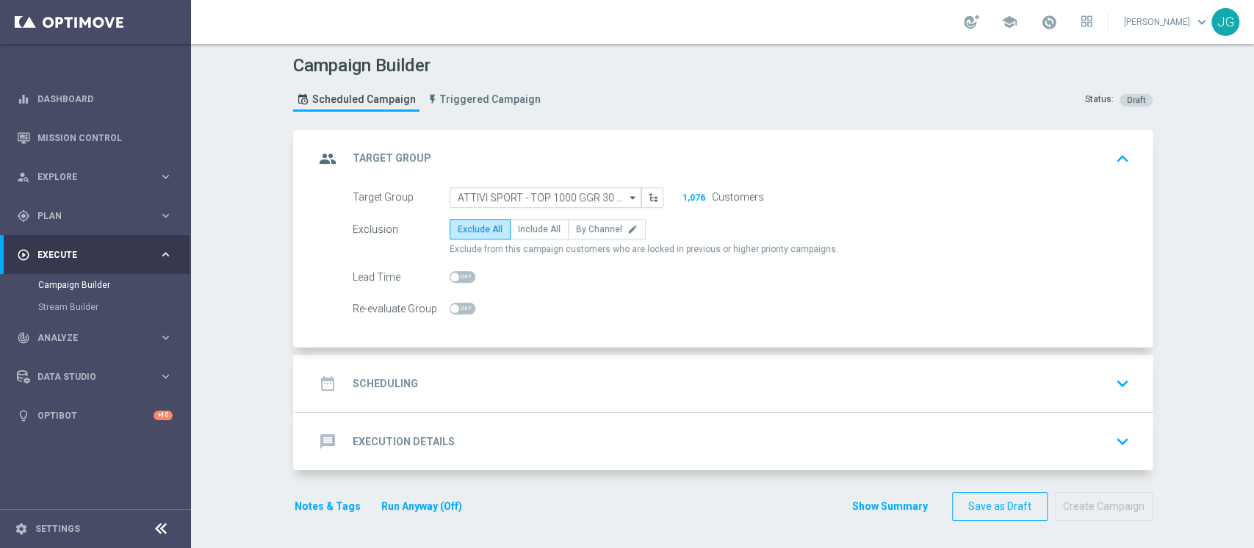
click at [540, 245] on span "Exclude from this campaign customers who are locked in previous or higher prior…" at bounding box center [644, 249] width 389 height 12
click at [524, 230] on span "Include All" at bounding box center [539, 229] width 43 height 10
click at [524, 230] on input "Include All" at bounding box center [523, 232] width 10 height 10
radio input "true"
click at [597, 380] on div "date_range Scheduling keyboard_arrow_down" at bounding box center [724, 384] width 821 height 28
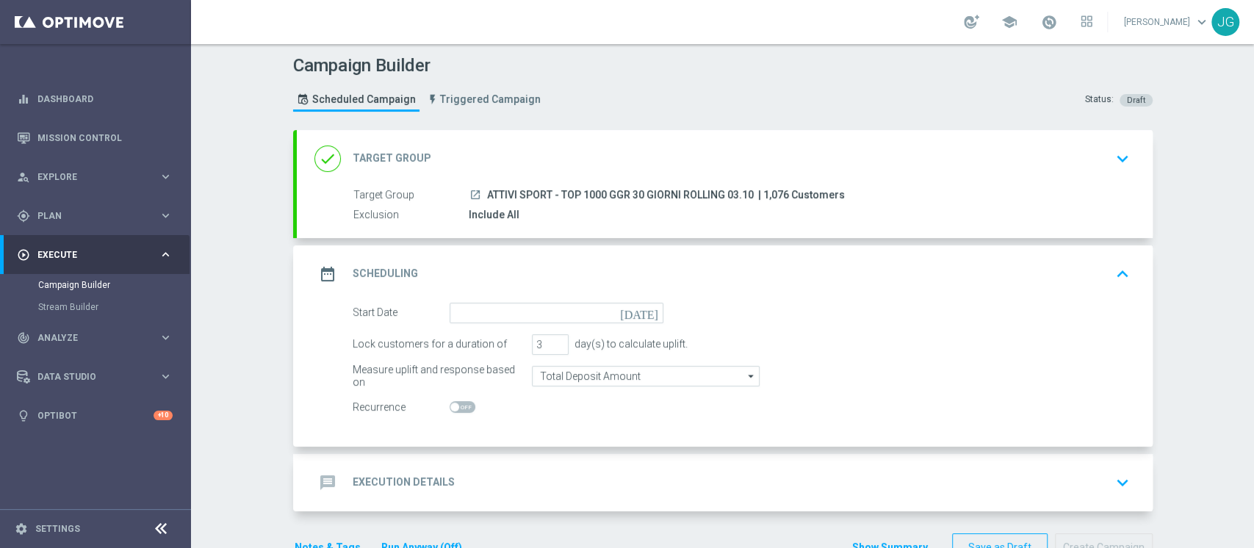
scroll to position [43, 0]
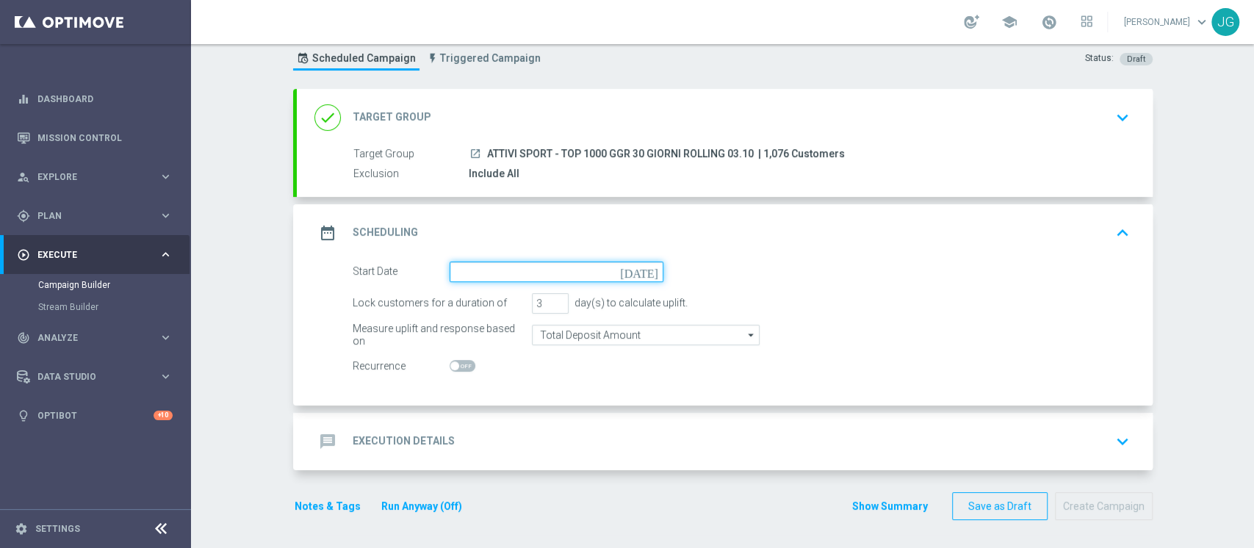
click at [535, 262] on input at bounding box center [557, 272] width 214 height 21
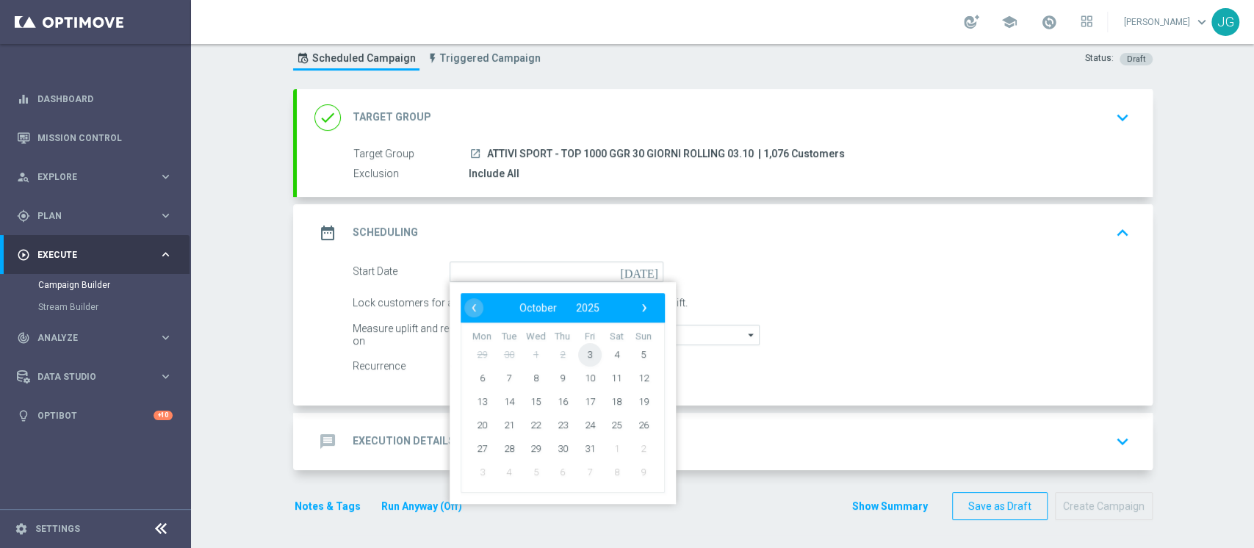
click at [587, 351] on span "3" at bounding box center [589, 354] width 24 height 24
type input "03 Oct 2025"
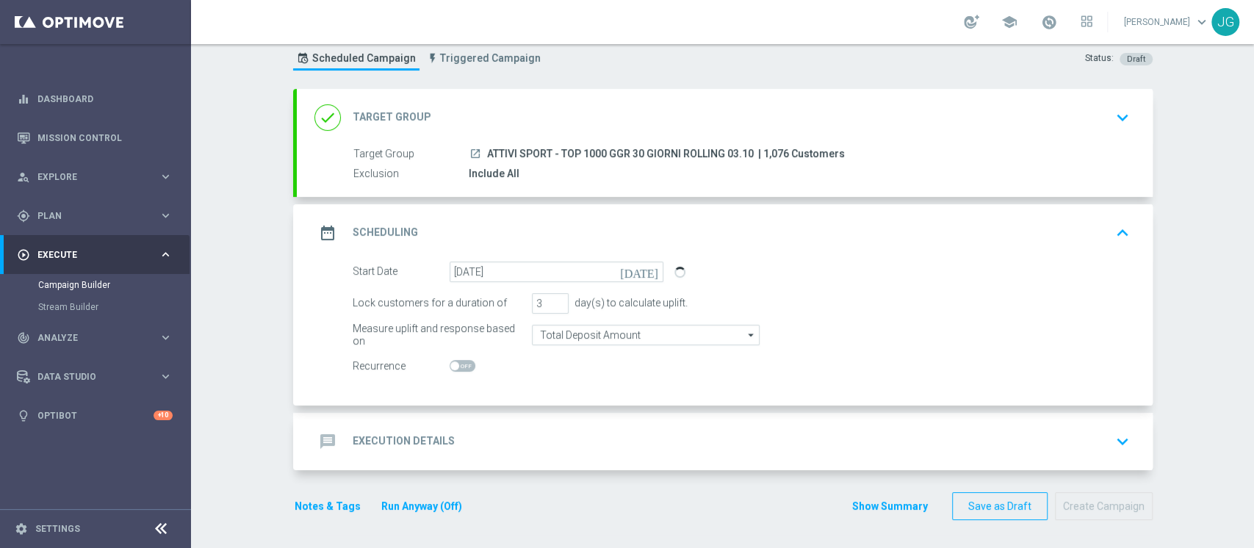
click at [610, 429] on div "message Execution Details keyboard_arrow_down" at bounding box center [724, 442] width 821 height 28
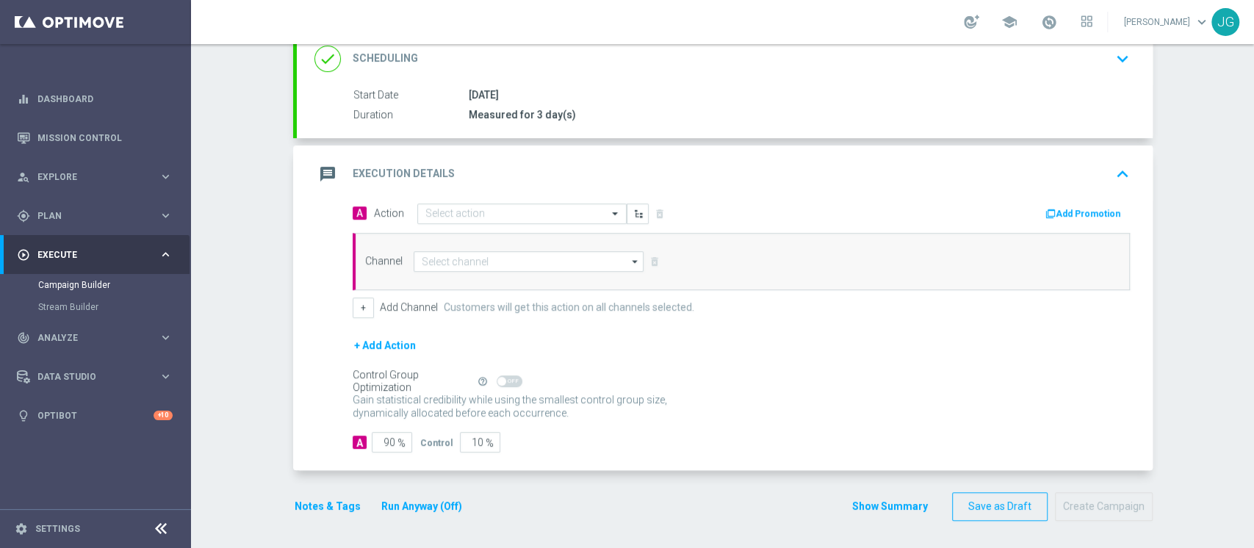
scroll to position [0, 0]
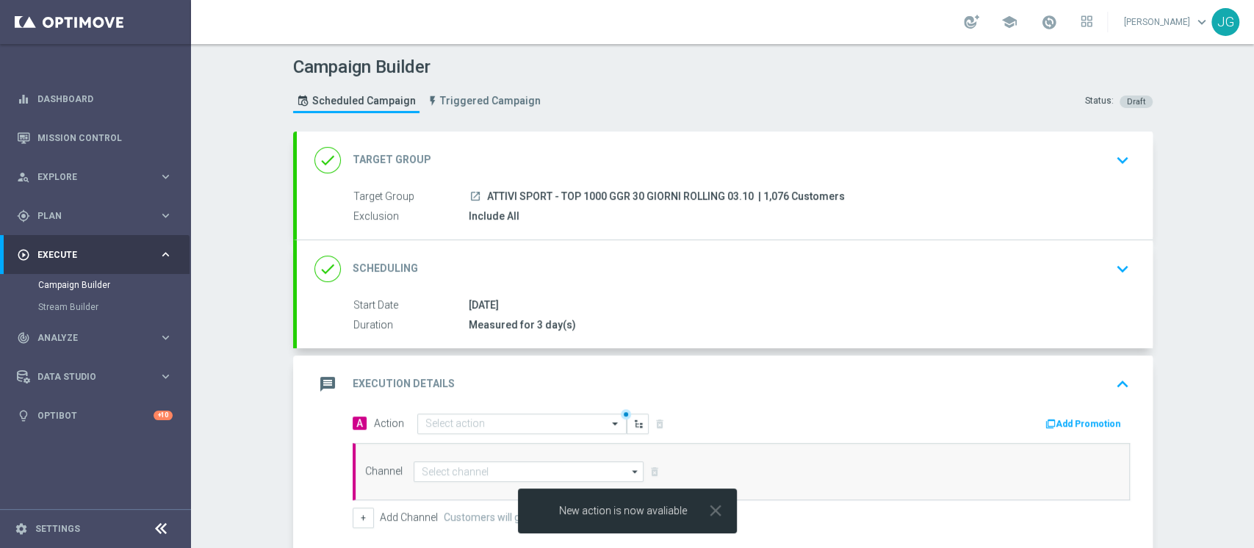
drag, startPoint x: 746, startPoint y: 193, endPoint x: 476, endPoint y: 195, distance: 270.4
click at [476, 195] on div "launch ATTIVI SPORT - TOP 1000 GGR 30 GIORNI ROLLING 03.10 | 1,076 Customers" at bounding box center [796, 196] width 655 height 15
copy span "ATTIVI SPORT - TOP 1000 GGR 30 GIORNI ROLLING 03.10"
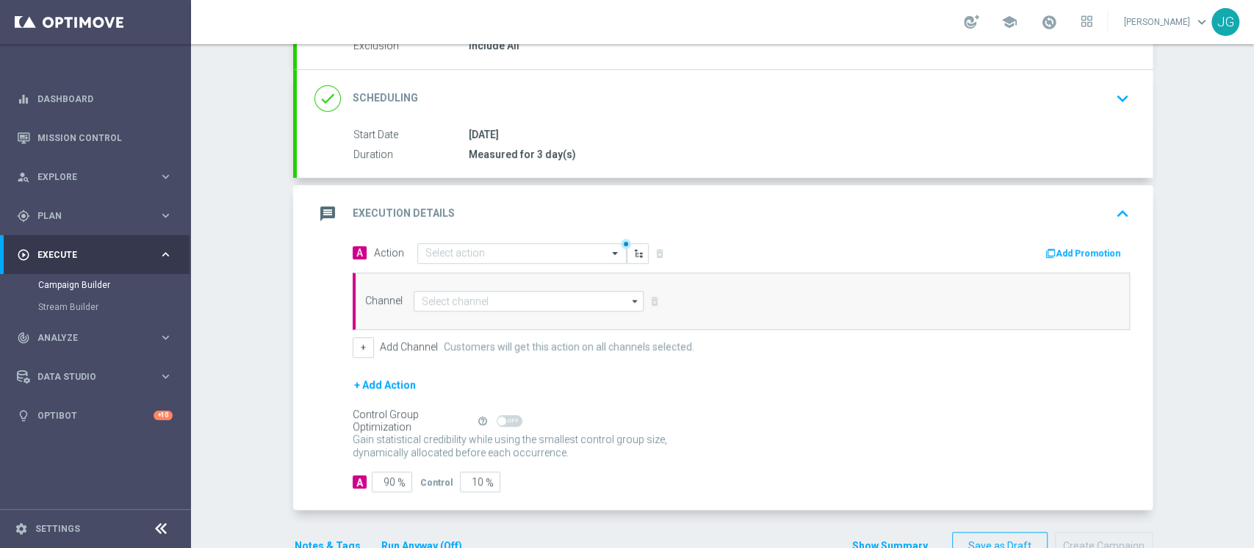
scroll to position [173, 0]
click at [461, 232] on div "message Execution Details keyboard_arrow_up" at bounding box center [725, 210] width 856 height 57
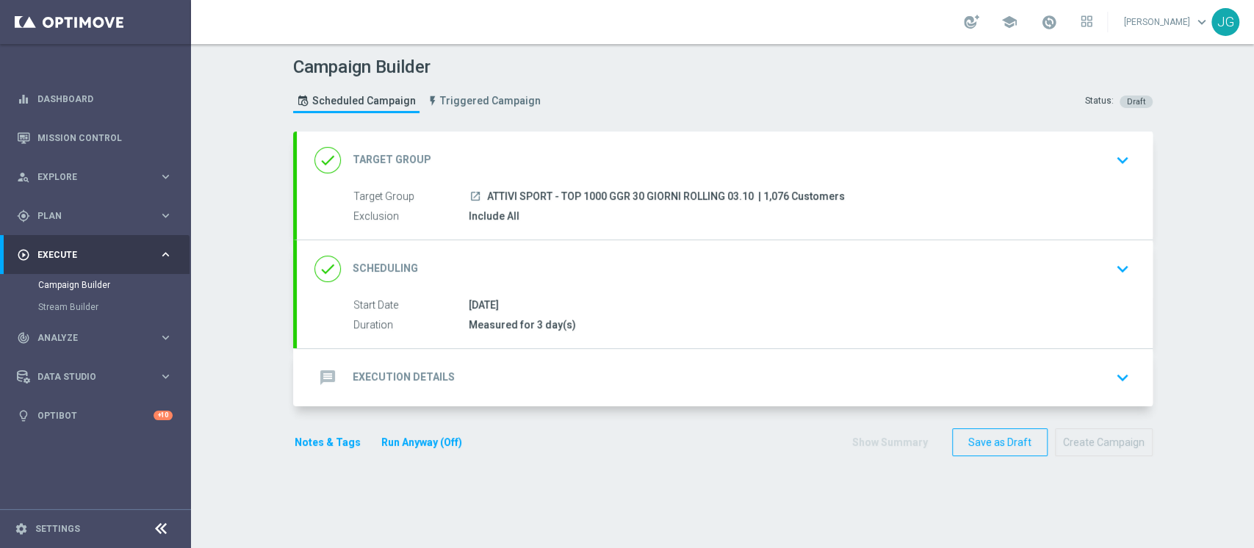
scroll to position [0, 0]
click at [464, 403] on div "message Execution Details keyboard_arrow_down" at bounding box center [725, 377] width 856 height 57
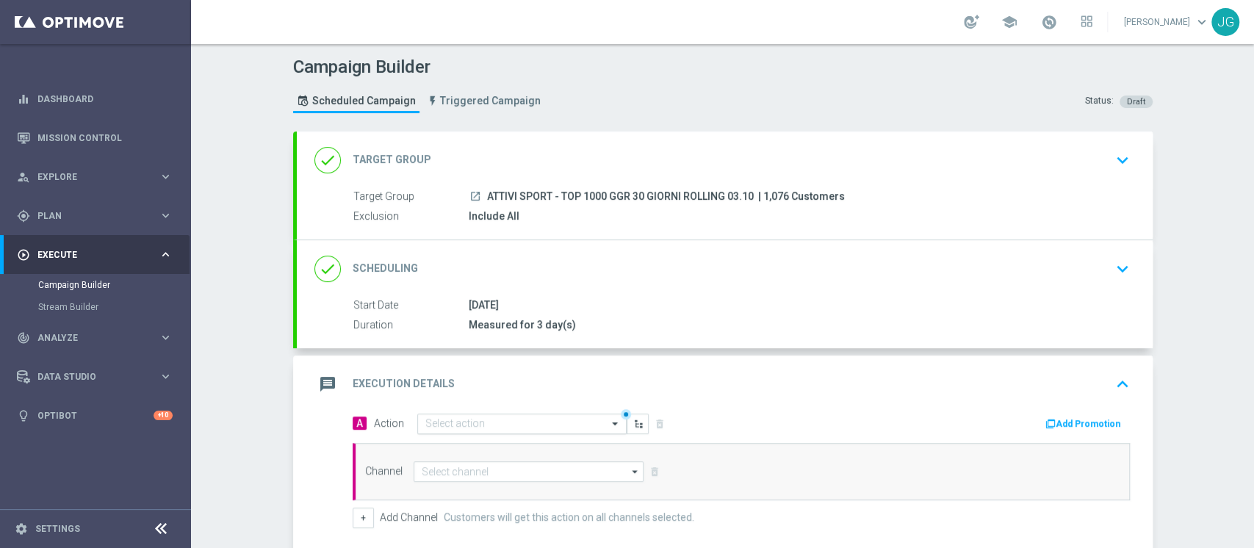
click at [500, 423] on input "text" at bounding box center [507, 424] width 164 height 12
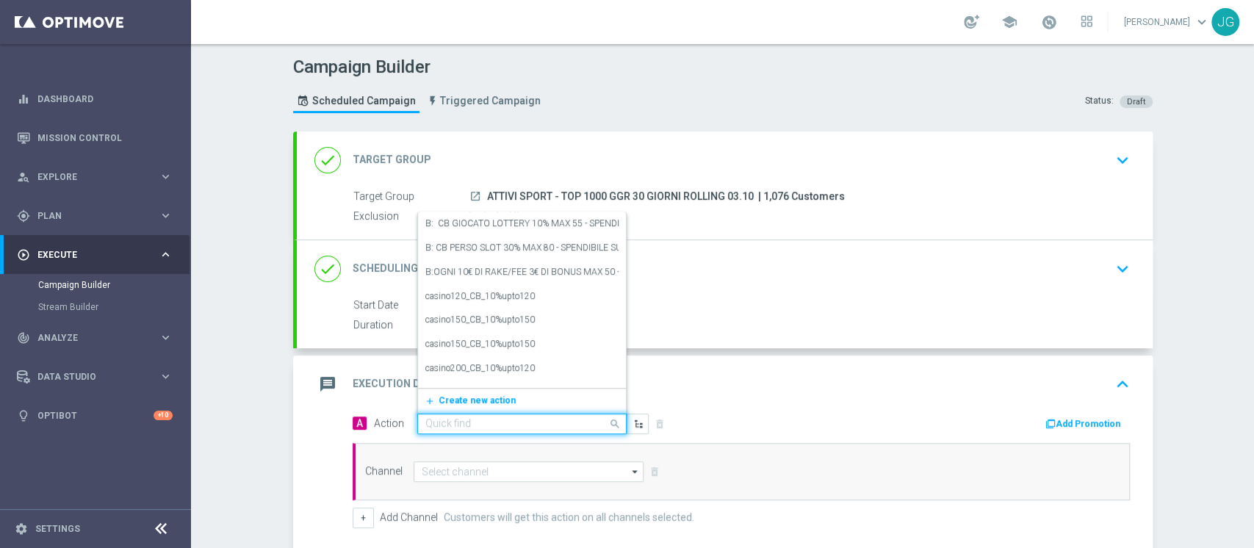
paste input "CB PERSO SPORT 30% MAX 200 EURO - ESCLUSE SINGOLE - SPENDIBILE SPORT"
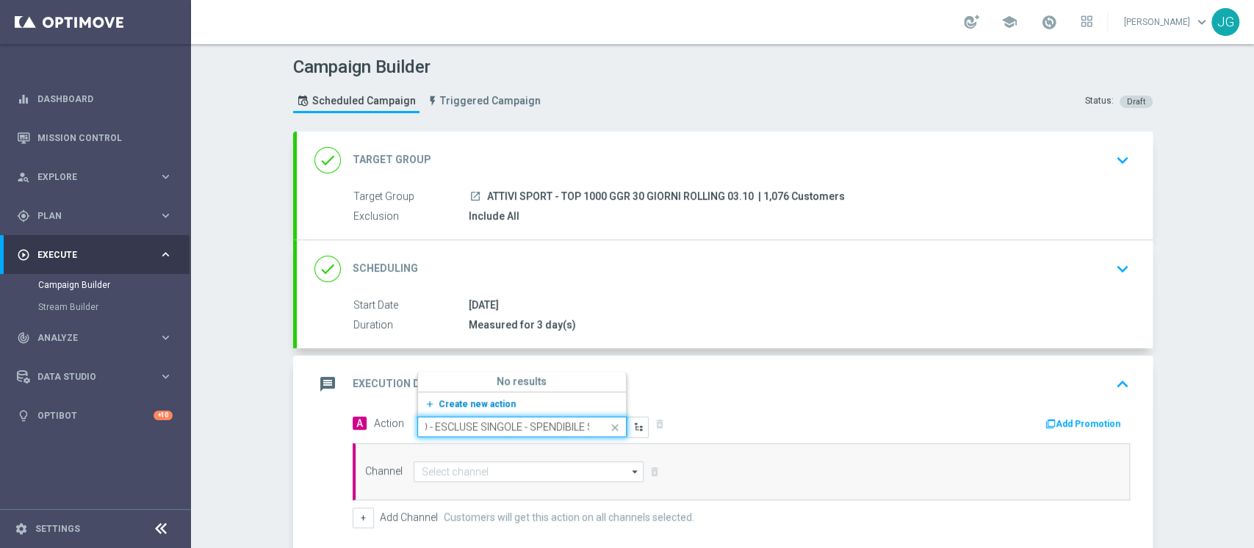
type input "CB PERSO SPORT 30% MAX 200 EURO - ESCLUSE SINGOLE - SPENDIBILE SPORT"
click at [547, 384] on div "CB PERSO SPORT 30% MAX 200 EURO - ESCLUSE SINGOLE - SPENDIBILE SPORT edit" at bounding box center [521, 379] width 193 height 24
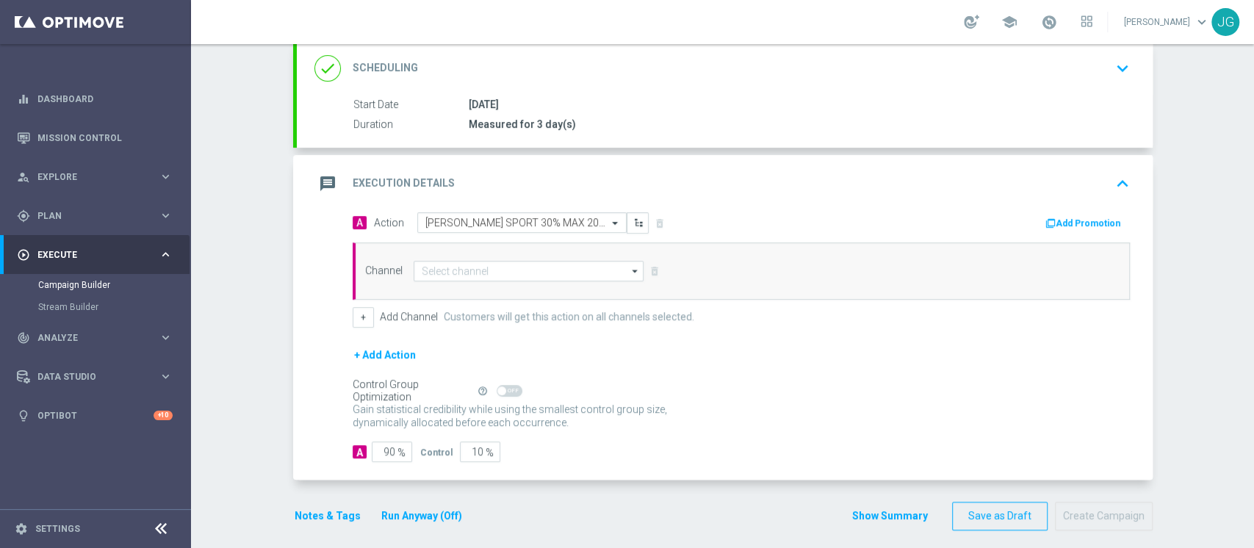
scroll to position [201, 0]
click at [1065, 217] on button "Add Promotion" at bounding box center [1085, 223] width 82 height 16
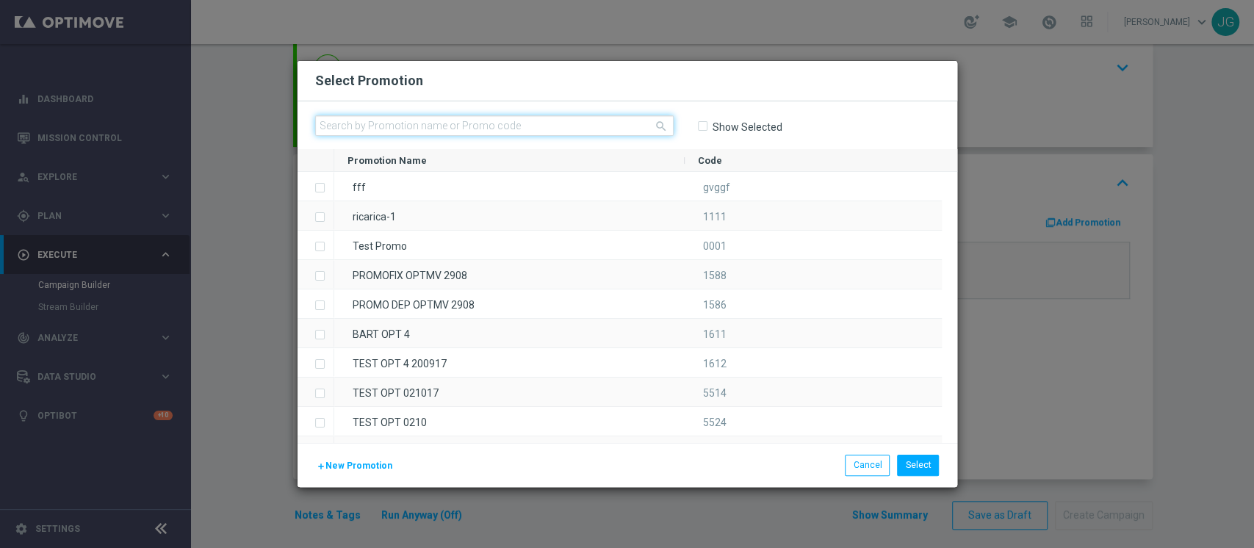
click at [554, 123] on input "text" at bounding box center [494, 125] width 359 height 21
paste input "335979"
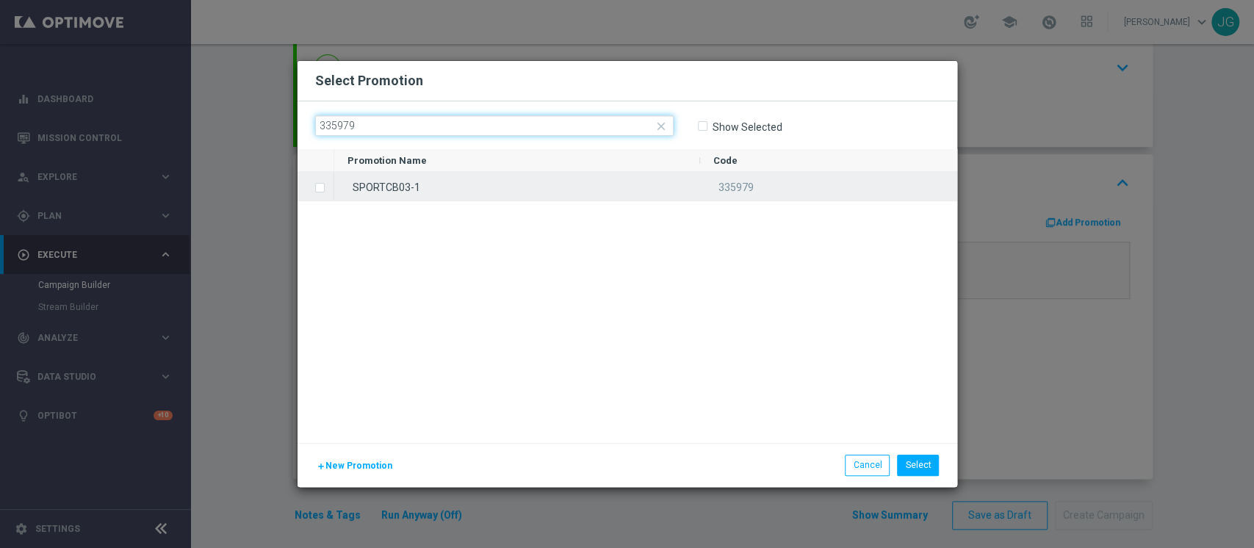
type input "335979"
click at [485, 193] on div "SPORTCB03-1" at bounding box center [517, 186] width 366 height 29
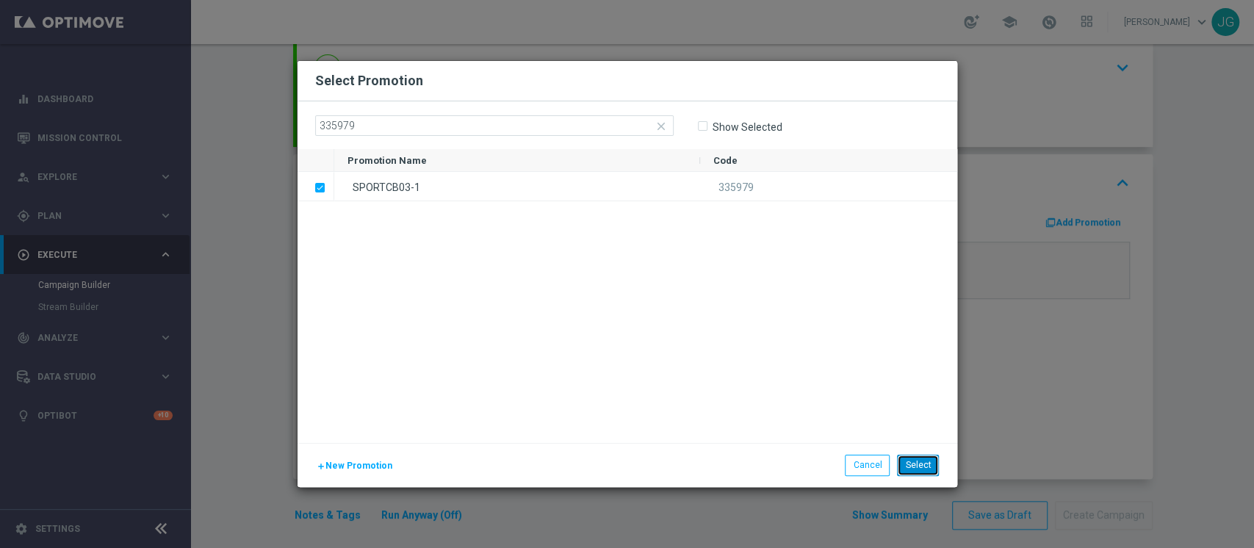
click at [923, 466] on button "Select" at bounding box center [918, 465] width 42 height 21
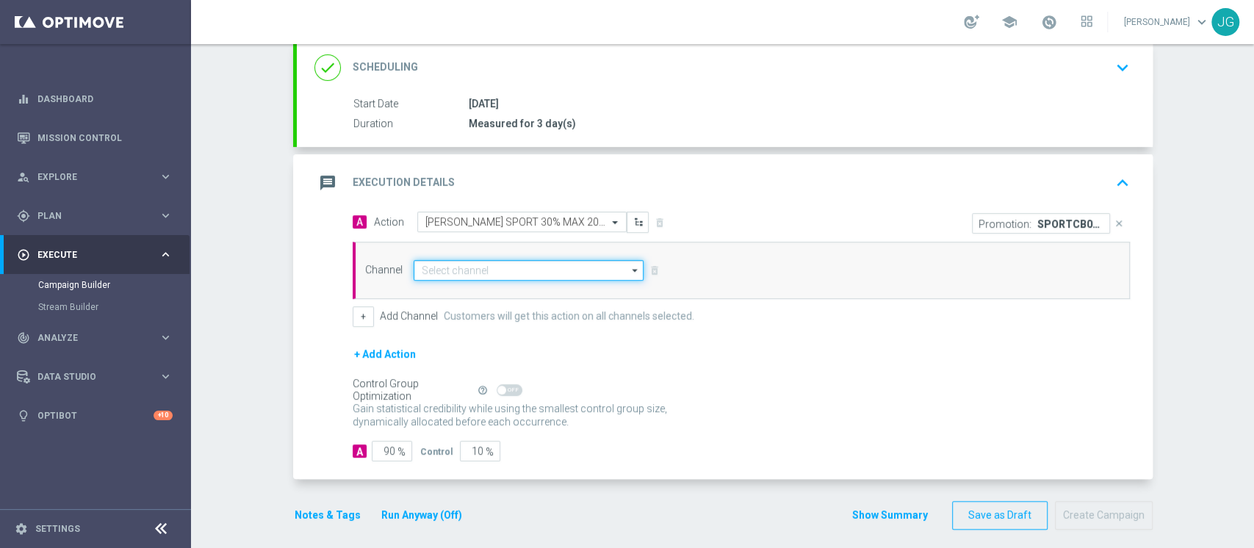
click at [552, 275] on input at bounding box center [529, 270] width 231 height 21
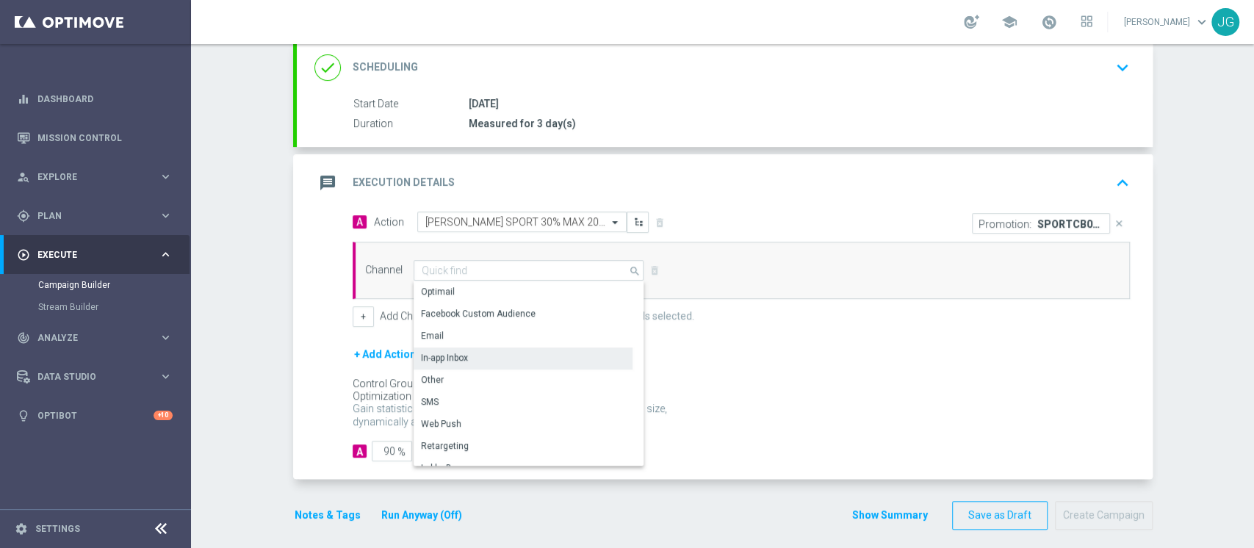
click at [447, 355] on div "In-app Inbox" at bounding box center [444, 357] width 47 height 13
type input "In-app Inbox"
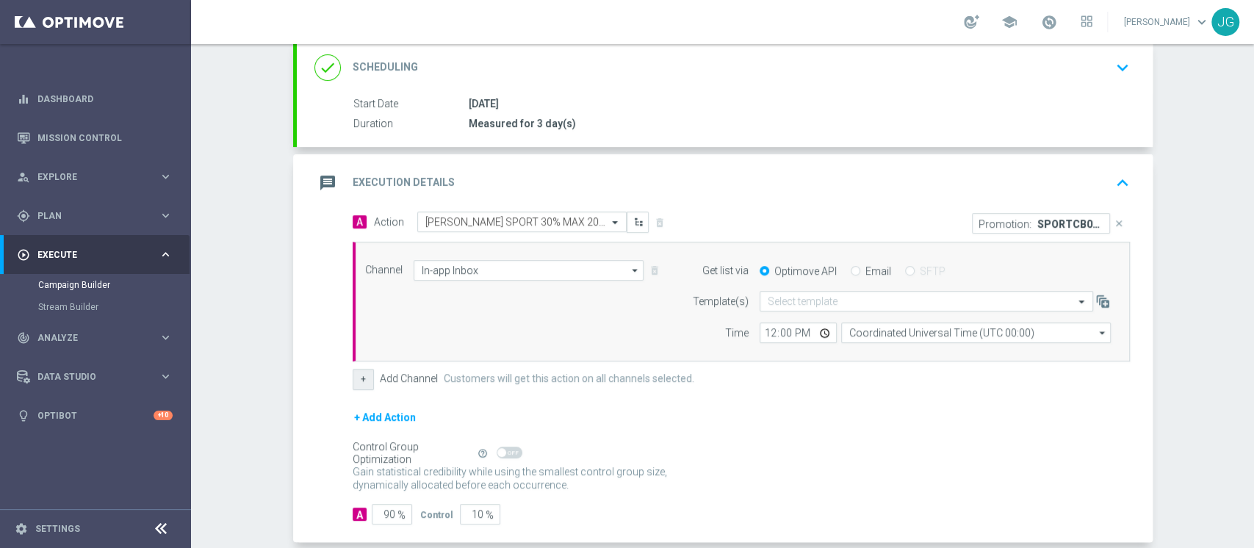
click at [359, 375] on button "+" at bounding box center [363, 379] width 21 height 21
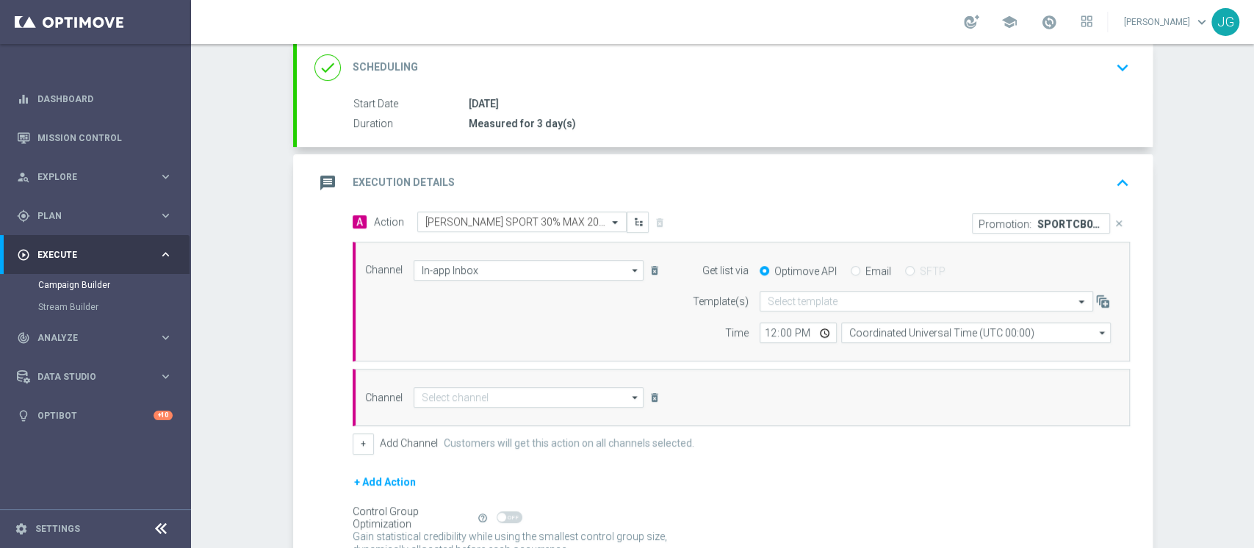
click at [851, 272] on input "Email" at bounding box center [856, 272] width 10 height 10
radio input "true"
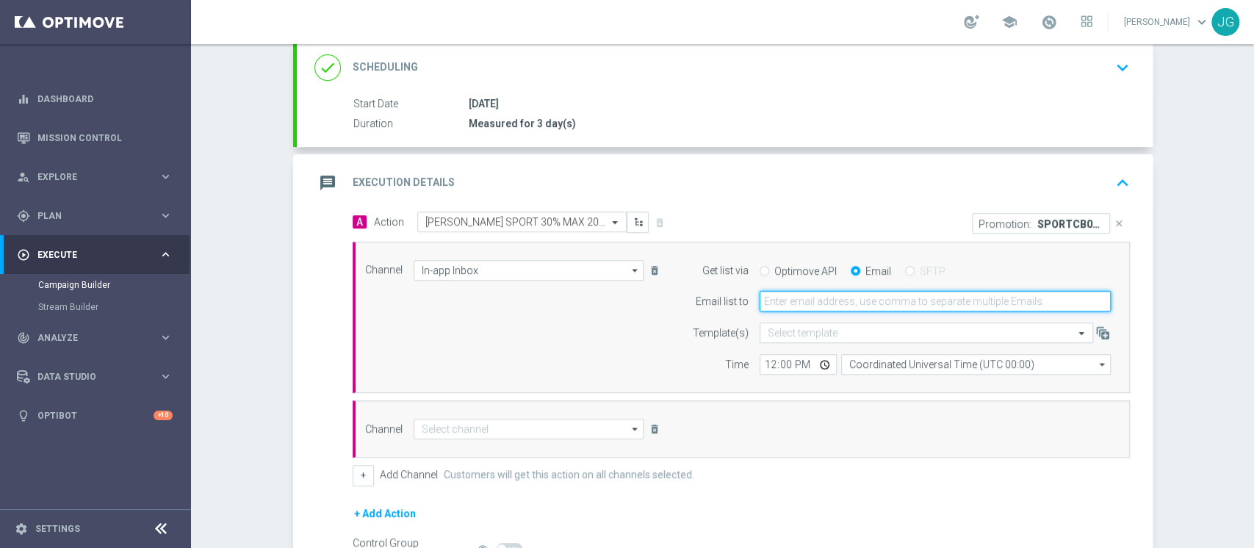
click at [829, 305] on input "email" at bounding box center [935, 301] width 351 height 21
type input "jennyffer.gonzalez@sisal.it"
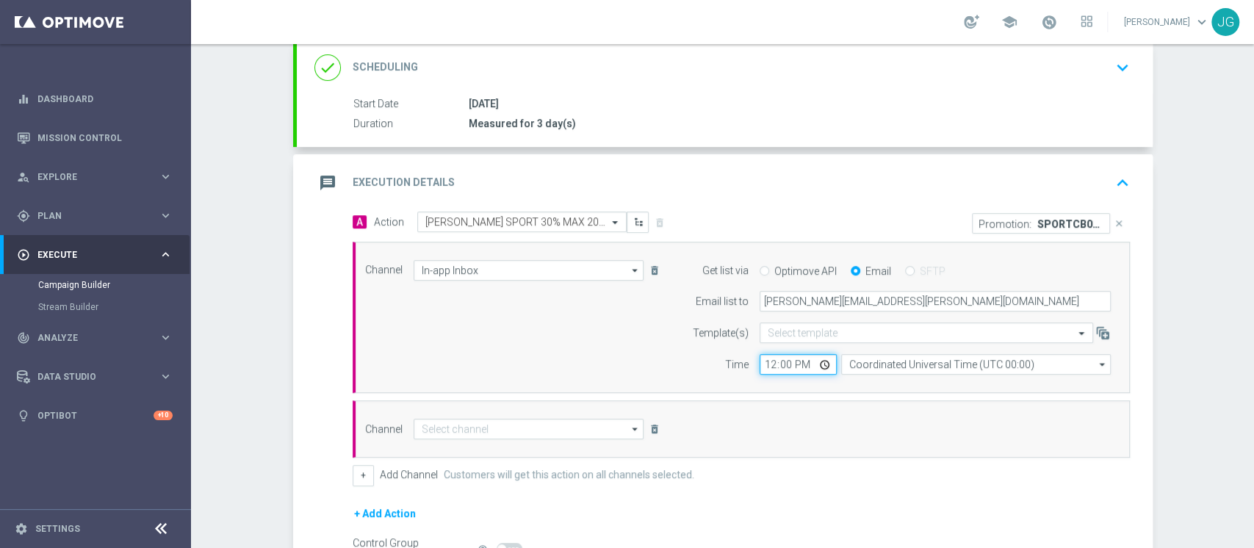
click at [810, 363] on input "12:00" at bounding box center [798, 364] width 77 height 21
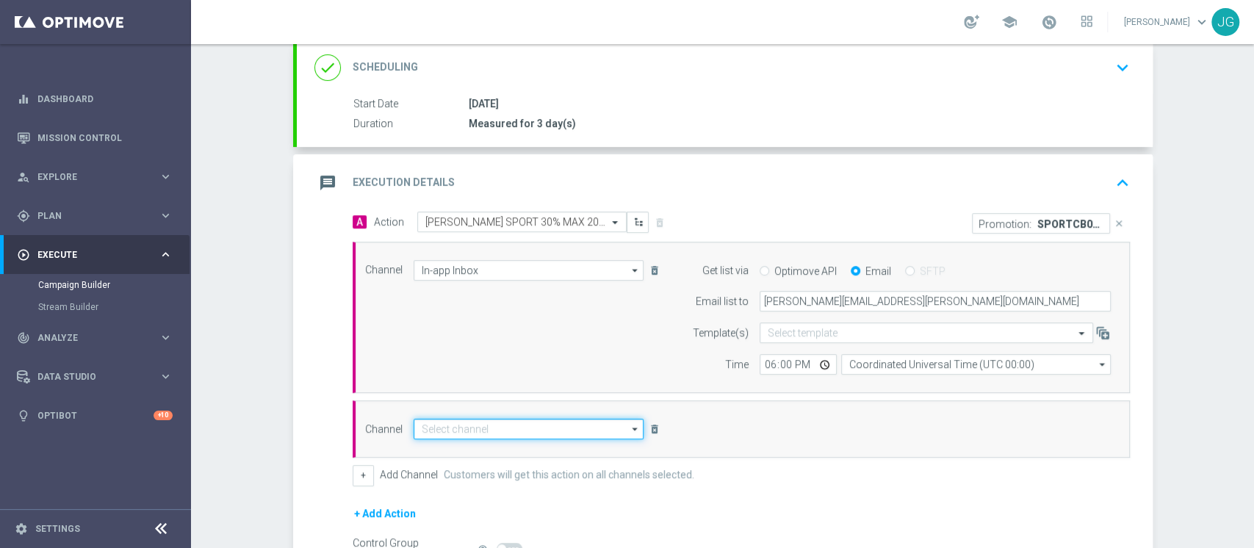
type input "18:00"
click at [570, 422] on input at bounding box center [529, 429] width 231 height 21
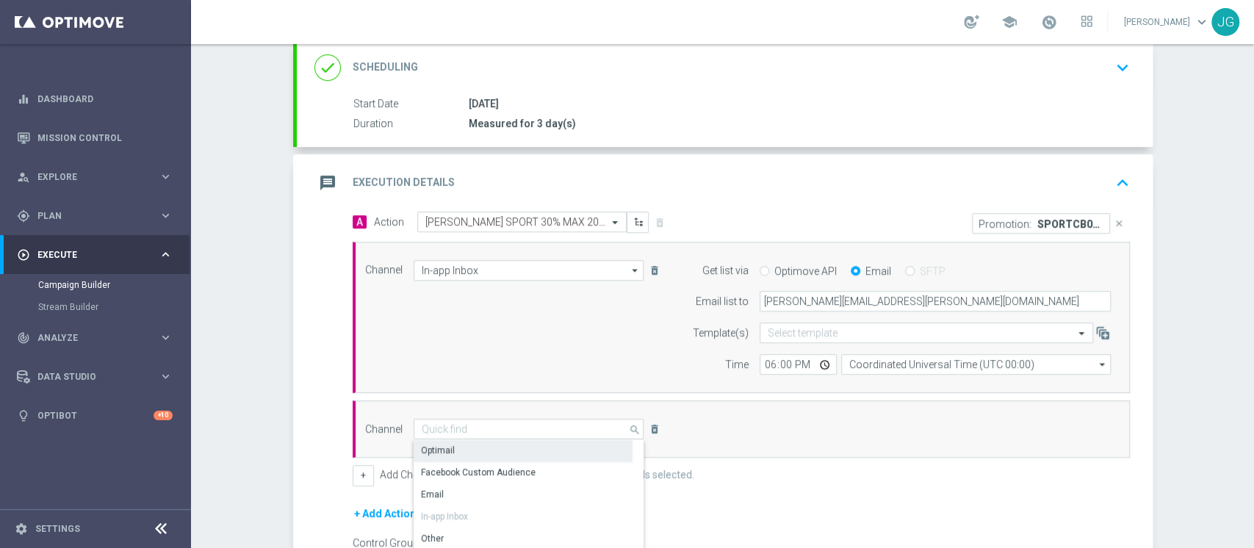
click at [488, 450] on div "Optimail" at bounding box center [523, 450] width 219 height 21
type input "Optimail"
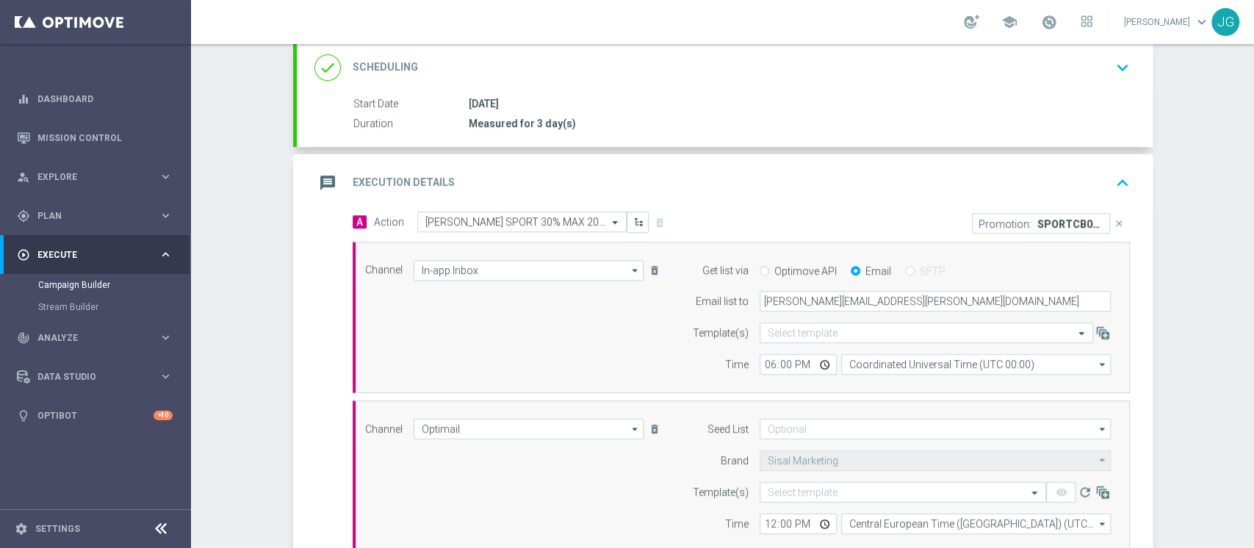
scroll to position [475, 0]
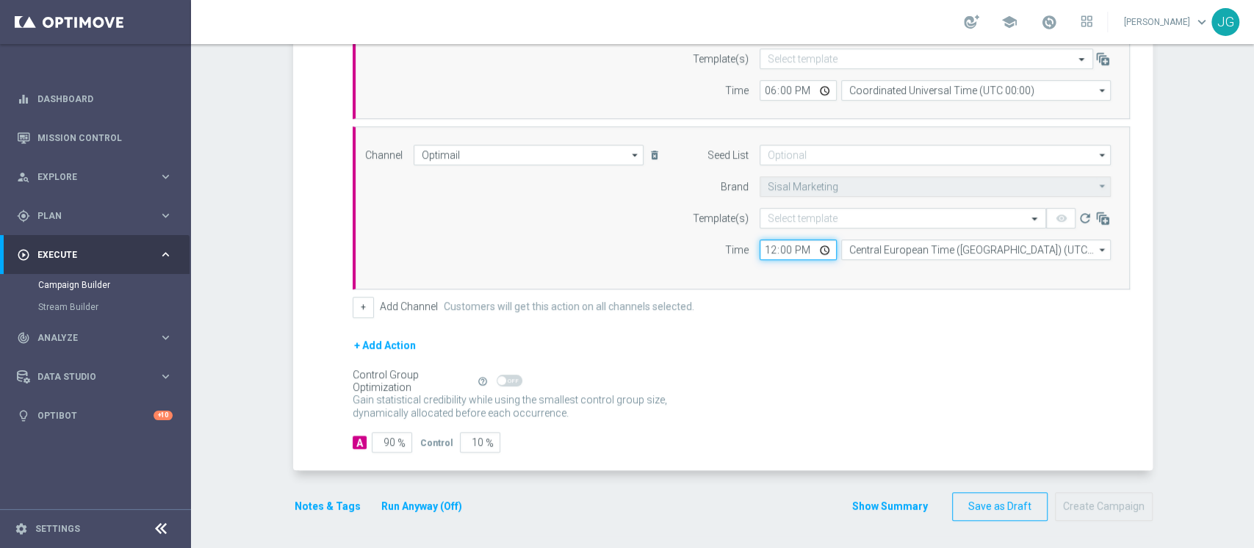
click at [818, 247] on input "12:00" at bounding box center [798, 249] width 77 height 21
type input "18:00"
click at [798, 212] on input "text" at bounding box center [888, 218] width 241 height 12
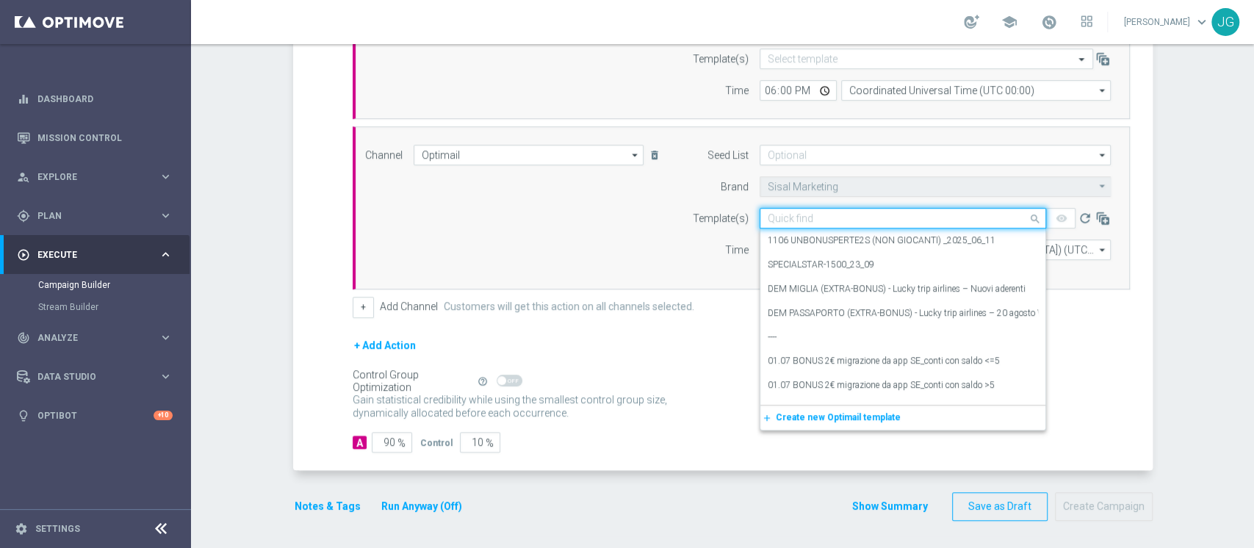
paste input "SPORTCB03-1 03-10-2025"
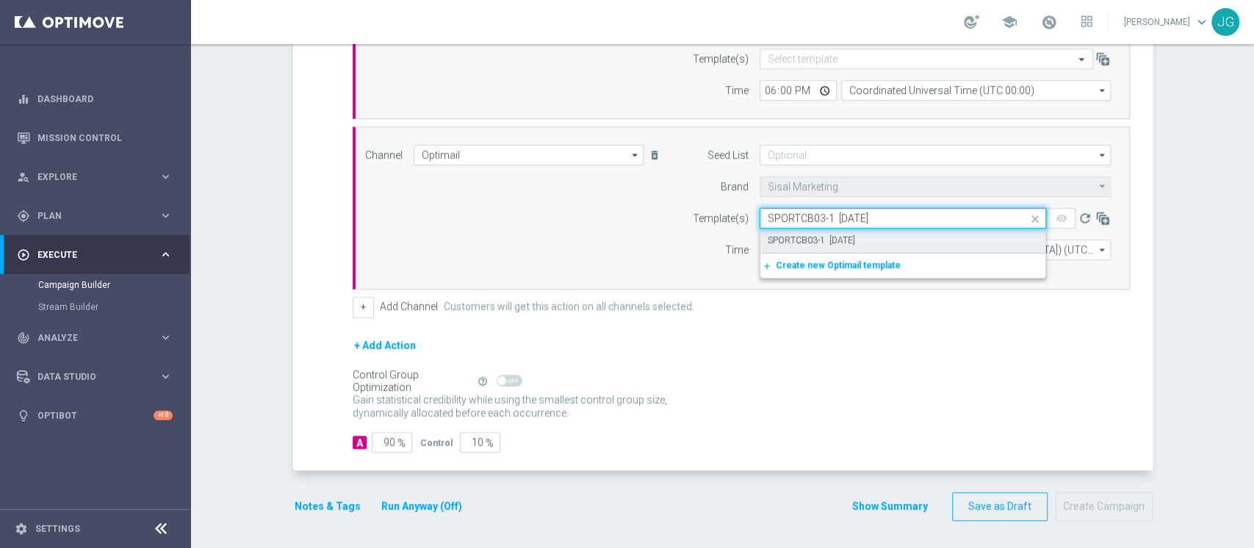
click at [829, 239] on label "SPORTCB03-1 03-10-2025" at bounding box center [811, 240] width 87 height 12
type input "SPORTCB03-1 03-10-2025"
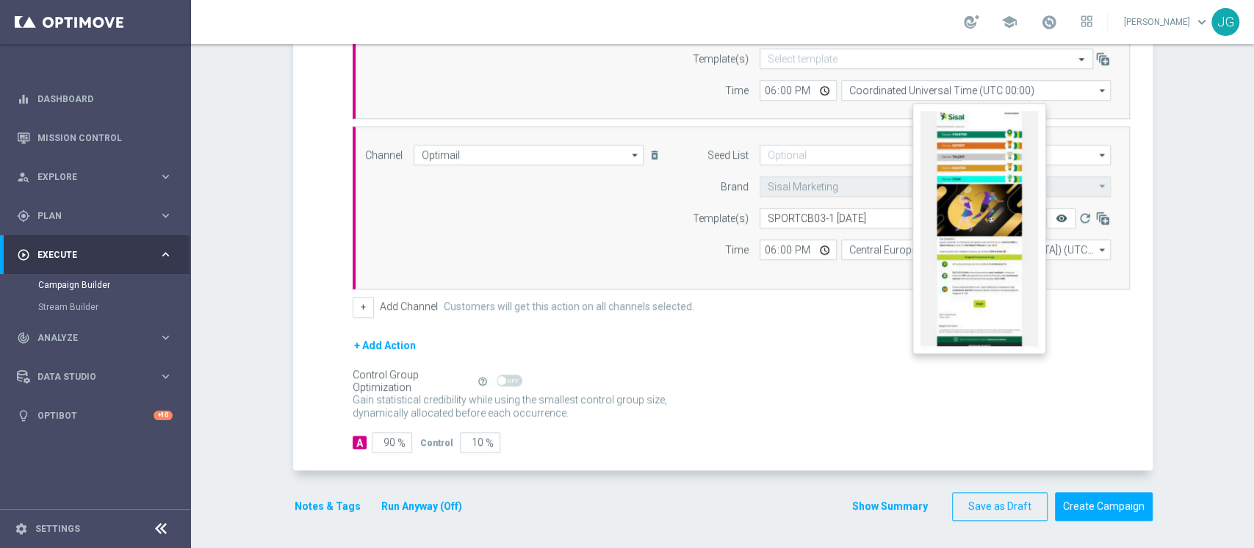
click at [1055, 217] on icon "remove_red_eye" at bounding box center [1061, 218] width 12 height 12
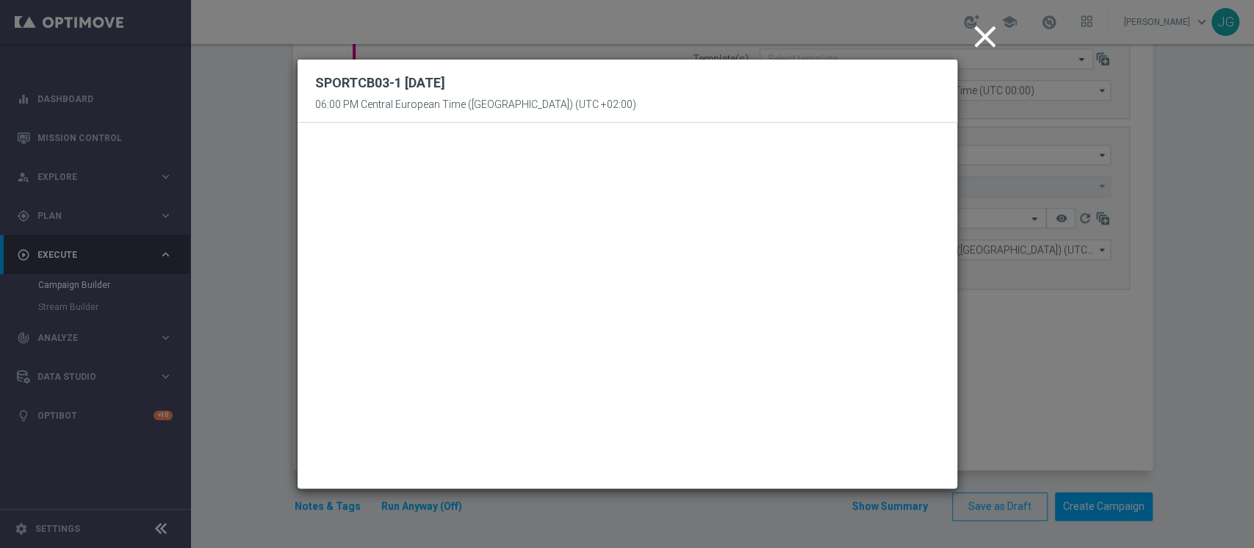
click at [981, 29] on icon "close" at bounding box center [985, 36] width 37 height 37
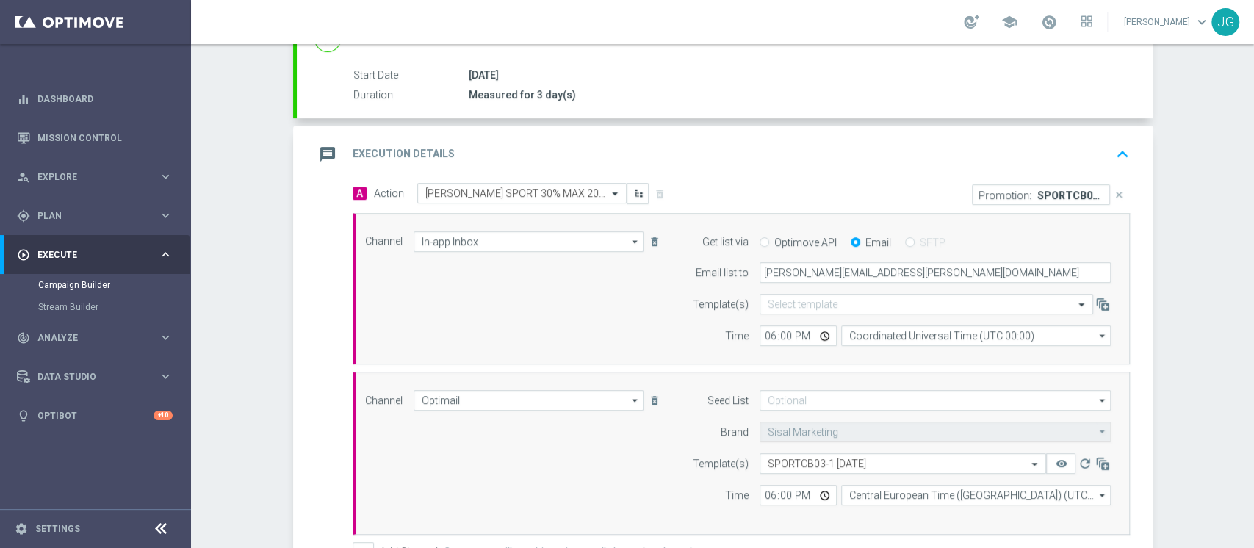
click at [676, 148] on div "message Execution Details keyboard_arrow_up" at bounding box center [724, 154] width 821 height 28
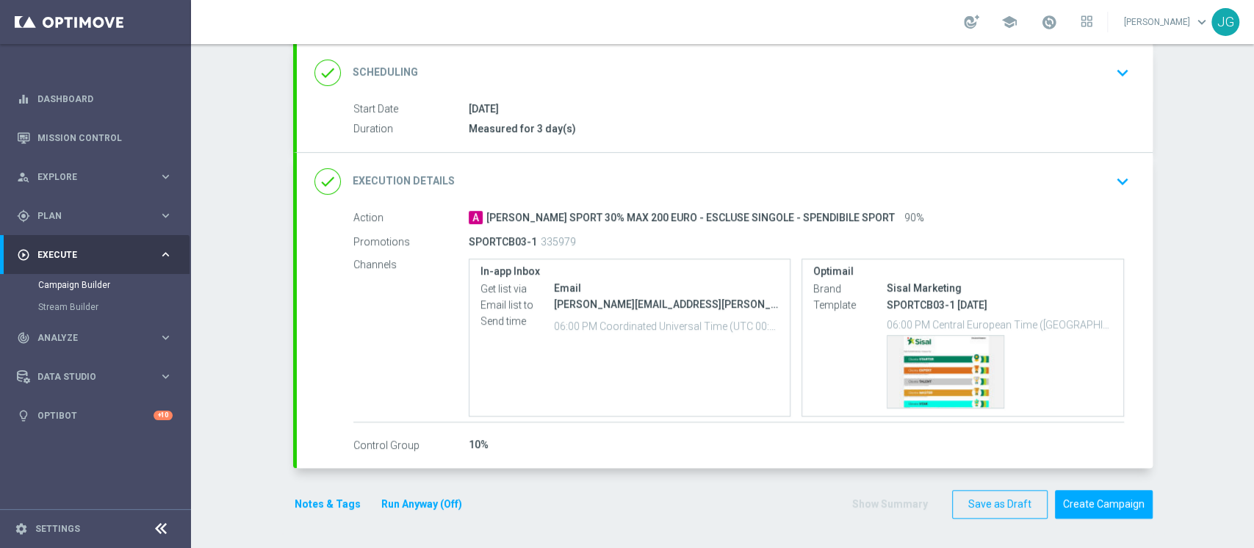
scroll to position [194, 0]
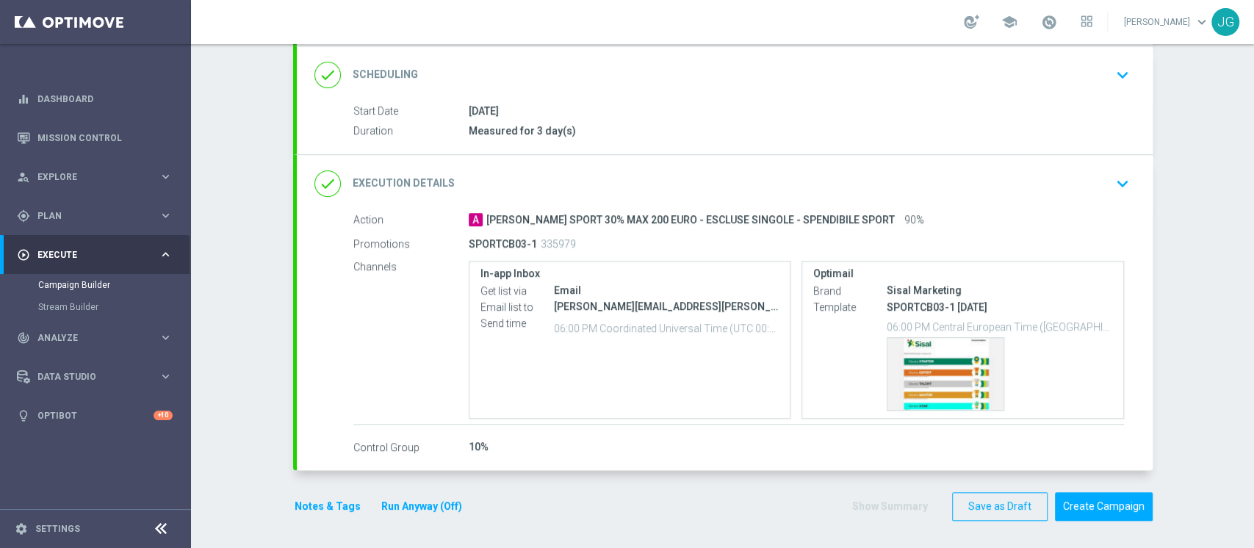
click at [320, 508] on button "Notes & Tags" at bounding box center [327, 506] width 69 height 18
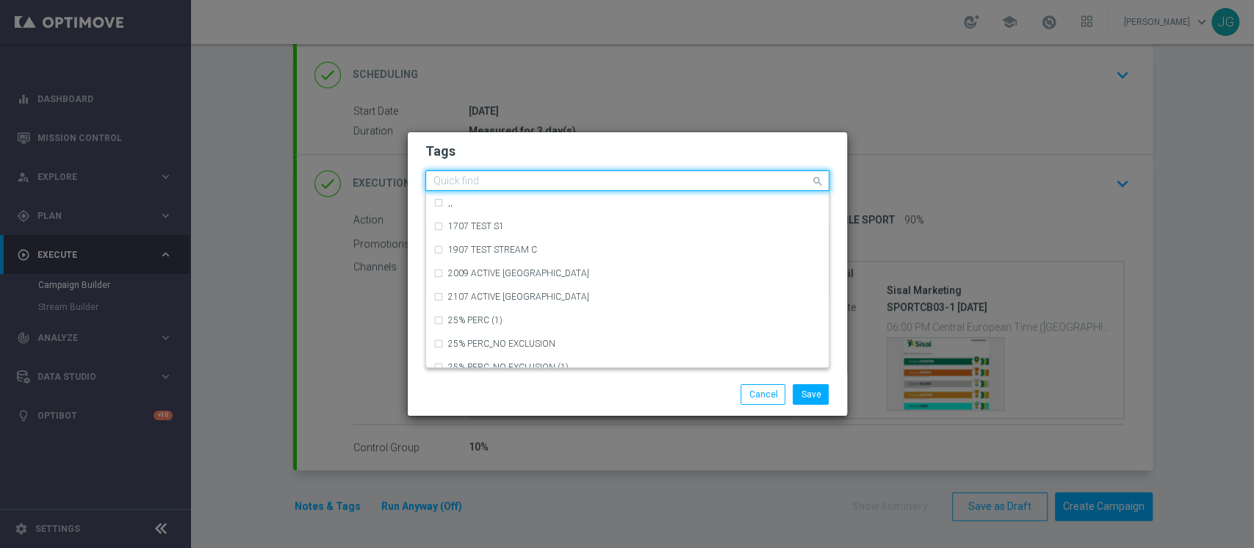
click at [476, 185] on input "text" at bounding box center [621, 182] width 377 height 12
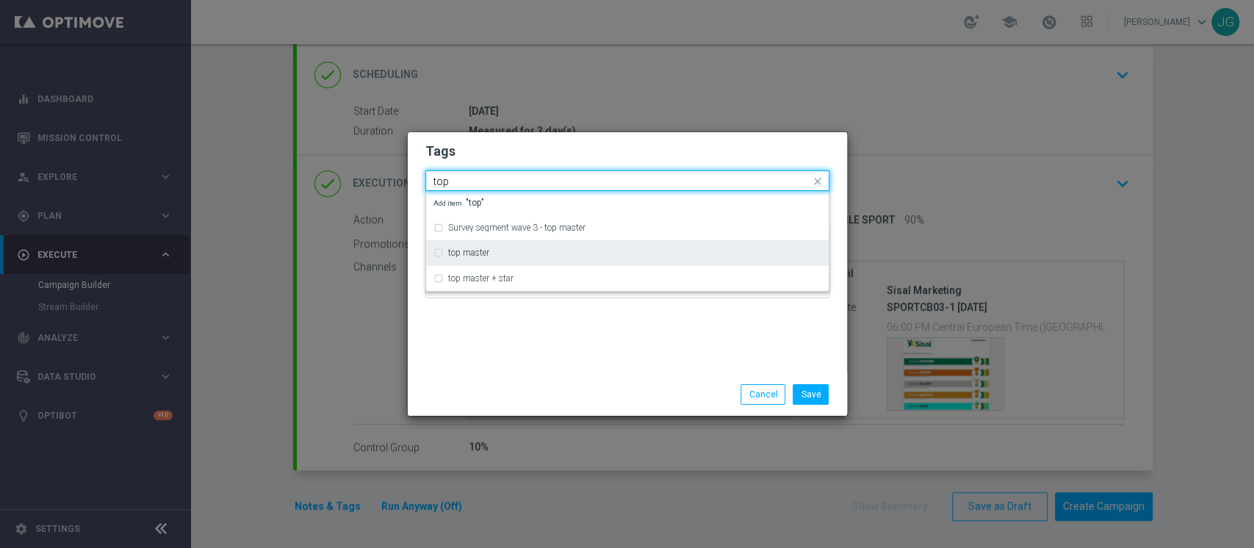
click at [487, 252] on label "top master" at bounding box center [468, 252] width 41 height 9
type input "top"
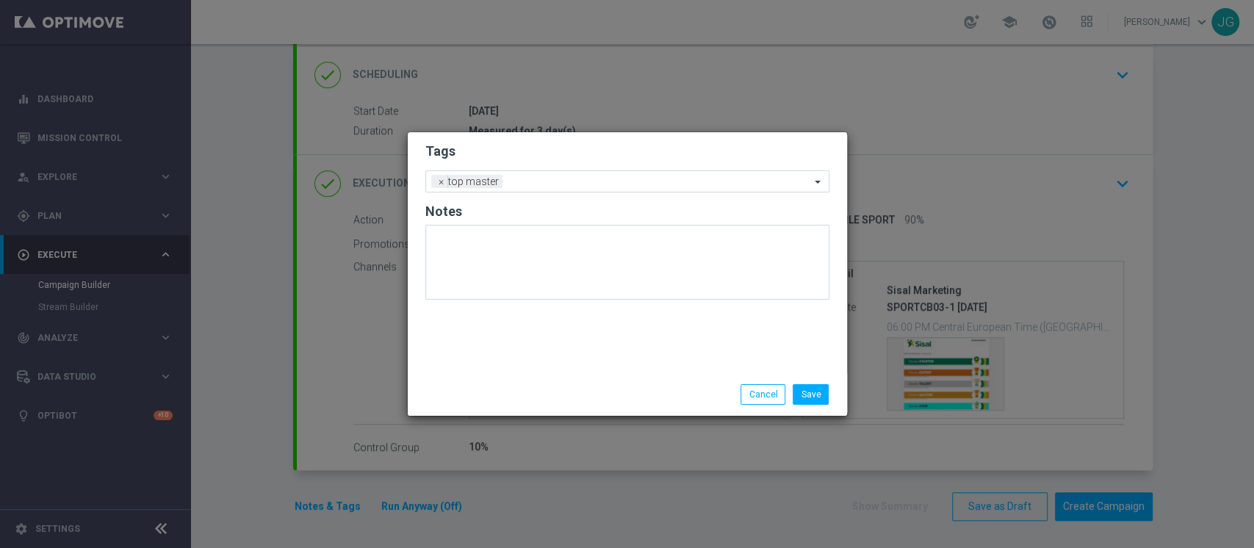
click at [503, 348] on div "Tags Add a new tag × top master Notes" at bounding box center [627, 252] width 439 height 241
click at [547, 185] on input "text" at bounding box center [659, 182] width 302 height 12
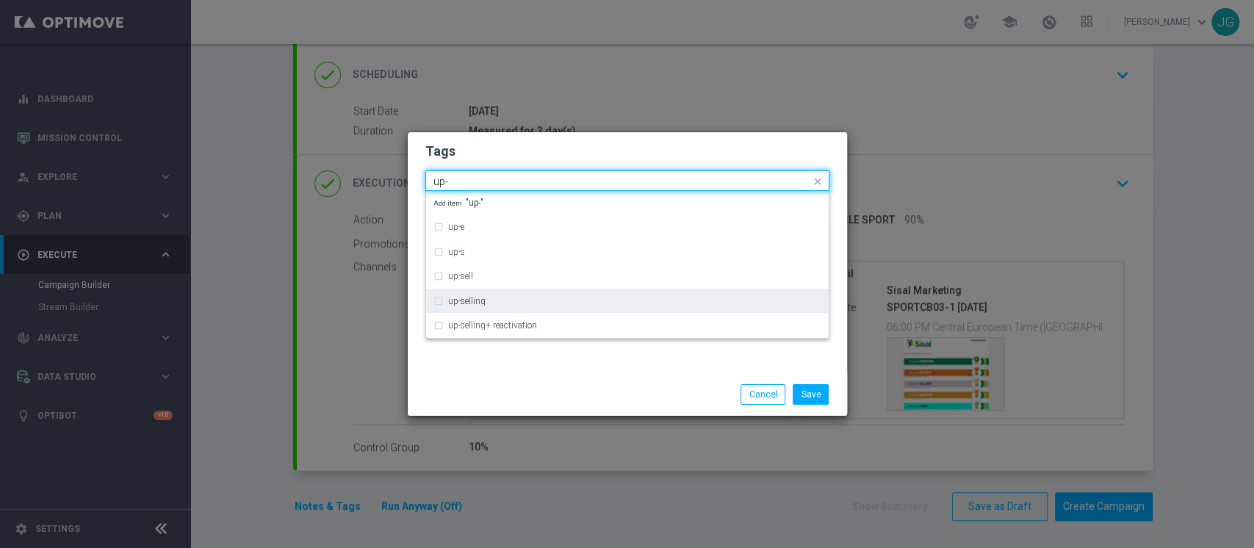
click at [516, 292] on div "up-selling" at bounding box center [627, 301] width 388 height 24
type input "up-"
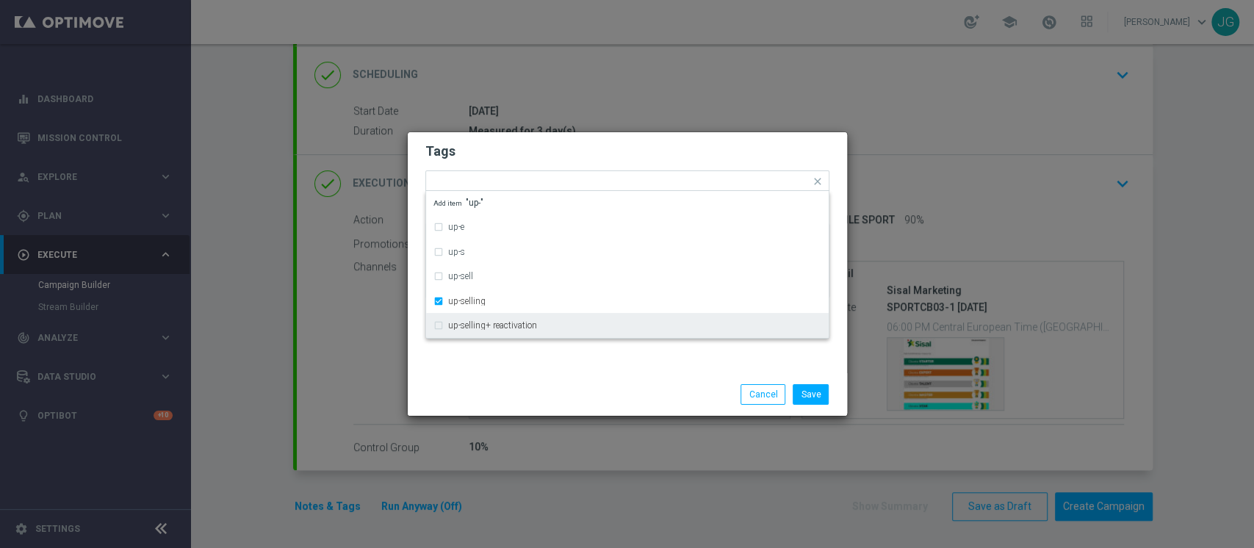
click at [508, 384] on div at bounding box center [485, 384] width 142 height 1
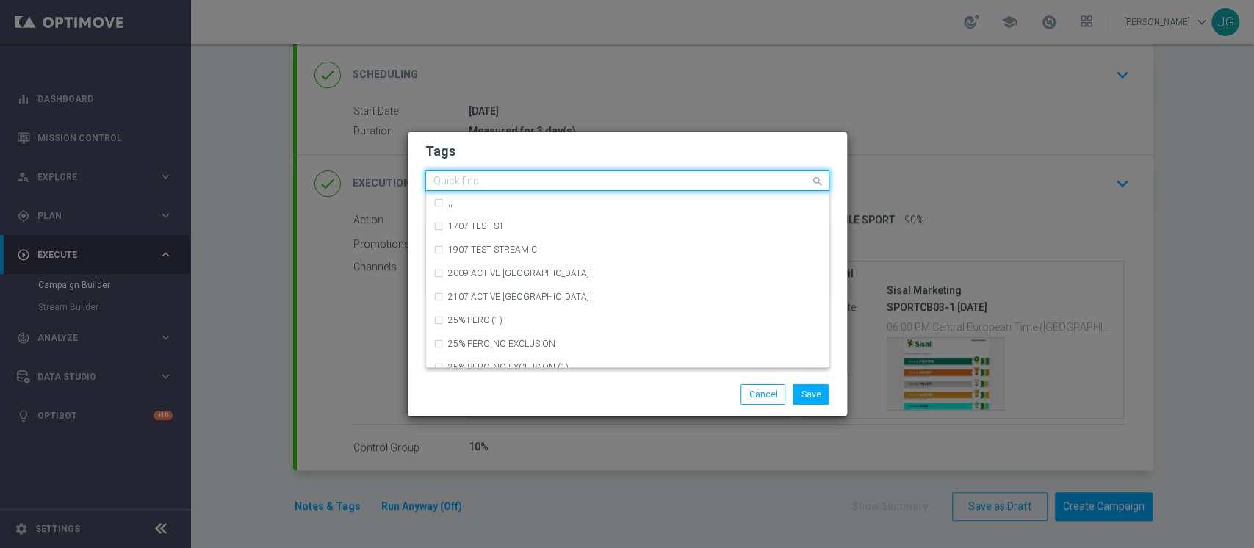
click at [623, 184] on input "text" at bounding box center [621, 182] width 377 height 12
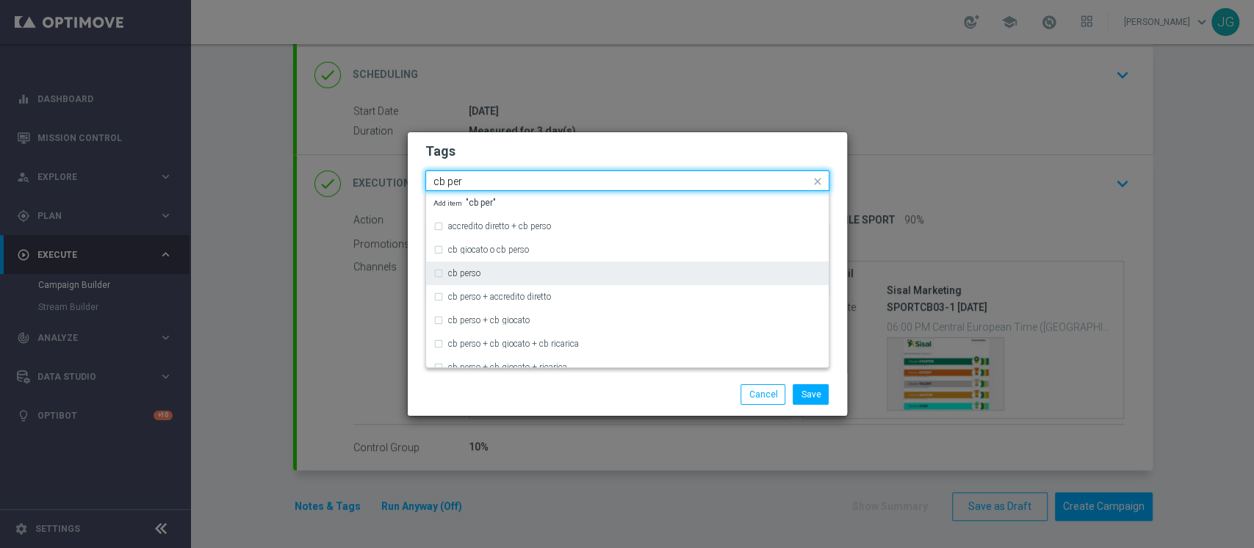
click at [483, 281] on div "cb perso" at bounding box center [627, 274] width 388 height 24
type input "cb per"
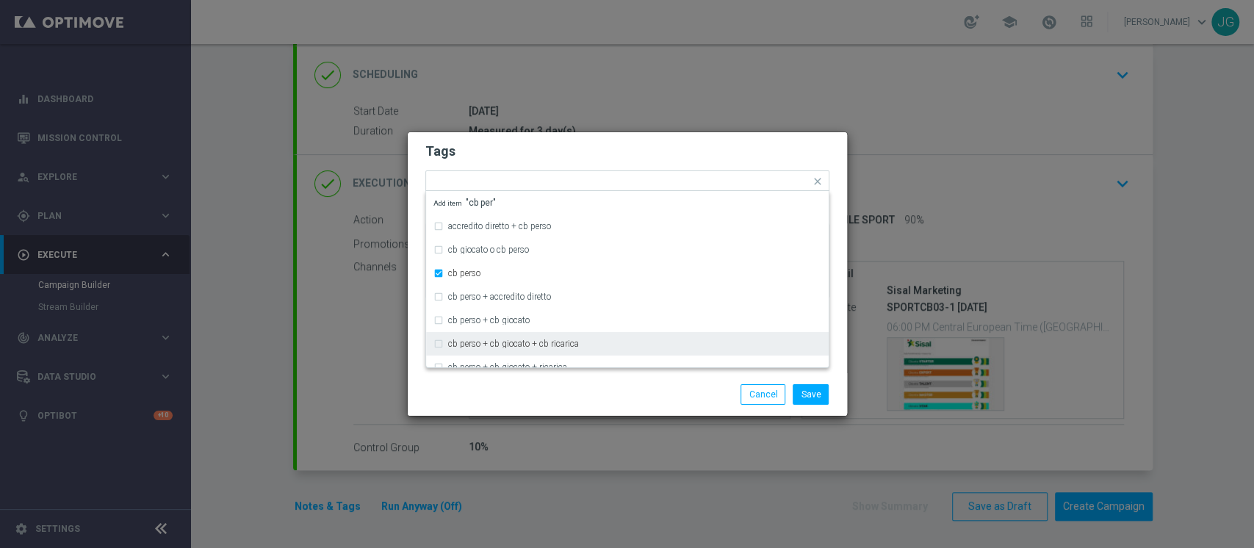
click at [536, 399] on div "Save Cancel" at bounding box center [627, 394] width 426 height 21
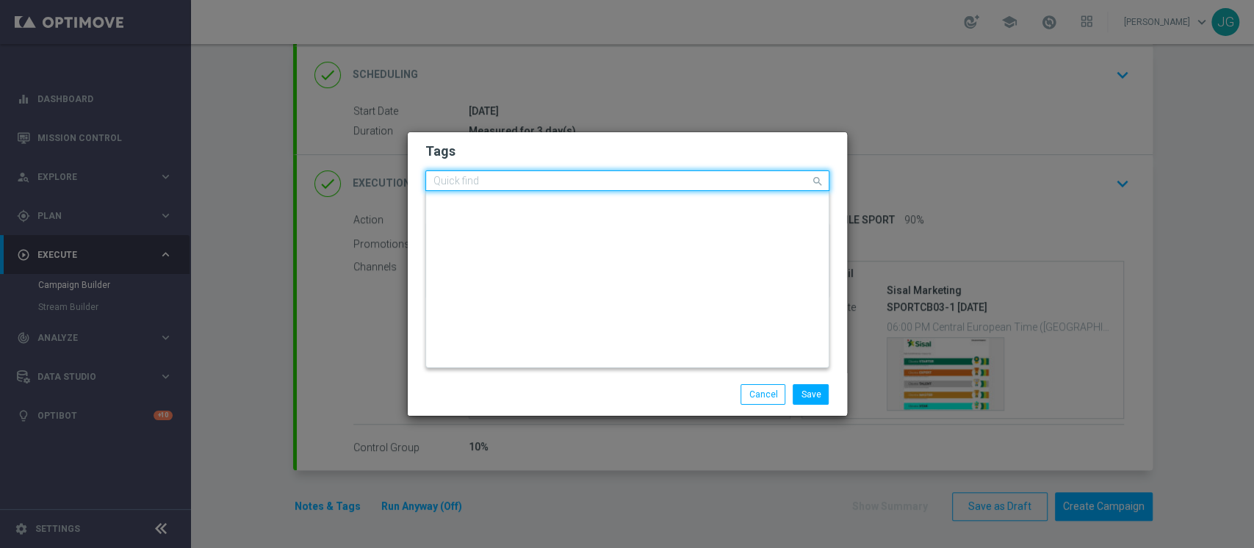
click at [684, 179] on input "text" at bounding box center [621, 182] width 377 height 12
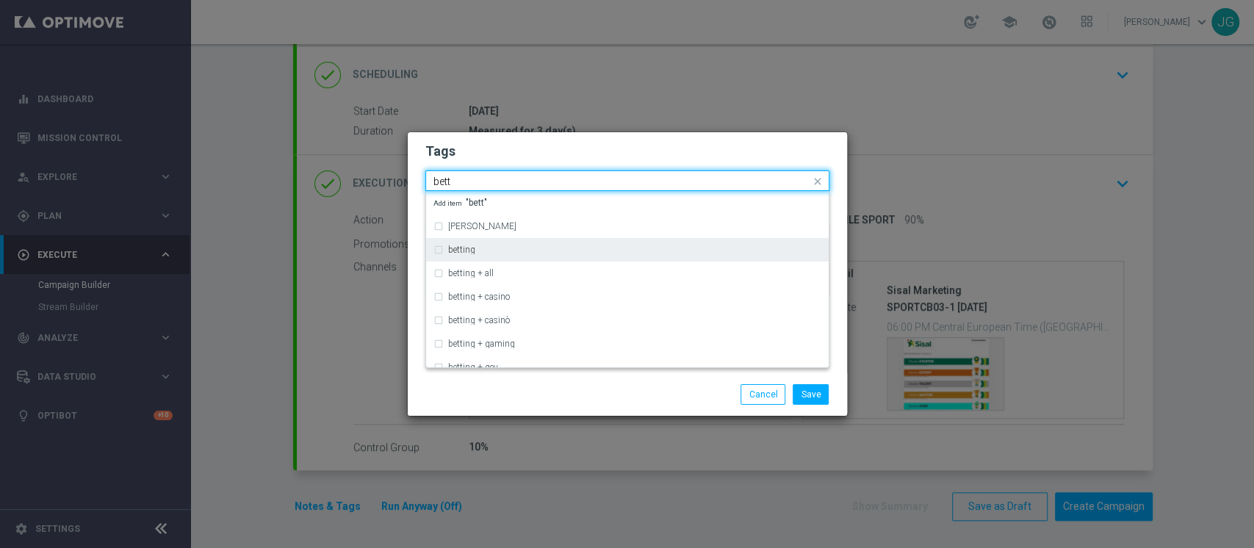
click at [549, 256] on div "betting" at bounding box center [627, 250] width 388 height 24
type input "bett"
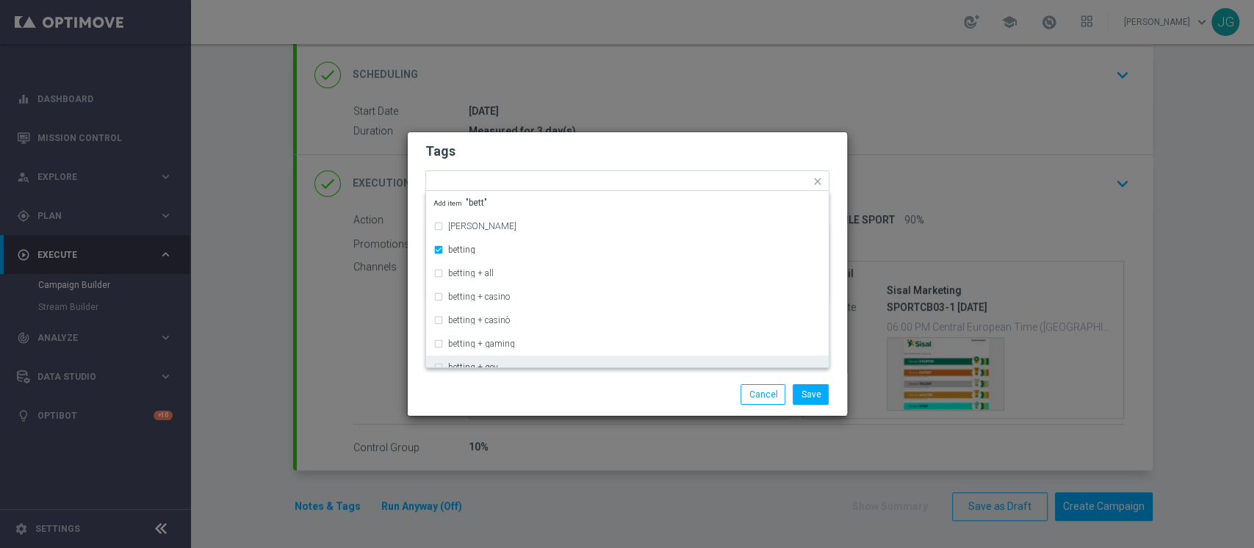
click at [594, 380] on div "Save Cancel" at bounding box center [627, 394] width 439 height 43
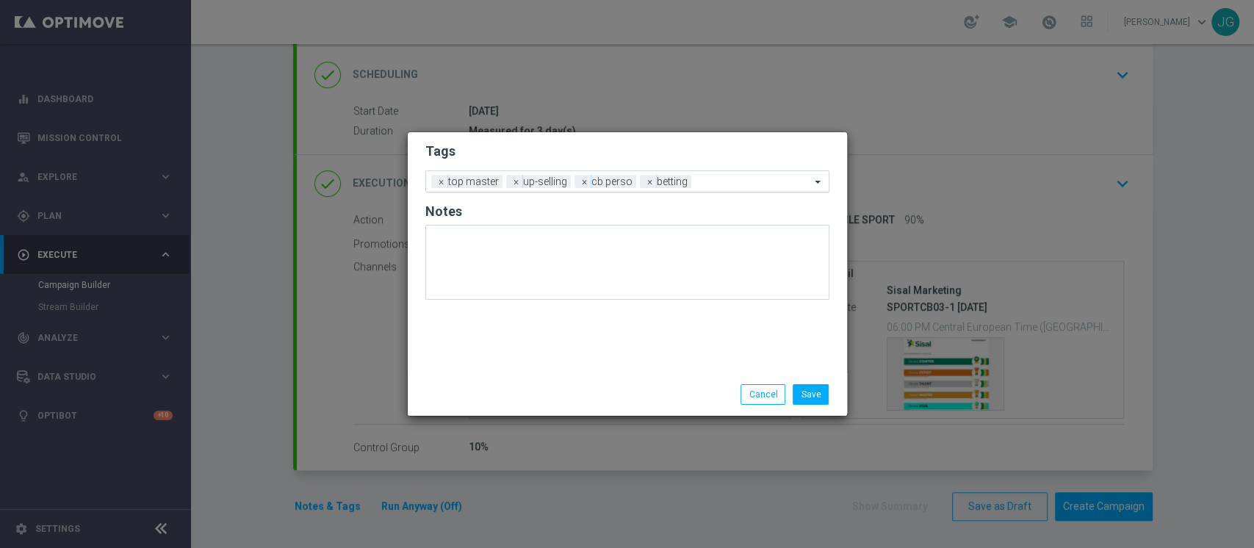
click at [725, 187] on div at bounding box center [752, 183] width 115 height 15
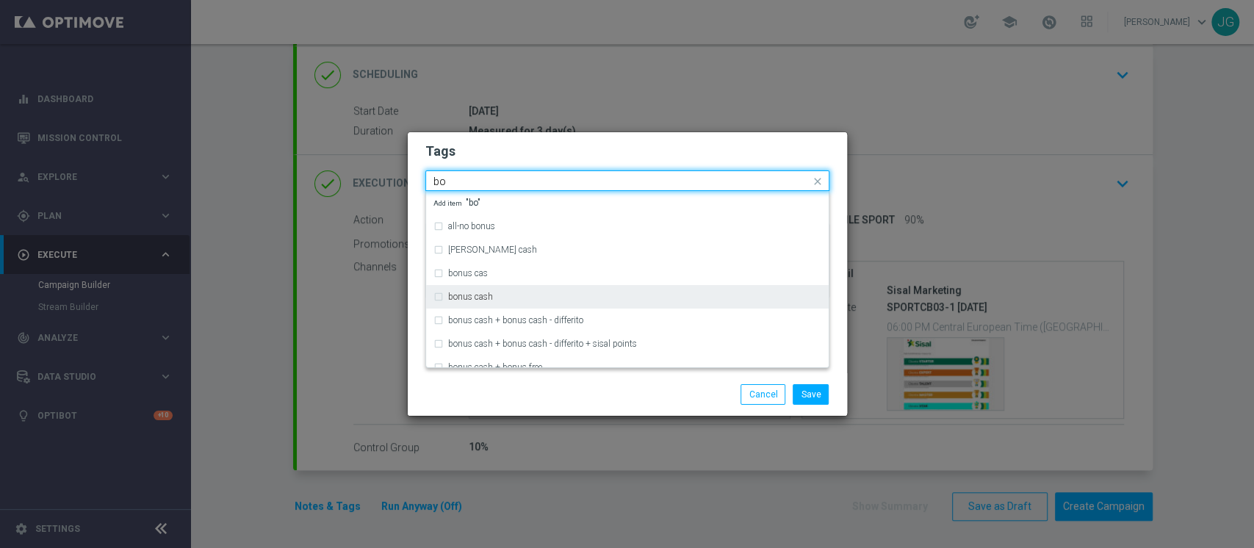
click at [517, 303] on div "bonus cash" at bounding box center [627, 297] width 388 height 24
type input "bo"
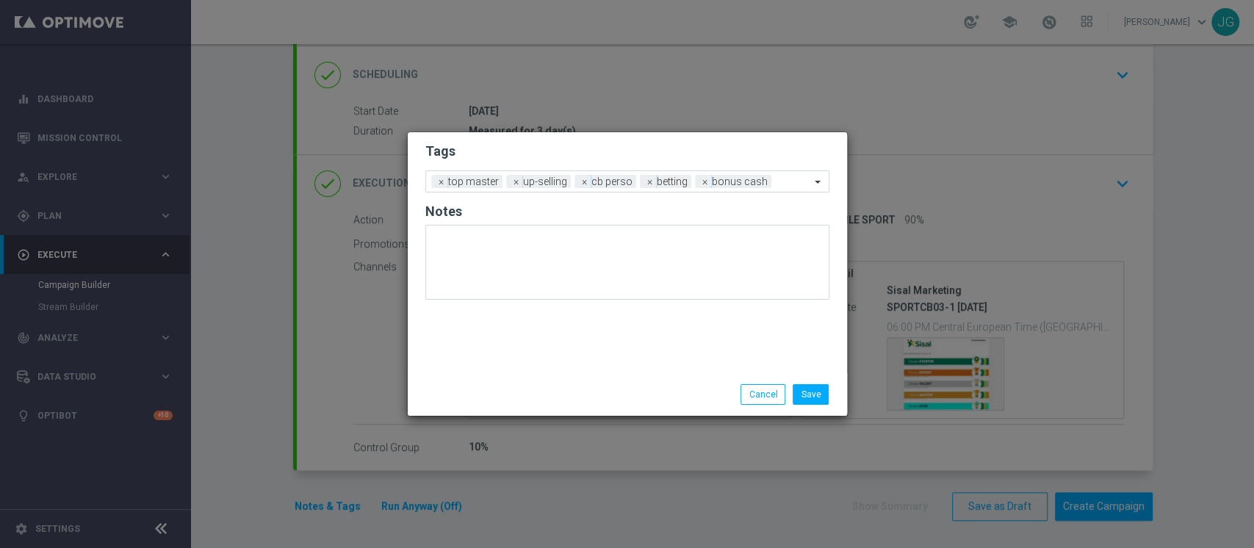
click at [602, 390] on div "Save Cancel" at bounding box center [698, 394] width 284 height 21
click at [804, 394] on button "Save" at bounding box center [811, 394] width 36 height 21
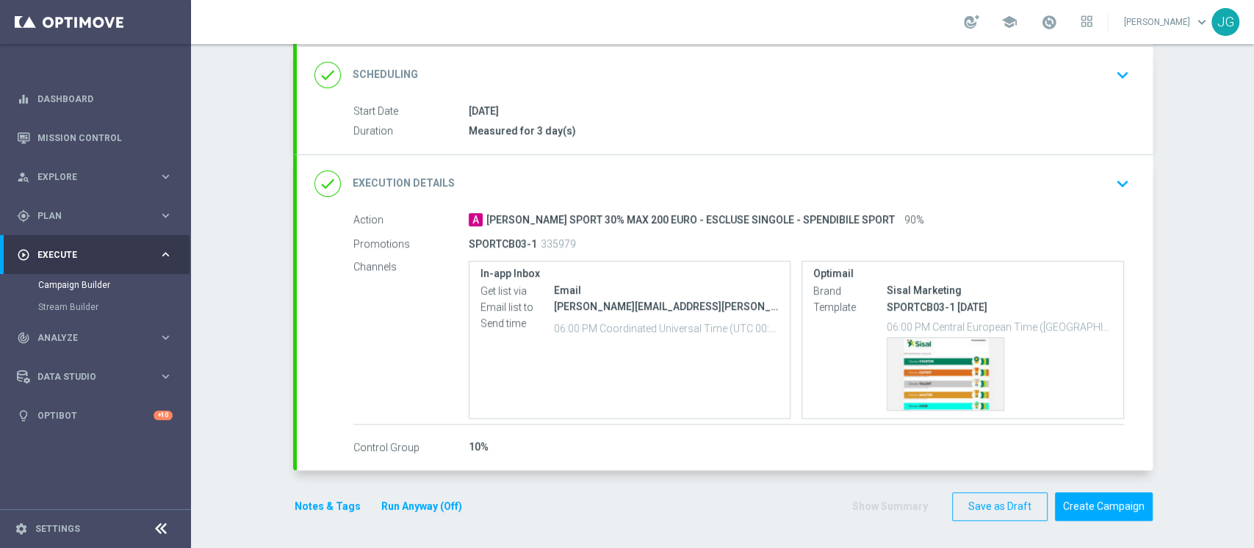
click at [414, 503] on button "Run Anyway (Off)" at bounding box center [422, 506] width 84 height 18
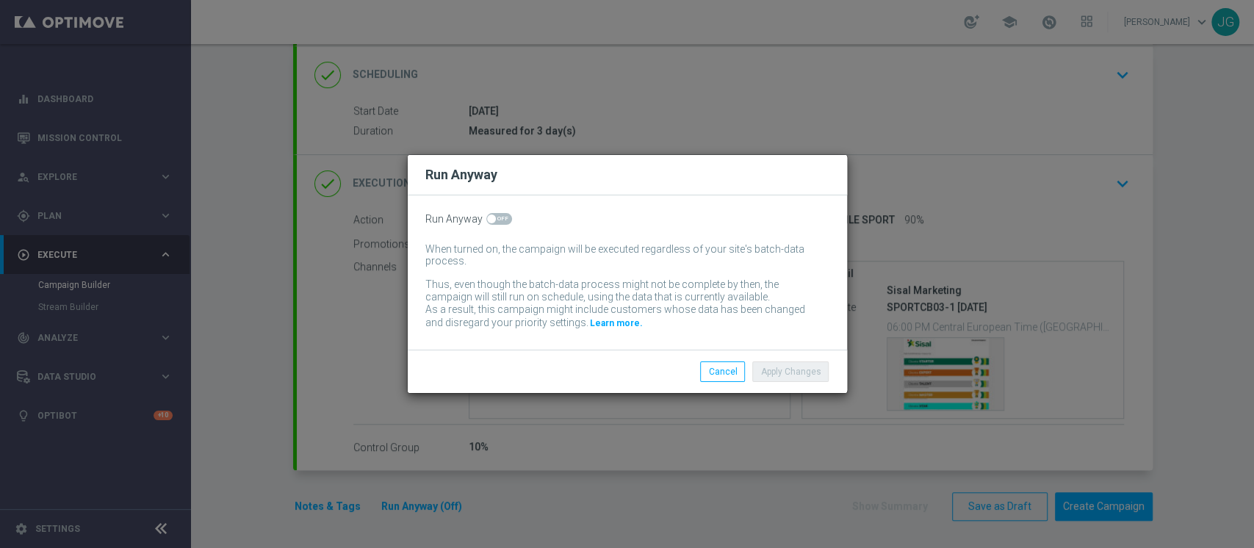
click at [495, 217] on span at bounding box center [499, 219] width 26 height 12
click at [495, 217] on input "checkbox" at bounding box center [499, 219] width 26 height 12
checkbox input "true"
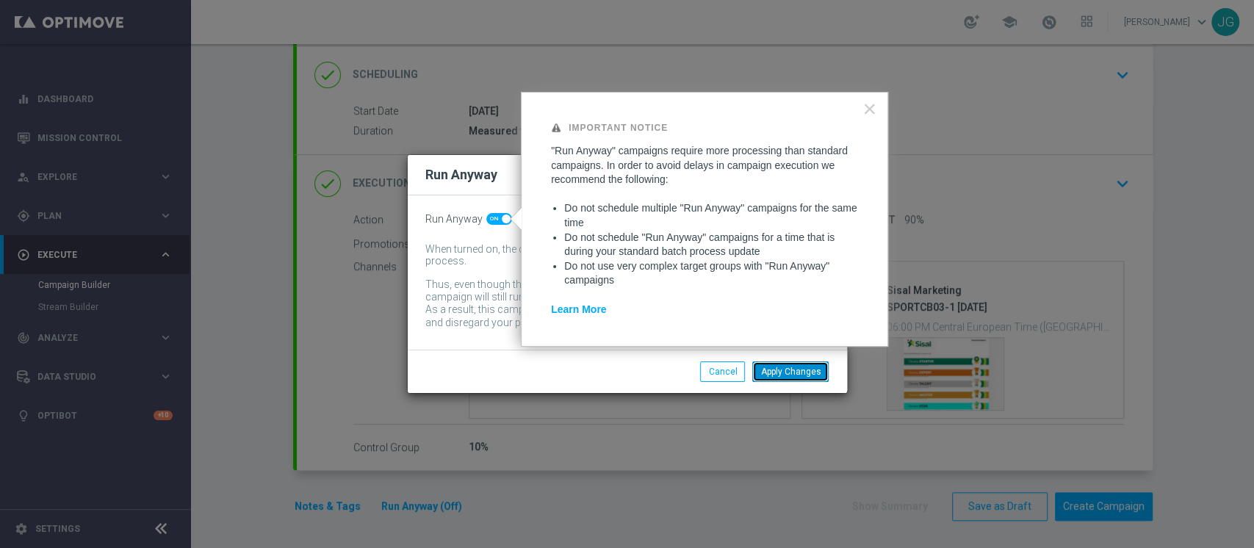
click at [785, 372] on button "Apply Changes" at bounding box center [790, 371] width 76 height 21
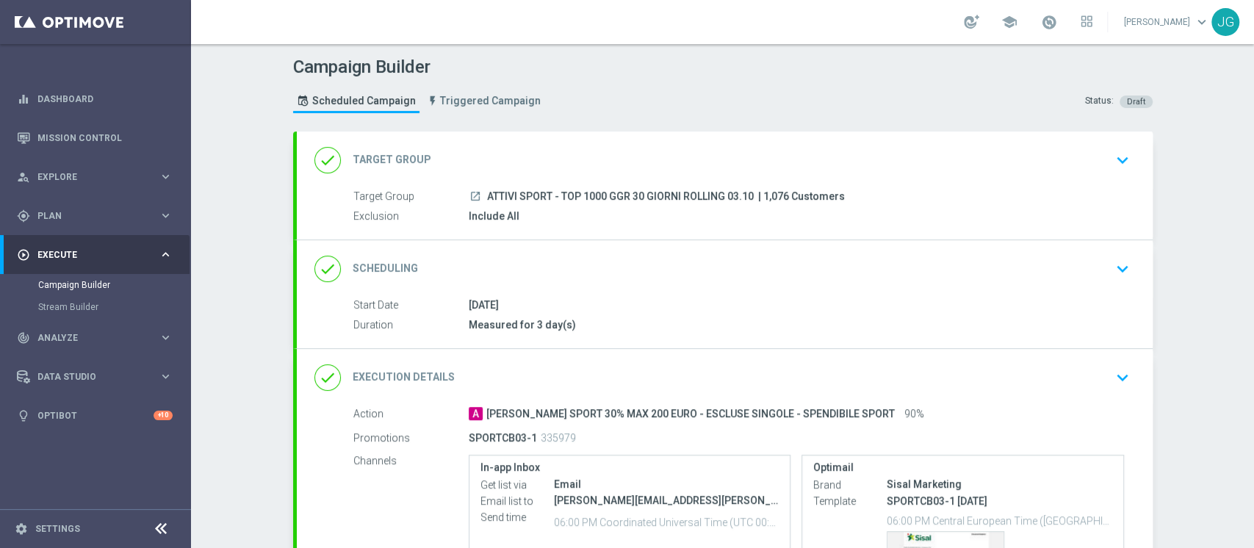
scroll to position [194, 0]
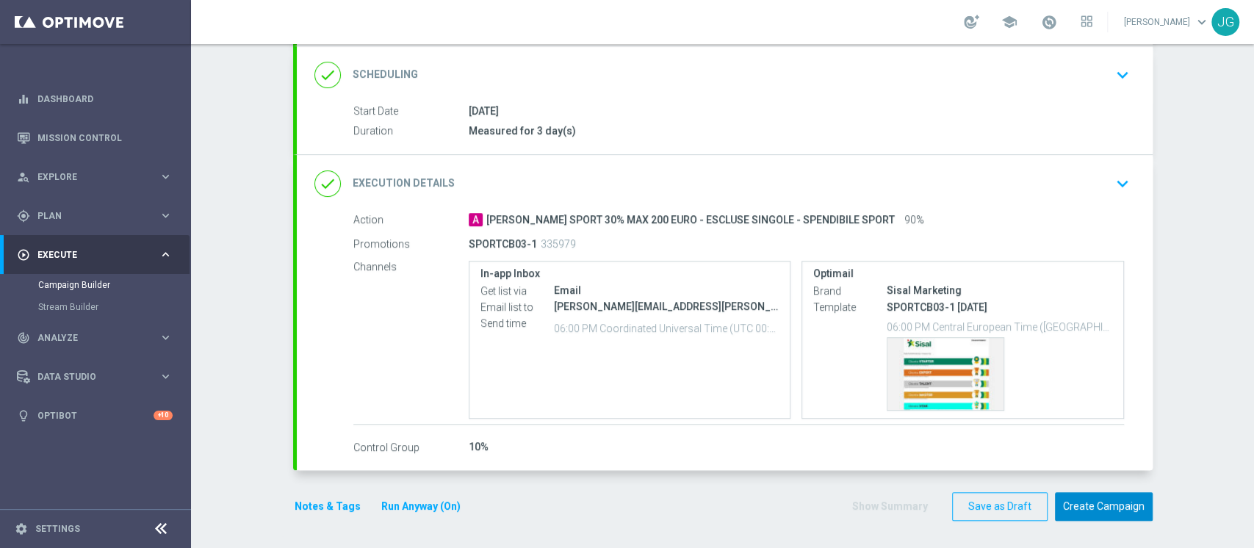
click at [1106, 494] on button "Create Campaign" at bounding box center [1104, 506] width 98 height 29
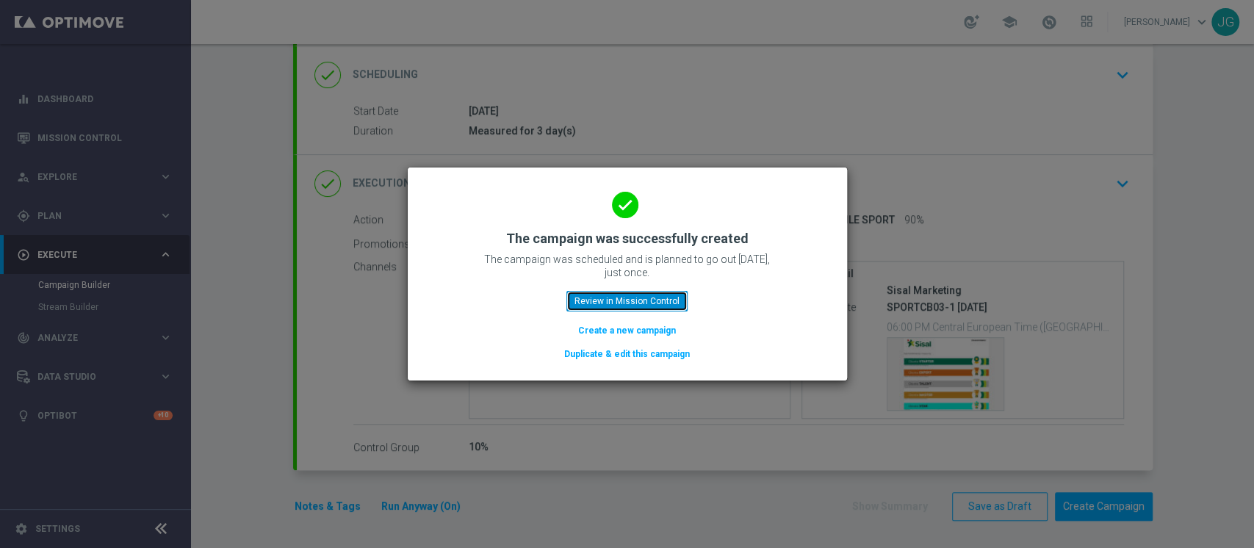
click at [655, 297] on button "Review in Mission Control" at bounding box center [626, 301] width 121 height 21
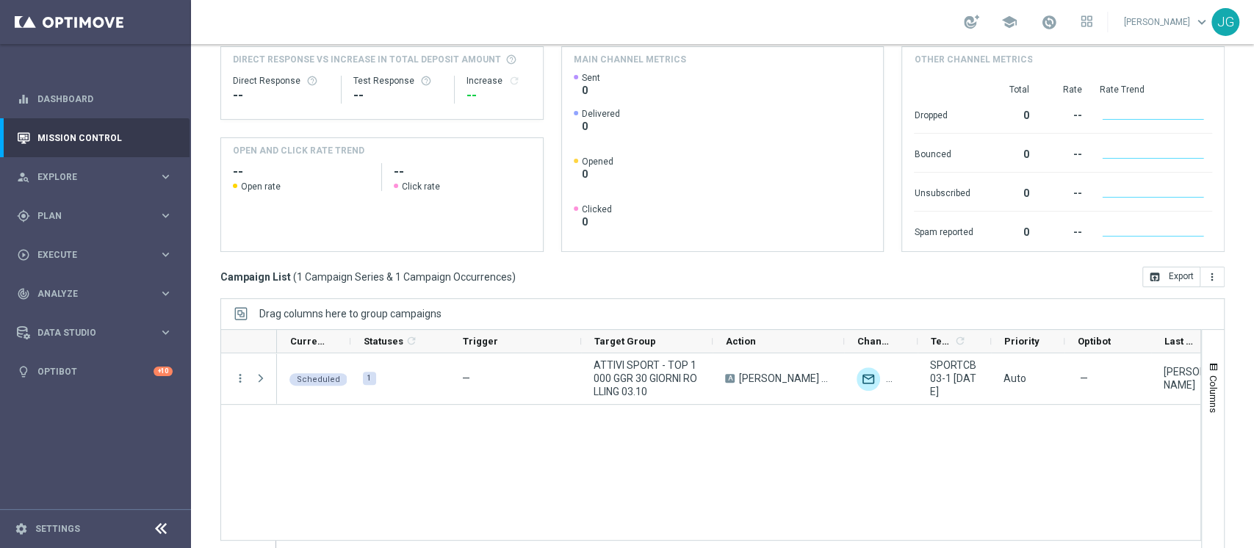
scroll to position [170, 0]
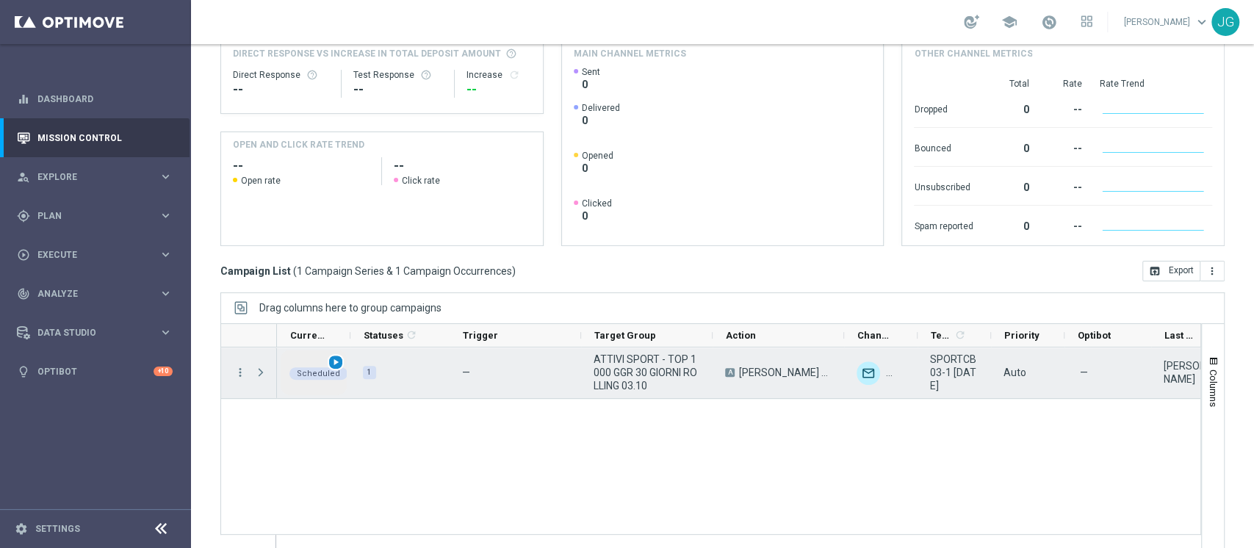
click at [336, 357] on span "play_arrow" at bounding box center [336, 362] width 10 height 10
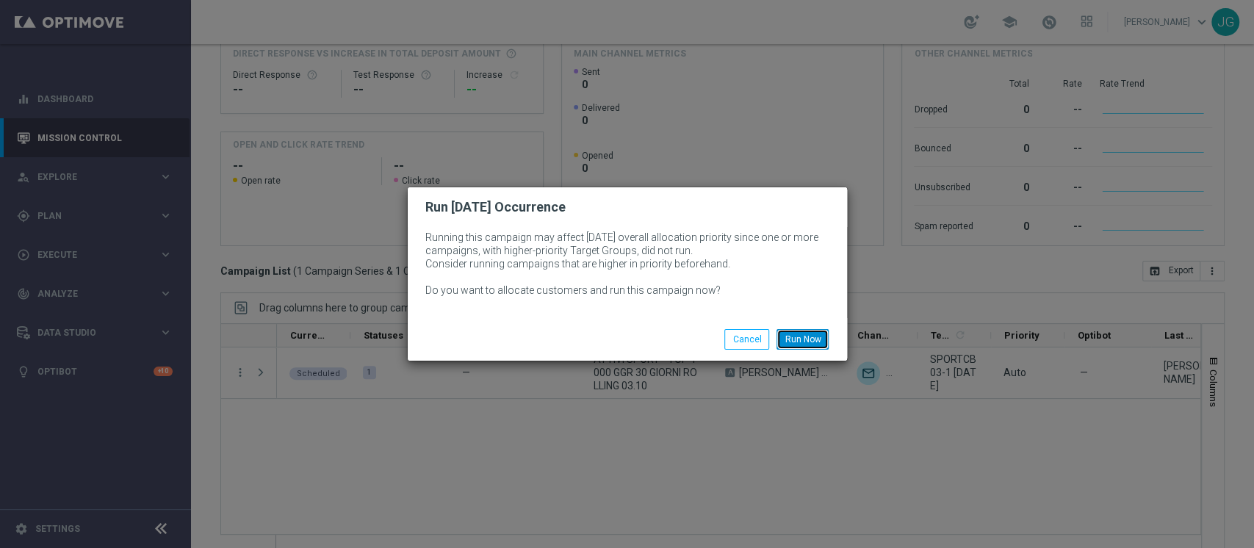
click at [821, 335] on button "Run Now" at bounding box center [803, 339] width 52 height 21
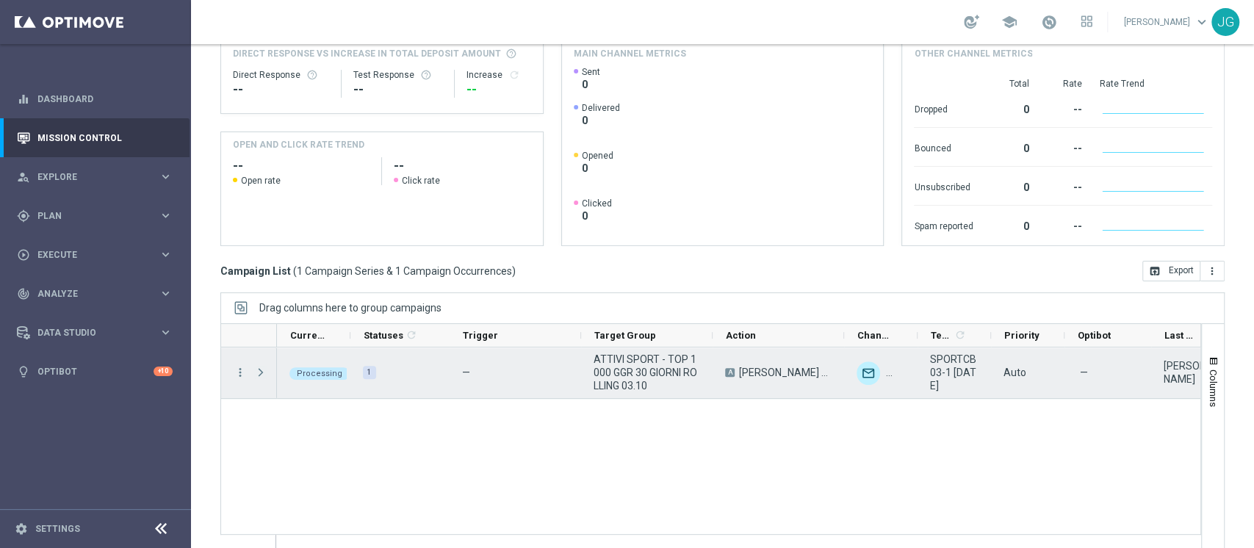
click at [264, 371] on span "Press SPACE to select this row." at bounding box center [260, 373] width 13 height 12
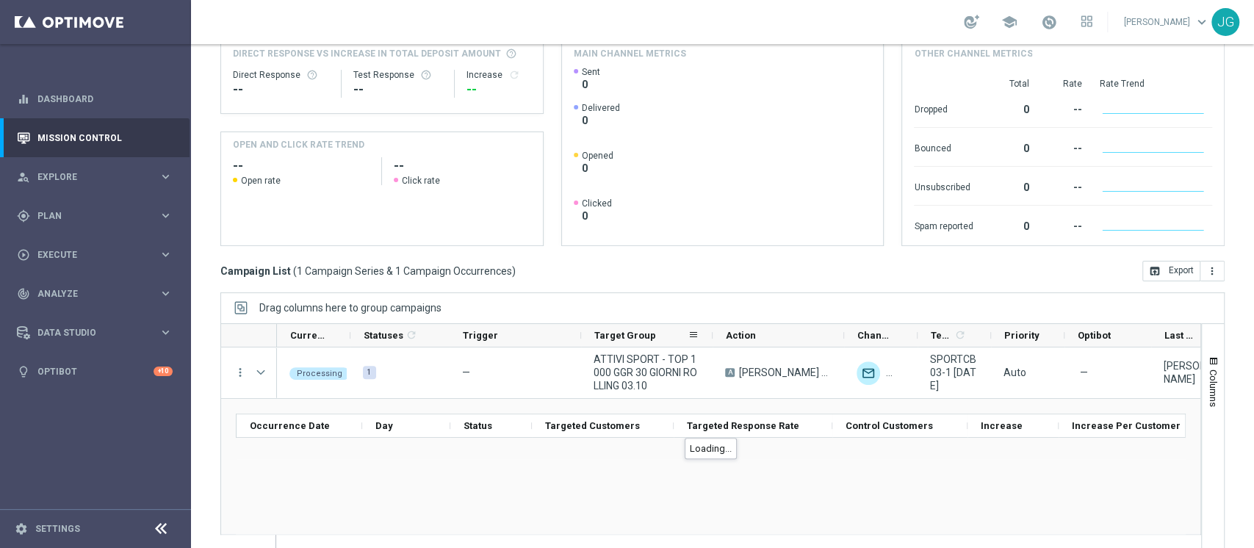
scroll to position [186, 0]
